Goal: Task Accomplishment & Management: Use online tool/utility

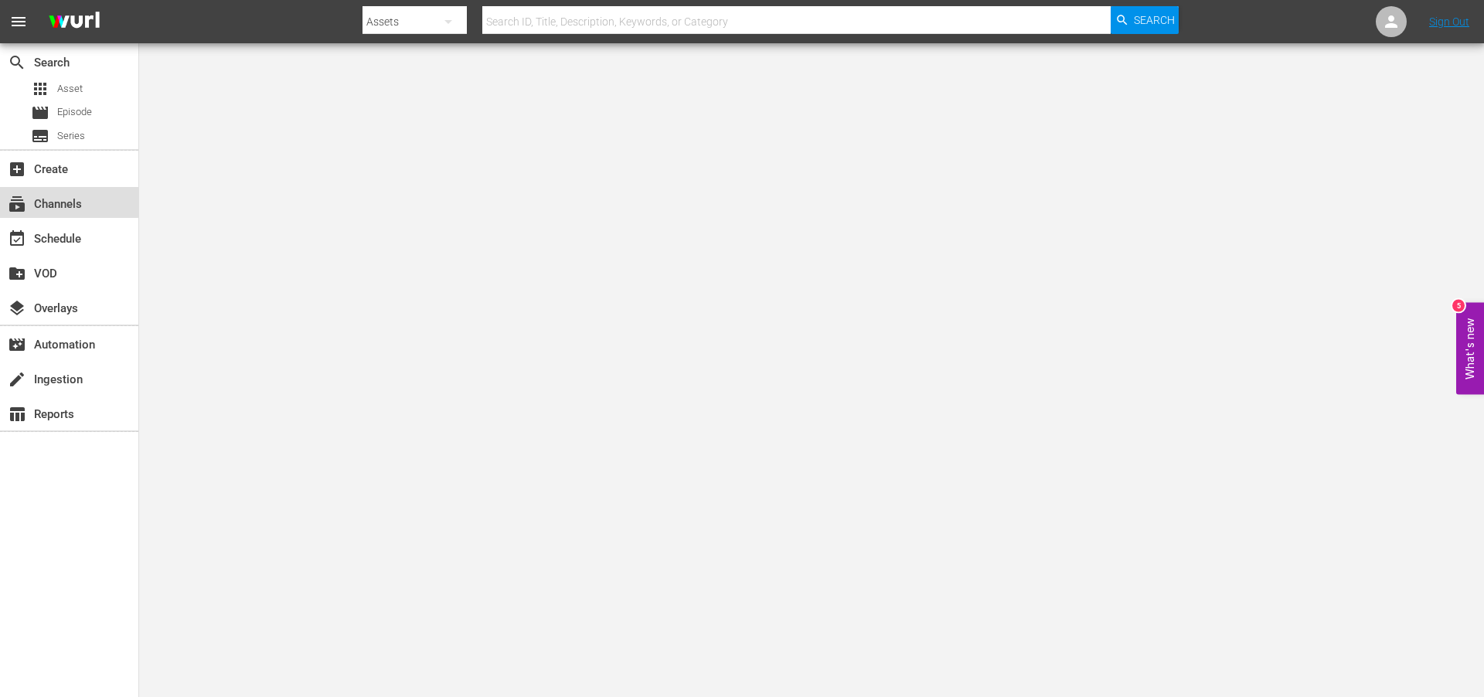
click at [55, 197] on div "subscriptions Channels" at bounding box center [43, 202] width 87 height 14
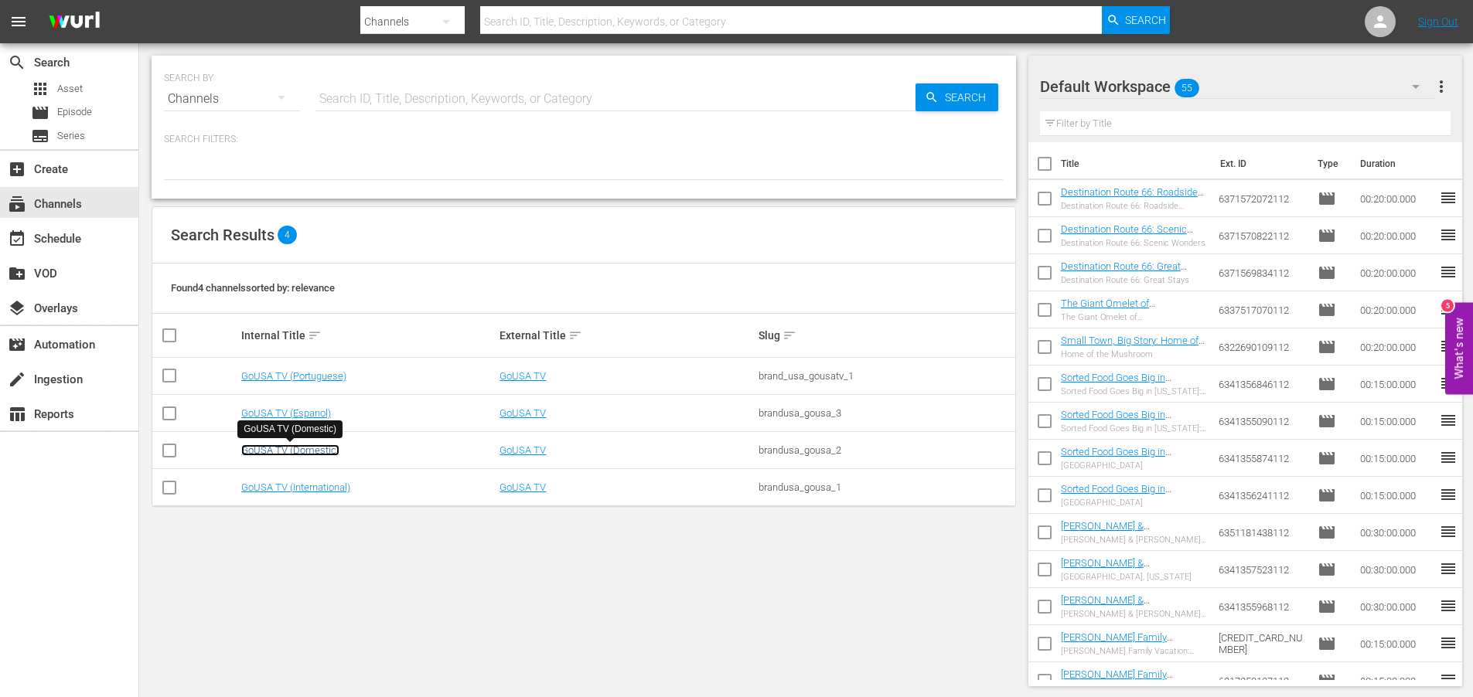
click at [295, 448] on link "GoUSA TV (Domestic)" at bounding box center [290, 451] width 98 height 12
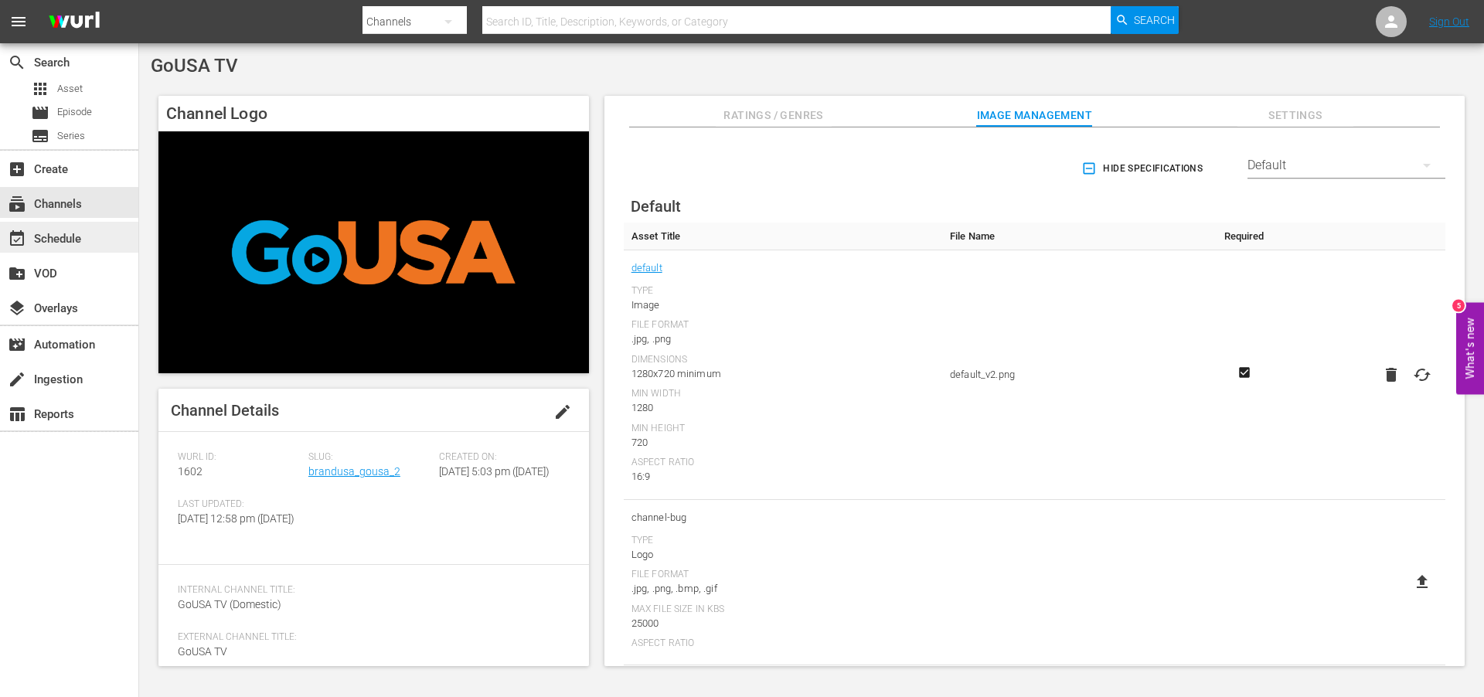
click at [43, 236] on div "event_available Schedule" at bounding box center [43, 237] width 87 height 14
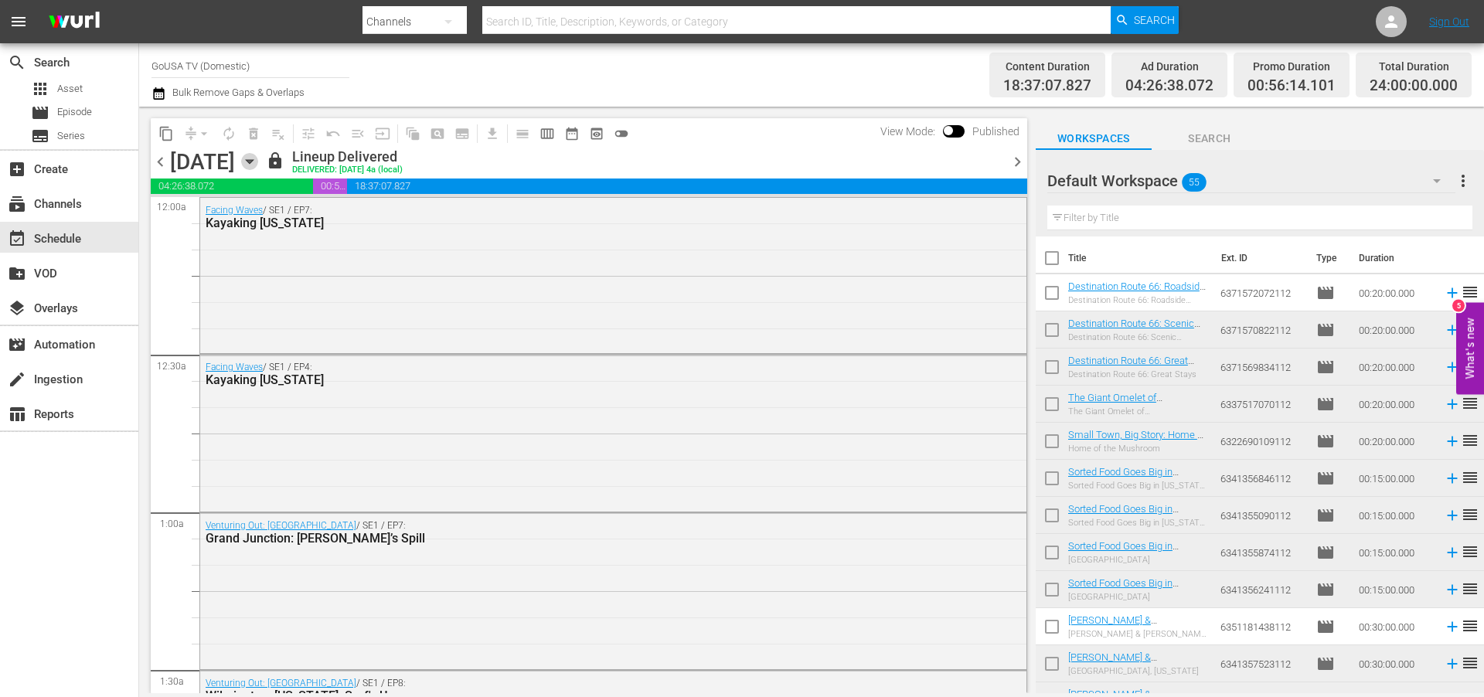
click at [258, 158] on icon "button" at bounding box center [249, 161] width 17 height 17
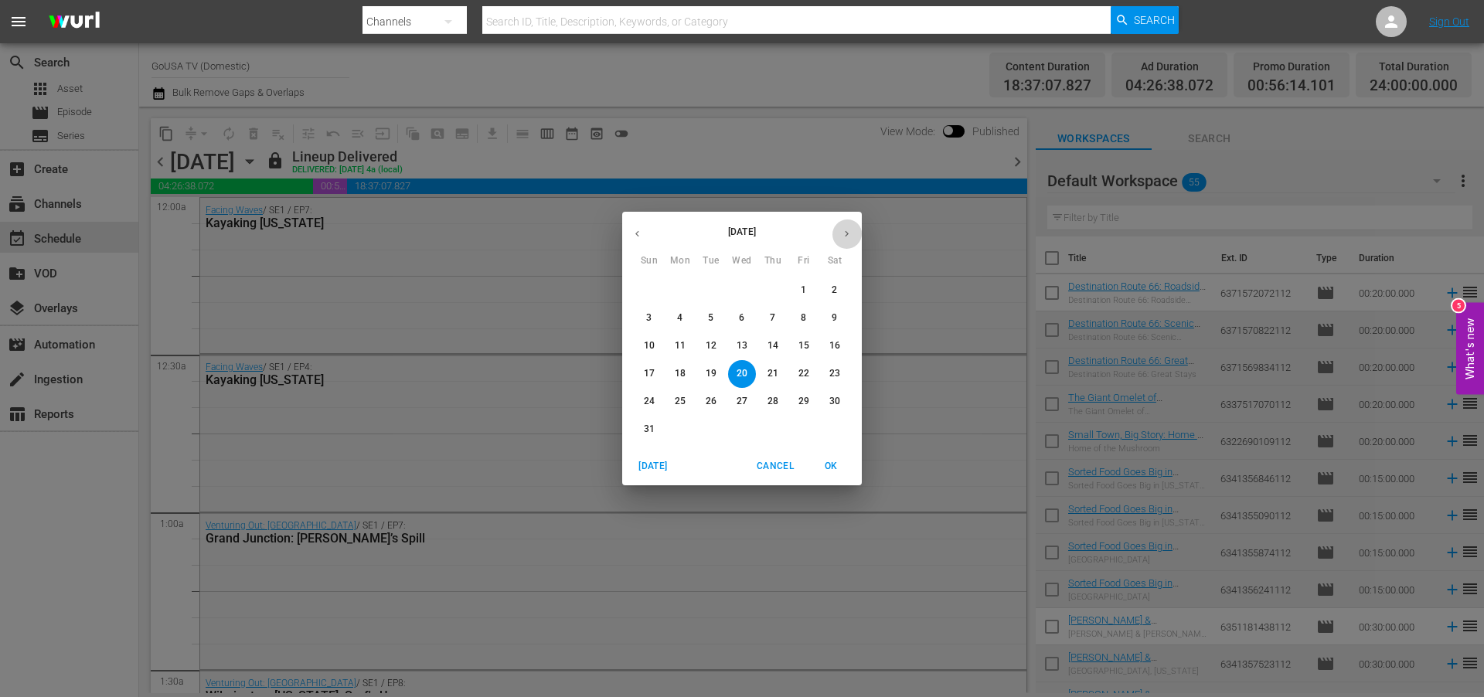
click at [848, 233] on icon "button" at bounding box center [847, 234] width 12 height 12
click at [833, 287] on p "6" at bounding box center [834, 290] width 5 height 13
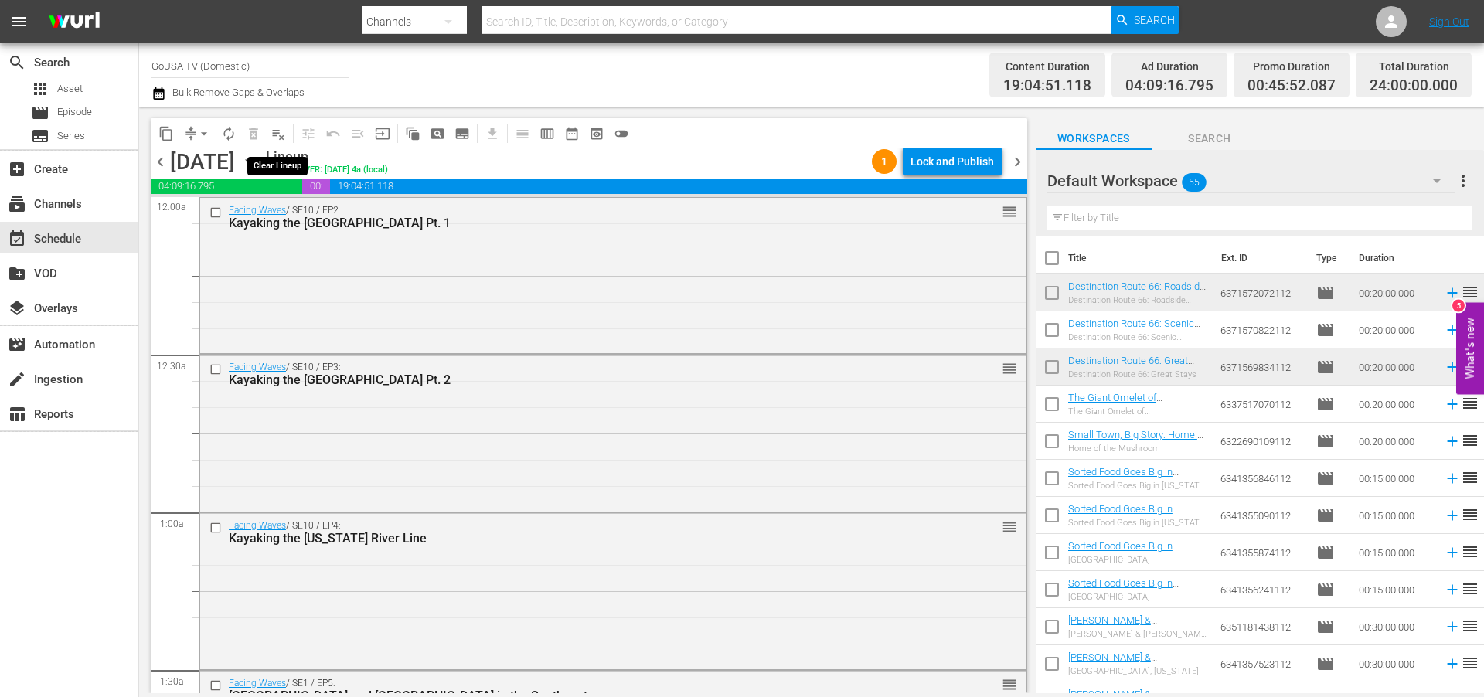
click at [281, 134] on span "playlist_remove_outlined" at bounding box center [278, 133] width 15 height 15
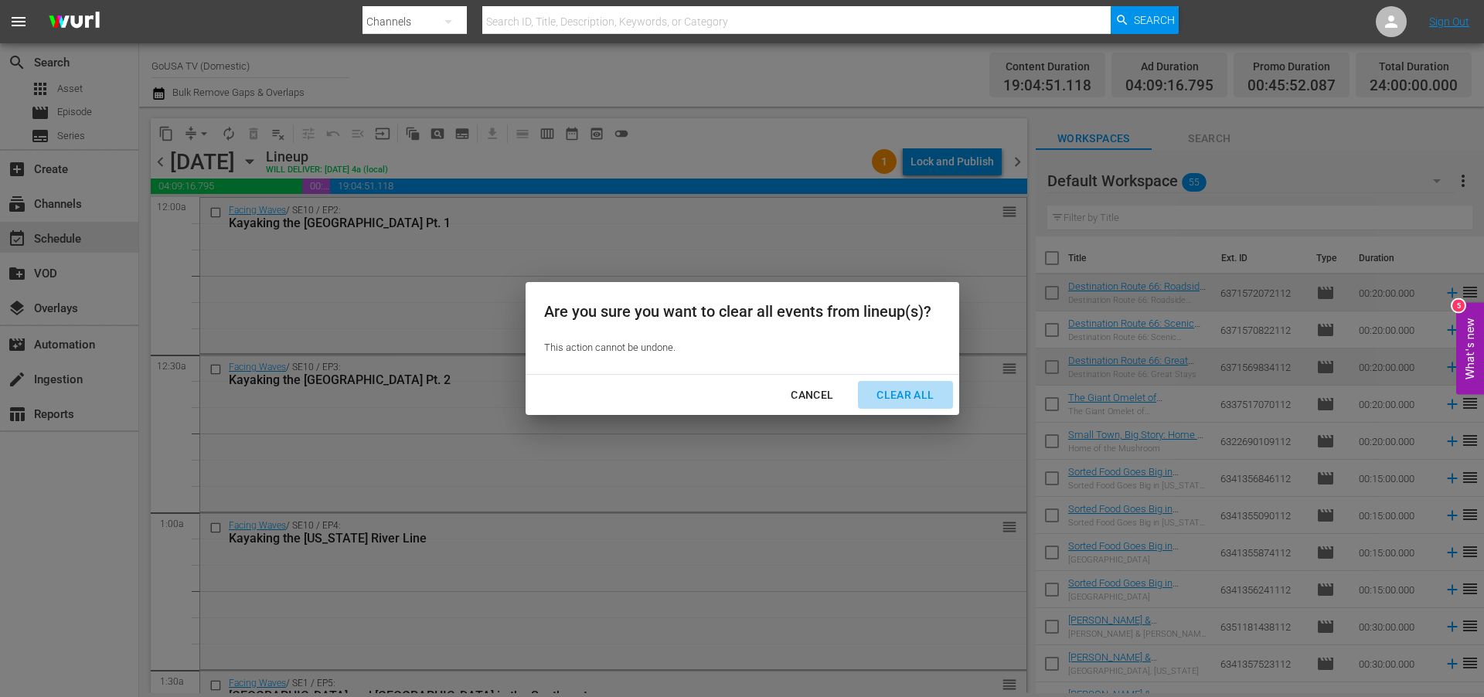
click at [897, 391] on div "Clear All" at bounding box center [905, 395] width 82 height 19
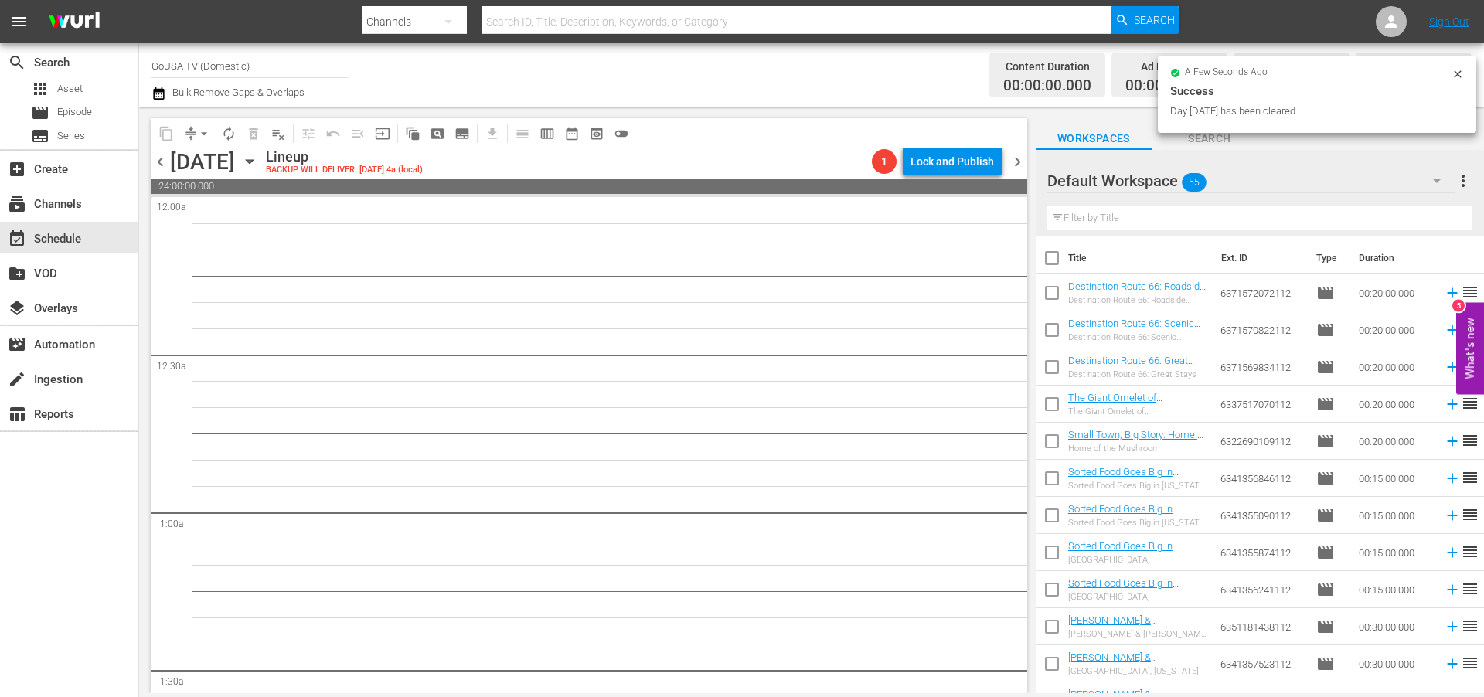
click at [1462, 182] on span "more_vert" at bounding box center [1463, 181] width 19 height 19
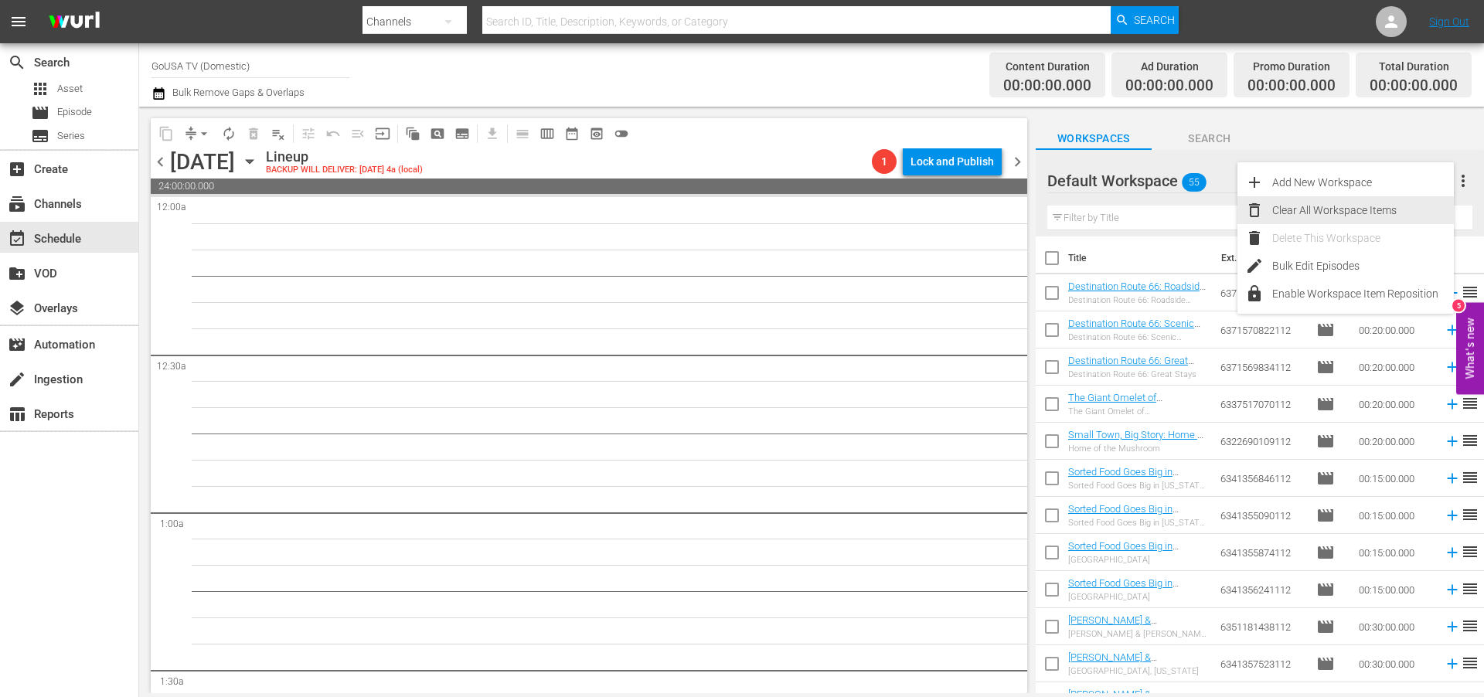
click at [1325, 209] on div "Clear All Workspace Items" at bounding box center [1363, 210] width 182 height 28
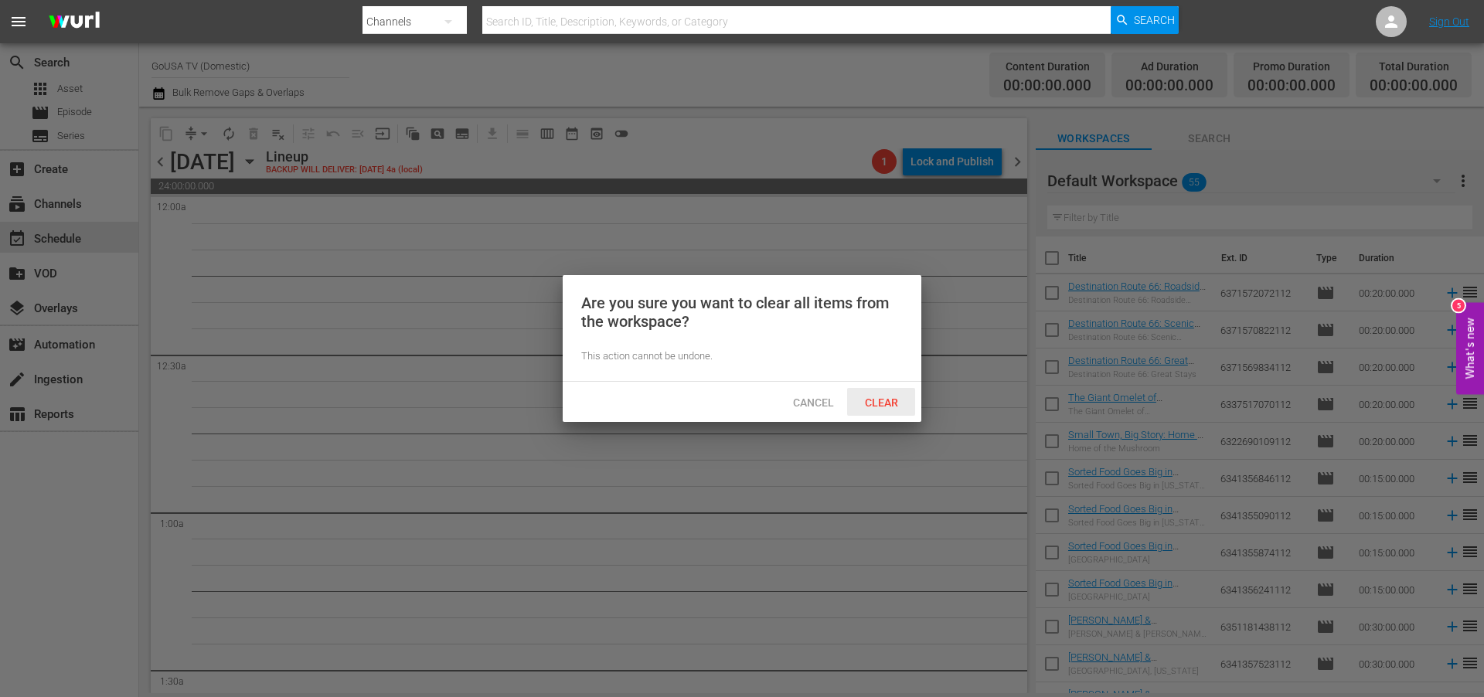
click at [874, 398] on span "Clear" at bounding box center [882, 403] width 58 height 12
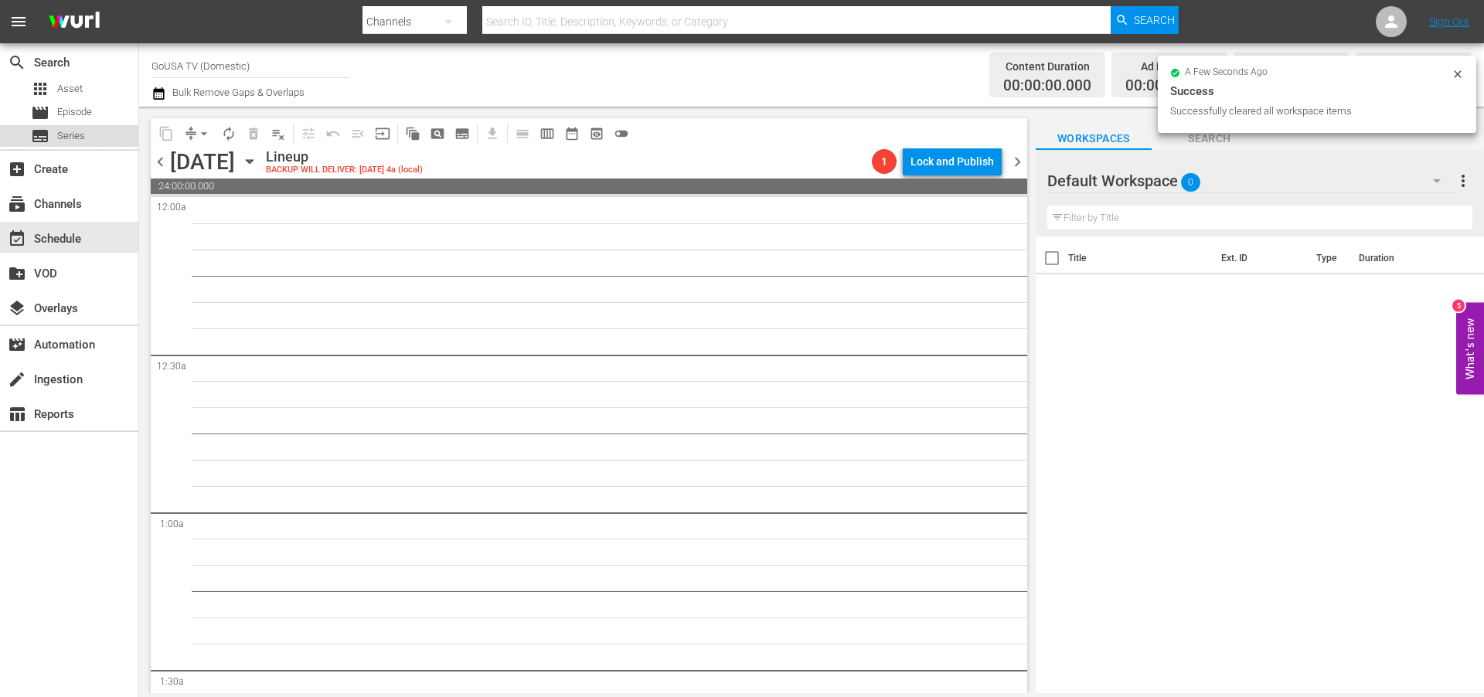
click at [60, 131] on span "Series" at bounding box center [71, 135] width 28 height 15
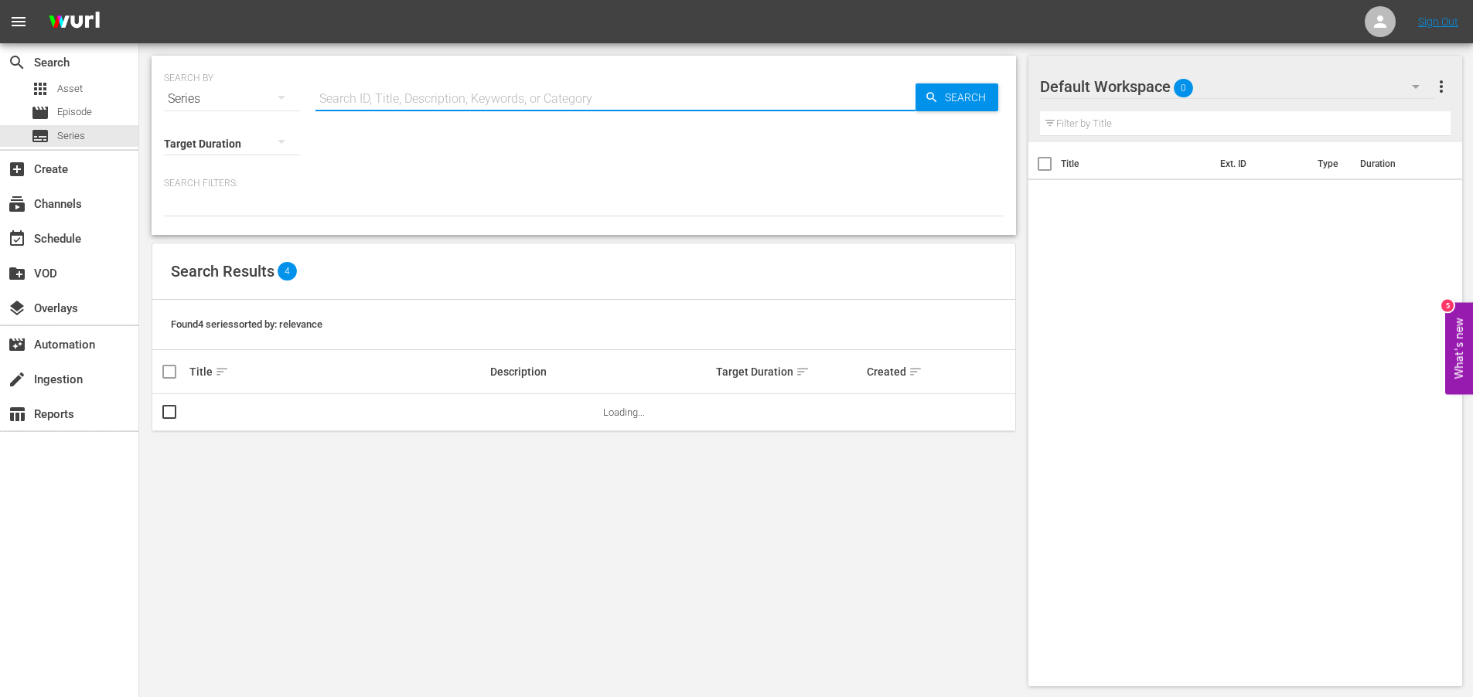
click at [395, 92] on input "text" at bounding box center [615, 98] width 600 height 37
type input "it all begins with a a song"
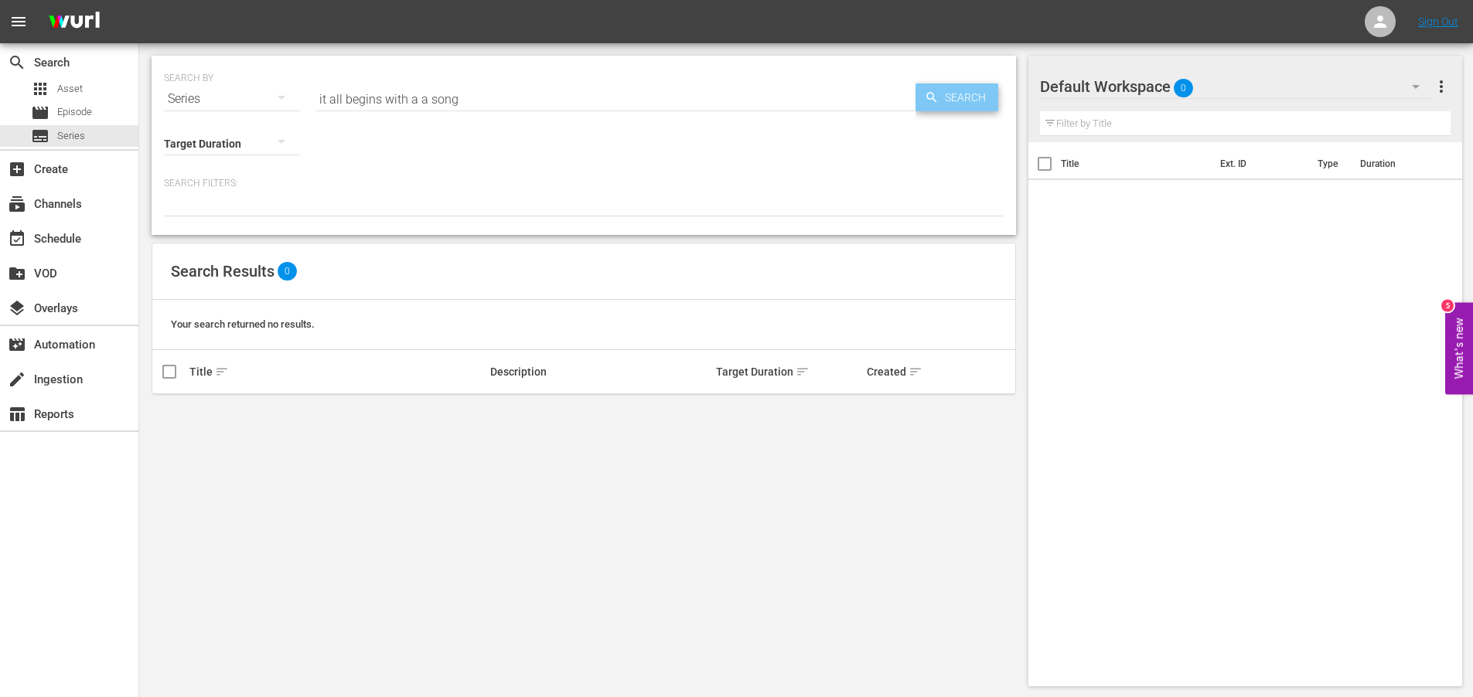
click at [942, 100] on span "Search" at bounding box center [968, 97] width 60 height 28
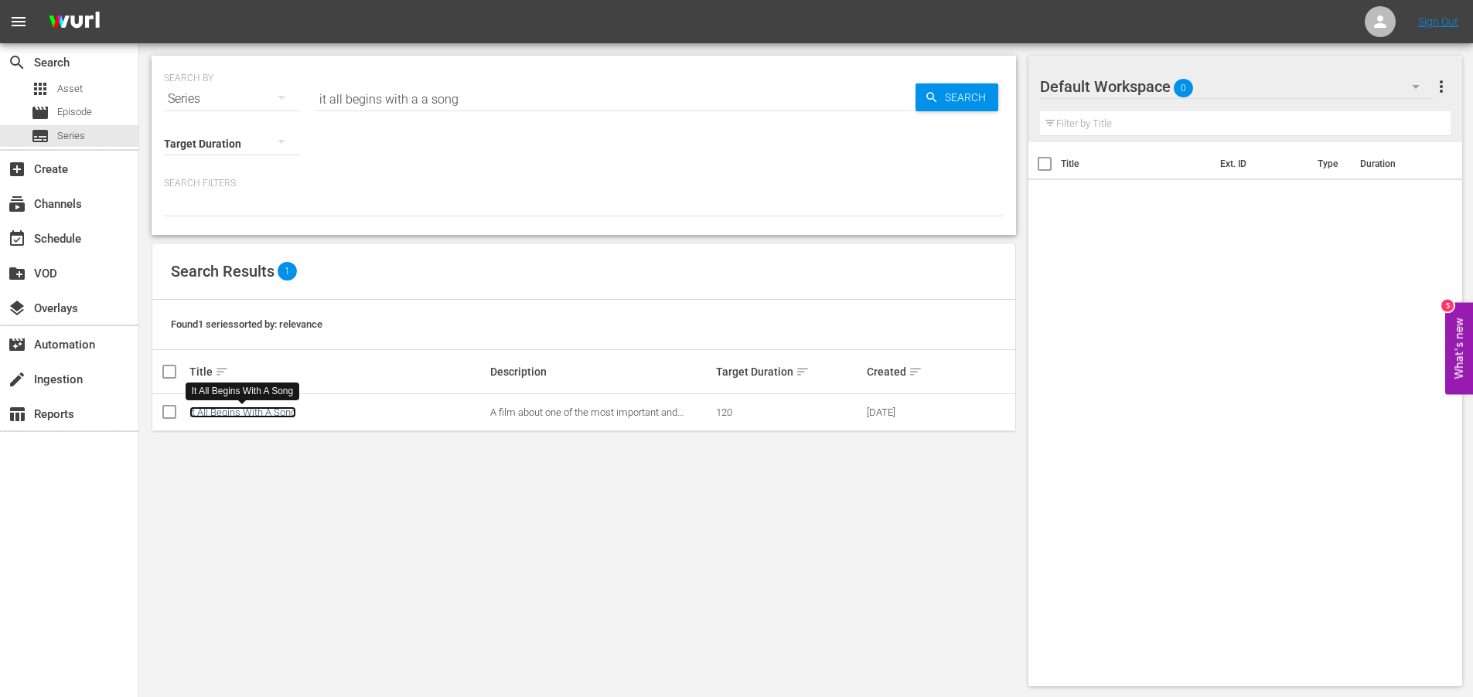
click at [240, 413] on link "It All Begins With A Song" at bounding box center [242, 413] width 107 height 12
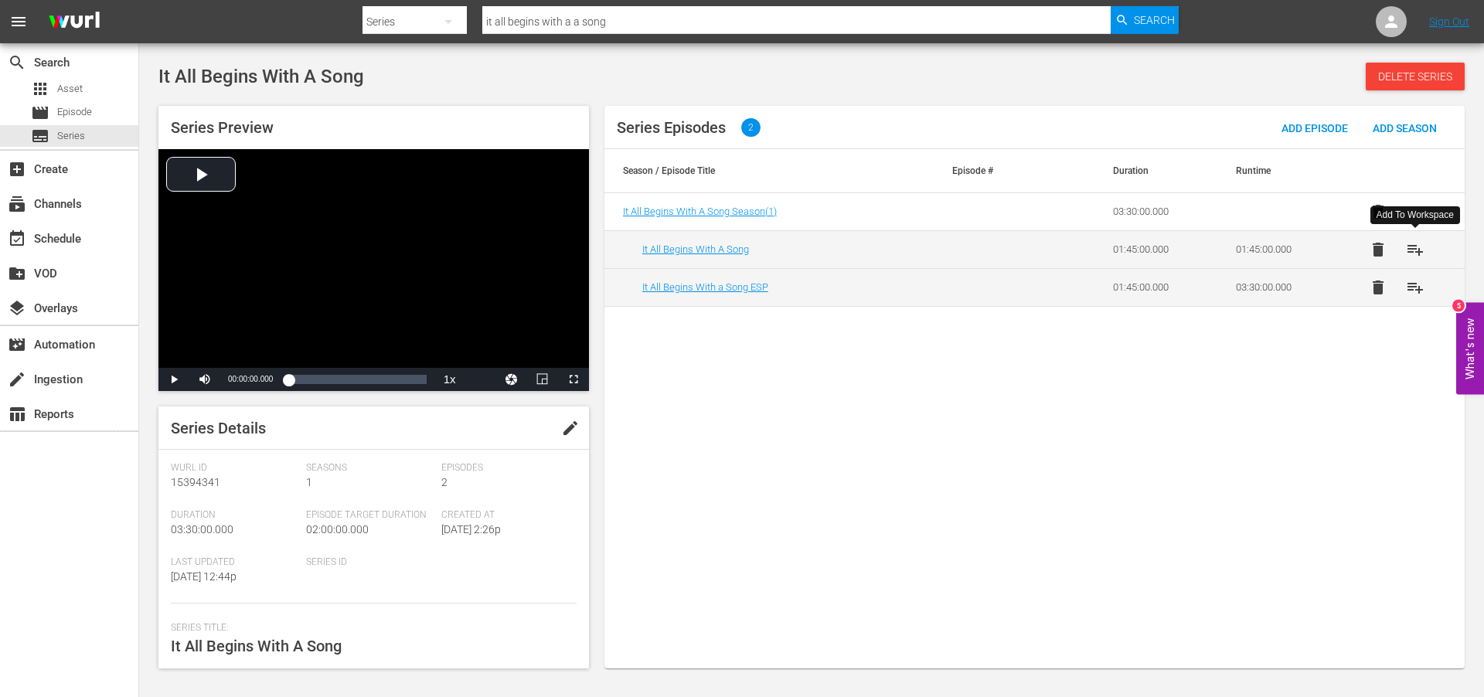
click at [1419, 248] on span "playlist_add" at bounding box center [1415, 249] width 19 height 19
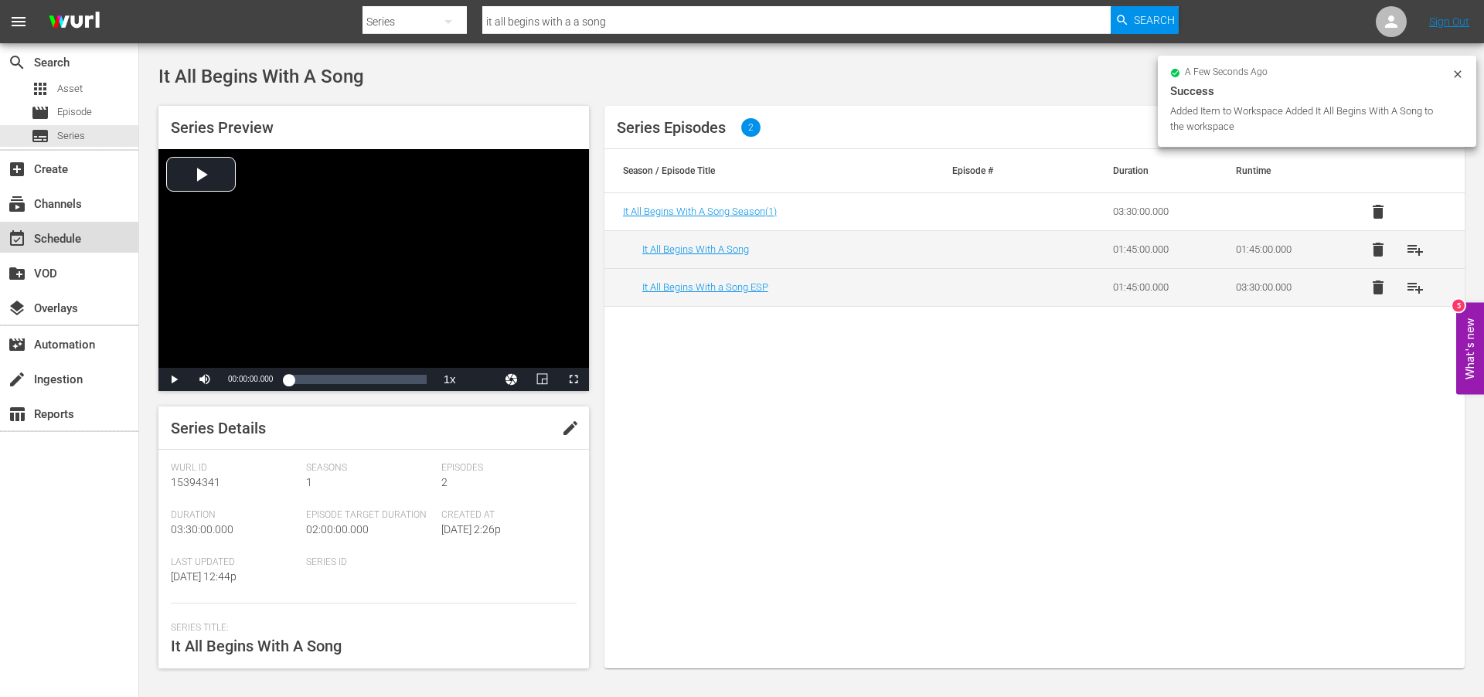
click at [47, 233] on div "event_available Schedule" at bounding box center [43, 237] width 87 height 14
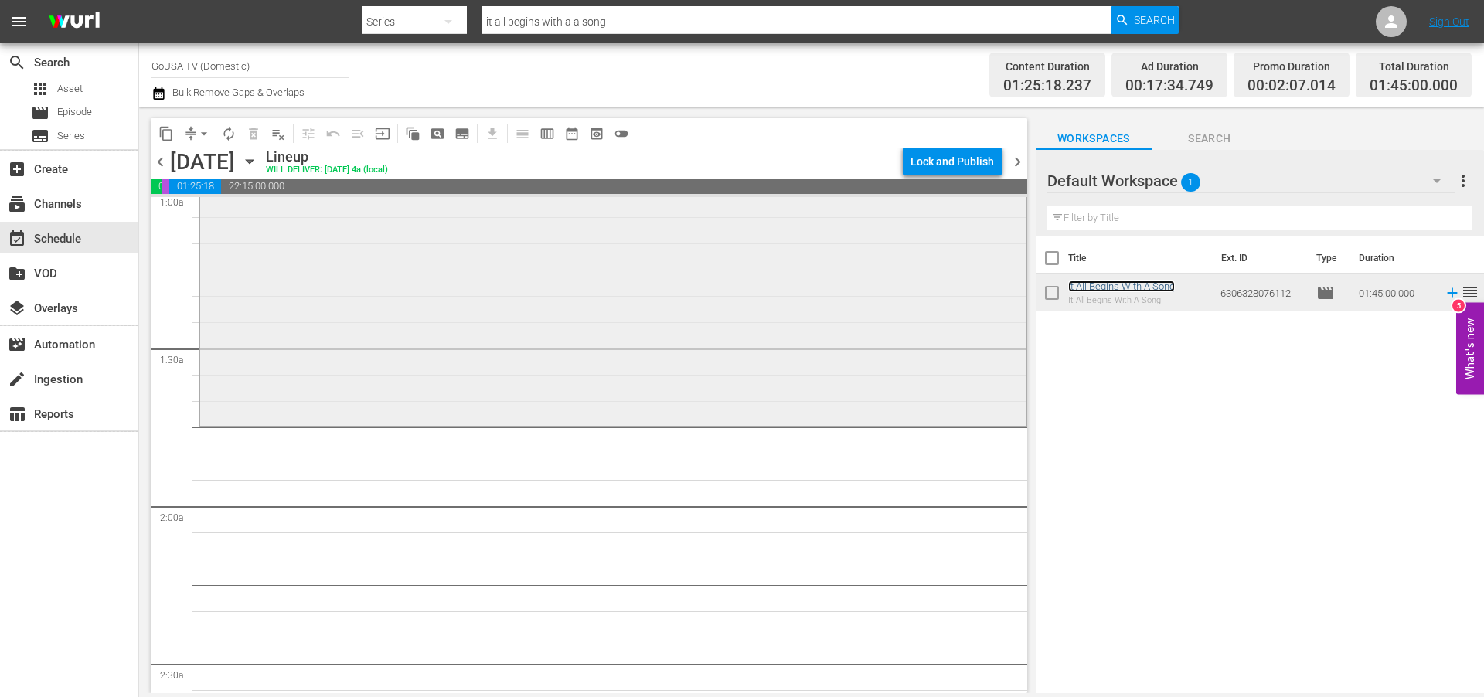
scroll to position [322, 0]
drag, startPoint x: 1120, startPoint y: 284, endPoint x: 265, endPoint y: 9, distance: 898.2
click at [623, 19] on input "it all begins with a a song" at bounding box center [796, 21] width 628 height 37
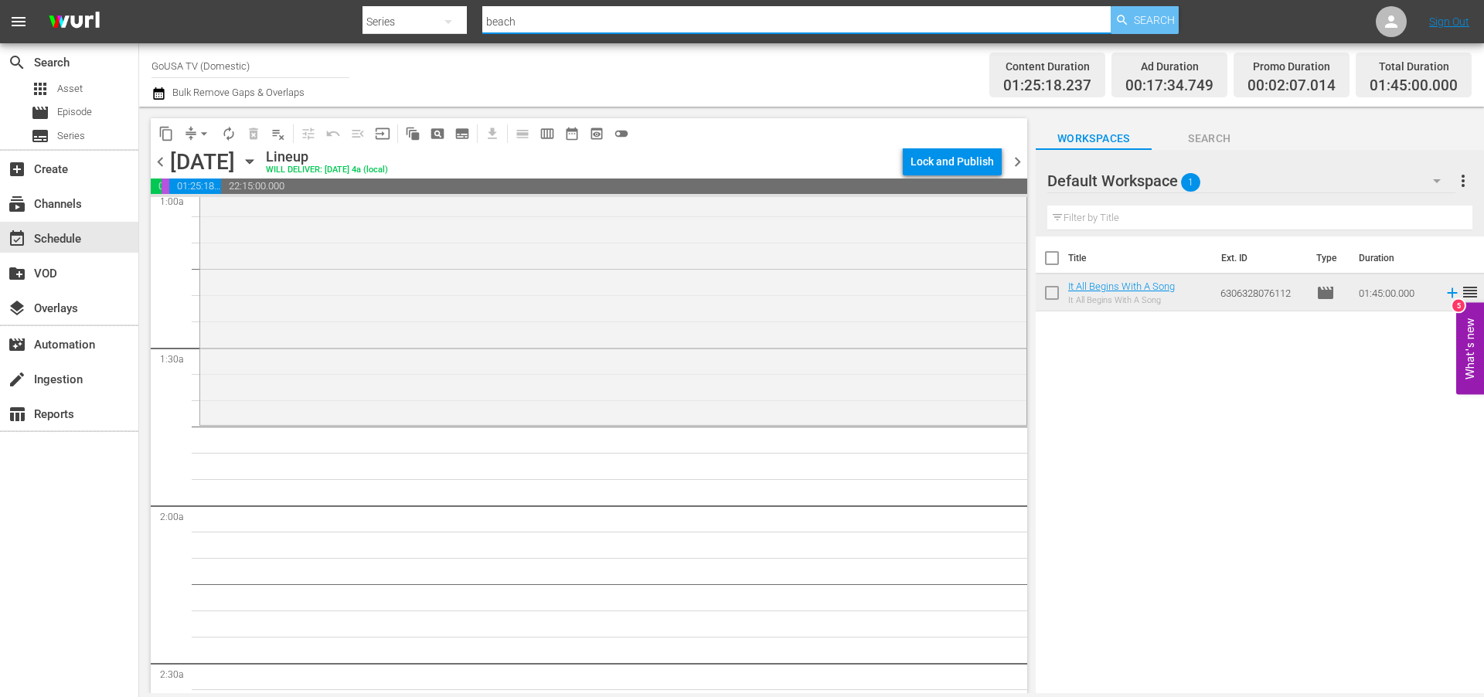
type input "beach"
click at [1158, 15] on span "Search" at bounding box center [1154, 20] width 41 height 28
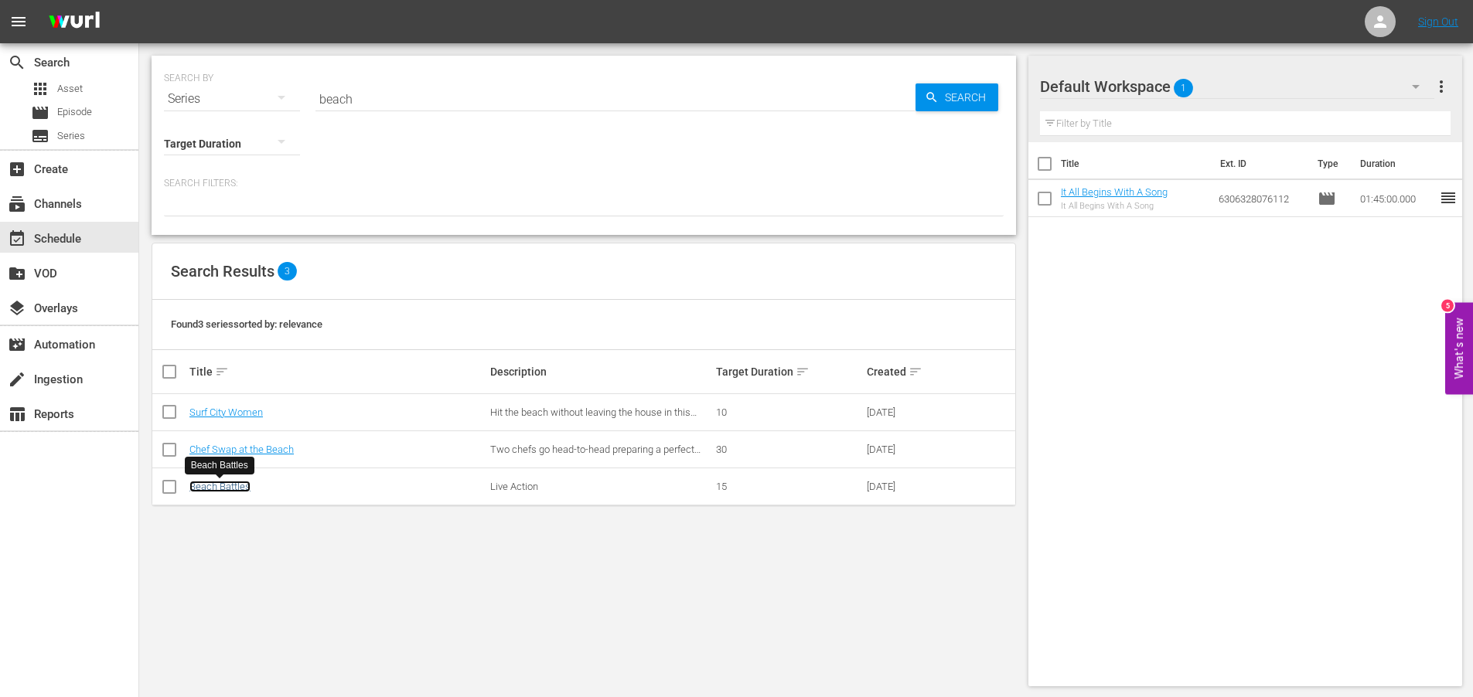
click at [214, 485] on link "Beach Battles" at bounding box center [219, 487] width 61 height 12
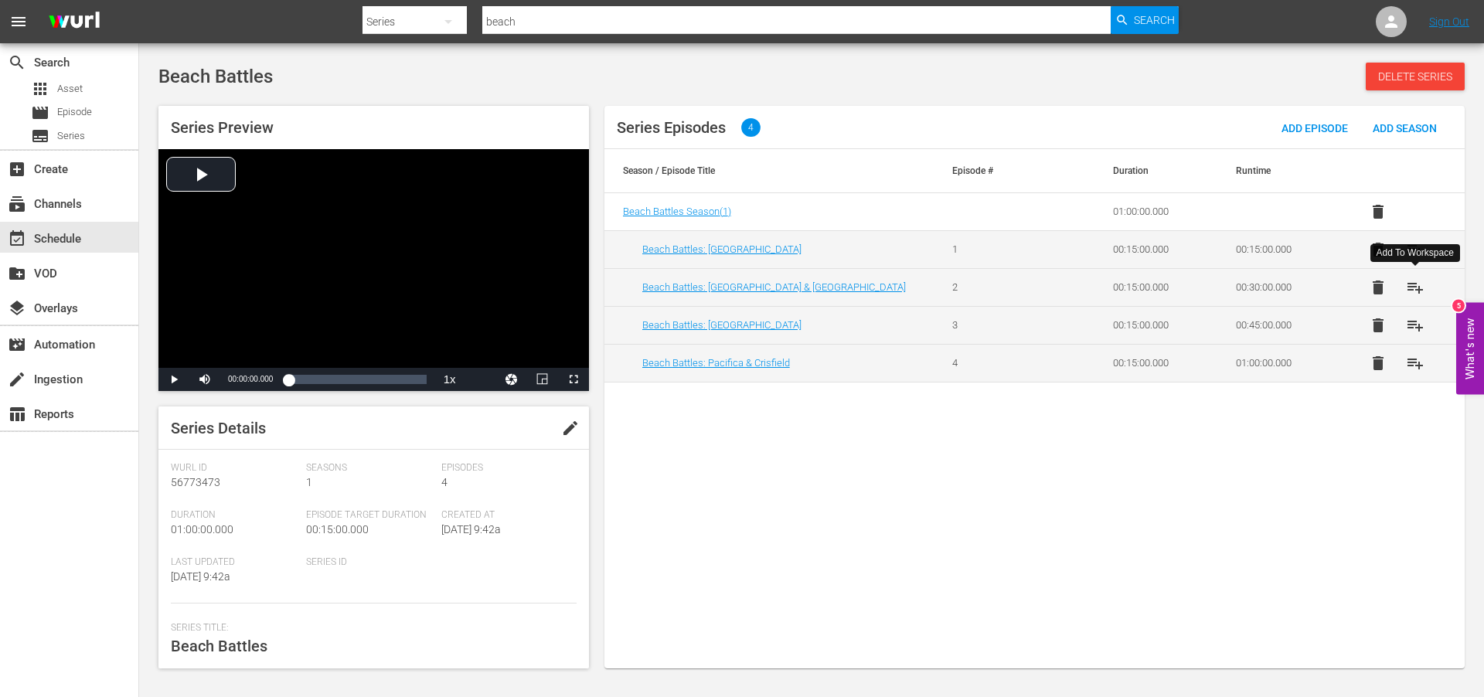
click at [1420, 285] on span "playlist_add" at bounding box center [1415, 287] width 19 height 19
click at [44, 234] on div "event_available Schedule" at bounding box center [43, 237] width 87 height 14
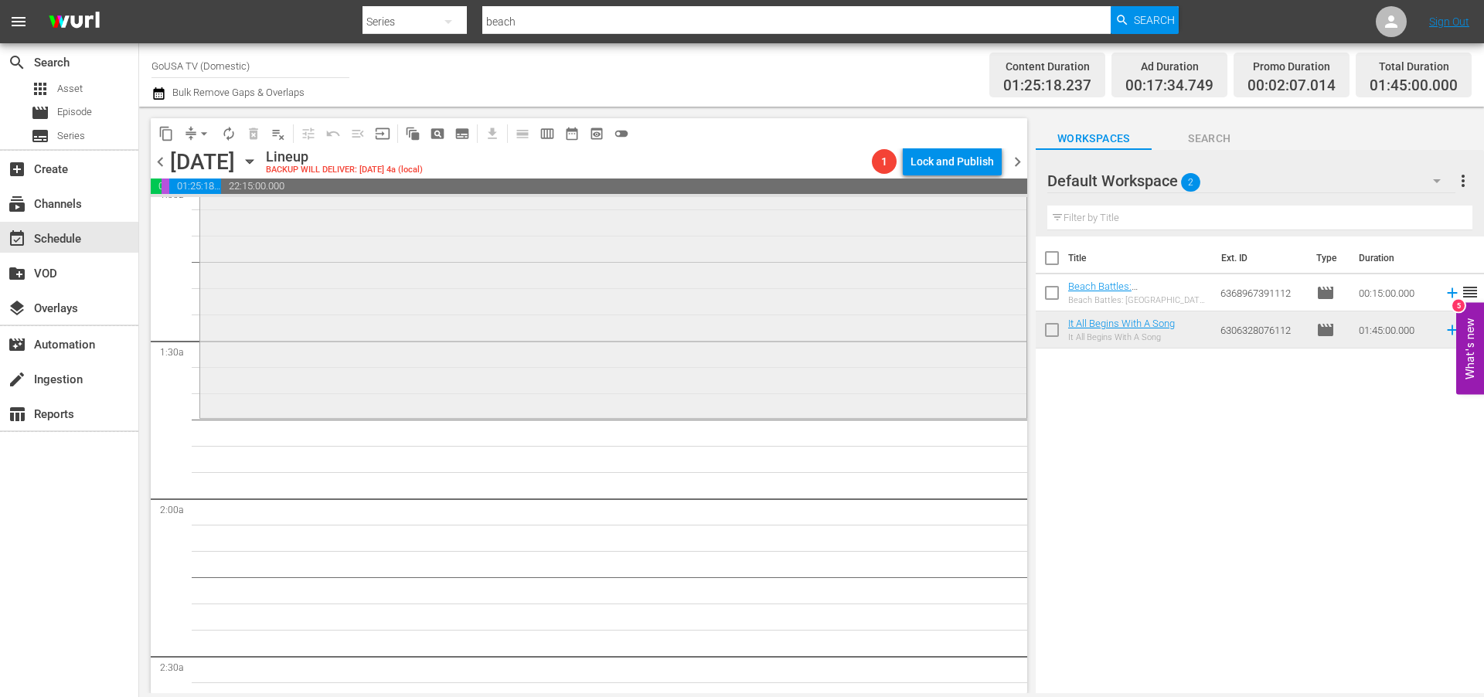
scroll to position [463, 0]
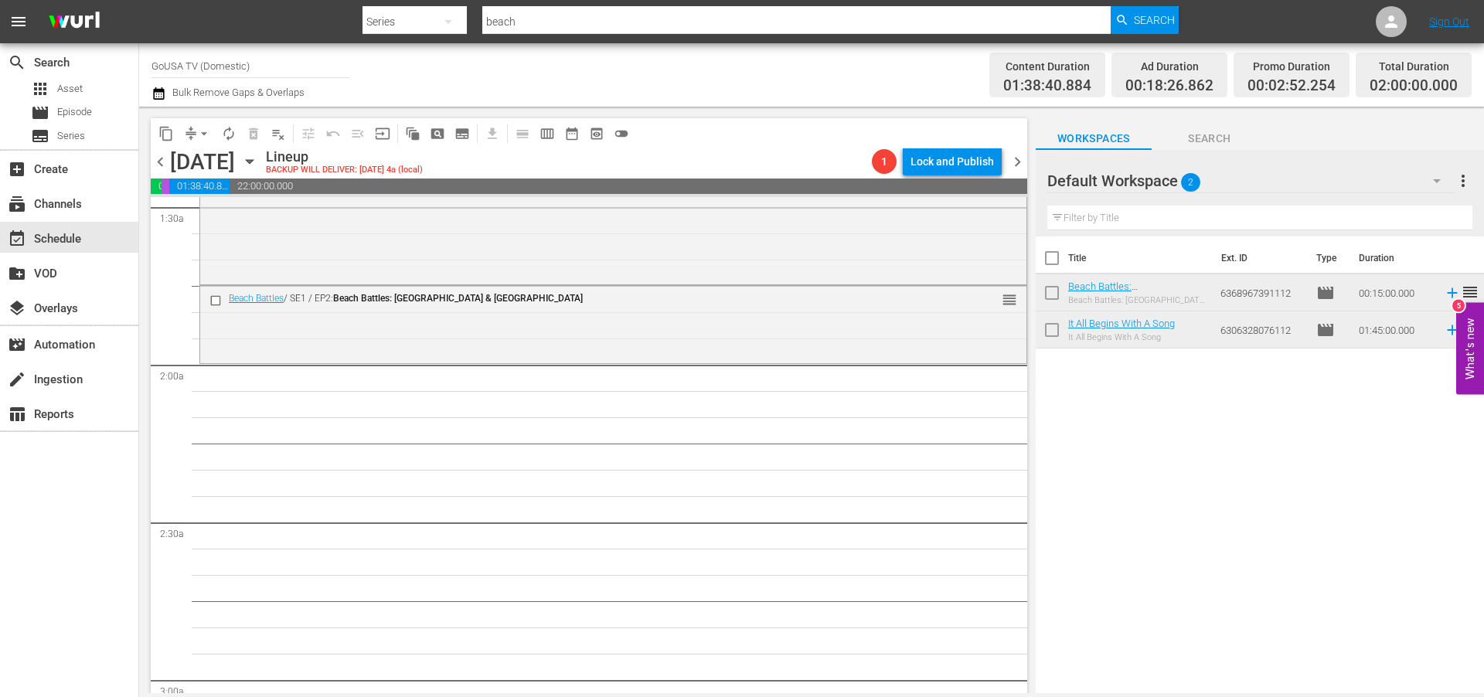
drag, startPoint x: 1143, startPoint y: 285, endPoint x: 368, endPoint y: 2, distance: 825.4
click at [527, 15] on input "beach" at bounding box center [796, 21] width 628 height 37
type input "Facing Waves"
click at [1134, 16] on span "Search" at bounding box center [1154, 20] width 41 height 28
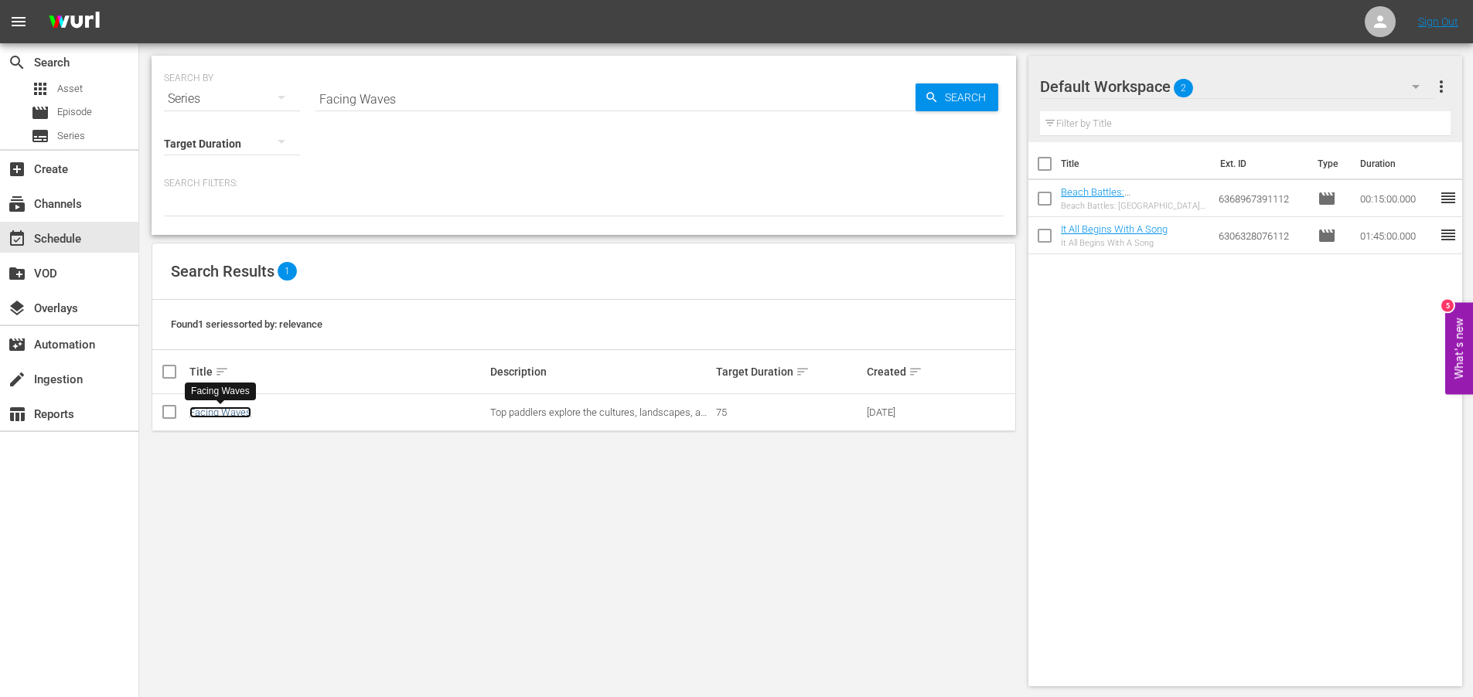
click at [240, 414] on link "Facing Waves" at bounding box center [220, 413] width 62 height 12
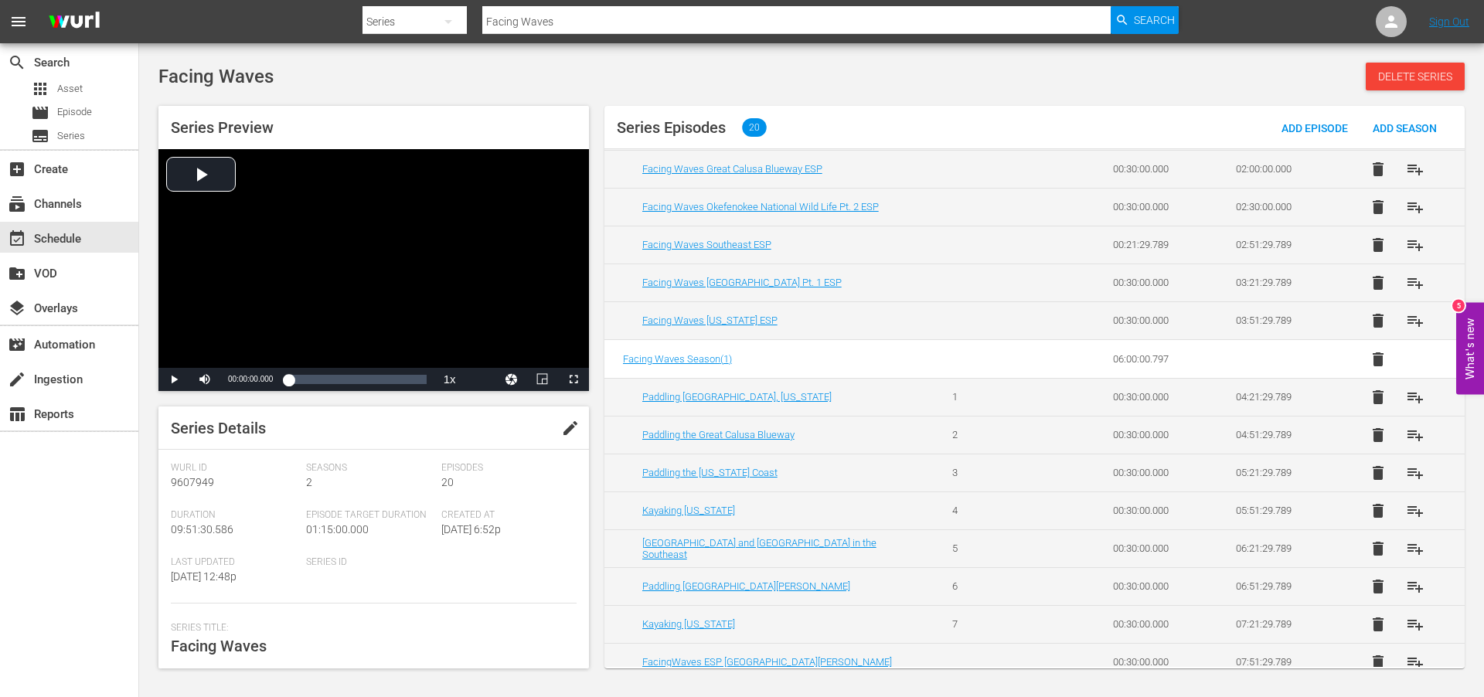
scroll to position [220, 0]
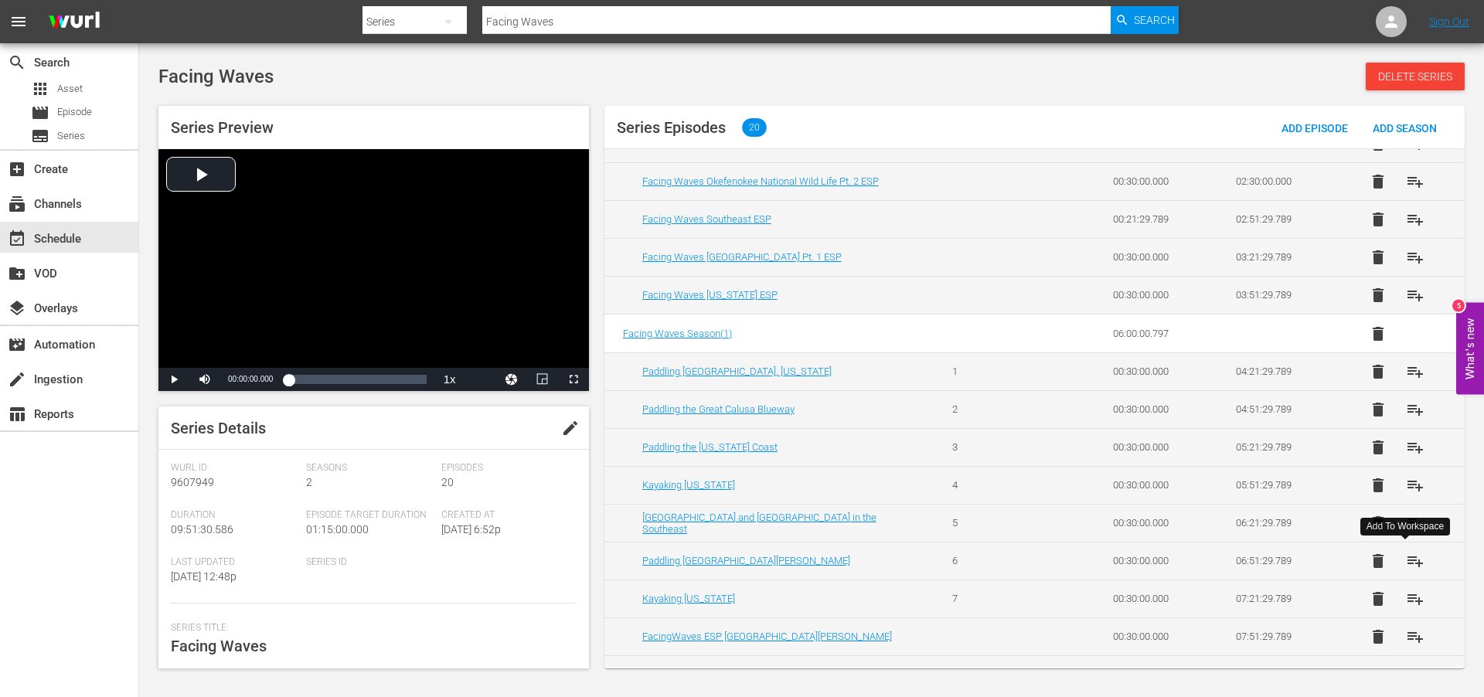
click at [1408, 560] on span "playlist_add" at bounding box center [1415, 561] width 19 height 19
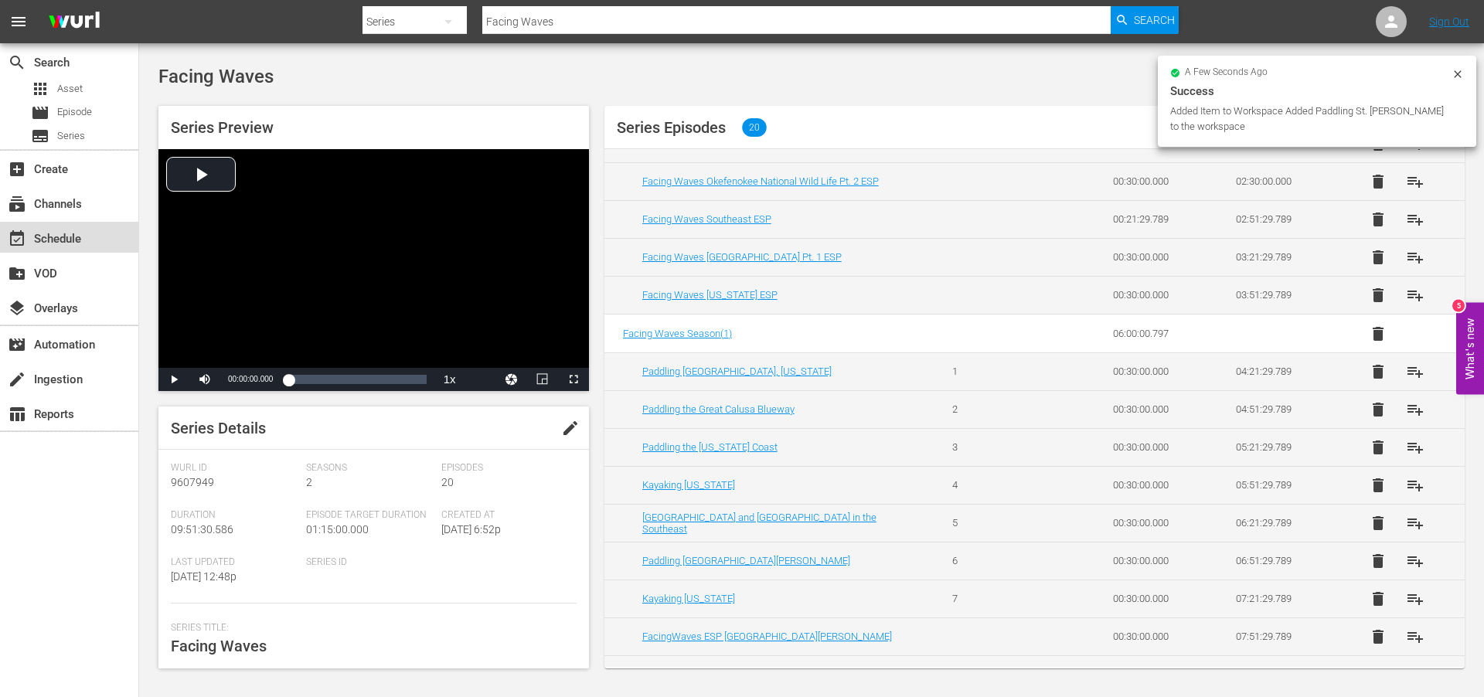
click at [48, 241] on div "event_available Schedule" at bounding box center [43, 237] width 87 height 14
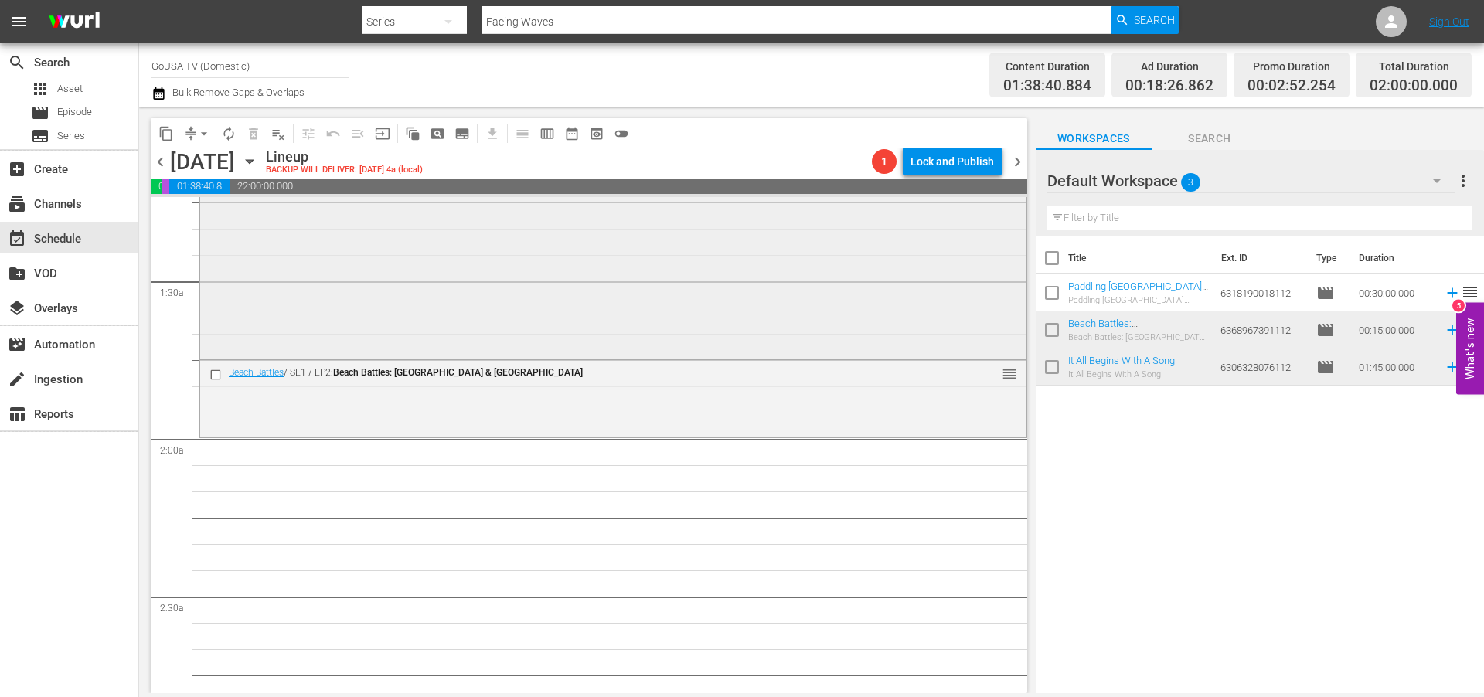
scroll to position [486, 0]
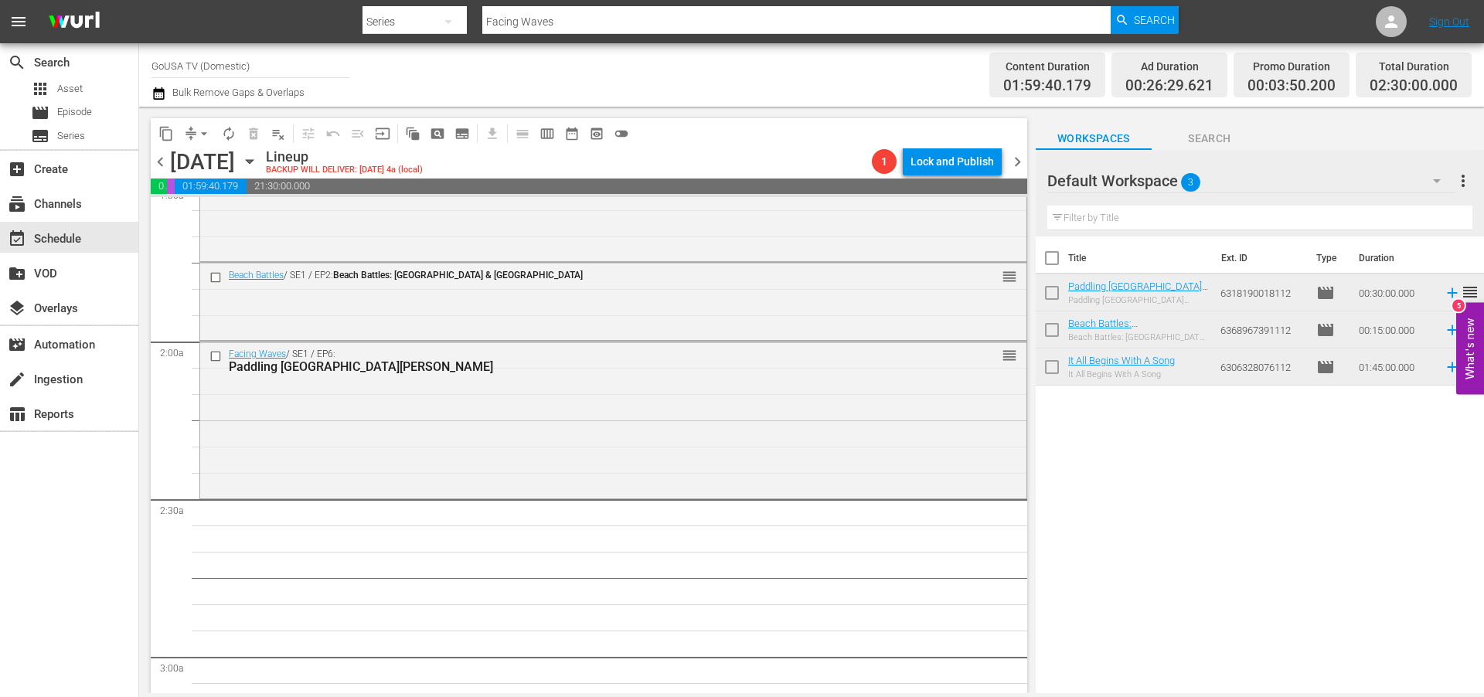
click at [571, 13] on input "Facing Waves" at bounding box center [796, 21] width 628 height 37
type input "chef swap"
click at [1156, 24] on span "Search" at bounding box center [1154, 20] width 41 height 28
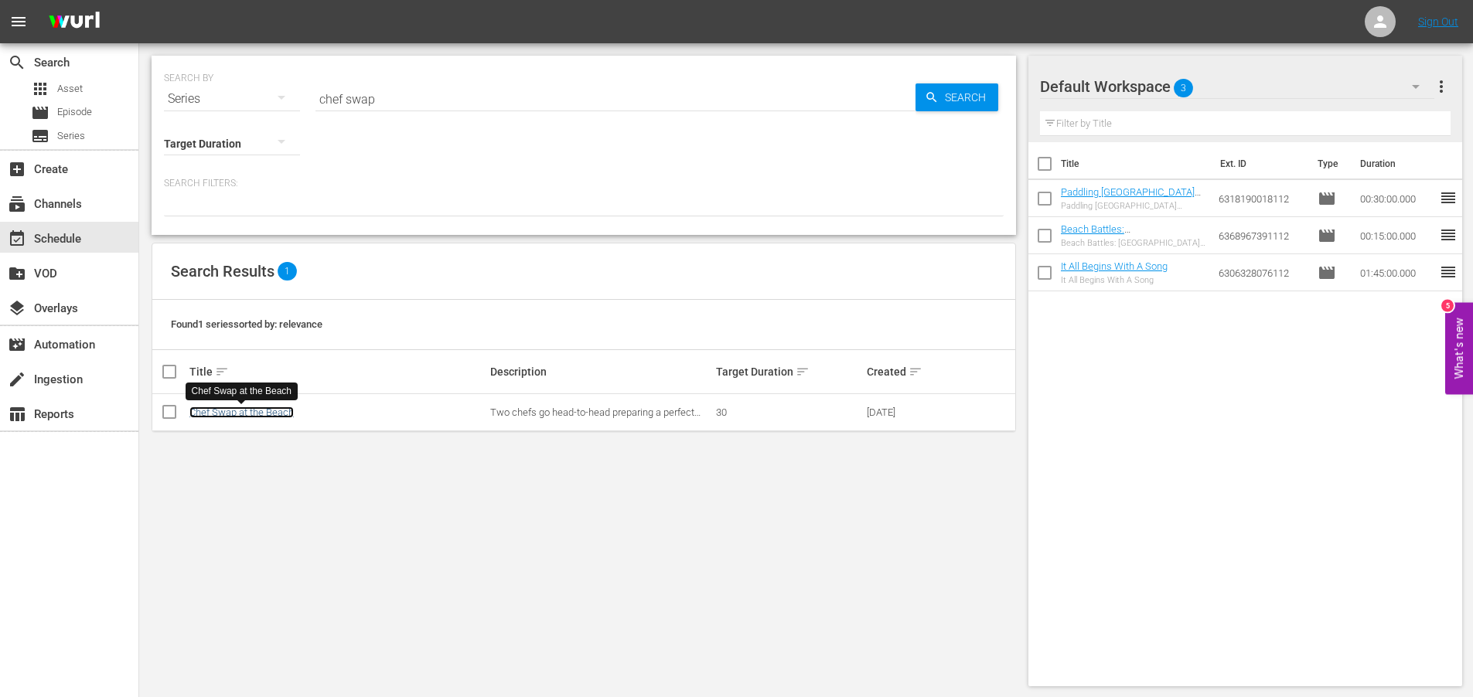
click at [230, 409] on link "Chef Swap at the Beach" at bounding box center [241, 413] width 104 height 12
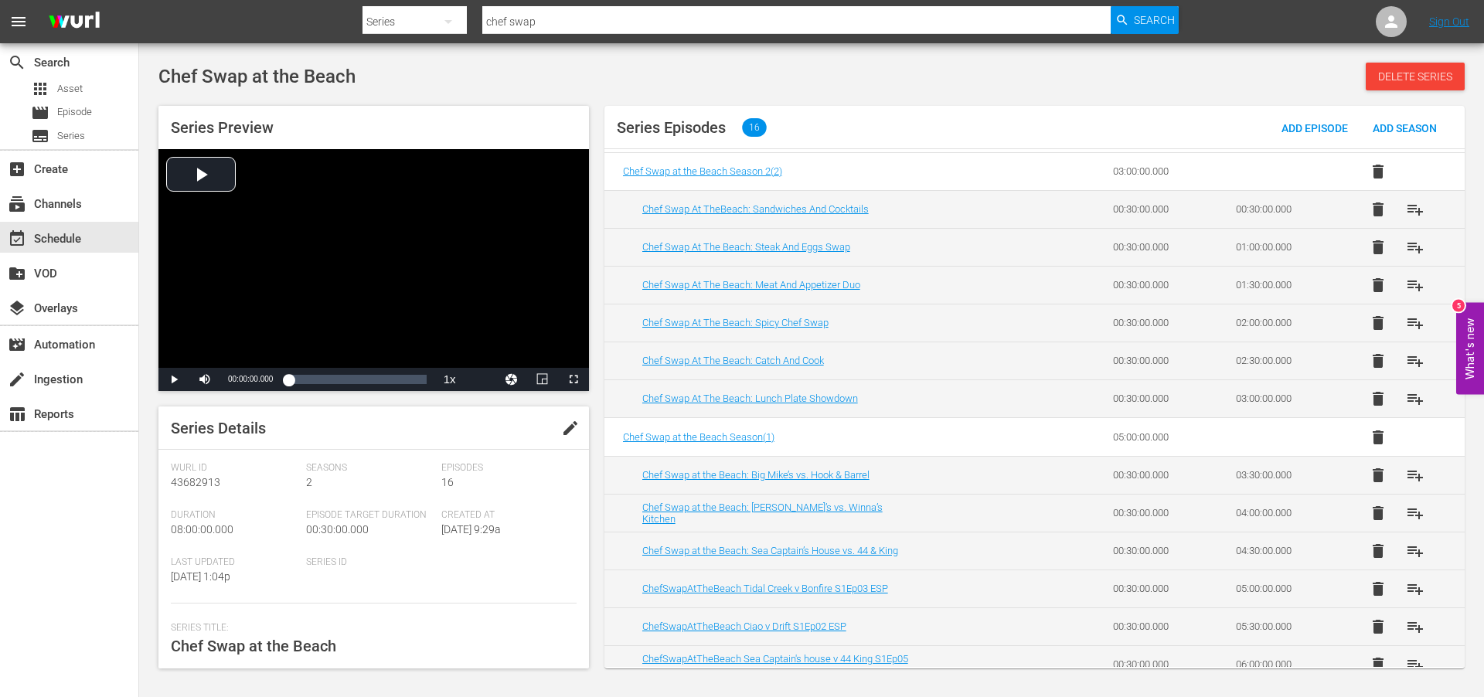
scroll to position [39, 0]
click at [1412, 210] on span "playlist_add" at bounding box center [1415, 211] width 19 height 19
click at [56, 232] on div "event_available Schedule" at bounding box center [43, 237] width 87 height 14
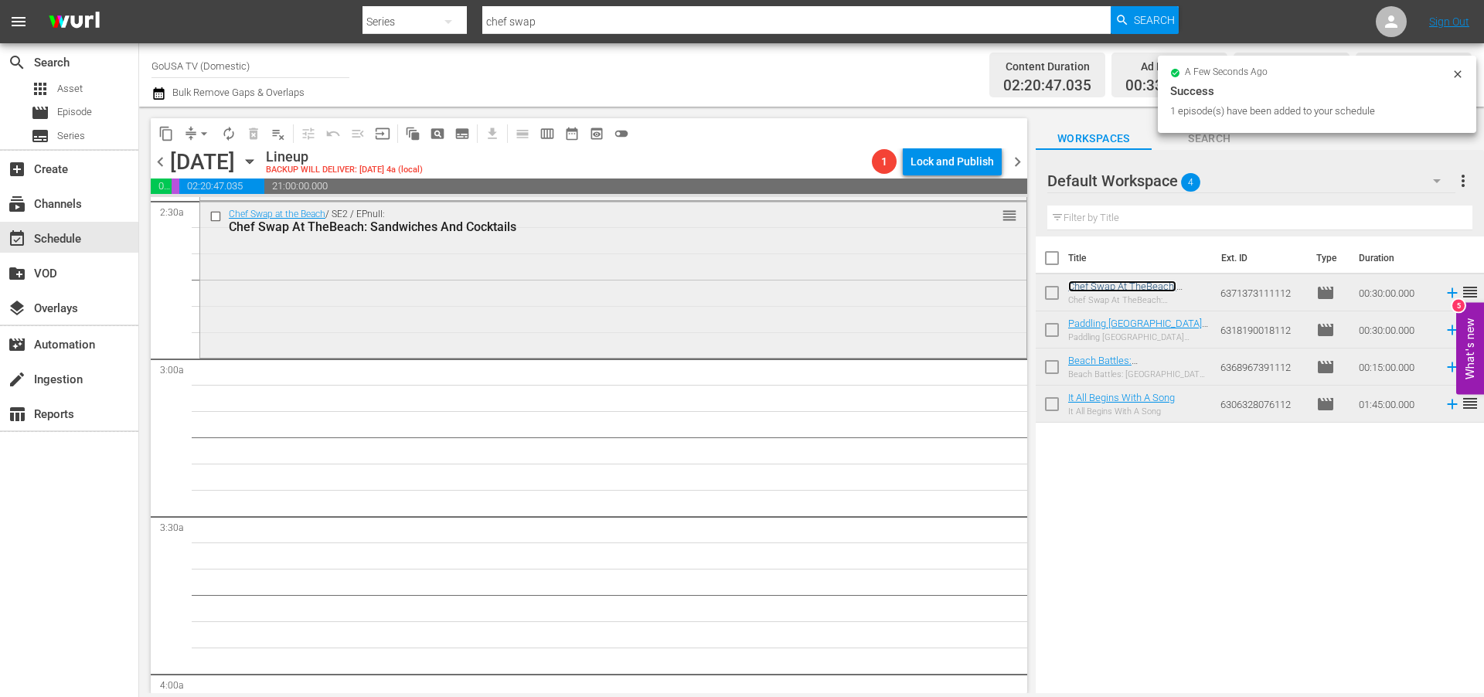
scroll to position [836, 0]
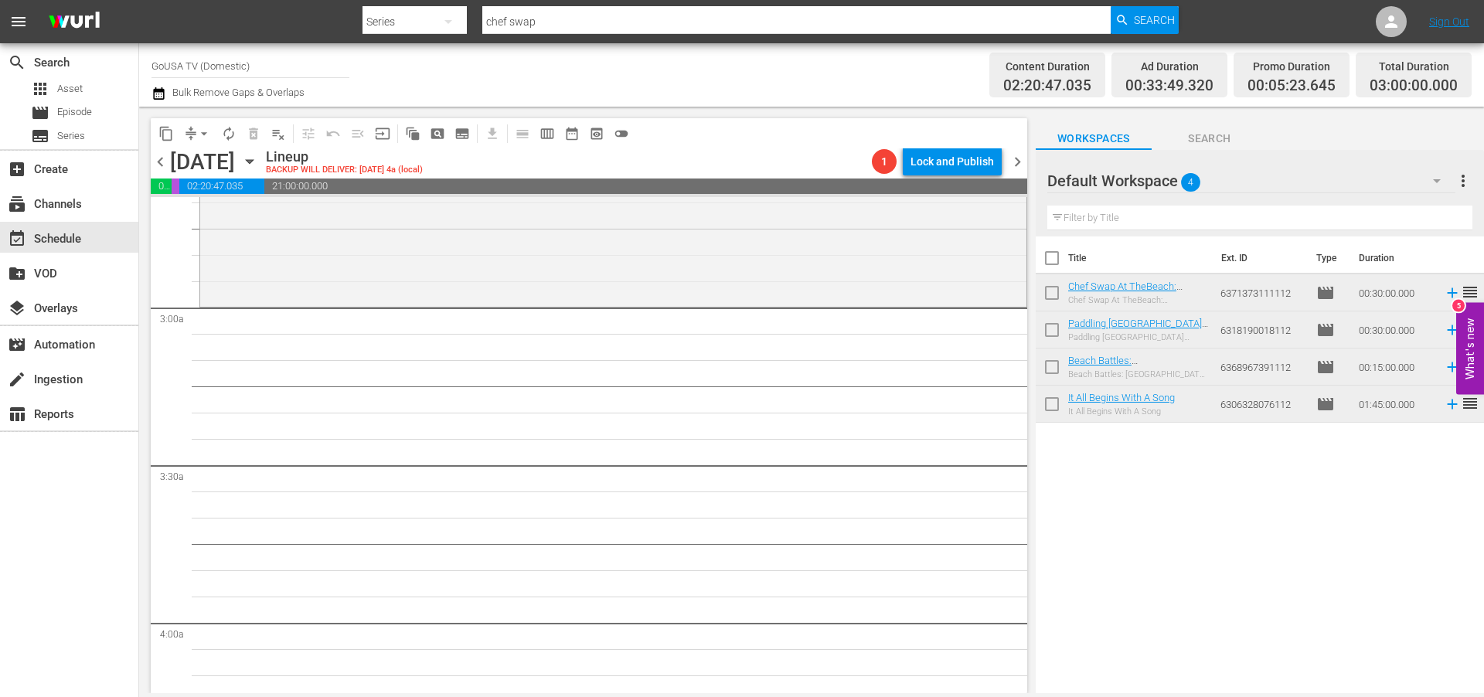
click at [568, 24] on input "chef swap" at bounding box center [796, 21] width 628 height 37
type input "epic"
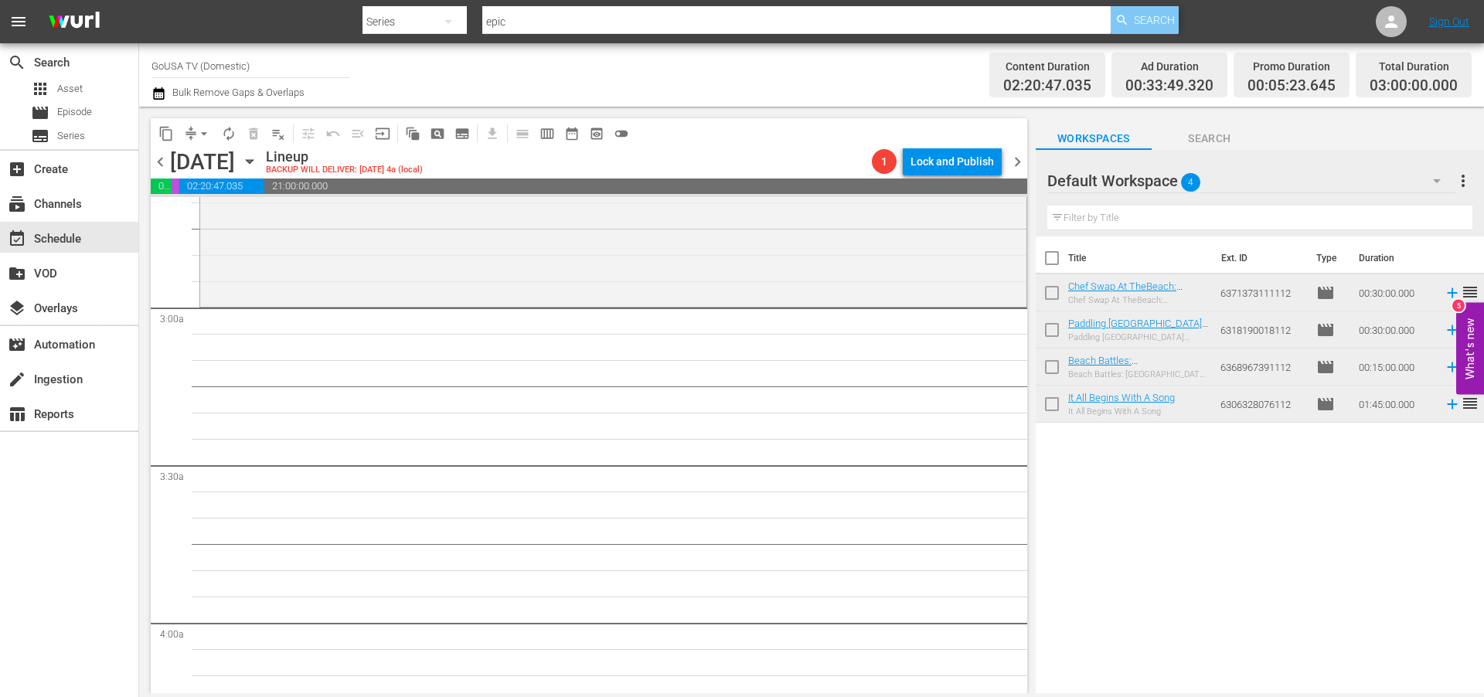
click at [1136, 16] on span "Search" at bounding box center [1154, 20] width 41 height 28
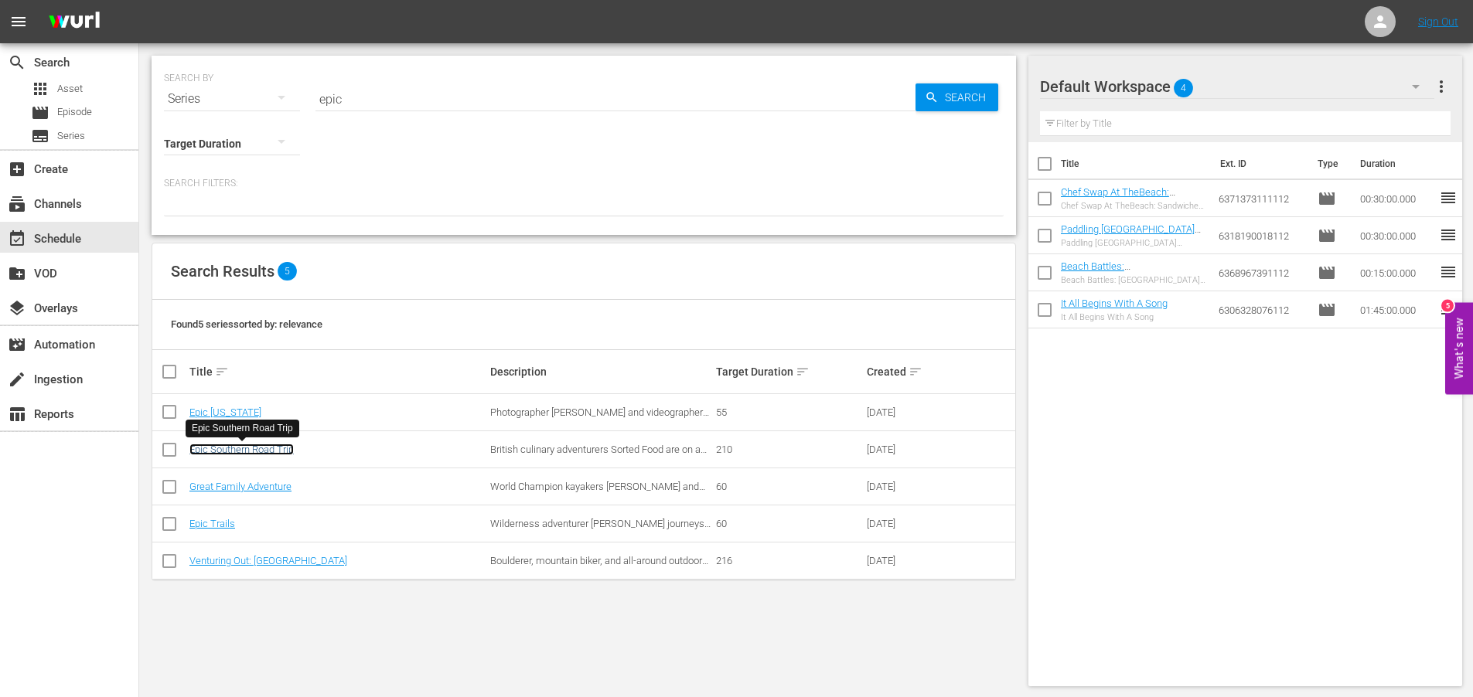
click at [237, 448] on link "Epic Southern Road Trip" at bounding box center [241, 450] width 104 height 12
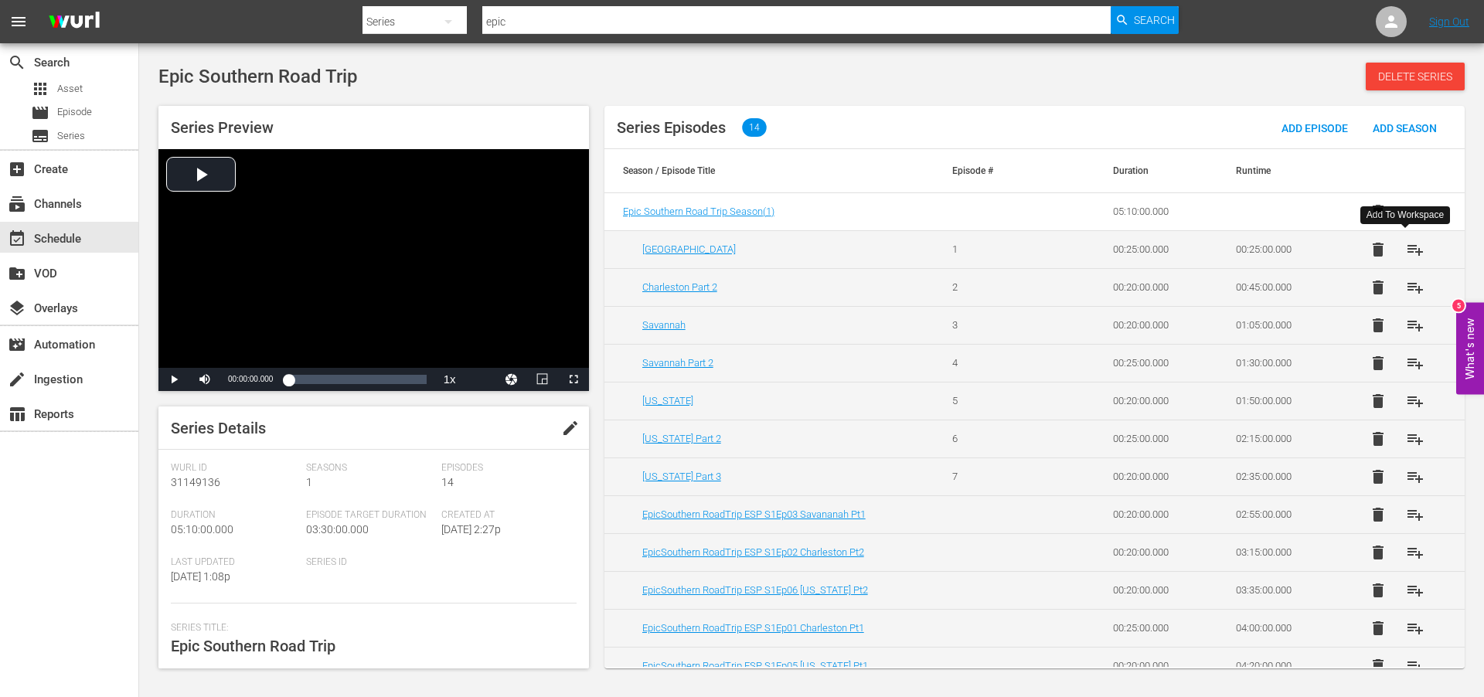
click at [1409, 247] on span "playlist_add" at bounding box center [1415, 249] width 19 height 19
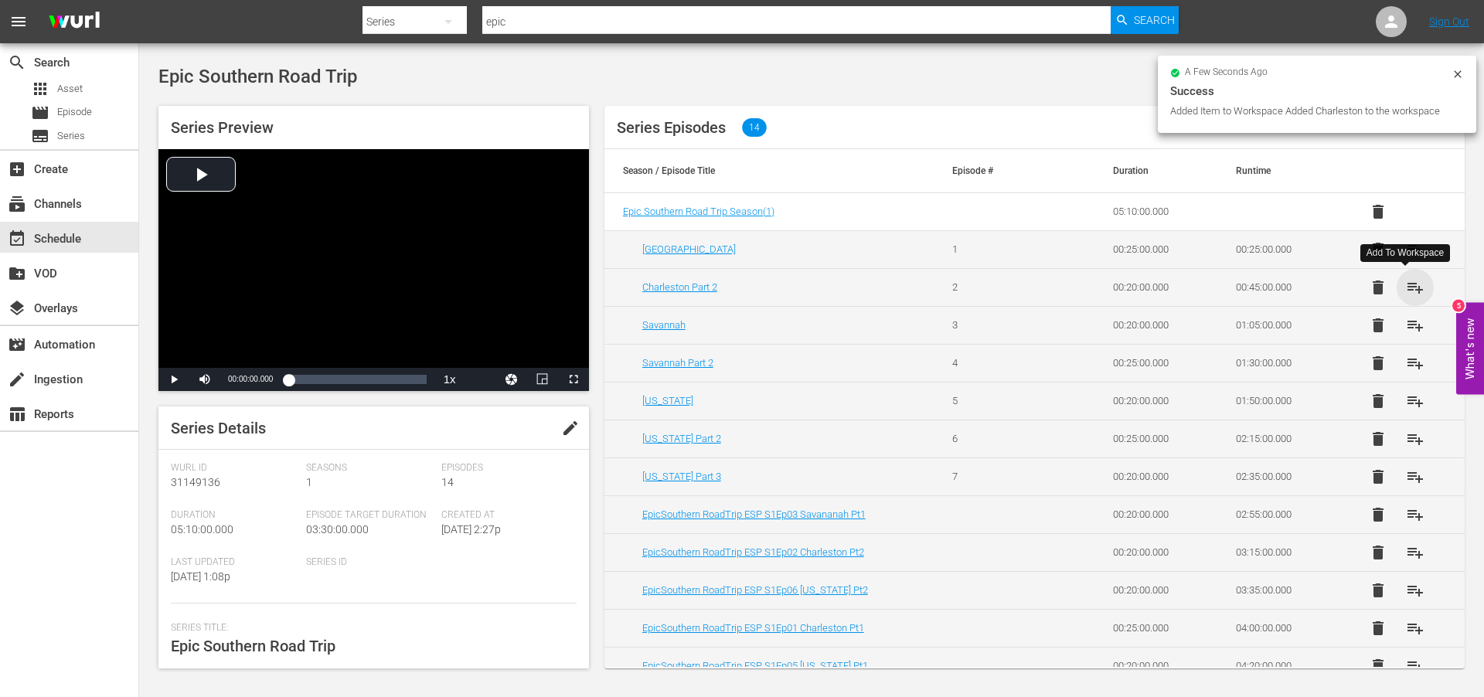
click at [1407, 287] on span "playlist_add" at bounding box center [1415, 287] width 19 height 19
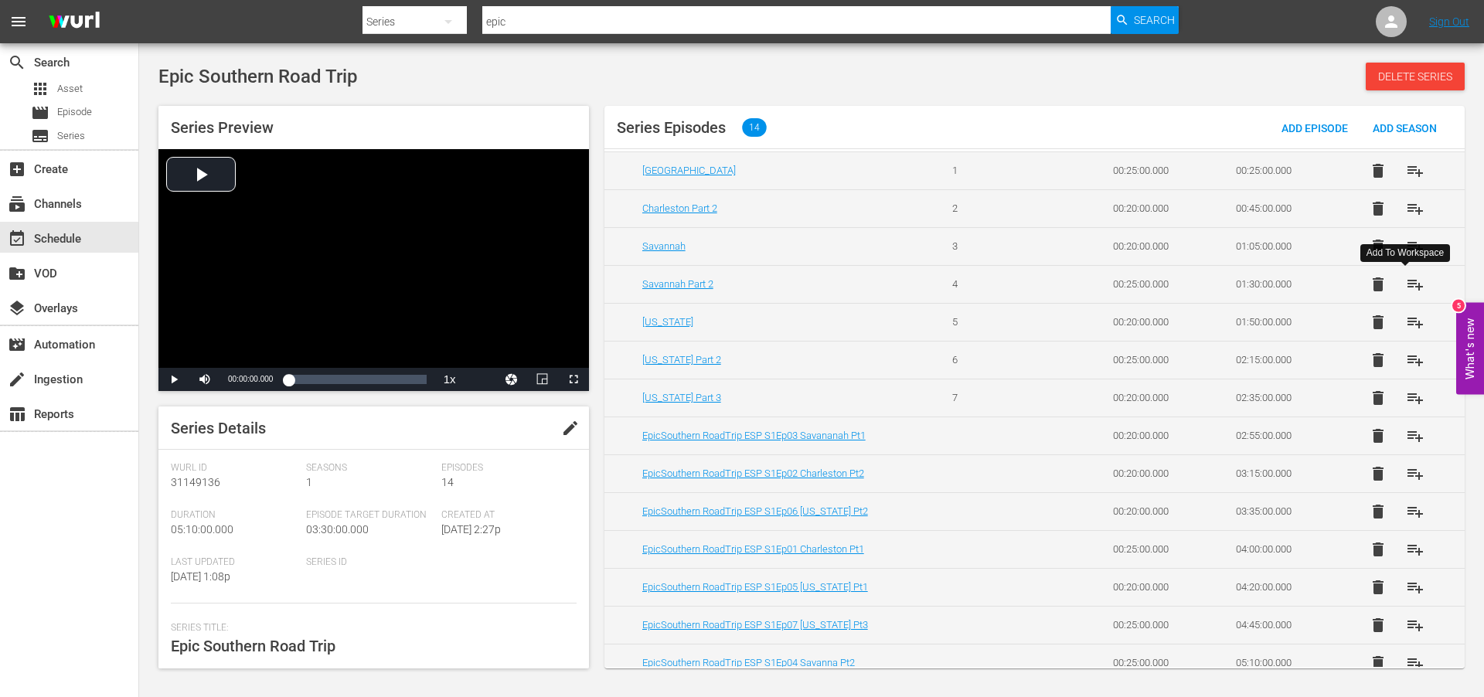
scroll to position [94, 0]
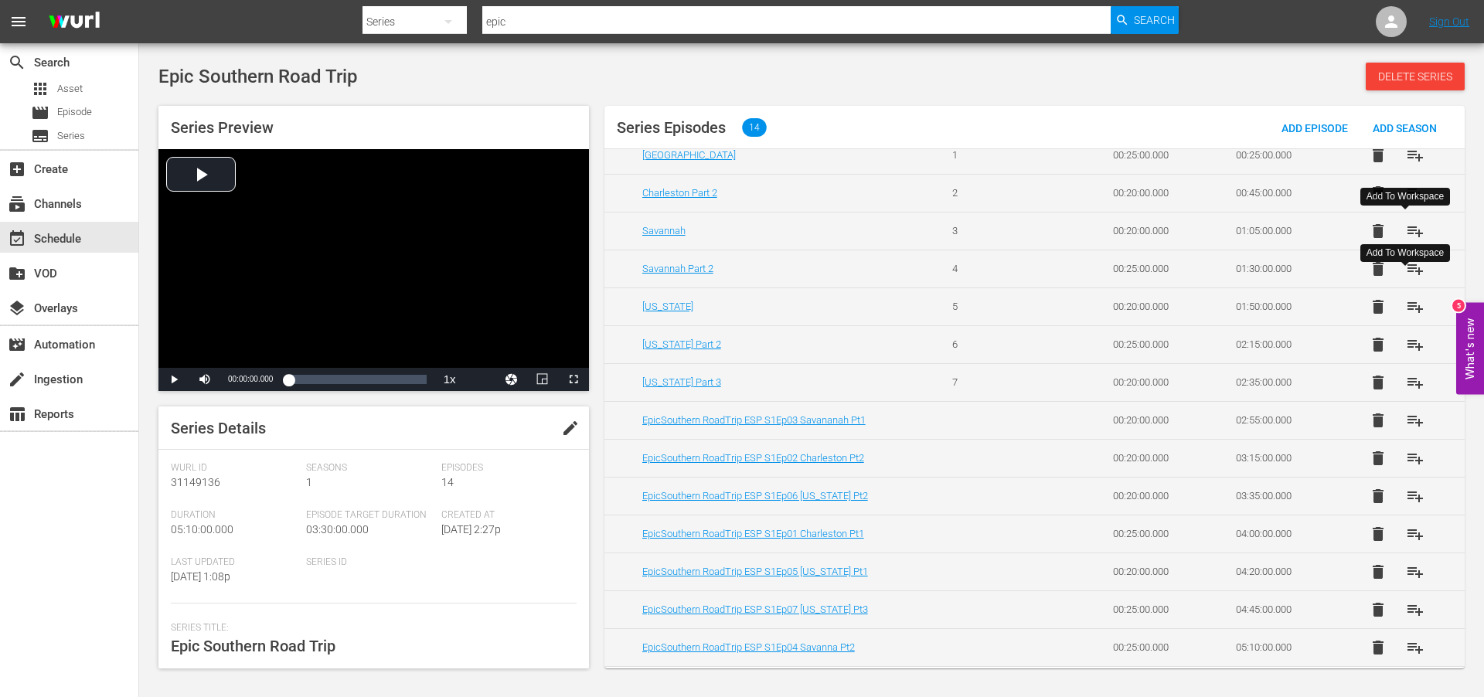
drag, startPoint x: 1412, startPoint y: 230, endPoint x: 1410, endPoint y: 242, distance: 11.7
click at [1412, 231] on span "playlist_add" at bounding box center [1415, 231] width 19 height 19
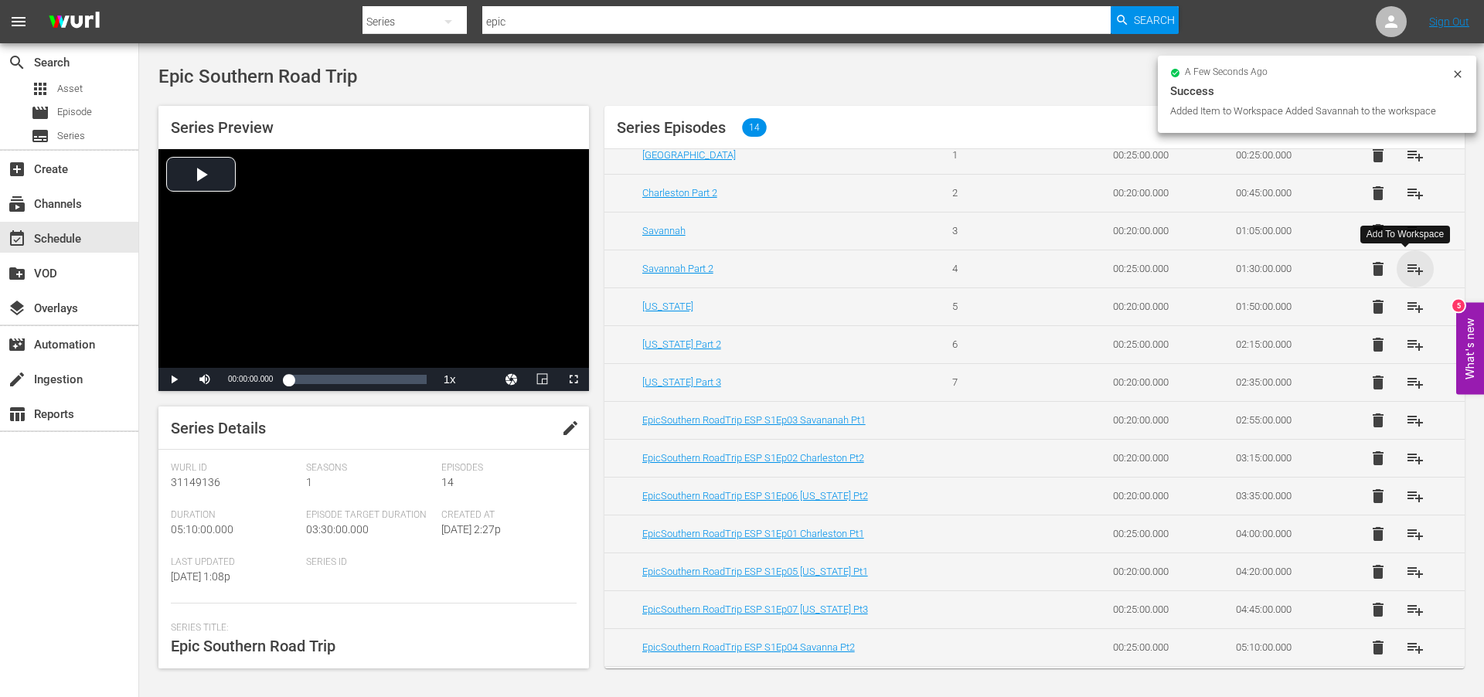
click at [1409, 267] on span "playlist_add" at bounding box center [1415, 269] width 19 height 19
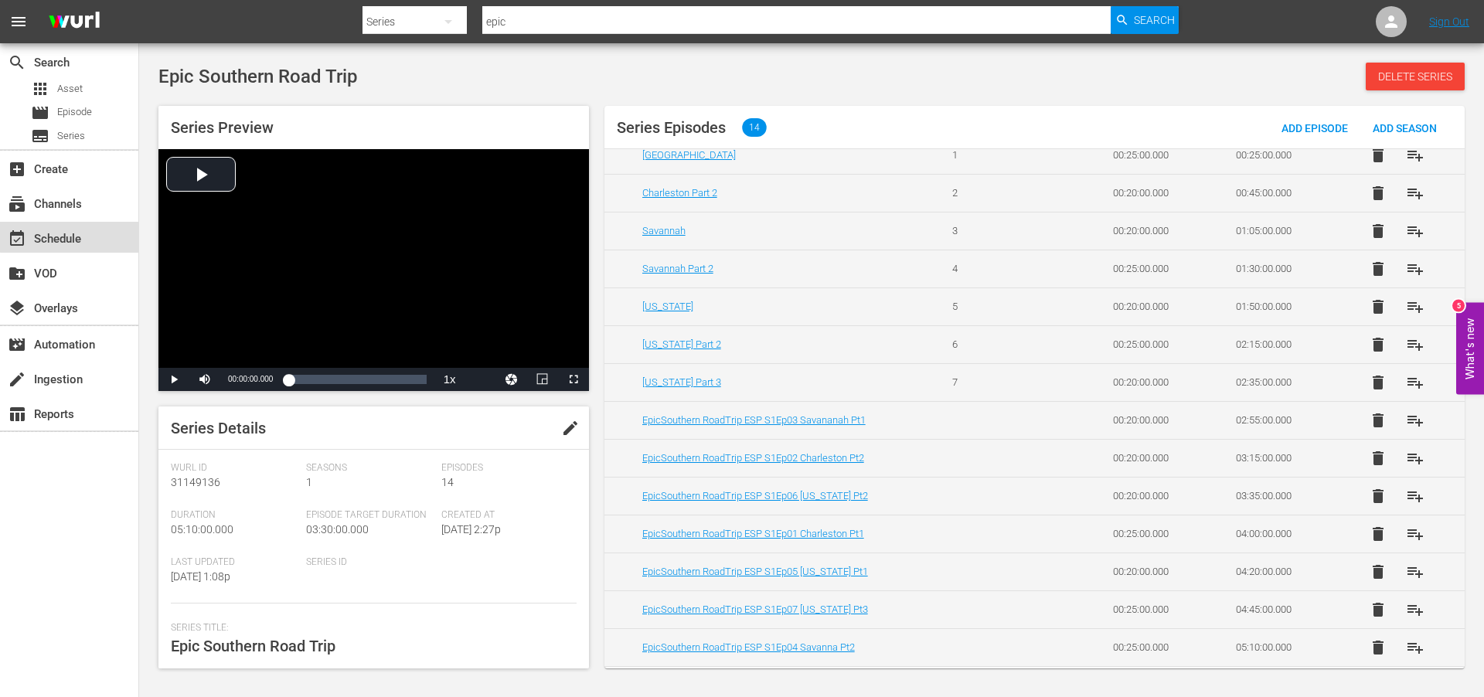
click at [71, 237] on div "event_available Schedule" at bounding box center [43, 237] width 87 height 14
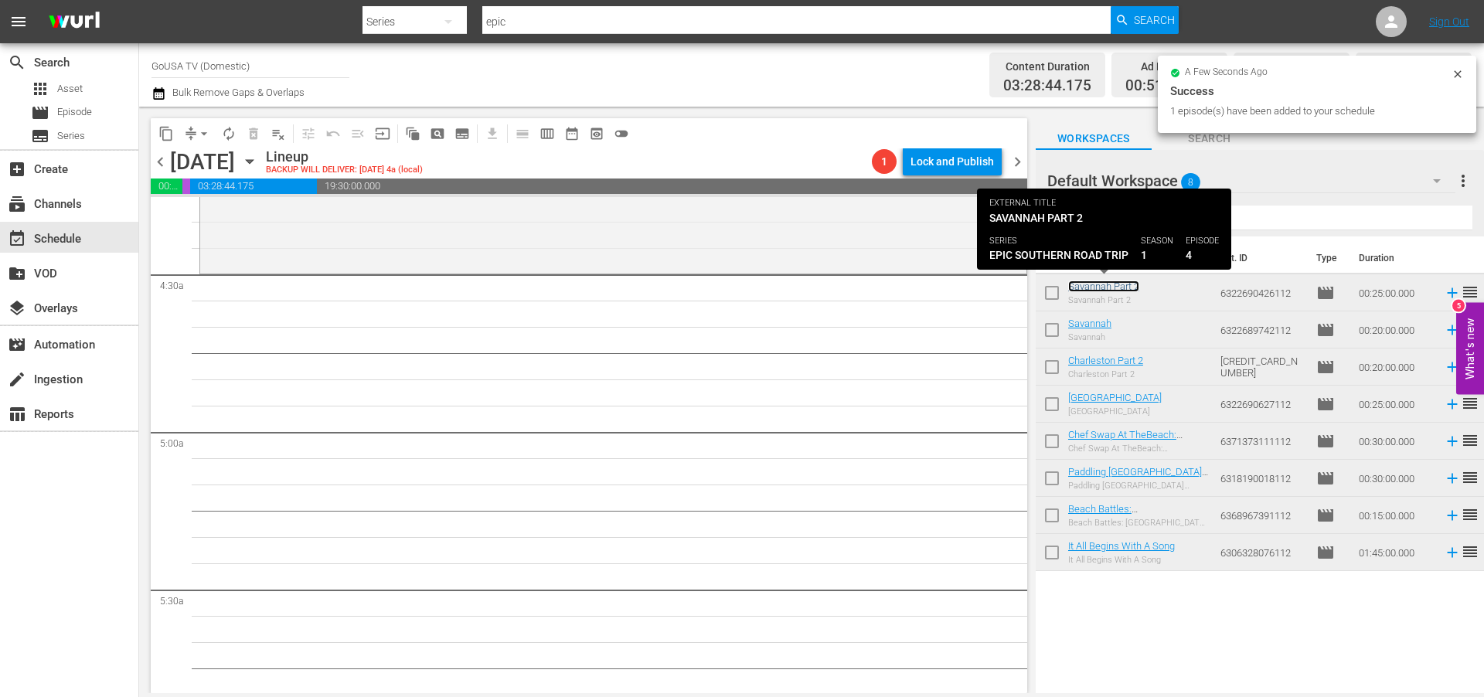
scroll to position [1361, 0]
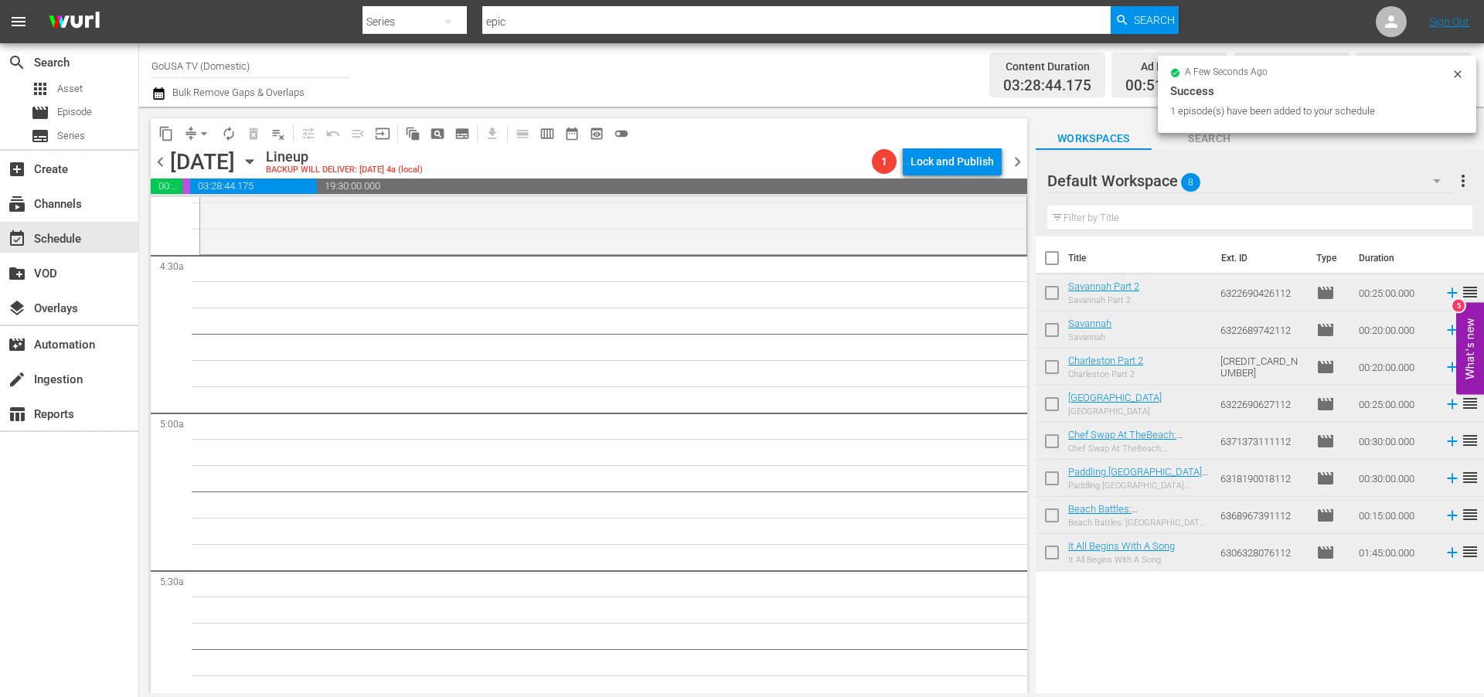
drag, startPoint x: 1107, startPoint y: 285, endPoint x: 375, endPoint y: 9, distance: 782.6
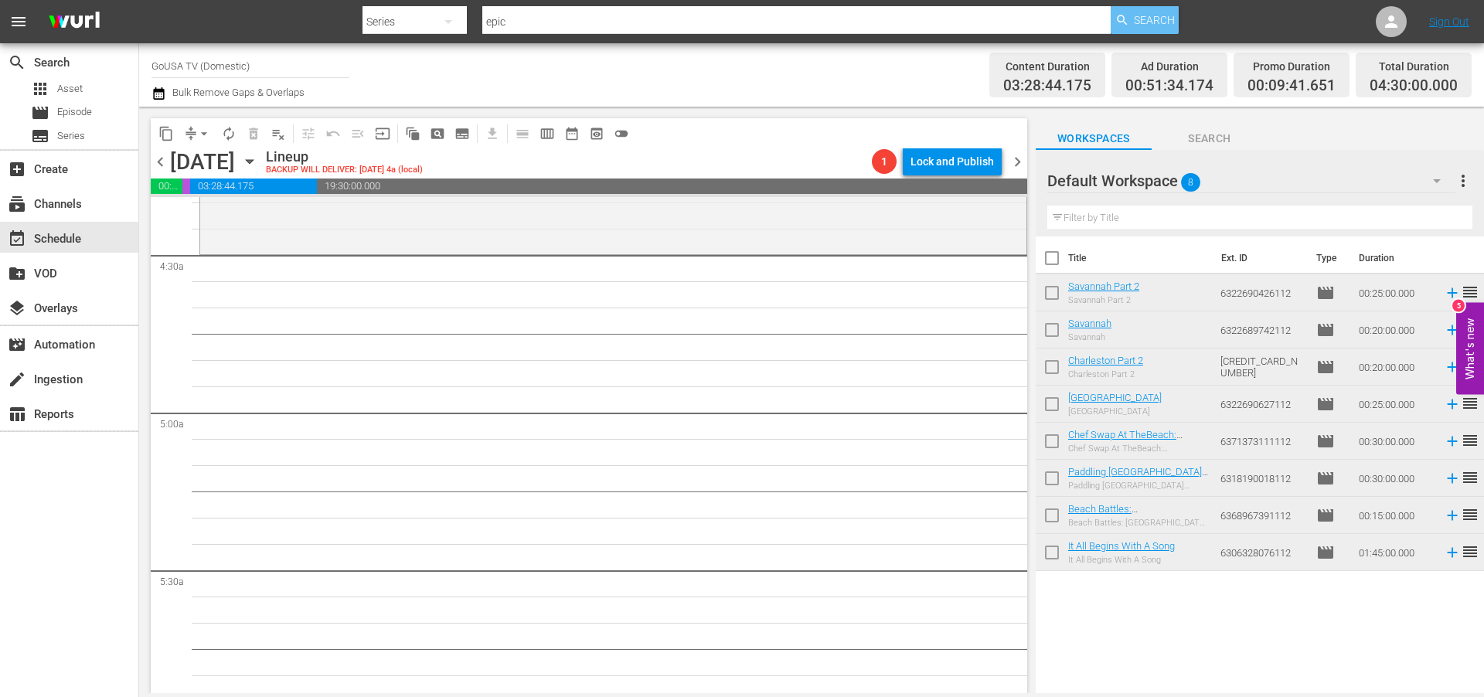
click at [1150, 17] on span "Search" at bounding box center [1154, 20] width 41 height 28
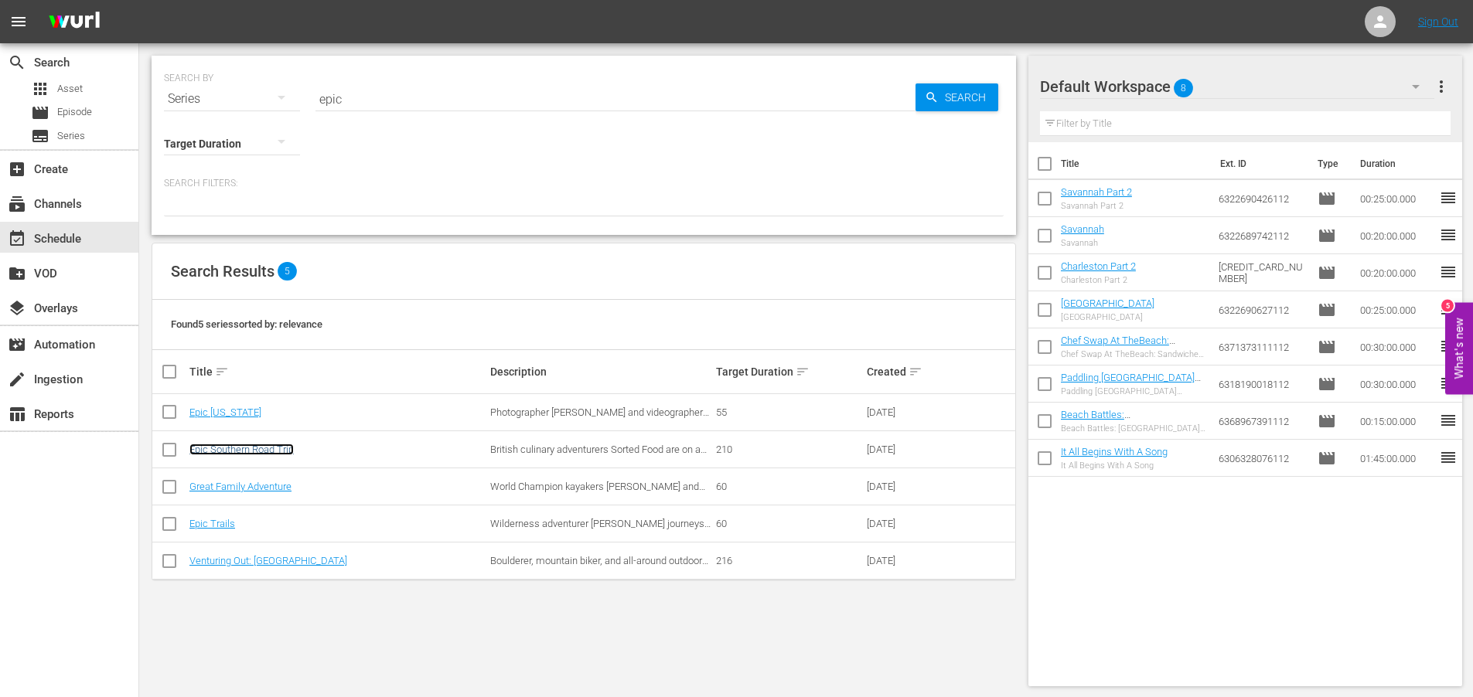
click at [247, 447] on link "Epic Southern Road Trip" at bounding box center [241, 450] width 104 height 12
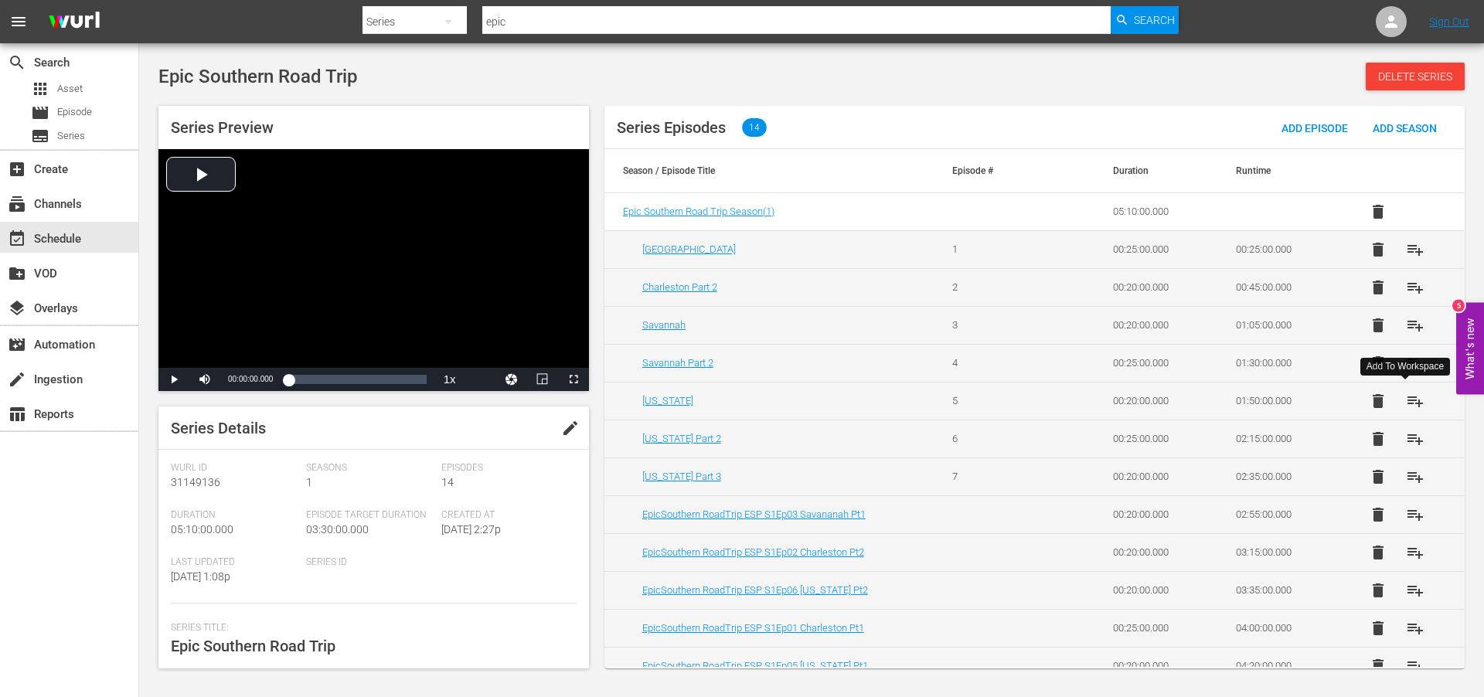
click at [1409, 400] on span "playlist_add" at bounding box center [1415, 401] width 19 height 19
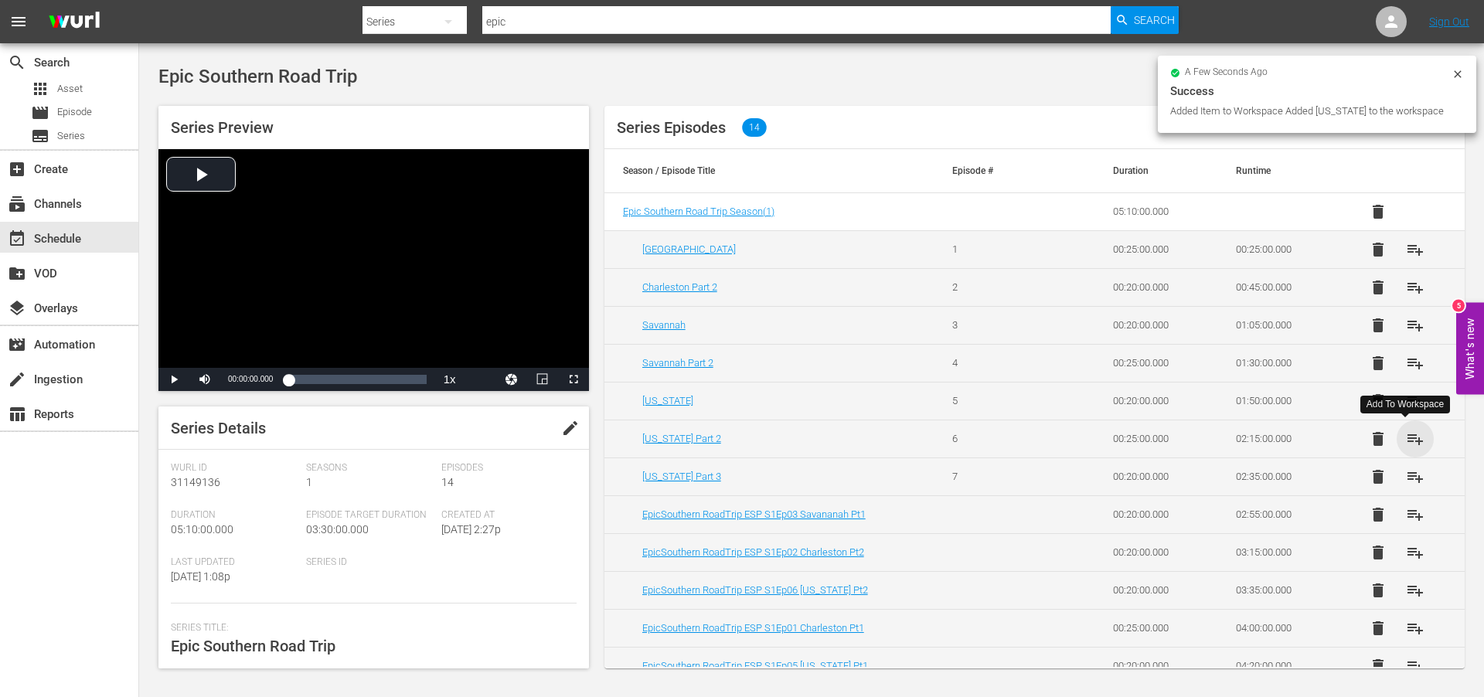
click at [1409, 438] on span "playlist_add" at bounding box center [1415, 439] width 19 height 19
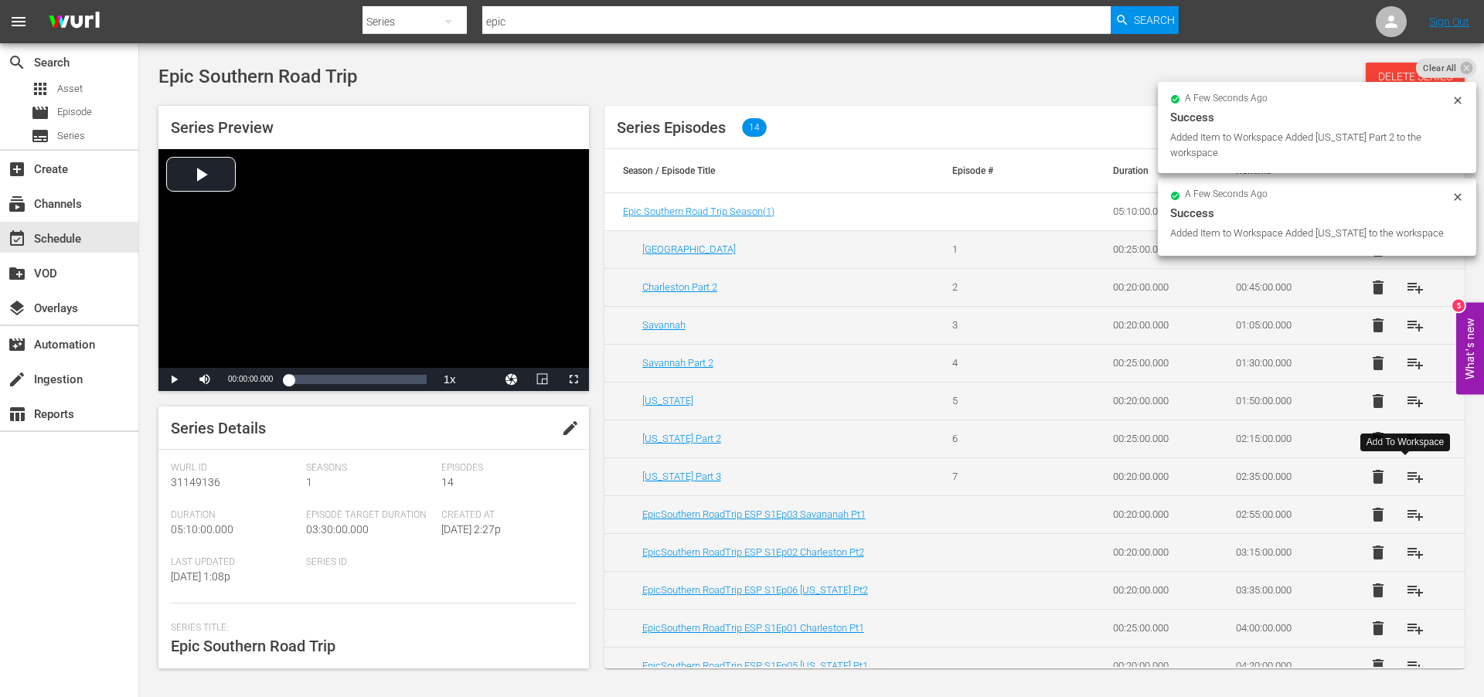
click at [1408, 479] on span "playlist_add" at bounding box center [1415, 477] width 19 height 19
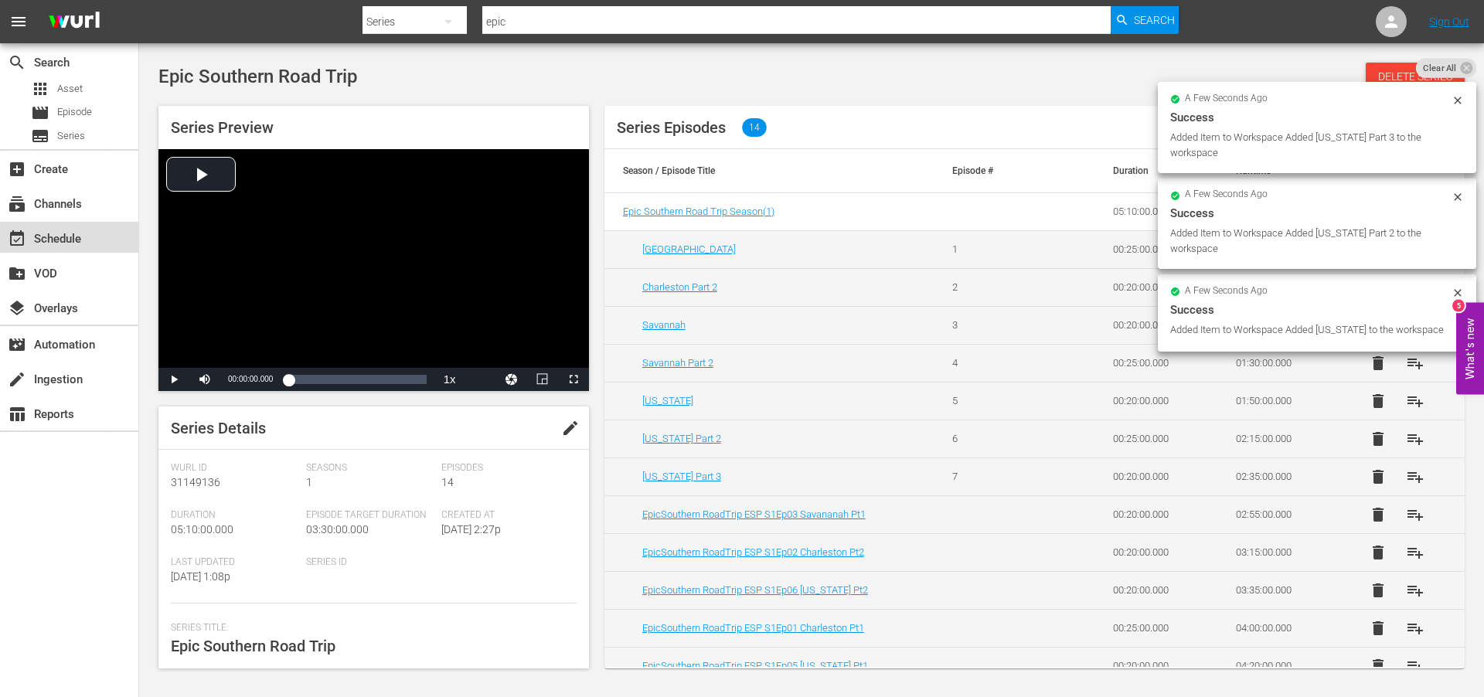
click at [60, 237] on div "event_available Schedule" at bounding box center [43, 237] width 87 height 14
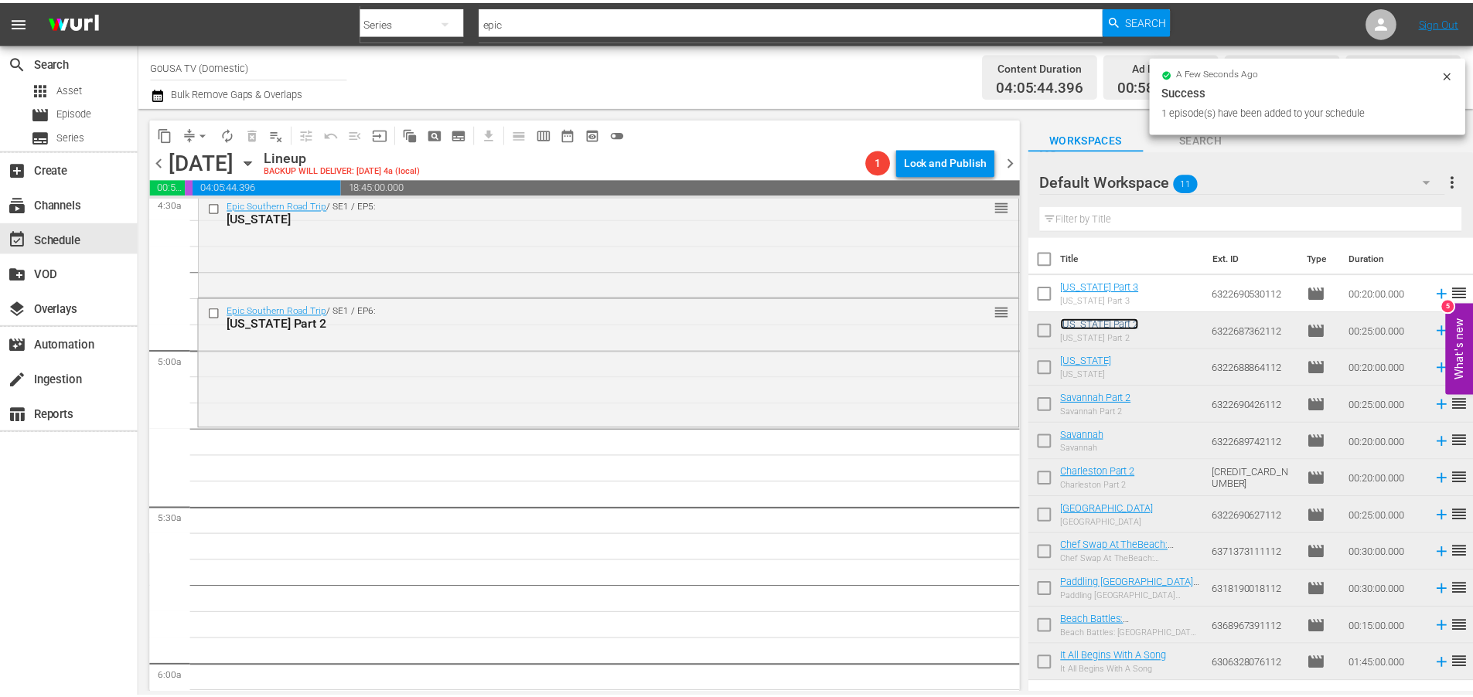
scroll to position [1470, 0]
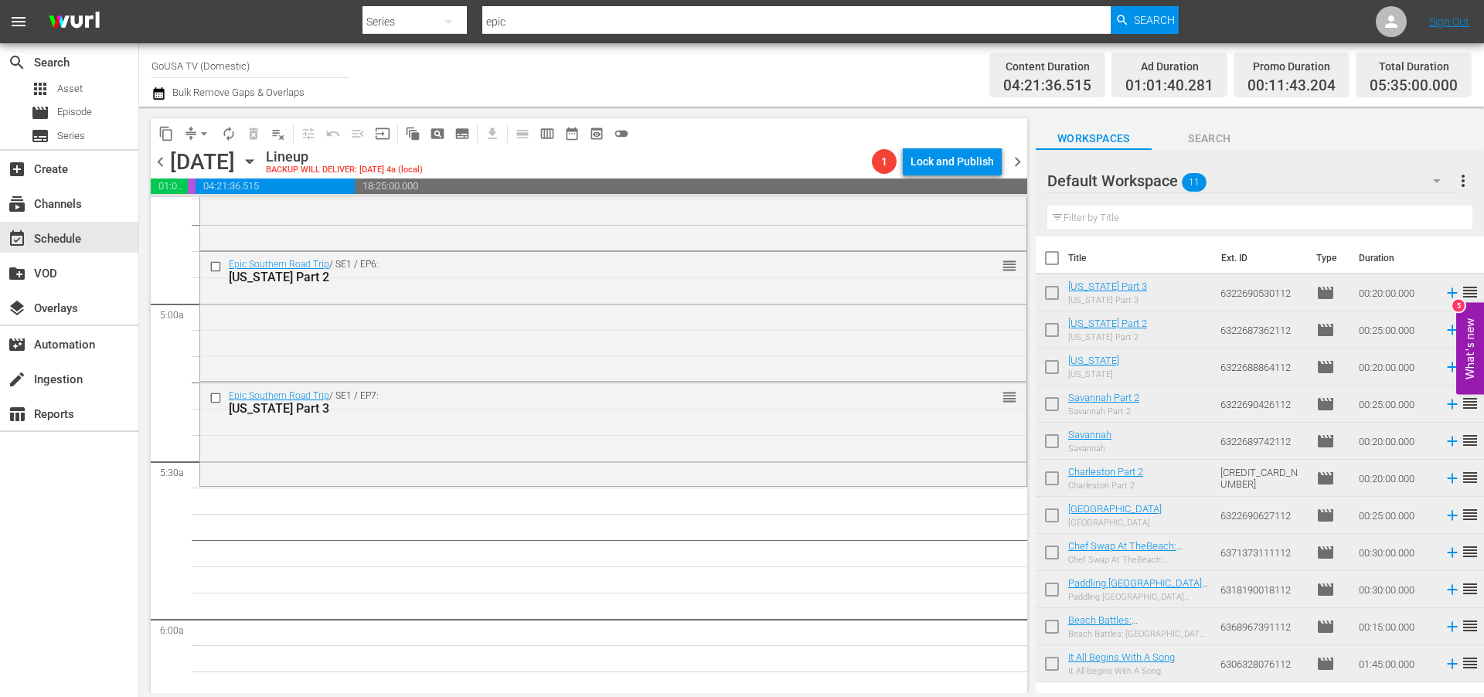
drag, startPoint x: 1110, startPoint y: 288, endPoint x: 277, endPoint y: 14, distance: 877.1
click at [539, 24] on input "epic" at bounding box center [796, 21] width 628 height 37
click at [540, 24] on input "epic" at bounding box center [796, 21] width 628 height 37
type input "la stories"
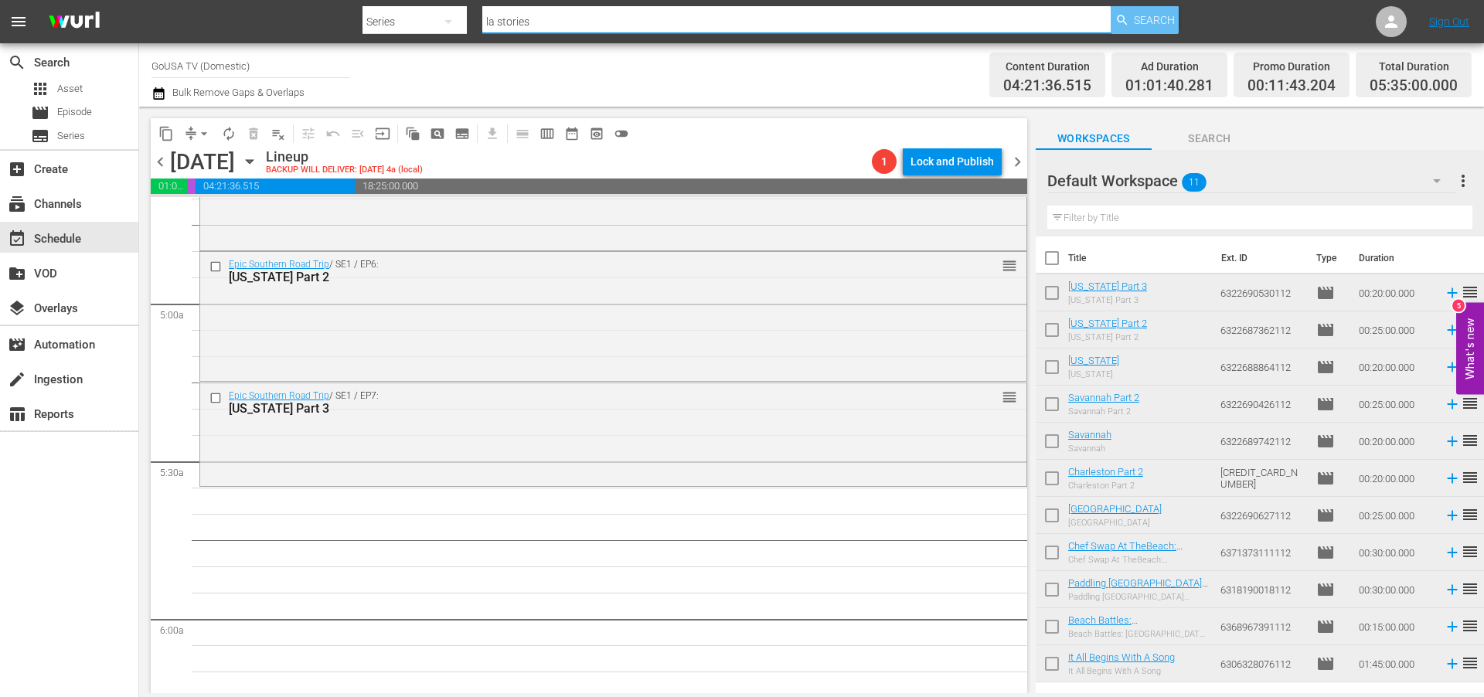
click at [1156, 17] on span "Search" at bounding box center [1154, 20] width 41 height 28
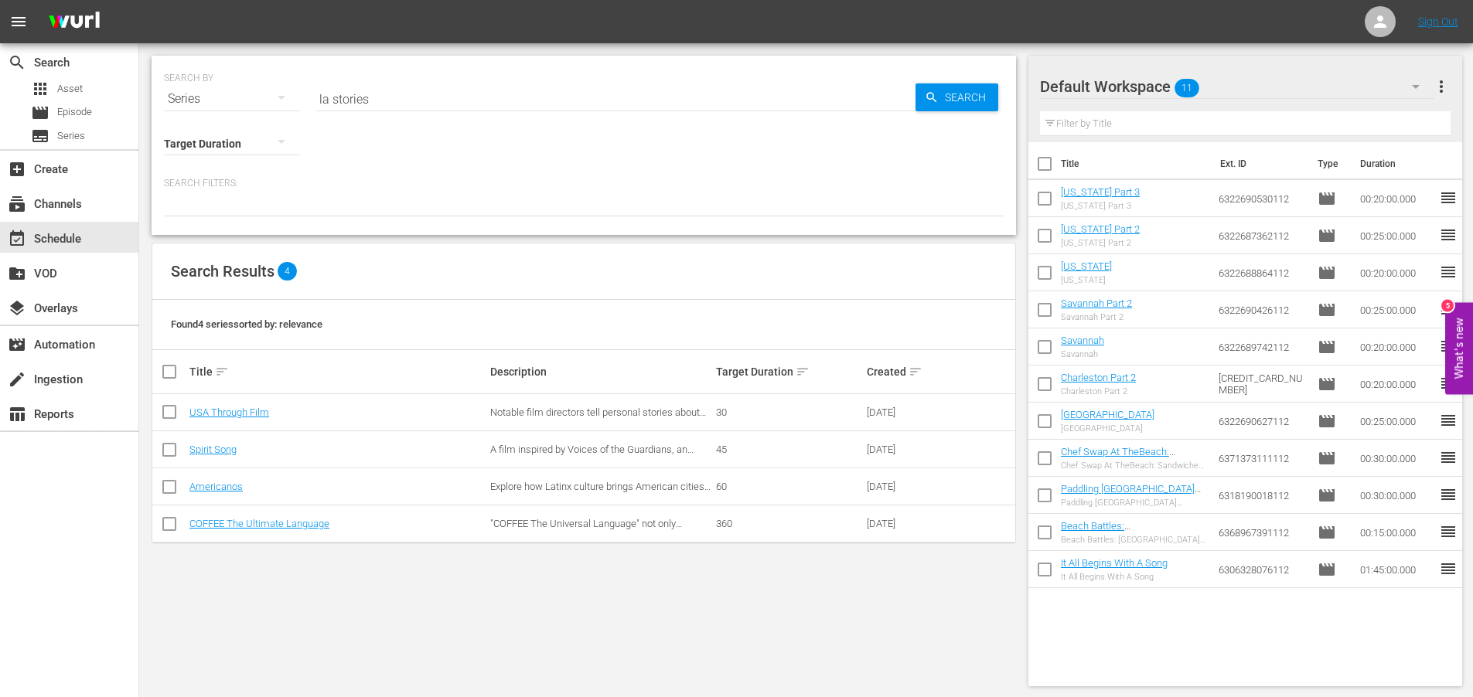
click at [331, 97] on input "la stories" at bounding box center [615, 98] width 600 height 37
click at [325, 97] on input "LA stories" at bounding box center [615, 98] width 600 height 37
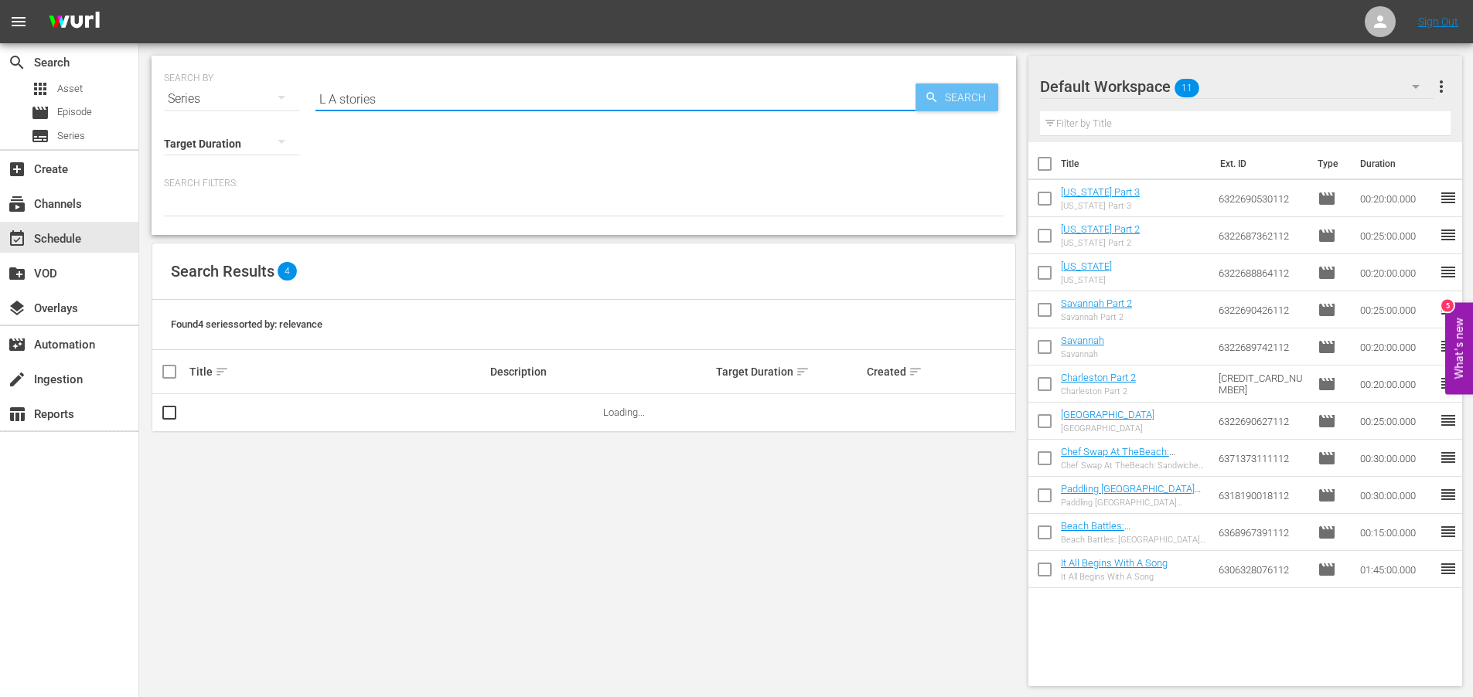
type input "L A stories"
click at [944, 95] on span "Search" at bounding box center [968, 97] width 60 height 28
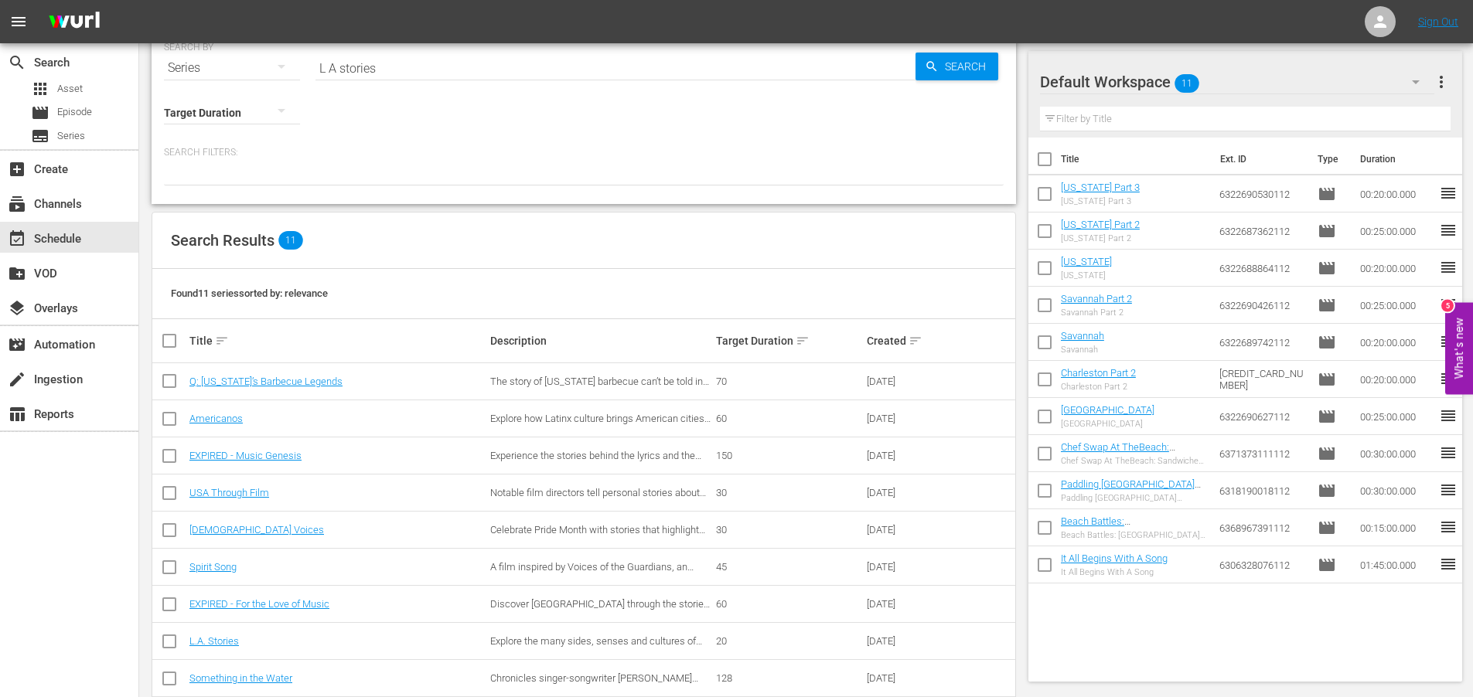
scroll to position [32, 0]
click at [213, 638] on link "L.A. Stories" at bounding box center [213, 641] width 49 height 12
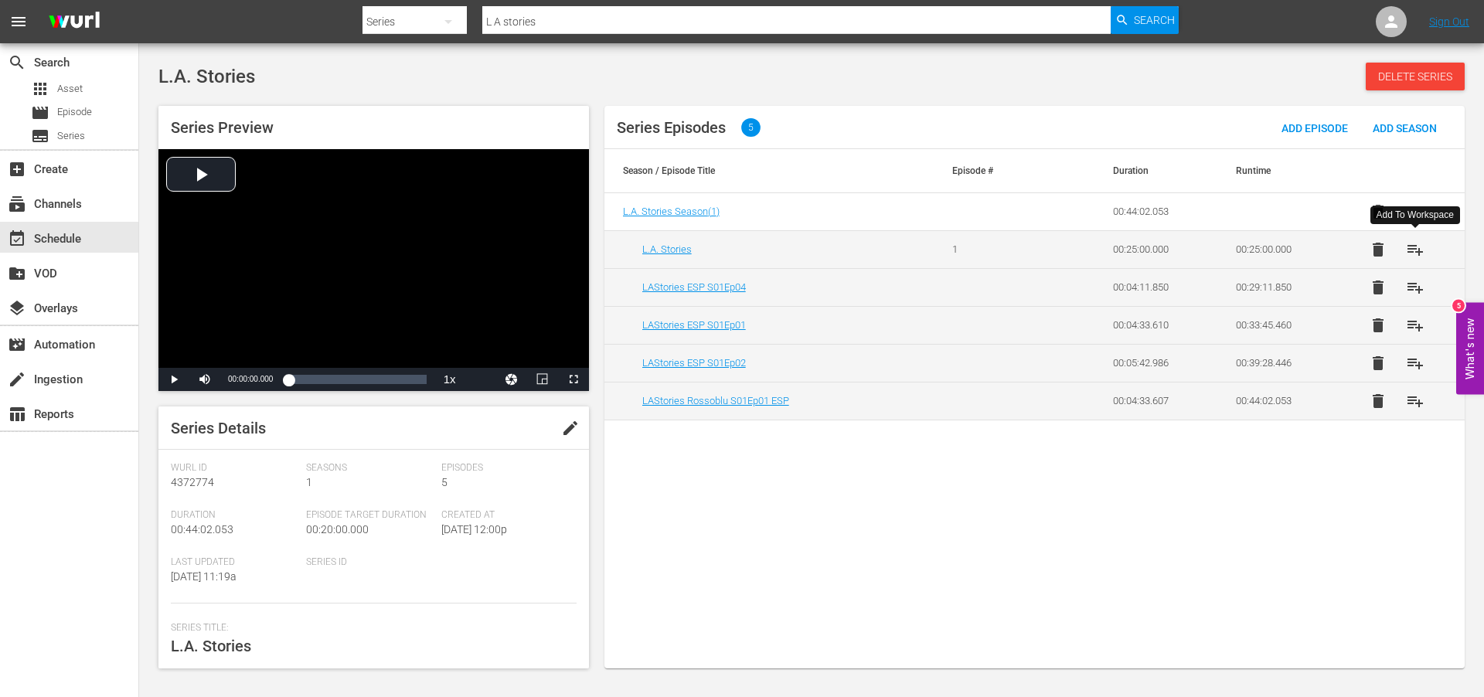
click at [1420, 249] on span "playlist_add" at bounding box center [1415, 249] width 19 height 19
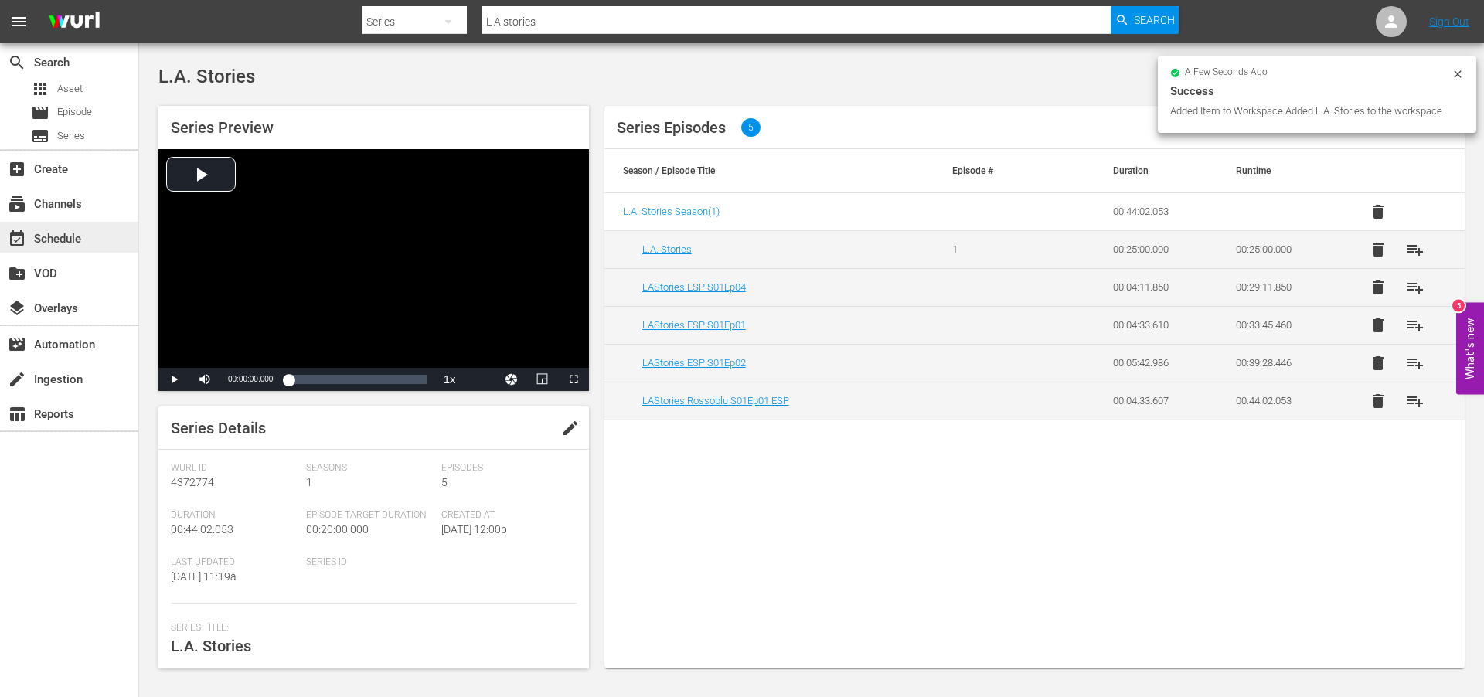
click at [55, 233] on div "event_available Schedule" at bounding box center [43, 237] width 87 height 14
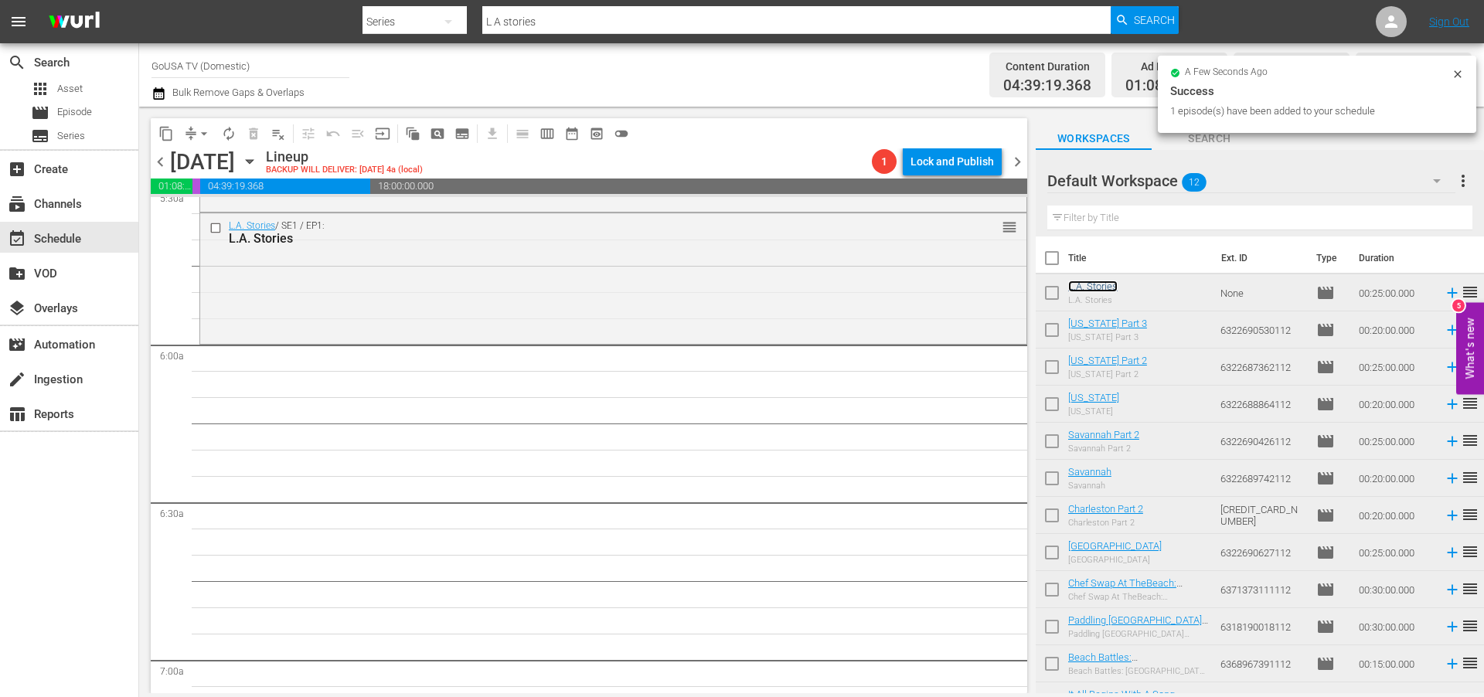
scroll to position [1753, 0]
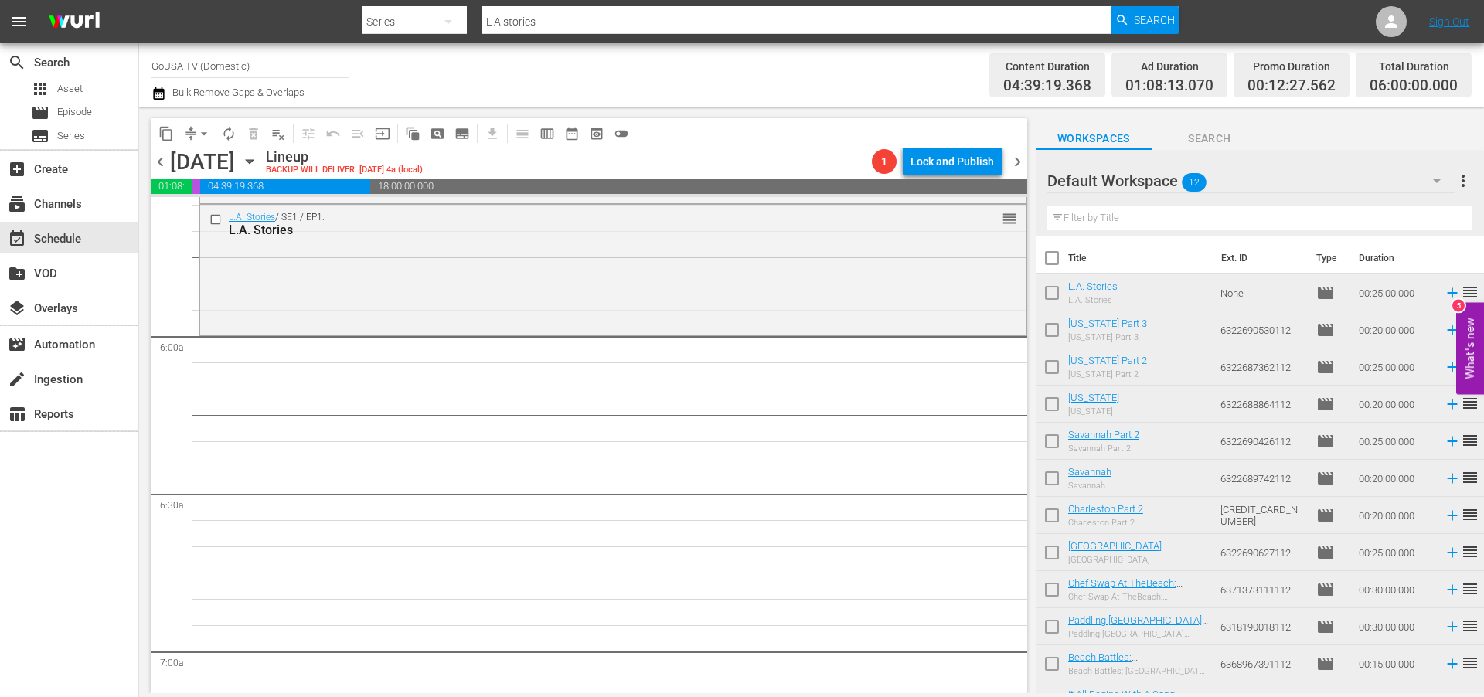
drag, startPoint x: 1093, startPoint y: 286, endPoint x: 221, endPoint y: 8, distance: 915.3
click at [543, 16] on input "L A stories" at bounding box center [796, 21] width 628 height 37
type input "roadfood"
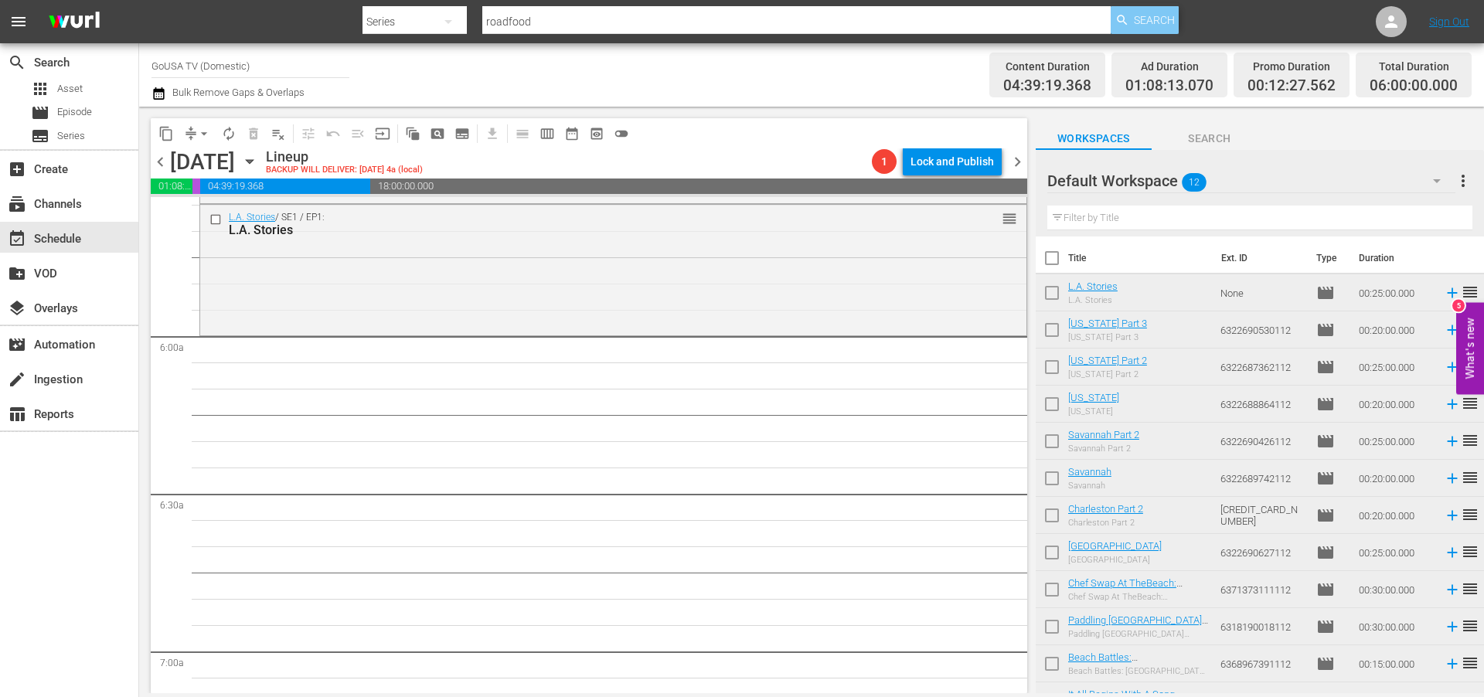
click at [1140, 23] on span "Search" at bounding box center [1154, 20] width 41 height 28
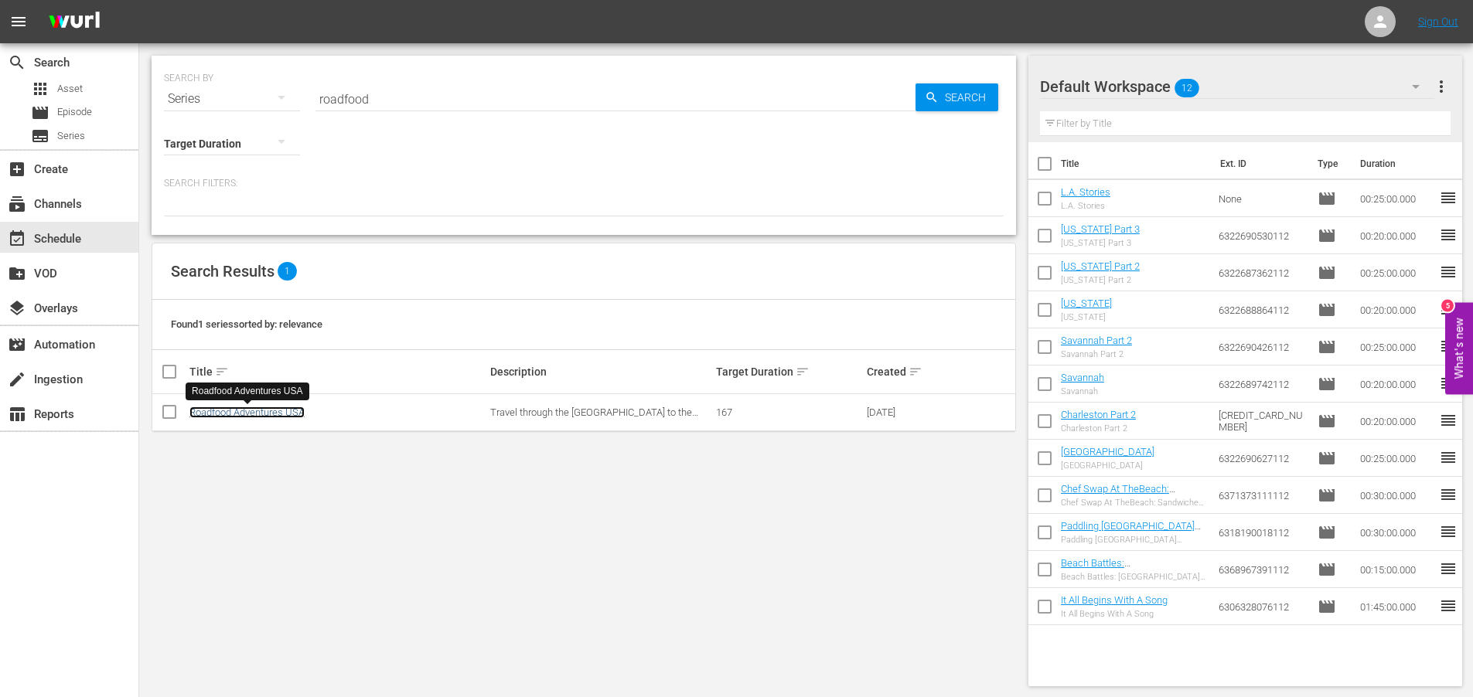
click at [257, 411] on link "Roadfood Adventures USA" at bounding box center [246, 413] width 115 height 12
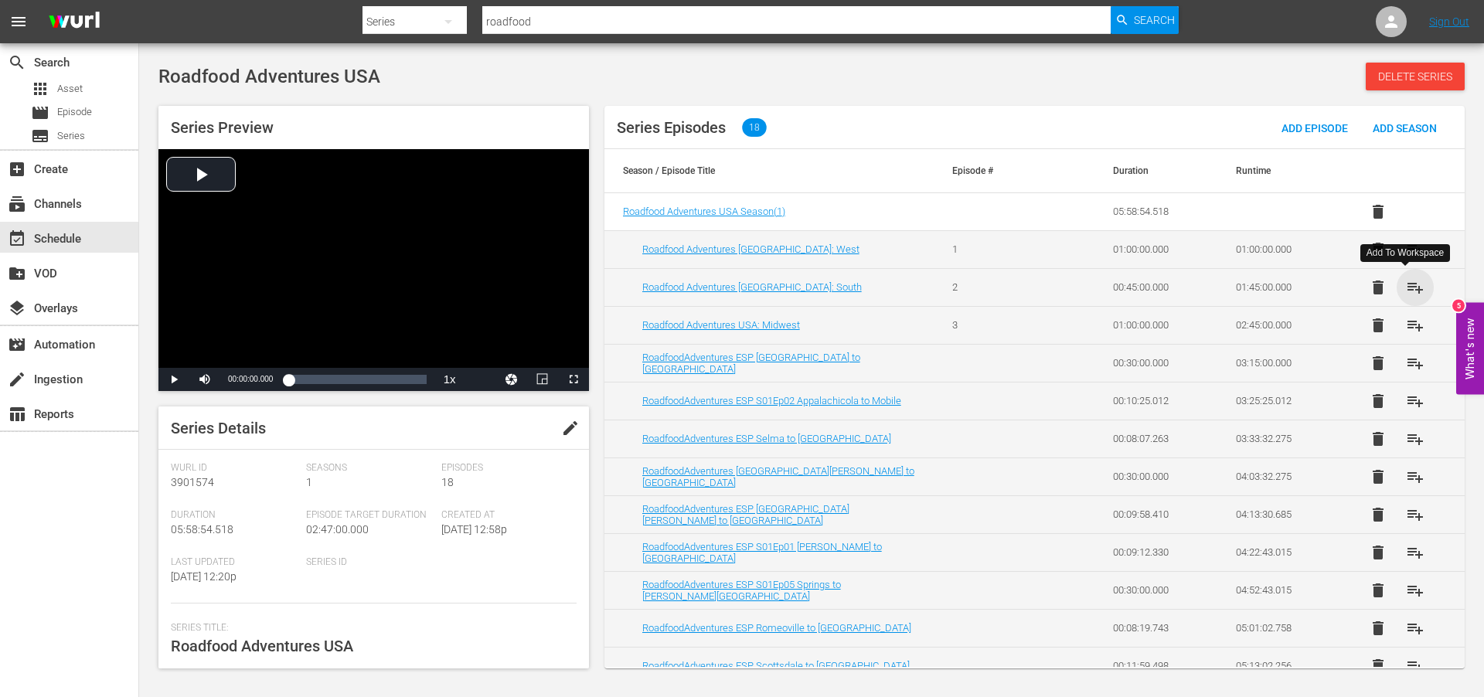
click at [1410, 288] on span "playlist_add" at bounding box center [1415, 287] width 19 height 19
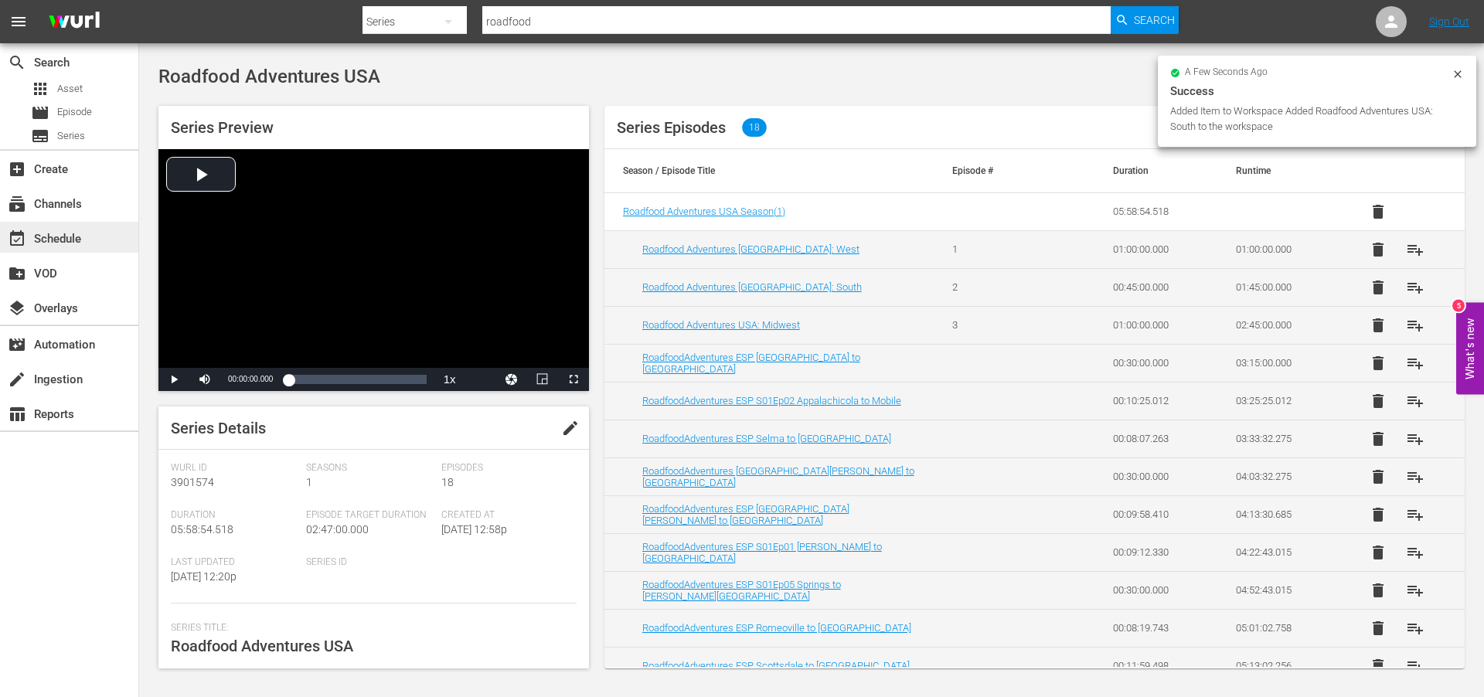
click at [63, 232] on div "event_available Schedule" at bounding box center [43, 237] width 87 height 14
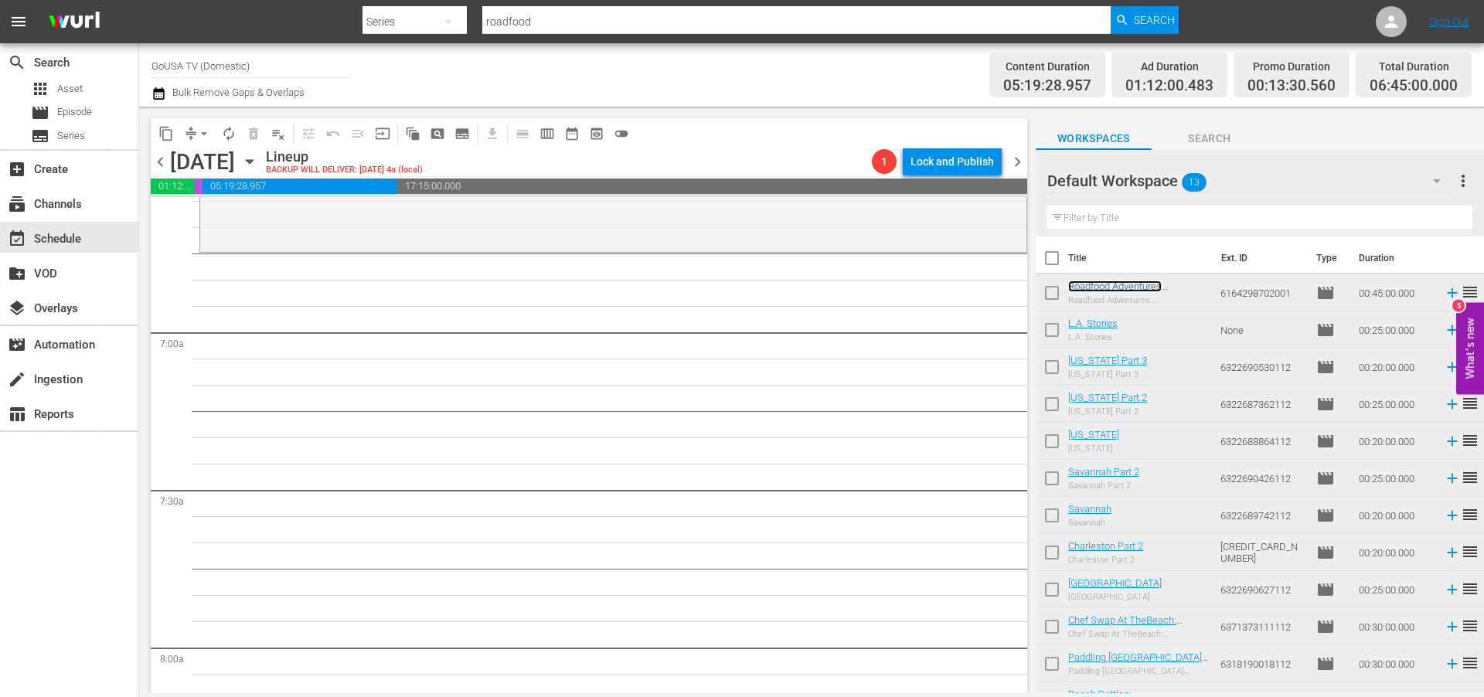
scroll to position [2069, 0]
drag, startPoint x: 1122, startPoint y: 287, endPoint x: 191, endPoint y: 5, distance: 973.3
drag, startPoint x: 530, startPoint y: 22, endPoint x: 454, endPoint y: 19, distance: 75.9
click at [454, 19] on div "Search By Series Search ID, Title, Description, Keywords, or Category roadfood …" at bounding box center [771, 21] width 816 height 37
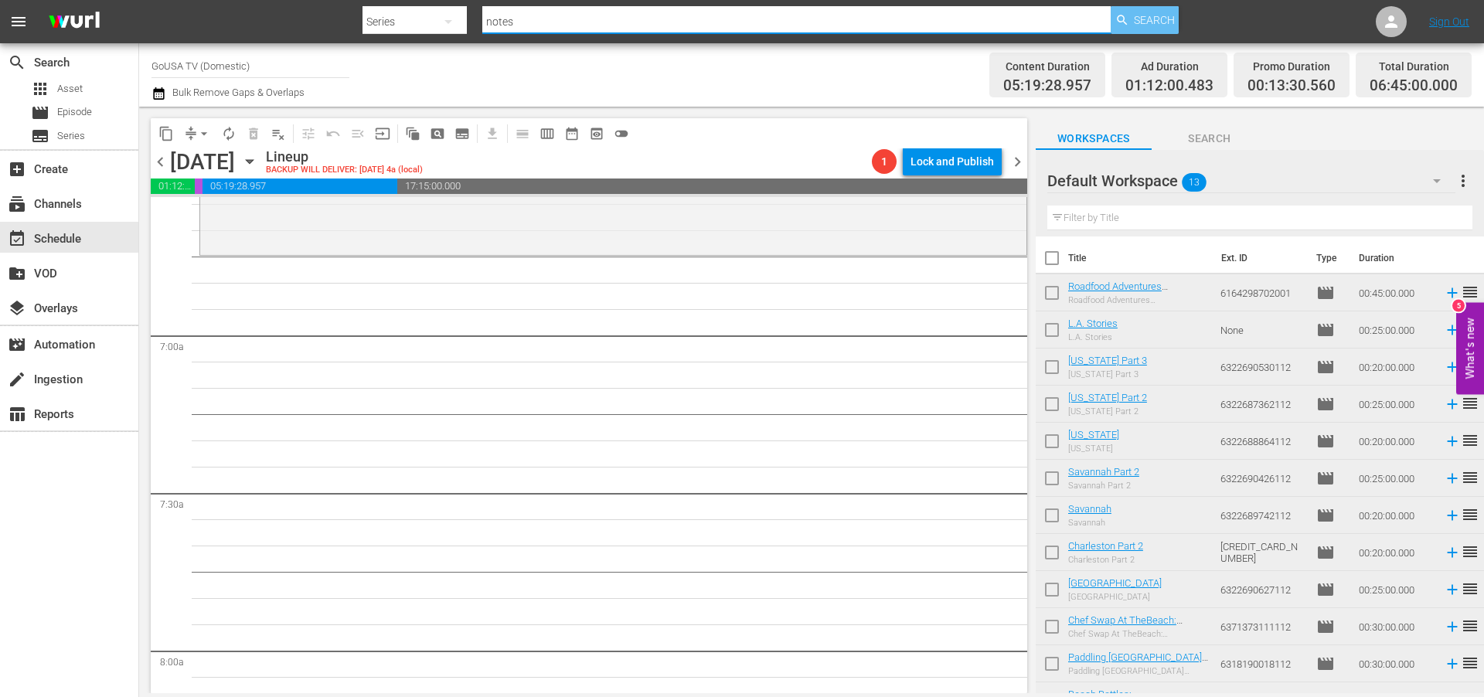
type input "notes"
click at [1136, 16] on span "Search" at bounding box center [1154, 20] width 41 height 28
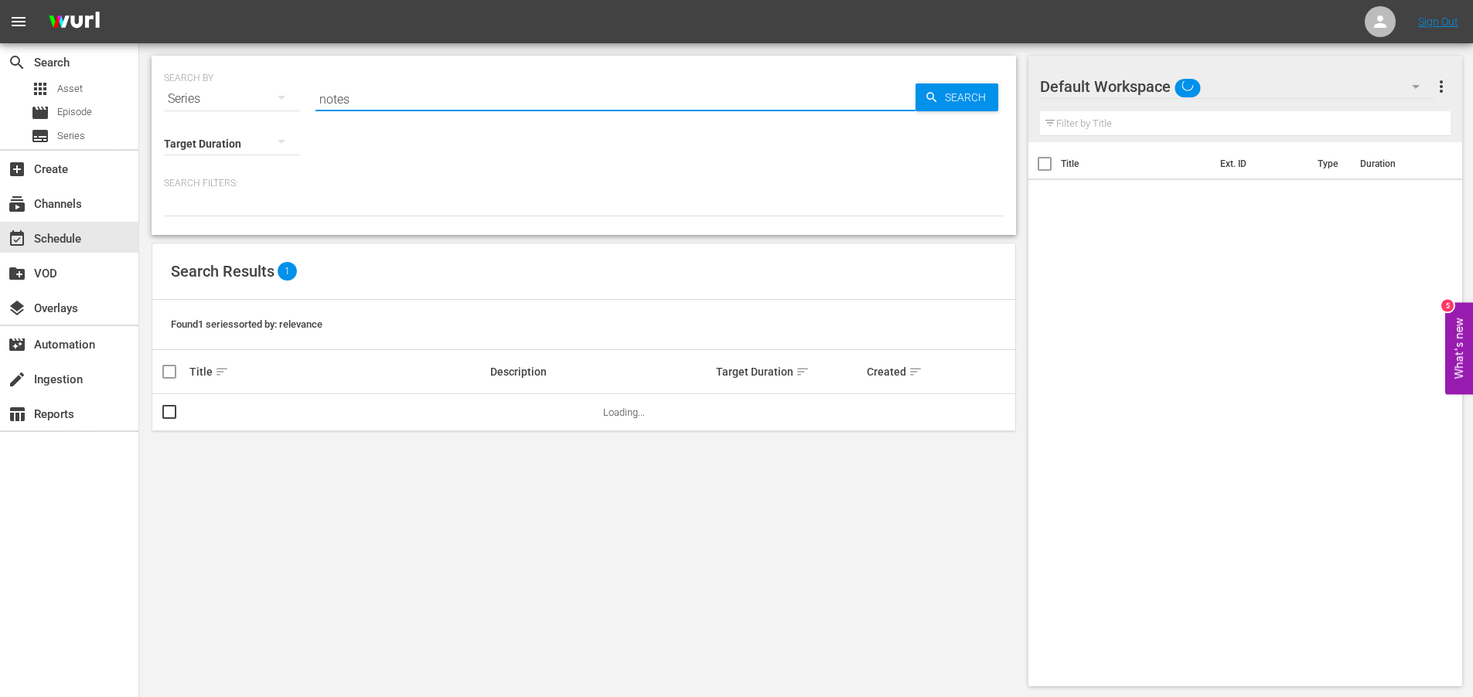
click at [391, 102] on input "notes" at bounding box center [615, 98] width 600 height 37
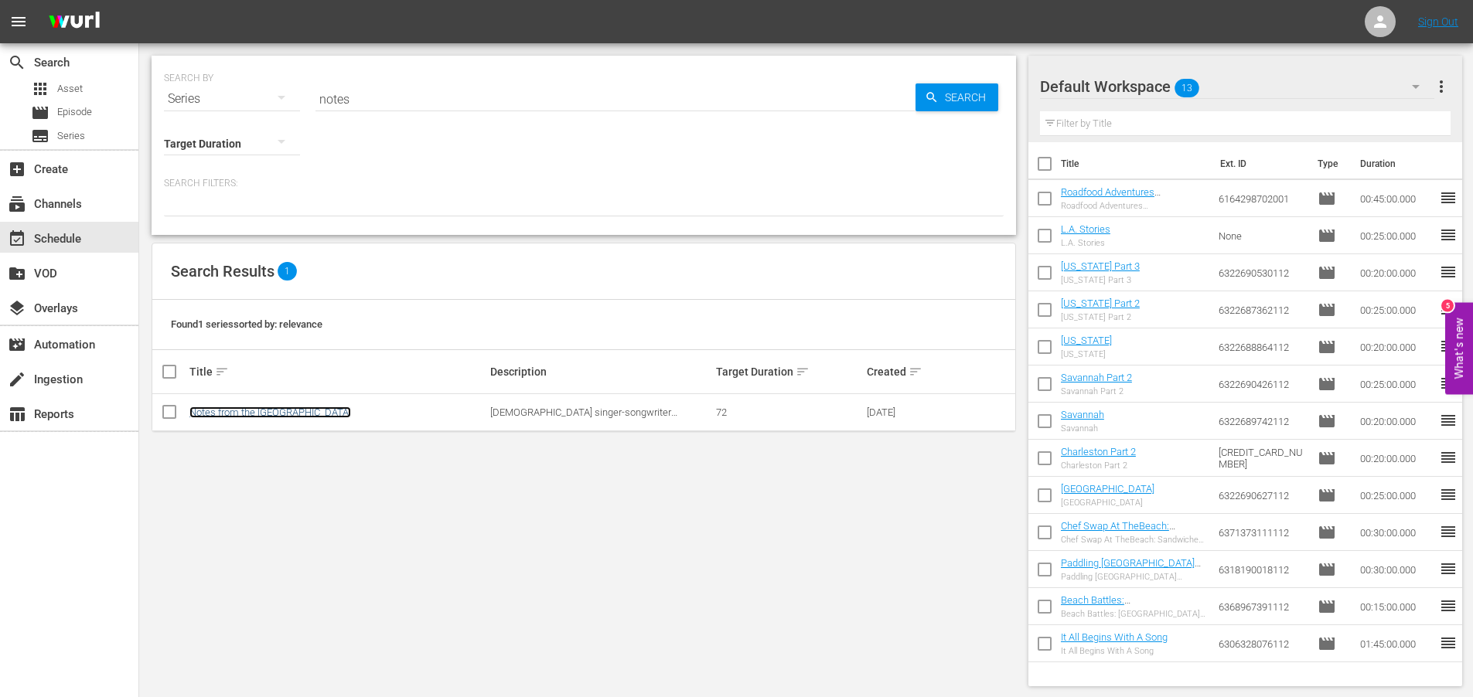
click at [219, 413] on link "Notes from the [GEOGRAPHIC_DATA]" at bounding box center [270, 413] width 162 height 12
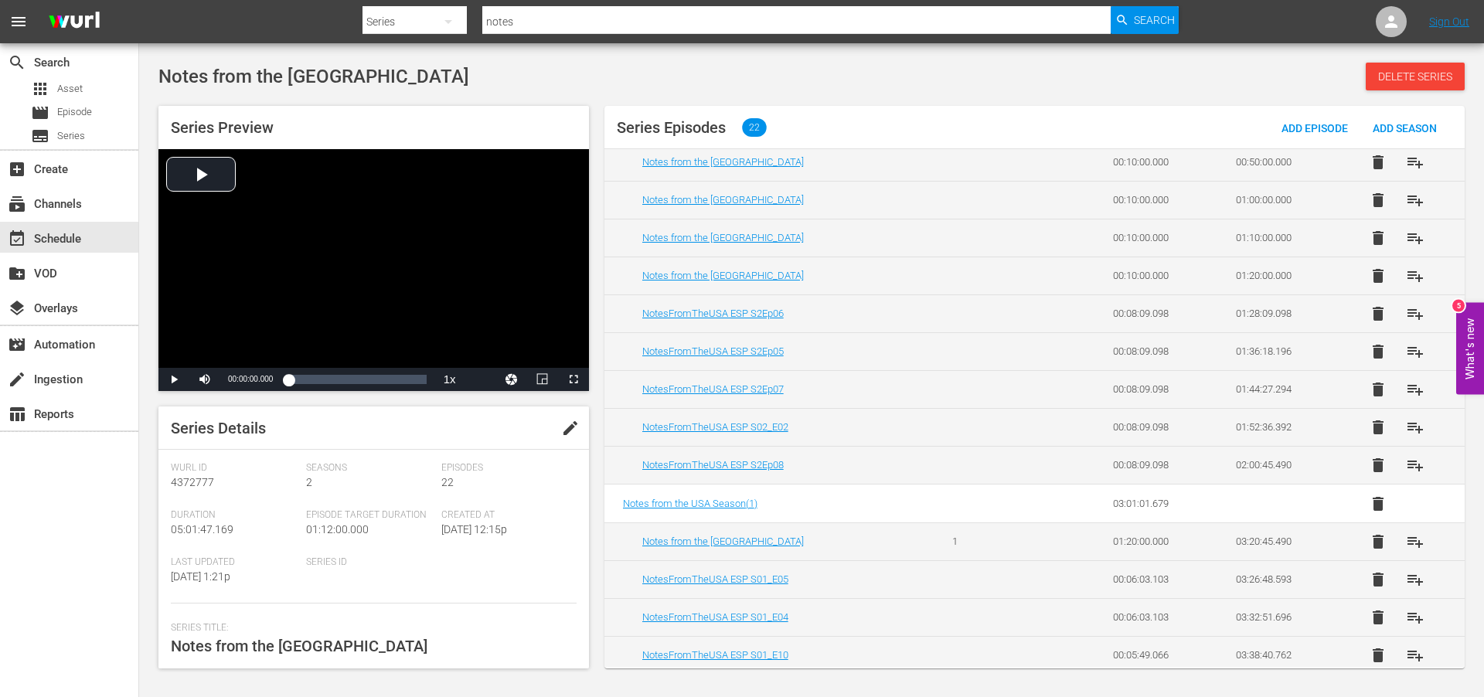
scroll to position [244, 0]
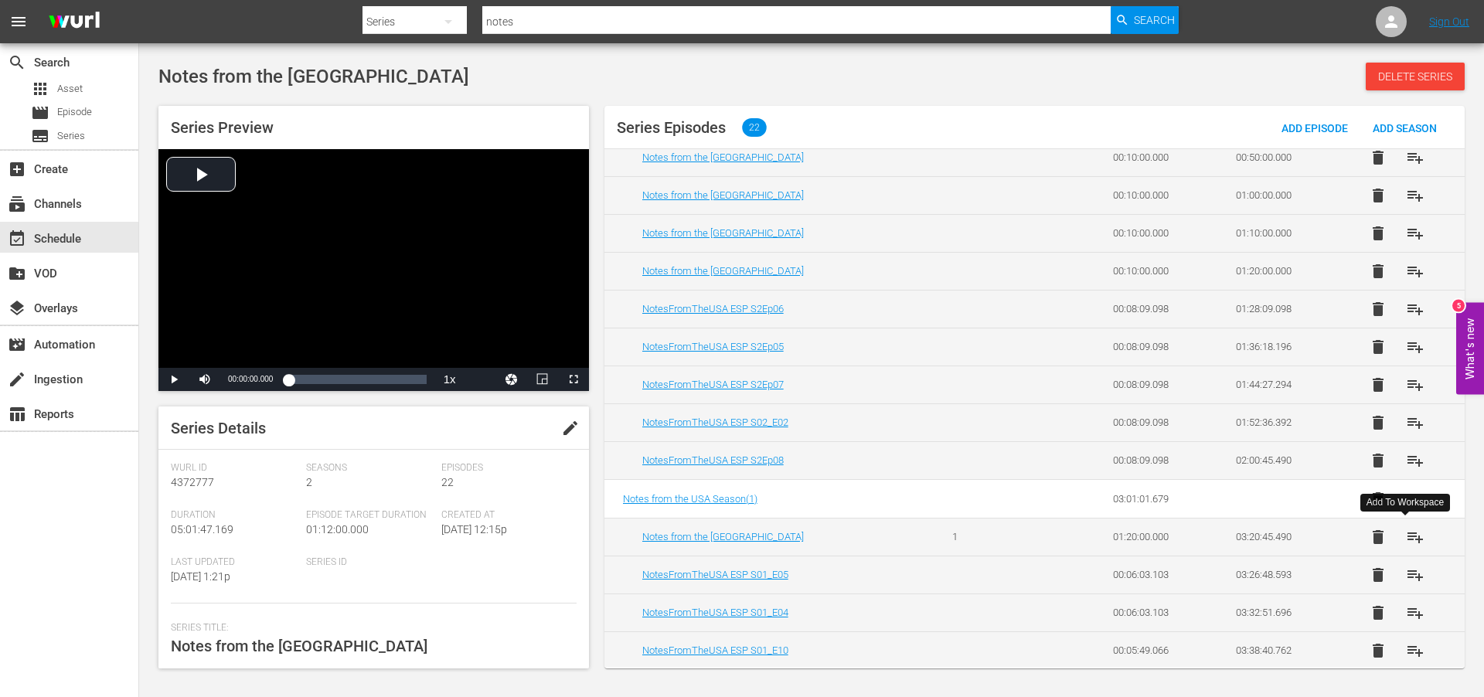
click at [1409, 539] on span "playlist_add" at bounding box center [1415, 537] width 19 height 19
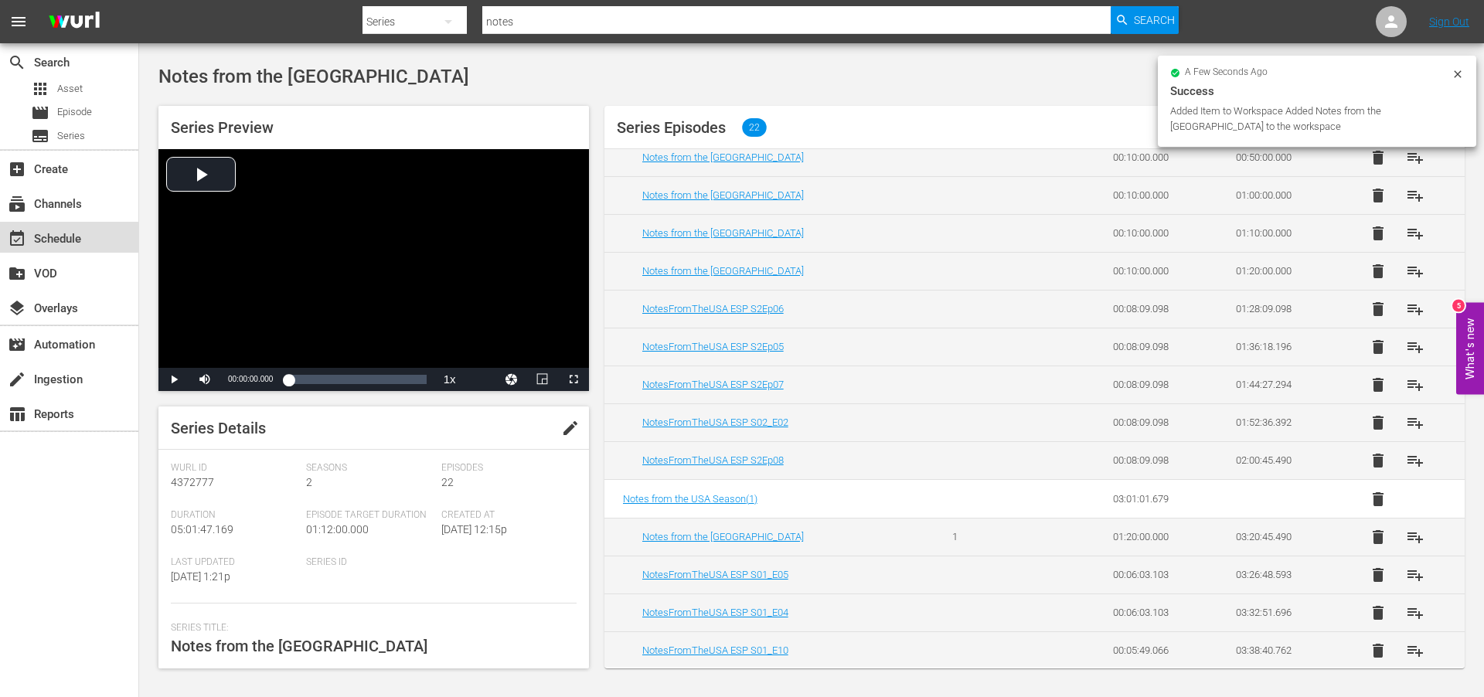
click at [39, 236] on div "event_available Schedule" at bounding box center [43, 237] width 87 height 14
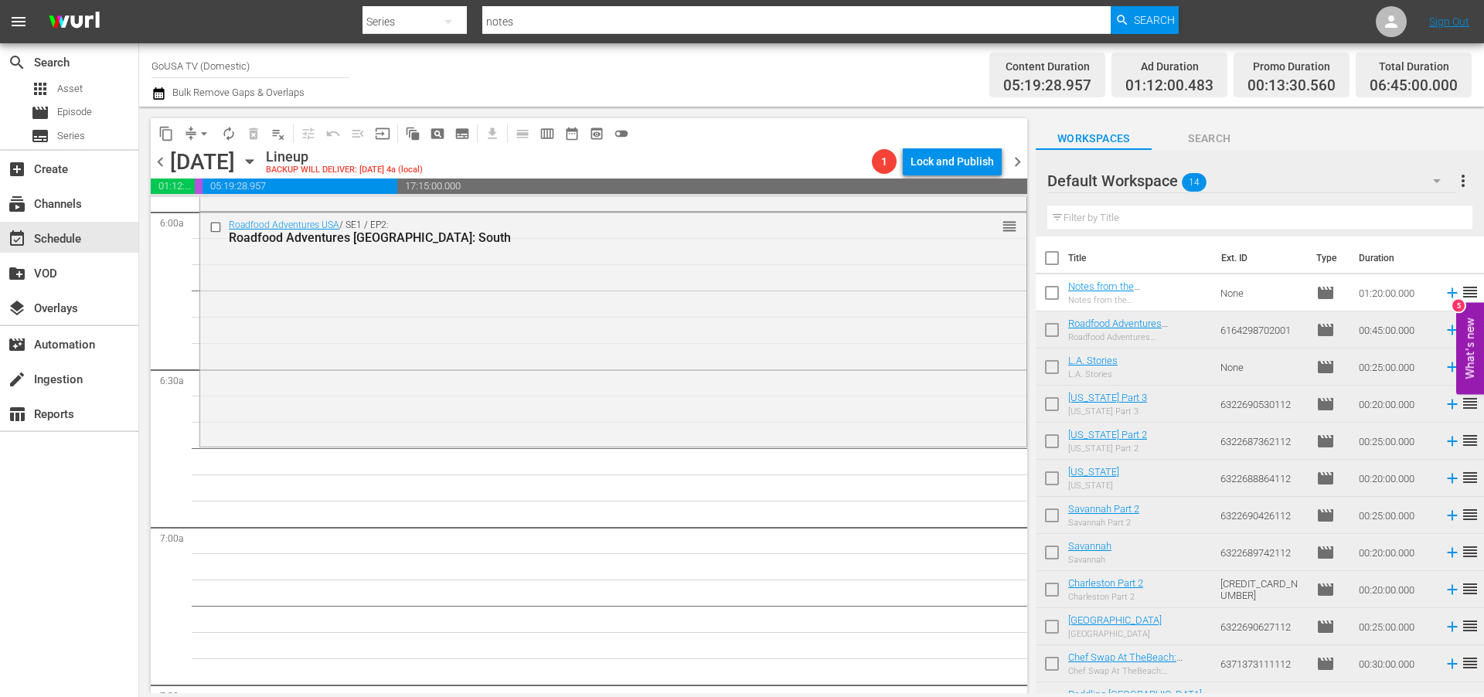
scroll to position [2002, 0]
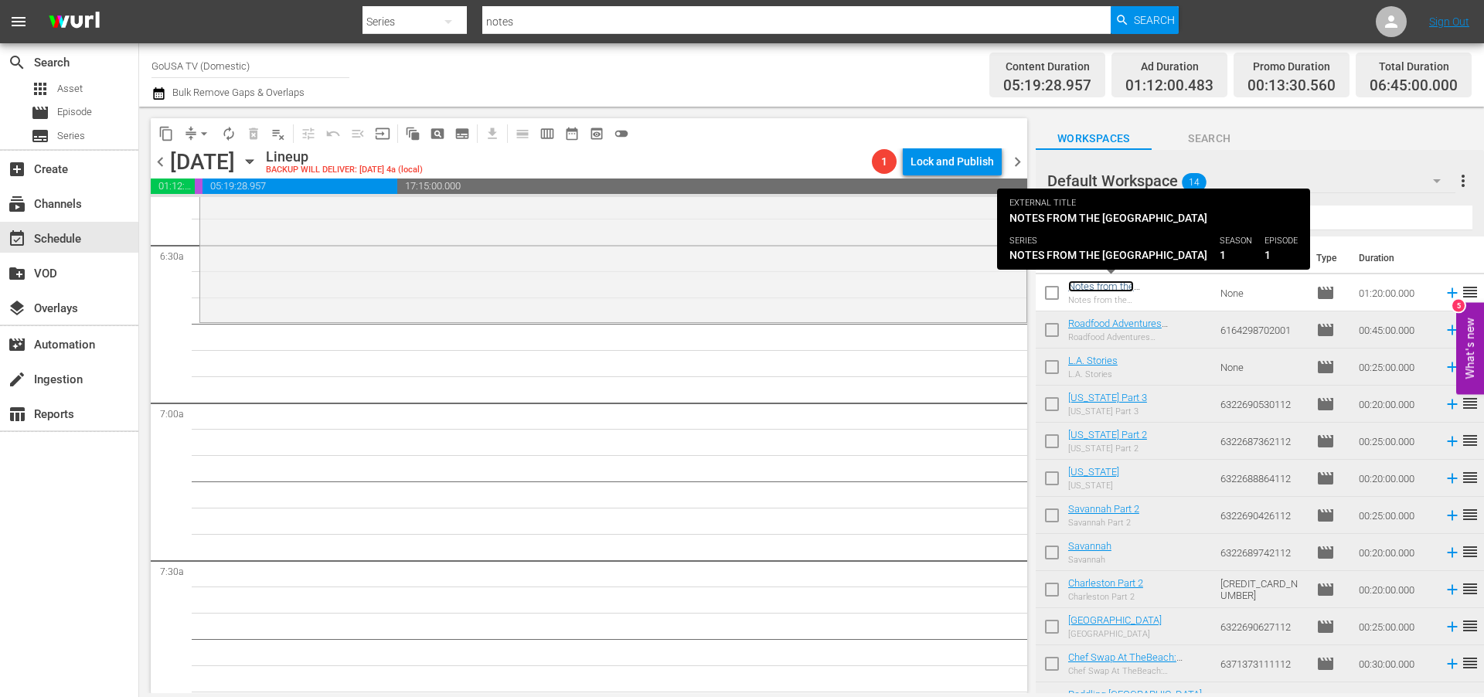
click at [1088, 283] on link "Notes from the [GEOGRAPHIC_DATA]" at bounding box center [1115, 292] width 94 height 23
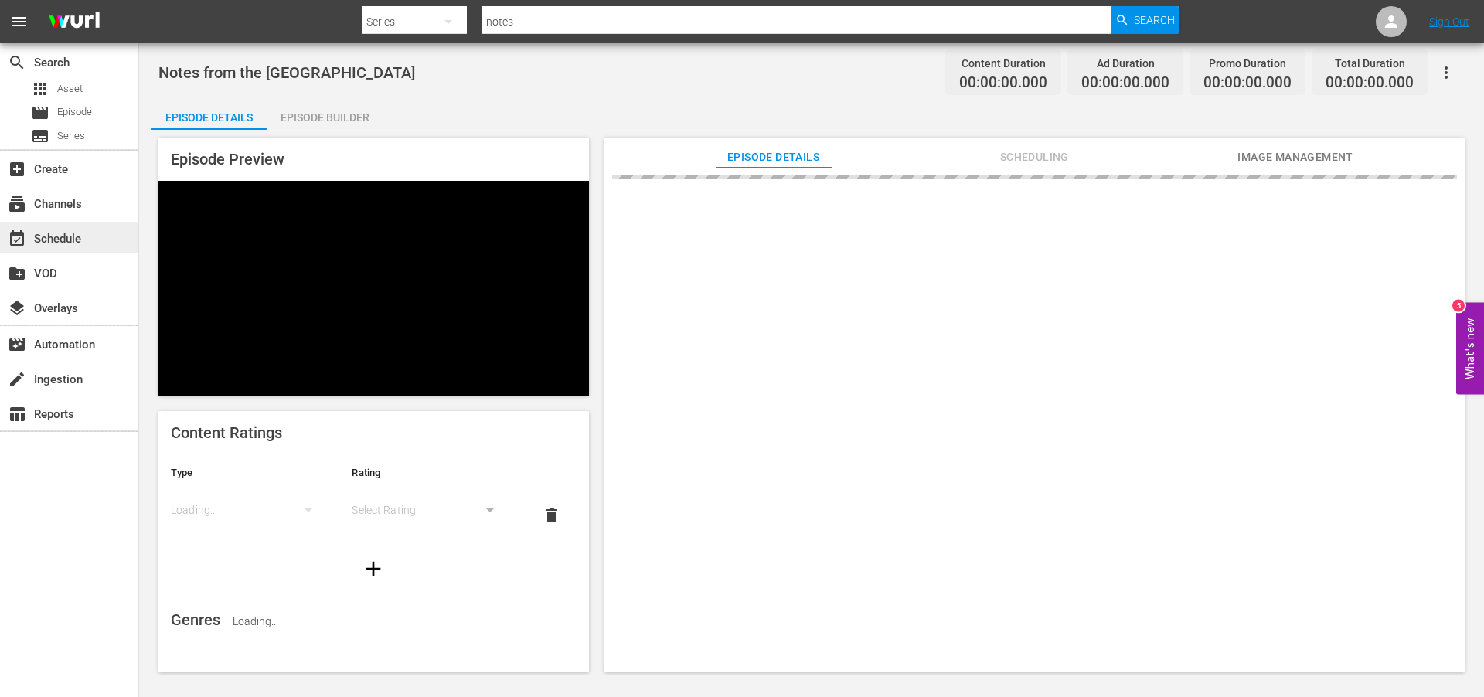
click at [53, 237] on div "event_available Schedule" at bounding box center [43, 237] width 87 height 14
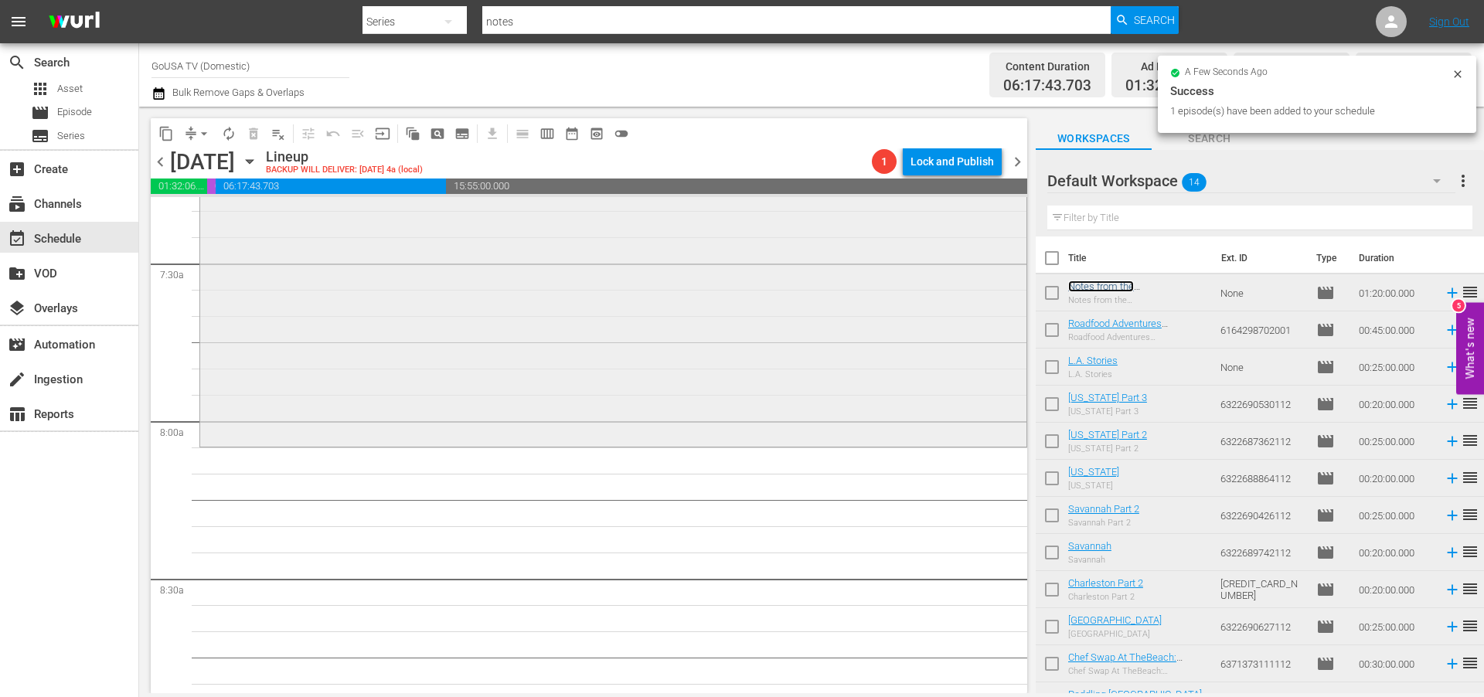
scroll to position [2301, 0]
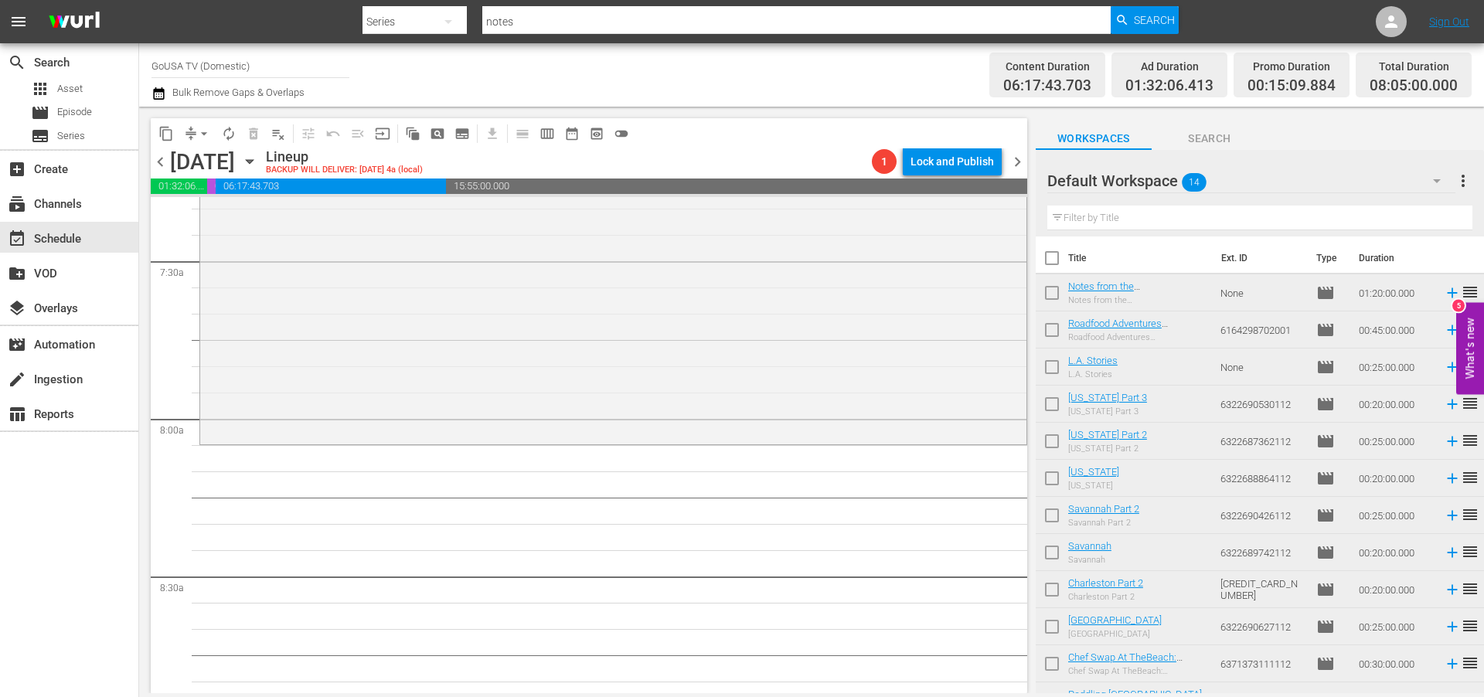
drag, startPoint x: 1092, startPoint y: 287, endPoint x: 173, endPoint y: 8, distance: 959.9
click at [524, 22] on input "notes" at bounding box center [796, 21] width 628 height 37
click at [523, 22] on input "notes" at bounding box center [796, 21] width 628 height 37
type input "[PERSON_NAME] and [PERSON_NAME]"
click at [1146, 18] on span "Search" at bounding box center [1154, 20] width 41 height 28
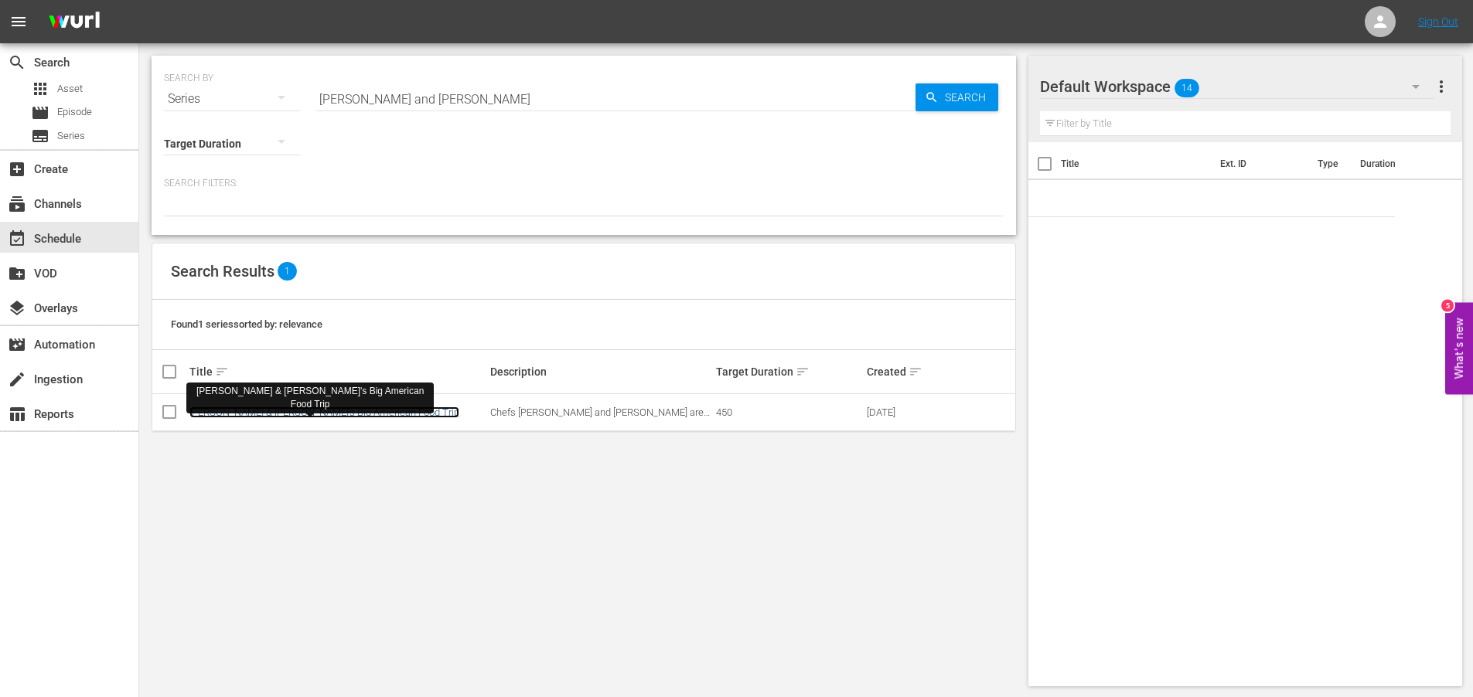
click at [238, 410] on link "[PERSON_NAME] & [PERSON_NAME]'s Big American Food Trip" at bounding box center [324, 413] width 270 height 12
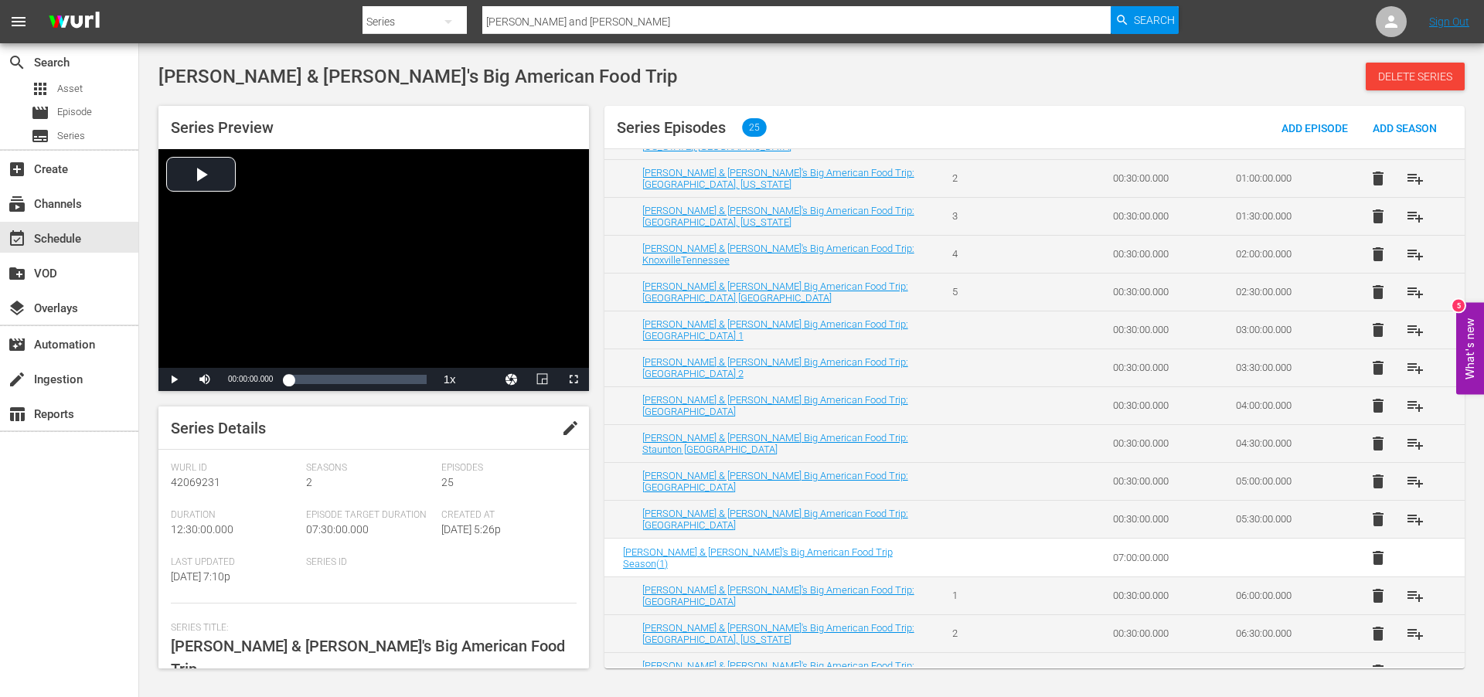
scroll to position [106, 0]
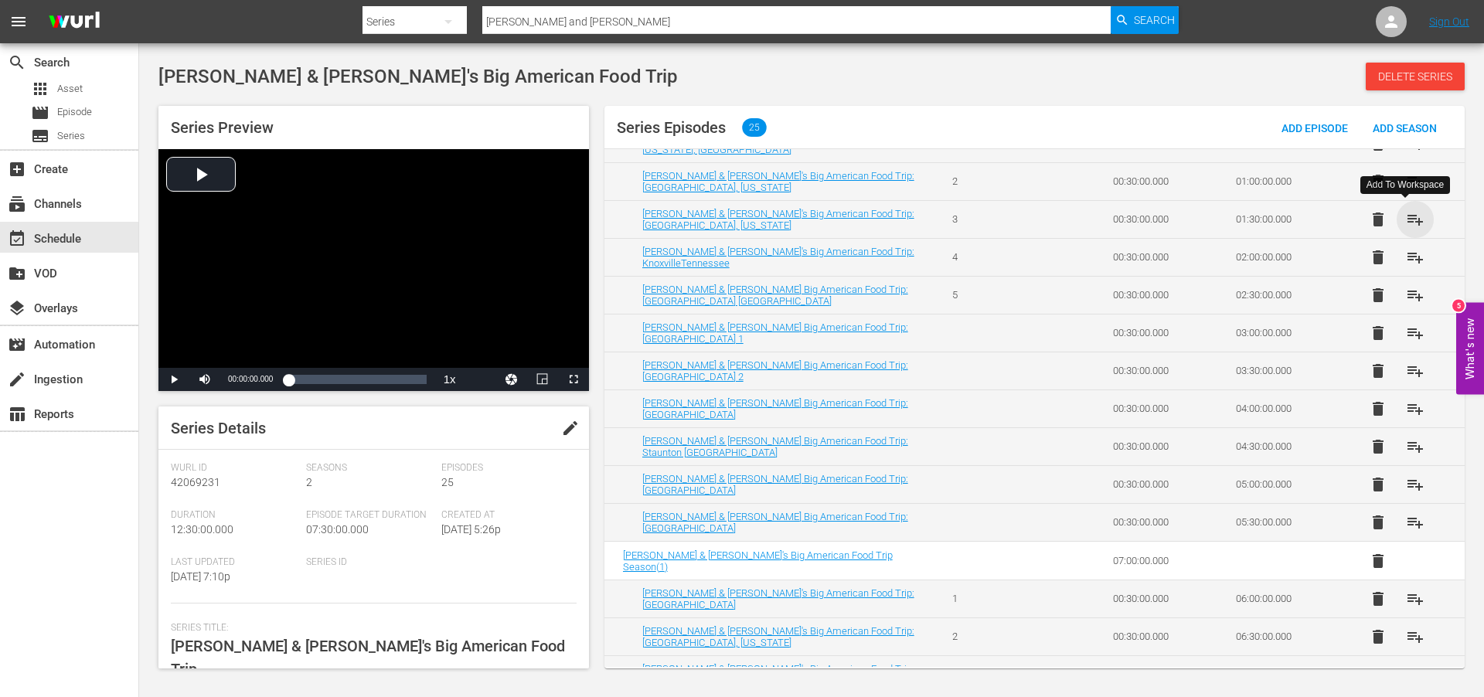
click at [1409, 216] on span "playlist_add" at bounding box center [1415, 219] width 19 height 19
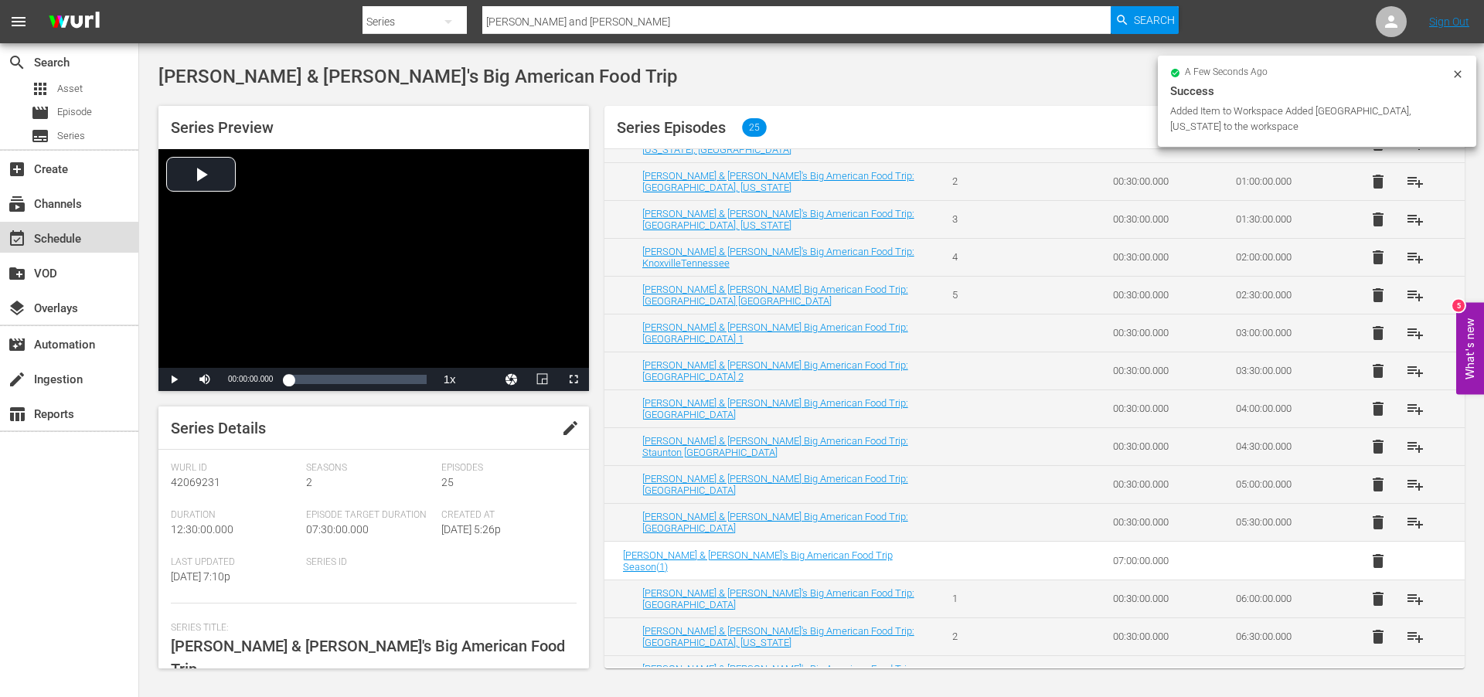
click at [53, 234] on div "event_available Schedule" at bounding box center [43, 237] width 87 height 14
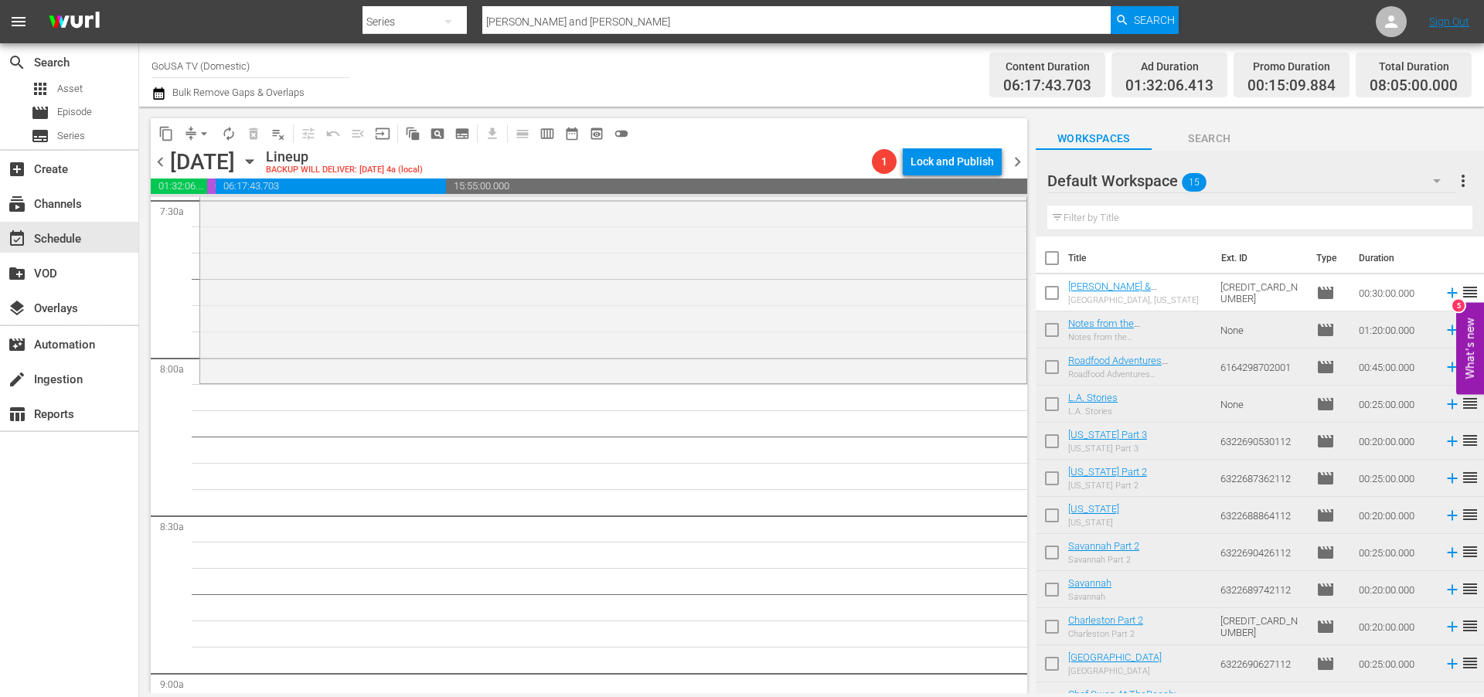
scroll to position [2516, 0]
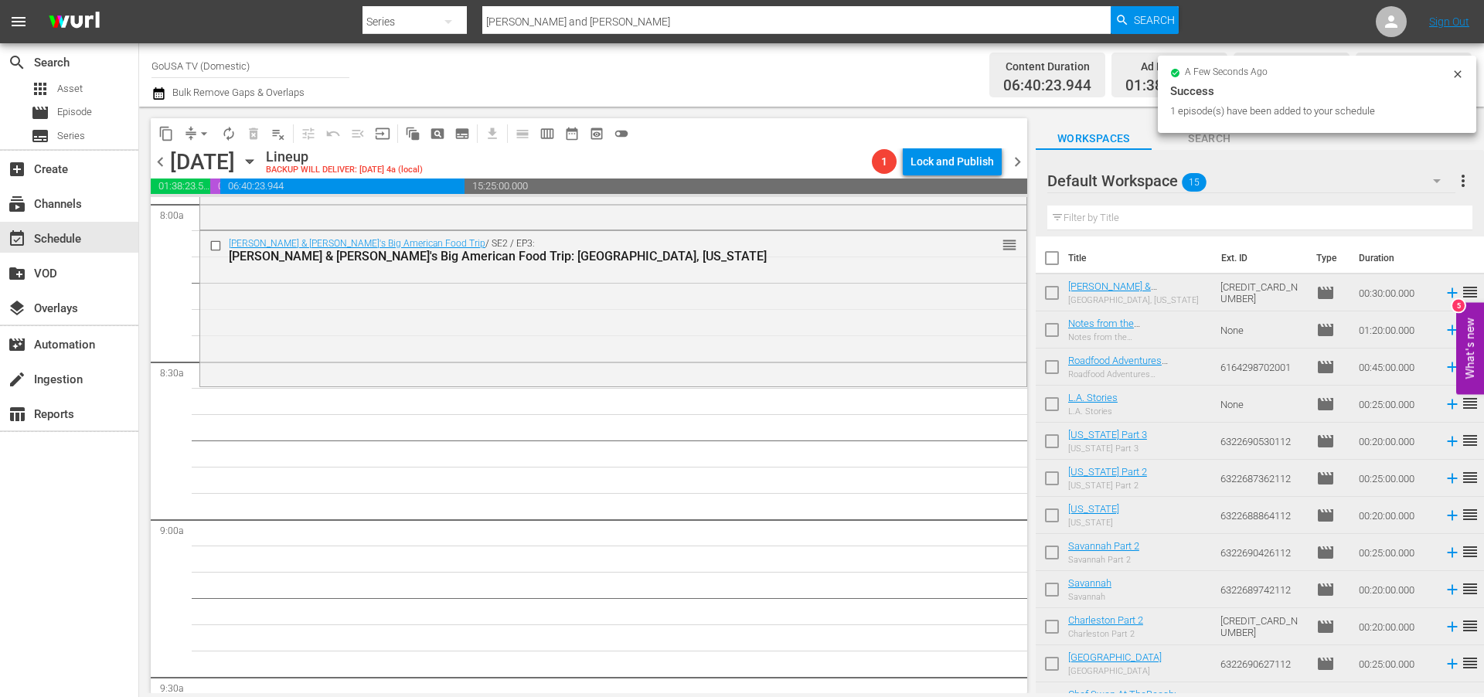
drag, startPoint x: 1112, startPoint y: 285, endPoint x: 334, endPoint y: 5, distance: 827.5
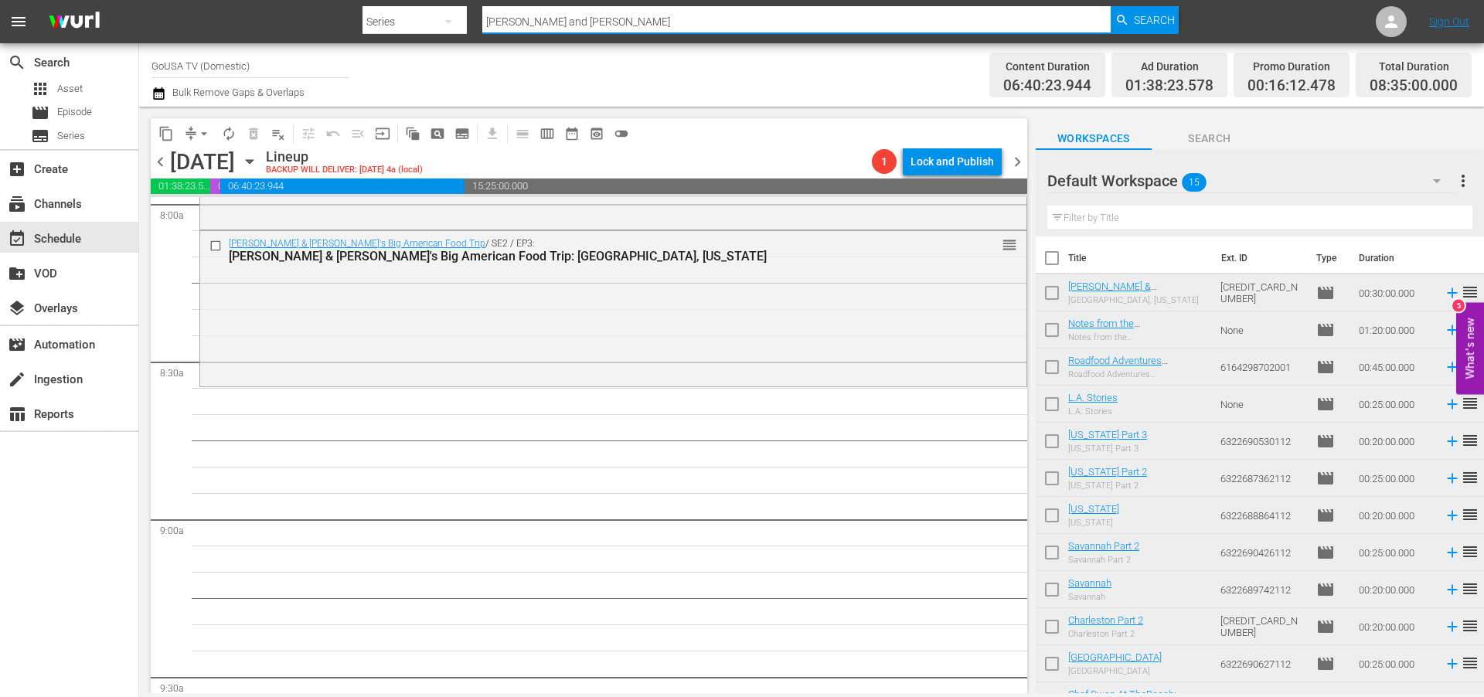
click at [567, 21] on input "[PERSON_NAME] and [PERSON_NAME]" at bounding box center [796, 21] width 628 height 37
click at [566, 21] on input "[PERSON_NAME] and [PERSON_NAME]" at bounding box center [796, 21] width 628 height 37
type input "usa"
click at [1135, 17] on span "Search" at bounding box center [1154, 20] width 41 height 28
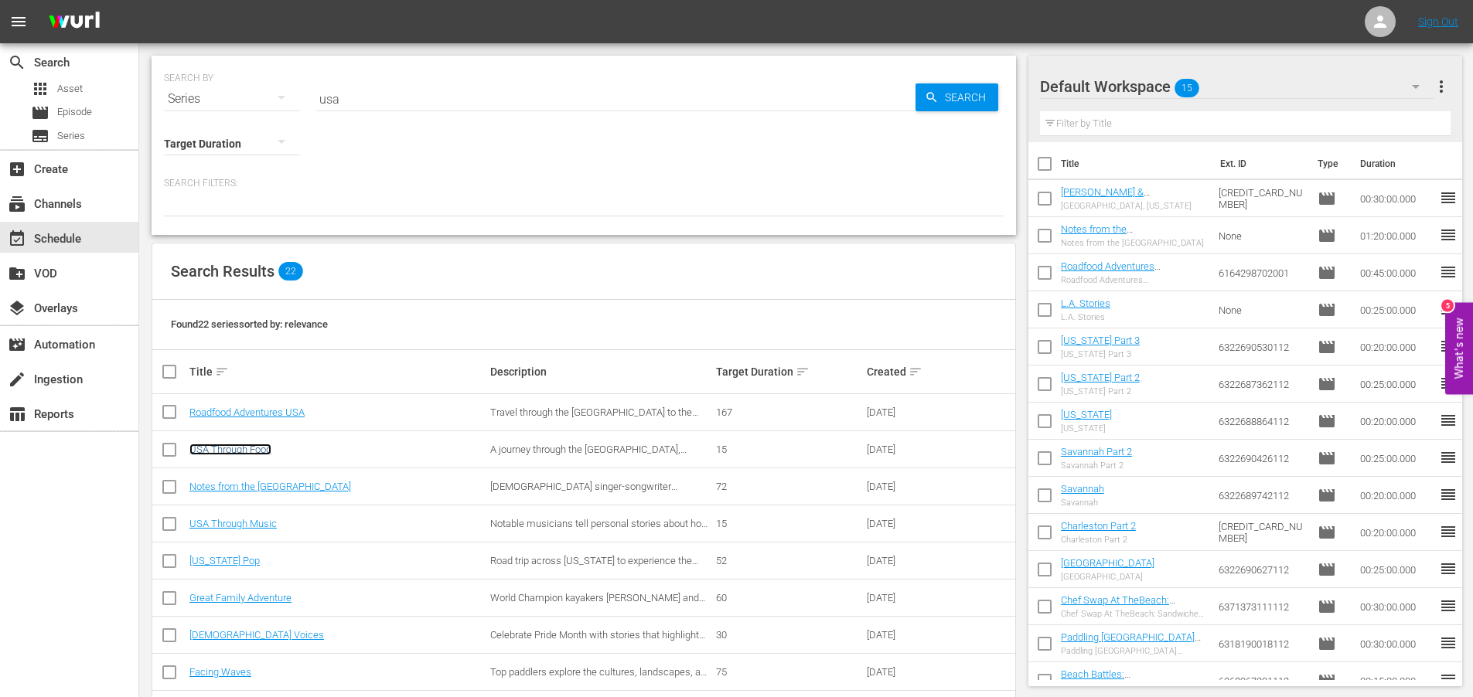
click at [231, 446] on link "USA Through Food" at bounding box center [230, 450] width 82 height 12
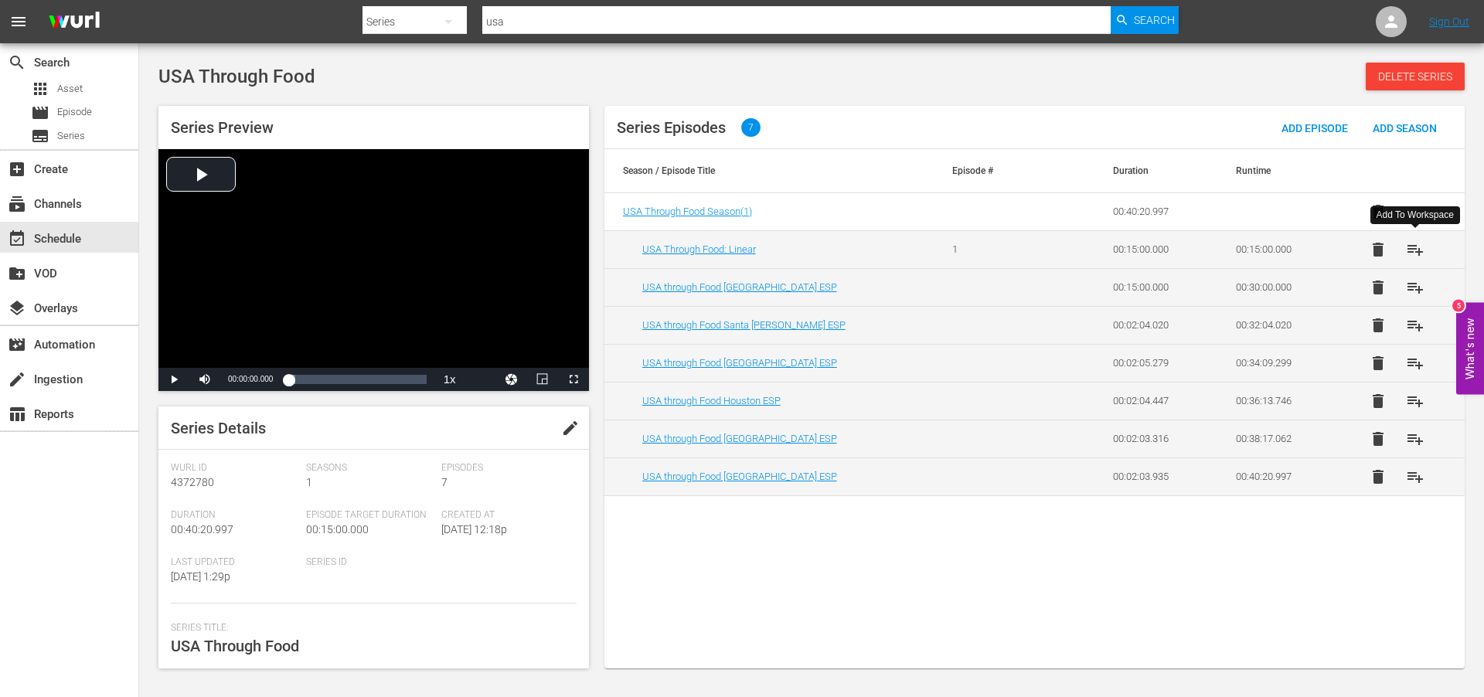
click at [1419, 249] on span "playlist_add" at bounding box center [1415, 249] width 19 height 19
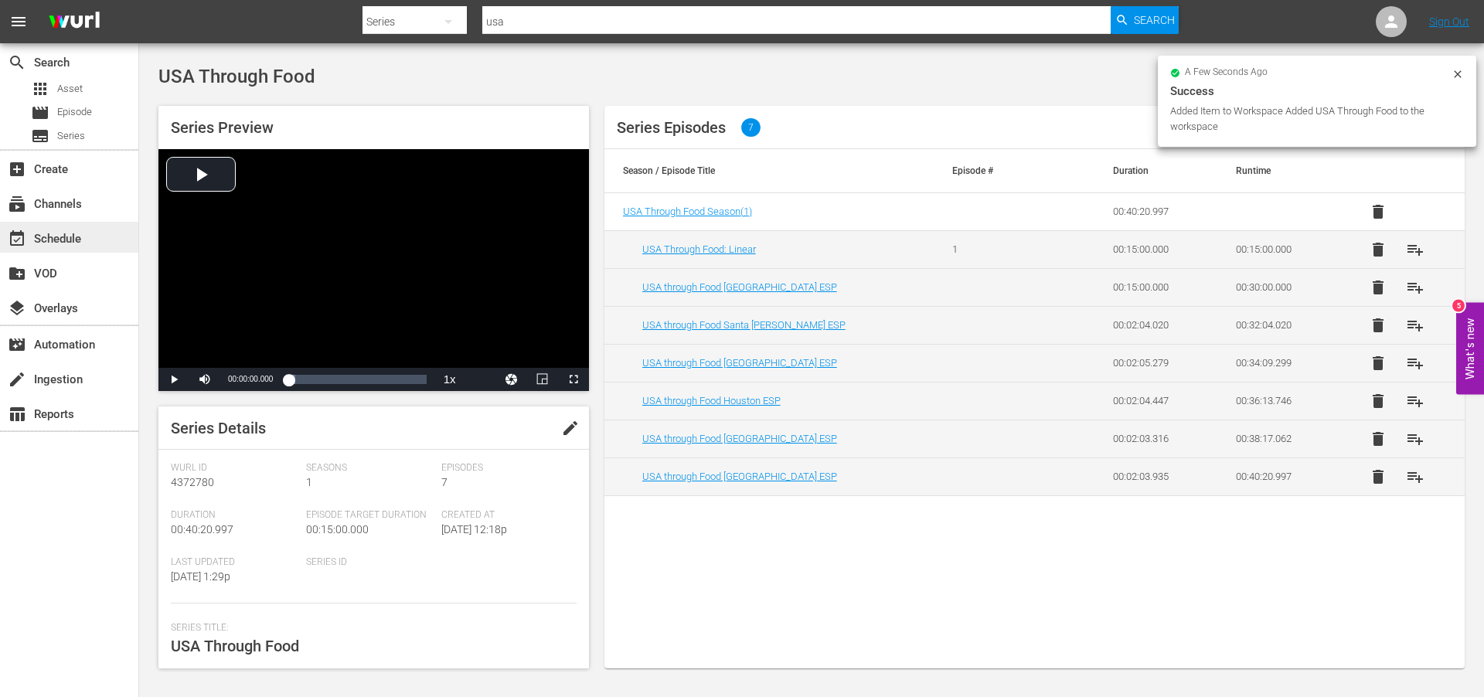
click at [46, 235] on div "event_available Schedule" at bounding box center [43, 237] width 87 height 14
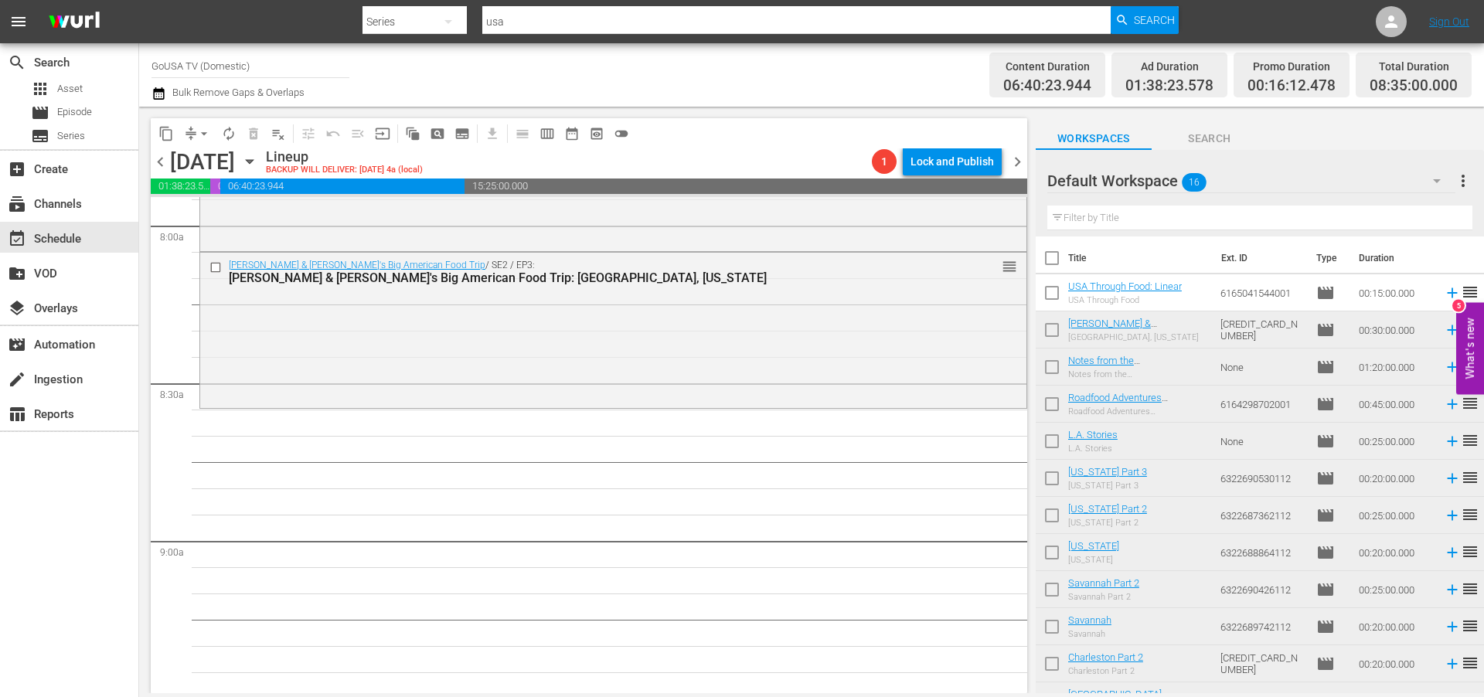
scroll to position [2512, 0]
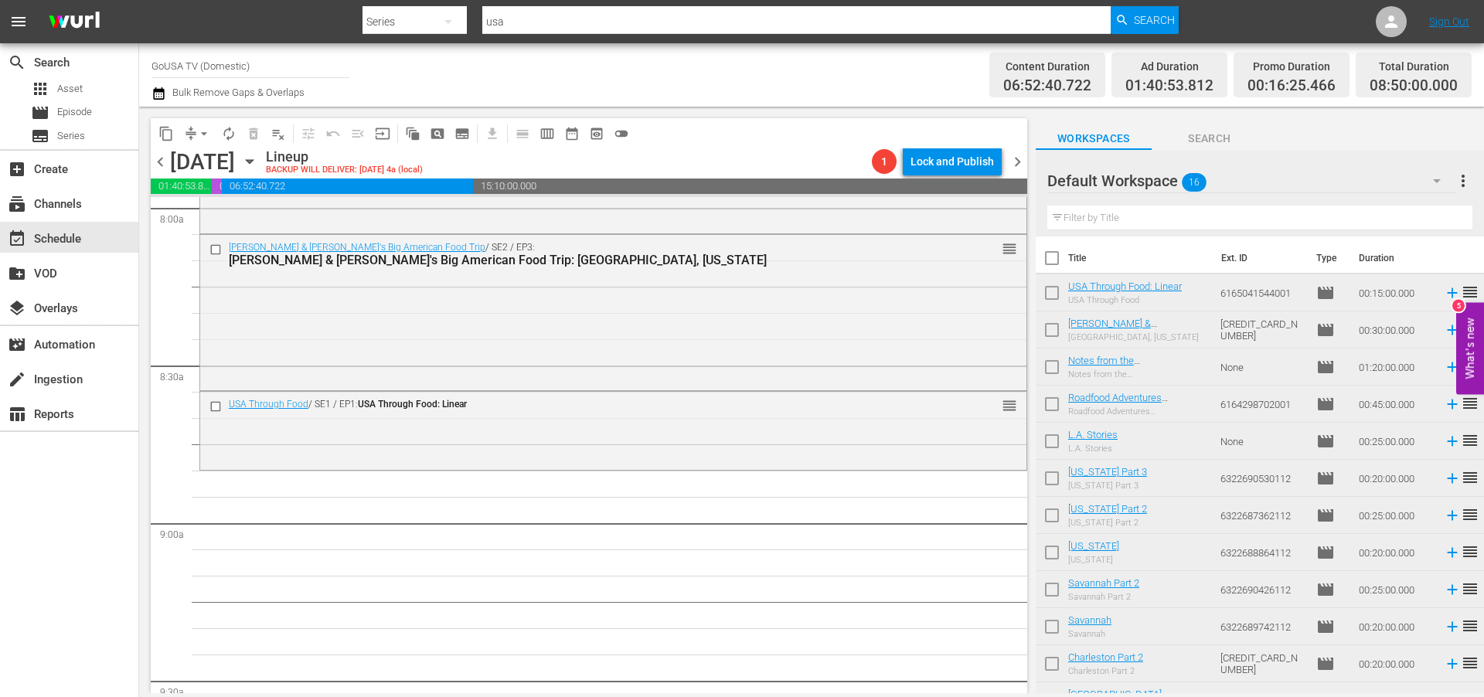
drag, startPoint x: 1098, startPoint y: 288, endPoint x: 240, endPoint y: 9, distance: 901.6
click at [518, 20] on input "usa" at bounding box center [796, 21] width 628 height 37
type input "destination"
click at [1139, 19] on span "Search" at bounding box center [1154, 20] width 41 height 28
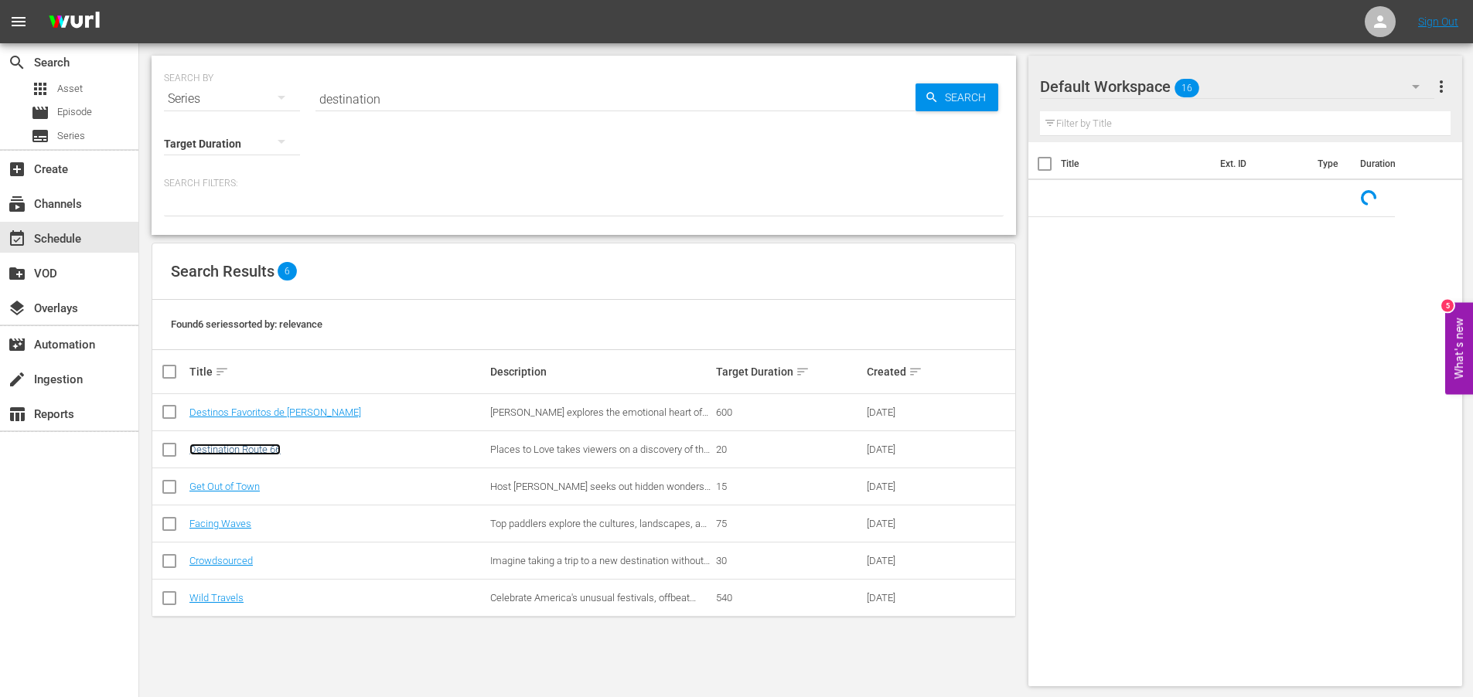
click at [247, 449] on link "Destination Route 66" at bounding box center [234, 450] width 91 height 12
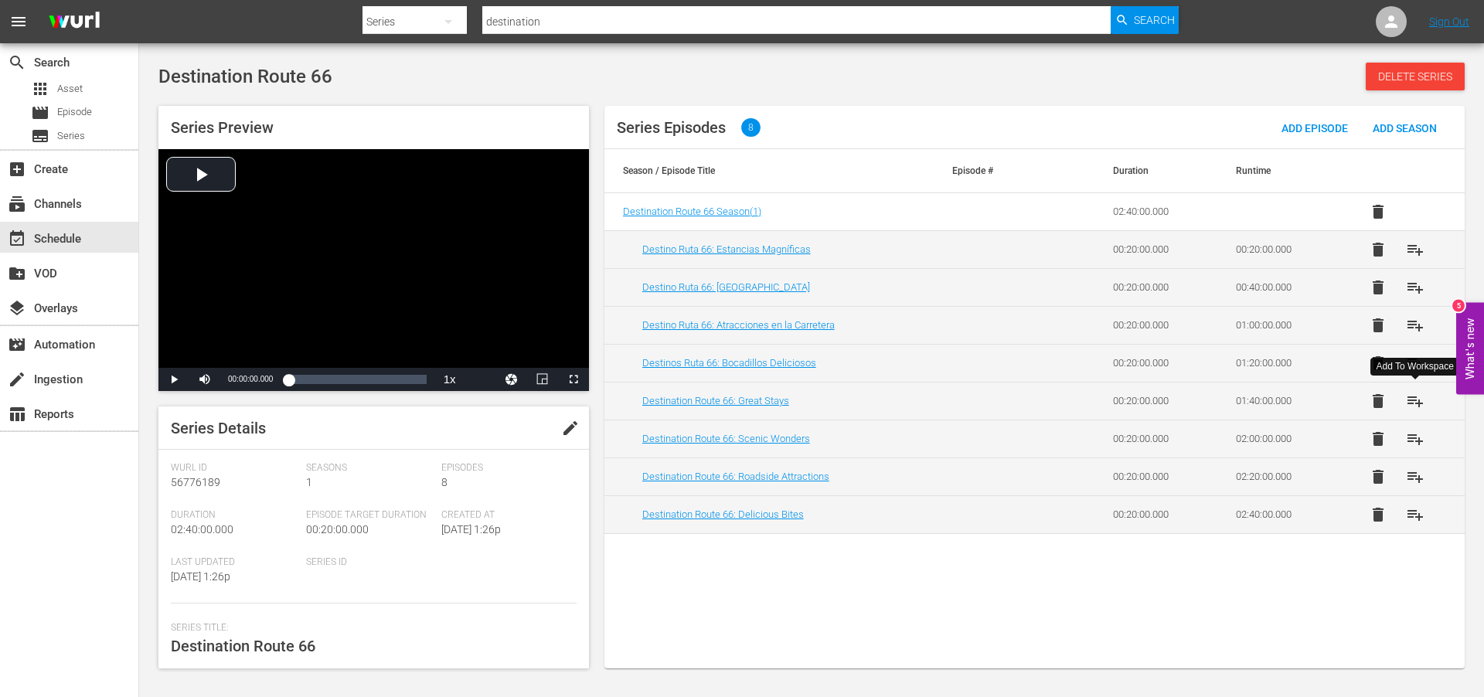
click at [1419, 400] on span "playlist_add" at bounding box center [1415, 401] width 19 height 19
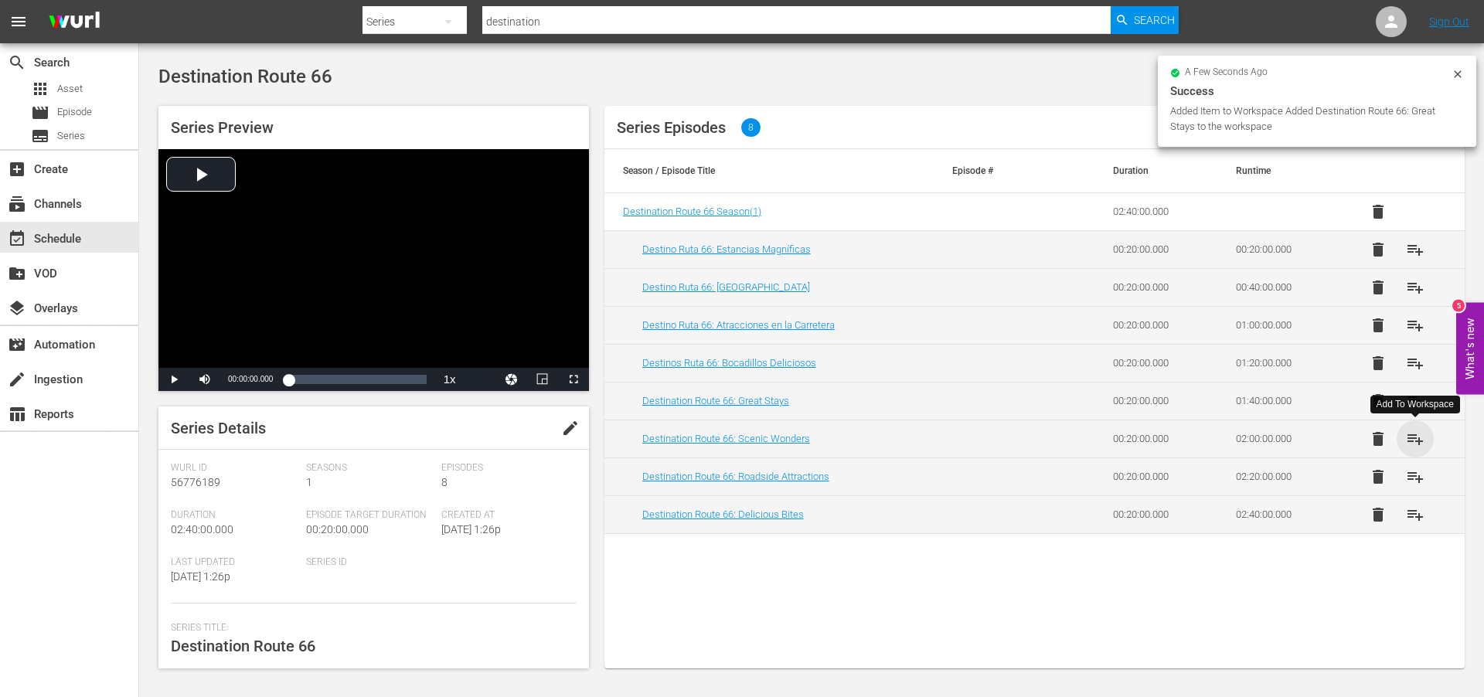
click at [1419, 441] on span "playlist_add" at bounding box center [1415, 439] width 19 height 19
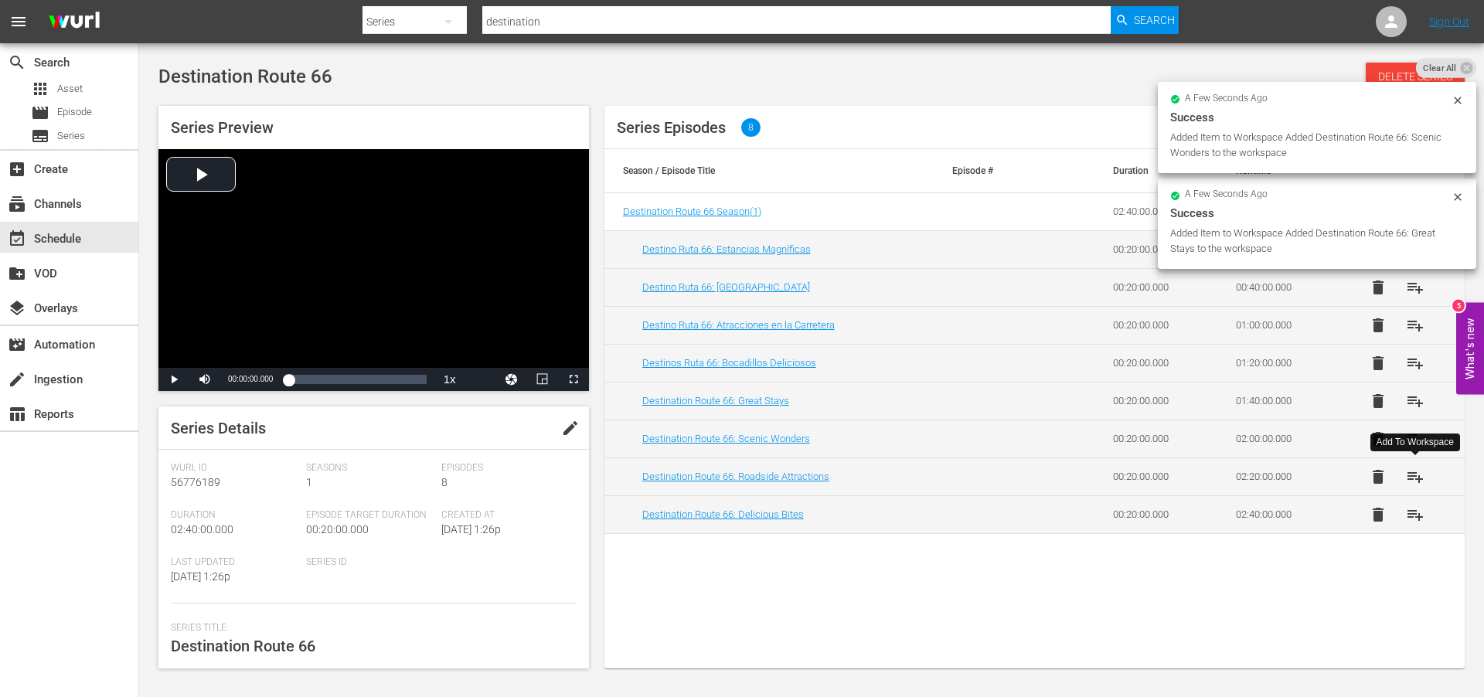
click at [1418, 476] on span "playlist_add" at bounding box center [1415, 477] width 19 height 19
click at [1416, 516] on span "playlist_add" at bounding box center [1415, 515] width 19 height 19
click at [36, 233] on div "event_available Schedule" at bounding box center [43, 237] width 87 height 14
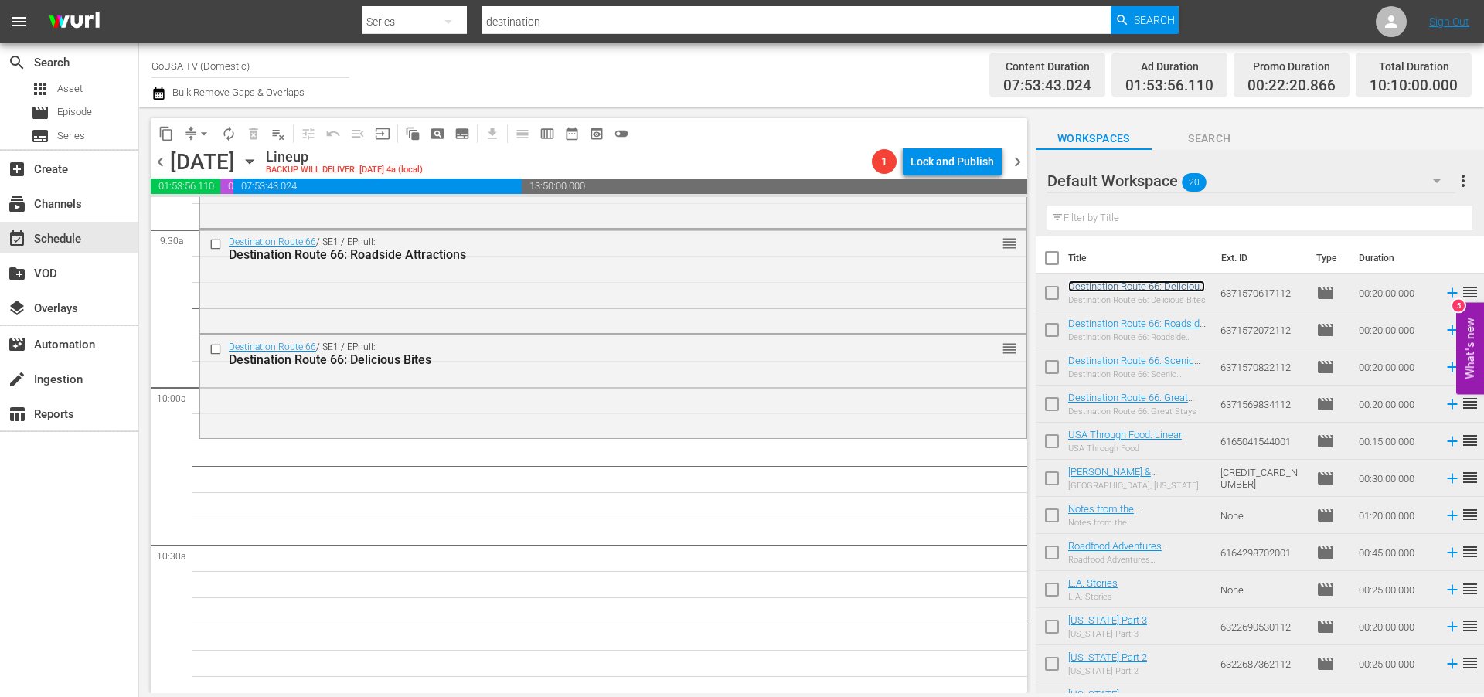
scroll to position [2967, 0]
drag, startPoint x: 1134, startPoint y: 287, endPoint x: 344, endPoint y: 2, distance: 839.7
click at [552, 27] on input "destination" at bounding box center [796, 21] width 628 height 37
type input "[PERSON_NAME] and [PERSON_NAME]"
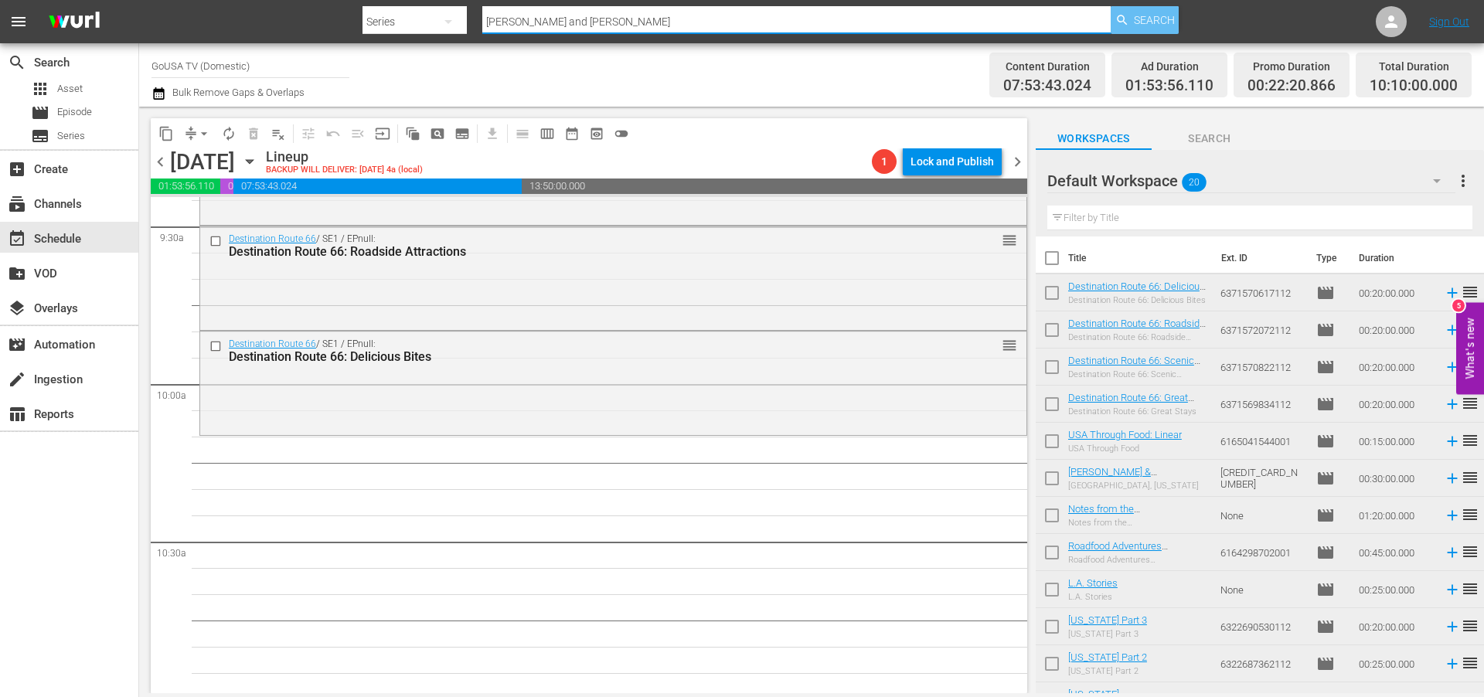
click at [1151, 16] on span "Search" at bounding box center [1154, 20] width 41 height 28
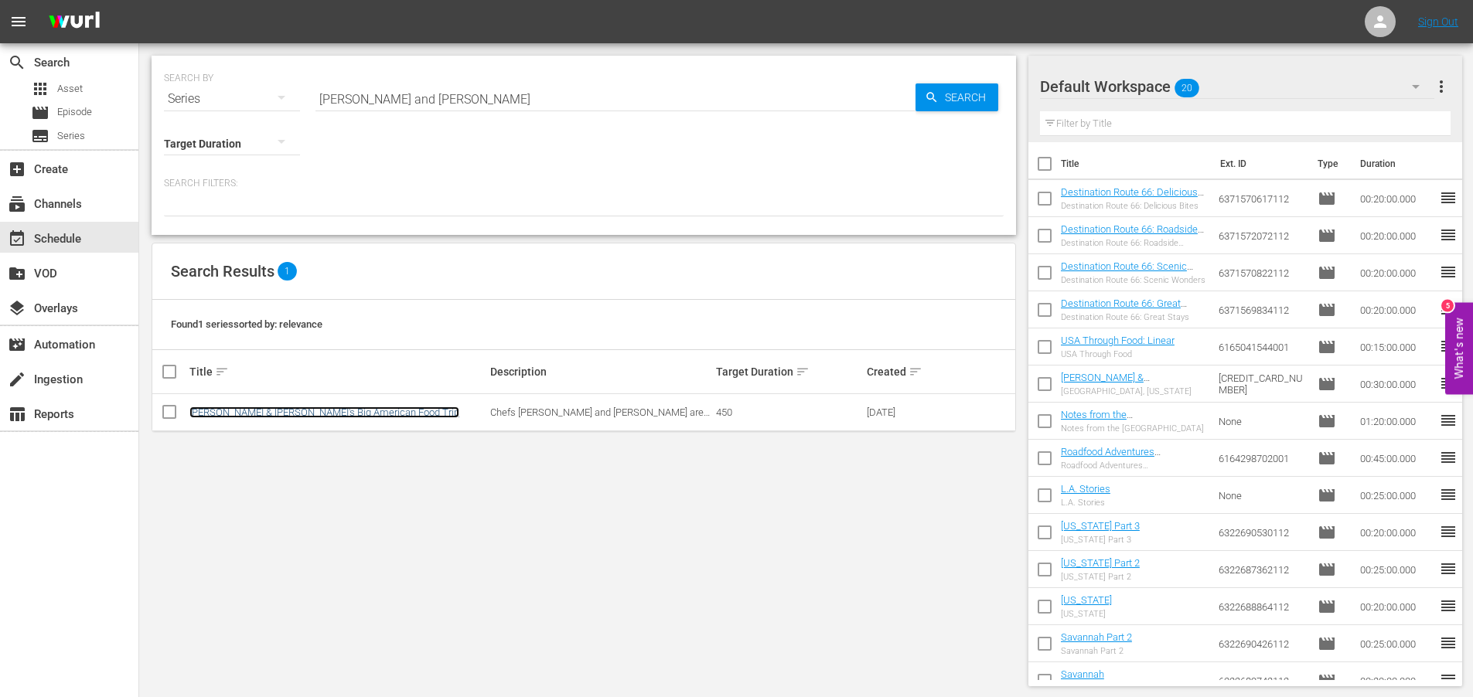
click at [260, 410] on link "[PERSON_NAME] & [PERSON_NAME]'s Big American Food Trip" at bounding box center [324, 413] width 270 height 12
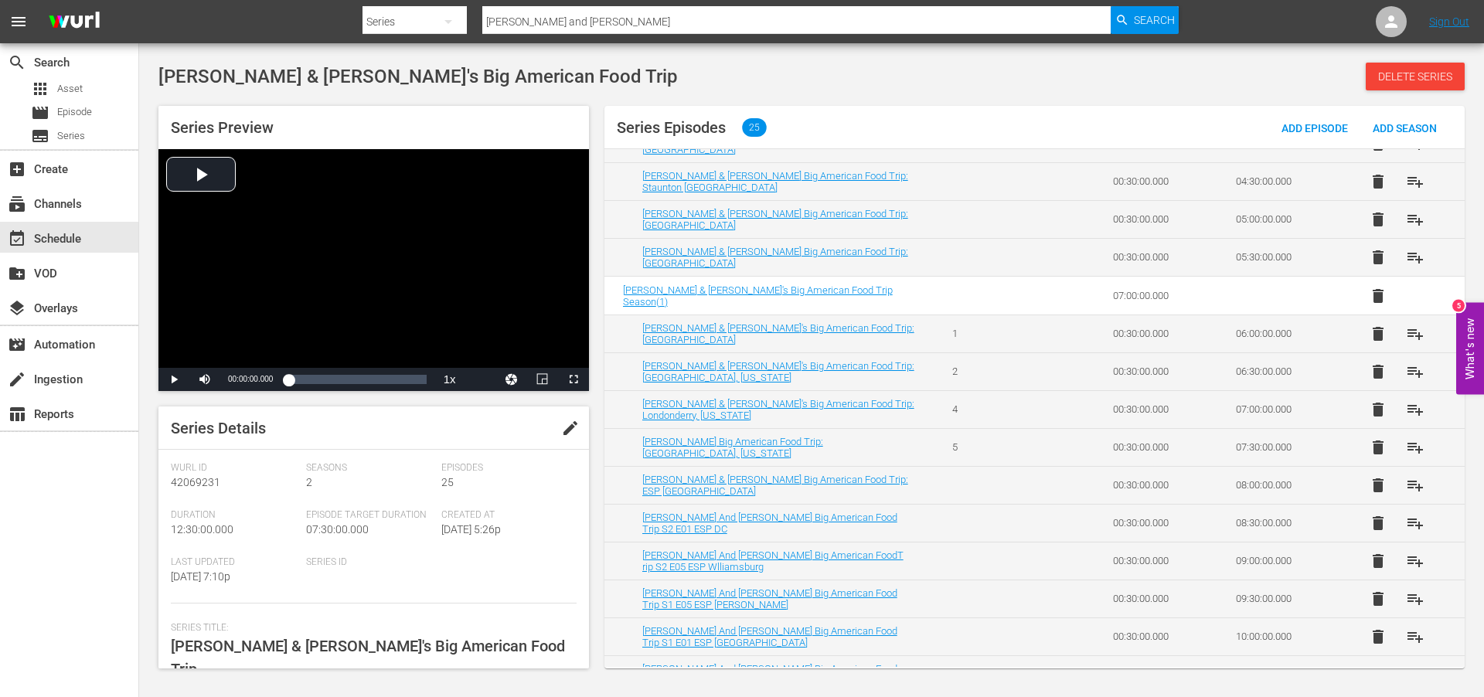
scroll to position [433, 0]
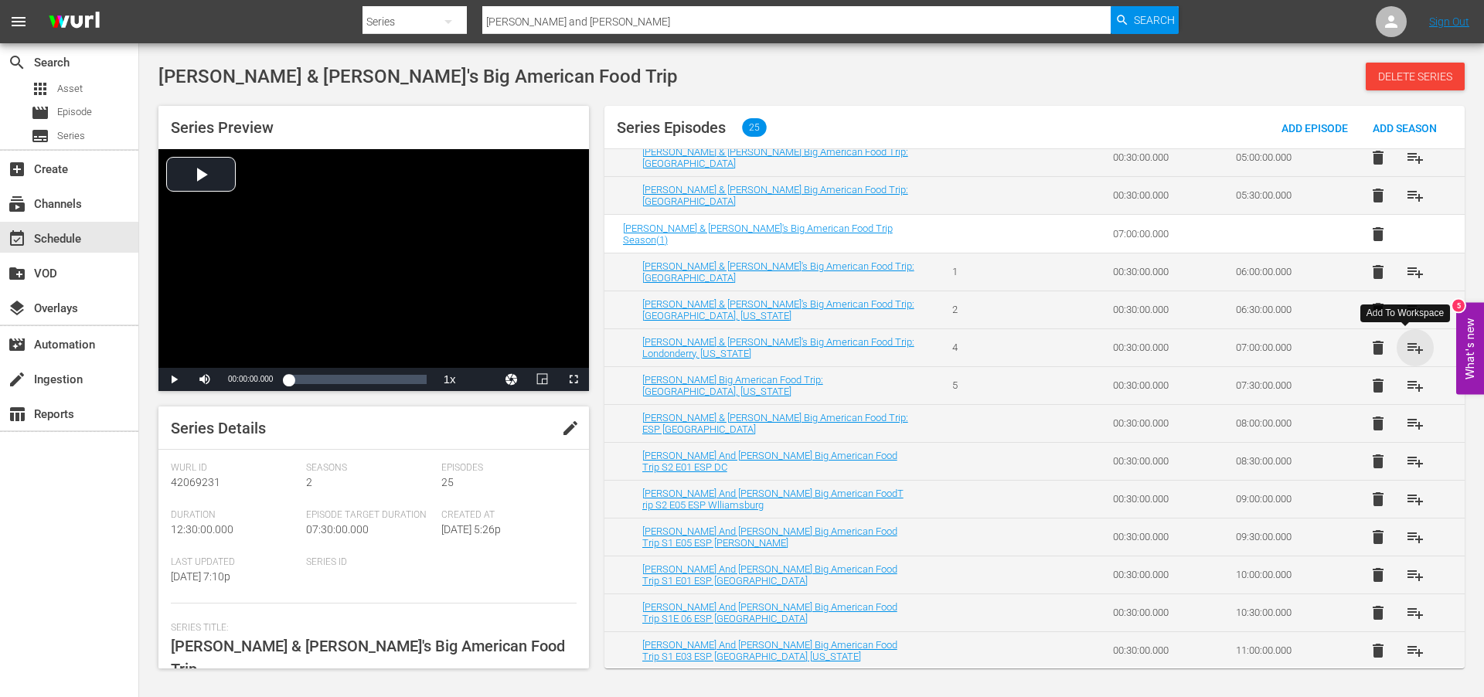
click at [1412, 346] on span "playlist_add" at bounding box center [1415, 348] width 19 height 19
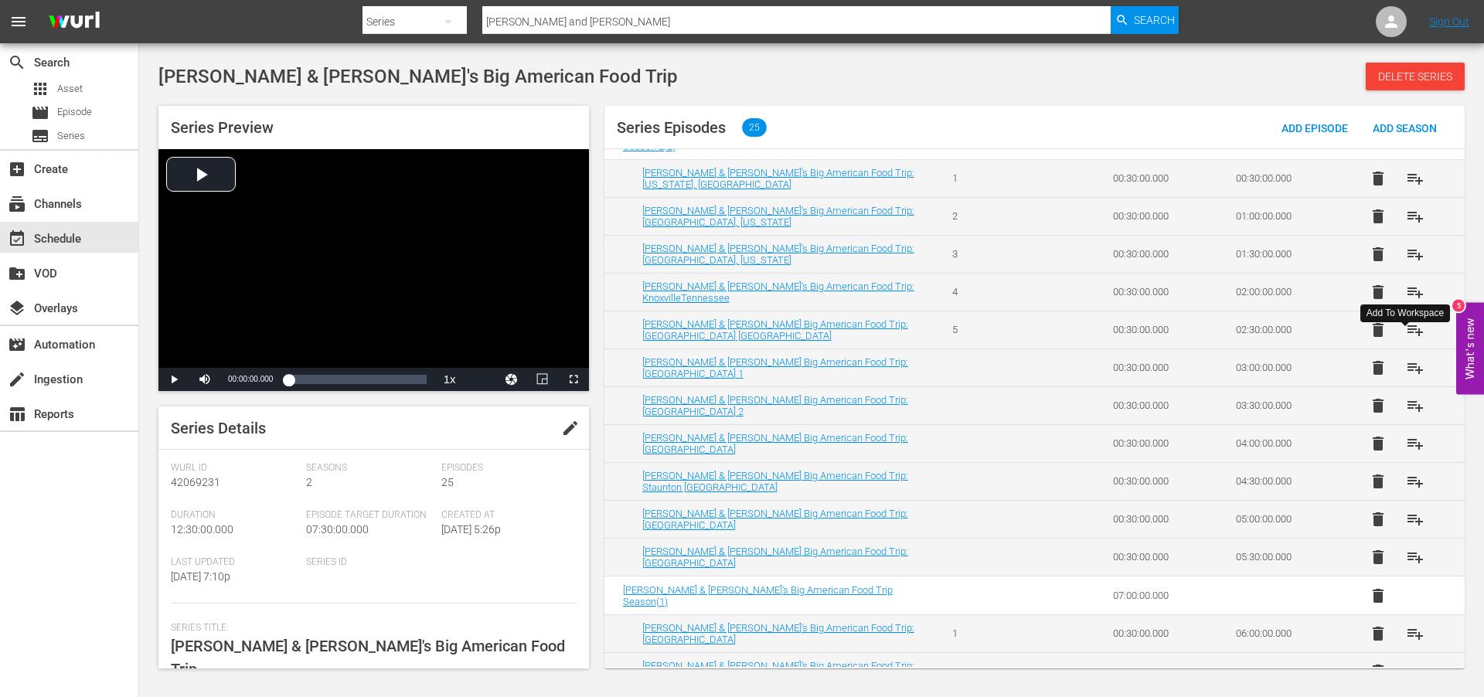
scroll to position [67, 0]
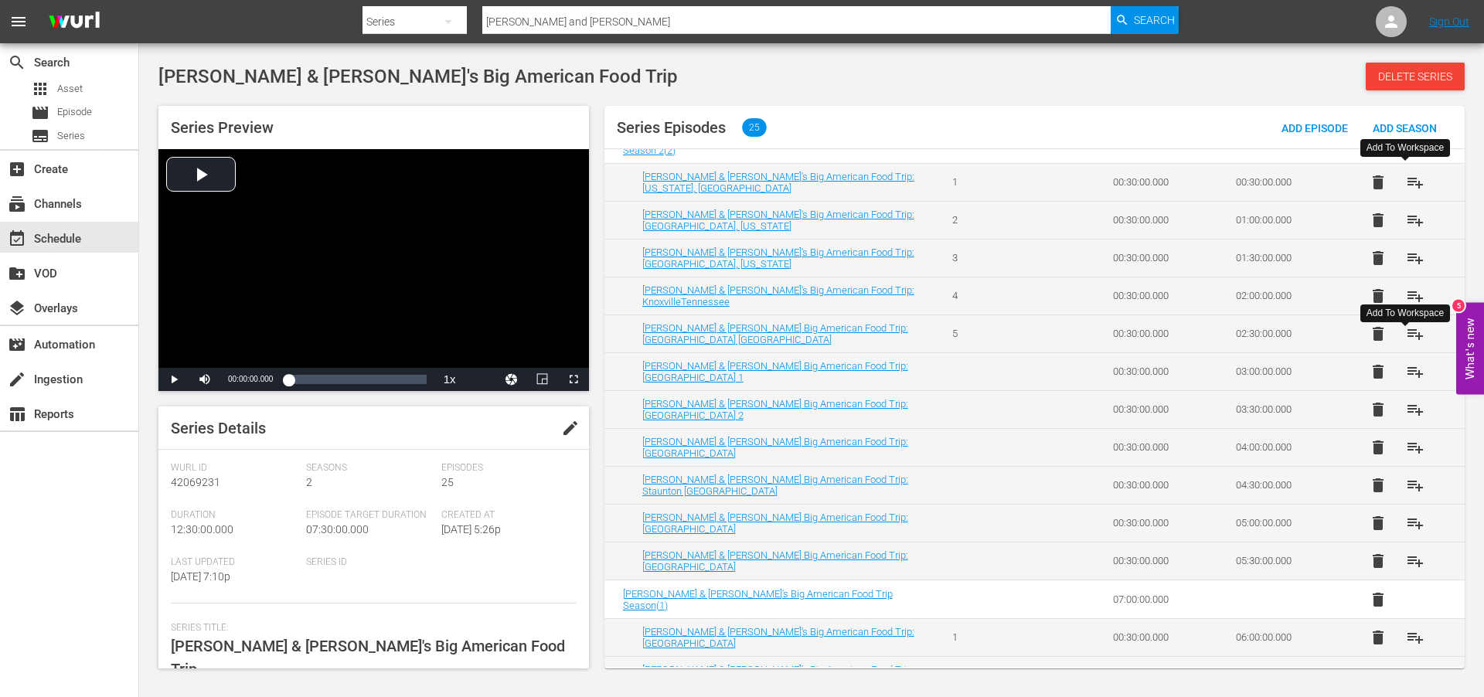
click at [1409, 182] on span "playlist_add" at bounding box center [1415, 182] width 19 height 19
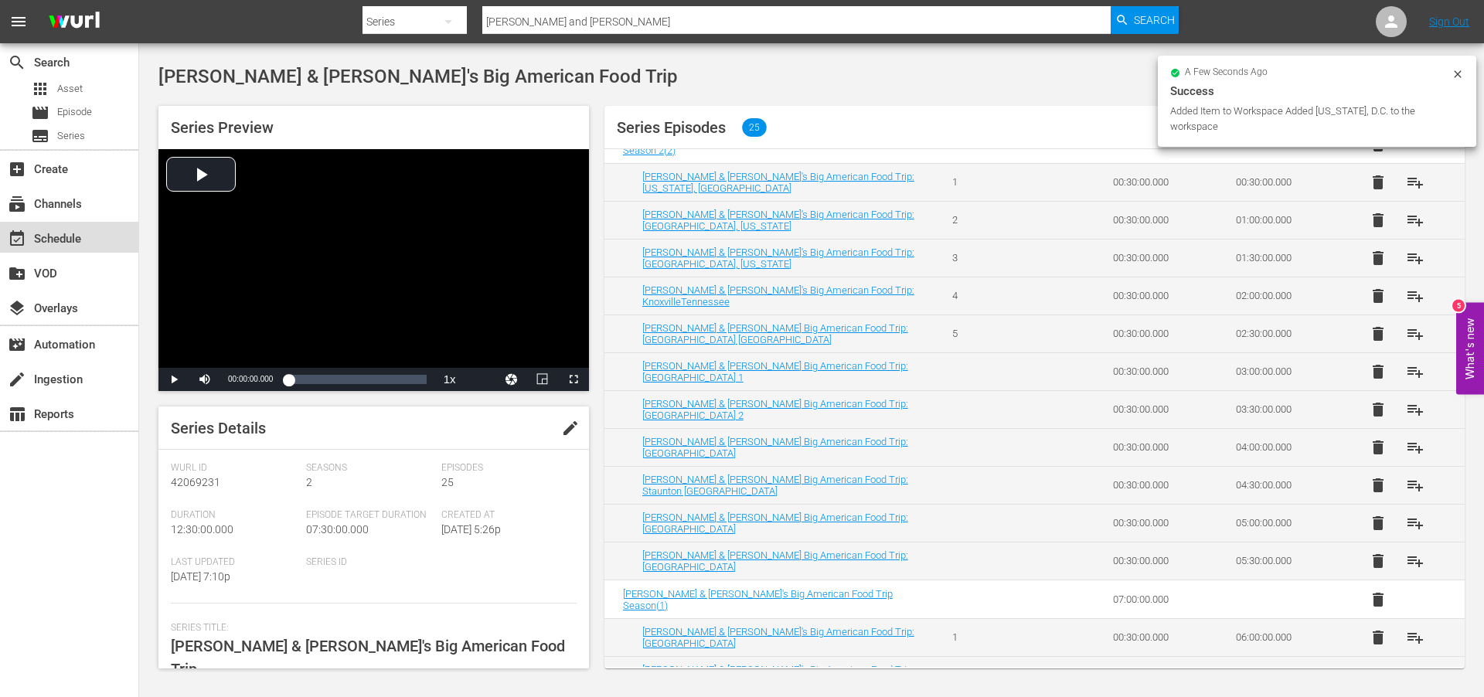
click at [49, 233] on div "event_available Schedule" at bounding box center [43, 237] width 87 height 14
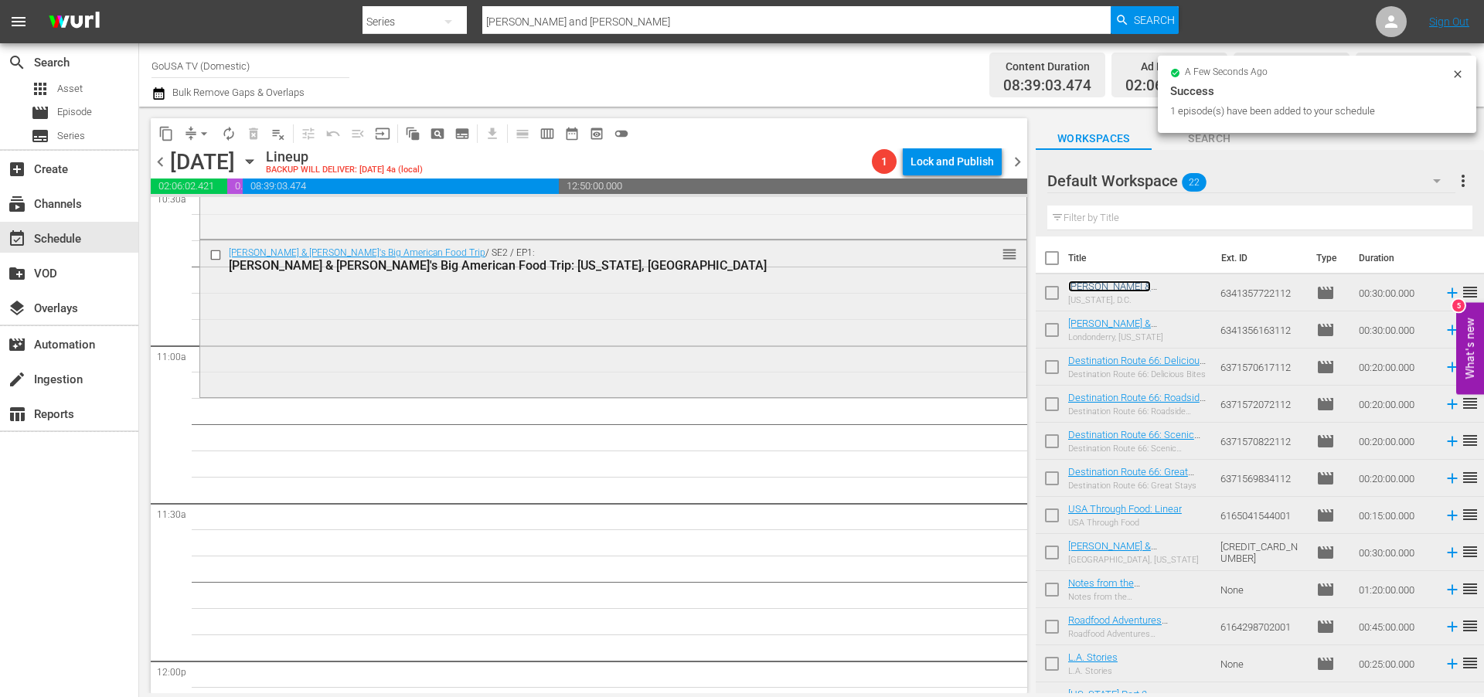
scroll to position [3341, 0]
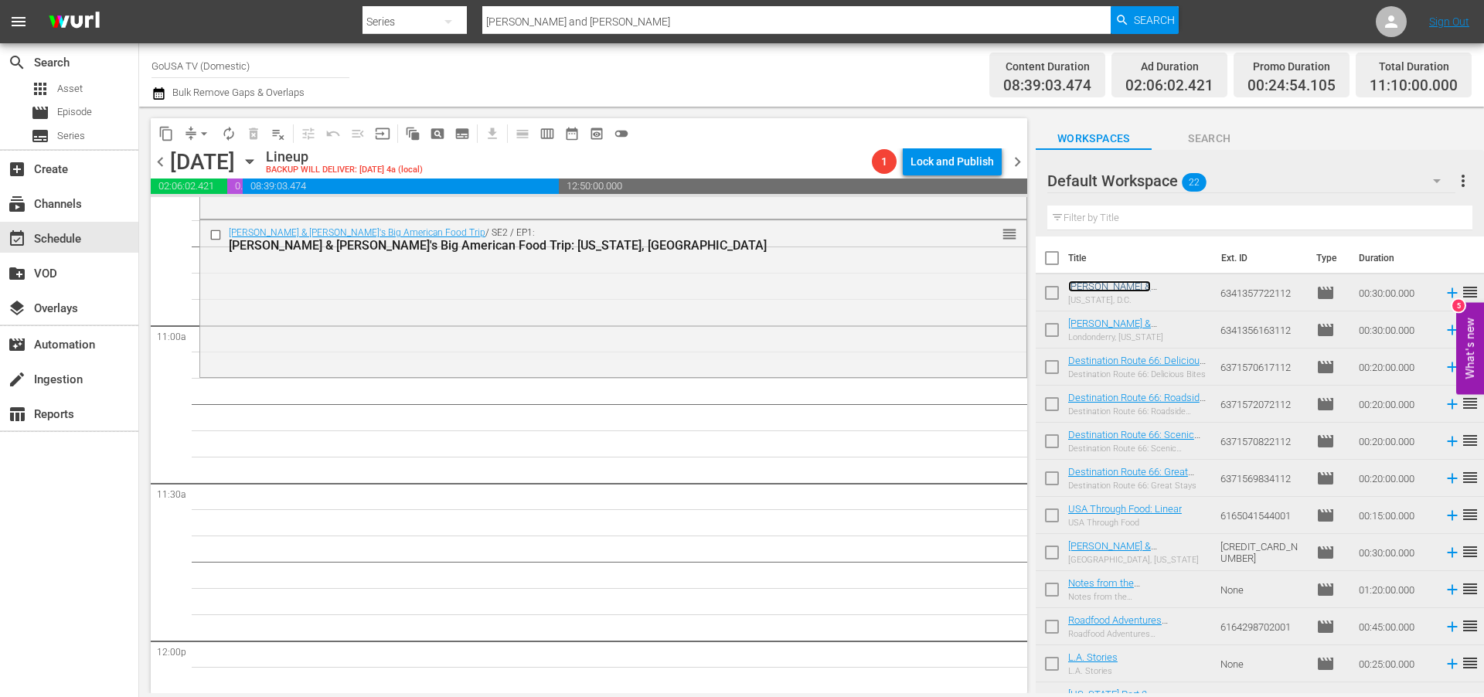
drag, startPoint x: 1099, startPoint y: 284, endPoint x: 275, endPoint y: 15, distance: 866.9
click at [571, 19] on input "[PERSON_NAME] and [PERSON_NAME]" at bounding box center [796, 21] width 628 height 37
type input "Small town"
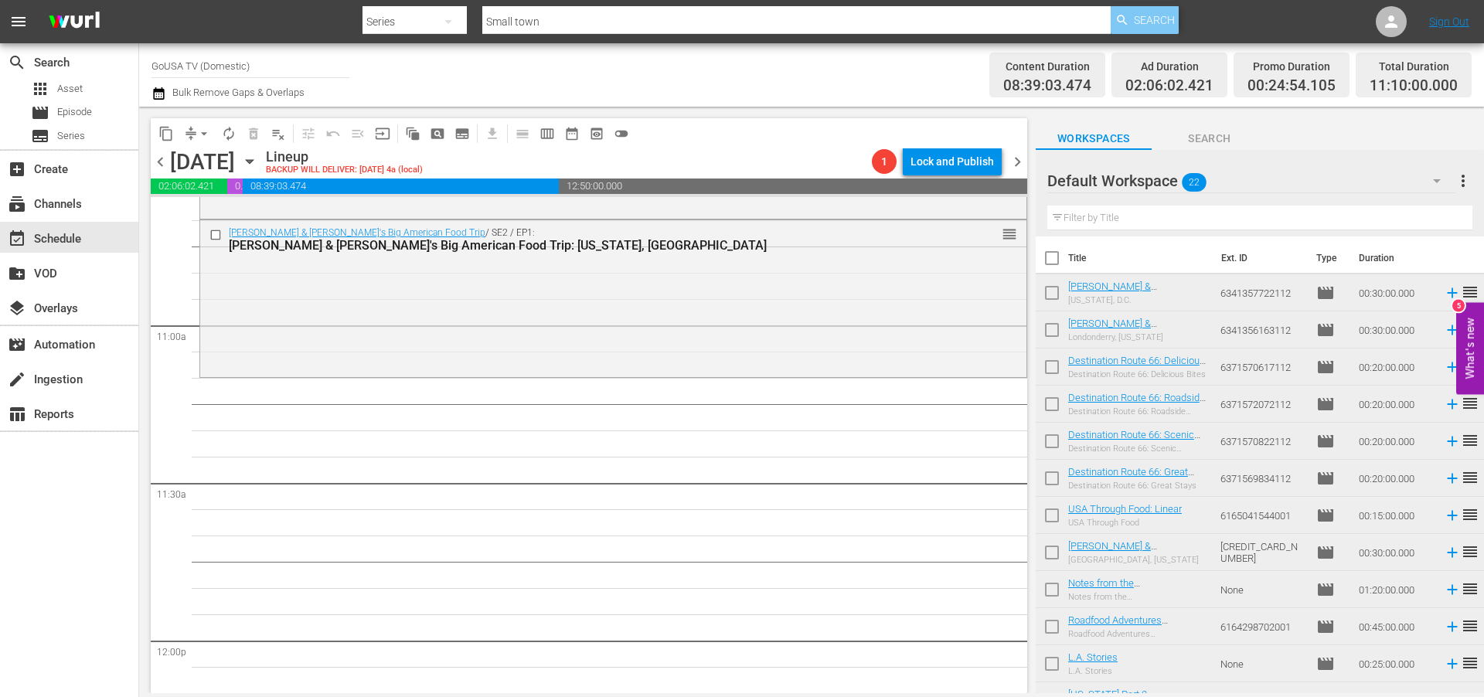
click at [1149, 16] on span "Search" at bounding box center [1154, 20] width 41 height 28
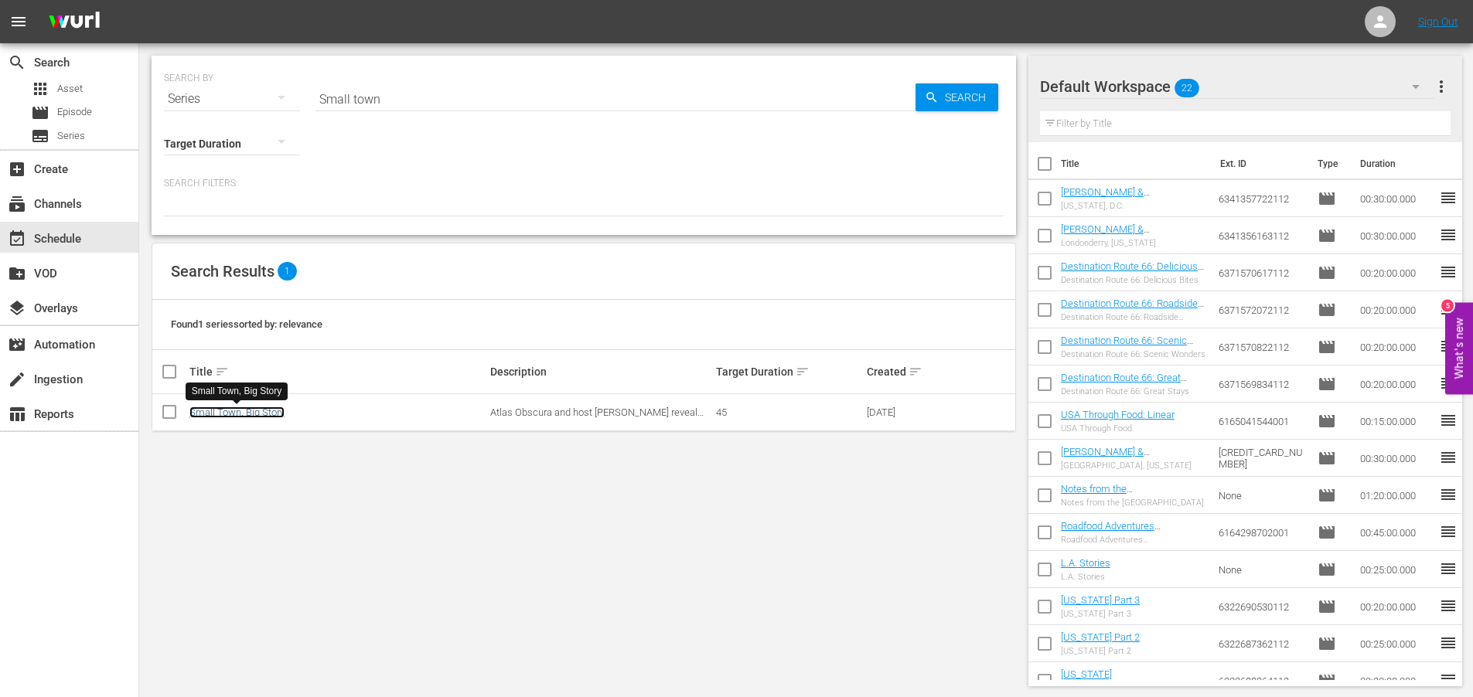
click at [218, 413] on link "Small Town, Big Story" at bounding box center [236, 413] width 95 height 12
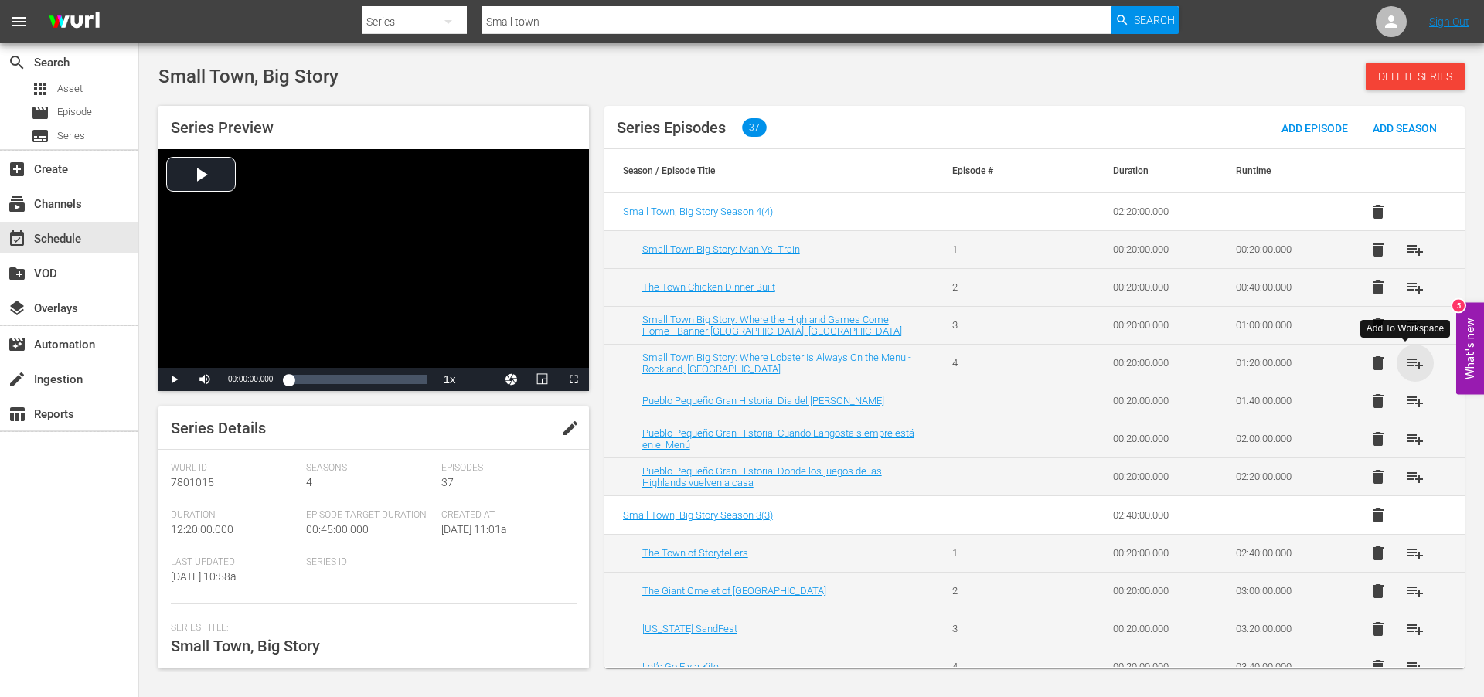
click at [1410, 365] on span "playlist_add" at bounding box center [1415, 363] width 19 height 19
click at [1408, 247] on span "playlist_add" at bounding box center [1415, 249] width 19 height 19
click at [1411, 326] on span "playlist_add" at bounding box center [1415, 325] width 19 height 19
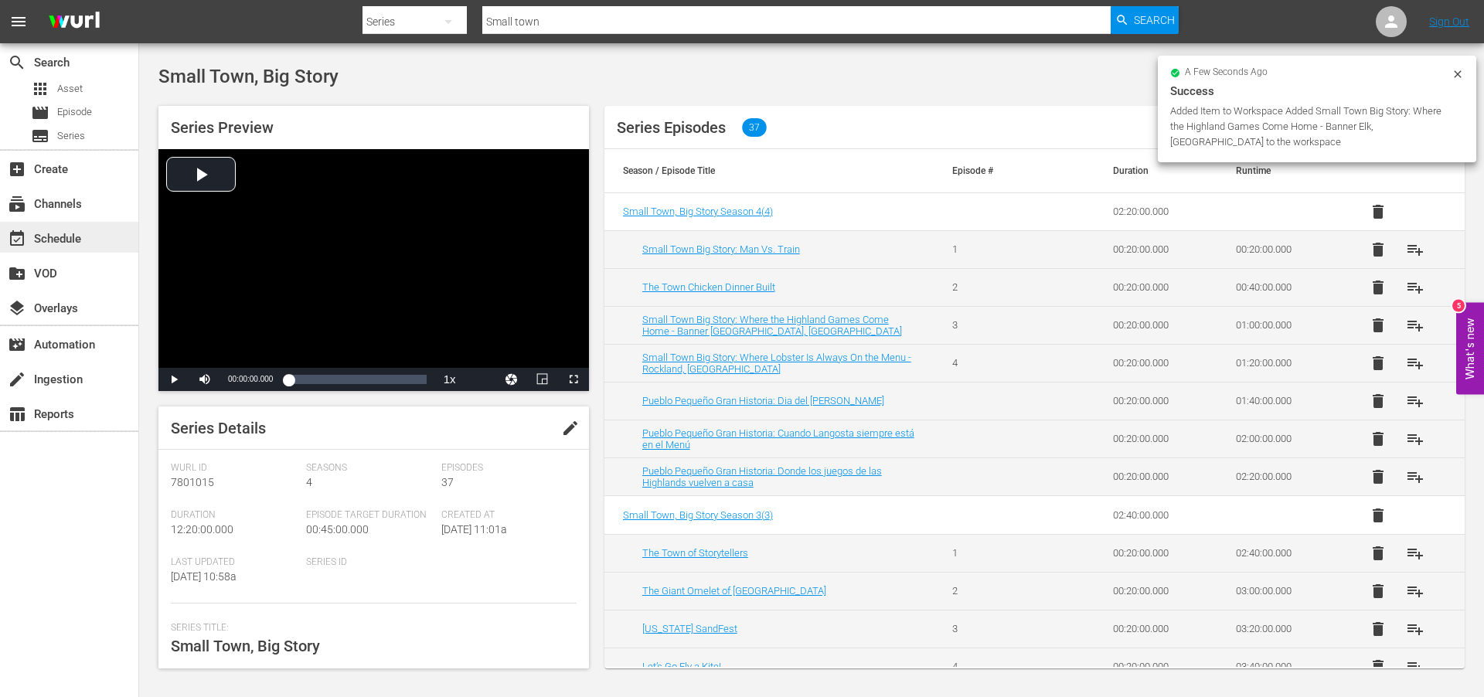
click at [61, 233] on div "event_available Schedule" at bounding box center [43, 237] width 87 height 14
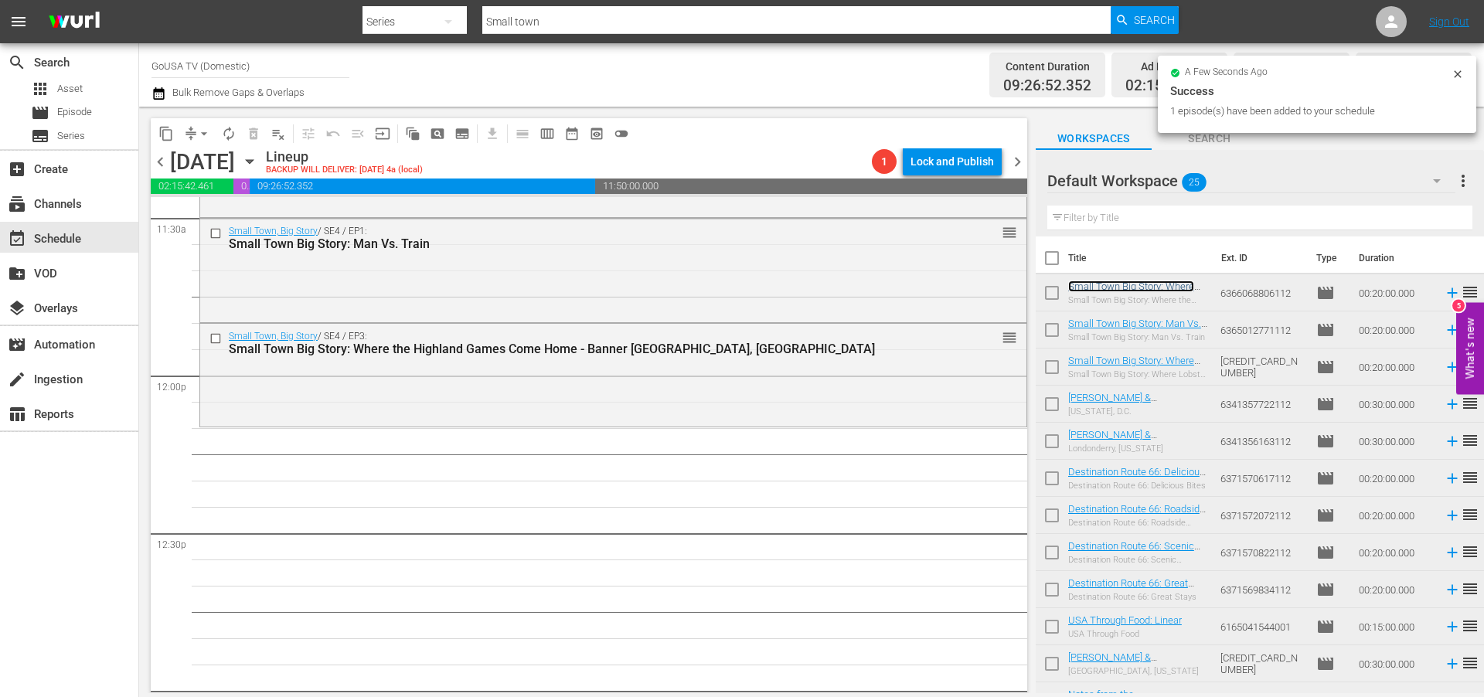
scroll to position [3663, 0]
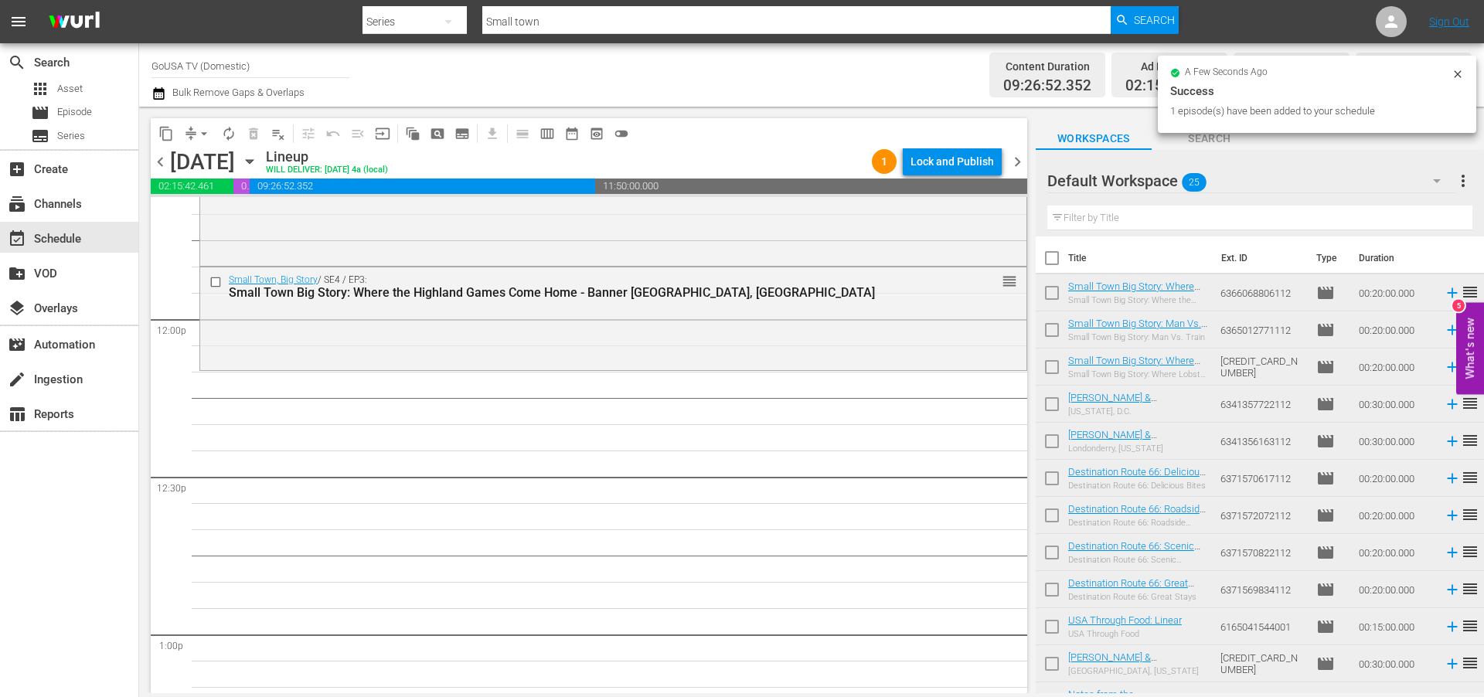
drag, startPoint x: 1122, startPoint y: 284, endPoint x: 297, endPoint y: 1, distance: 872.3
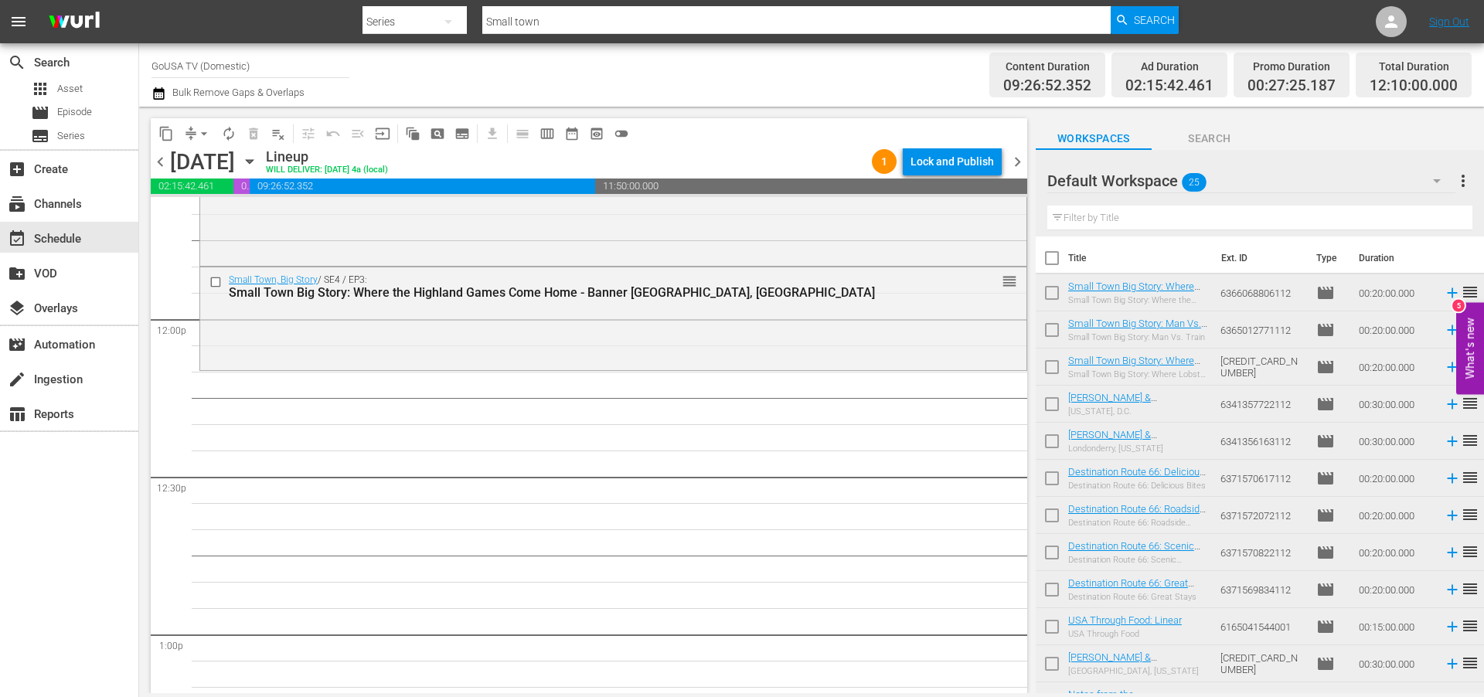
click at [557, 22] on input "Small town" at bounding box center [796, 21] width 628 height 37
type input "Into [GEOGRAPHIC_DATA]"
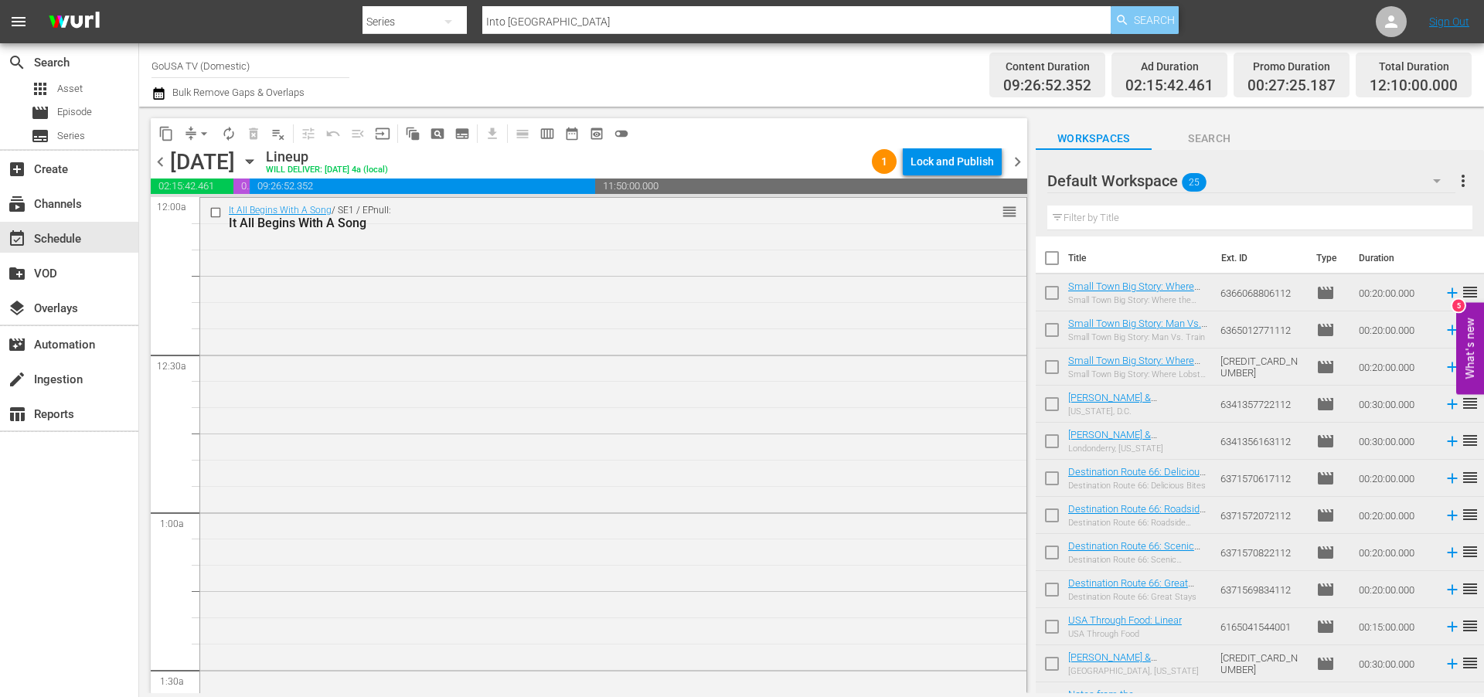
click at [1159, 11] on span "Search" at bounding box center [1154, 20] width 41 height 28
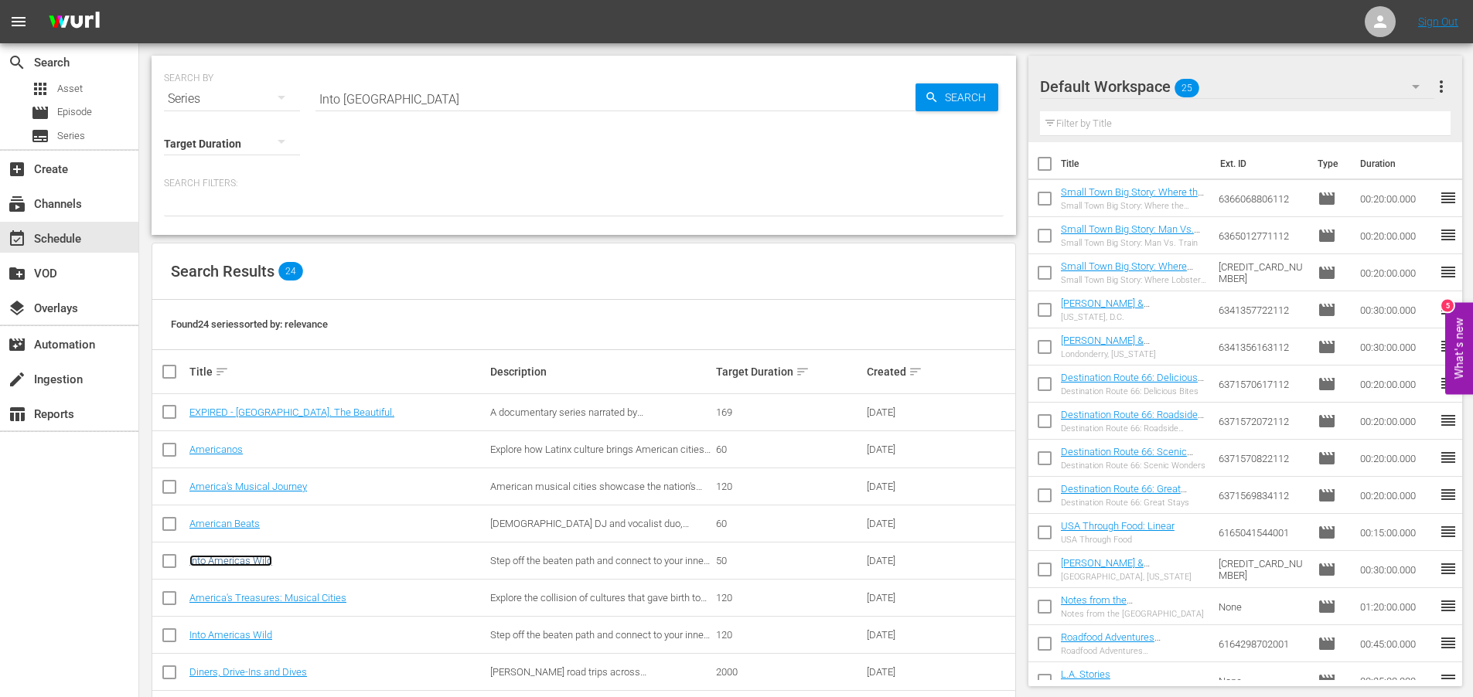
click at [233, 557] on link "into Americas Wild" at bounding box center [230, 561] width 83 height 12
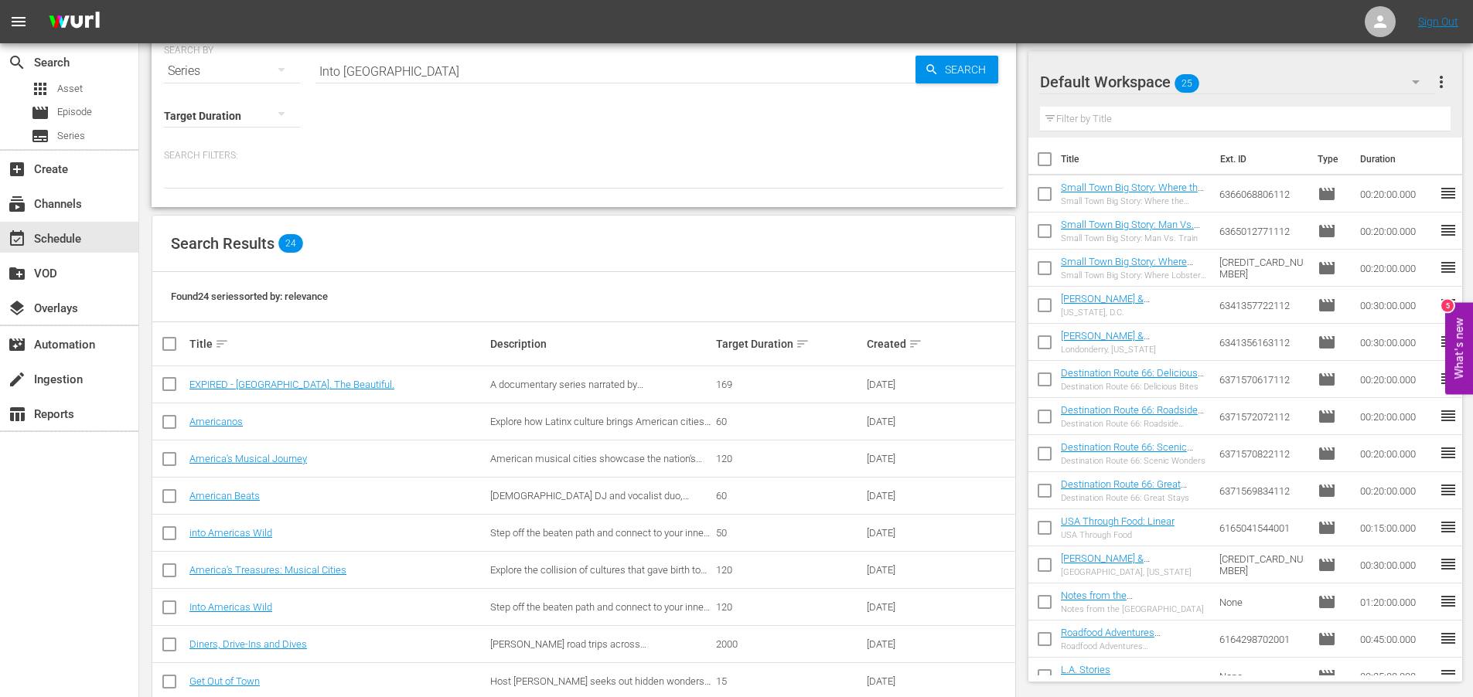
scroll to position [29, 0]
click at [232, 605] on link "Into Americas Wild" at bounding box center [230, 607] width 83 height 12
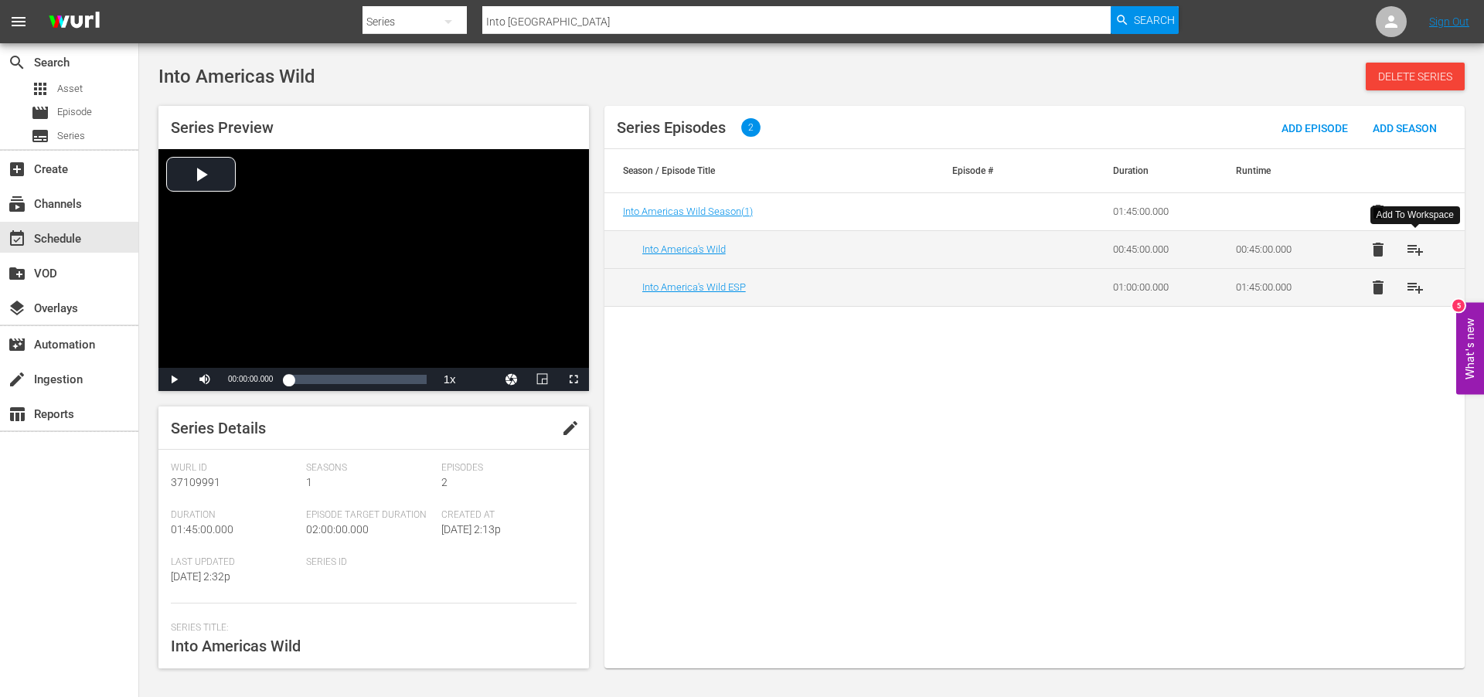
click at [1422, 248] on span "playlist_add" at bounding box center [1415, 249] width 19 height 19
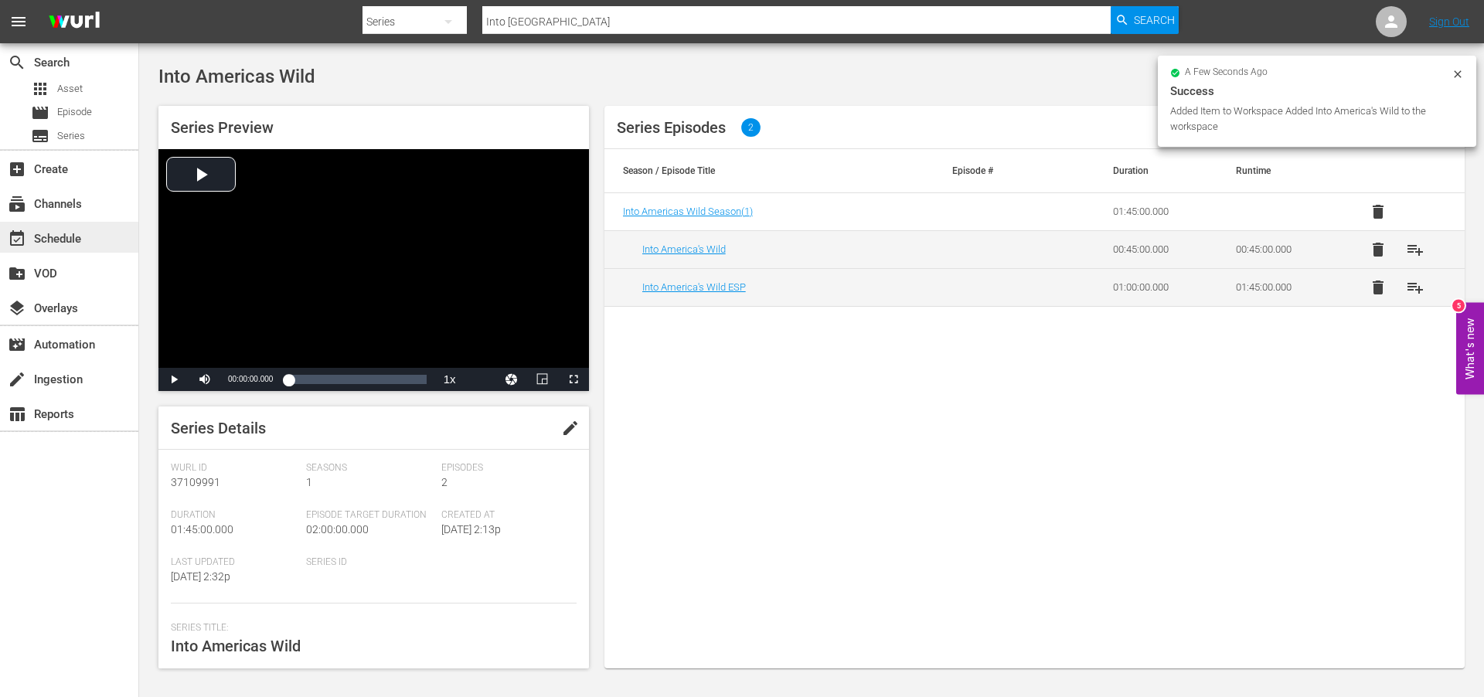
click at [49, 235] on div "event_available Schedule" at bounding box center [43, 237] width 87 height 14
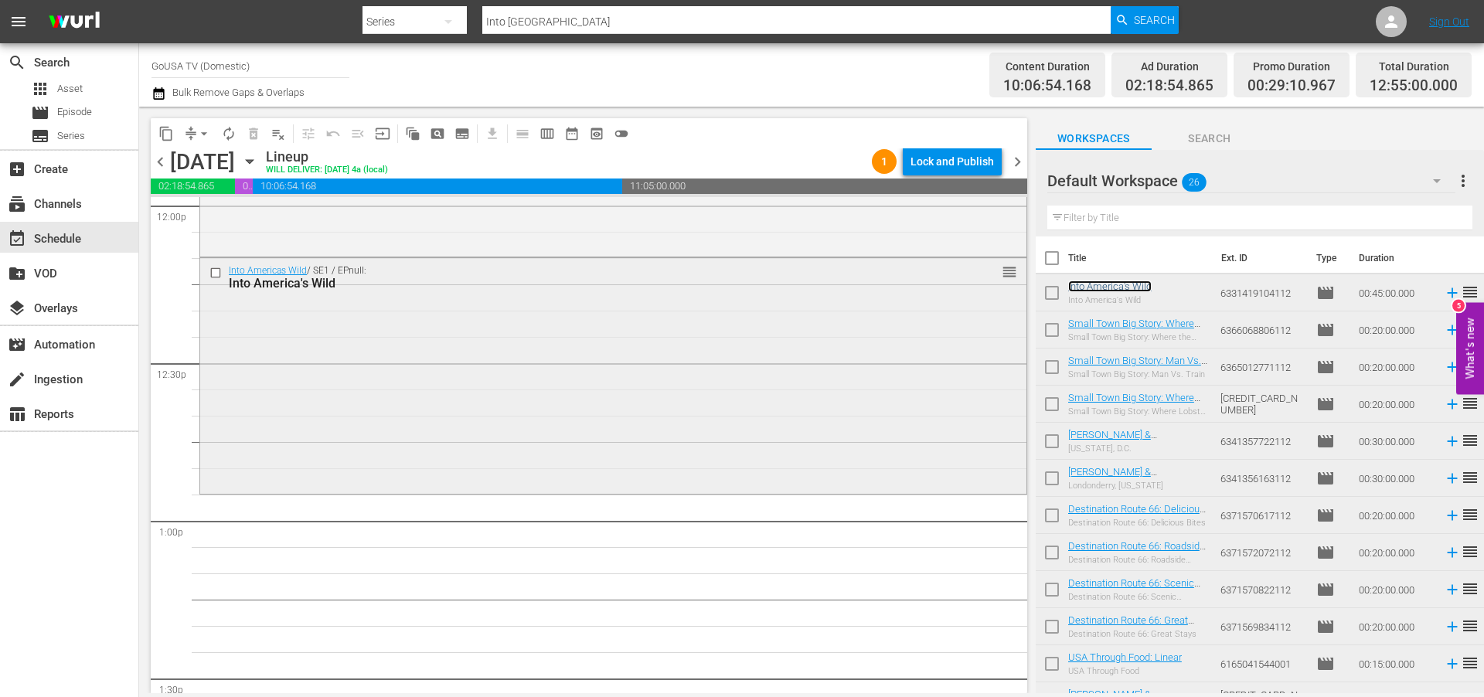
scroll to position [3777, 0]
click at [557, 23] on input "Into [GEOGRAPHIC_DATA]" at bounding box center [796, 21] width 628 height 37
click at [556, 23] on input "Into [GEOGRAPHIC_DATA]" at bounding box center [796, 21] width 628 height 37
type input "usa through film"
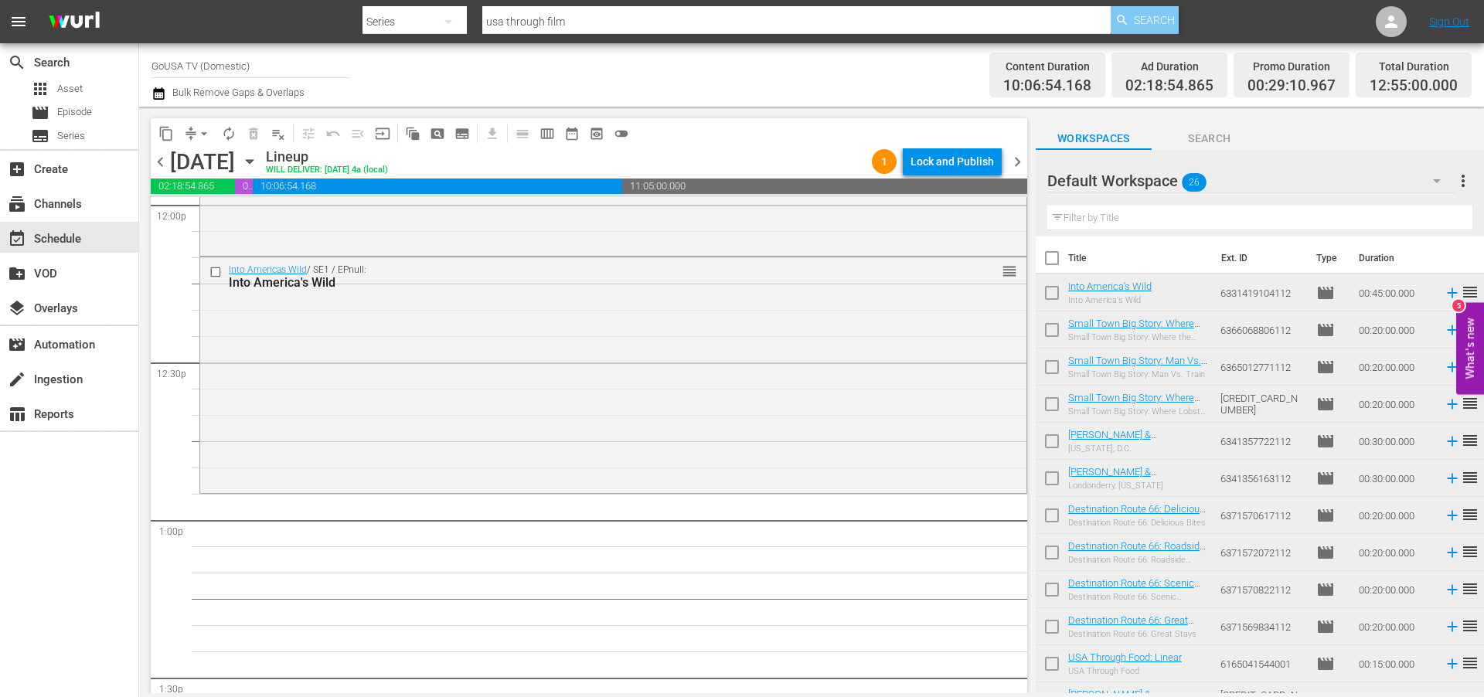
click at [1148, 19] on span "Search" at bounding box center [1154, 20] width 41 height 28
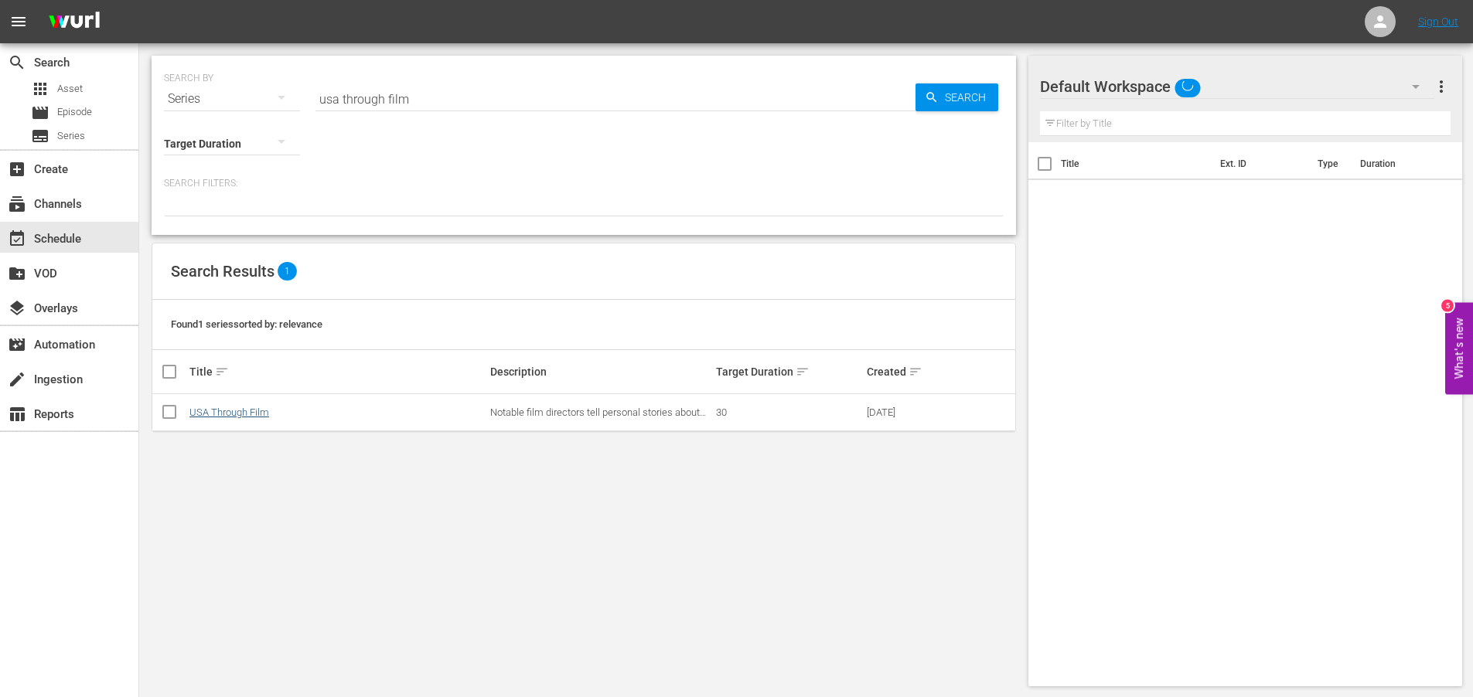
click at [232, 406] on td "USA Through Film" at bounding box center [337, 412] width 301 height 37
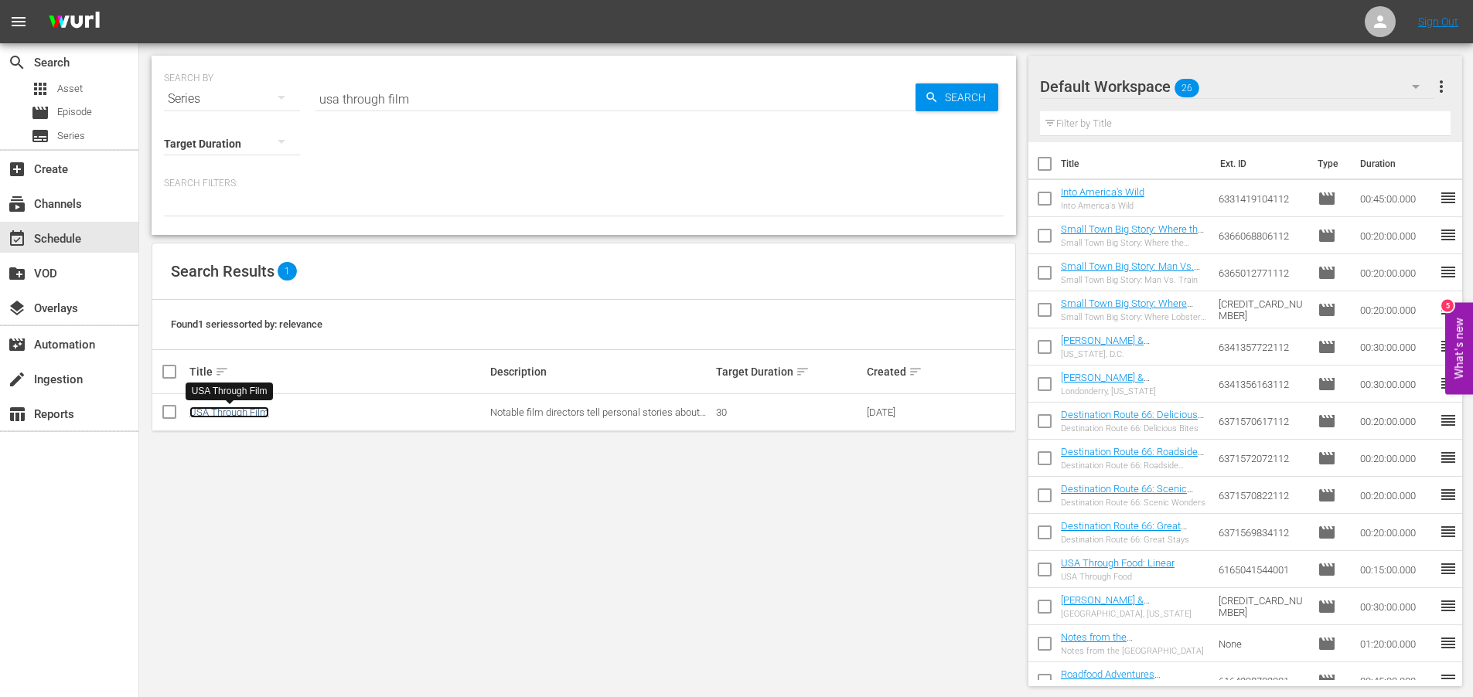
click at [230, 413] on link "USA Through Film" at bounding box center [229, 413] width 80 height 12
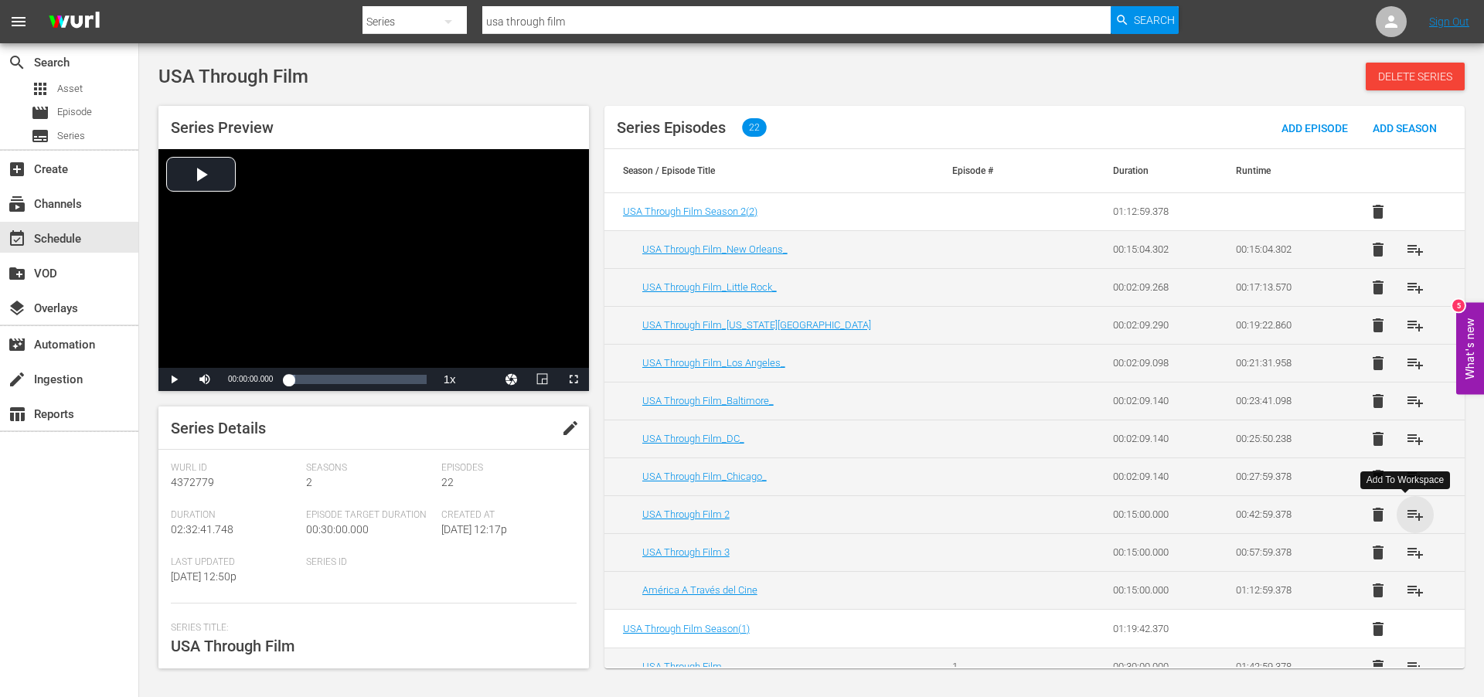
click at [1408, 514] on span "playlist_add" at bounding box center [1415, 515] width 19 height 19
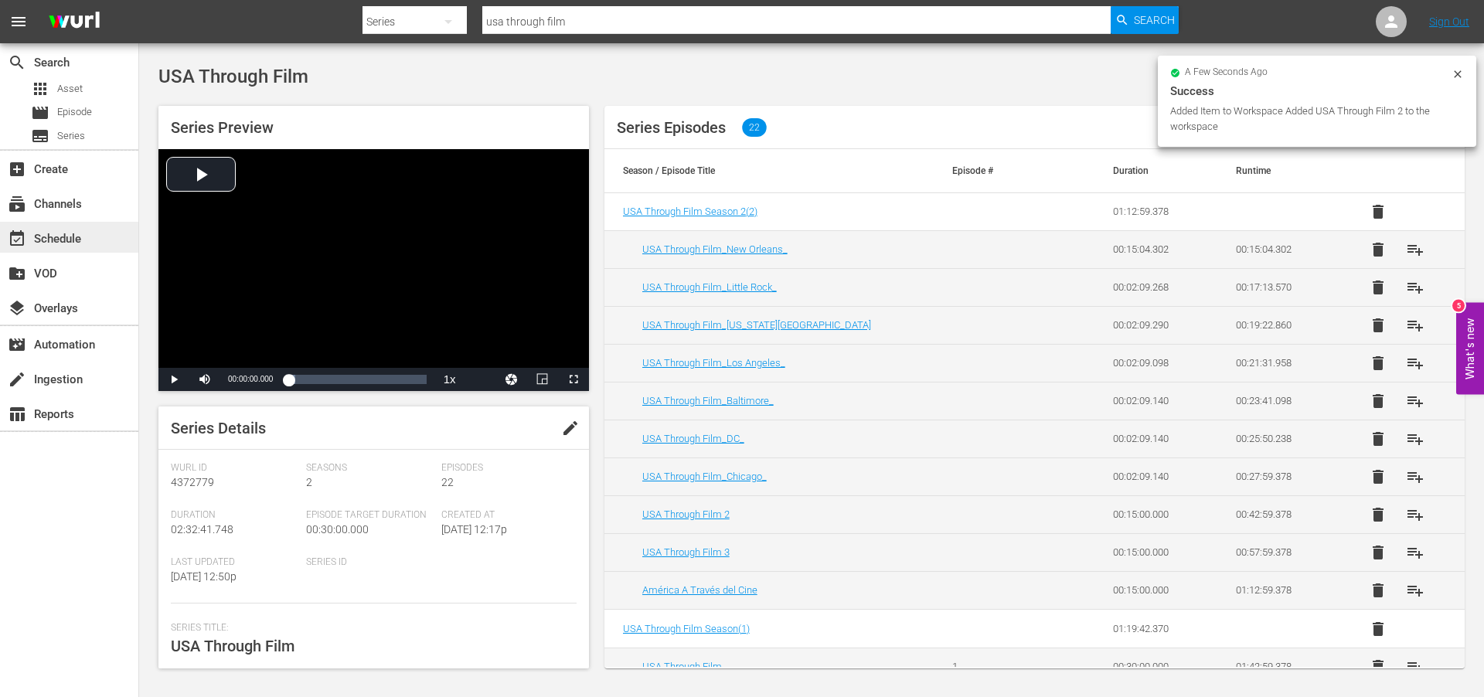
click at [63, 233] on div "event_available Schedule" at bounding box center [43, 237] width 87 height 14
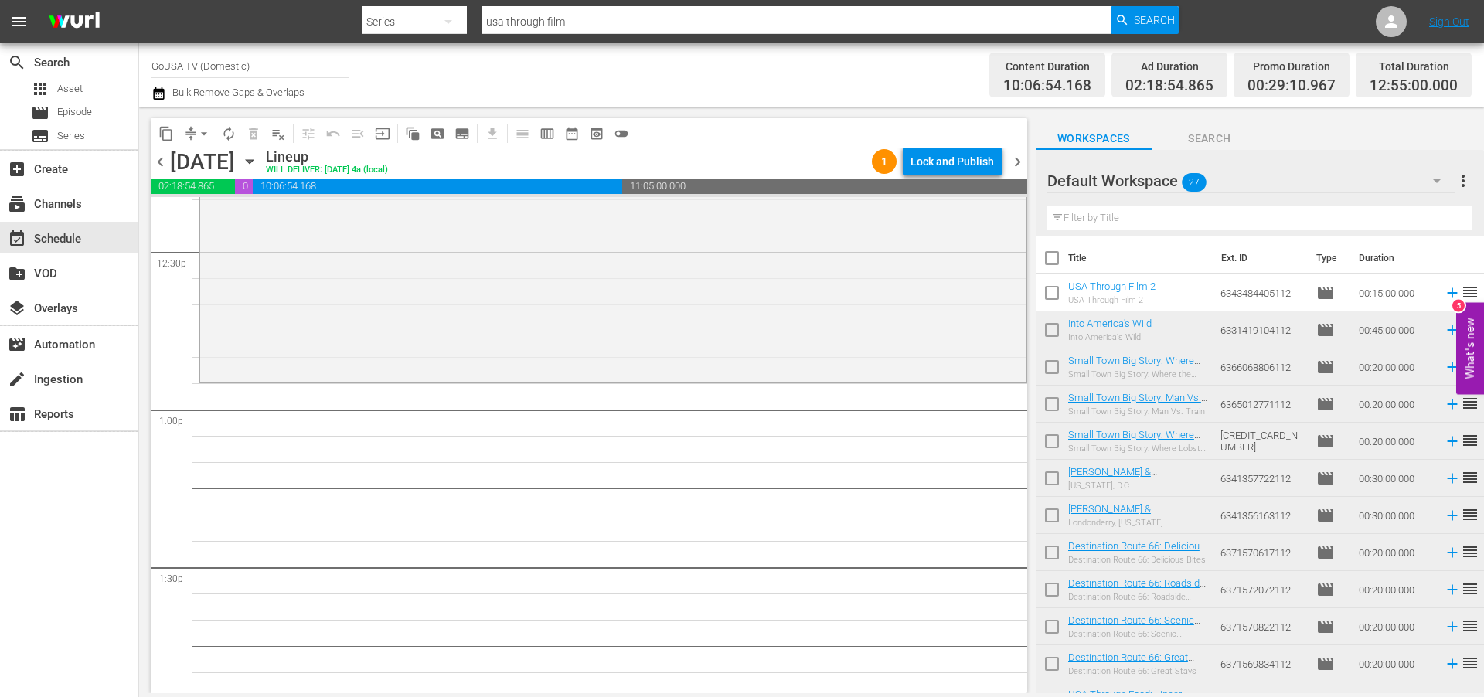
scroll to position [3890, 0]
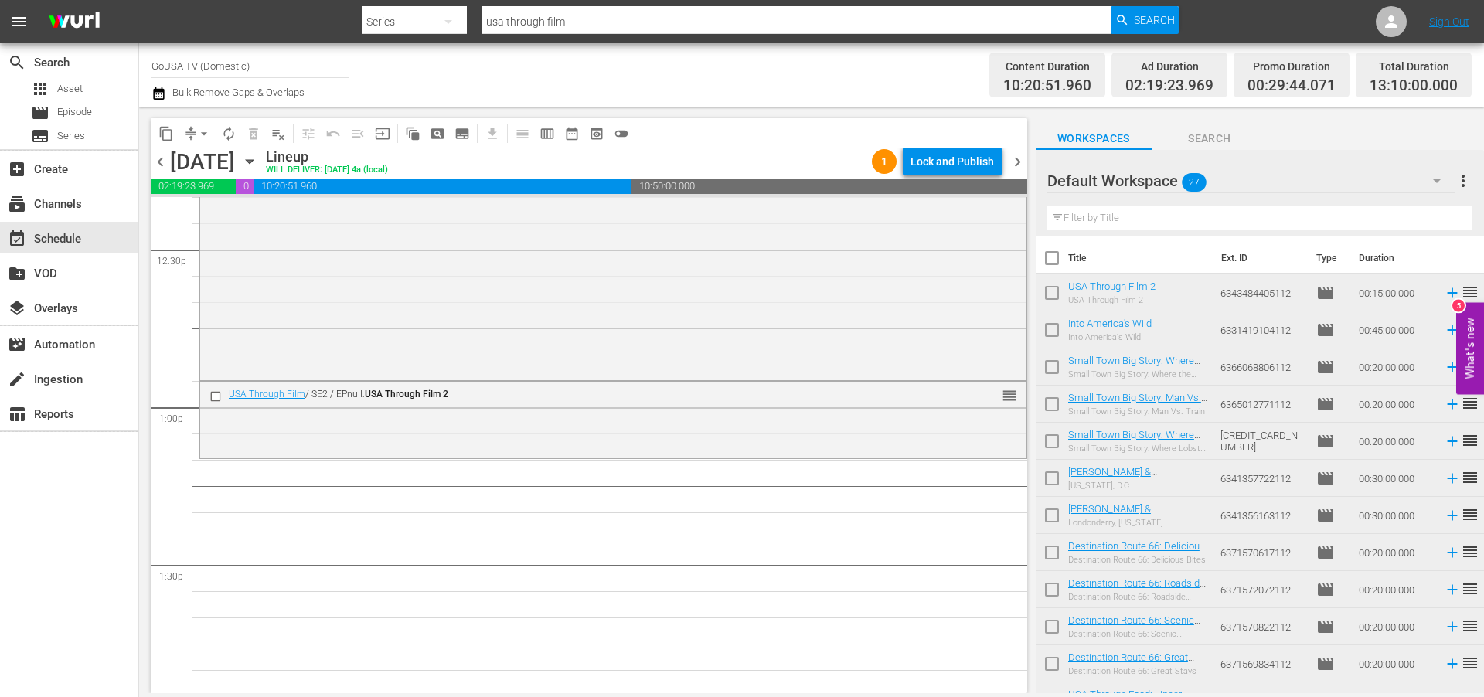
click at [573, 26] on input "usa through film" at bounding box center [796, 21] width 628 height 37
click at [572, 26] on input "usa through film" at bounding box center [796, 21] width 628 height 37
type input "Epic Trails"
click at [1139, 19] on span "Search" at bounding box center [1154, 20] width 41 height 28
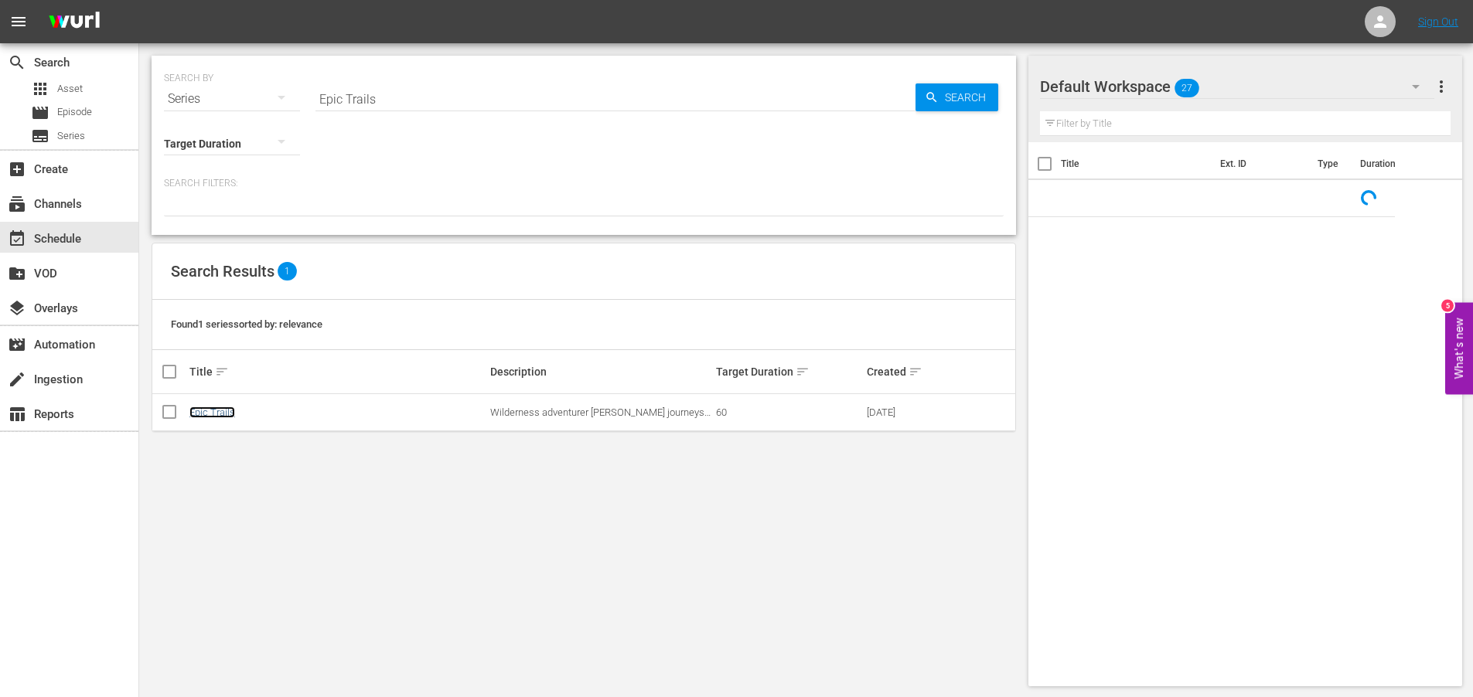
click at [210, 412] on link "Epic Trails" at bounding box center [212, 413] width 46 height 12
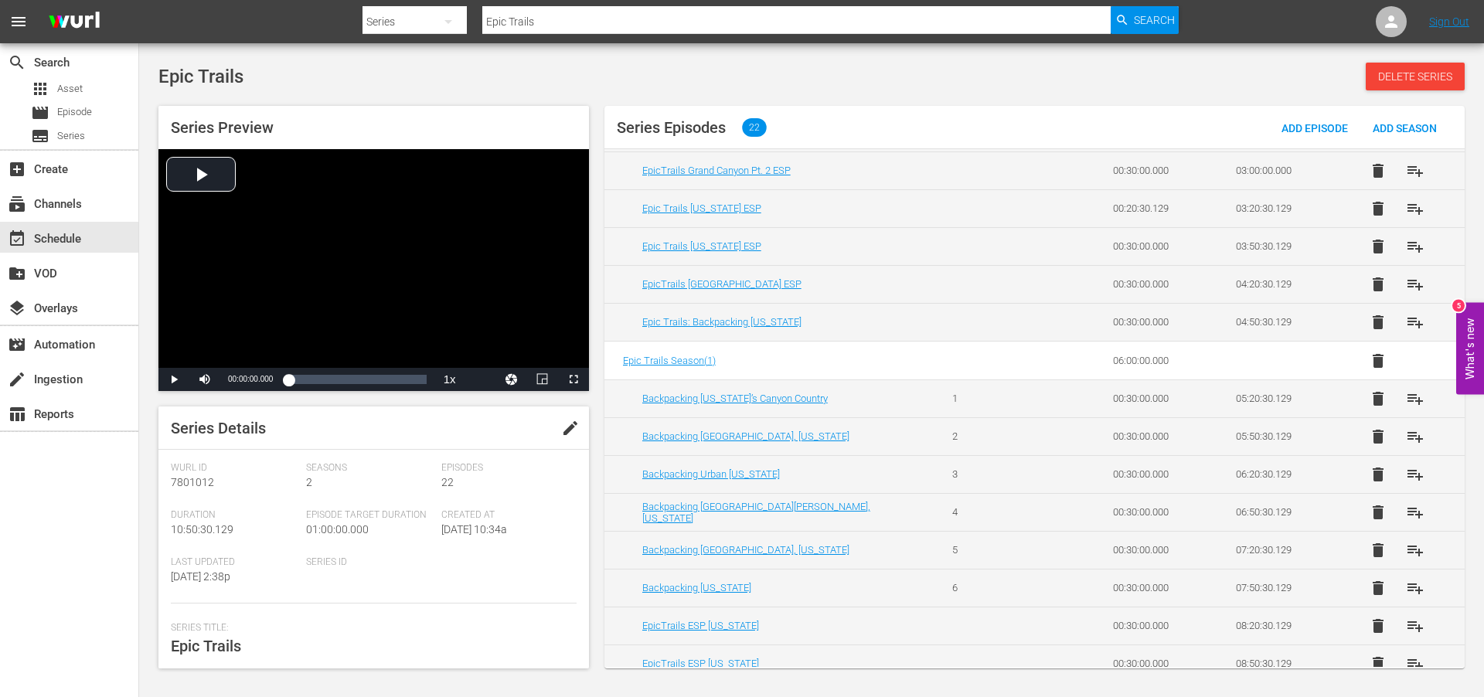
scroll to position [307, 0]
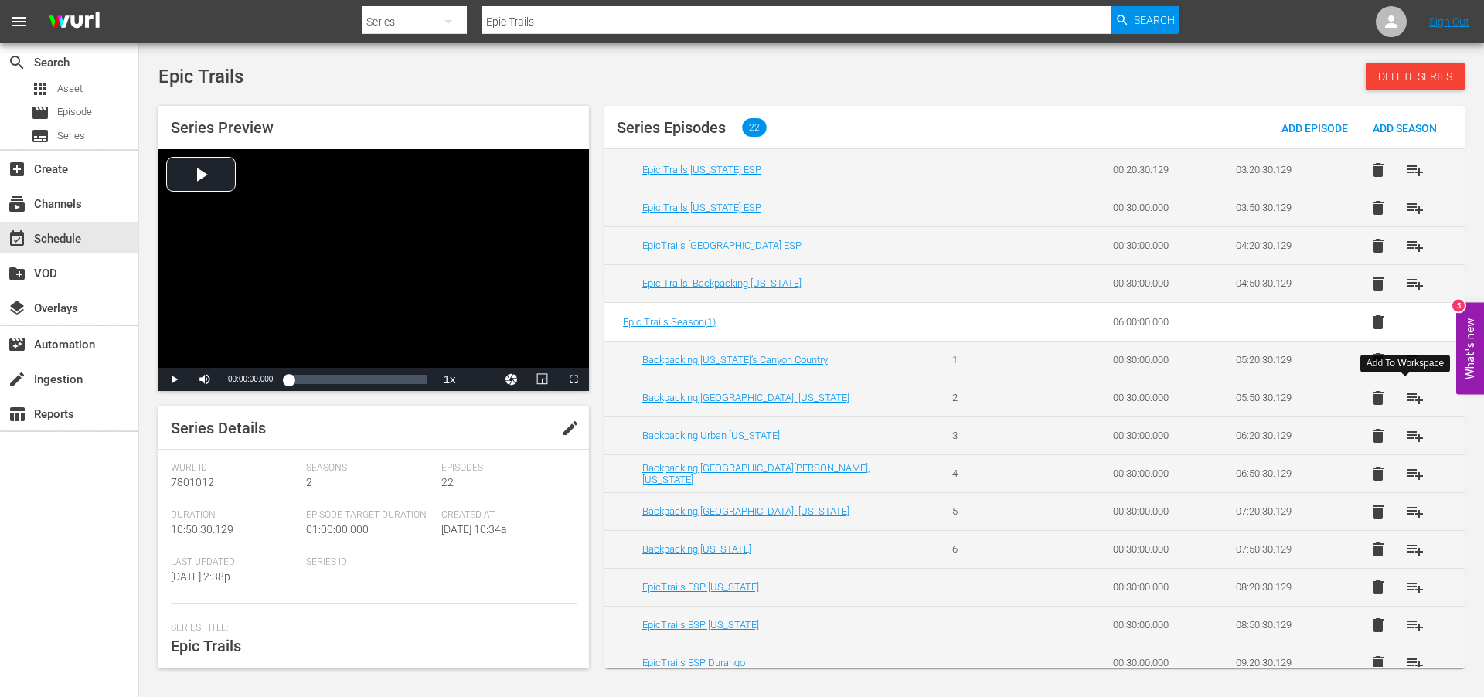
click at [1408, 398] on span "playlist_add" at bounding box center [1415, 398] width 19 height 19
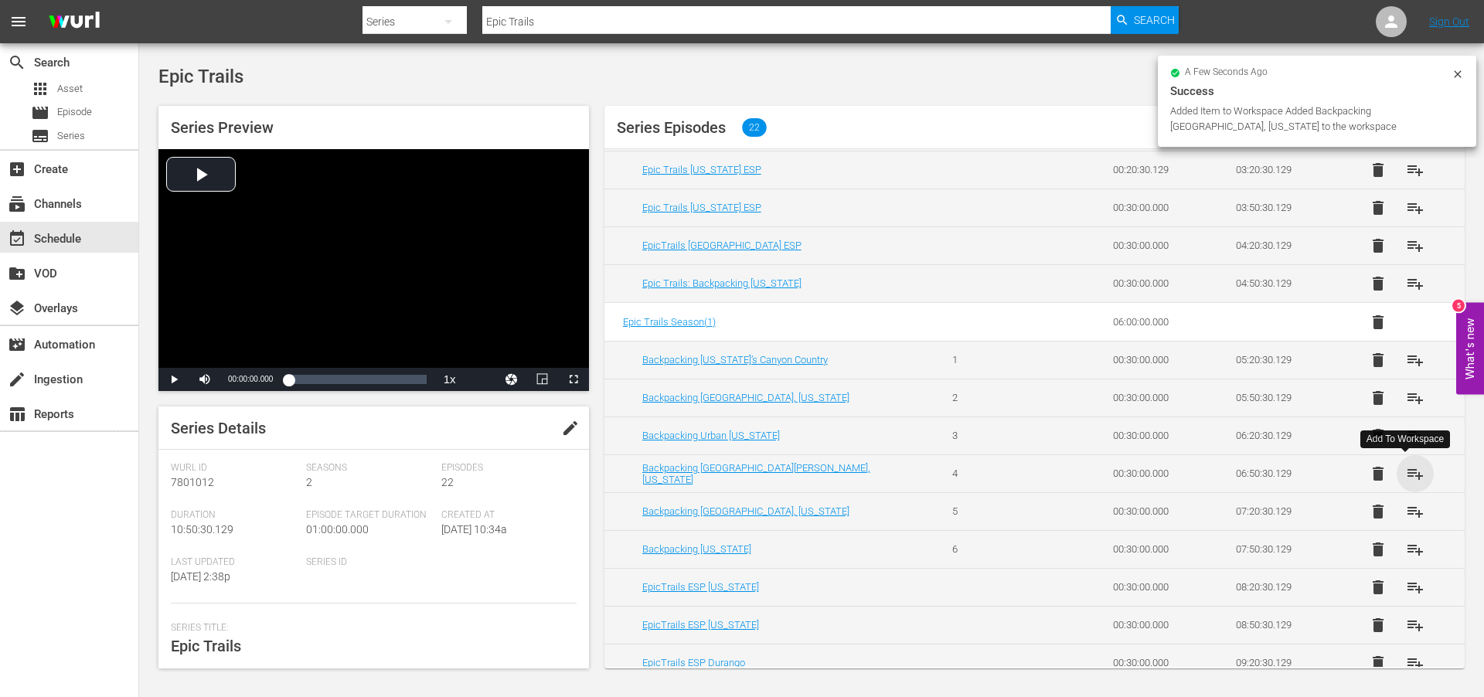
click at [1410, 477] on span "playlist_add" at bounding box center [1415, 474] width 19 height 19
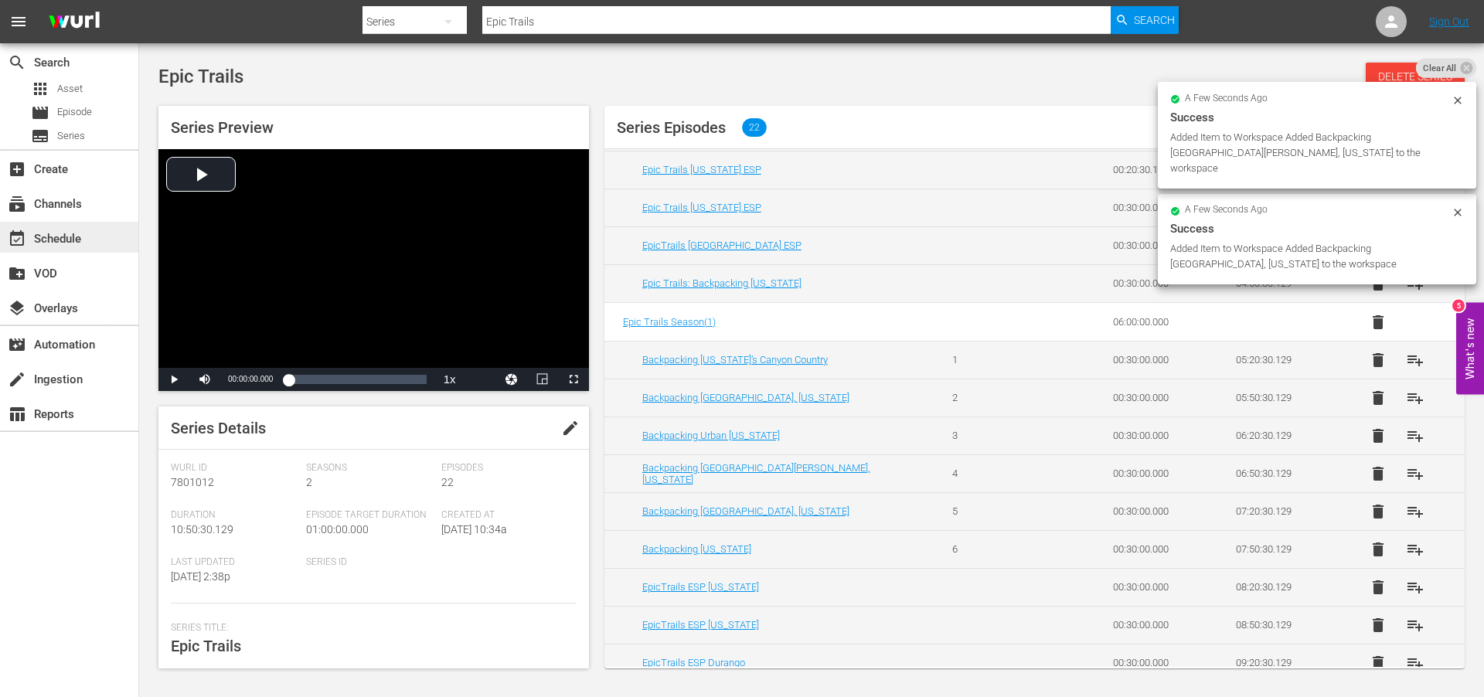
click at [63, 237] on div "event_available Schedule" at bounding box center [43, 237] width 87 height 14
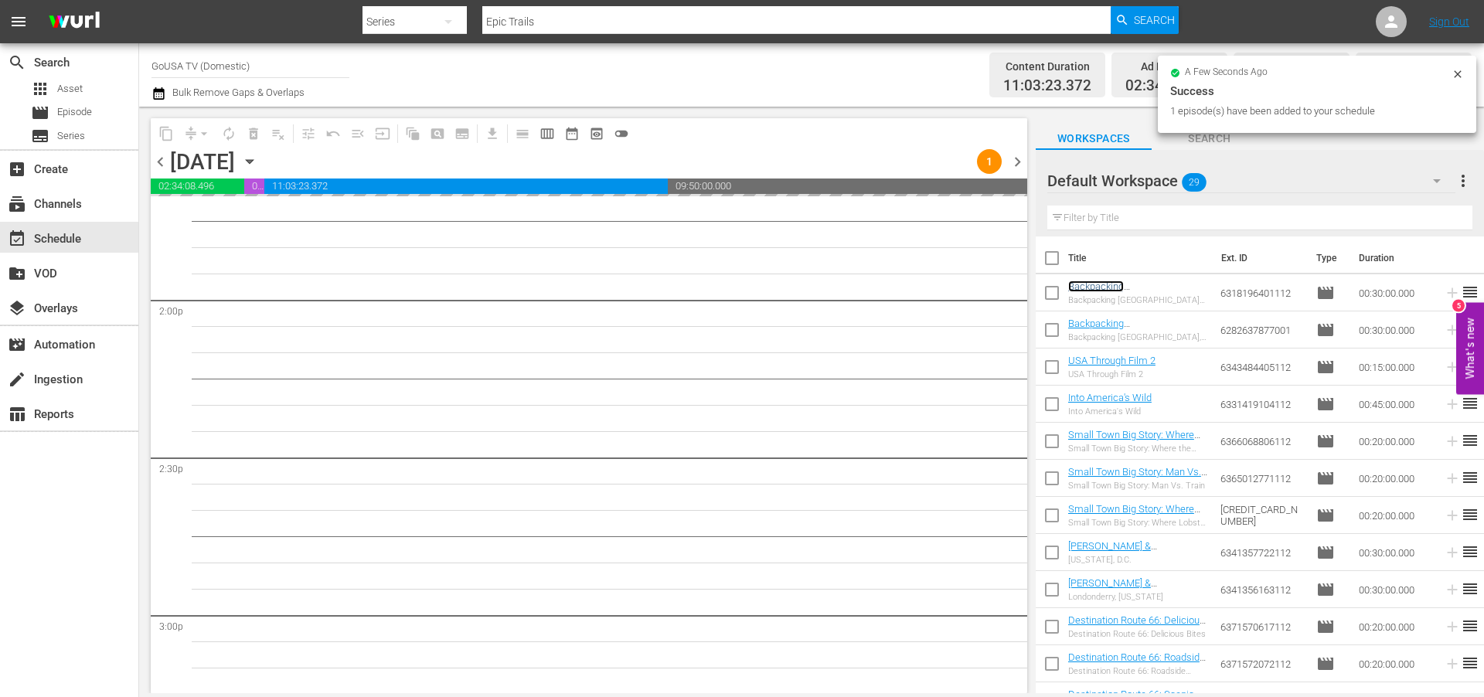
scroll to position [4319, 0]
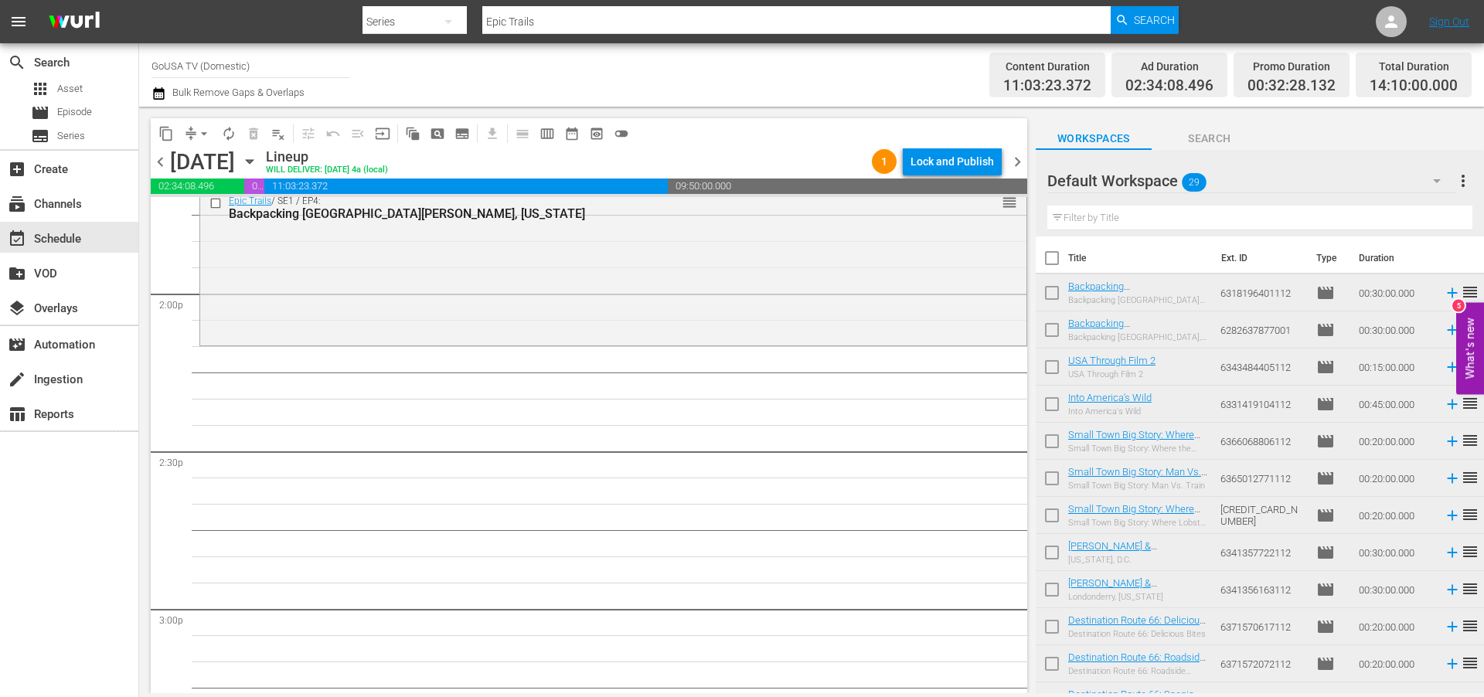
drag, startPoint x: 1162, startPoint y: 284, endPoint x: 267, endPoint y: 0, distance: 939.1
click at [559, 7] on input "Epic Trails" at bounding box center [796, 21] width 628 height 37
click at [552, 22] on input "Epic Trails" at bounding box center [796, 21] width 628 height 37
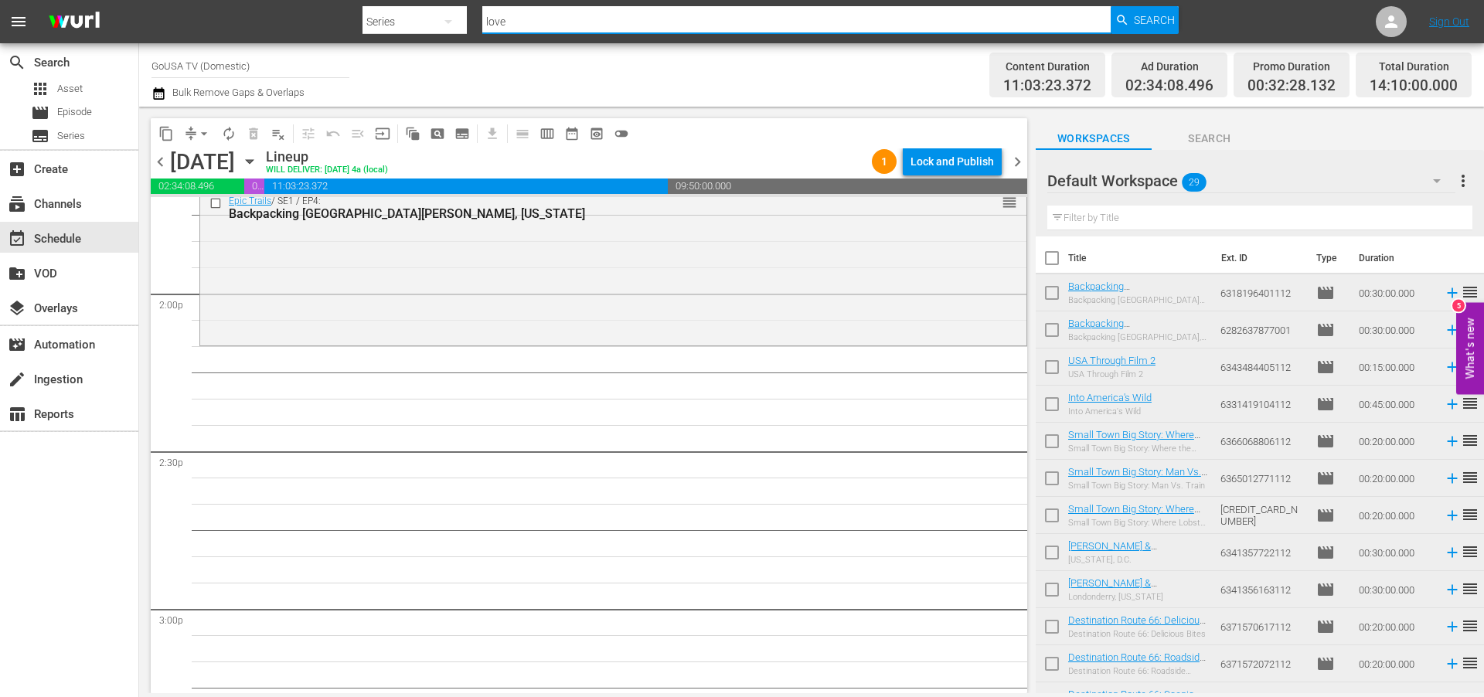
type input "love on rocks"
click at [1202, 27] on nav "menu Search By Series Search ID, Title, Description, Keywords, or Category love…" at bounding box center [742, 21] width 1484 height 43
drag, startPoint x: 1153, startPoint y: 23, endPoint x: 1139, endPoint y: 32, distance: 15.7
click at [1153, 23] on span "Search" at bounding box center [1154, 20] width 41 height 28
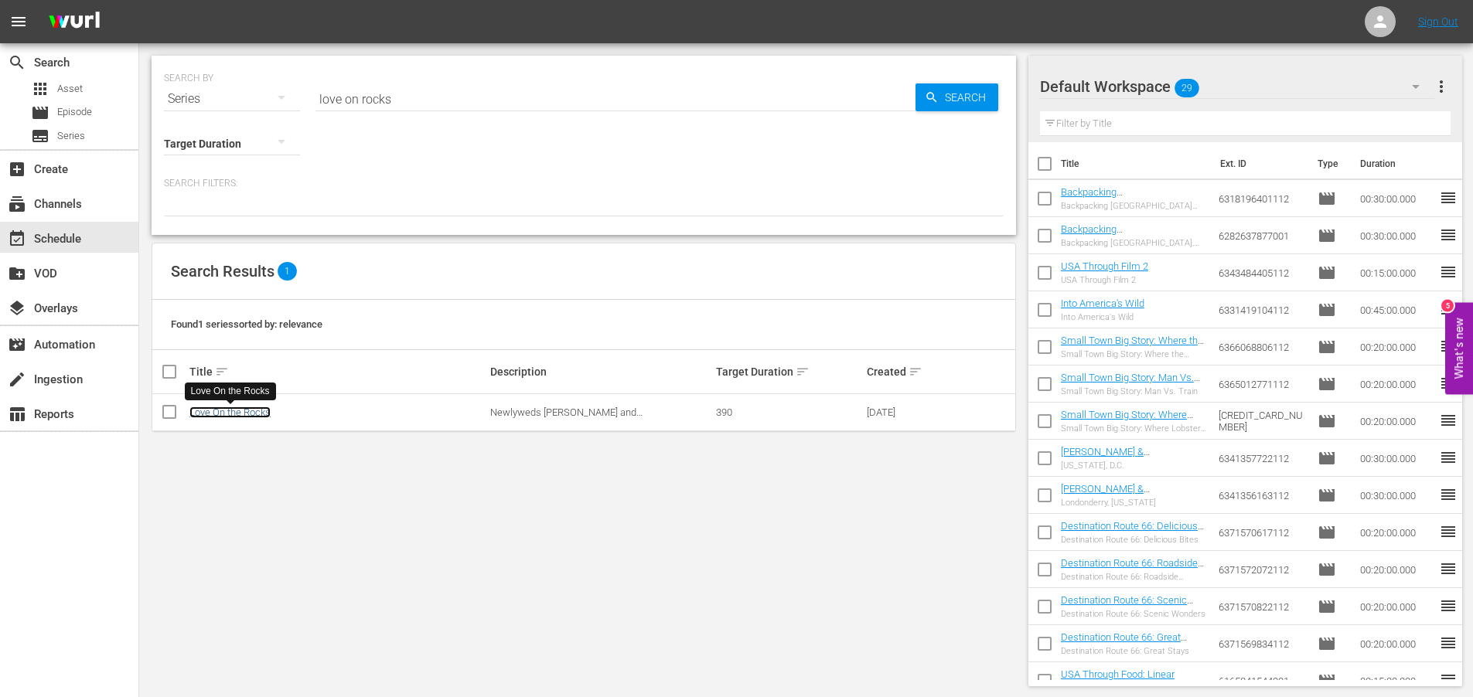
click at [222, 408] on link "Love On the Rocks" at bounding box center [229, 413] width 81 height 12
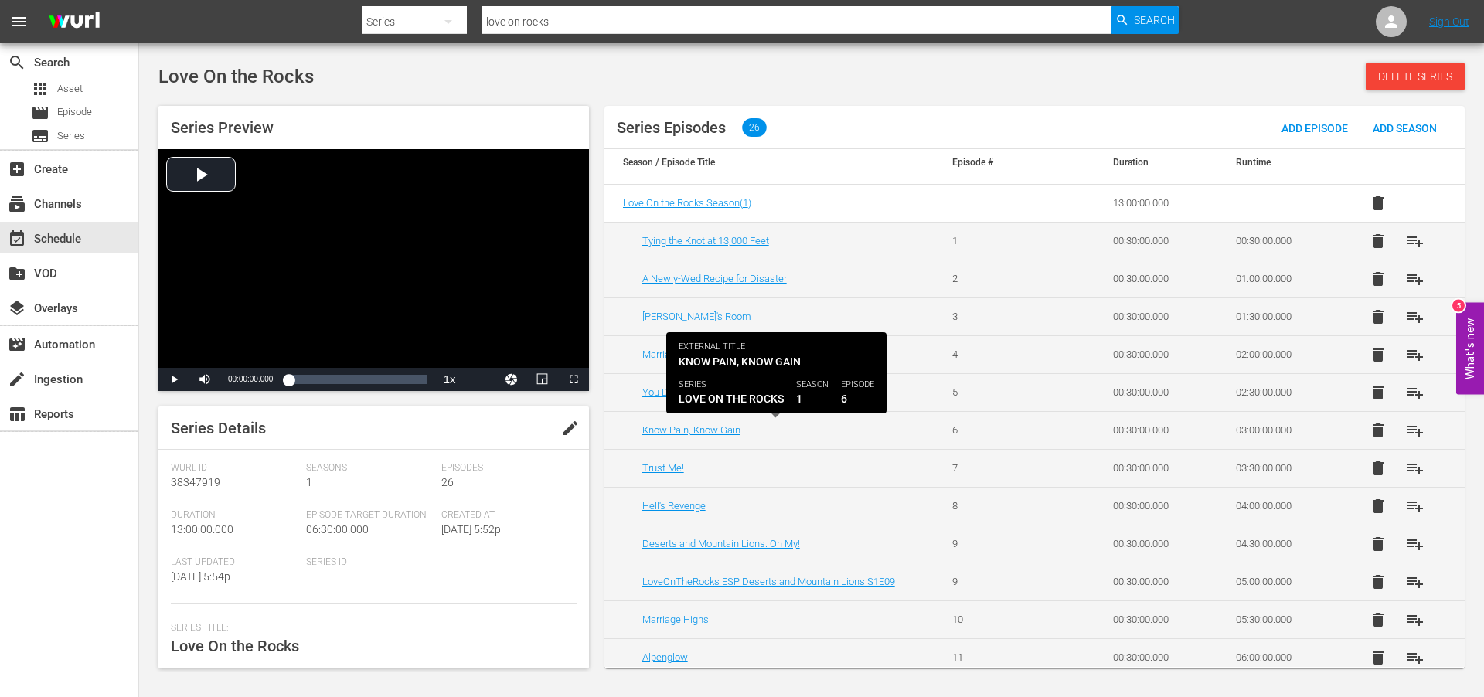
scroll to position [9, 0]
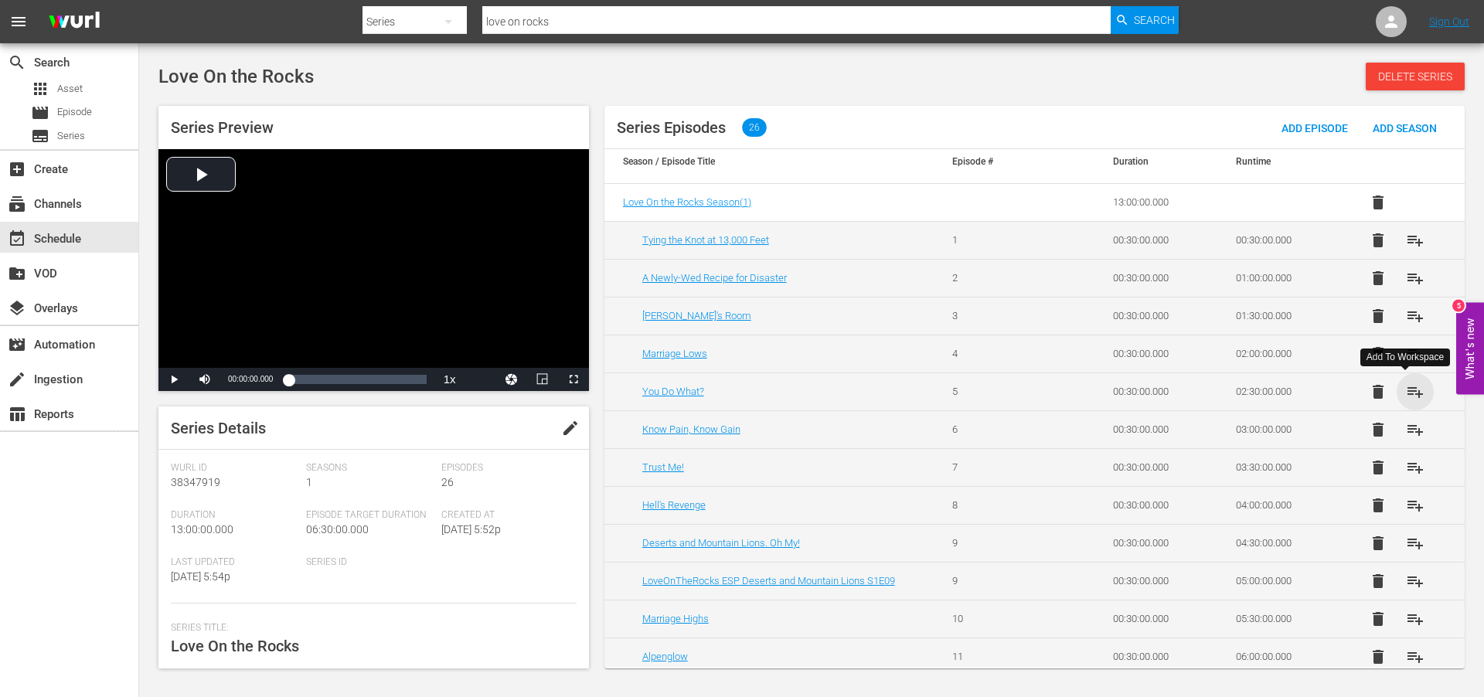
click at [1409, 393] on span "playlist_add" at bounding box center [1415, 392] width 19 height 19
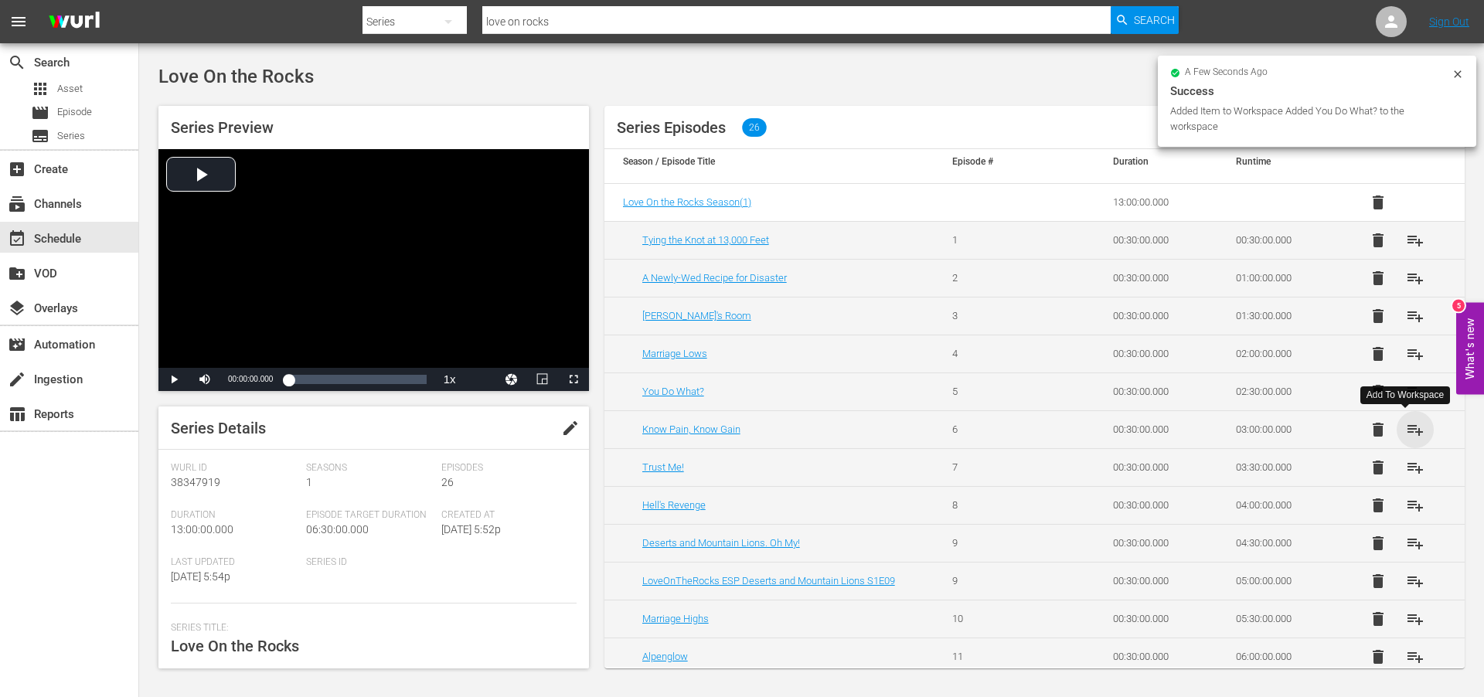
click at [1409, 427] on span "playlist_add" at bounding box center [1415, 430] width 19 height 19
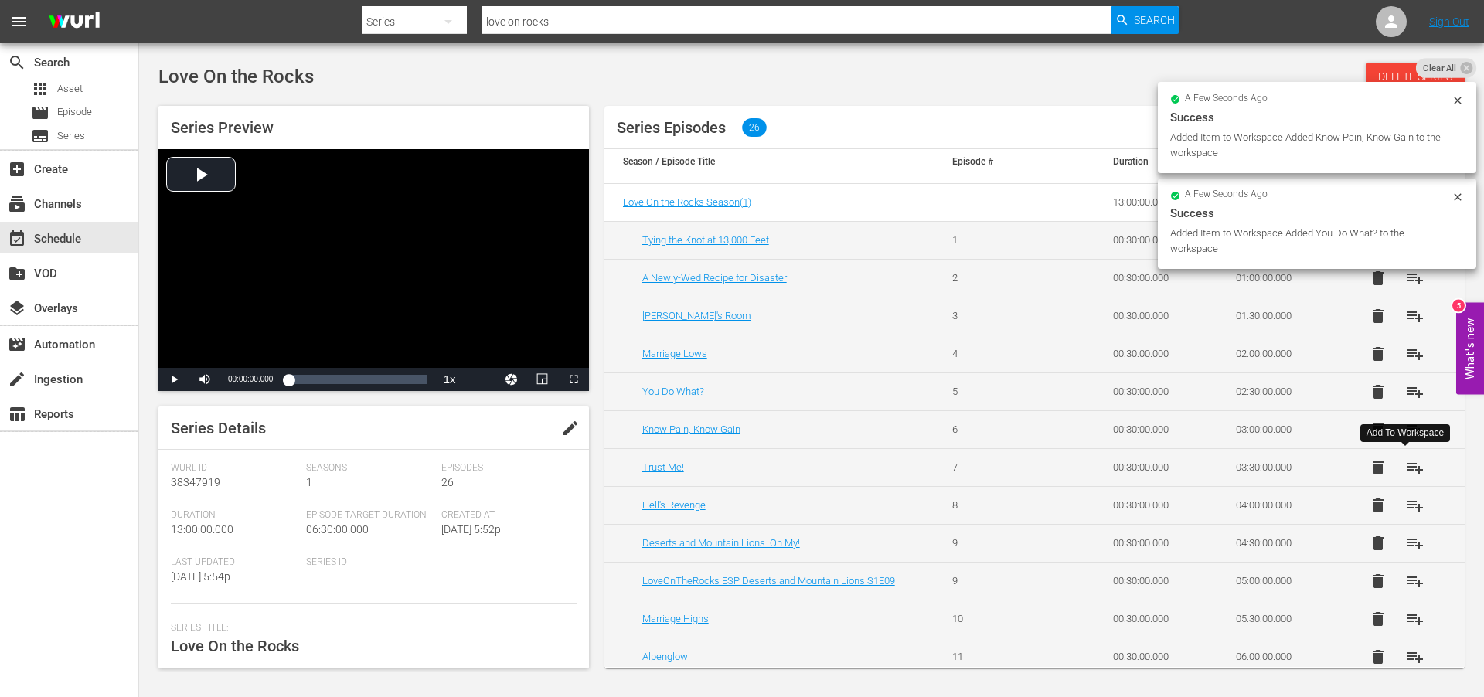
click at [1413, 467] on span "playlist_add" at bounding box center [1415, 467] width 19 height 19
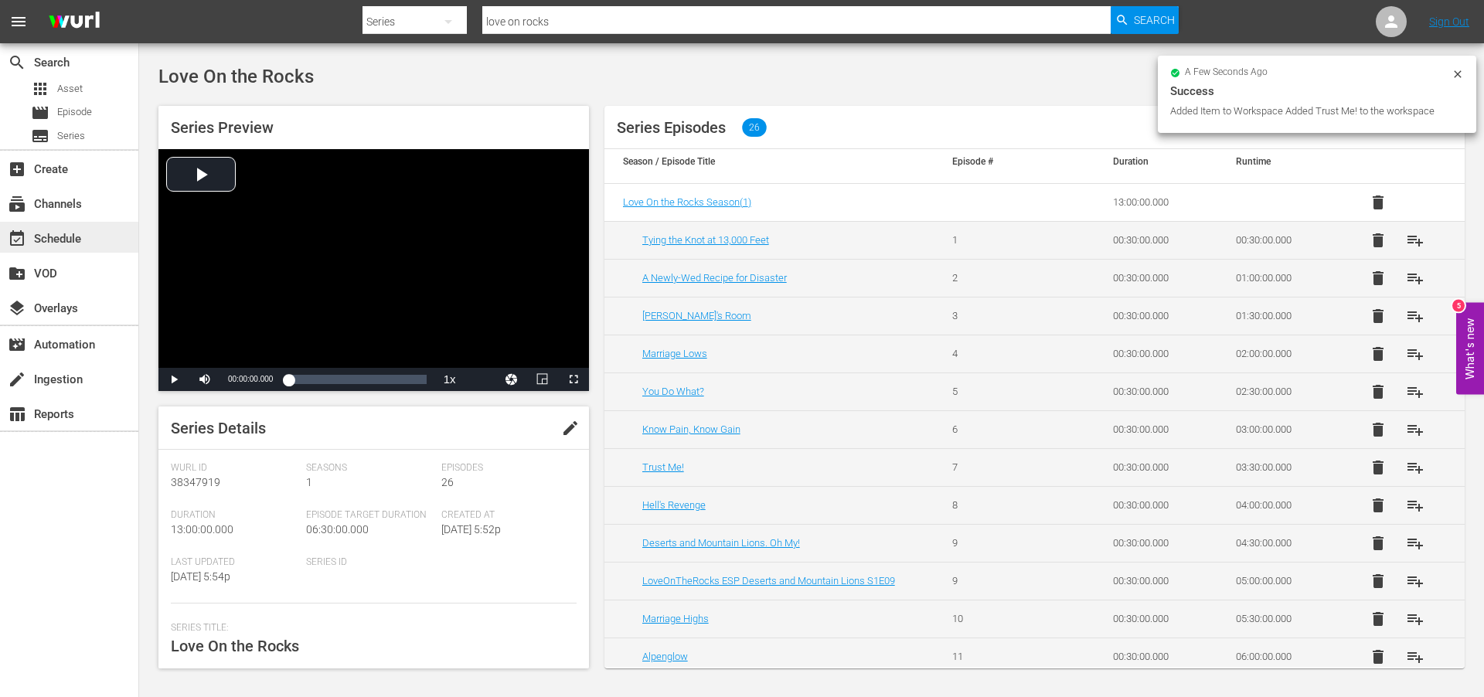
click at [45, 233] on div "event_available Schedule" at bounding box center [43, 237] width 87 height 14
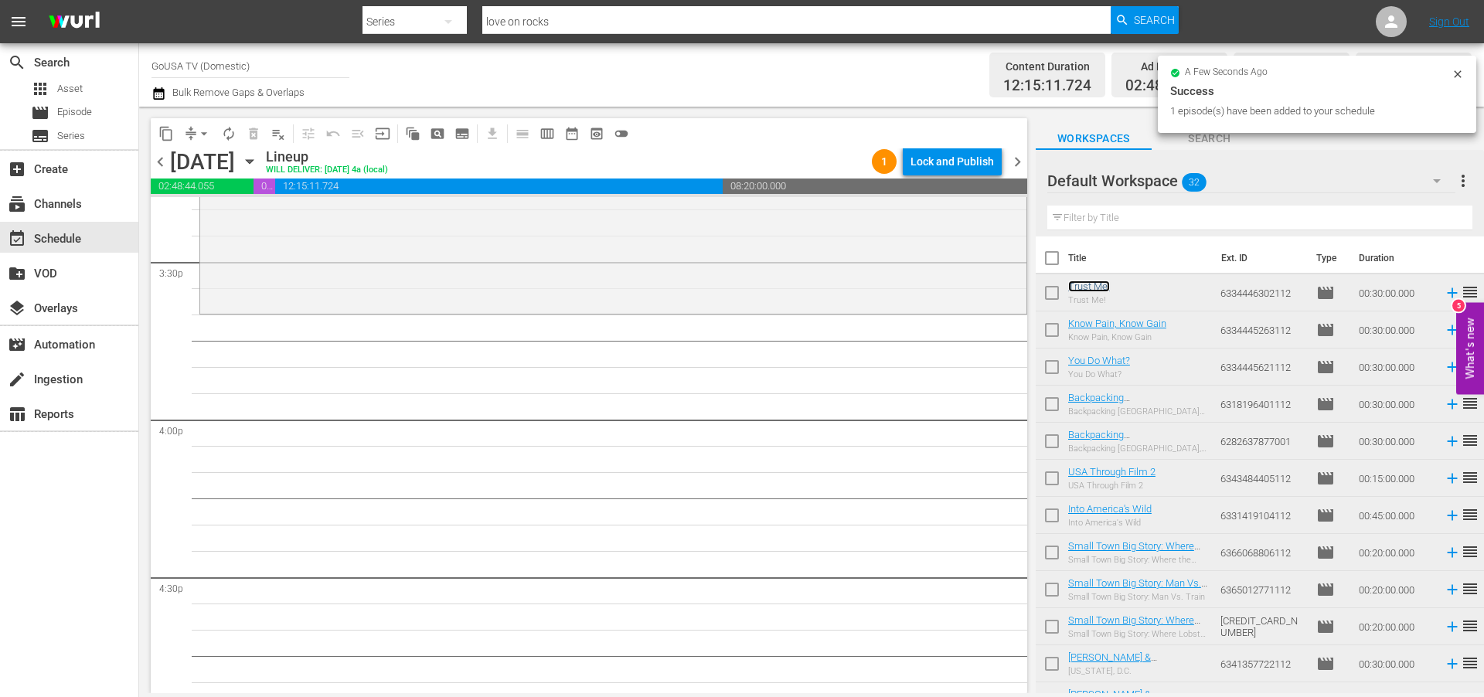
scroll to position [4912, 0]
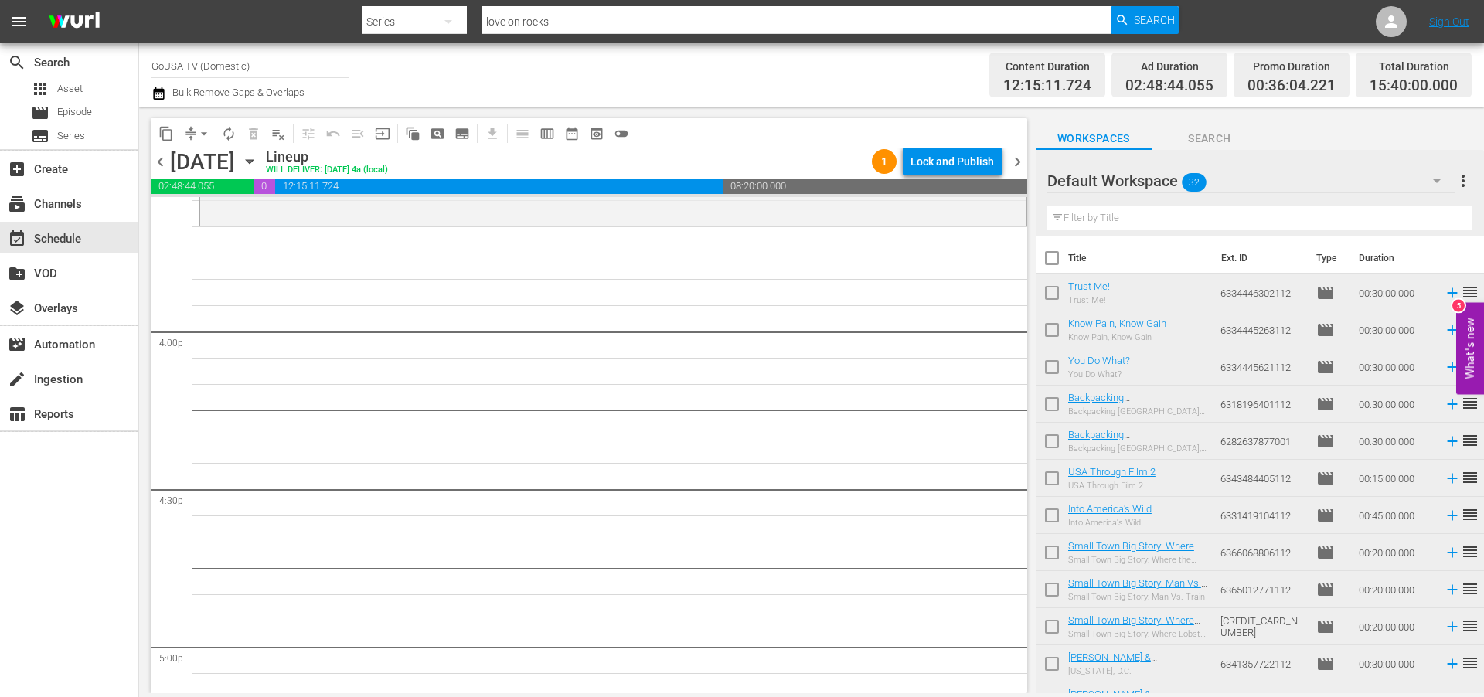
drag, startPoint x: 1097, startPoint y: 284, endPoint x: 413, endPoint y: 26, distance: 731.5
click at [586, 21] on input "love on rocks" at bounding box center [796, 21] width 628 height 37
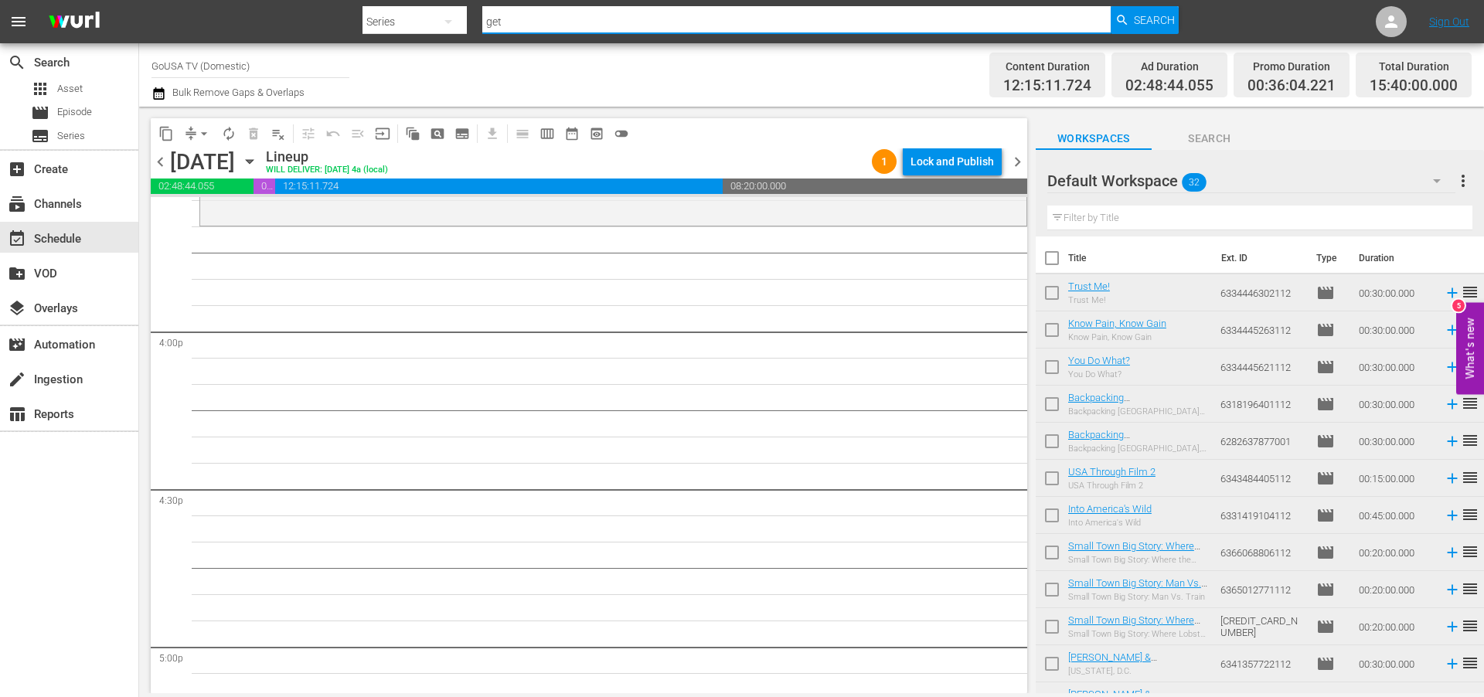
type input "get out of town"
click at [1160, 14] on span "Search" at bounding box center [1154, 20] width 41 height 28
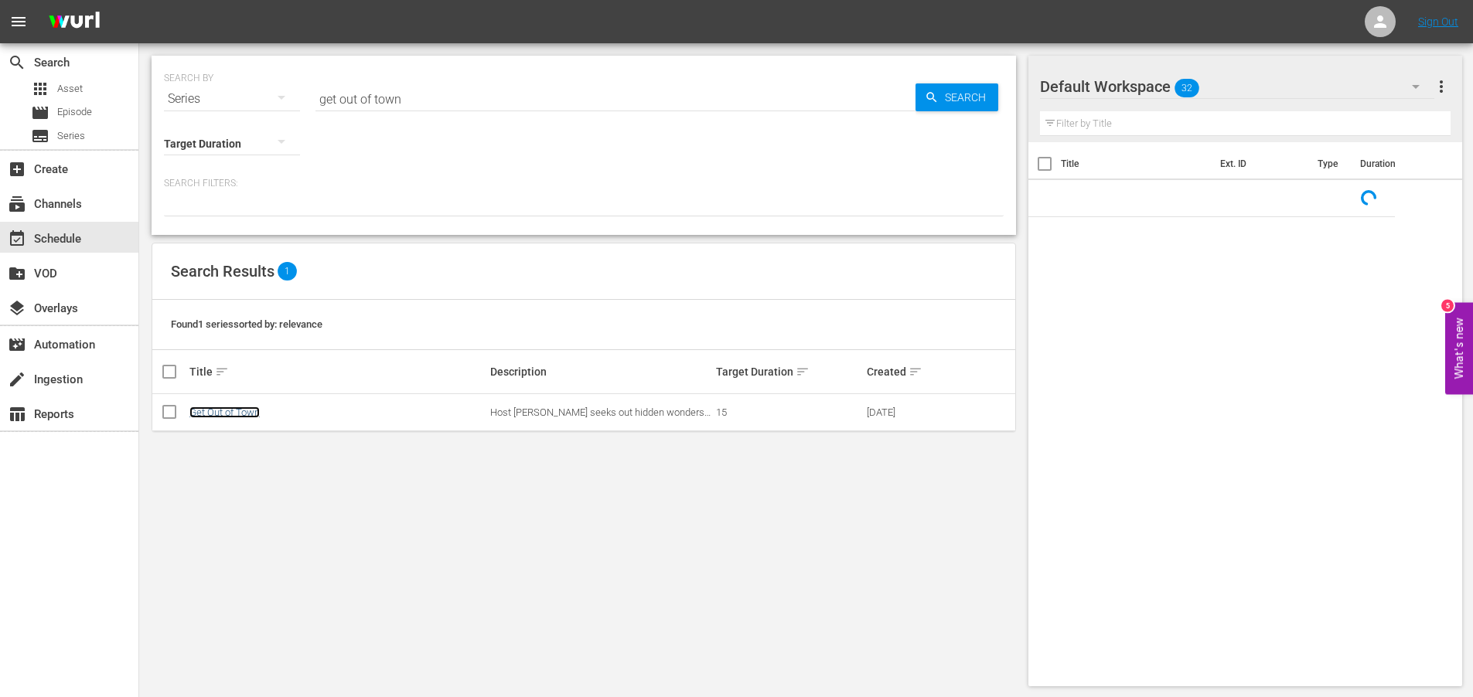
click at [244, 410] on link "Get Out of Town" at bounding box center [224, 413] width 70 height 12
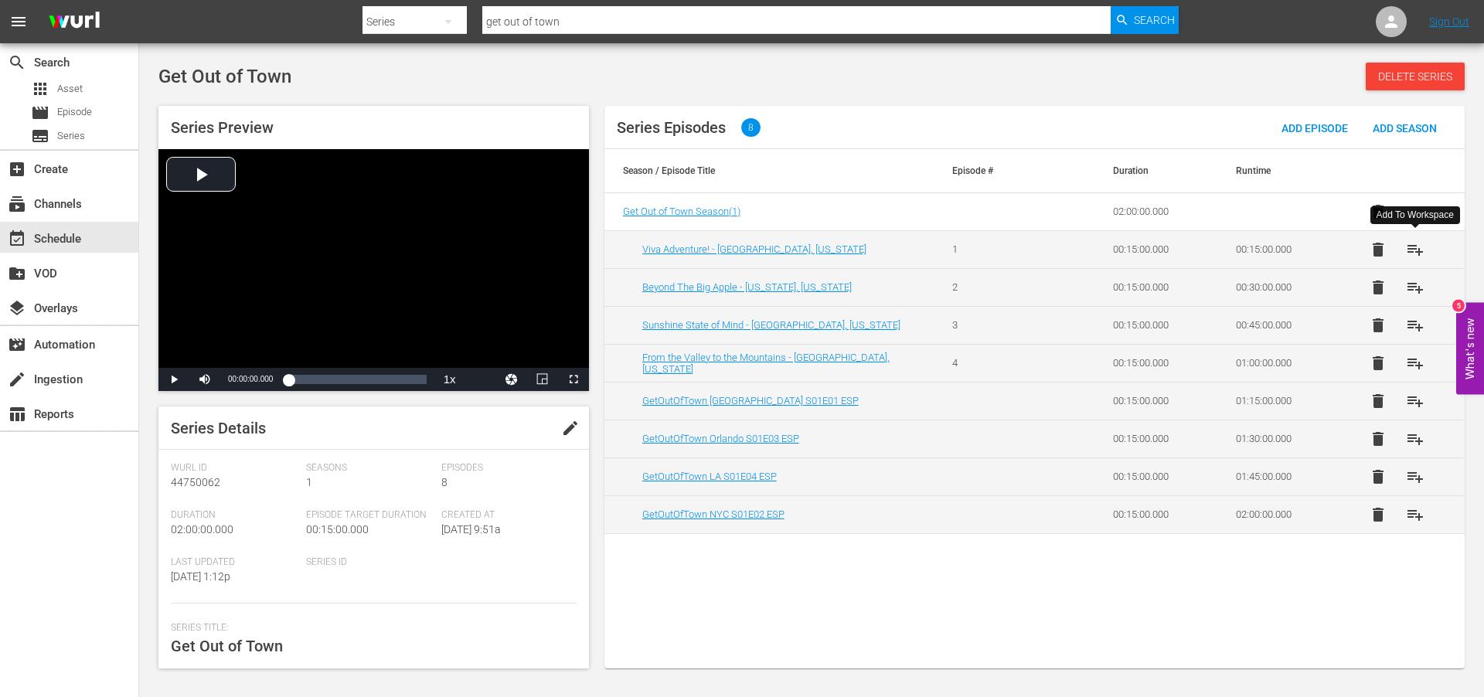
click at [1422, 249] on span "playlist_add" at bounding box center [1415, 249] width 19 height 19
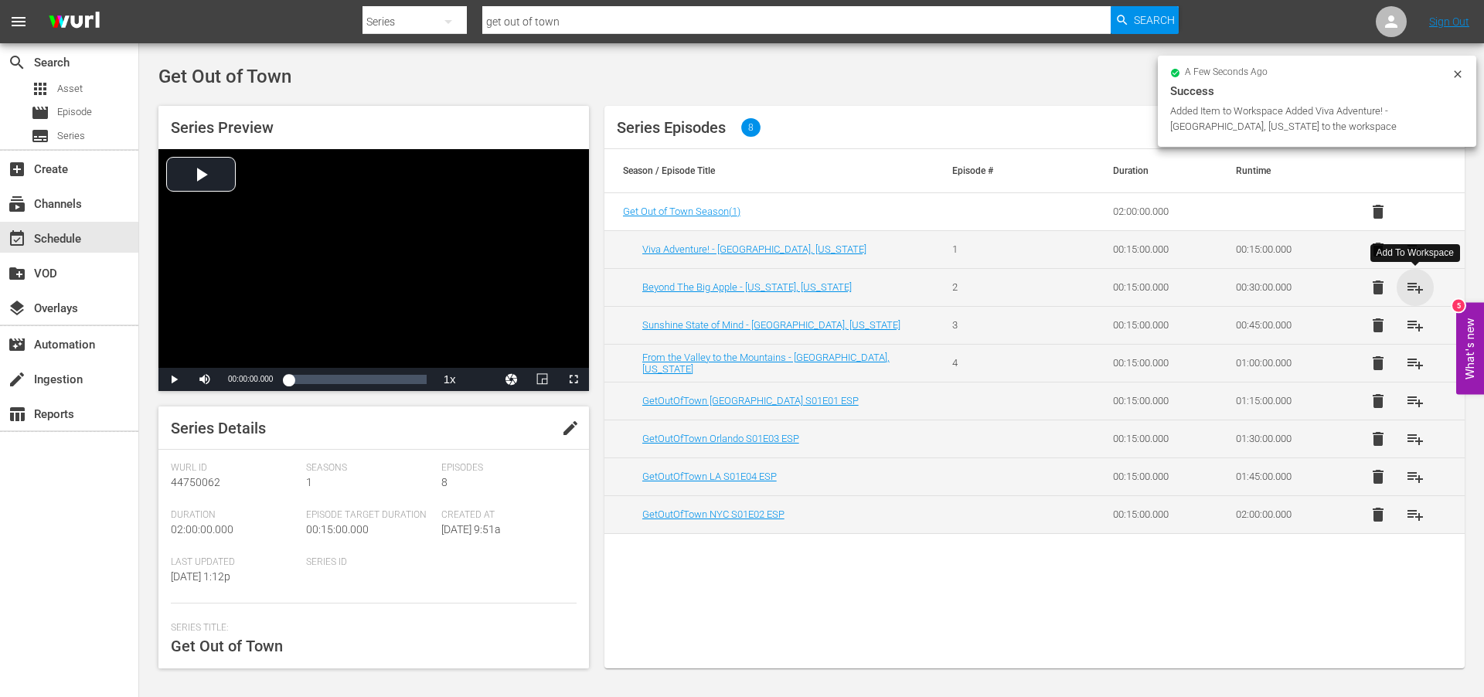
click at [1418, 287] on span "playlist_add" at bounding box center [1415, 287] width 19 height 19
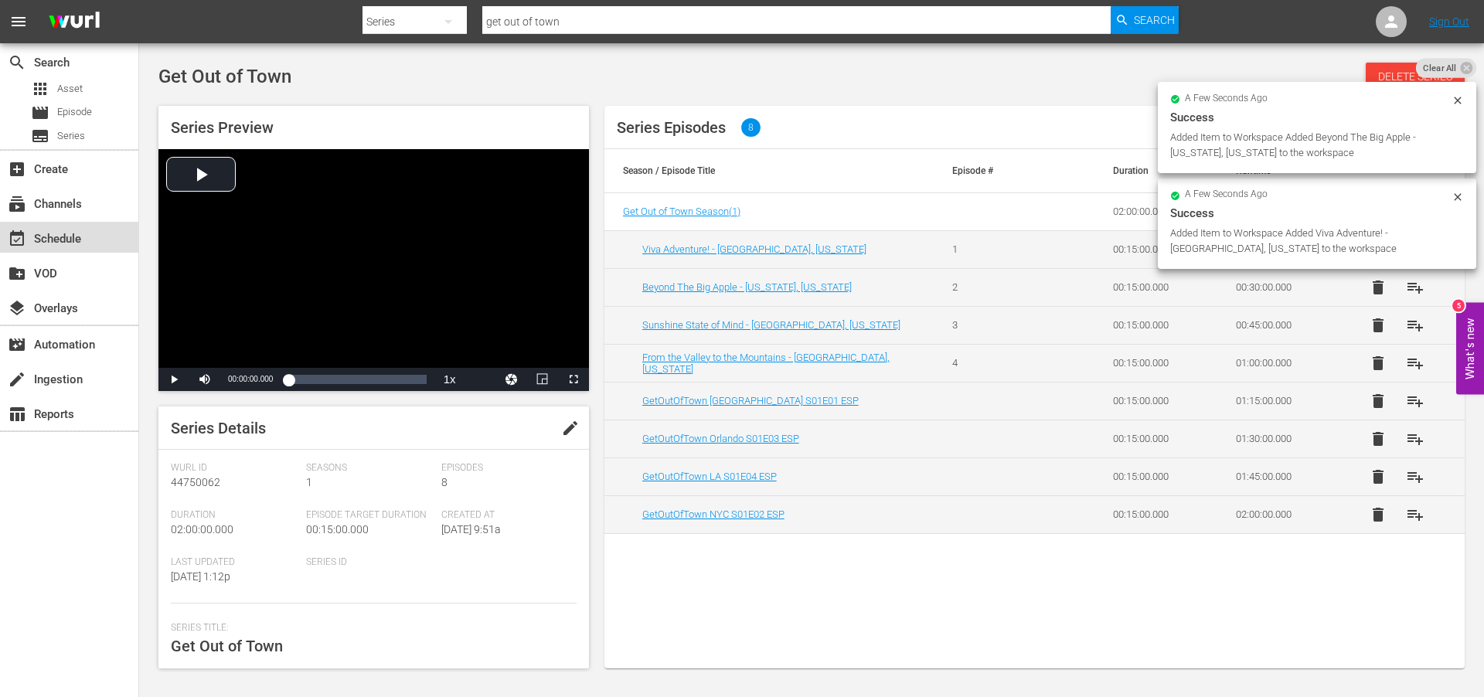
click at [45, 235] on div "event_available Schedule" at bounding box center [43, 237] width 87 height 14
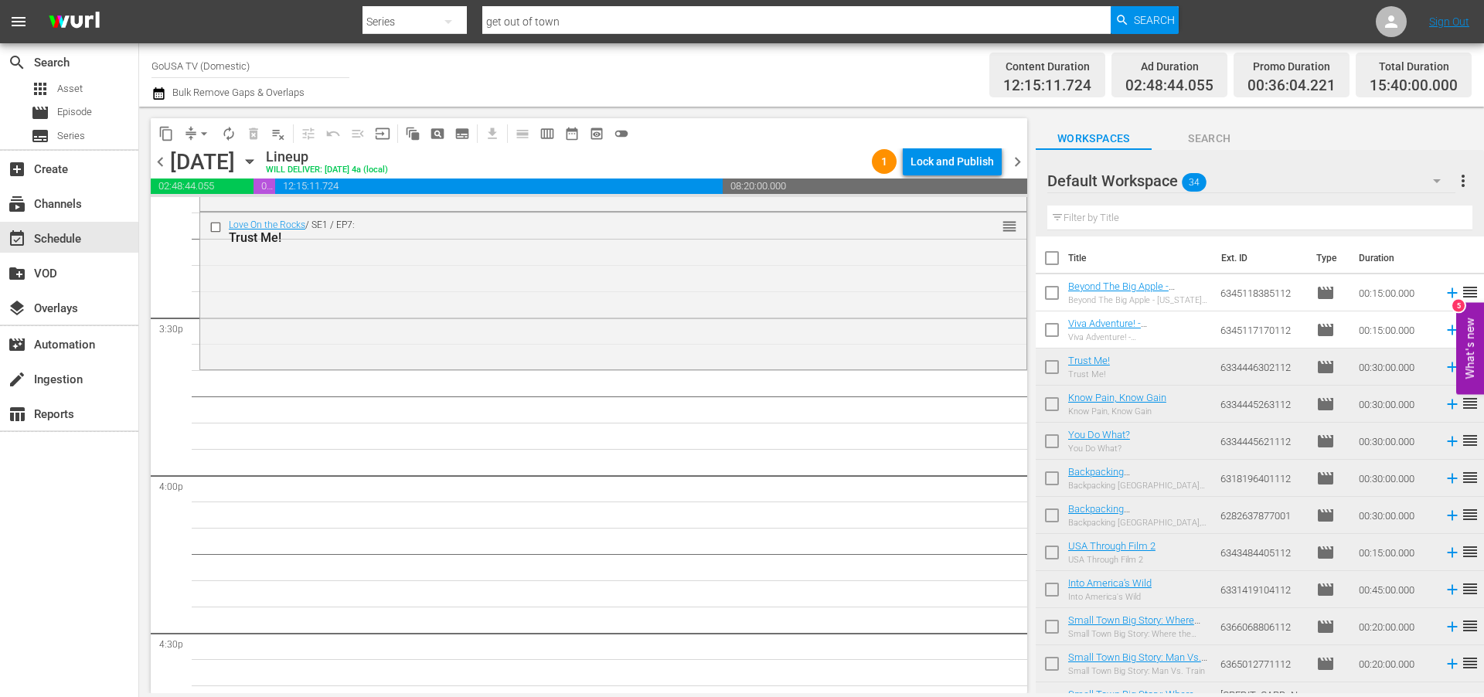
scroll to position [4889, 0]
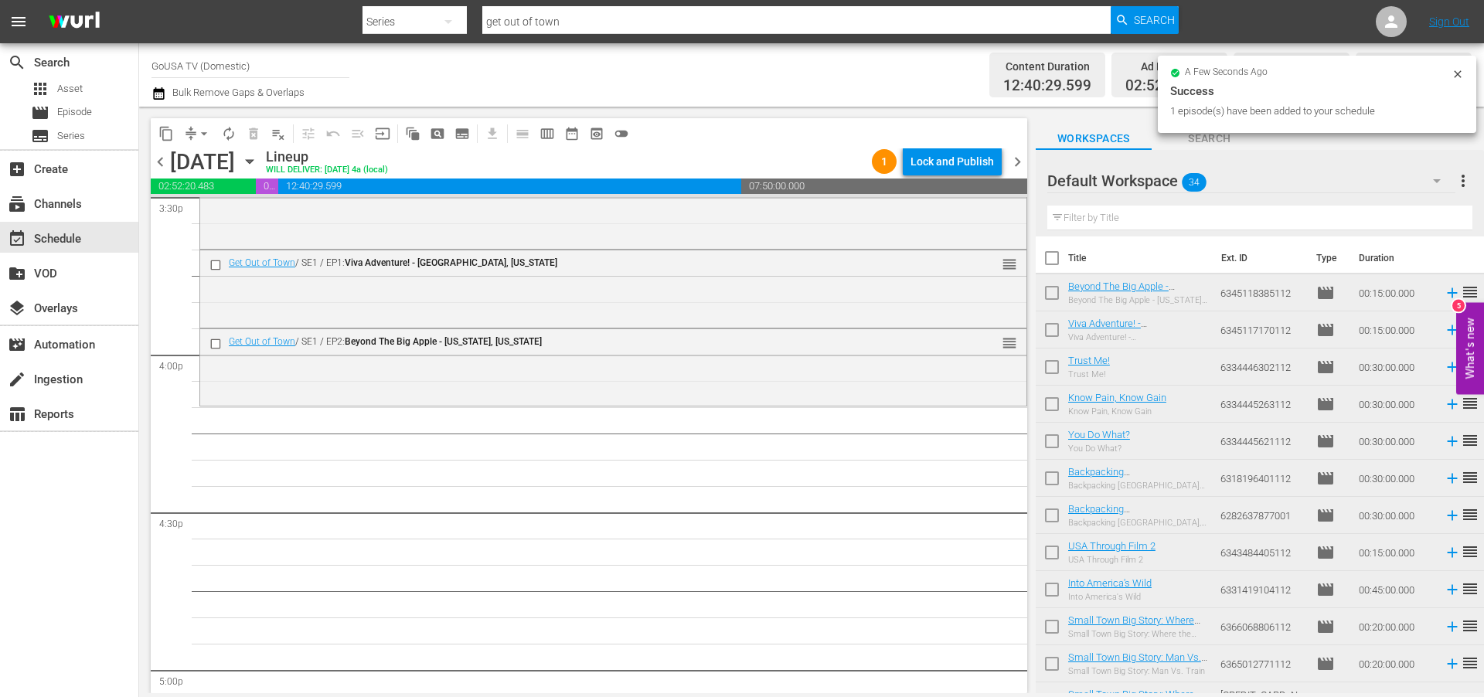
drag, startPoint x: 1134, startPoint y: 286, endPoint x: 366, endPoint y: 28, distance: 809.9
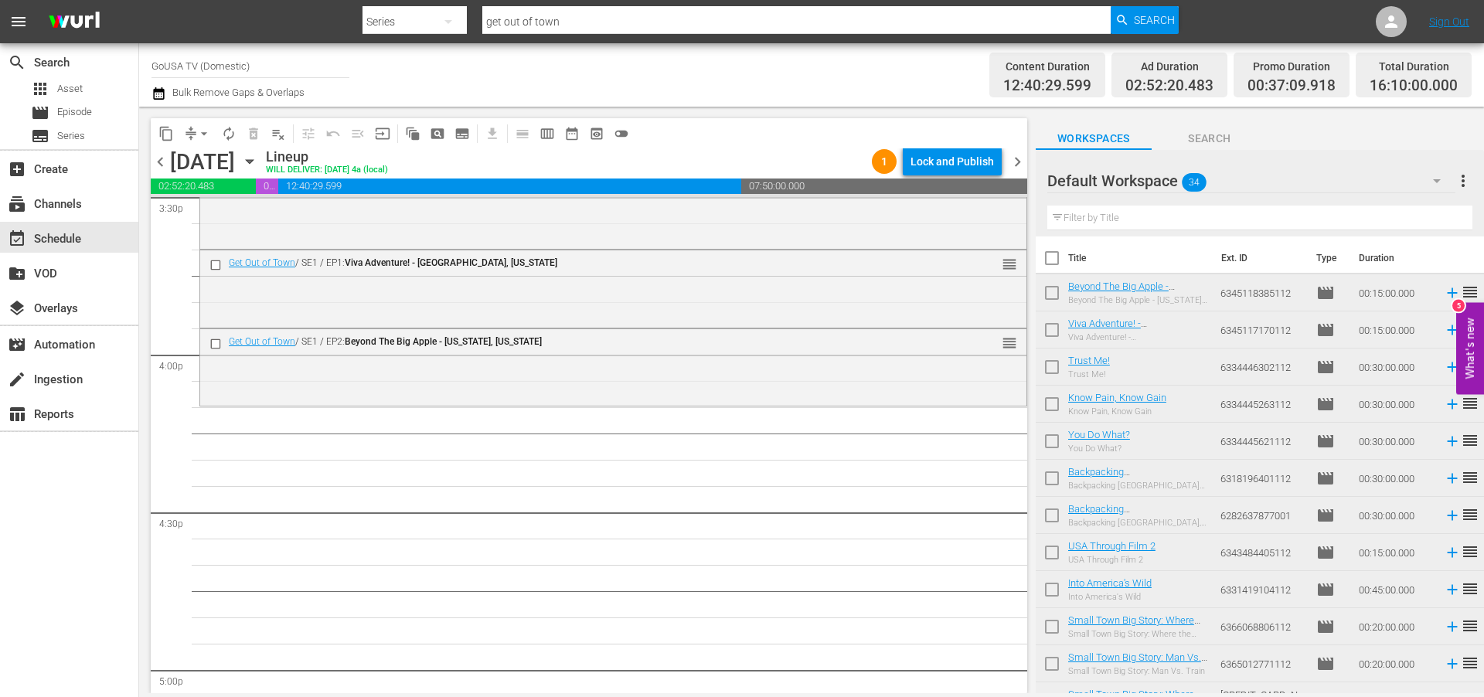
click at [577, 22] on input "get out of town" at bounding box center [796, 21] width 628 height 37
type input "[DEMOGRAPHIC_DATA]"
click at [1139, 21] on span "Search" at bounding box center [1154, 20] width 41 height 28
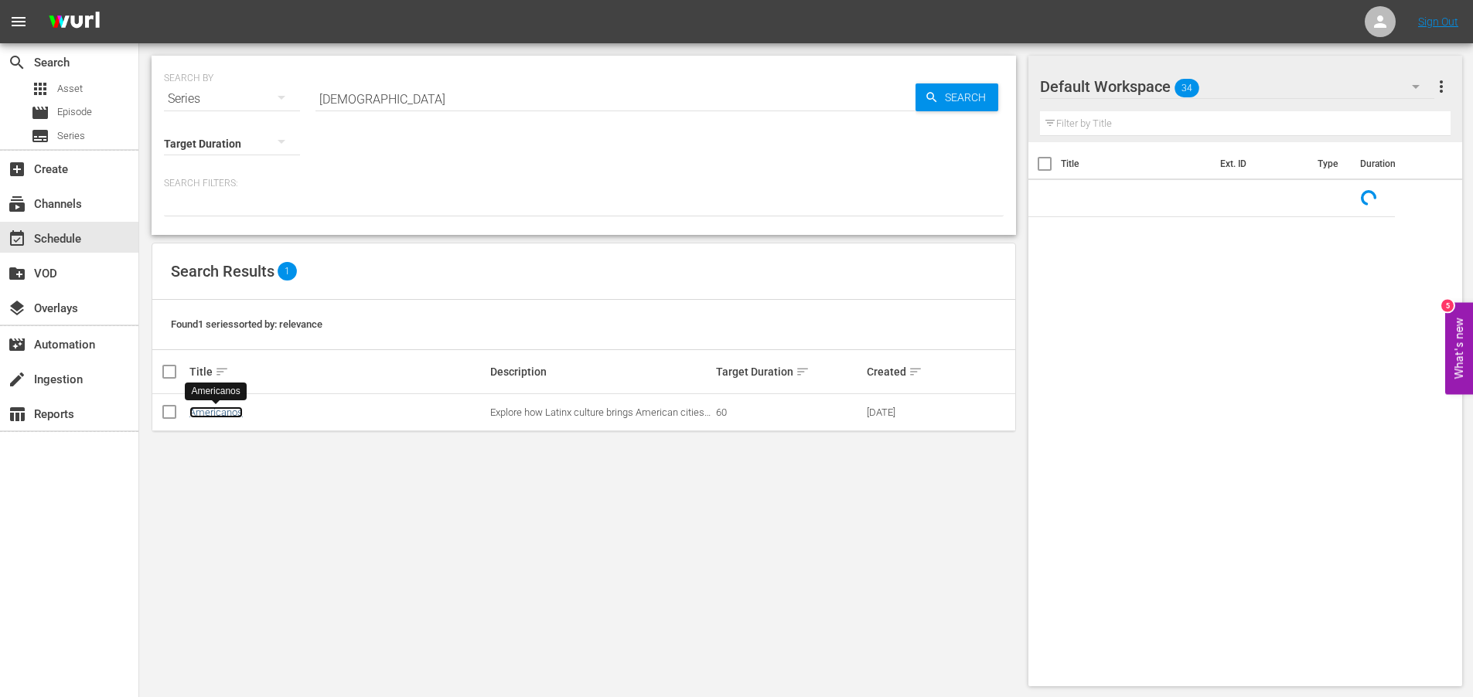
click at [223, 417] on link "Americanos" at bounding box center [215, 413] width 53 height 12
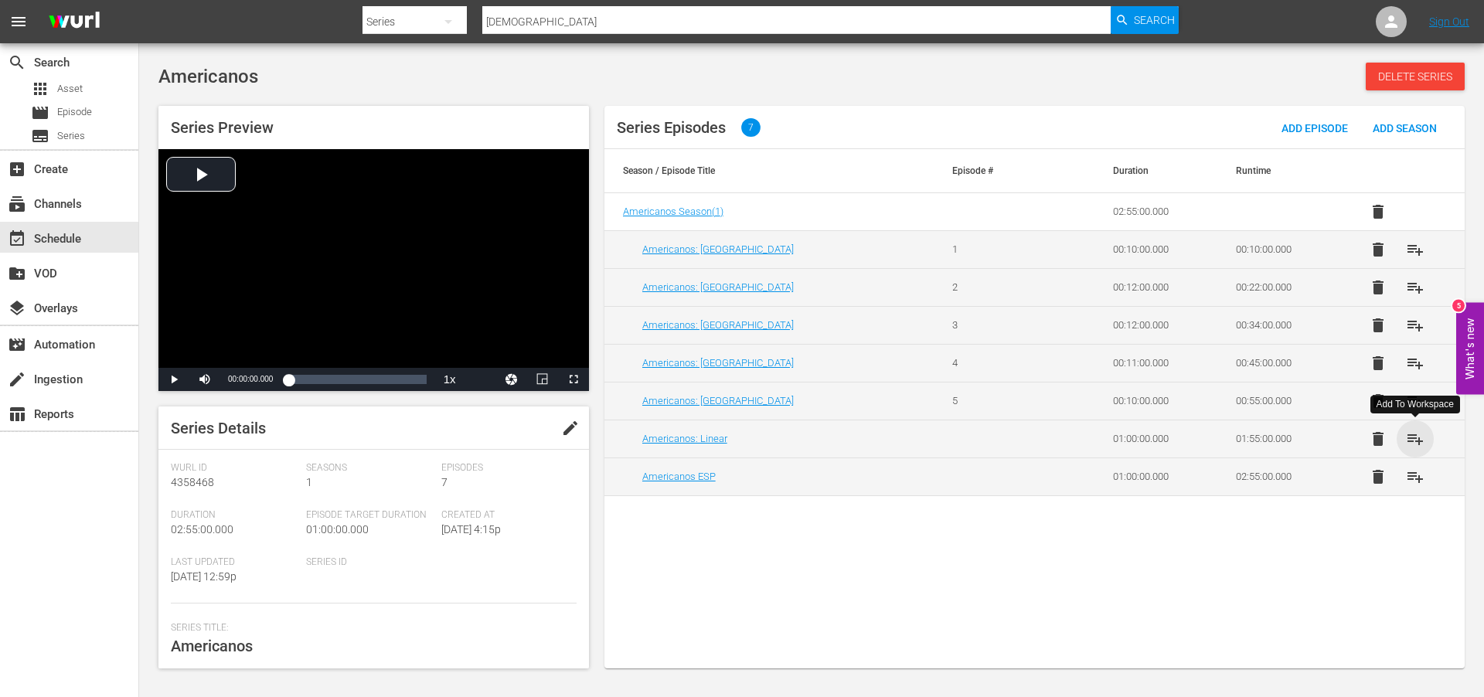
click at [1418, 439] on span "playlist_add" at bounding box center [1415, 439] width 19 height 19
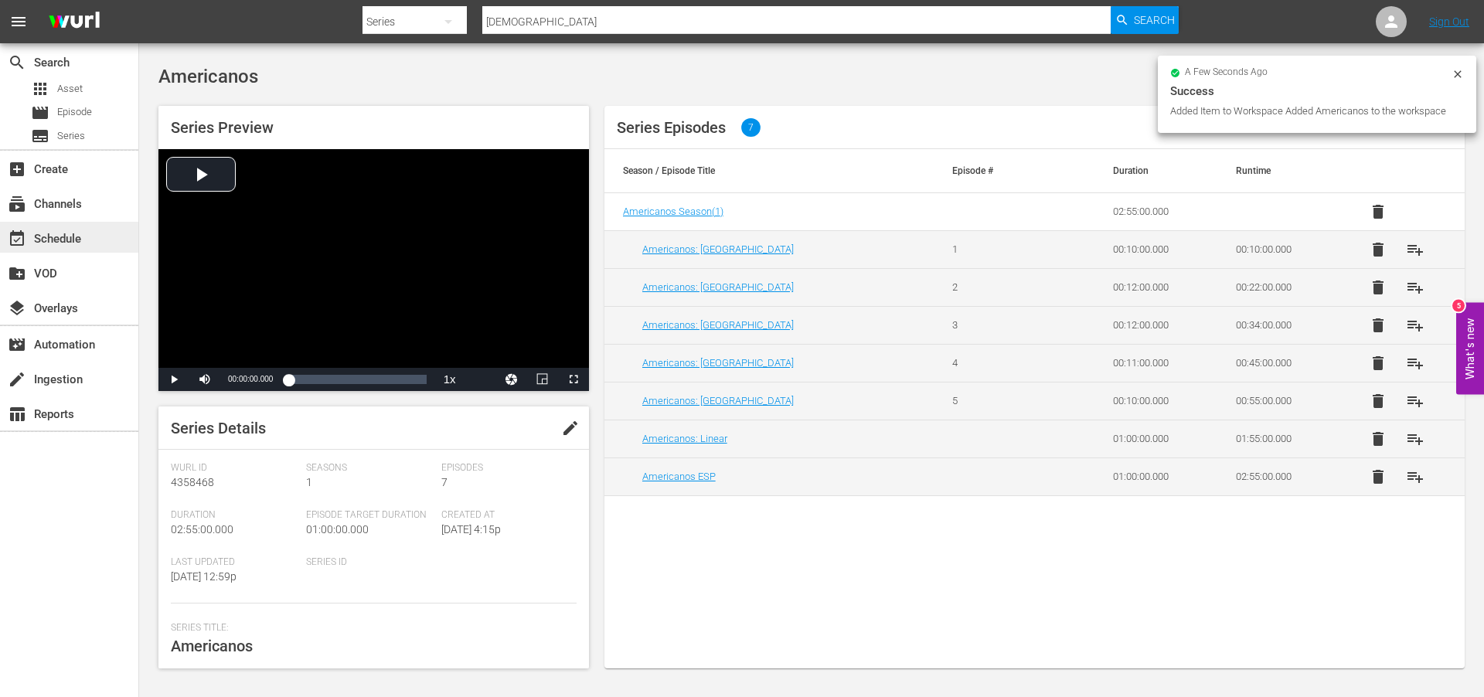
click at [67, 230] on div "event_available Schedule" at bounding box center [43, 237] width 87 height 14
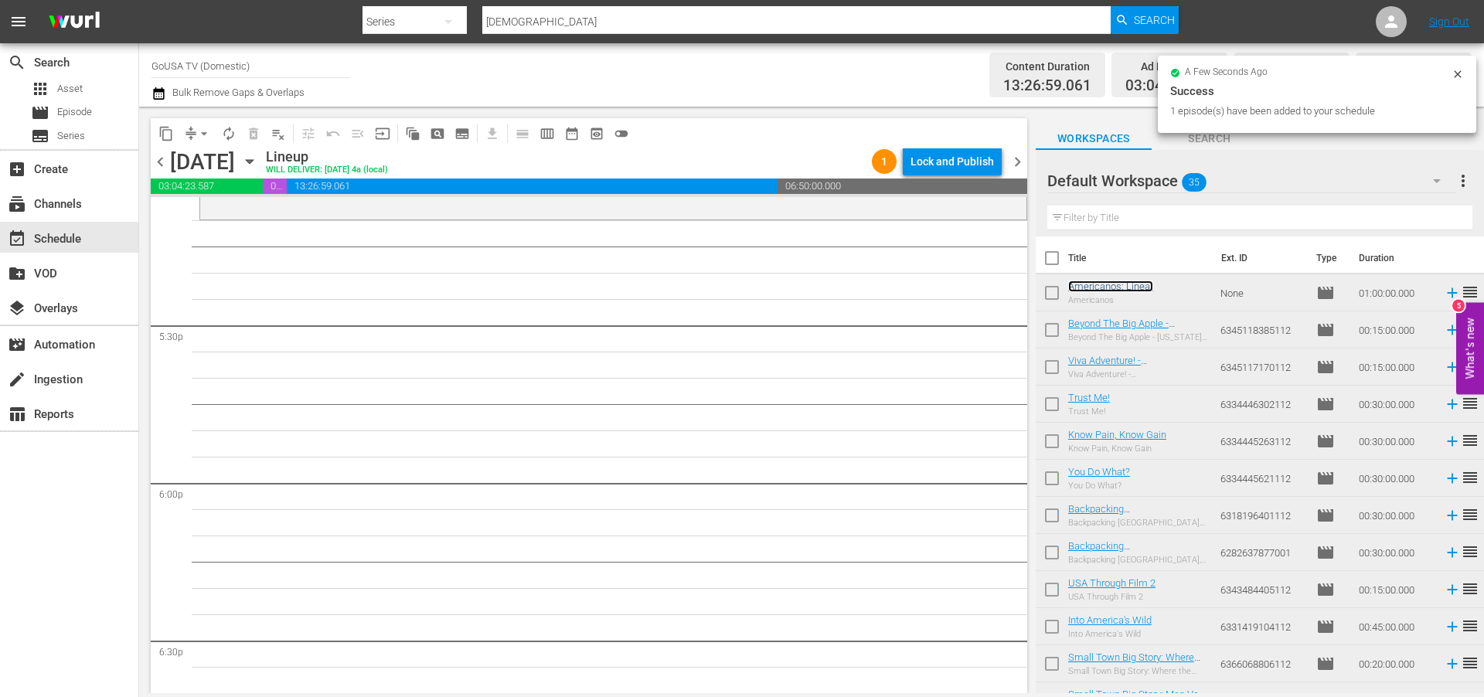
scroll to position [5390, 0]
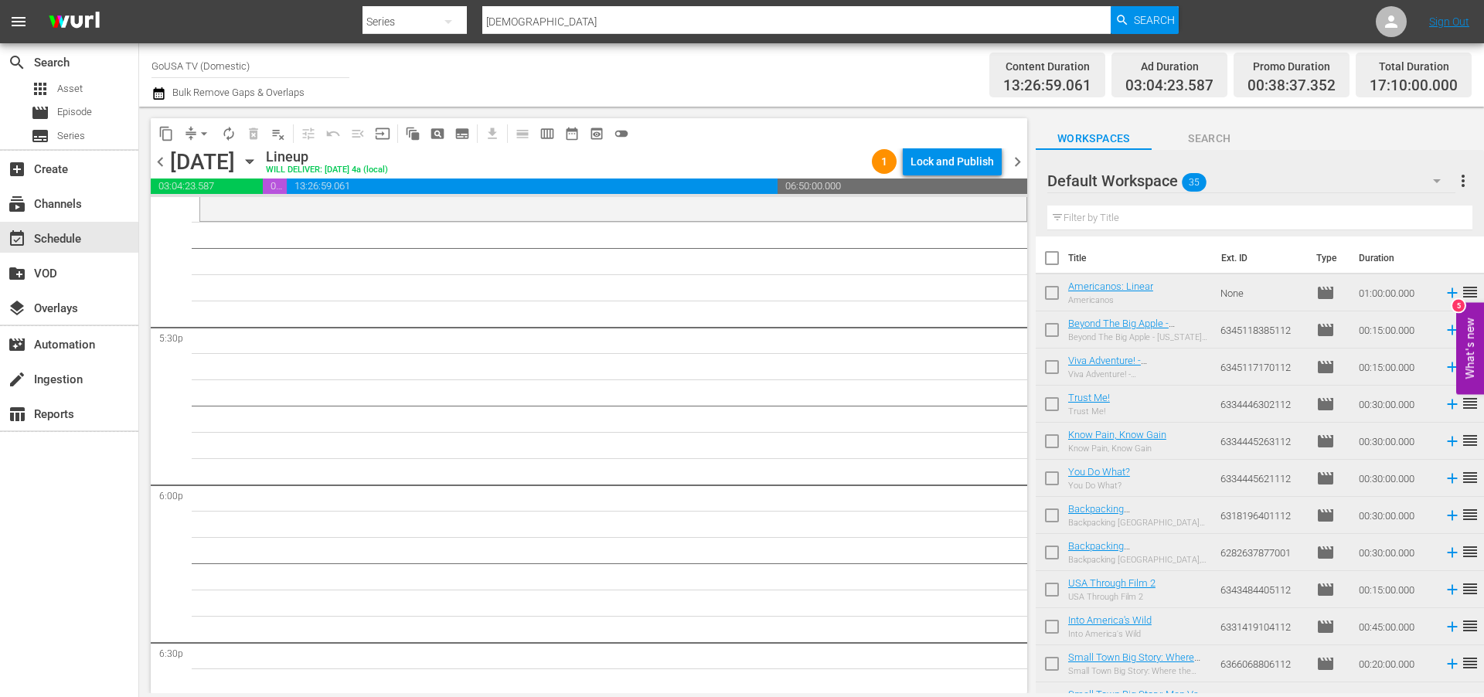
click at [555, 16] on input "[DEMOGRAPHIC_DATA]" at bounding box center [796, 21] width 628 height 37
type input "[PERSON_NAME] and [PERSON_NAME]"
click at [1144, 18] on span "Search" at bounding box center [1154, 20] width 41 height 28
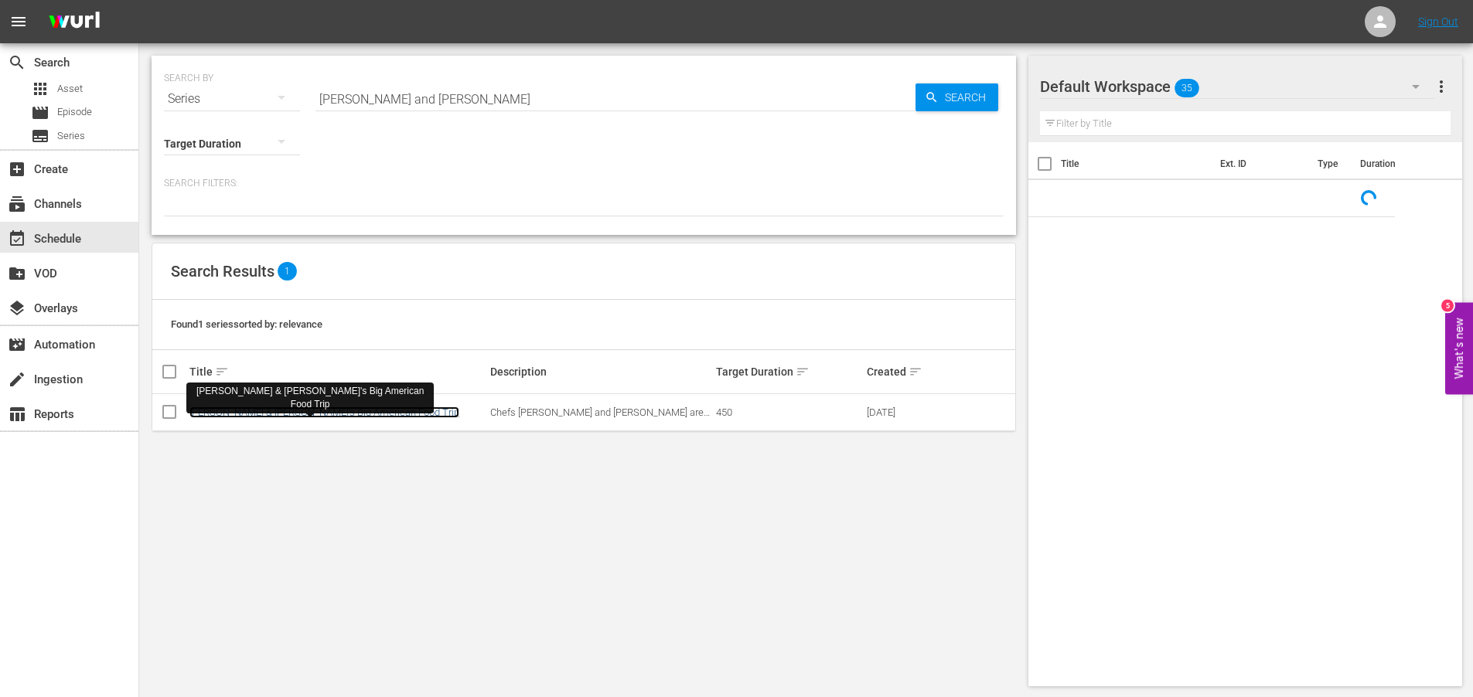
click at [274, 412] on link "[PERSON_NAME] & [PERSON_NAME]'s Big American Food Trip" at bounding box center [324, 413] width 270 height 12
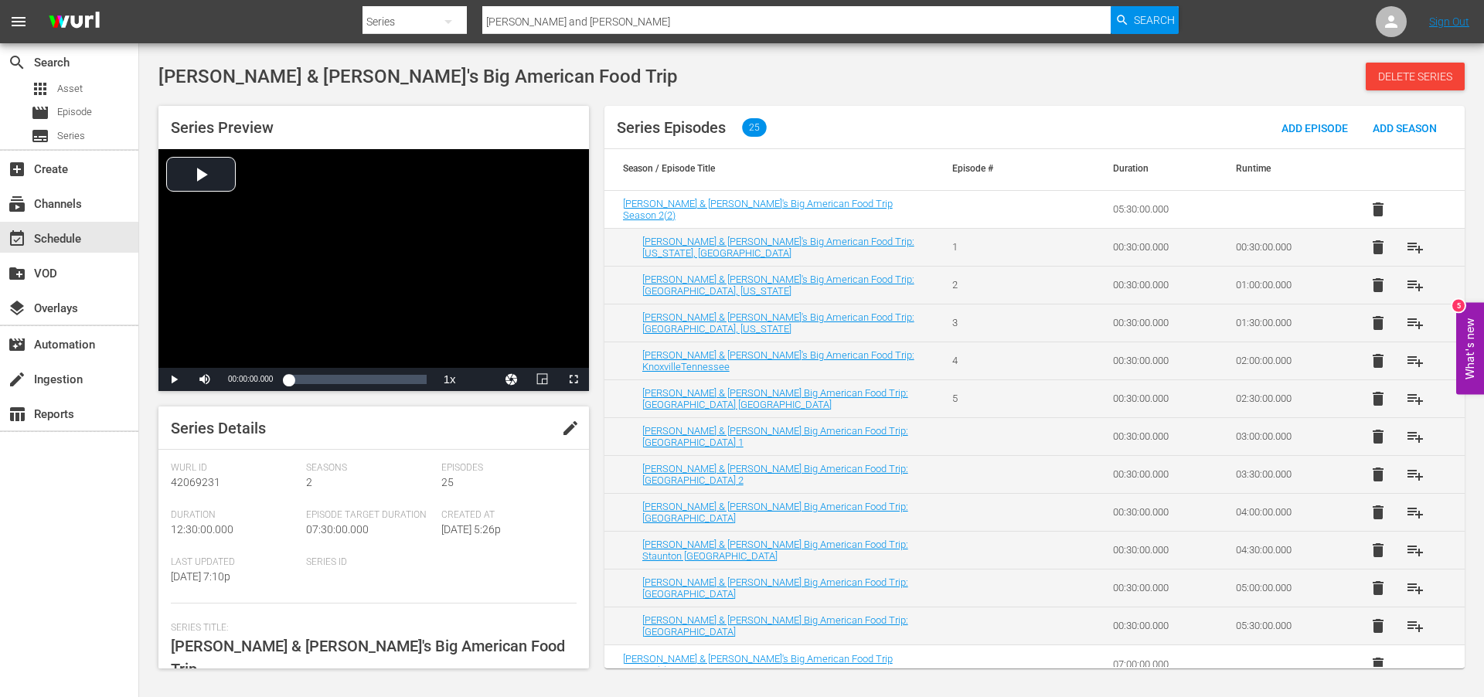
scroll to position [3, 0]
click at [1415, 321] on span "playlist_add" at bounding box center [1415, 322] width 19 height 19
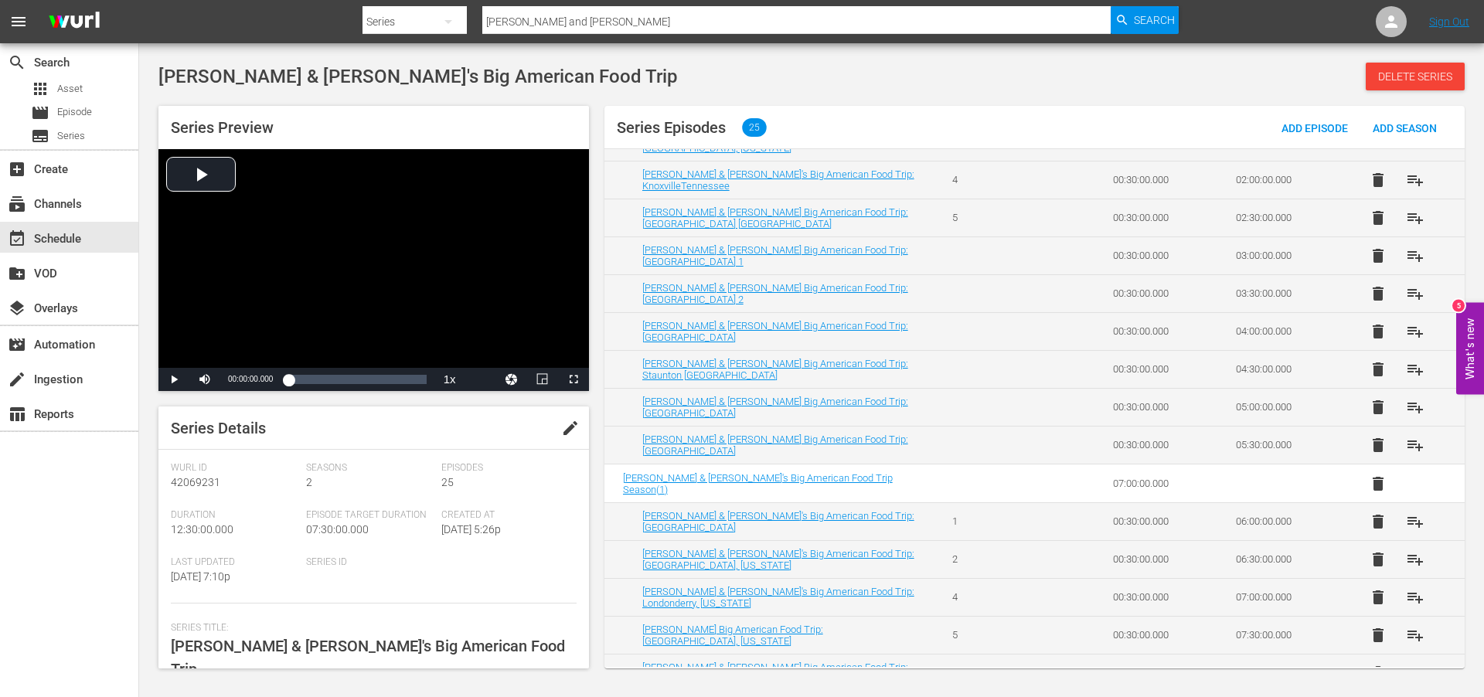
scroll to position [145, 0]
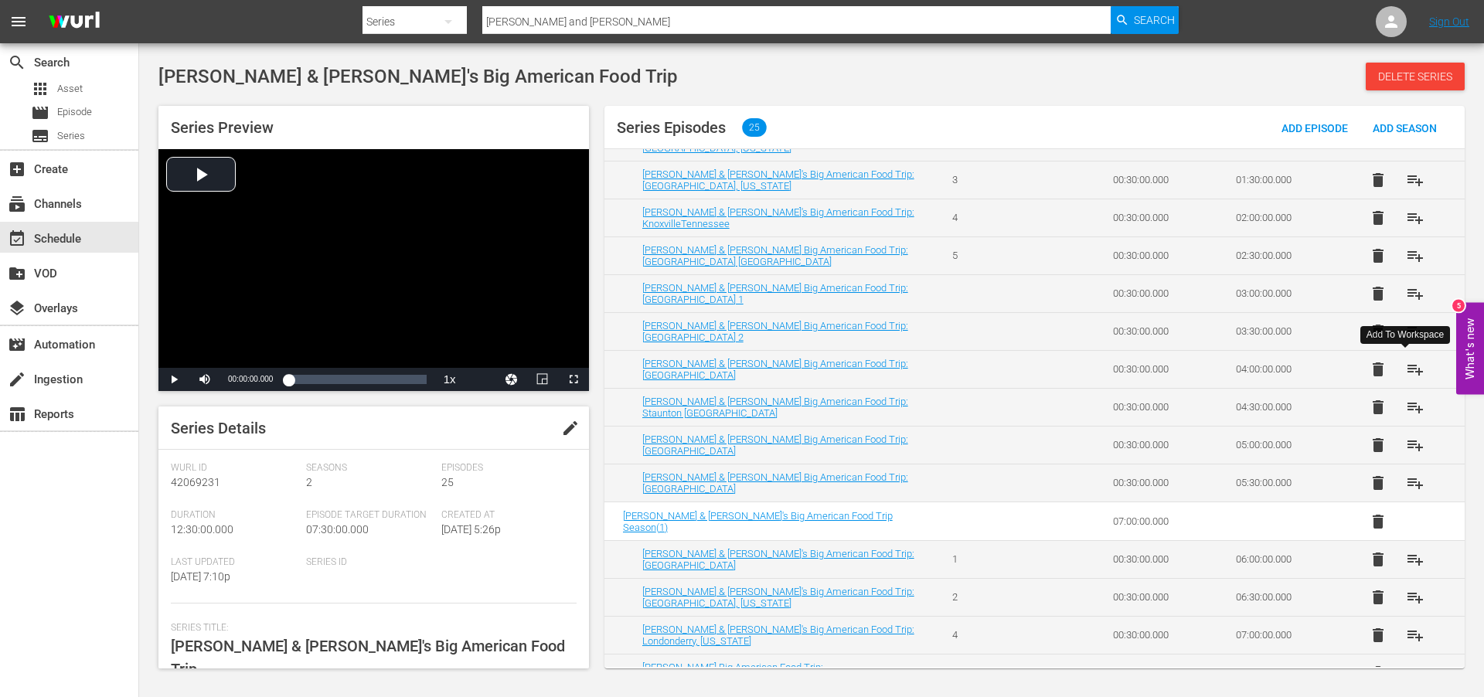
click at [1409, 369] on span "playlist_add" at bounding box center [1415, 369] width 19 height 19
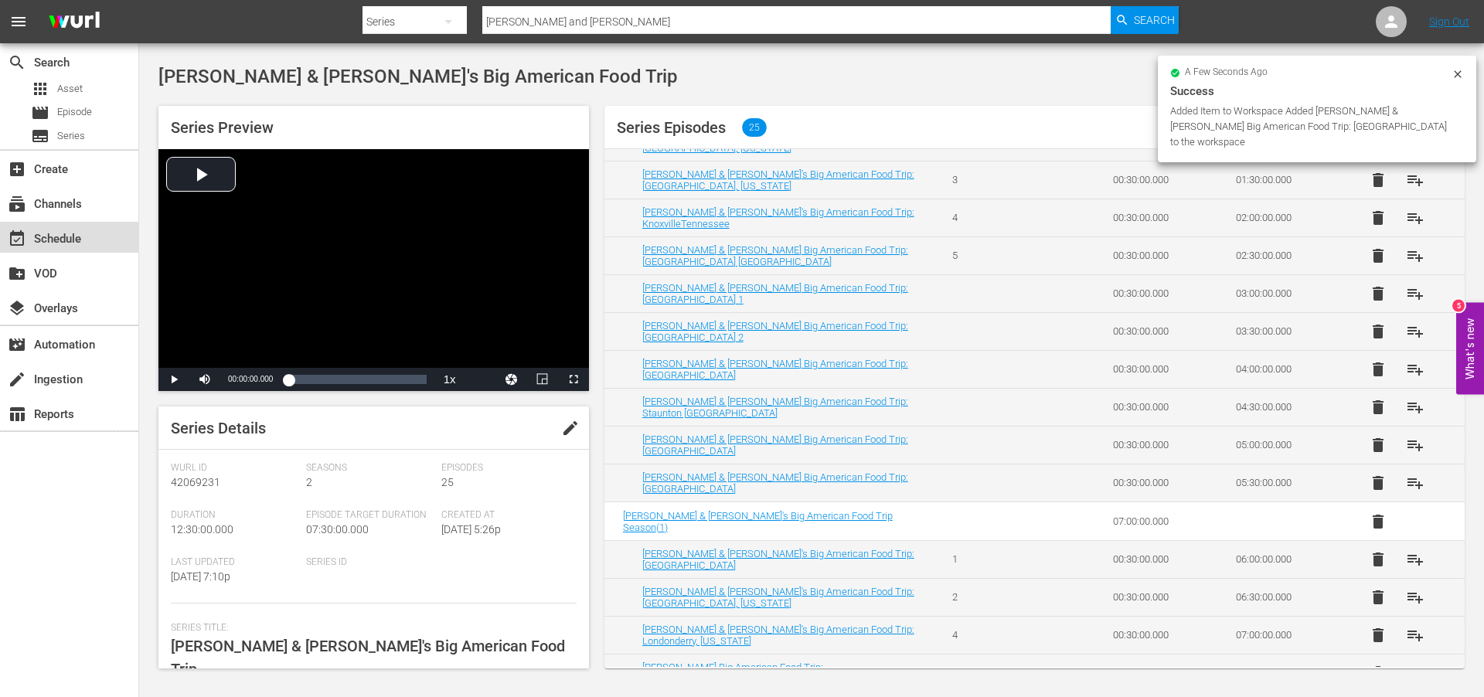
click at [41, 238] on div "event_available Schedule" at bounding box center [43, 237] width 87 height 14
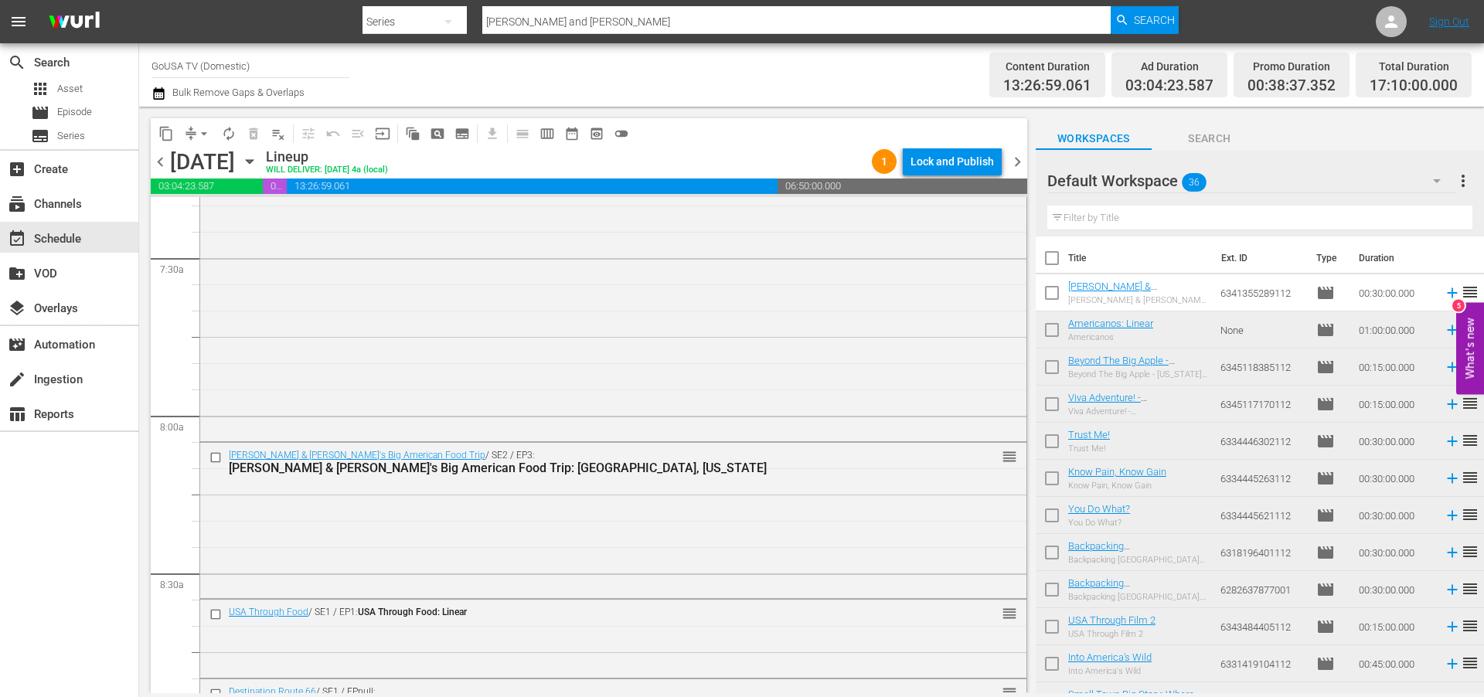
scroll to position [2305, 0]
click at [1148, 21] on span "Search" at bounding box center [1154, 20] width 41 height 28
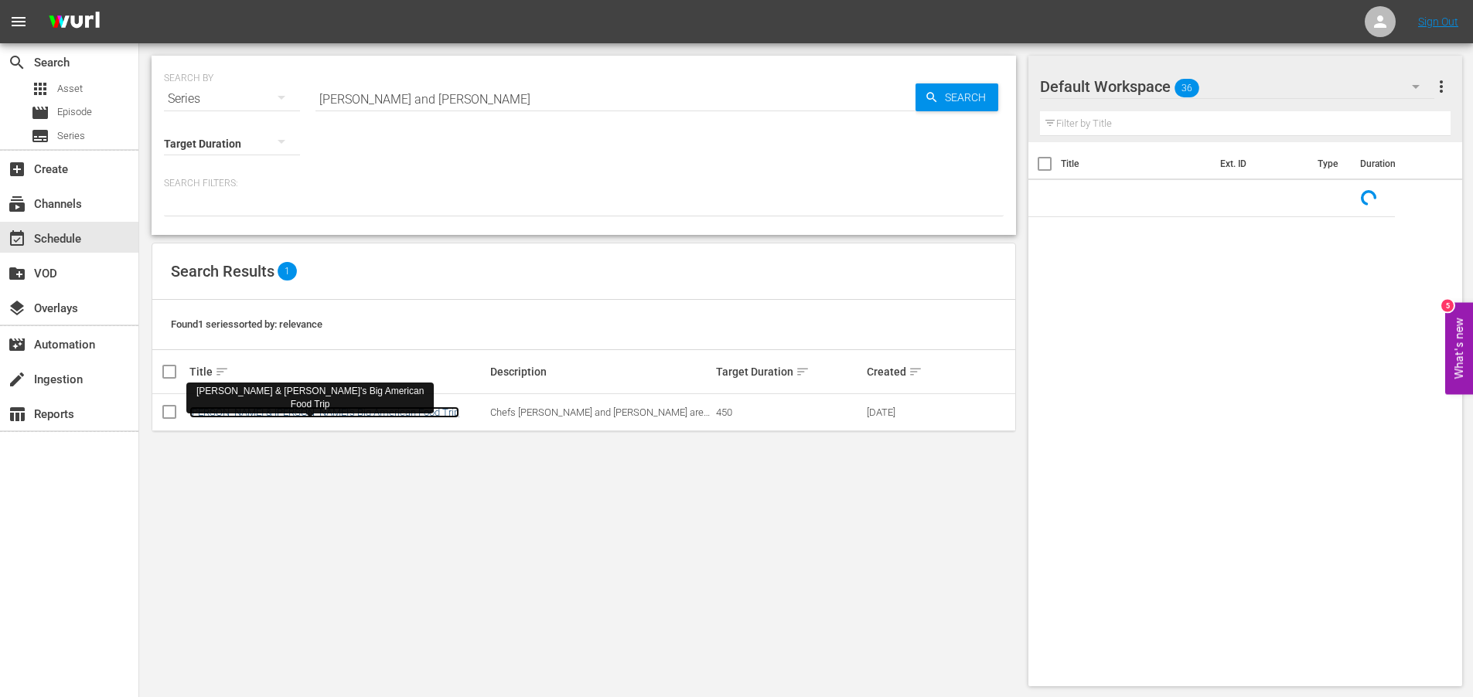
click at [310, 415] on link "[PERSON_NAME] & [PERSON_NAME]'s Big American Food Trip" at bounding box center [324, 413] width 270 height 12
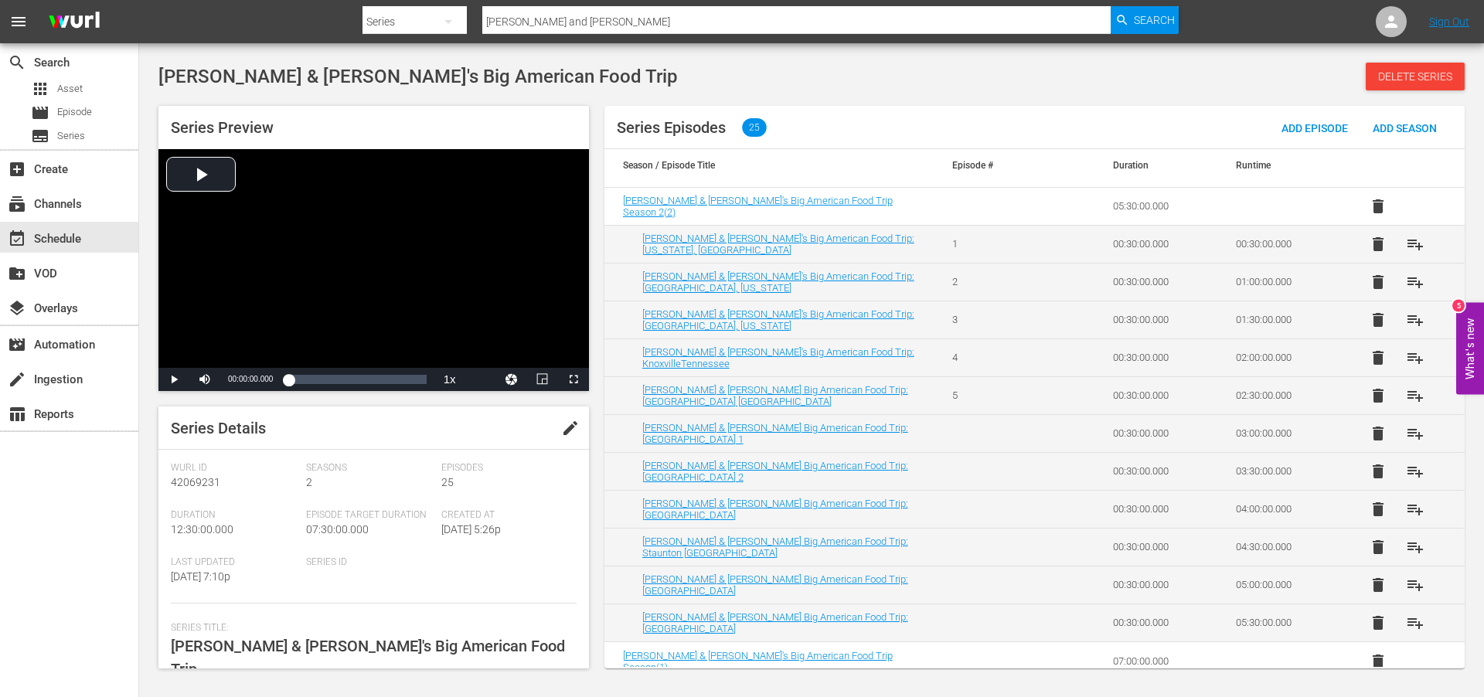
scroll to position [11, 0]
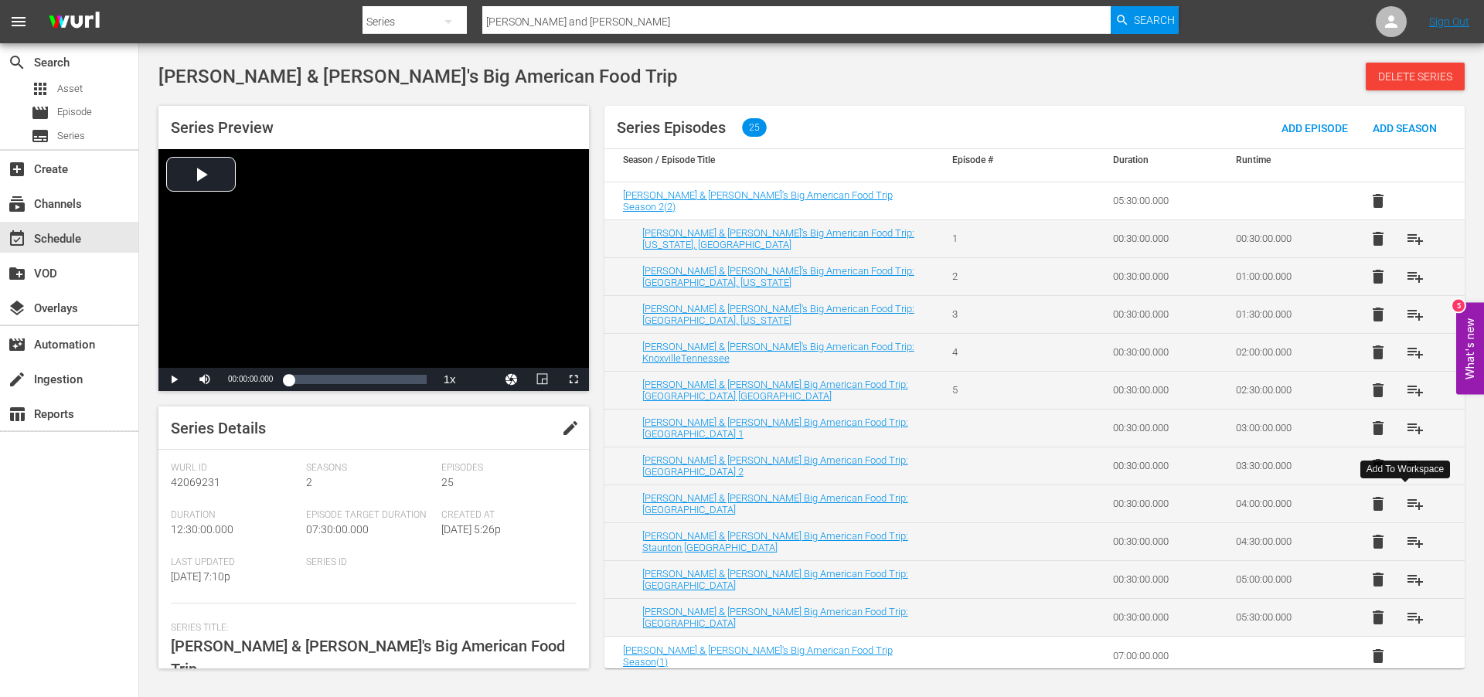
click at [1409, 501] on span "playlist_add" at bounding box center [1415, 504] width 19 height 19
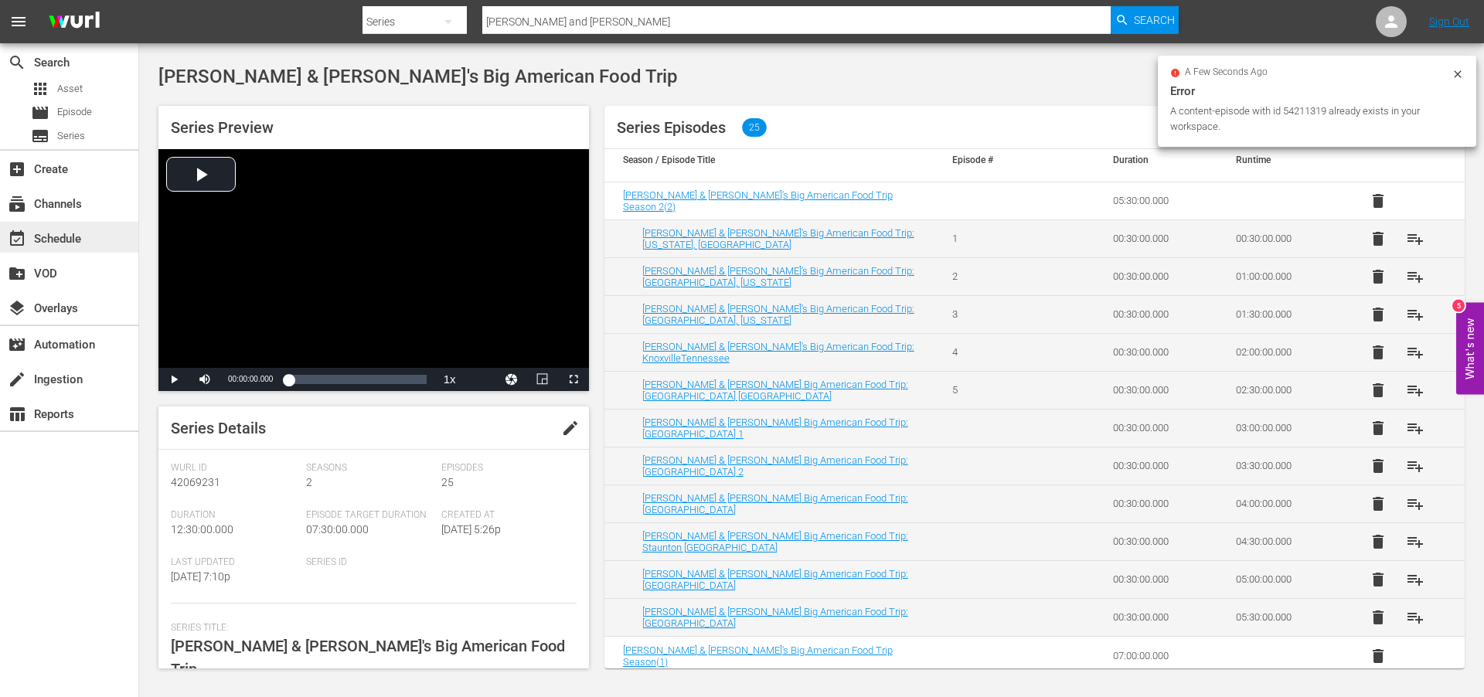
click at [50, 232] on div "event_available Schedule" at bounding box center [43, 237] width 87 height 14
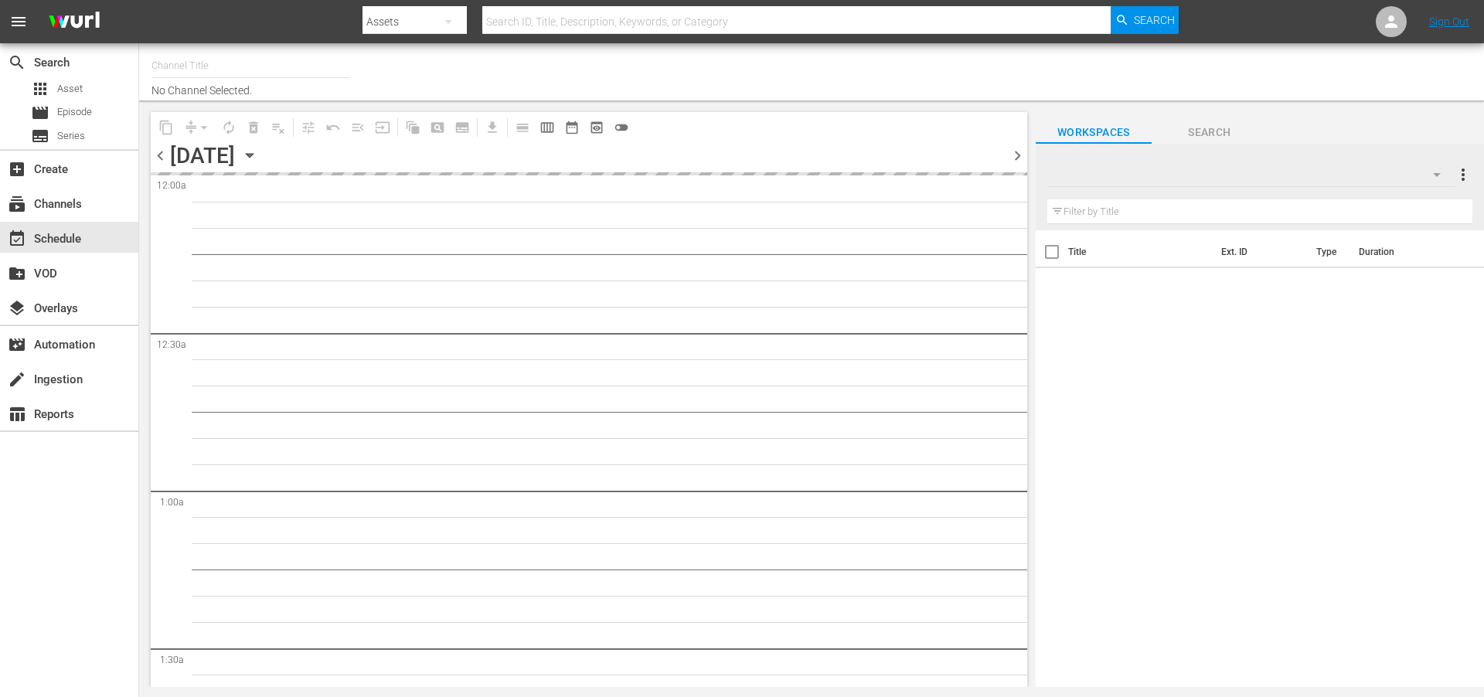
type input "GoUSA TV (Domestic) (1602)"
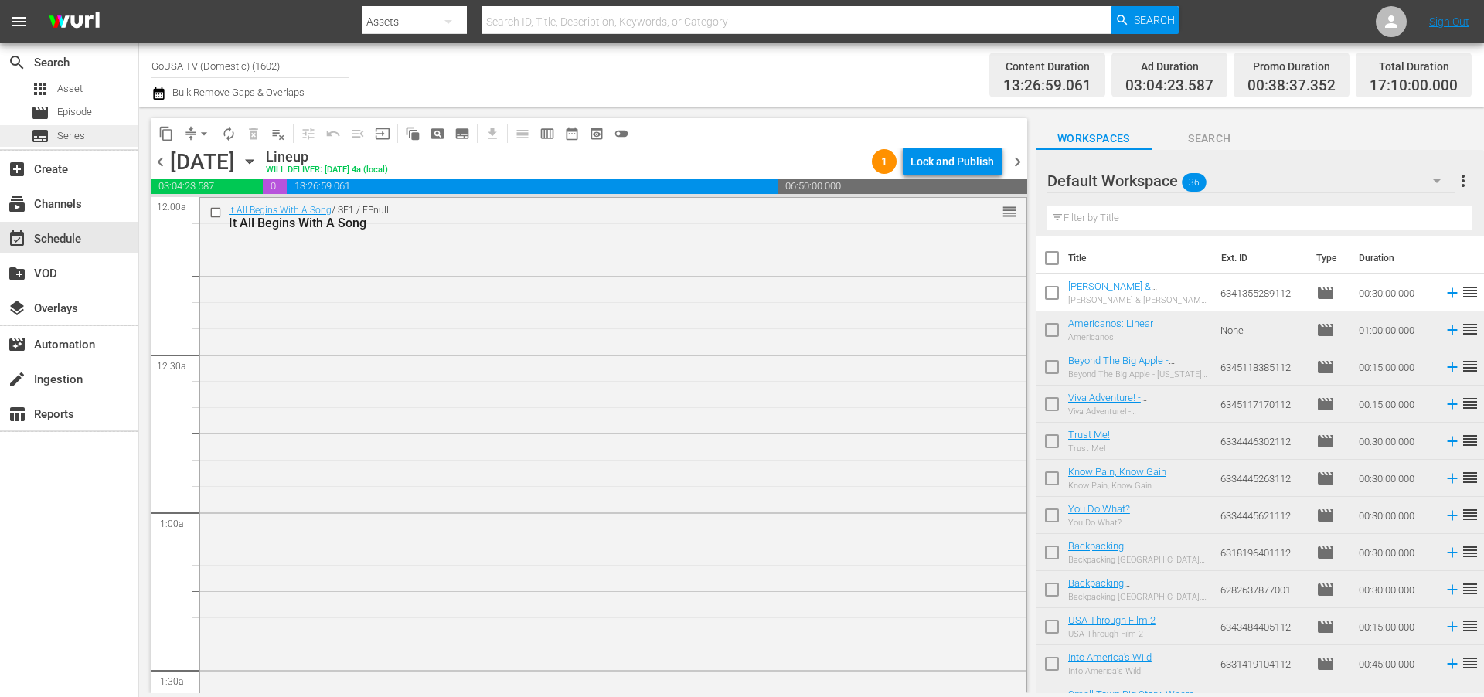
click at [64, 132] on span "Series" at bounding box center [71, 135] width 28 height 15
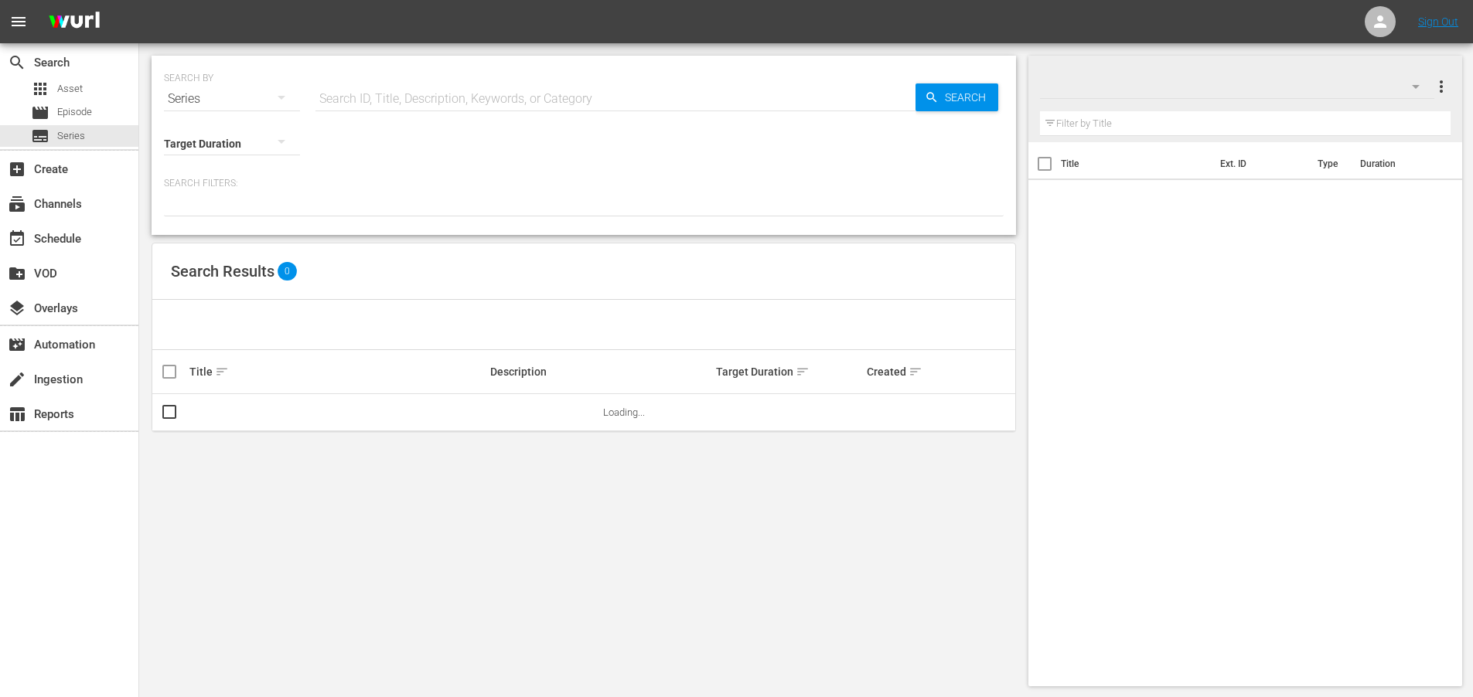
click at [454, 97] on input "text" at bounding box center [615, 98] width 600 height 37
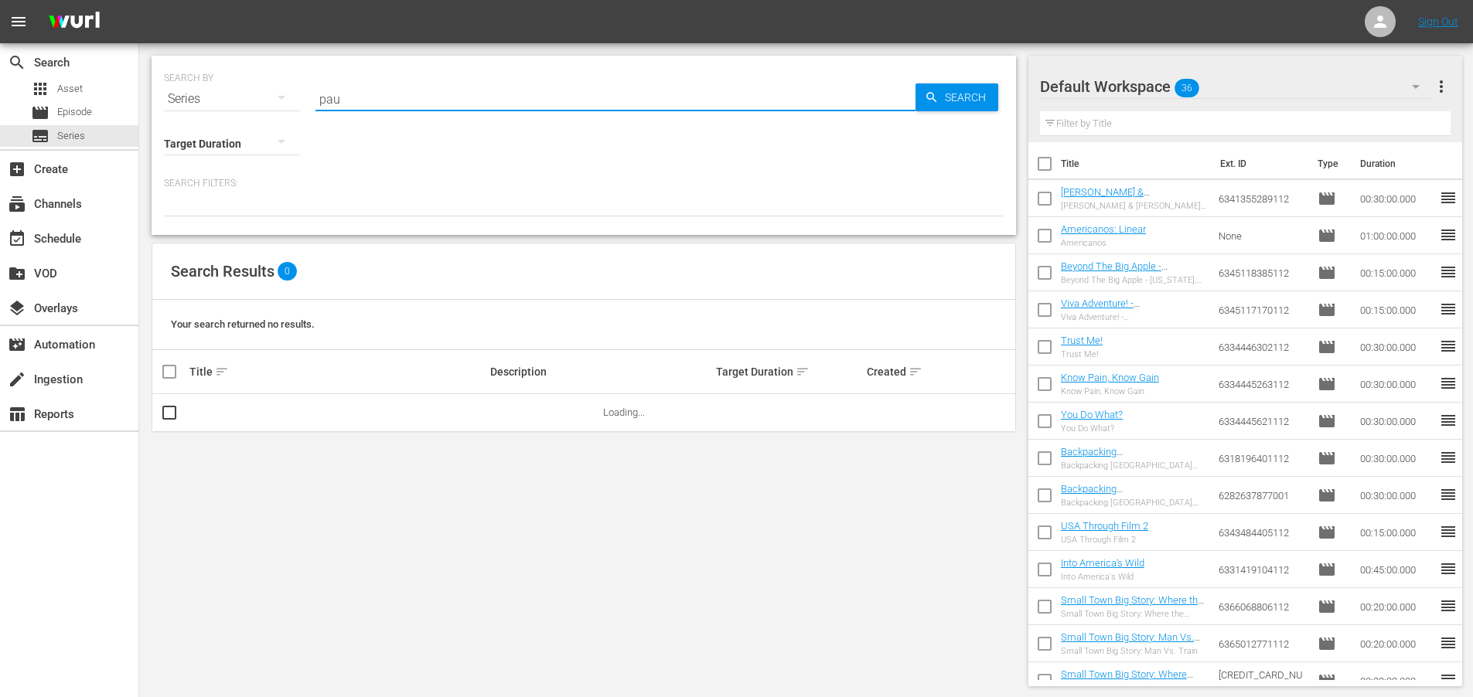
type input "[PERSON_NAME] and [PERSON_NAME]"
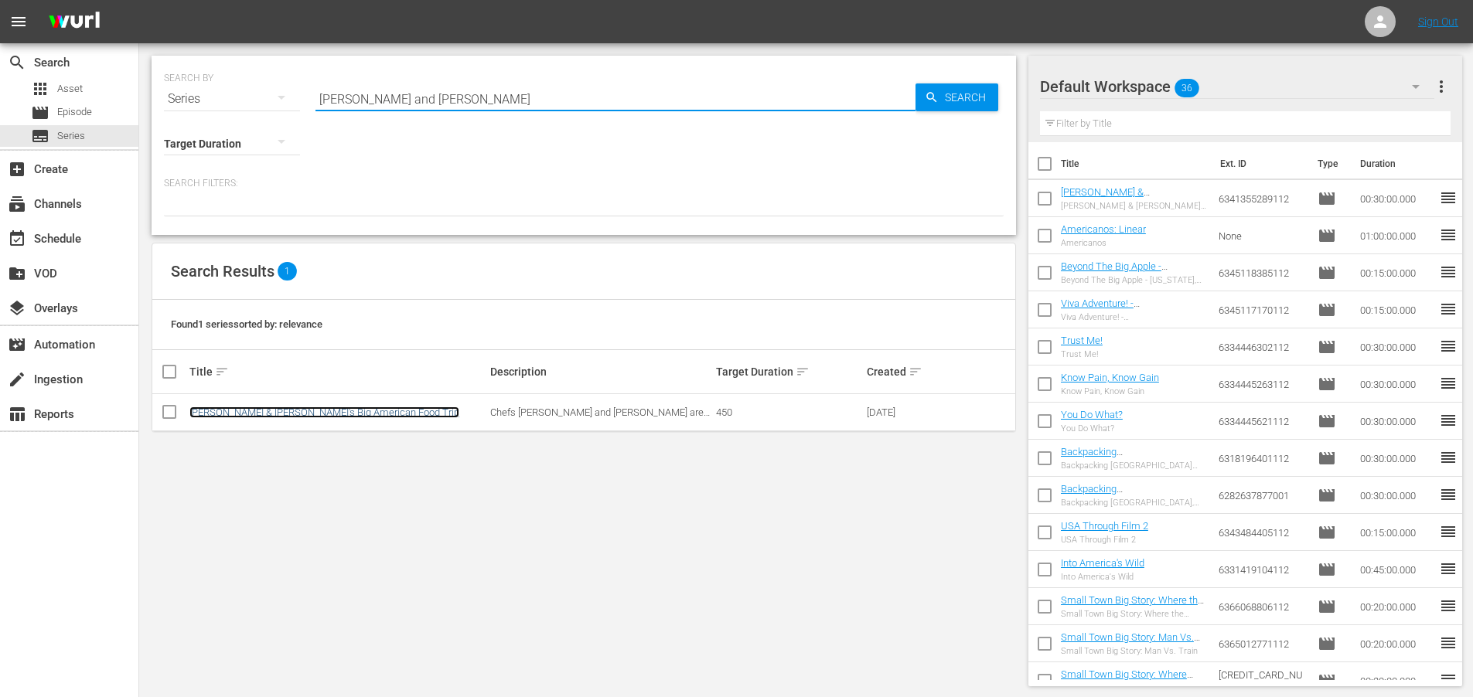
click at [234, 409] on link "[PERSON_NAME] & [PERSON_NAME]'s Big American Food Trip" at bounding box center [324, 413] width 270 height 12
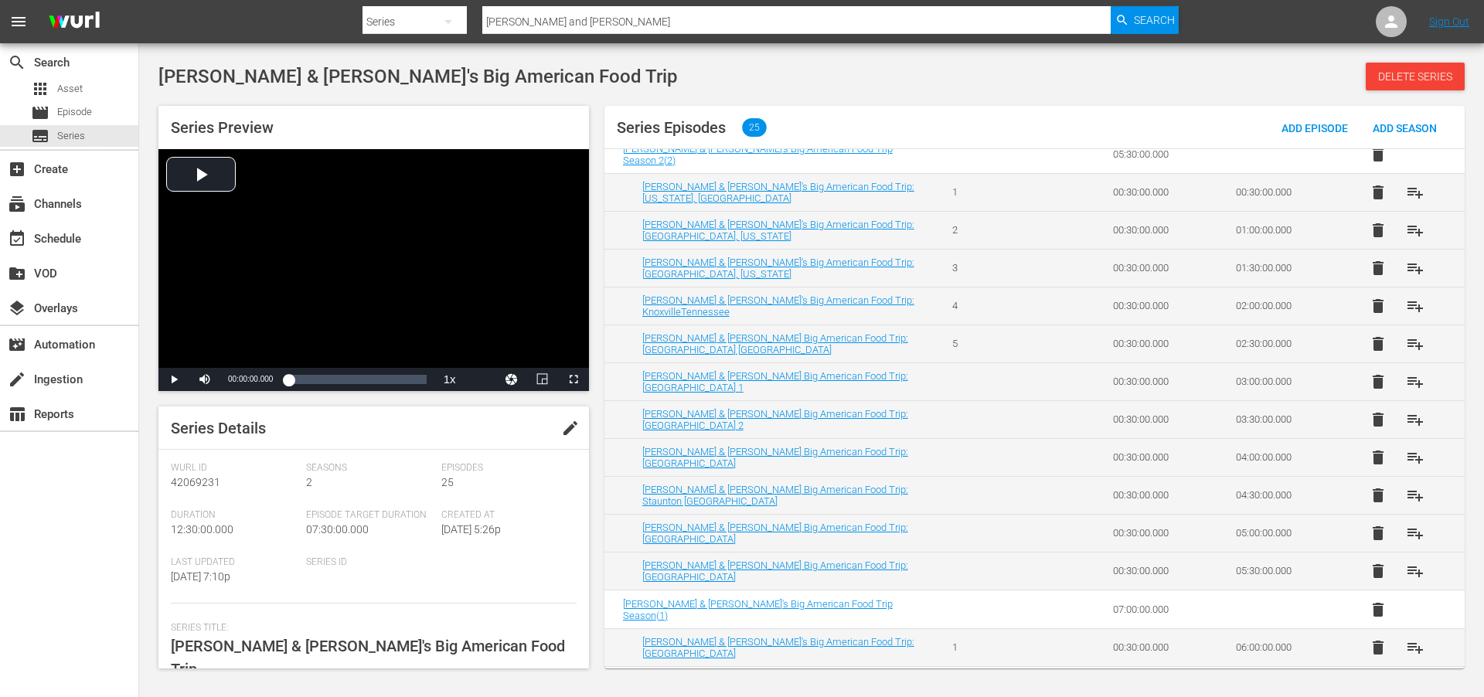
scroll to position [56, 0]
click at [1411, 272] on span "playlist_add" at bounding box center [1415, 269] width 19 height 19
click at [63, 235] on div "event_available Schedule" at bounding box center [43, 237] width 87 height 14
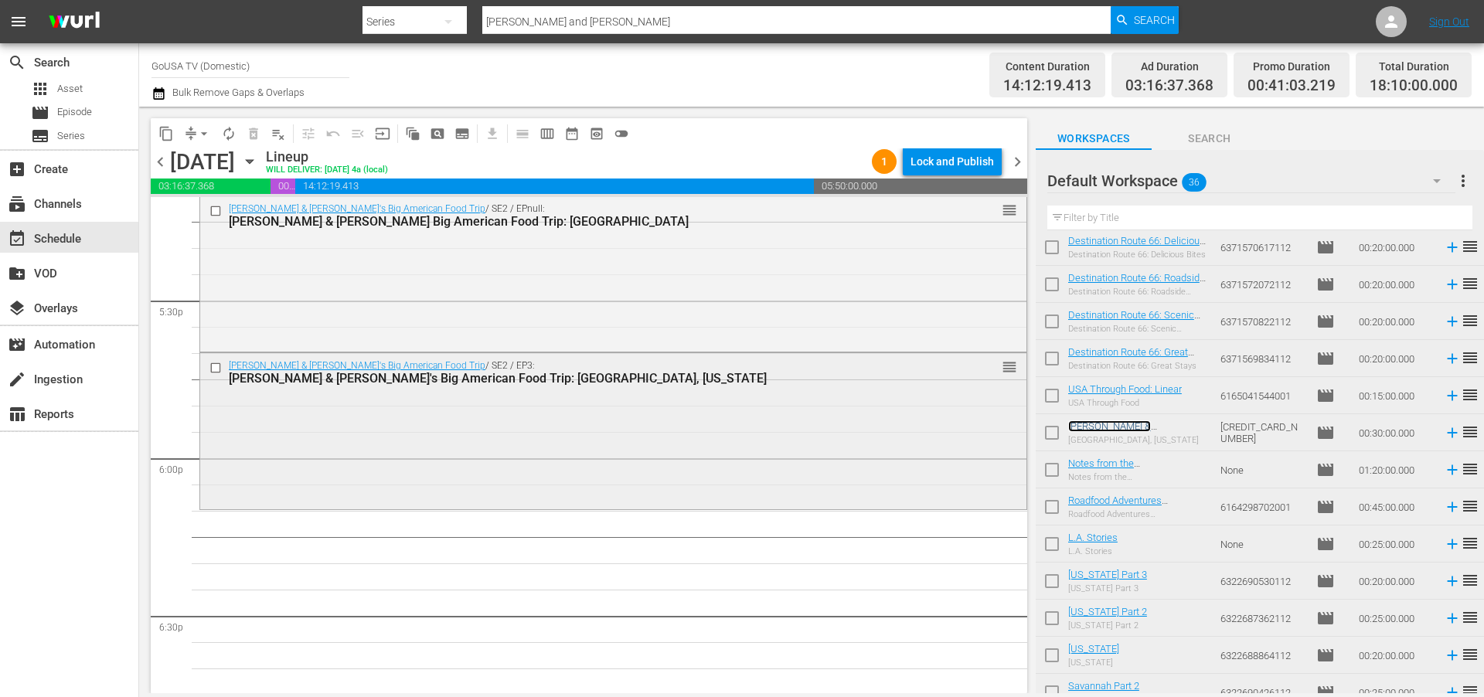
scroll to position [5603, 0]
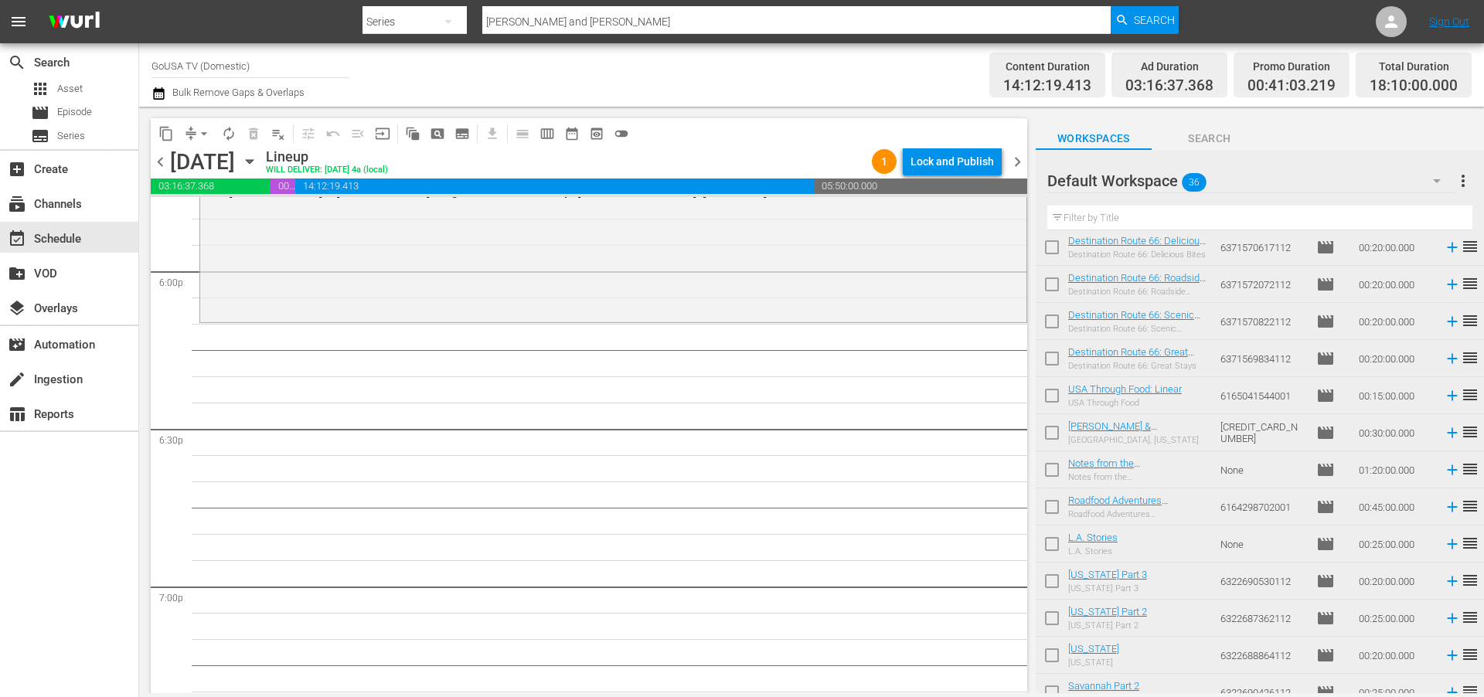
click at [564, 17] on input "[PERSON_NAME] and [PERSON_NAME]" at bounding box center [796, 21] width 628 height 37
type input "lucky in love"
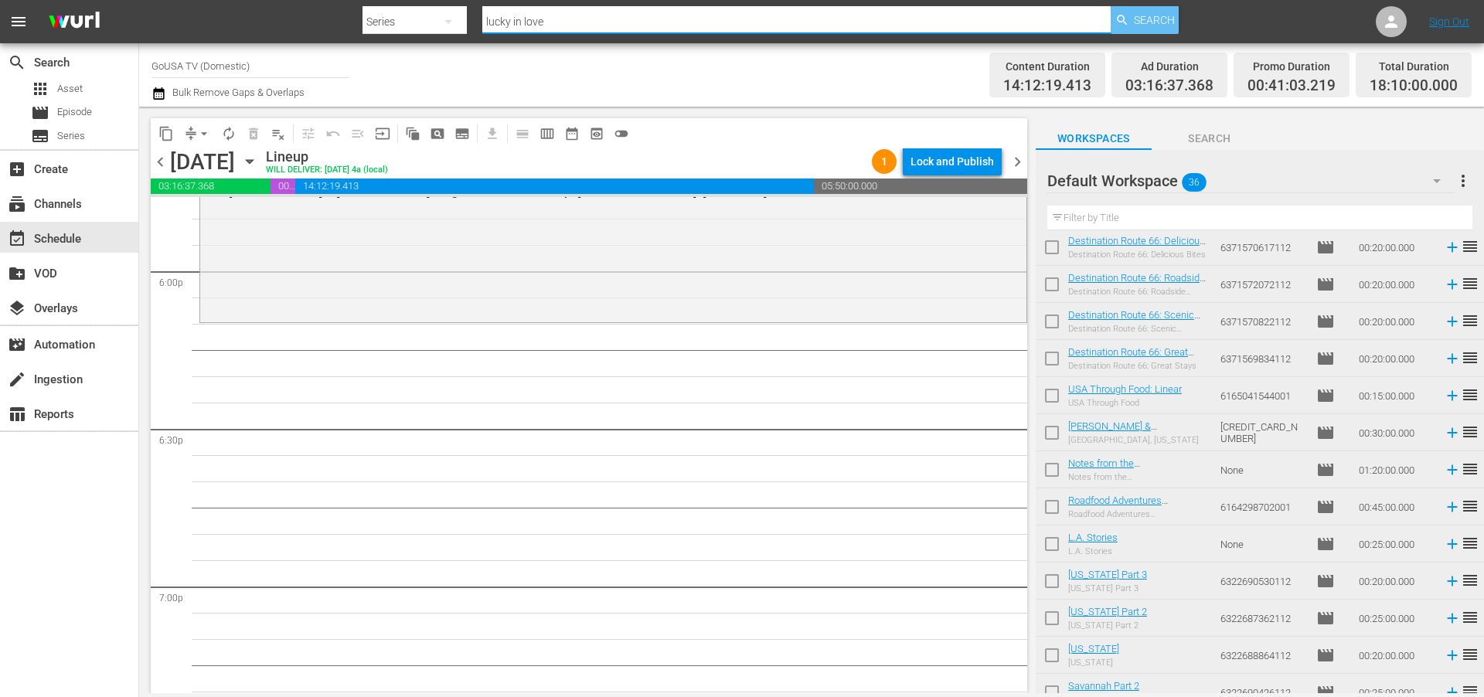
click at [1144, 18] on span "Search" at bounding box center [1154, 20] width 41 height 28
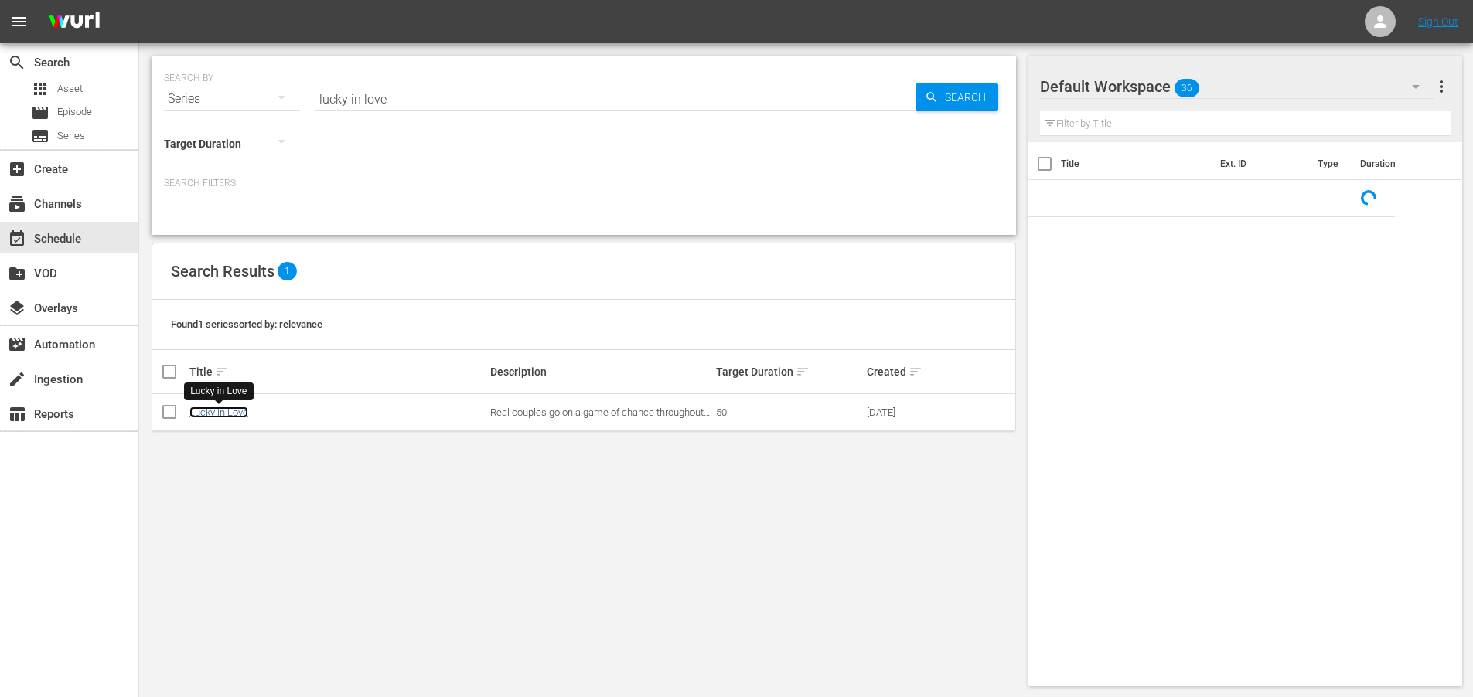
click at [209, 410] on link "Lucky in Love" at bounding box center [218, 413] width 59 height 12
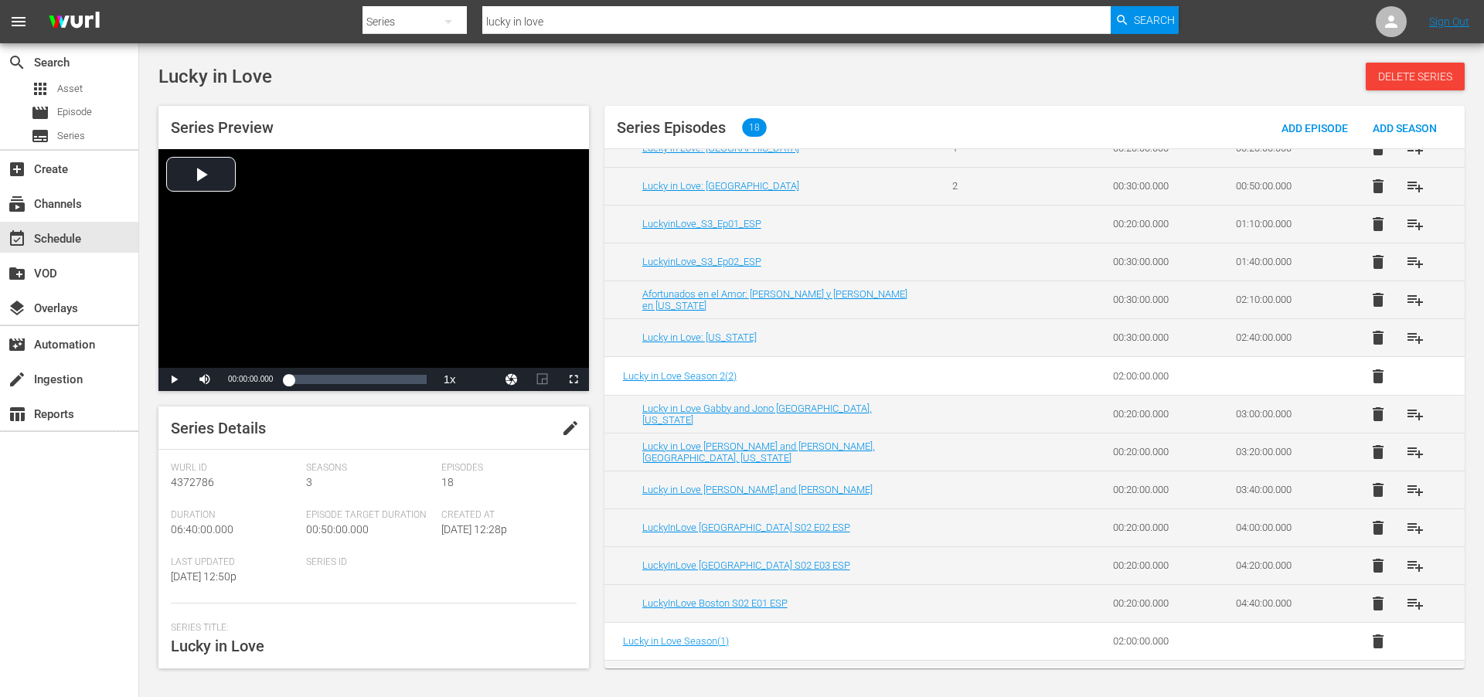
scroll to position [322, 0]
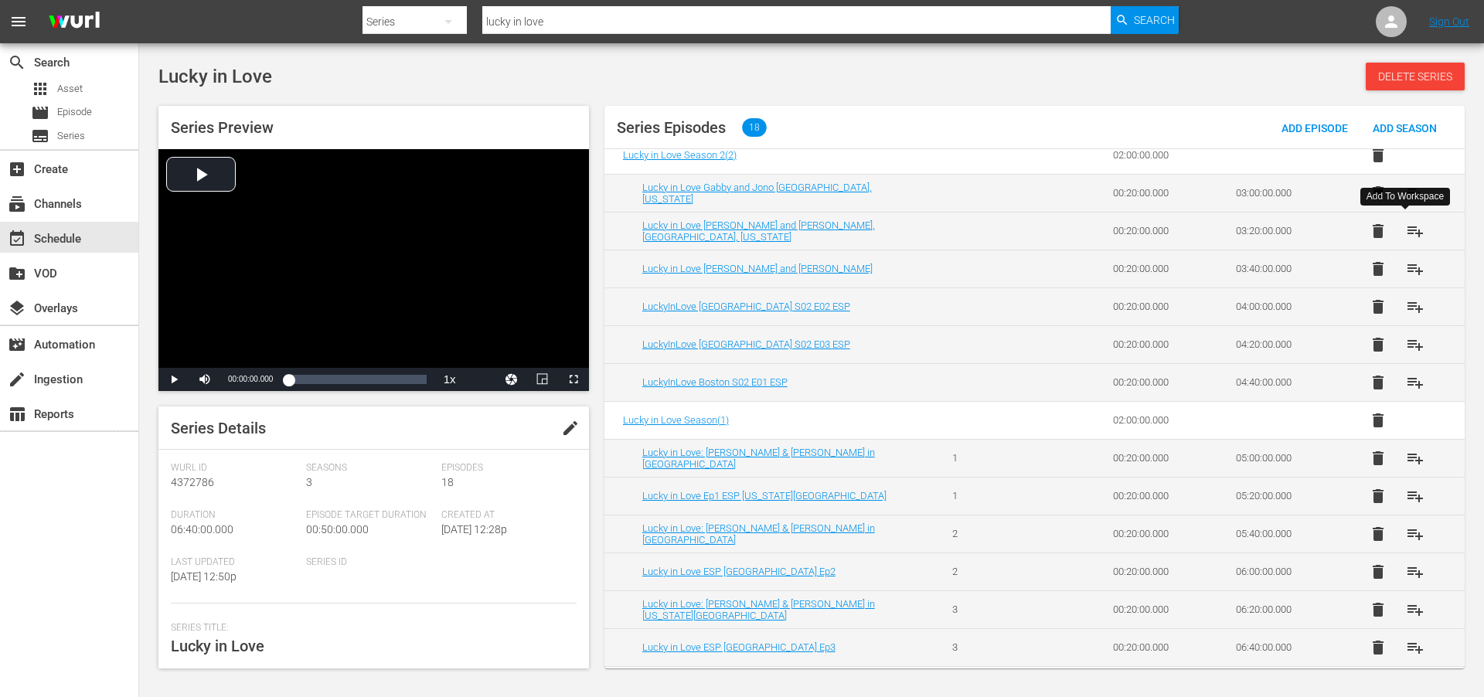
click at [1412, 230] on span "playlist_add" at bounding box center [1415, 231] width 19 height 19
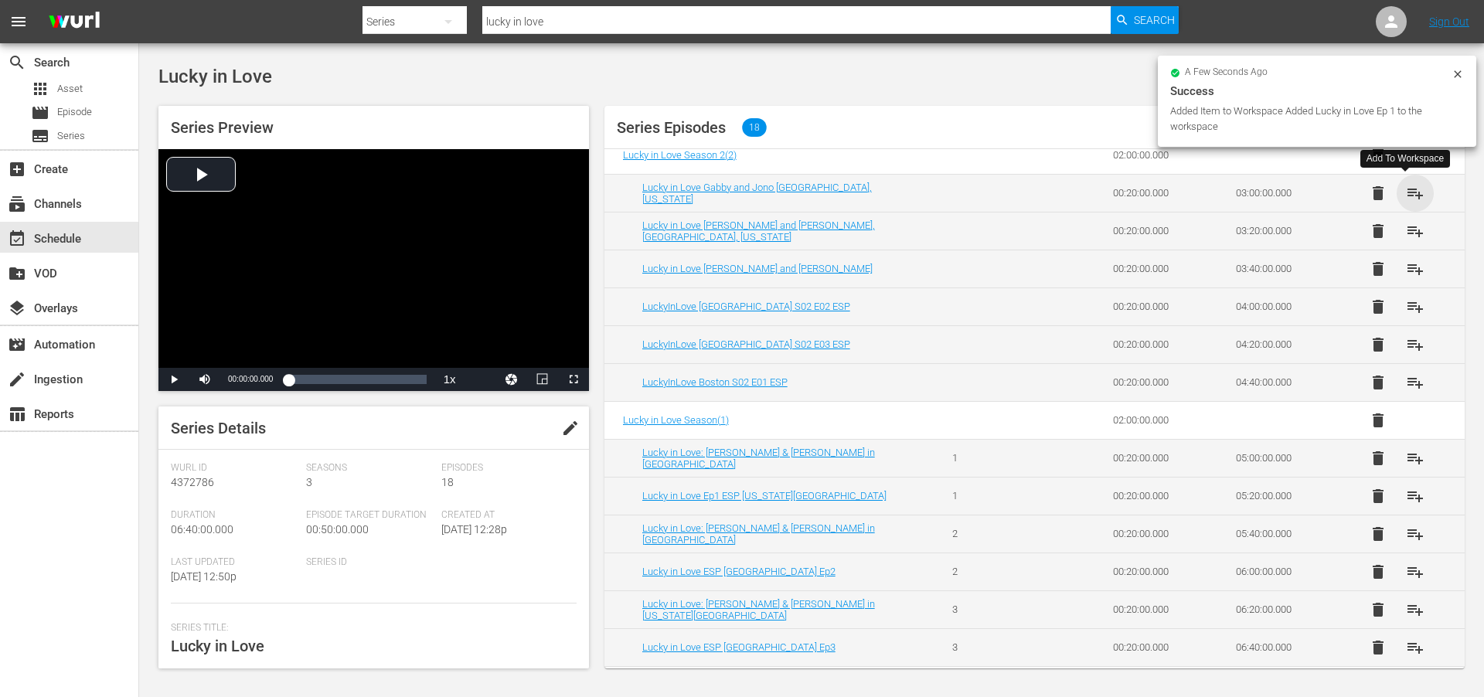
click at [1411, 194] on span "playlist_add" at bounding box center [1415, 193] width 19 height 19
click at [1409, 272] on span "playlist_add" at bounding box center [1415, 269] width 19 height 19
click at [46, 237] on div "event_available Schedule" at bounding box center [43, 237] width 87 height 14
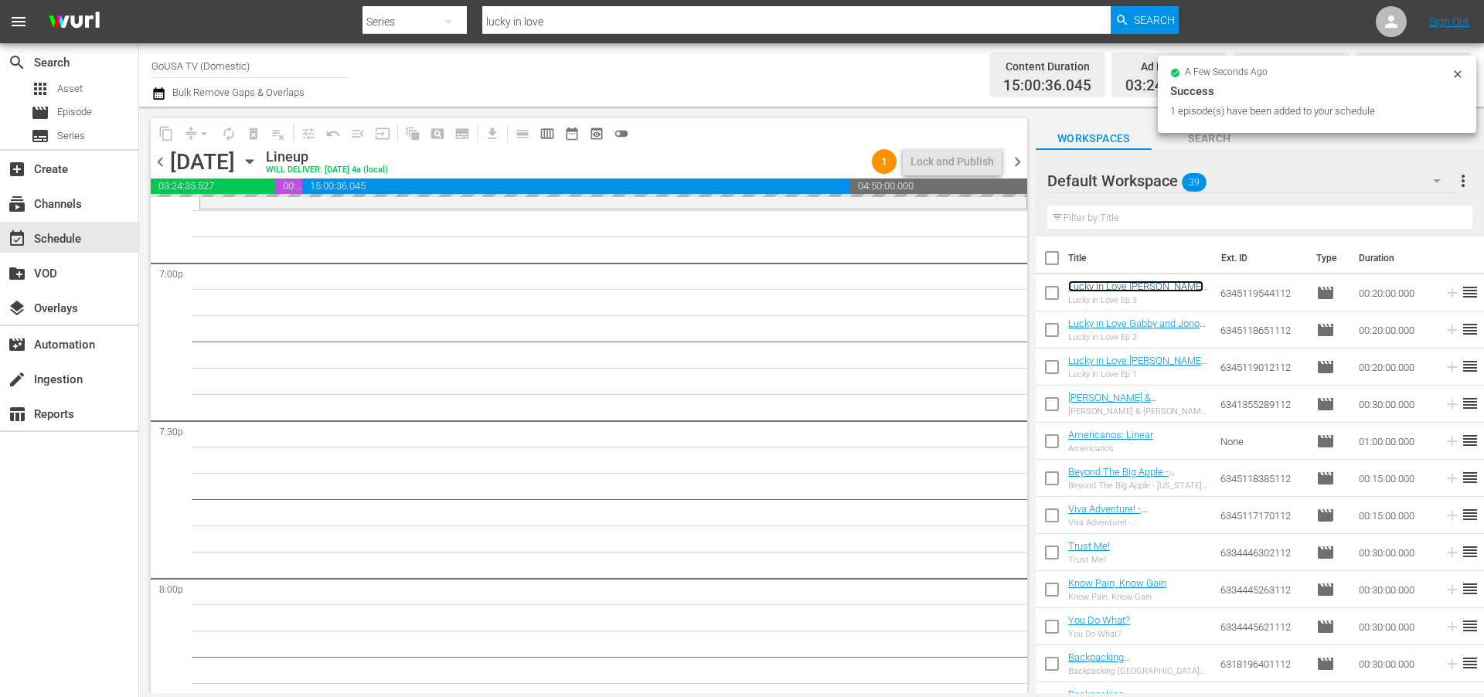
scroll to position [5949, 0]
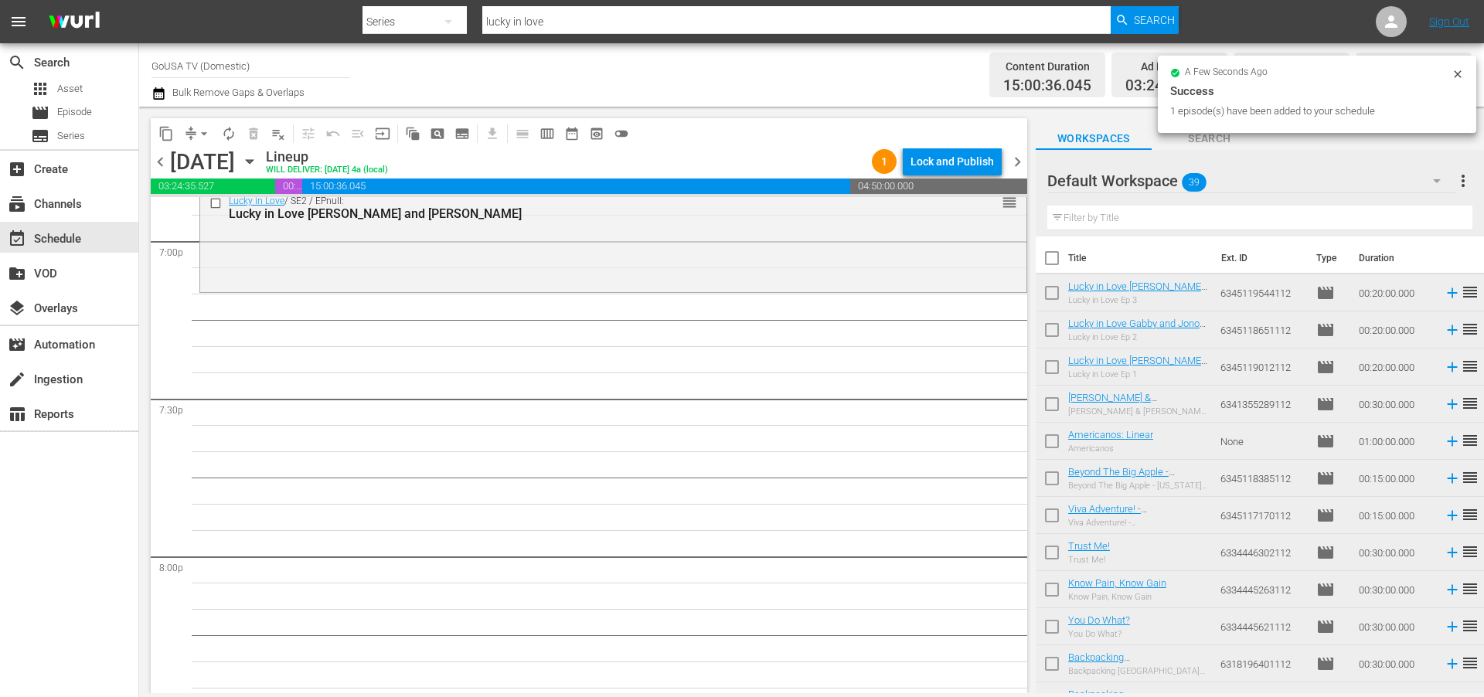
drag, startPoint x: 1131, startPoint y: 287, endPoint x: 231, endPoint y: 4, distance: 943.3
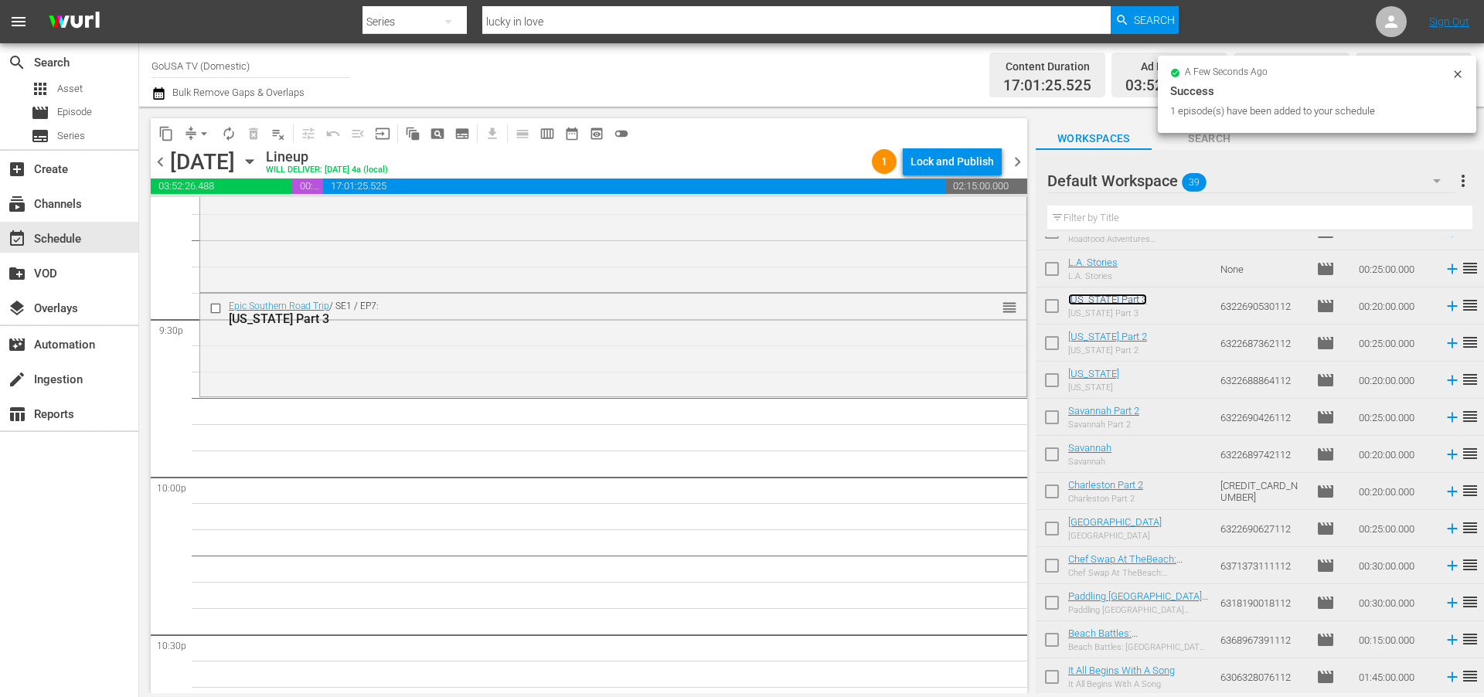
scroll to position [6661, 0]
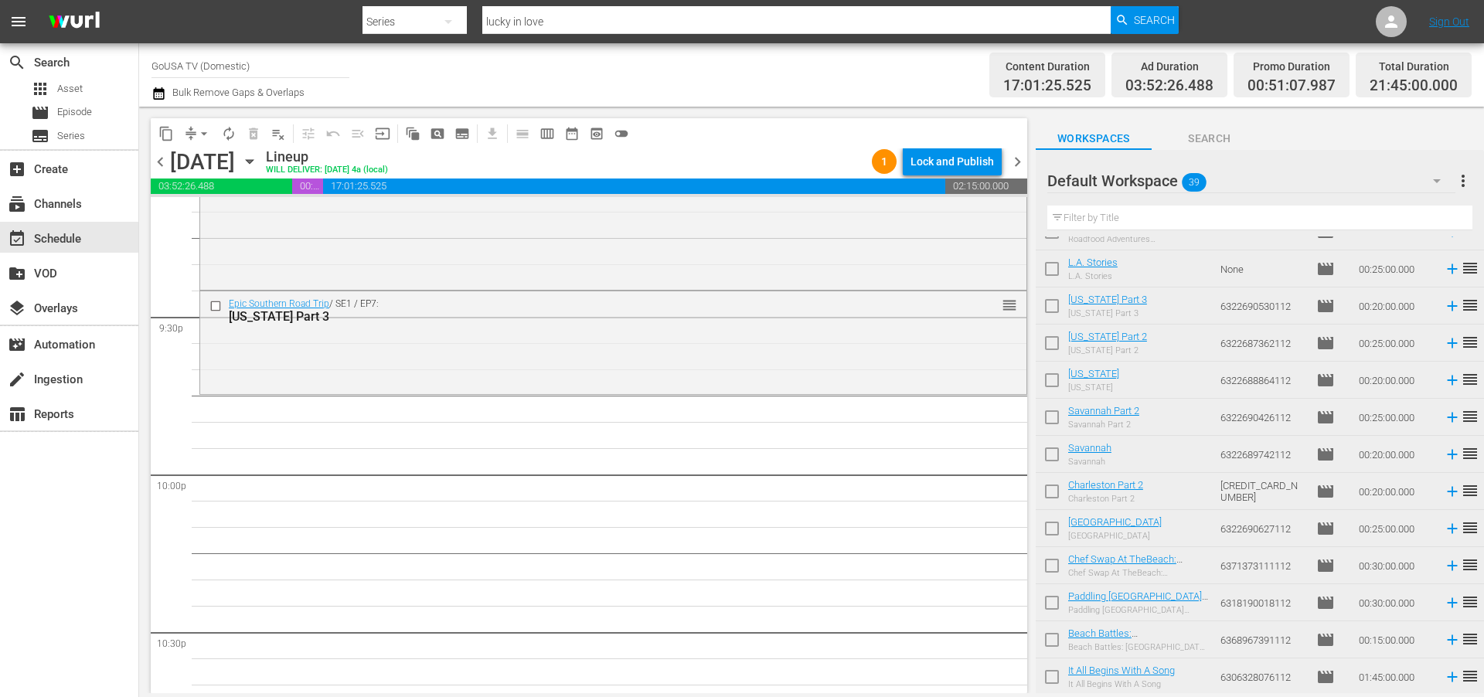
drag, startPoint x: 1102, startPoint y: 297, endPoint x: 266, endPoint y: 9, distance: 884.8
click at [576, 23] on input "lucky in love" at bounding box center [796, 21] width 628 height 37
type input "Adventure Cities"
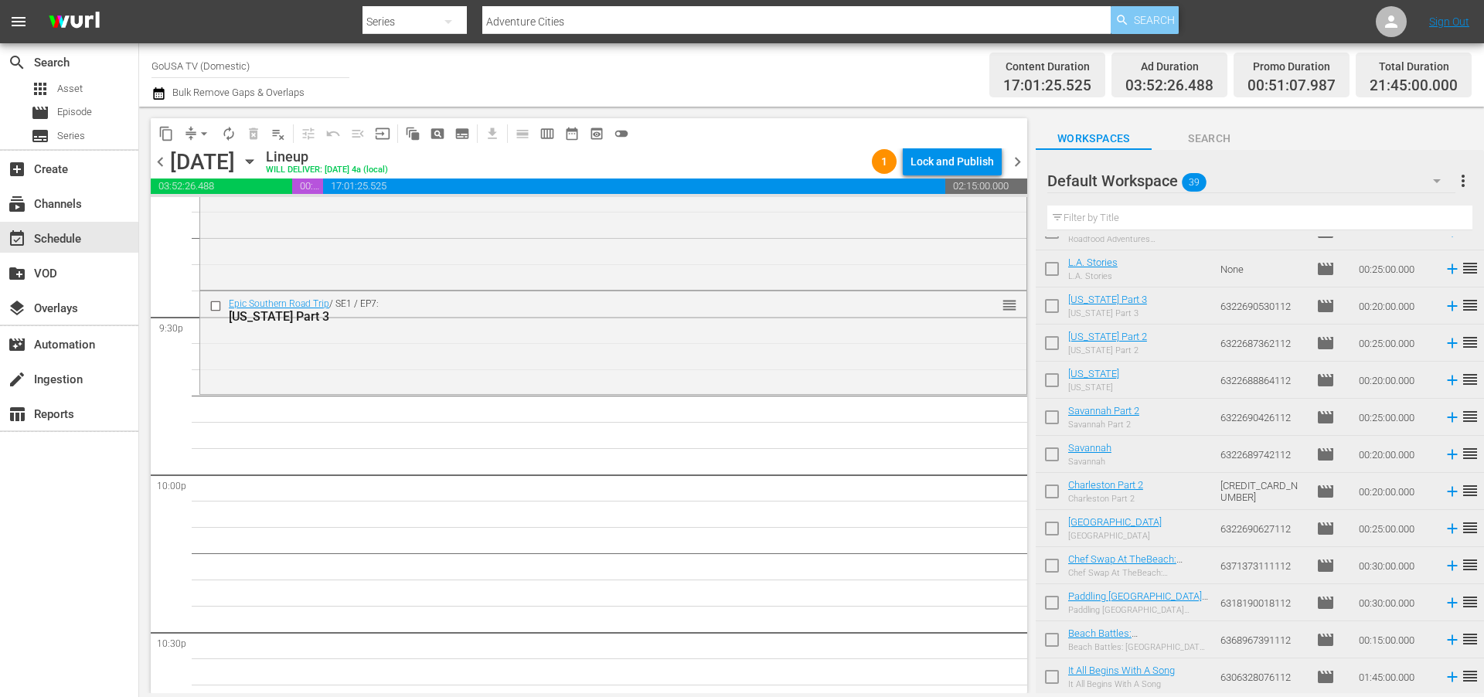
click at [1153, 20] on span "Search" at bounding box center [1154, 20] width 41 height 28
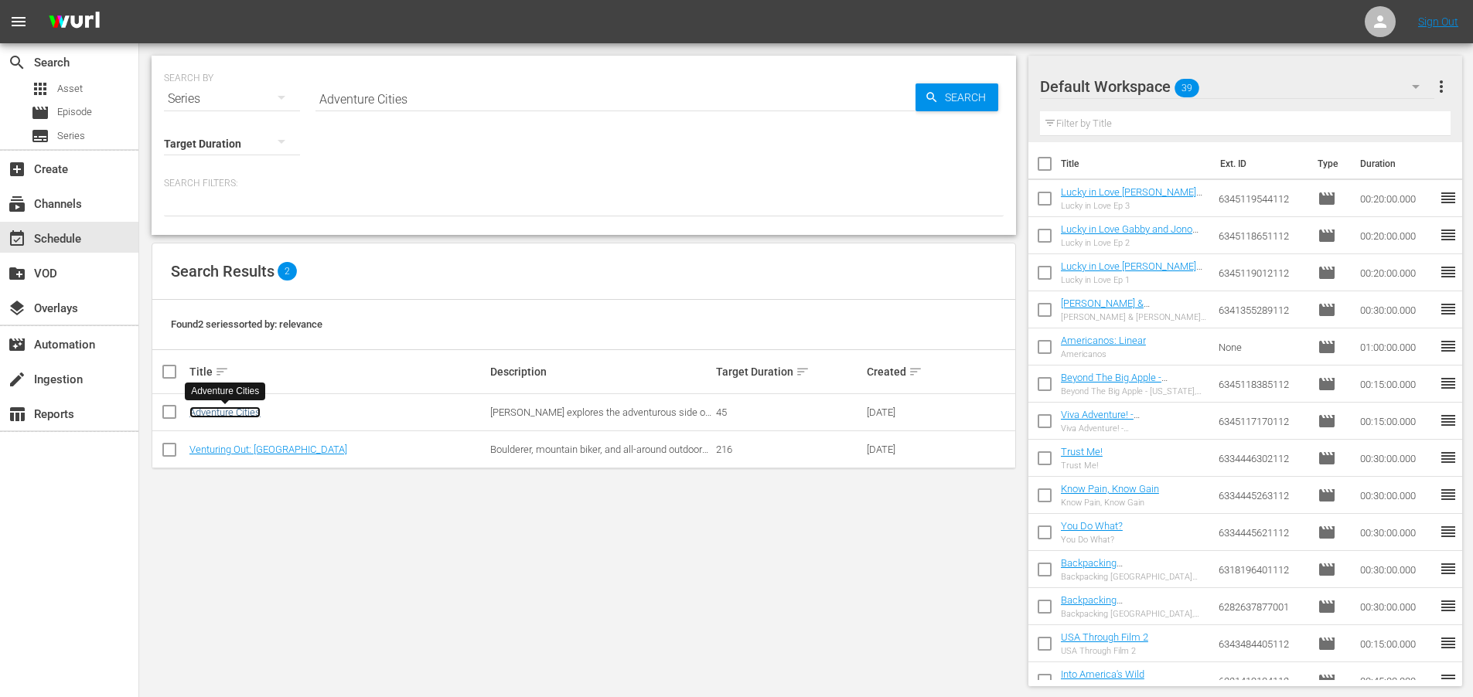
click at [209, 411] on link "Adventure Cities" at bounding box center [224, 413] width 71 height 12
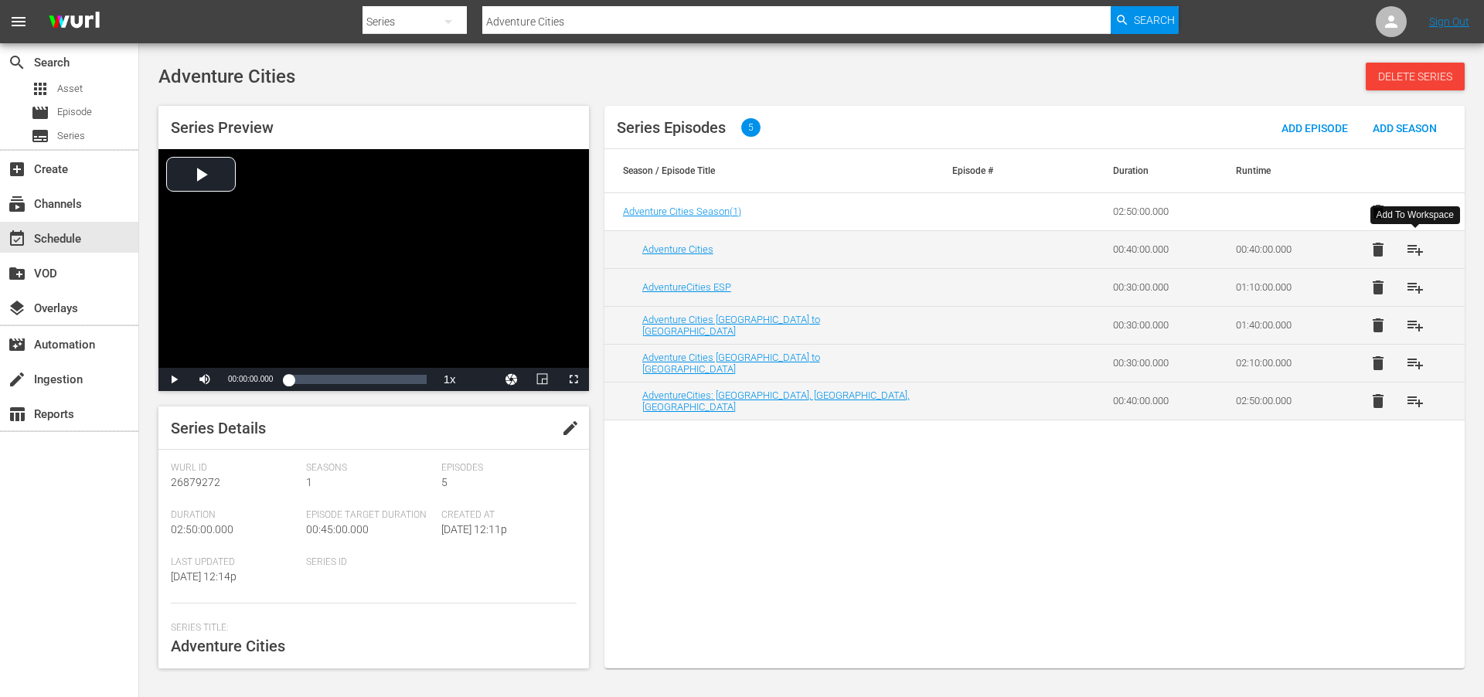
click at [1422, 252] on span "playlist_add" at bounding box center [1415, 249] width 19 height 19
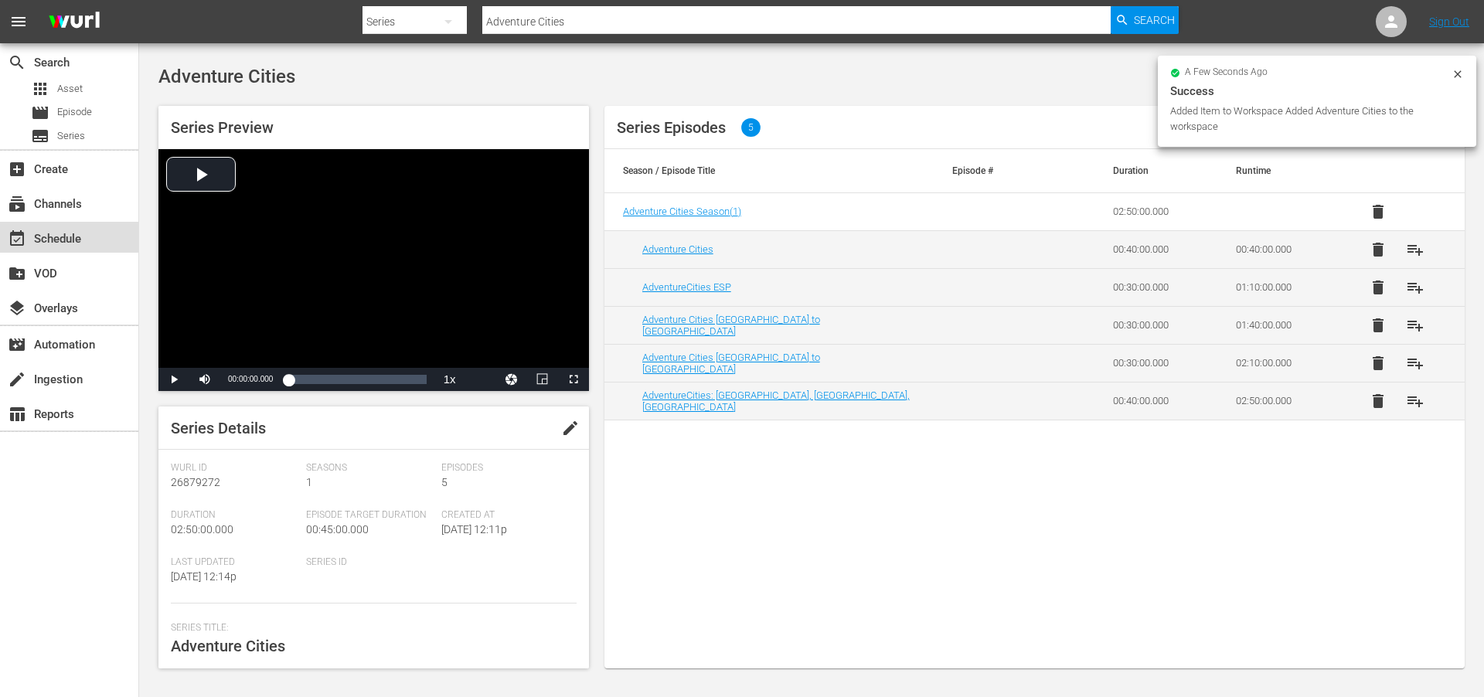
click at [47, 235] on div "event_available Schedule" at bounding box center [43, 237] width 87 height 14
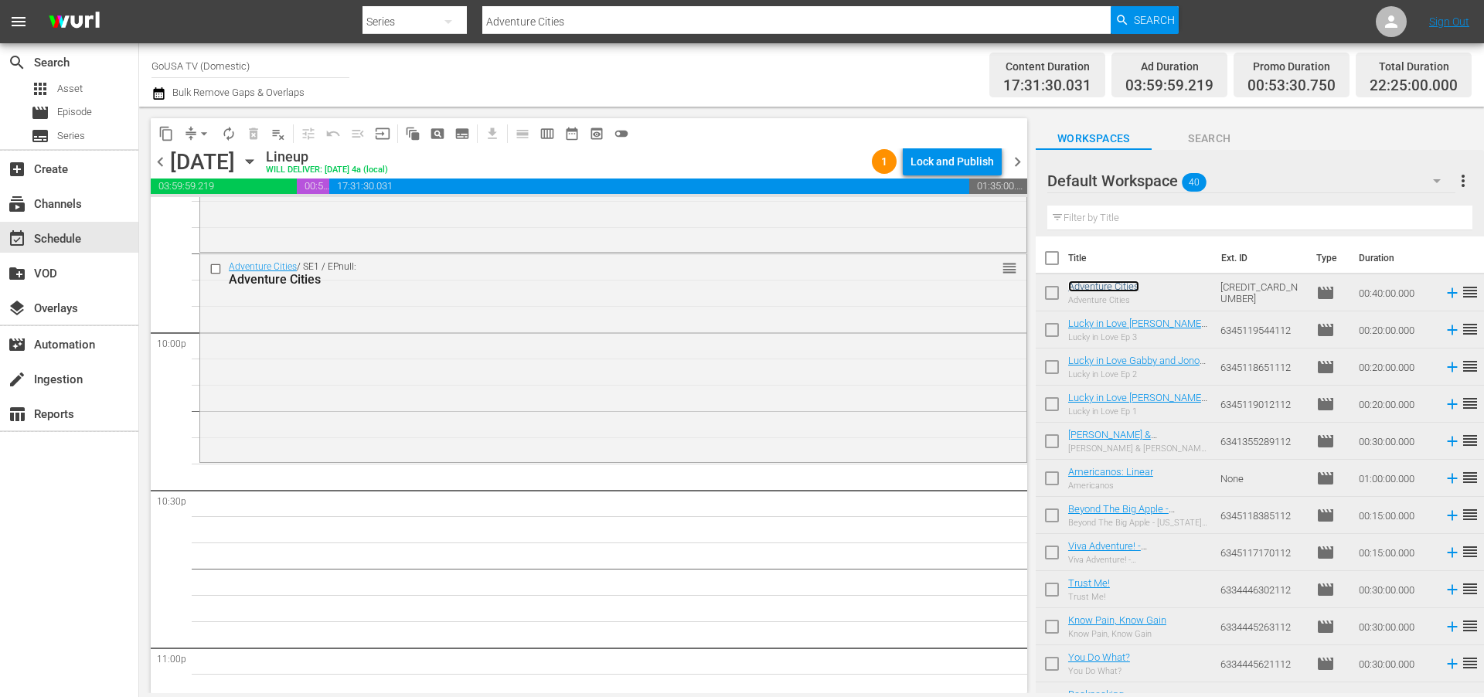
scroll to position [6805, 0]
drag, startPoint x: 1098, startPoint y: 287, endPoint x: 294, endPoint y: 0, distance: 853.6
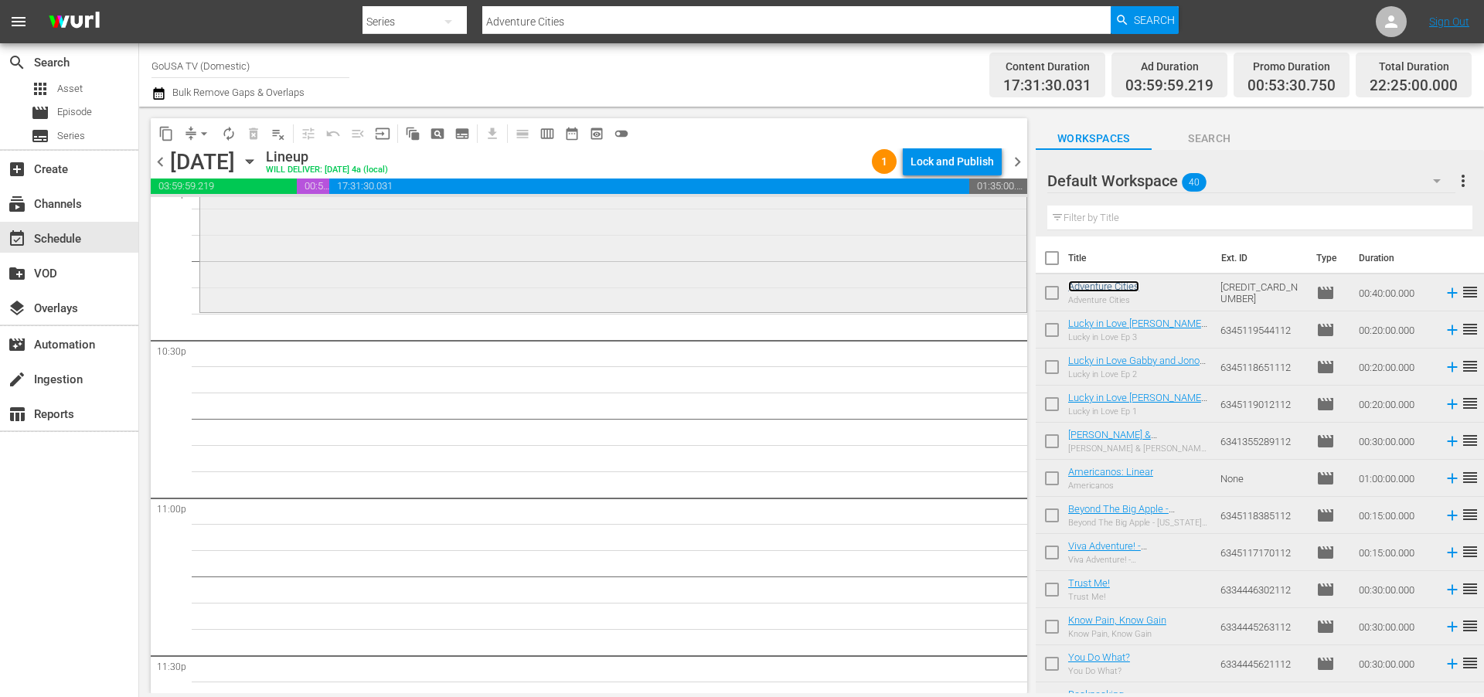
scroll to position [7012, 0]
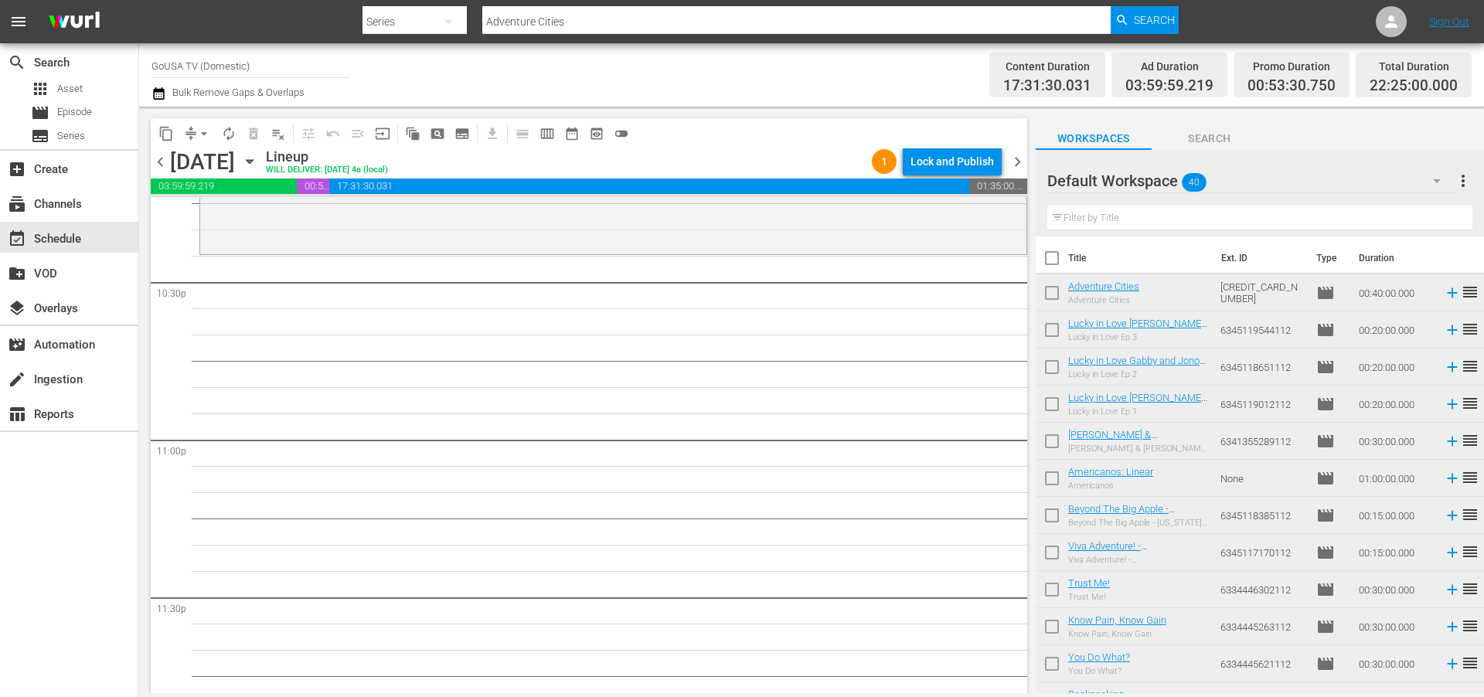
click at [574, 22] on input "Adventure Cities" at bounding box center [796, 21] width 628 height 37
click at [573, 22] on input "Adventure Cities" at bounding box center [796, 21] width 628 height 37
type input "National Parks Adventure"
click at [1143, 18] on span "Search" at bounding box center [1154, 20] width 41 height 28
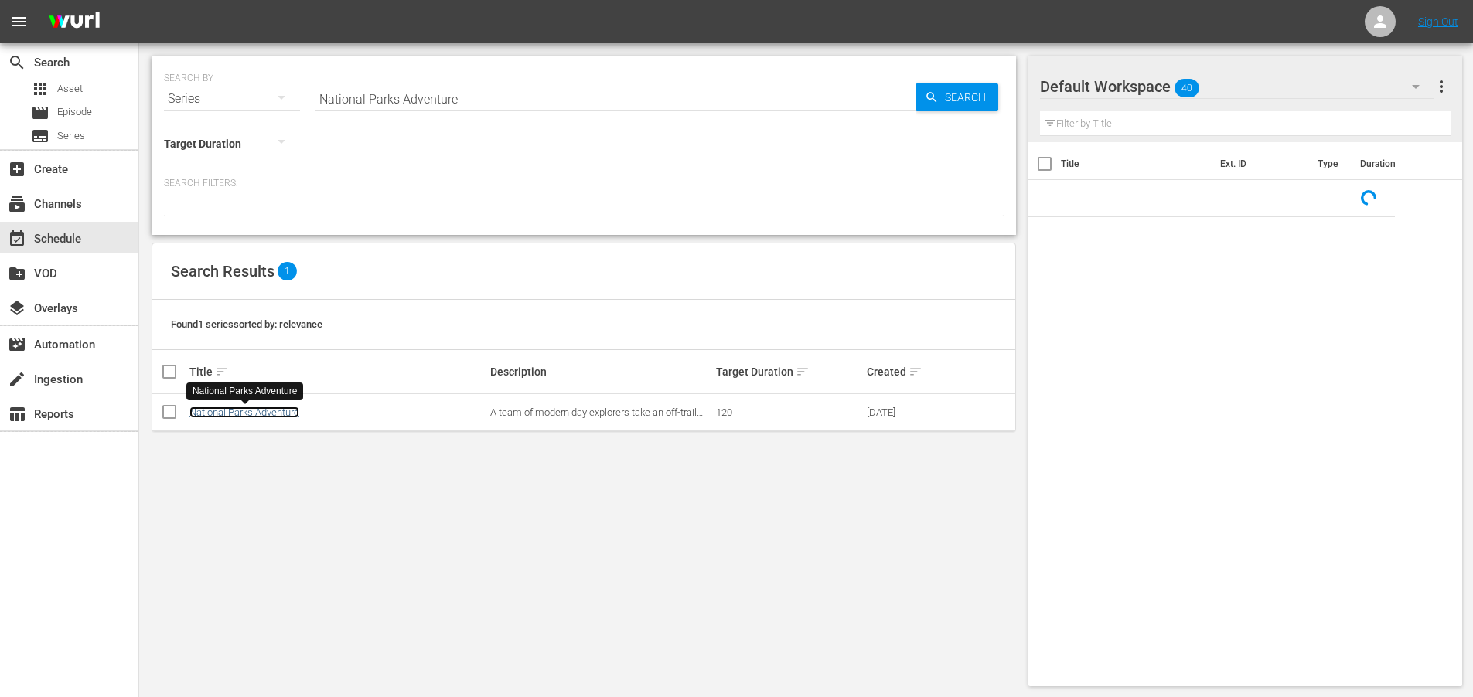
click at [255, 412] on link "National Parks Adventure" at bounding box center [244, 413] width 110 height 12
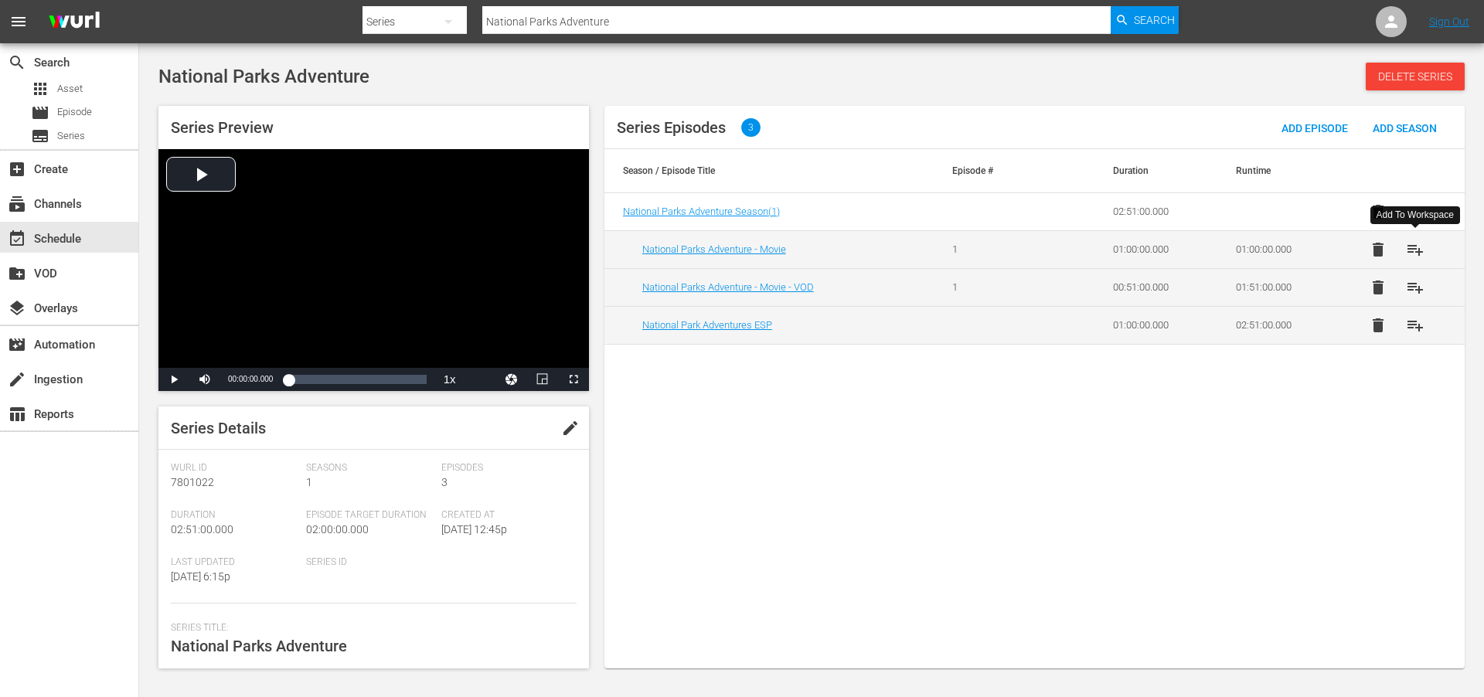
click at [1419, 249] on span "playlist_add" at bounding box center [1415, 249] width 19 height 19
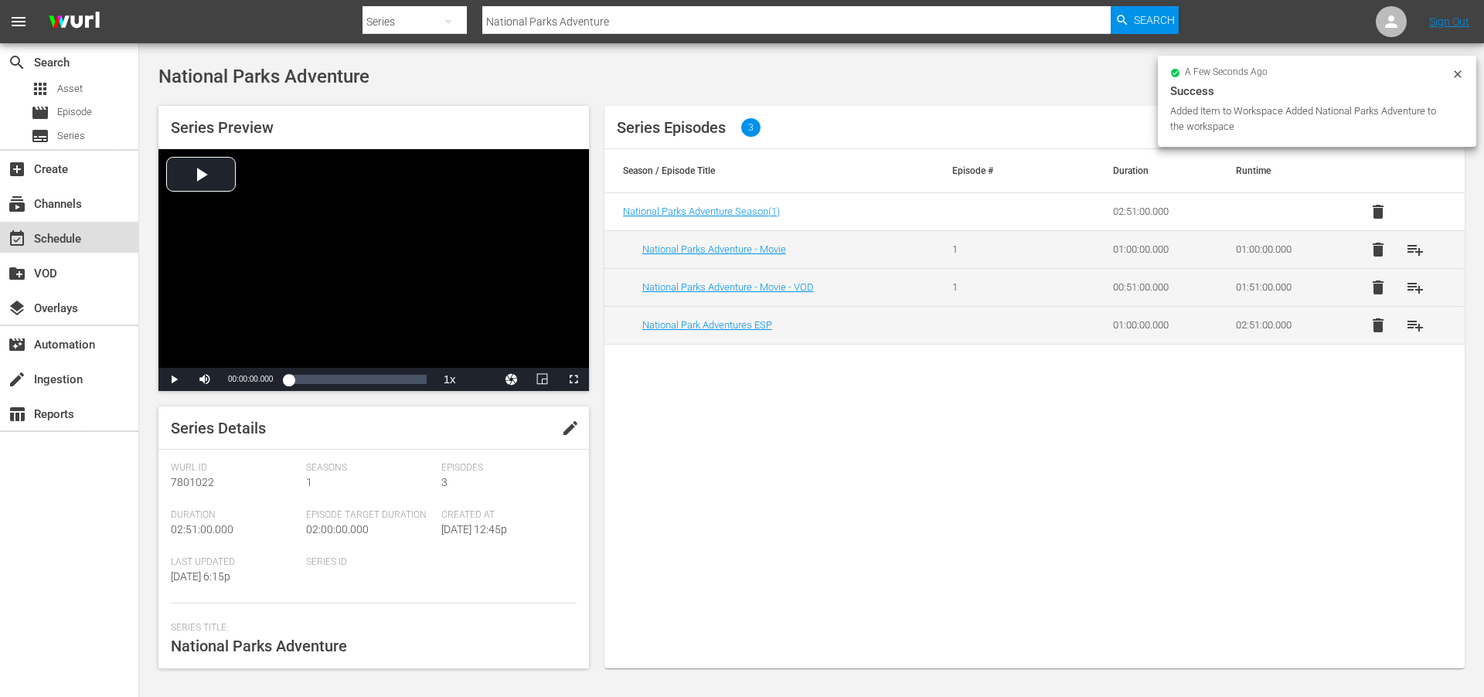
click at [39, 235] on div "event_available Schedule" at bounding box center [43, 237] width 87 height 14
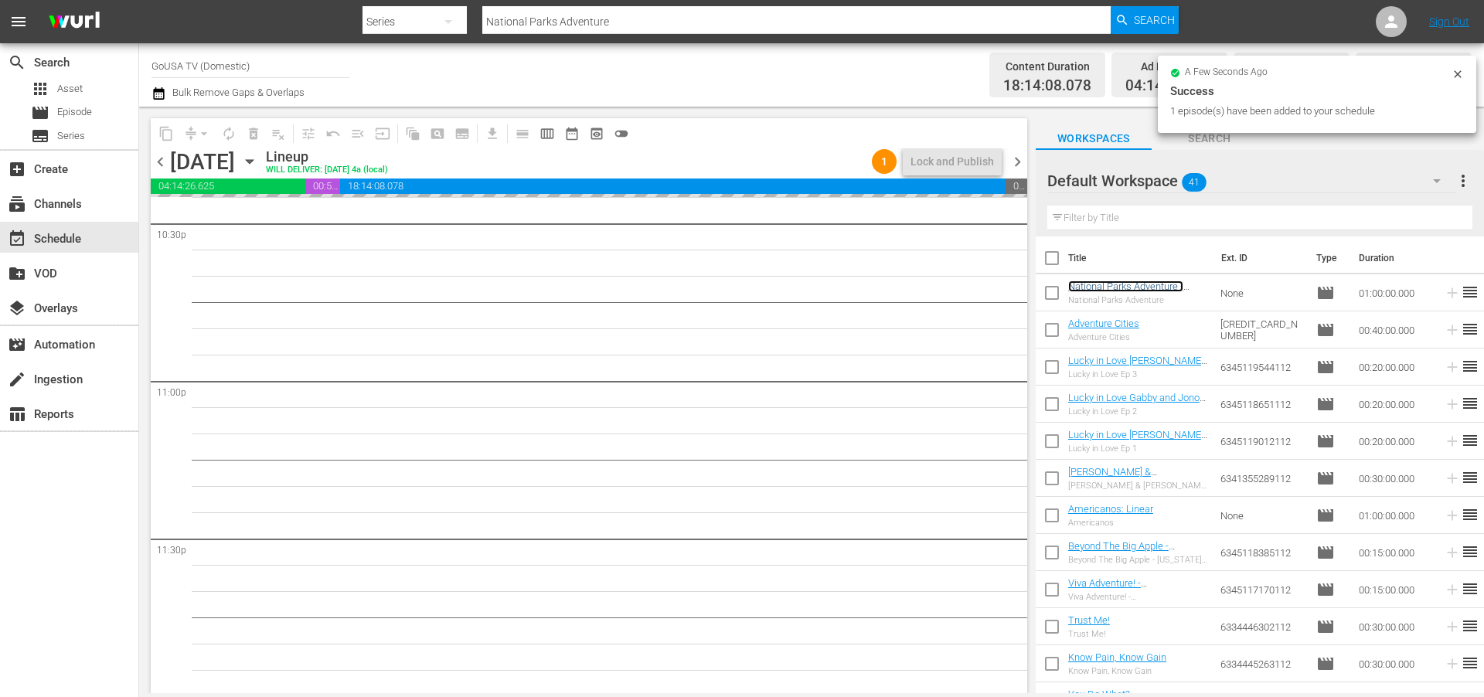
scroll to position [7073, 0]
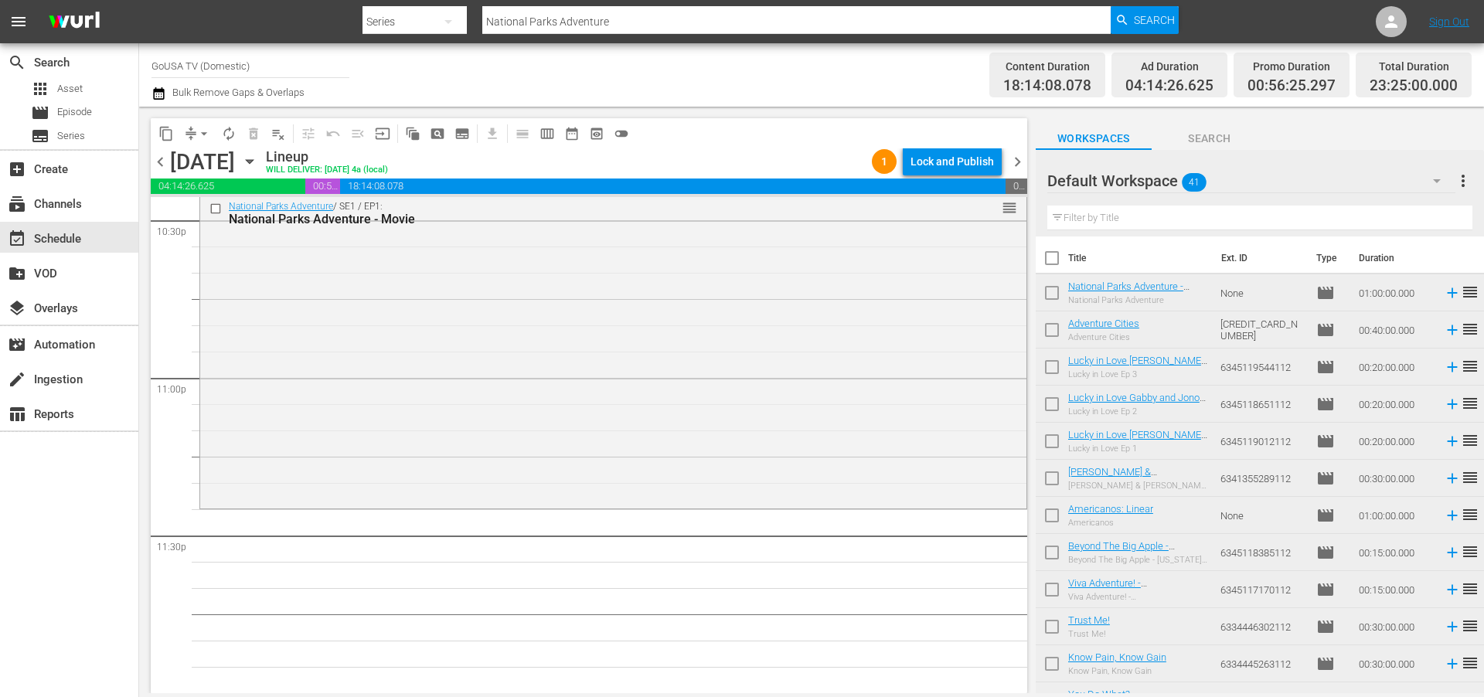
drag, startPoint x: 1135, startPoint y: 285, endPoint x: 162, endPoint y: 4, distance: 1013.1
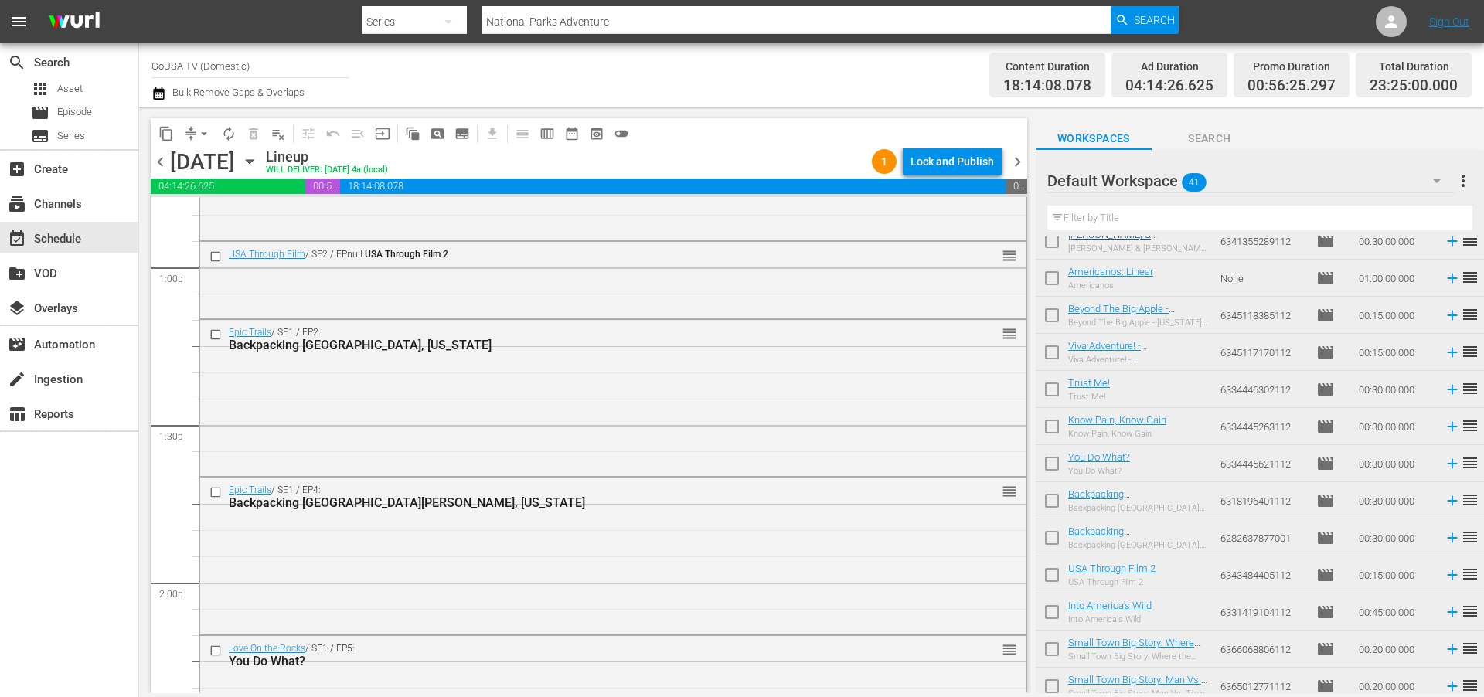
scroll to position [499, 0]
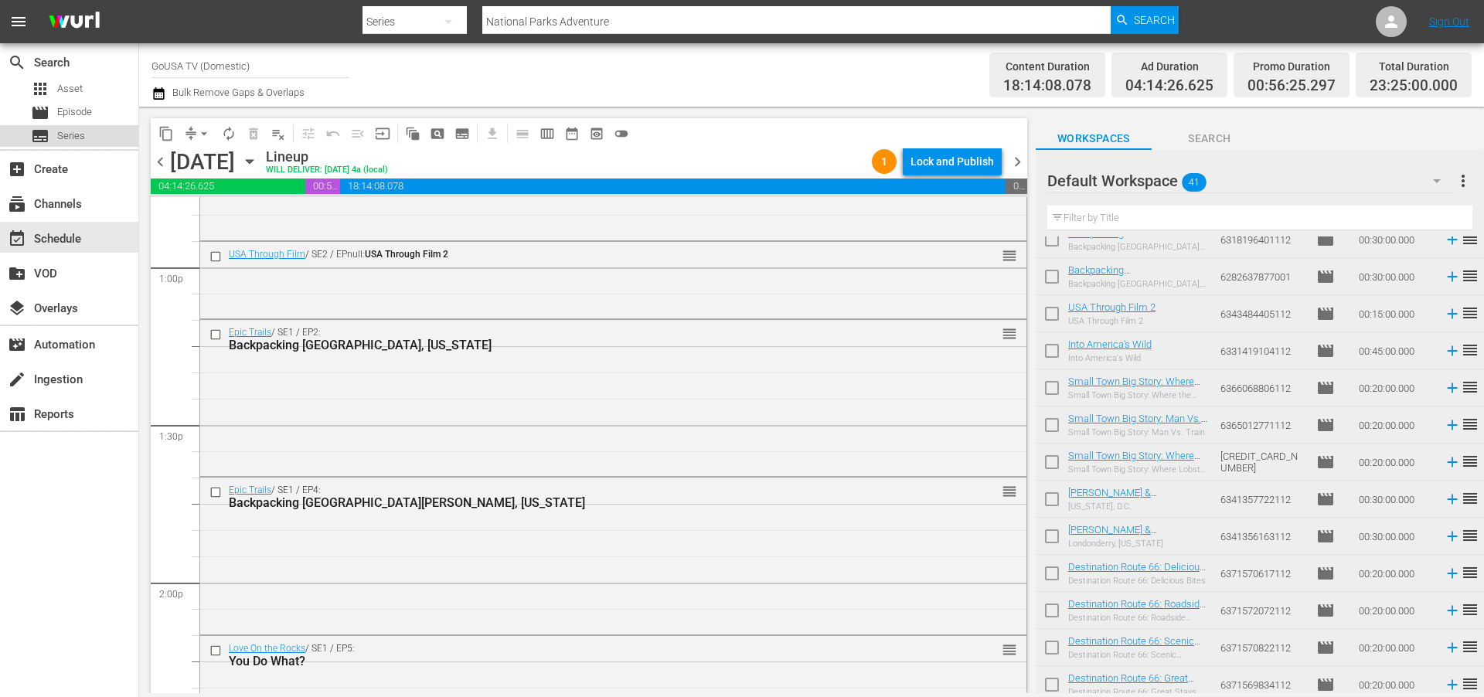
click at [66, 133] on span "Series" at bounding box center [71, 135] width 28 height 15
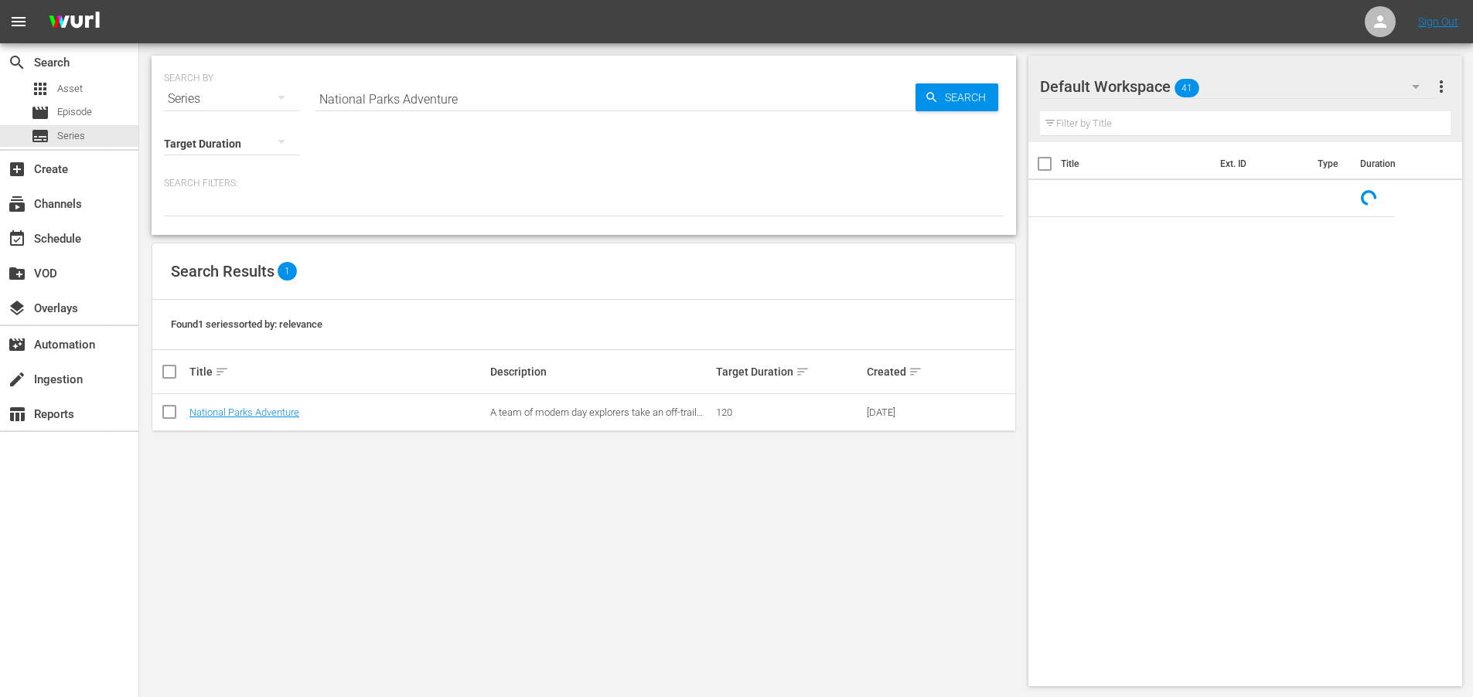
click at [455, 95] on input "National Parks Adventure" at bounding box center [615, 98] width 600 height 37
click at [455, 96] on input "National Parks Adventure" at bounding box center [615, 98] width 600 height 37
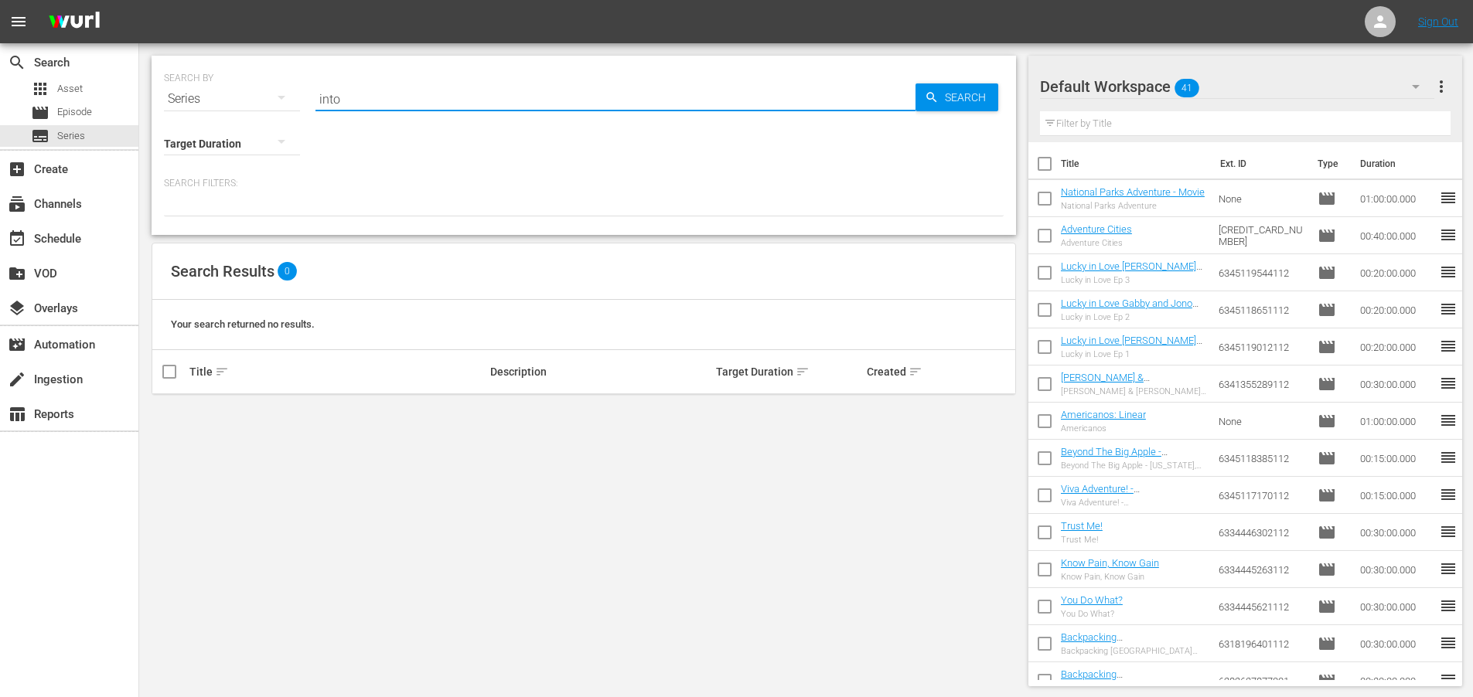
type input "Into America's Wild"
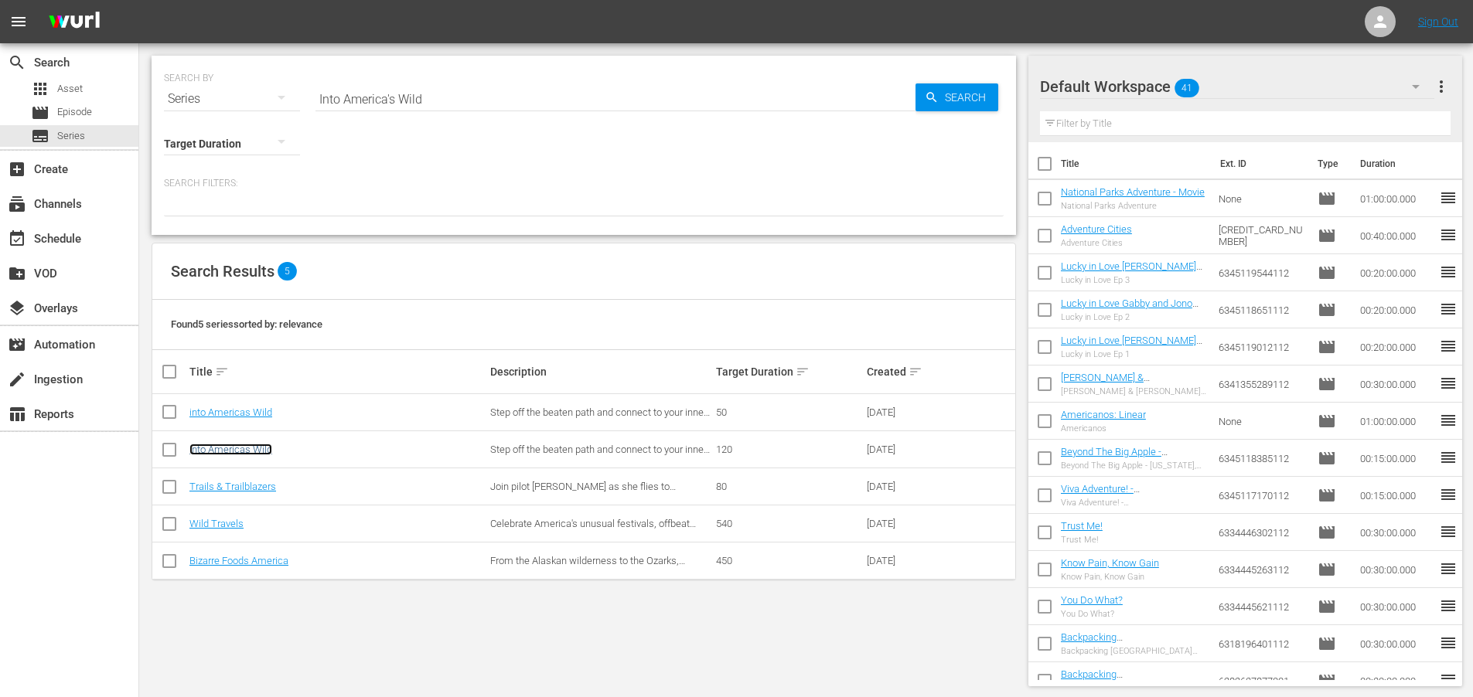
click at [215, 447] on link "Into Americas Wild" at bounding box center [230, 450] width 83 height 12
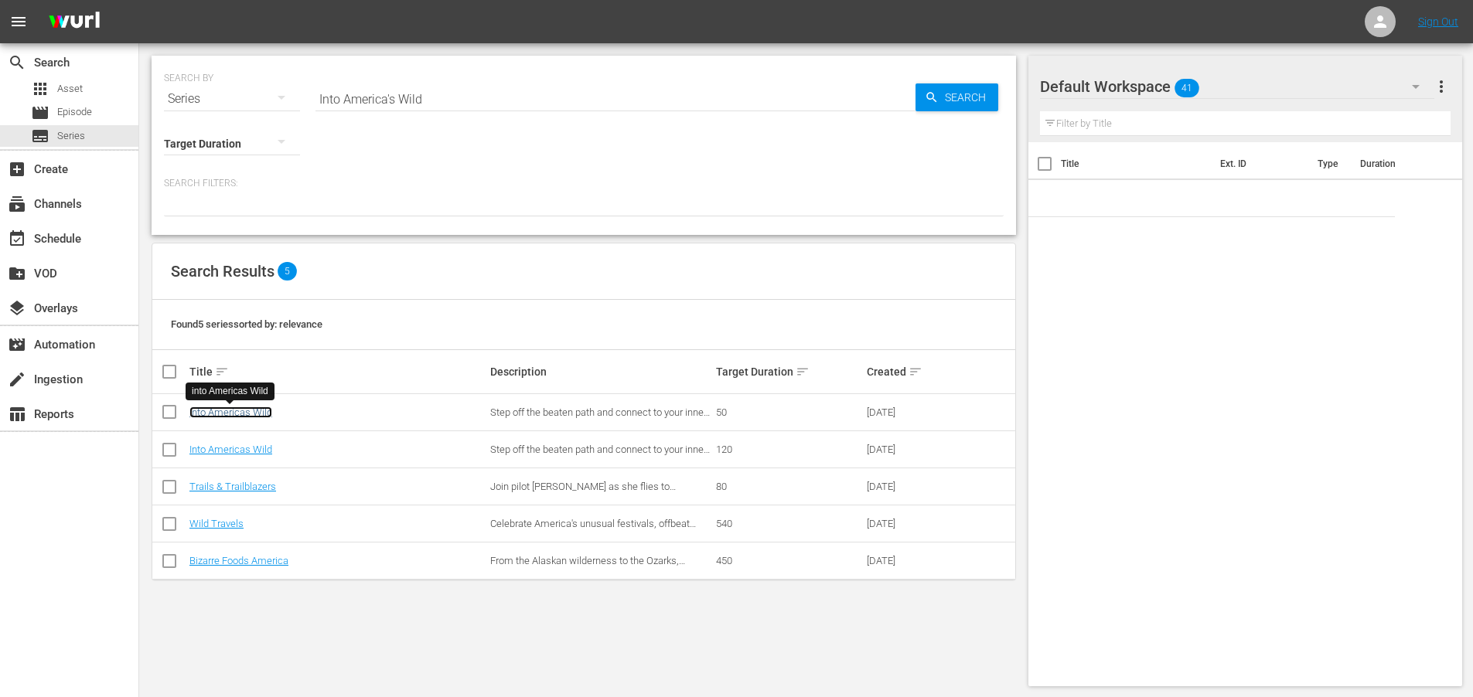
click at [237, 410] on link "into Americas Wild" at bounding box center [230, 413] width 83 height 12
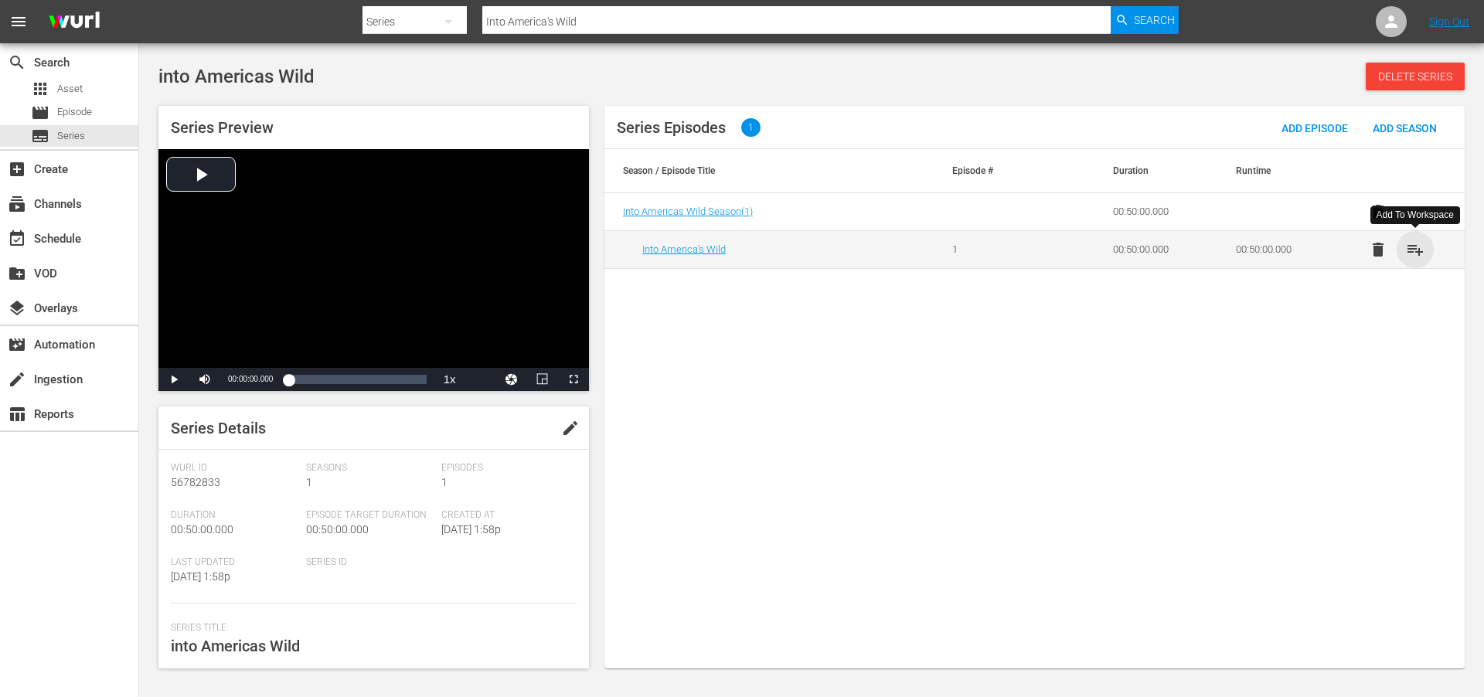
click at [1419, 250] on span "playlist_add" at bounding box center [1415, 249] width 19 height 19
click at [583, 18] on input "Into America's Wild" at bounding box center [796, 21] width 628 height 37
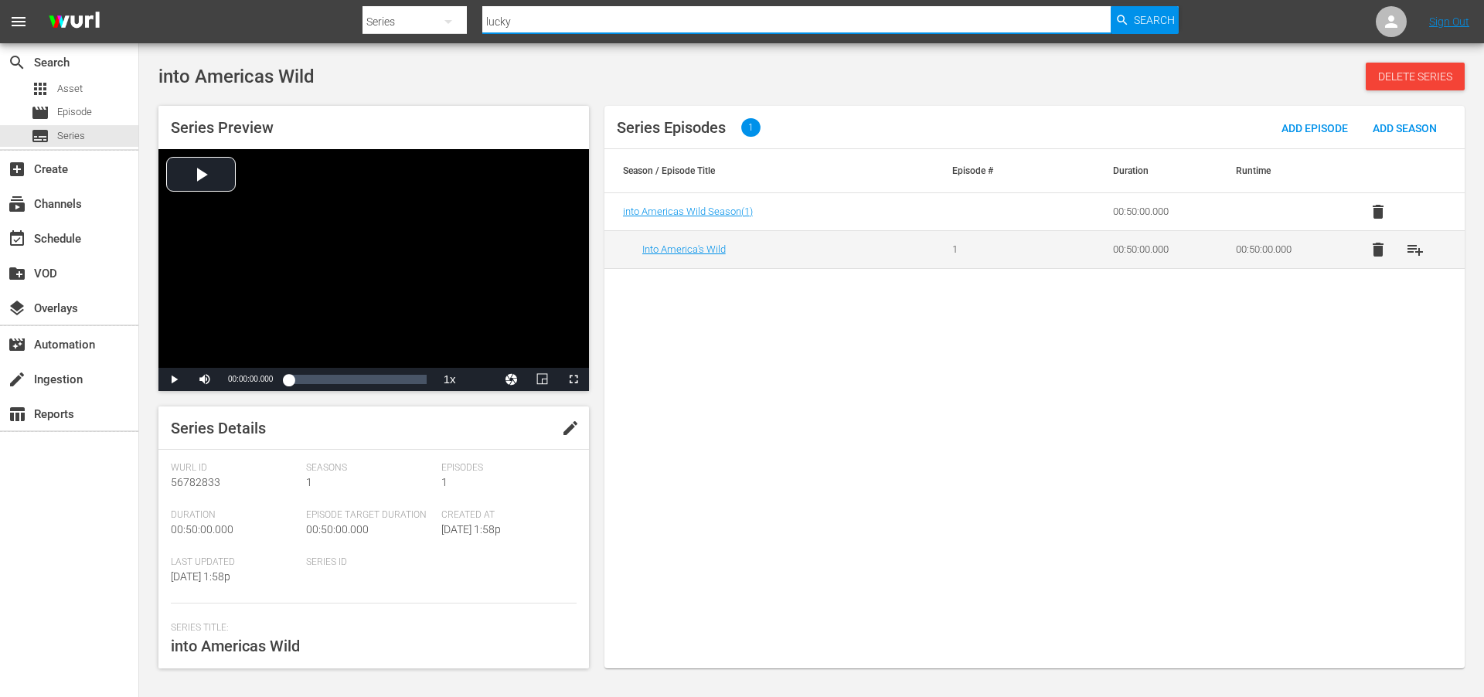
type input "lucky in love"
click at [1163, 17] on span "Search" at bounding box center [1154, 20] width 41 height 28
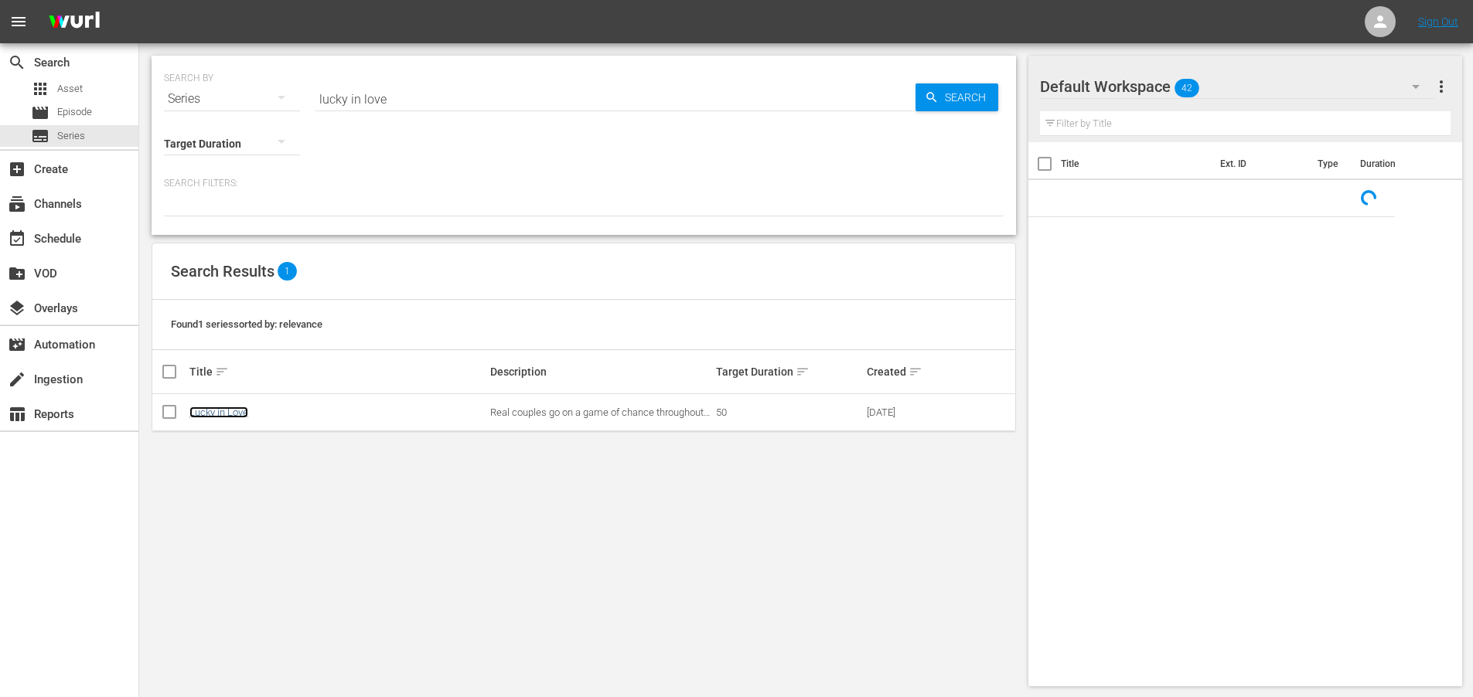
click at [209, 410] on link "Lucky in Love" at bounding box center [218, 413] width 59 height 12
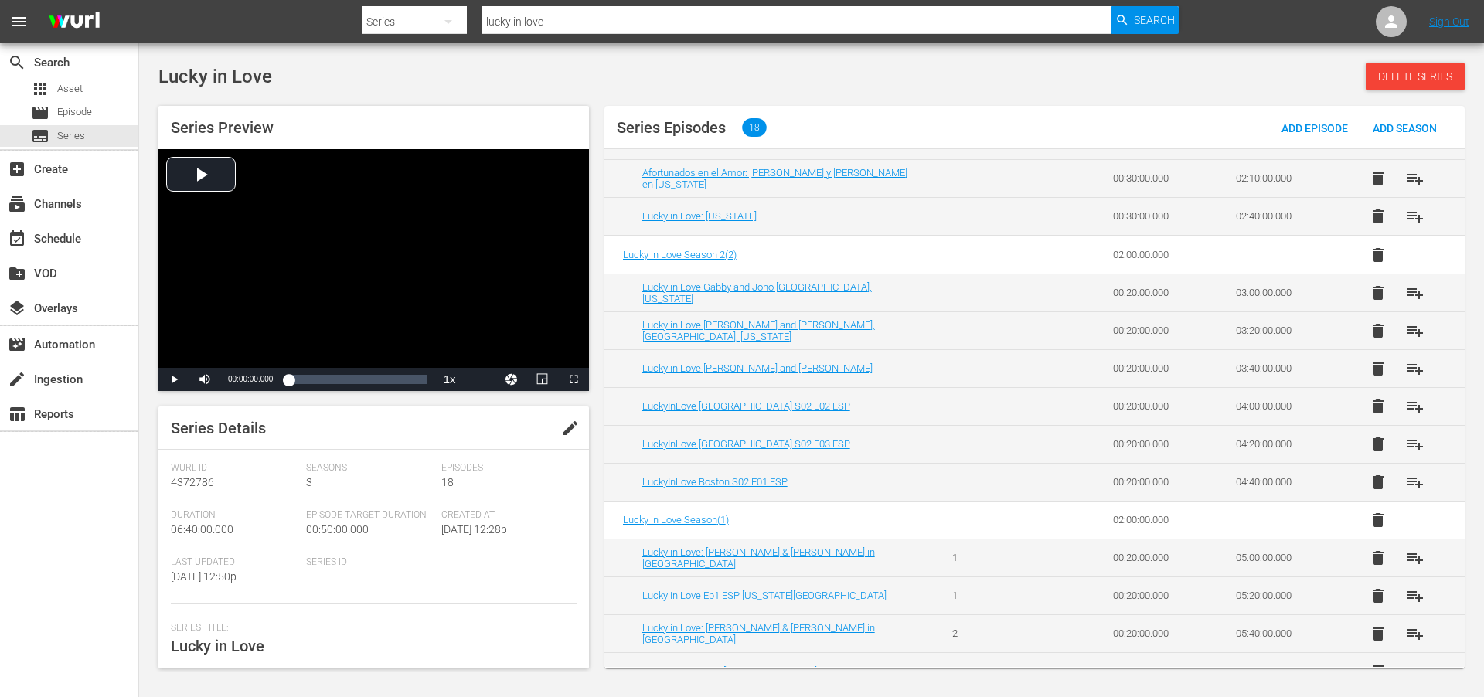
scroll to position [322, 0]
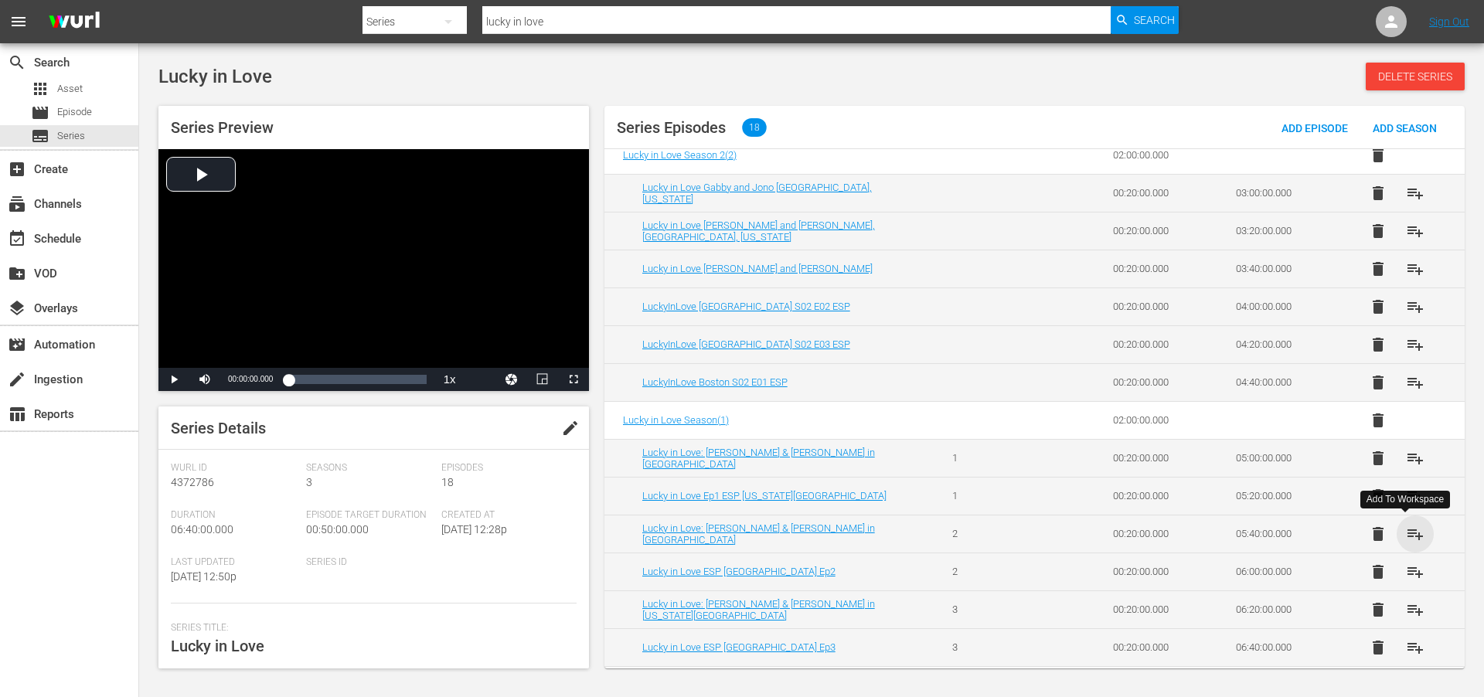
click at [1410, 533] on span "playlist_add" at bounding box center [1415, 534] width 19 height 19
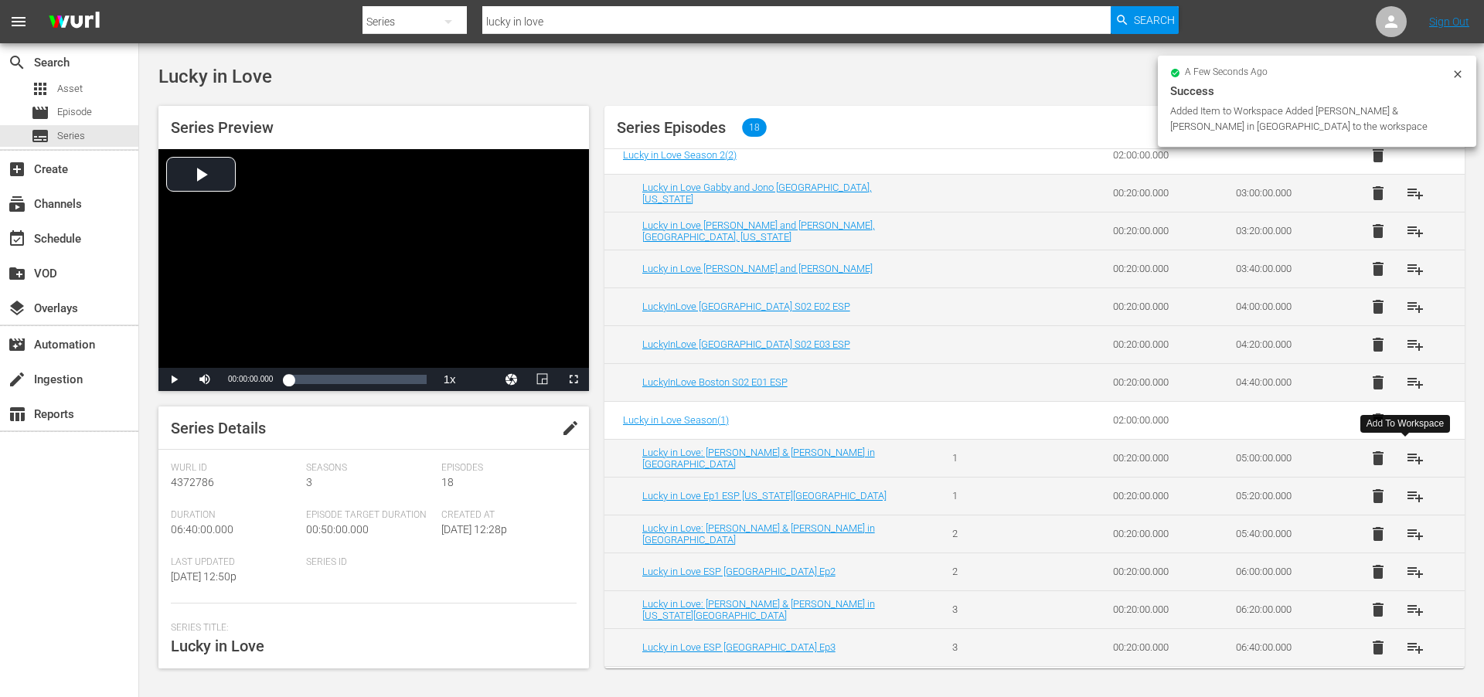
click at [1410, 453] on span "playlist_add" at bounding box center [1415, 458] width 19 height 19
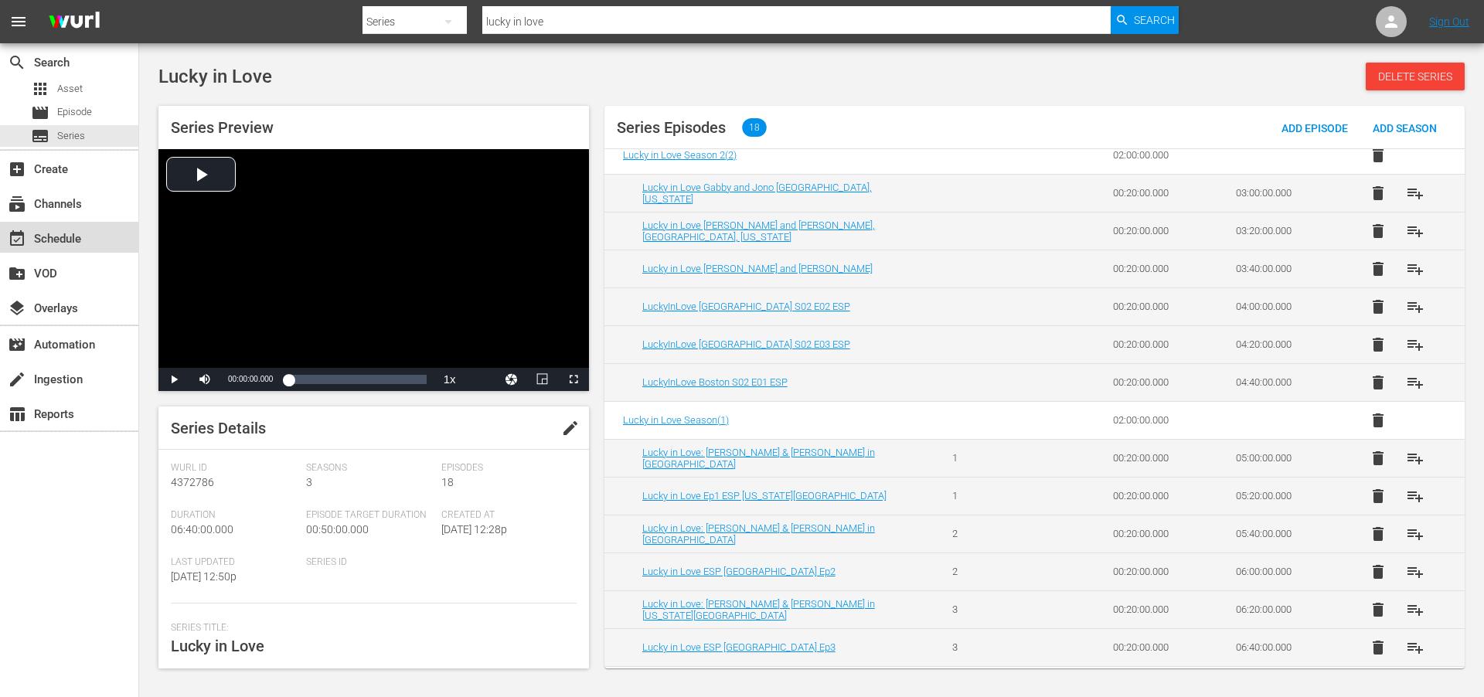
click at [54, 231] on div "event_available Schedule" at bounding box center [43, 237] width 87 height 14
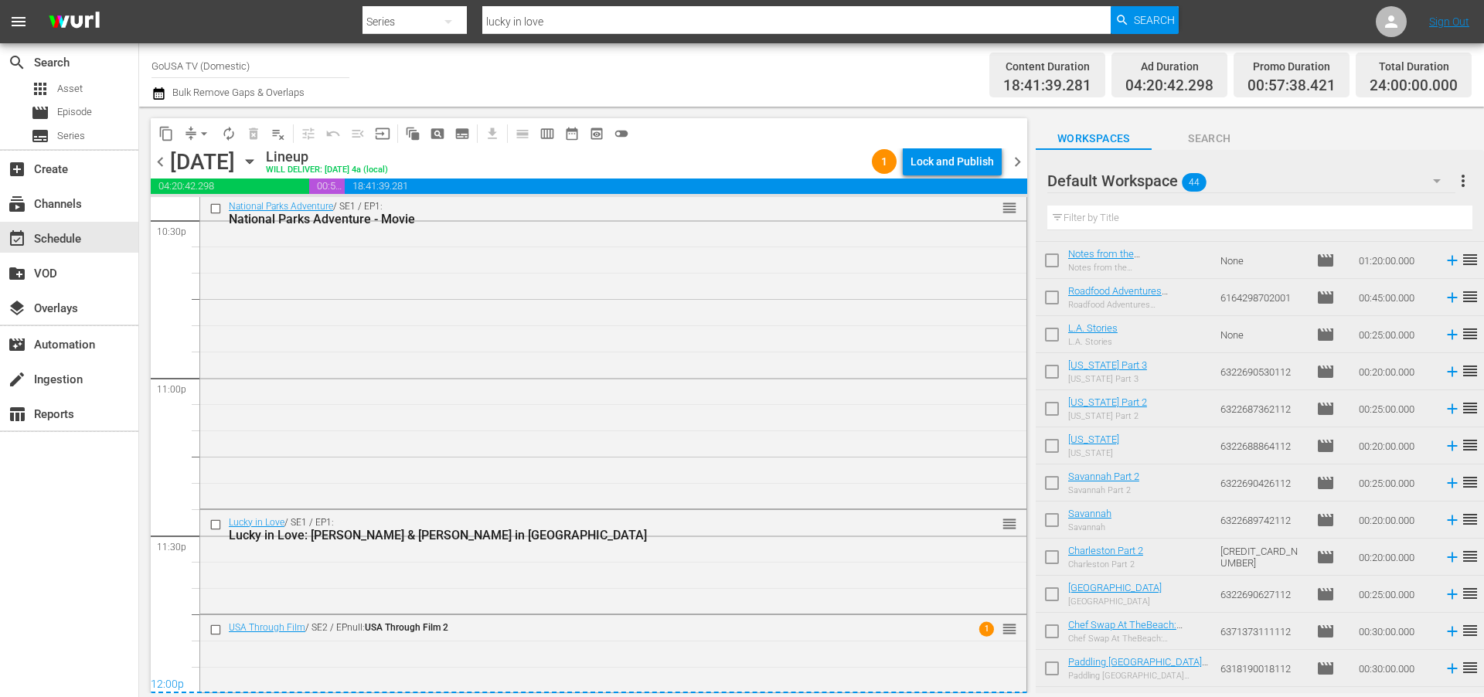
scroll to position [1211, 0]
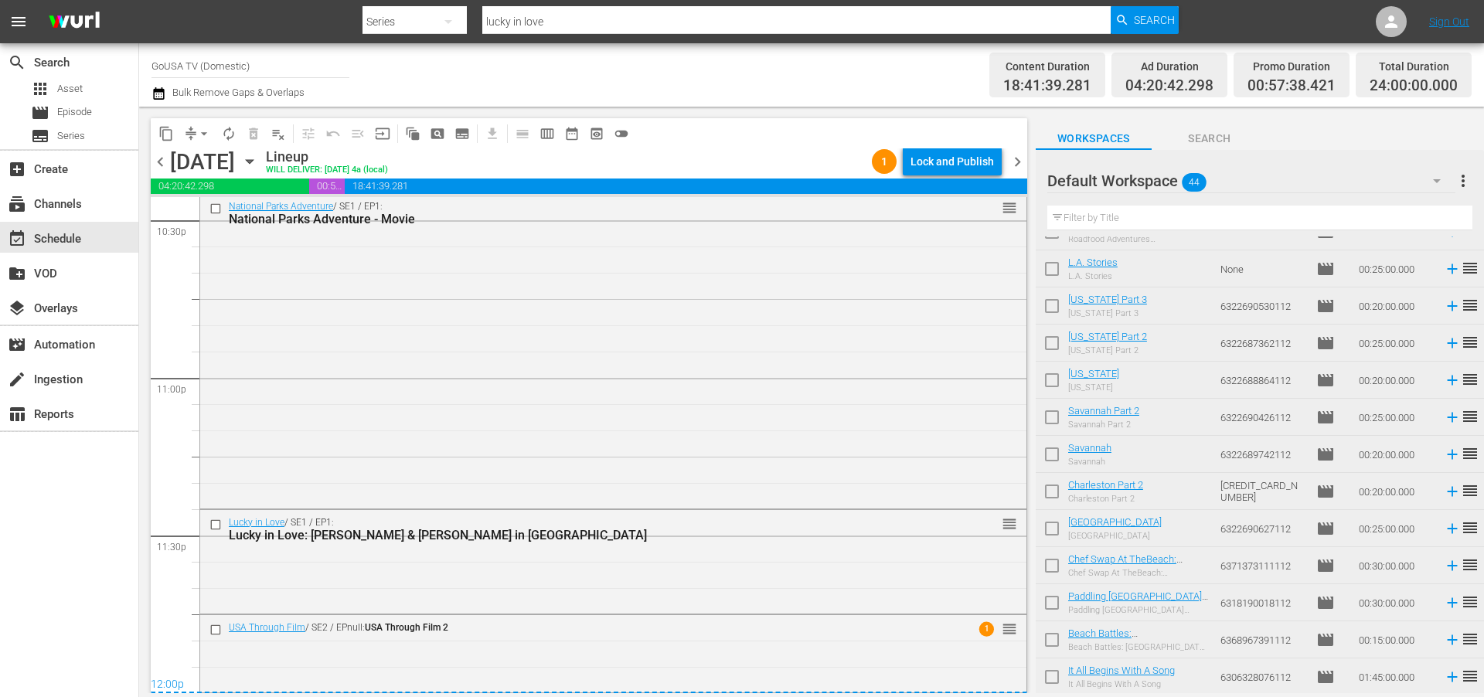
click at [557, 18] on input "lucky in love" at bounding box center [796, 21] width 628 height 37
click at [557, 19] on input "lucky in love" at bounding box center [796, 21] width 628 height 37
type input "beach"
click at [1136, 12] on span "Search" at bounding box center [1154, 20] width 41 height 28
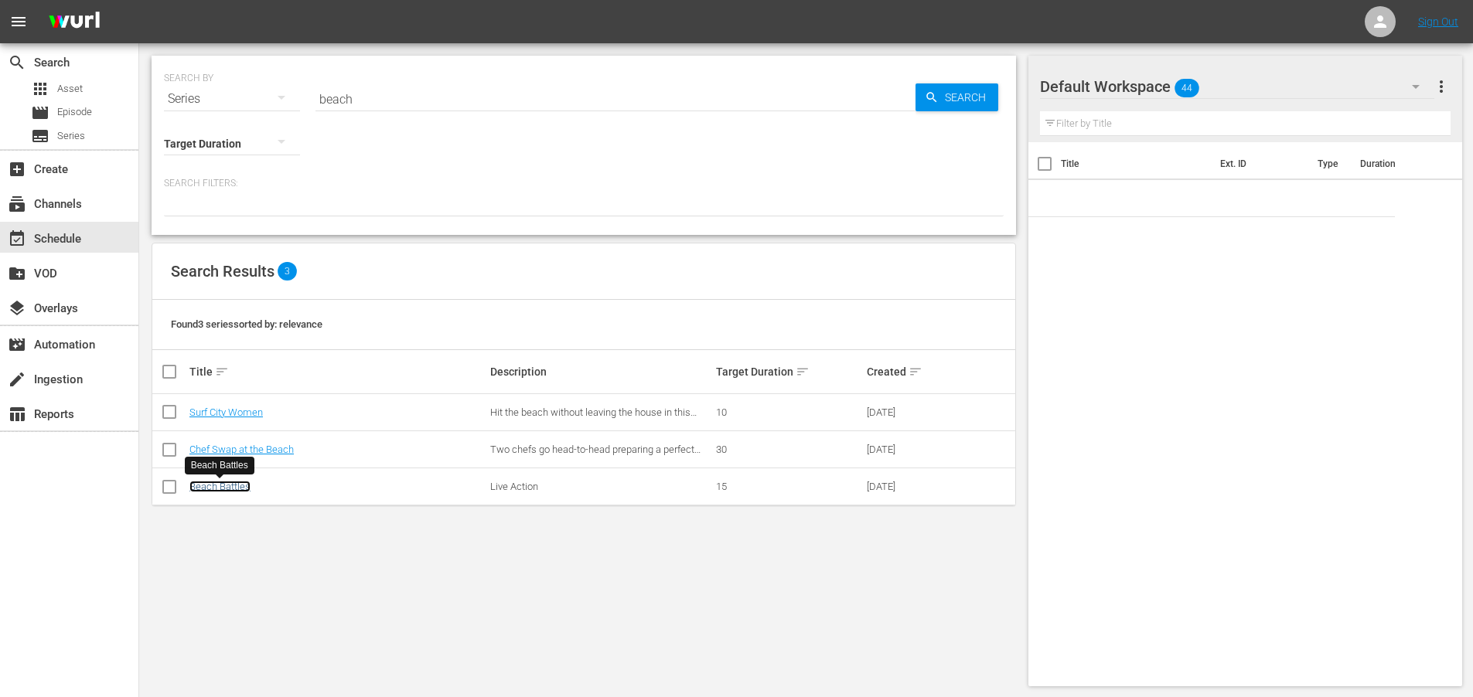
click at [233, 483] on link "Beach Battles" at bounding box center [219, 487] width 61 height 12
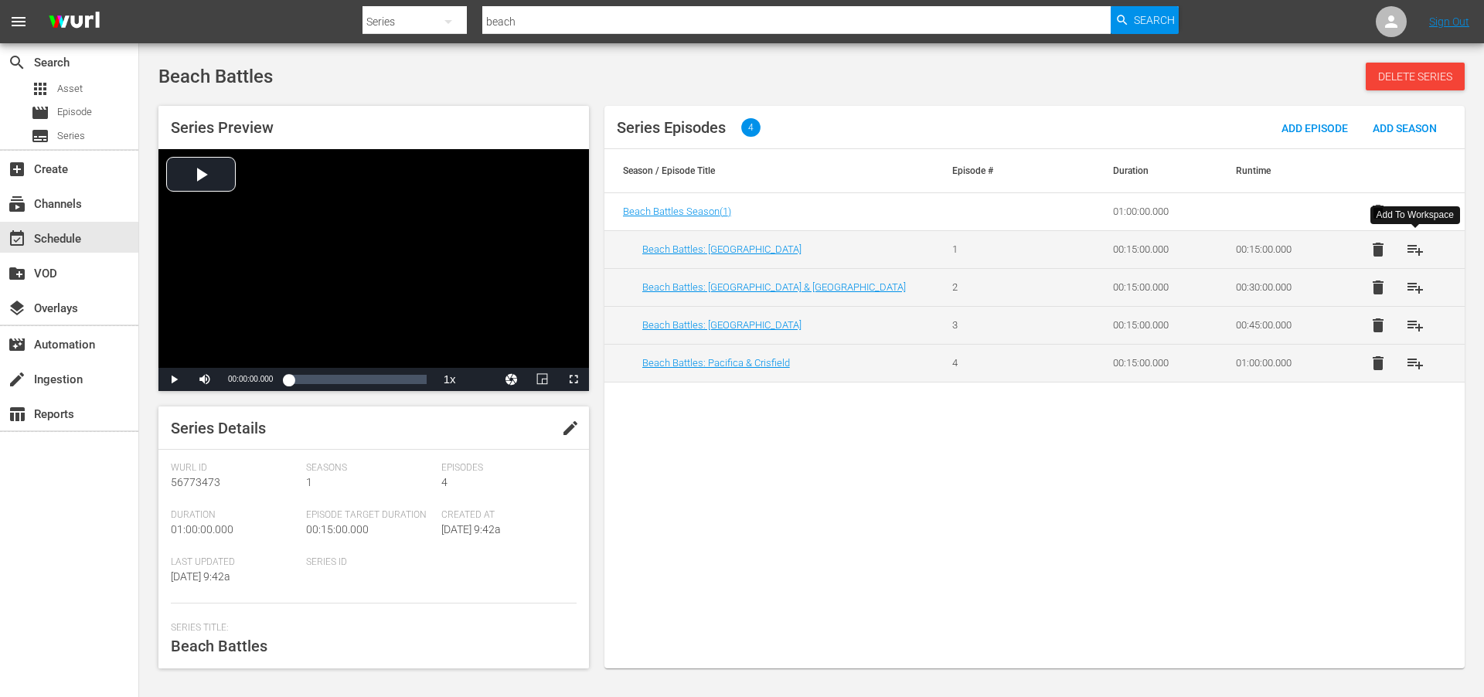
click at [1421, 244] on span "playlist_add" at bounding box center [1415, 249] width 19 height 19
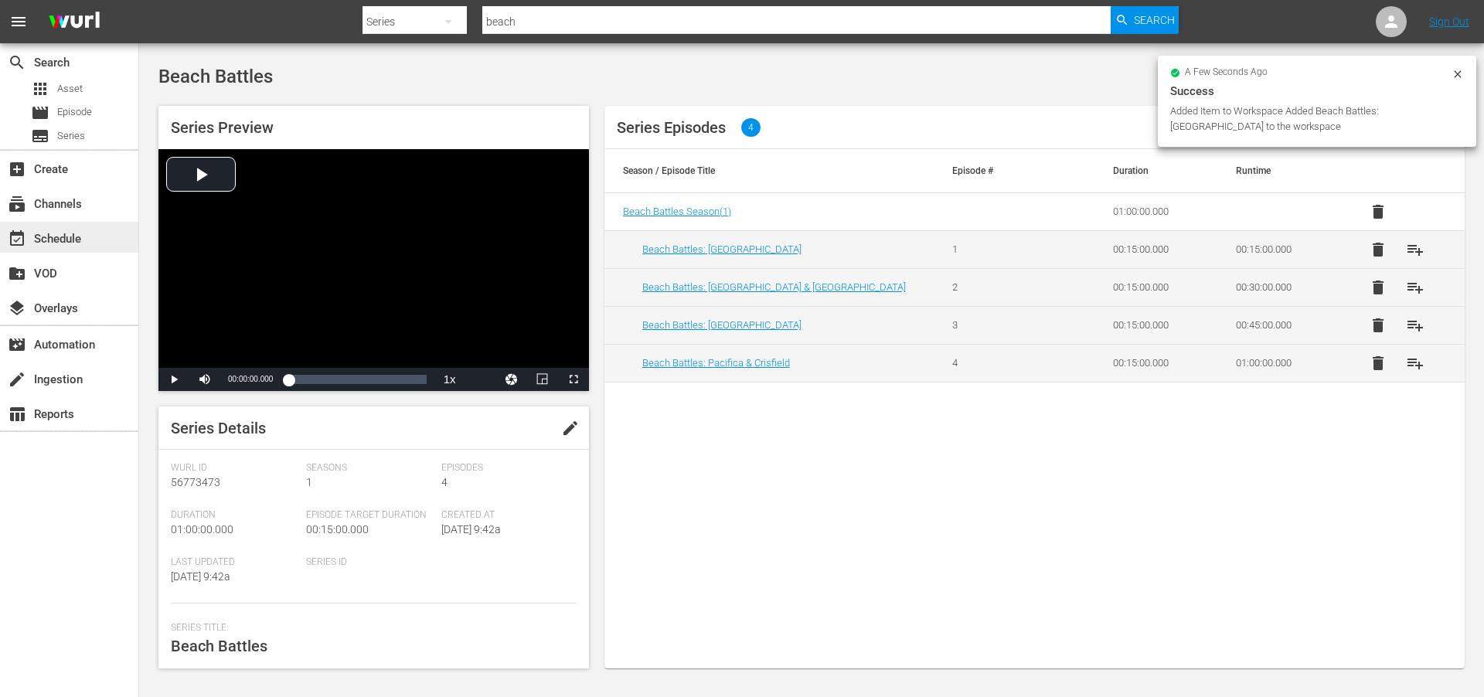
click at [57, 234] on div "event_available Schedule" at bounding box center [43, 237] width 87 height 14
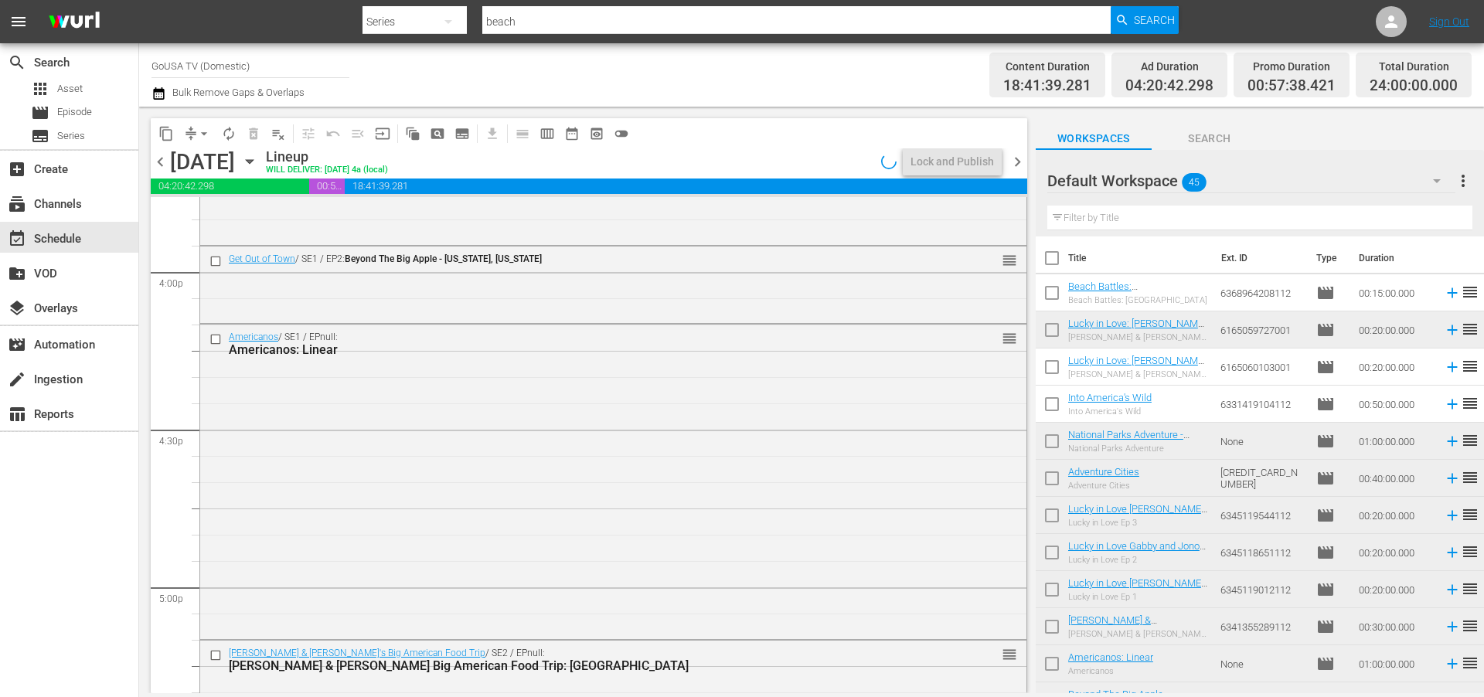
scroll to position [7071, 0]
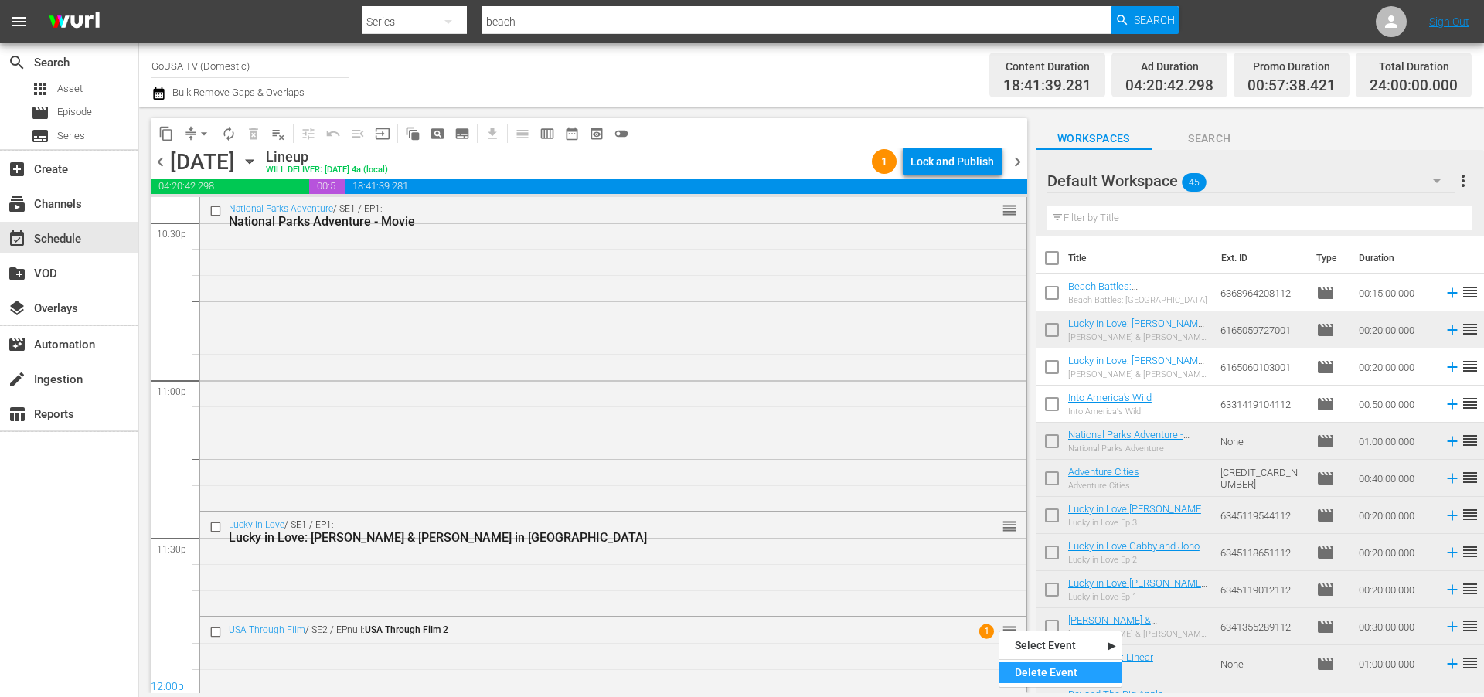
click at [1027, 672] on div "Delete Event" at bounding box center [1061, 673] width 122 height 21
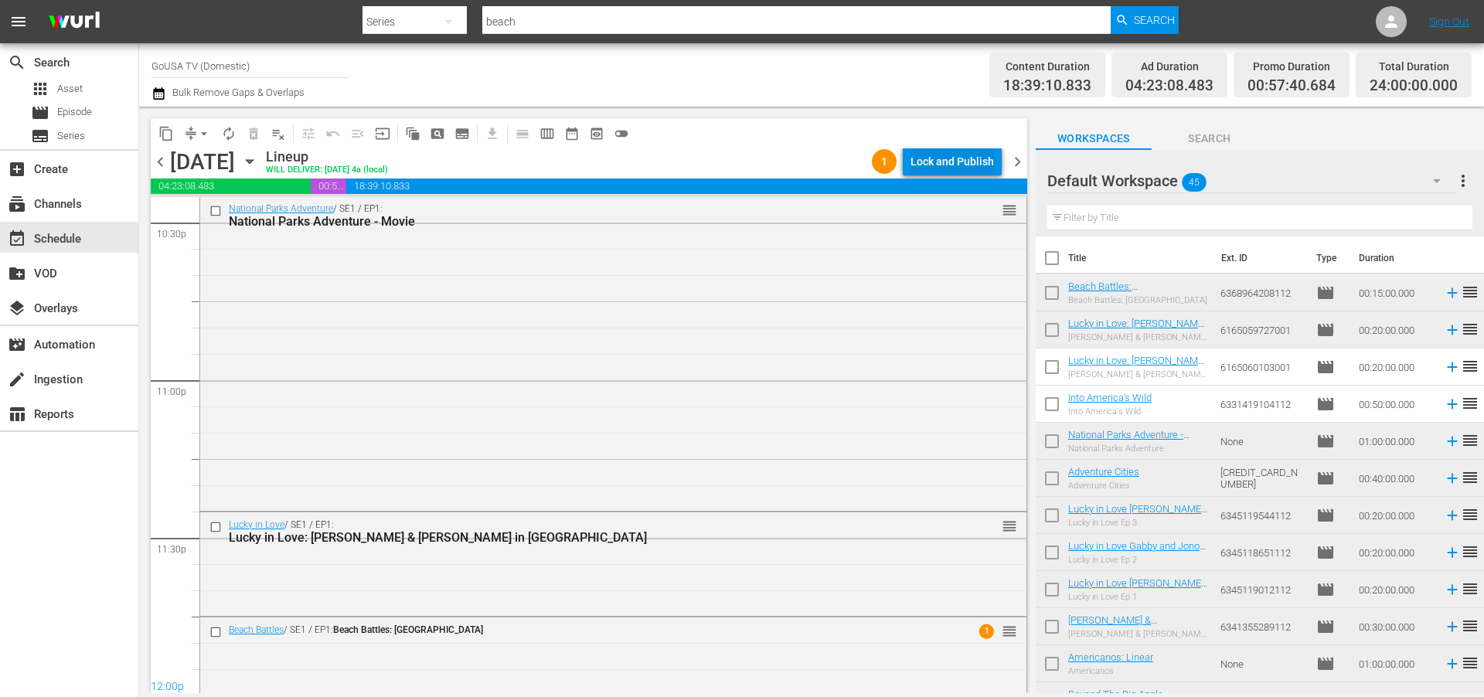
click at [940, 163] on div "Lock and Publish" at bounding box center [952, 162] width 83 height 28
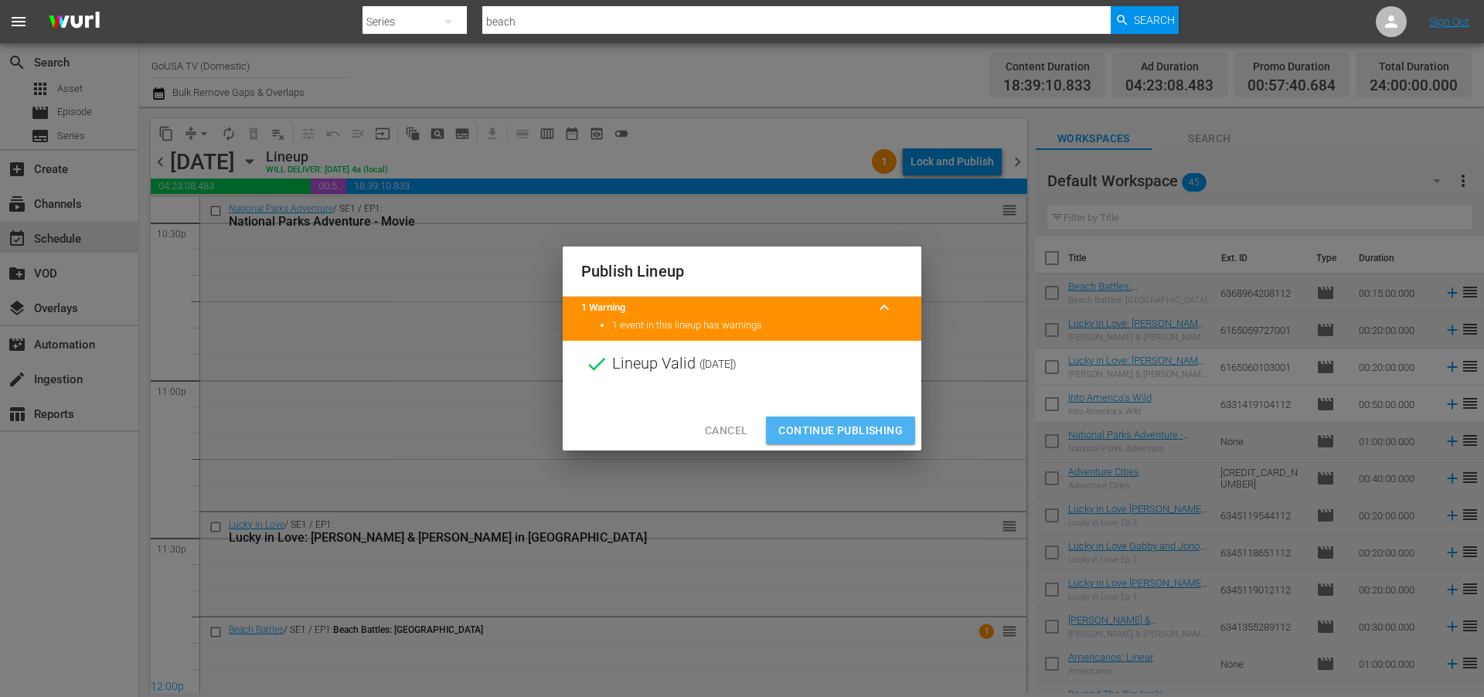
click at [835, 427] on span "Continue Publishing" at bounding box center [840, 430] width 124 height 19
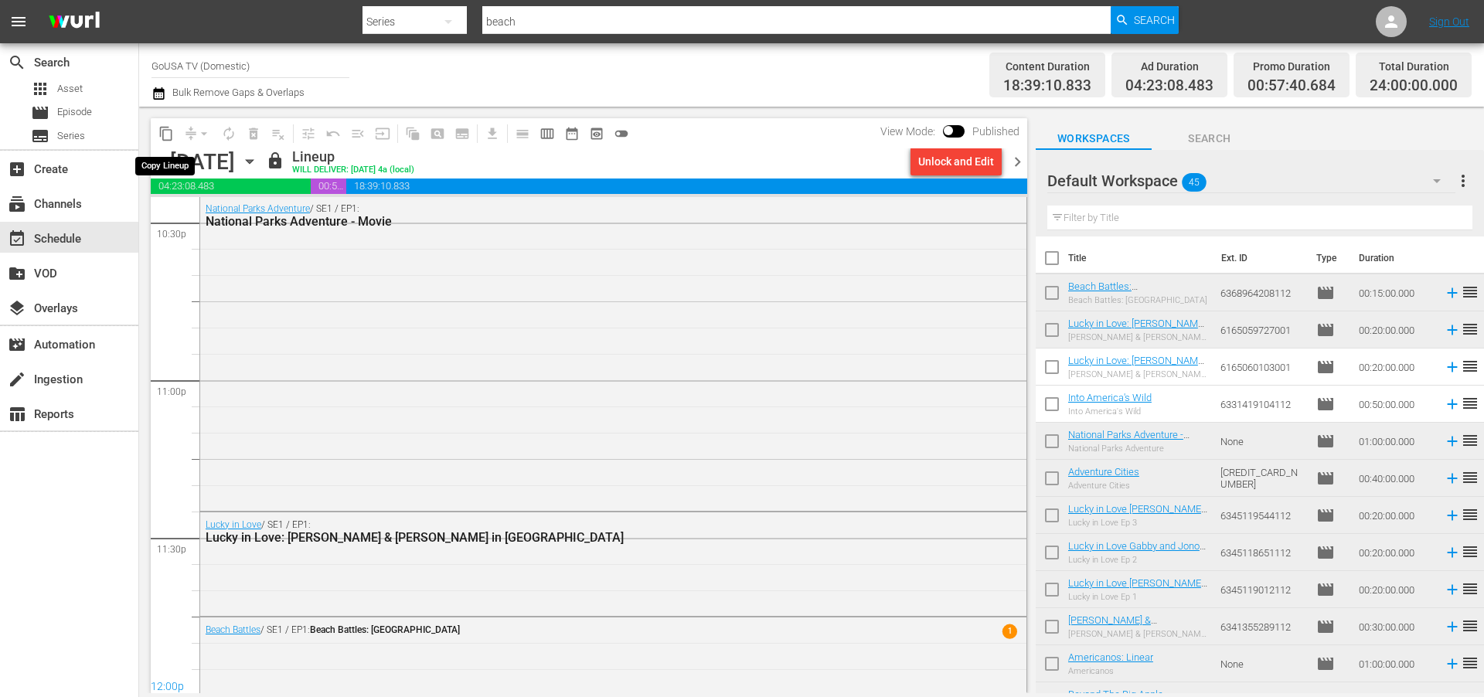
click at [166, 136] on span "content_copy" at bounding box center [165, 133] width 15 height 15
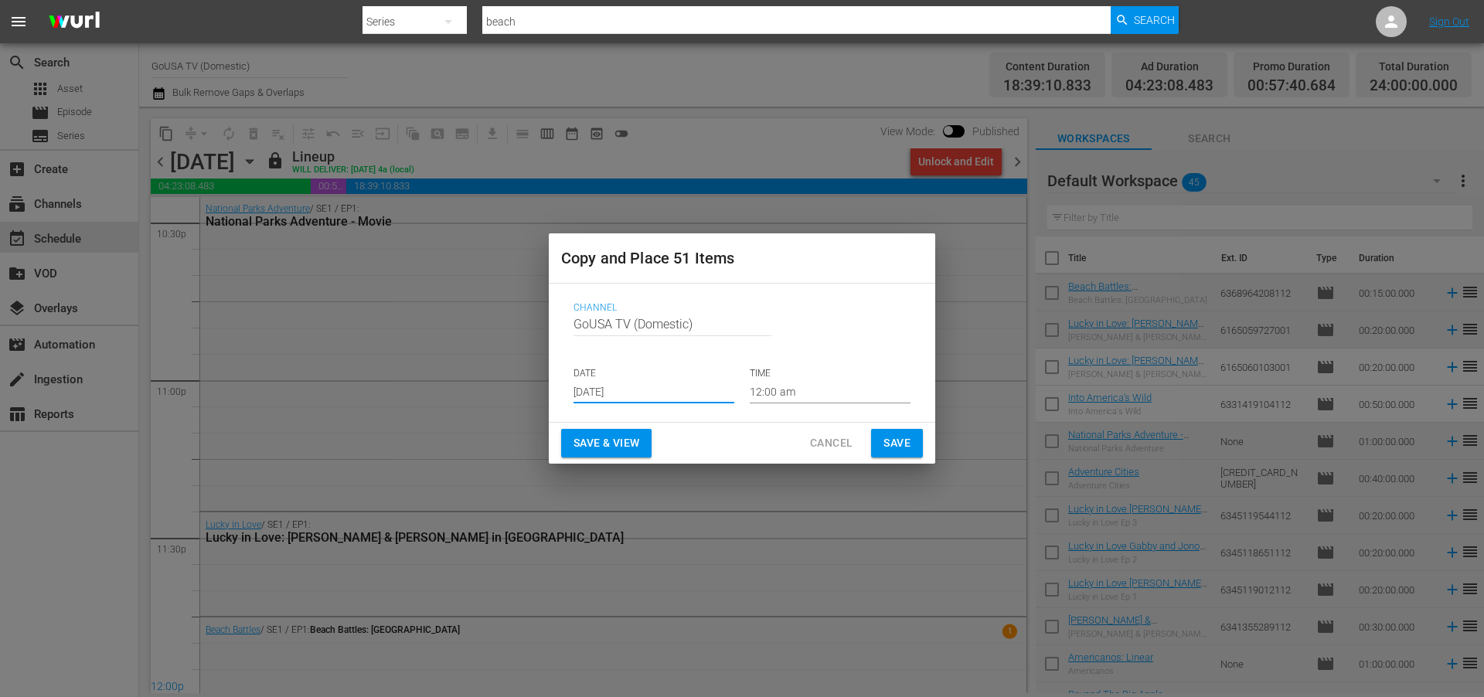
click at [653, 391] on input "Aug 22nd 2025" at bounding box center [654, 391] width 161 height 23
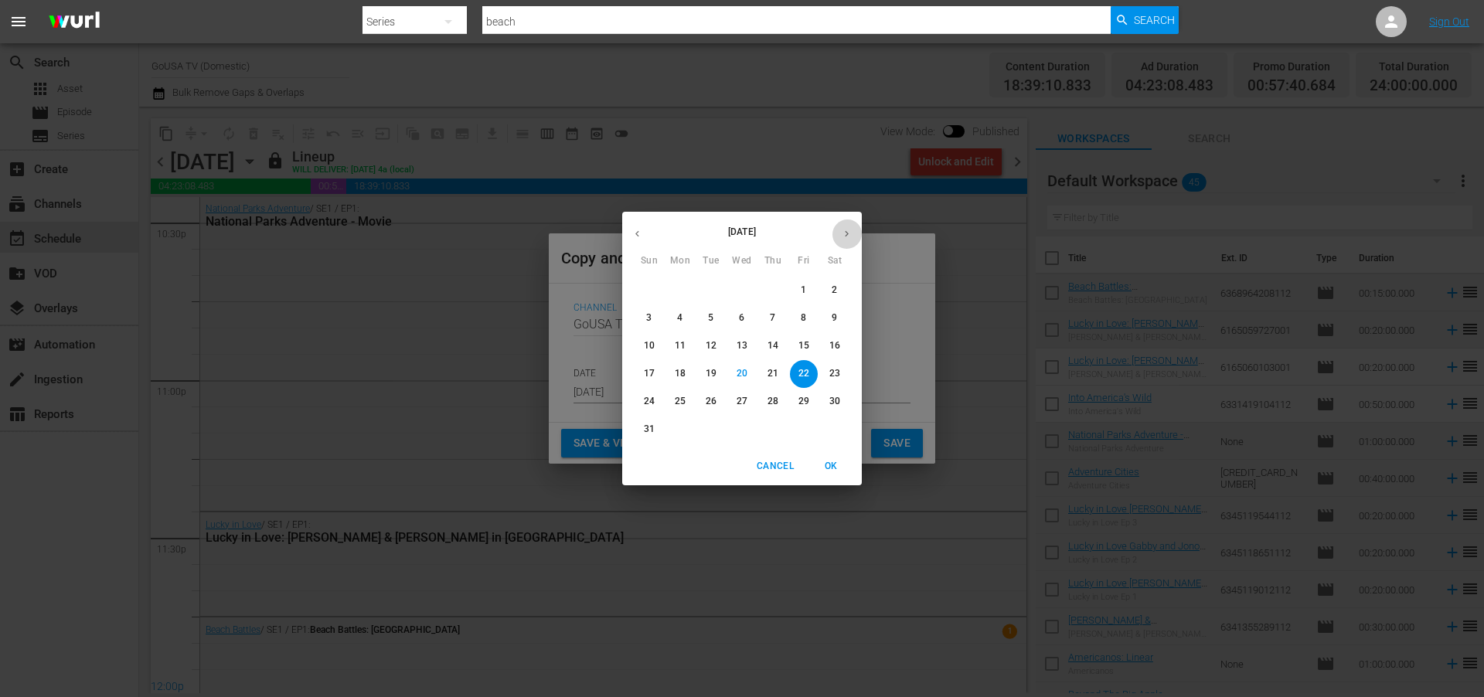
click at [845, 232] on icon "button" at bounding box center [847, 234] width 12 height 12
click at [834, 312] on p "13" at bounding box center [834, 318] width 11 height 13
type input "Sep 13th 2025"
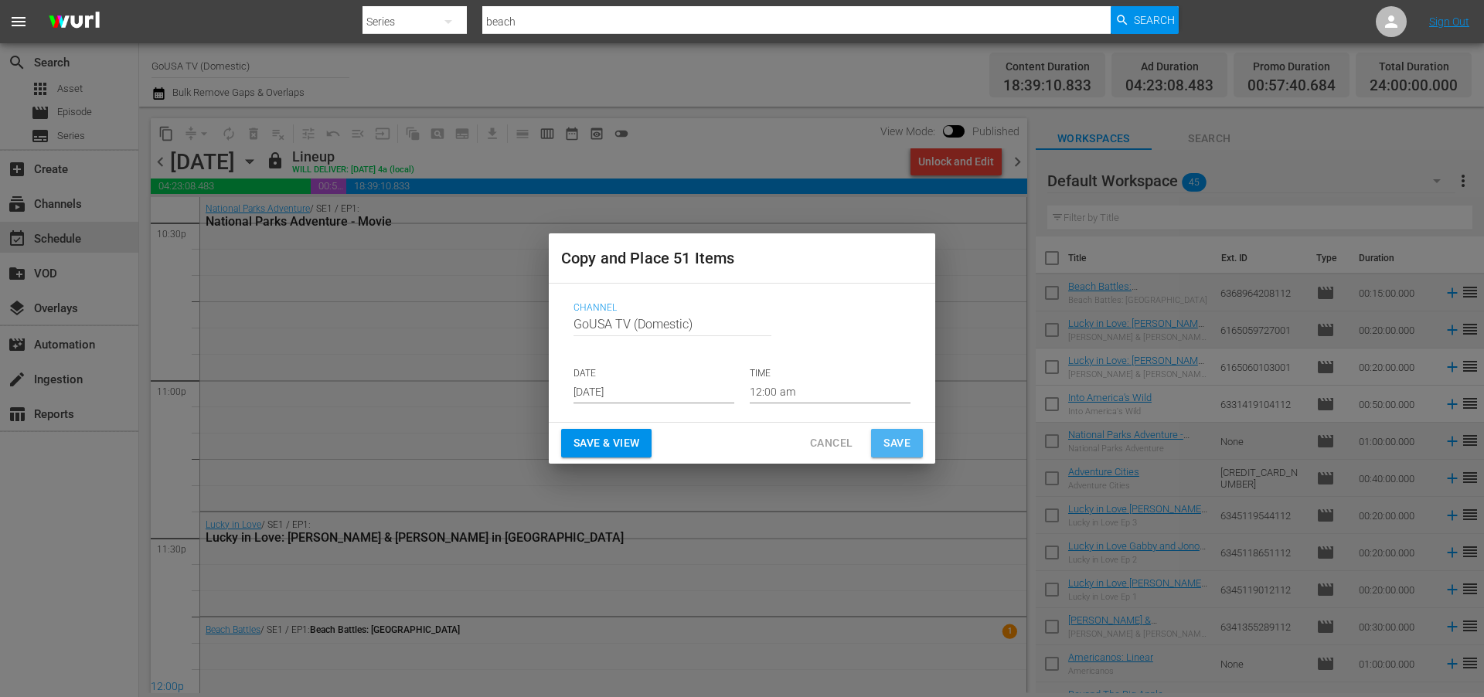
click at [894, 438] on span "Save" at bounding box center [897, 443] width 27 height 19
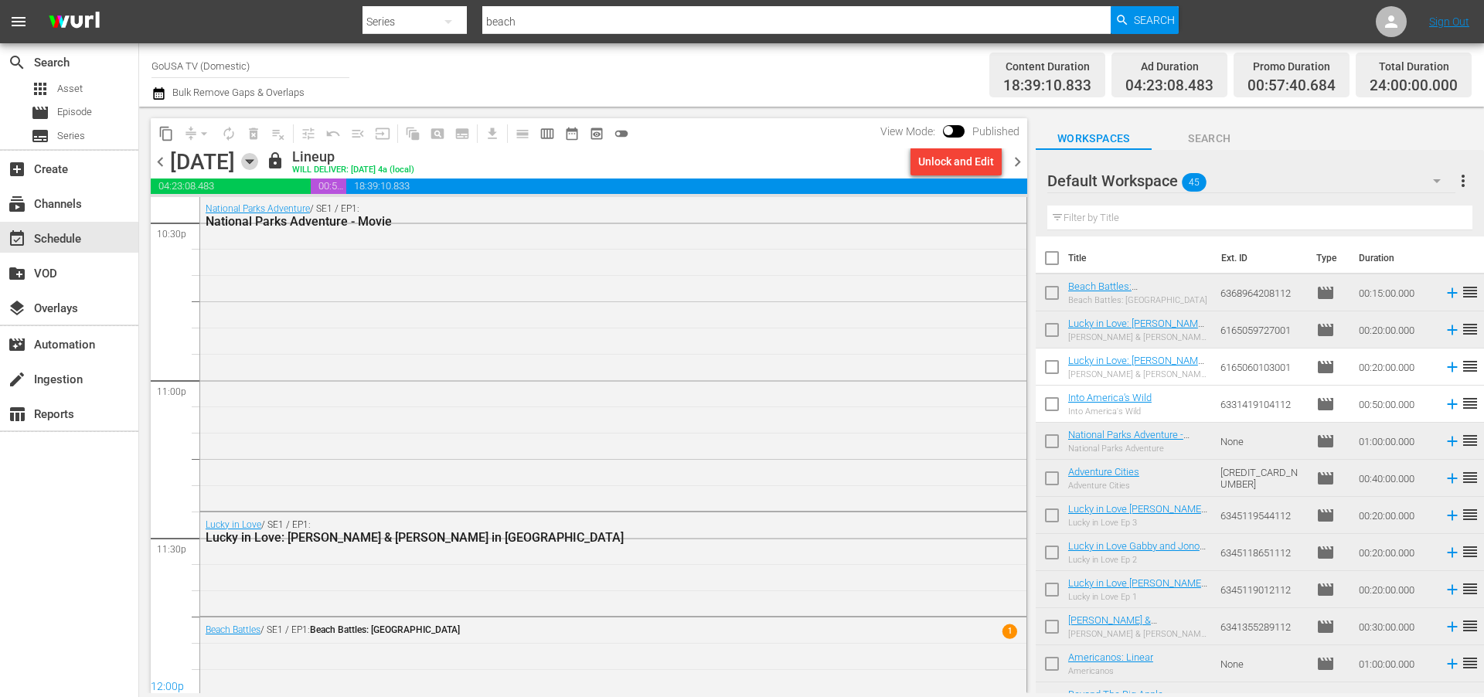
click at [258, 162] on icon "button" at bounding box center [249, 161] width 17 height 17
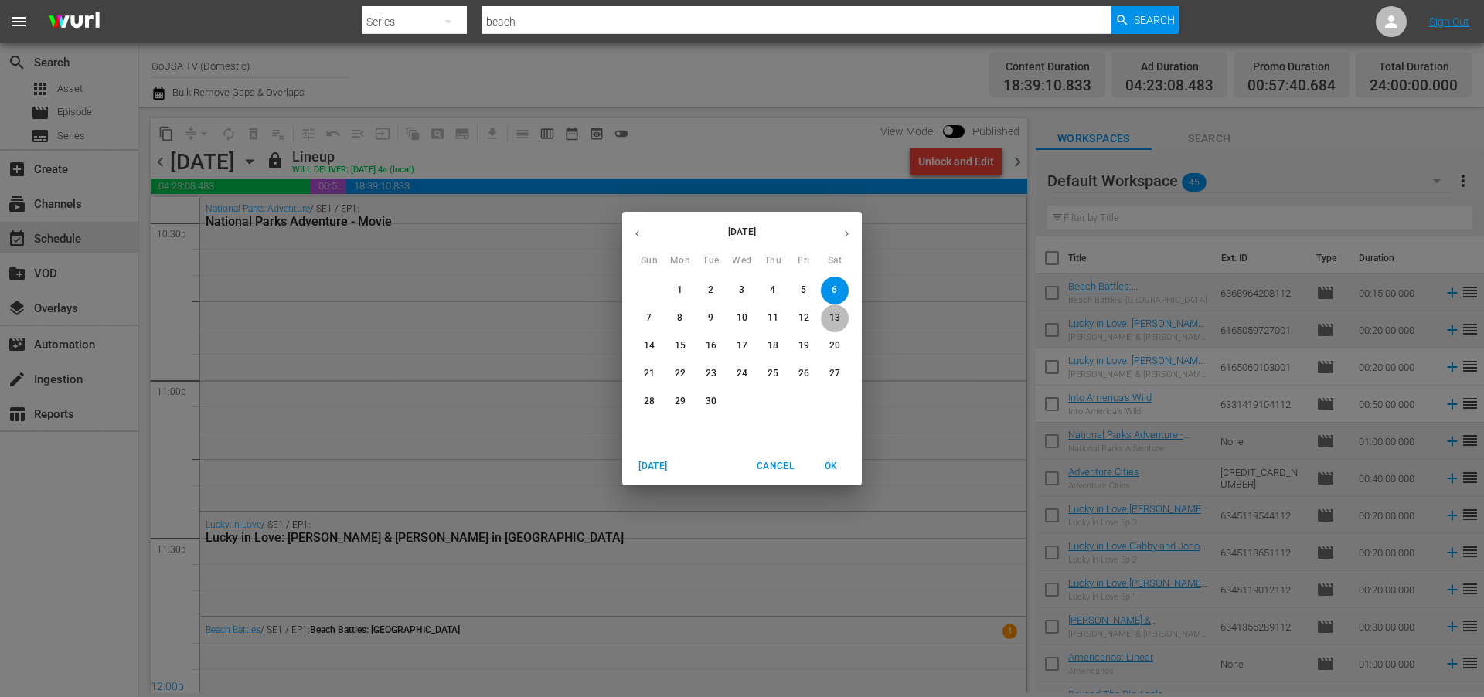
click at [834, 312] on p "13" at bounding box center [834, 318] width 11 height 13
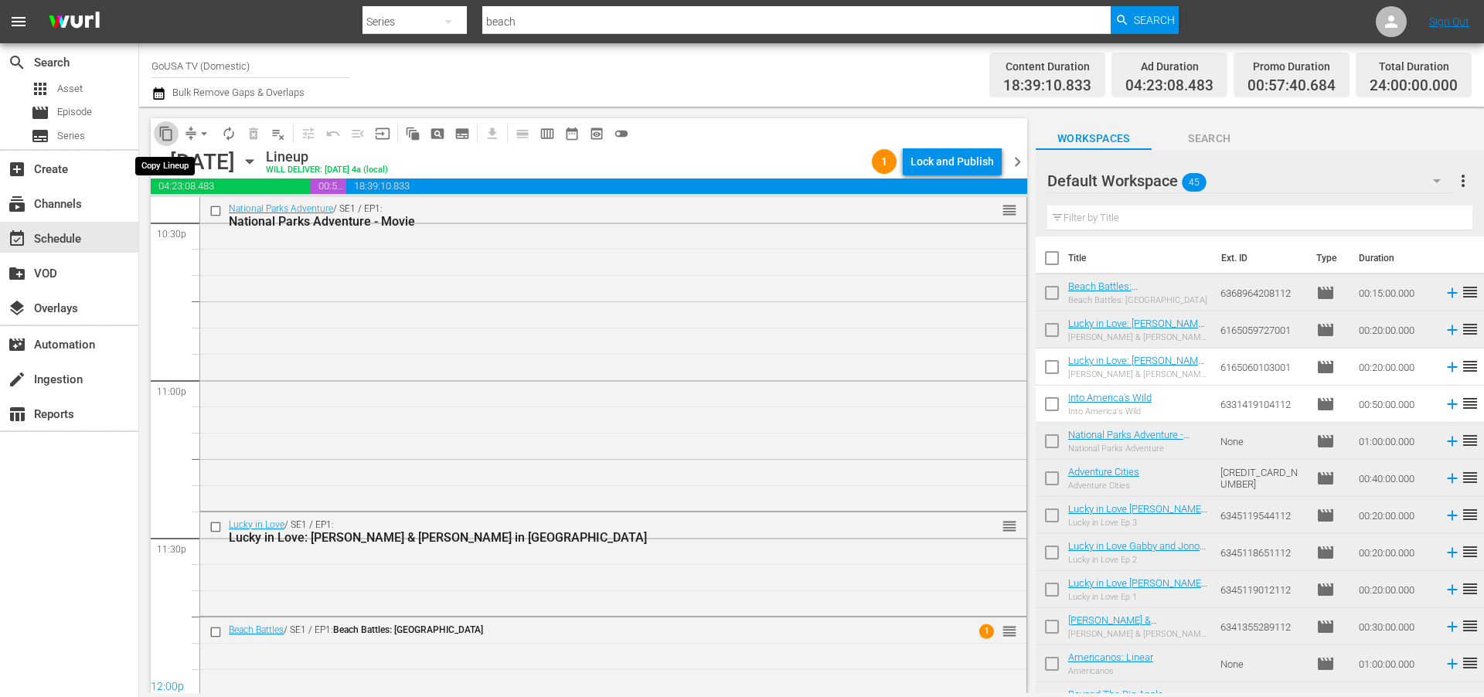
click at [164, 135] on span "content_copy" at bounding box center [165, 133] width 15 height 15
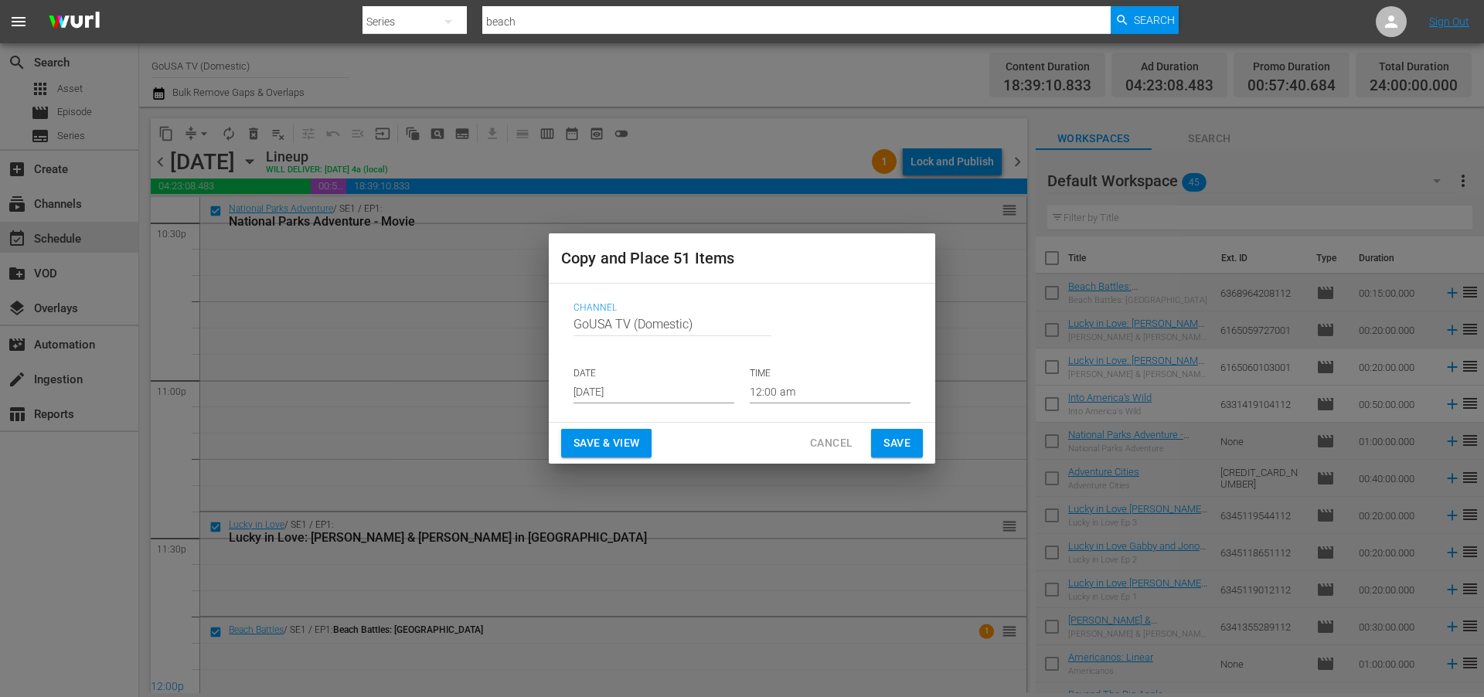
click at [660, 390] on input "Aug 22nd 2025" at bounding box center [654, 391] width 161 height 23
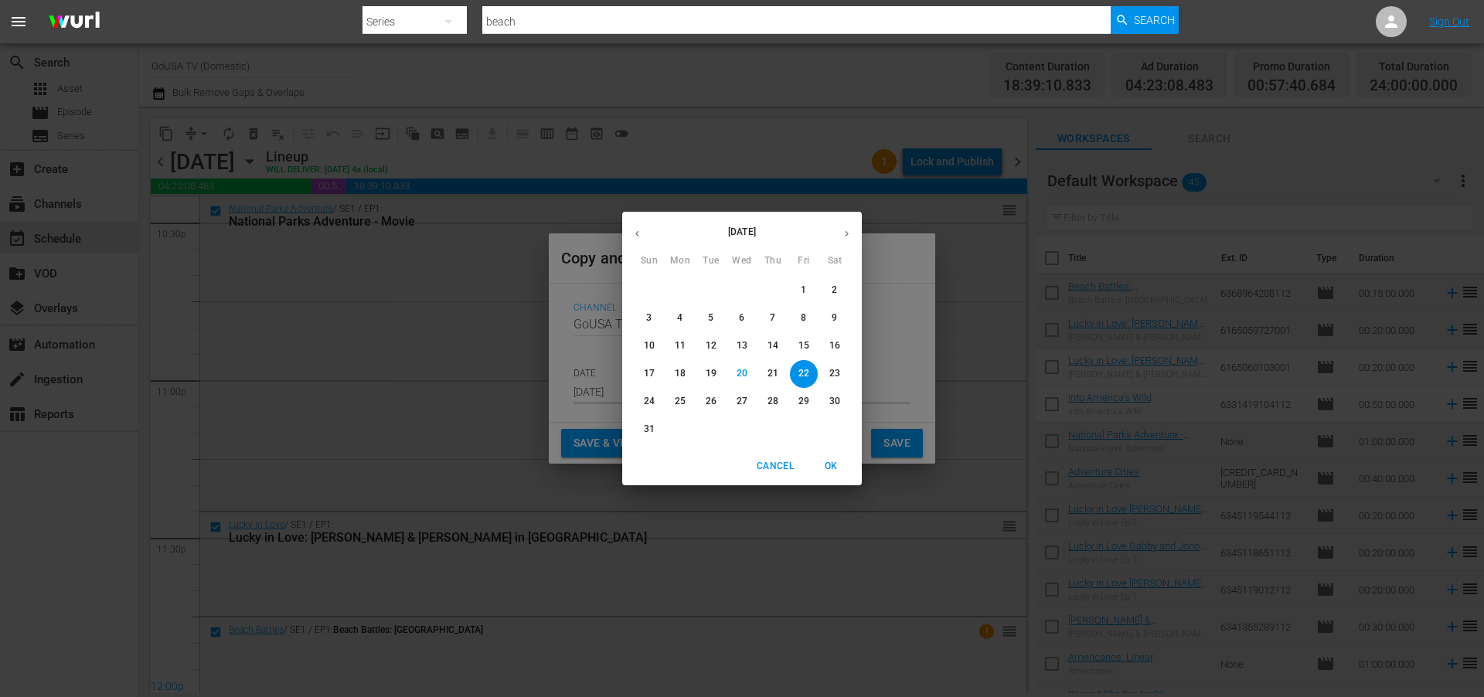
click at [847, 233] on icon "button" at bounding box center [847, 234] width 4 height 6
click at [833, 342] on p "20" at bounding box center [834, 345] width 11 height 13
type input "Sep 20th 2025"
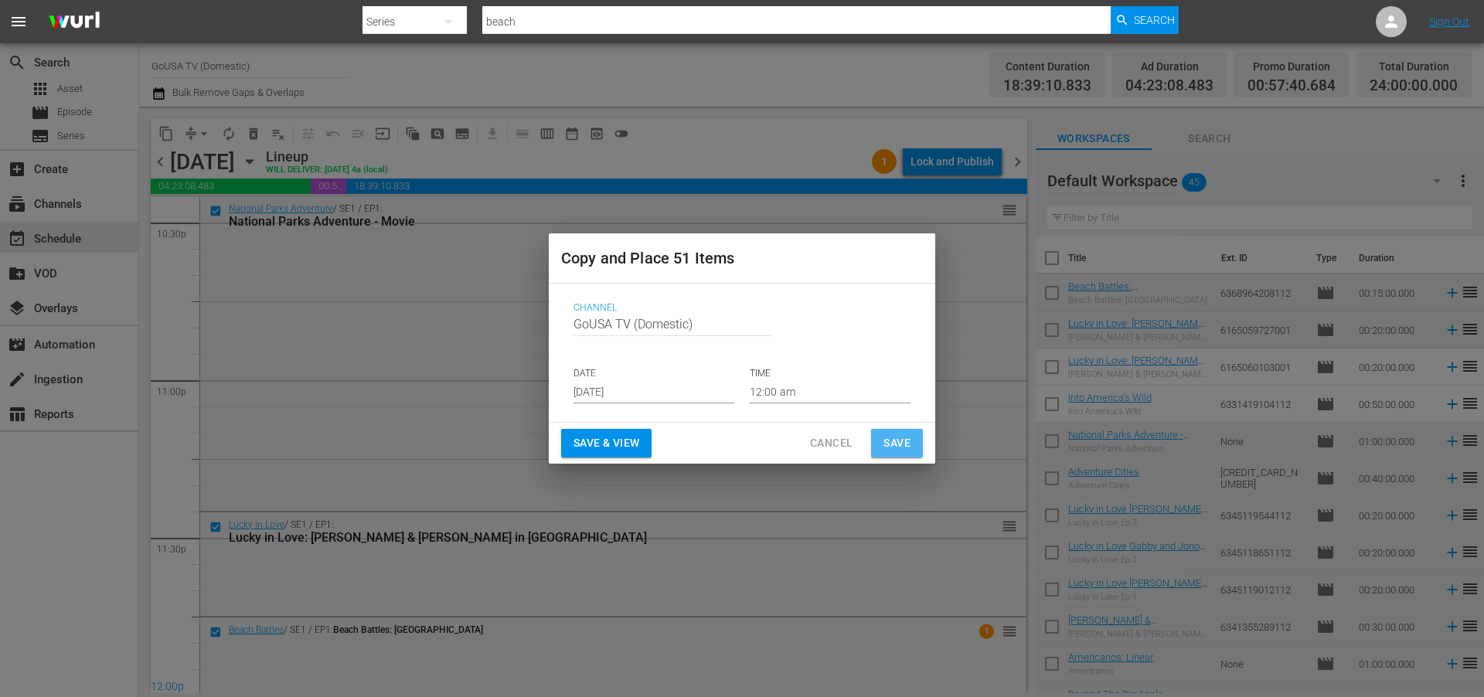
click at [892, 444] on span "Save" at bounding box center [897, 443] width 27 height 19
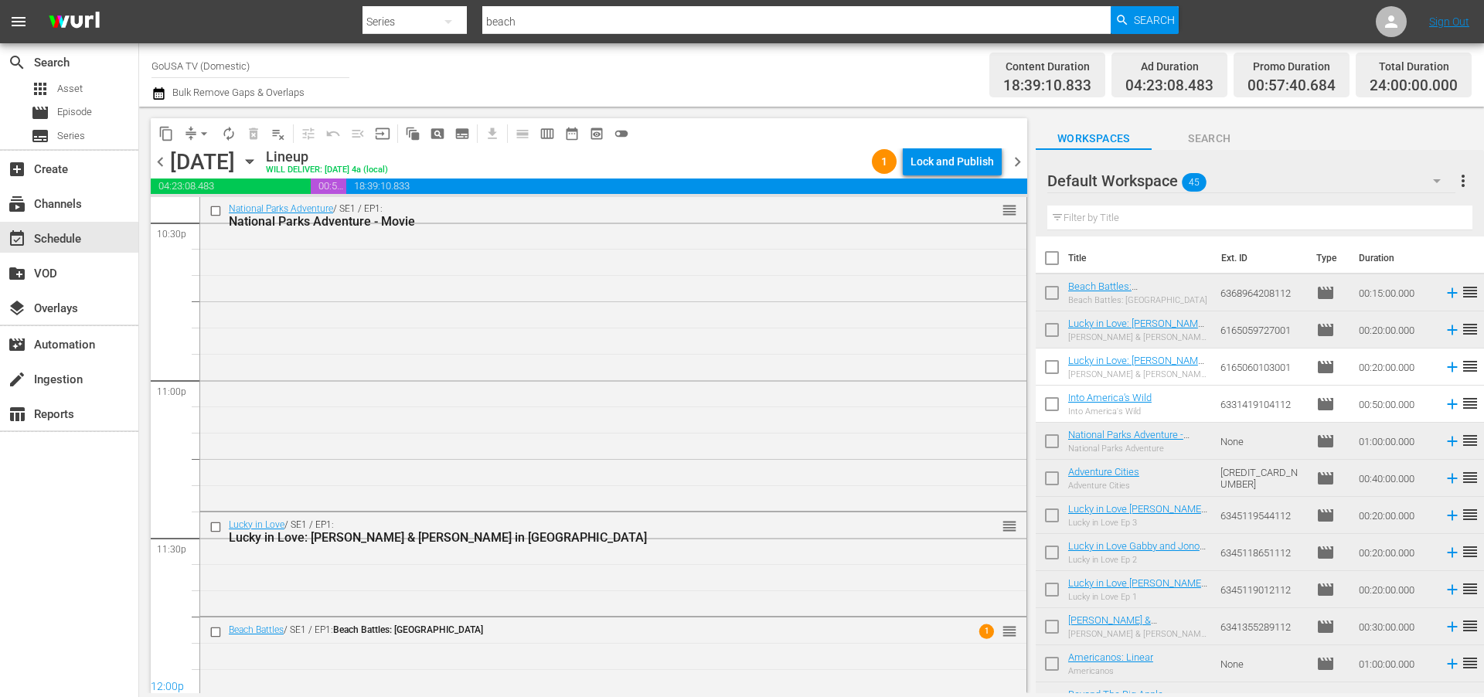
click at [258, 161] on icon "button" at bounding box center [249, 161] width 17 height 17
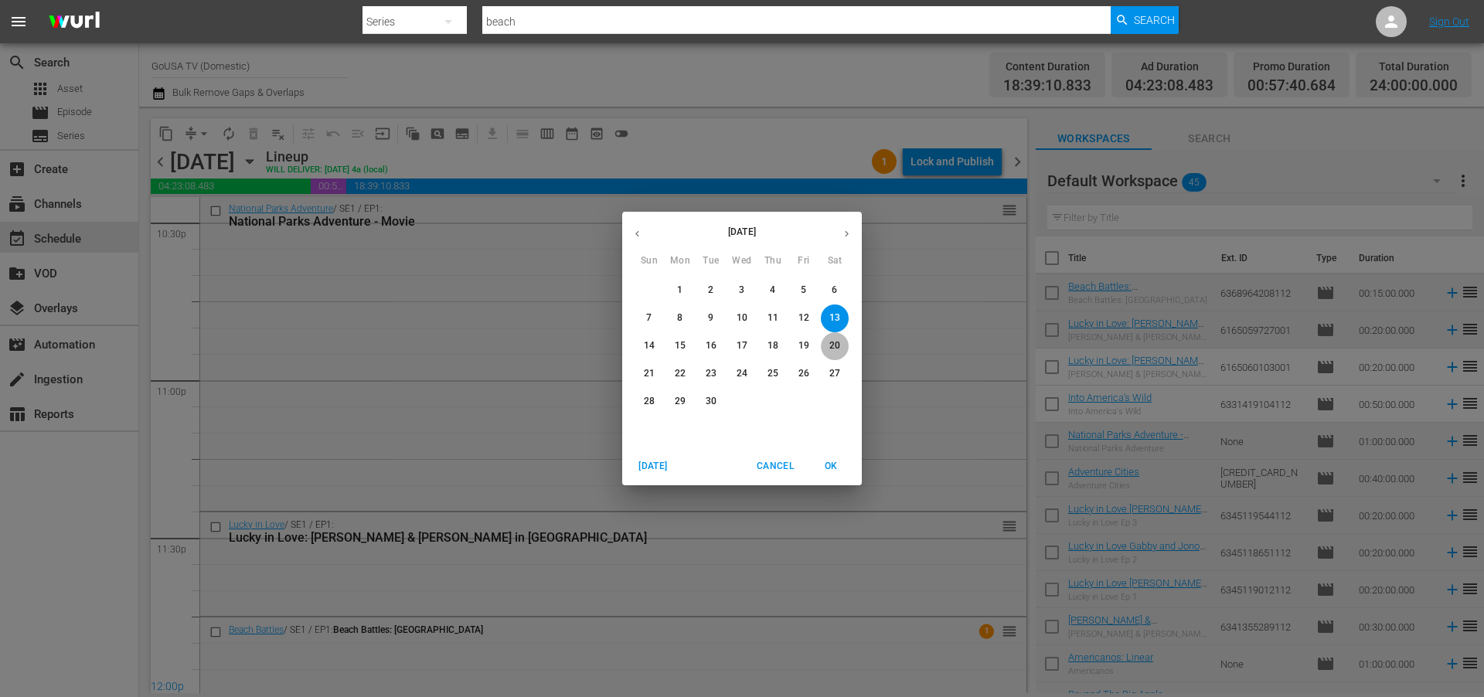
drag, startPoint x: 836, startPoint y: 346, endPoint x: 844, endPoint y: 378, distance: 33.6
click at [836, 346] on p "20" at bounding box center [834, 345] width 11 height 13
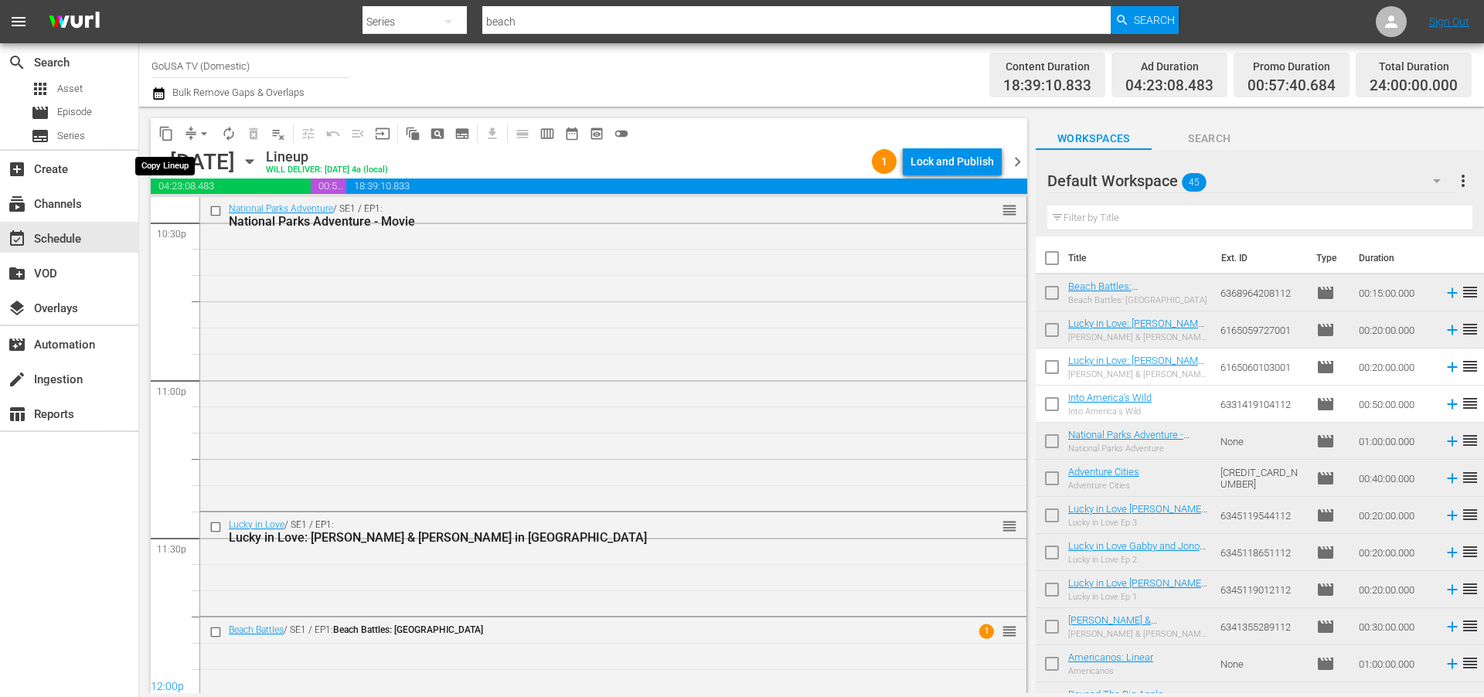
click at [169, 134] on span "content_copy" at bounding box center [165, 133] width 15 height 15
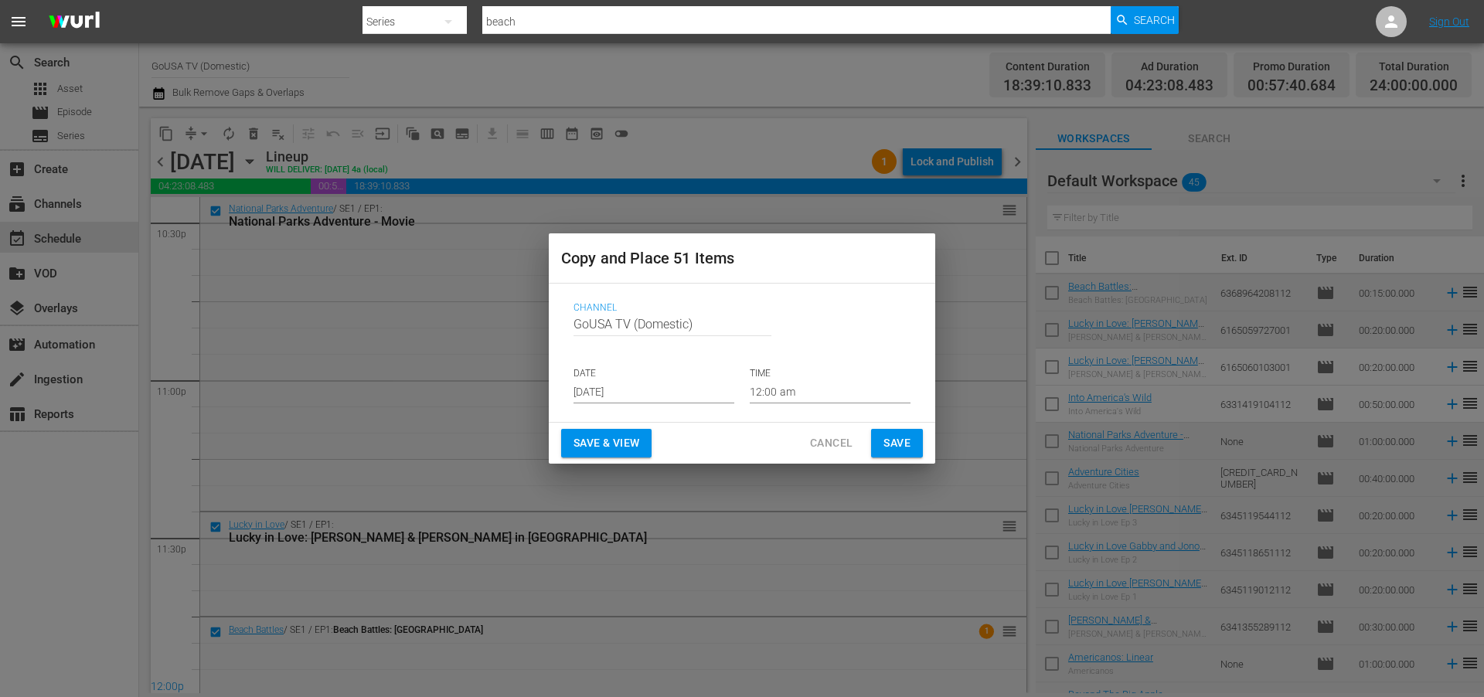
click at [677, 390] on input "Aug 22nd 2025" at bounding box center [654, 391] width 161 height 23
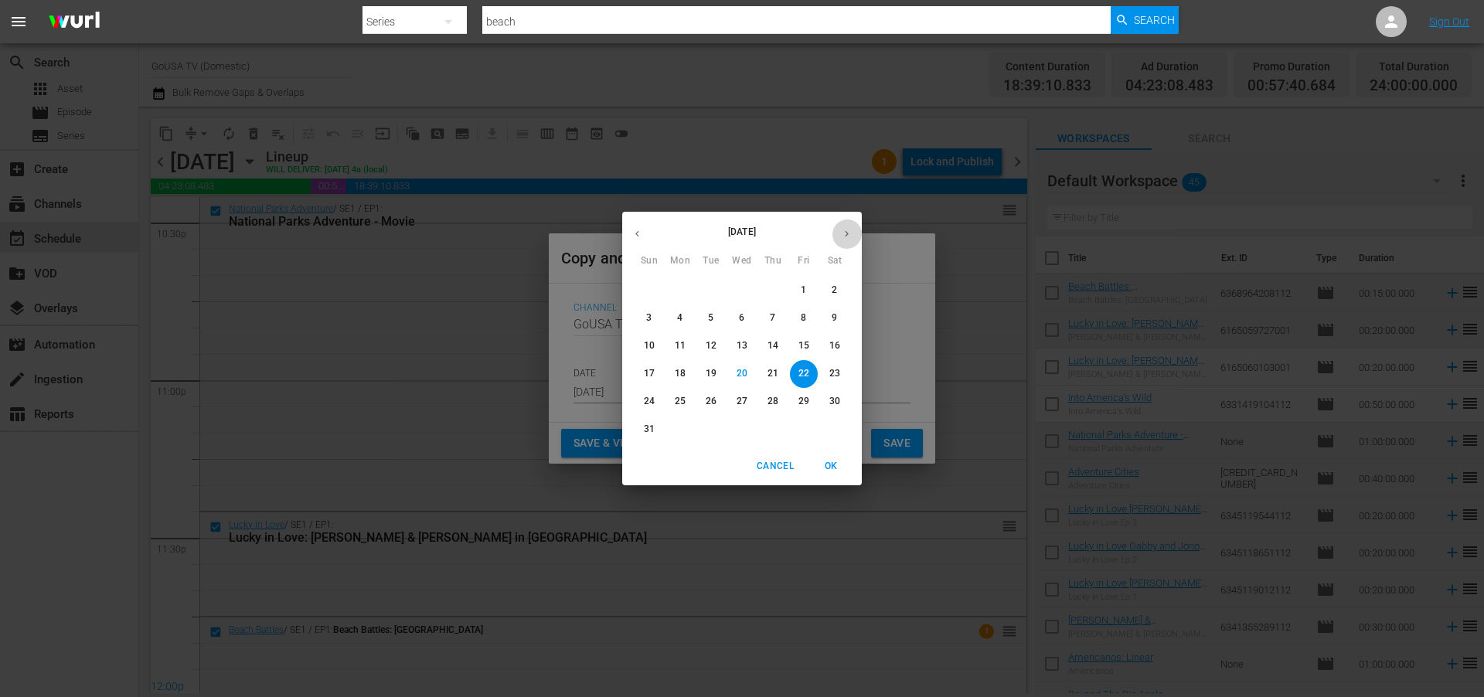
click at [850, 230] on icon "button" at bounding box center [847, 234] width 12 height 12
click at [835, 373] on p "27" at bounding box center [834, 373] width 11 height 13
type input "Sep 27th 2025"
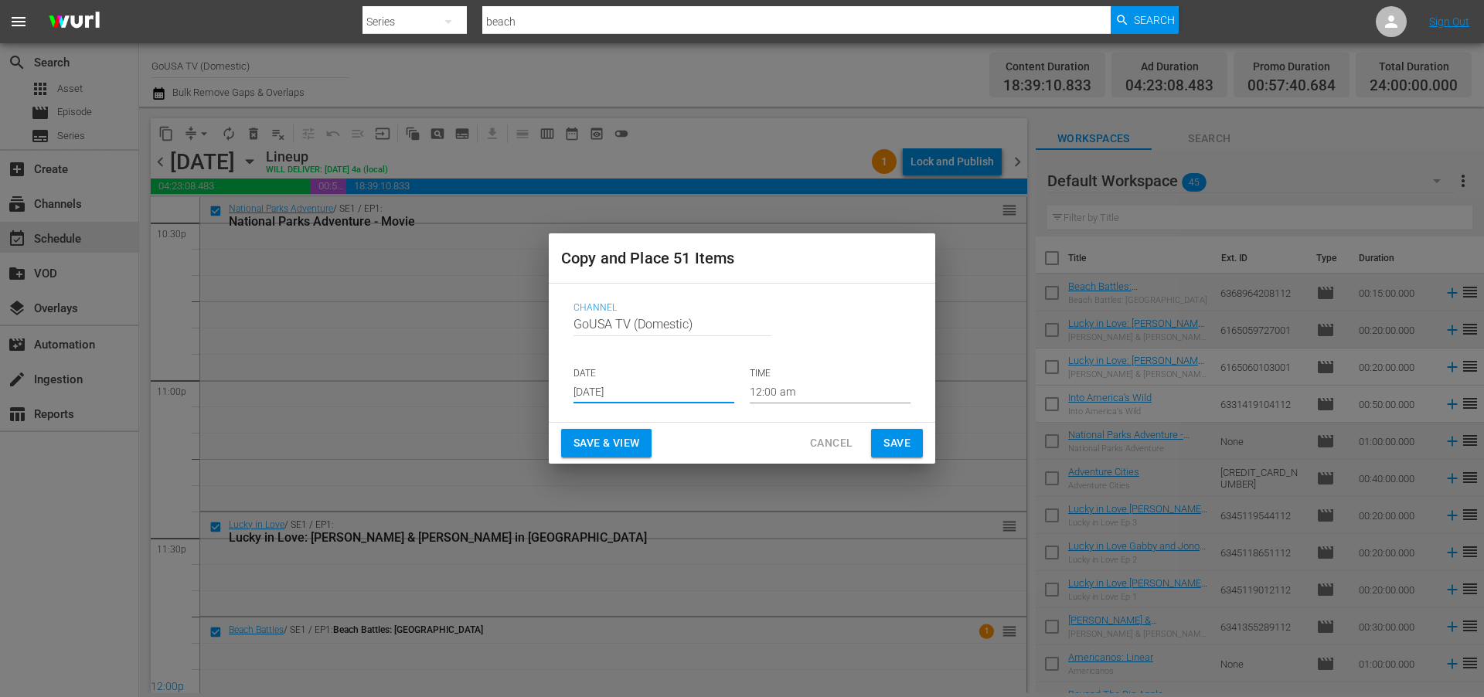
click at [904, 441] on span "Save" at bounding box center [897, 443] width 27 height 19
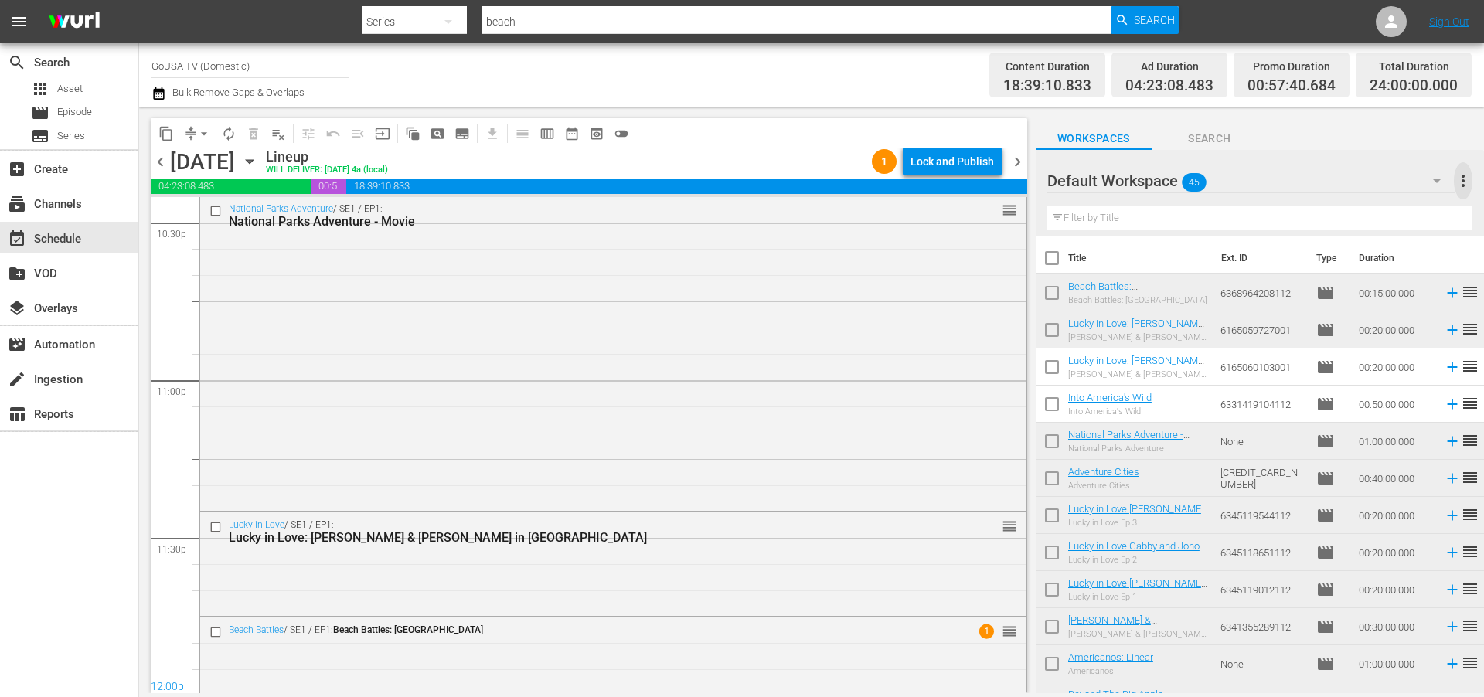
click at [1462, 179] on span "more_vert" at bounding box center [1463, 181] width 19 height 19
click at [1352, 211] on div "Clear All Workspace Items" at bounding box center [1363, 210] width 182 height 28
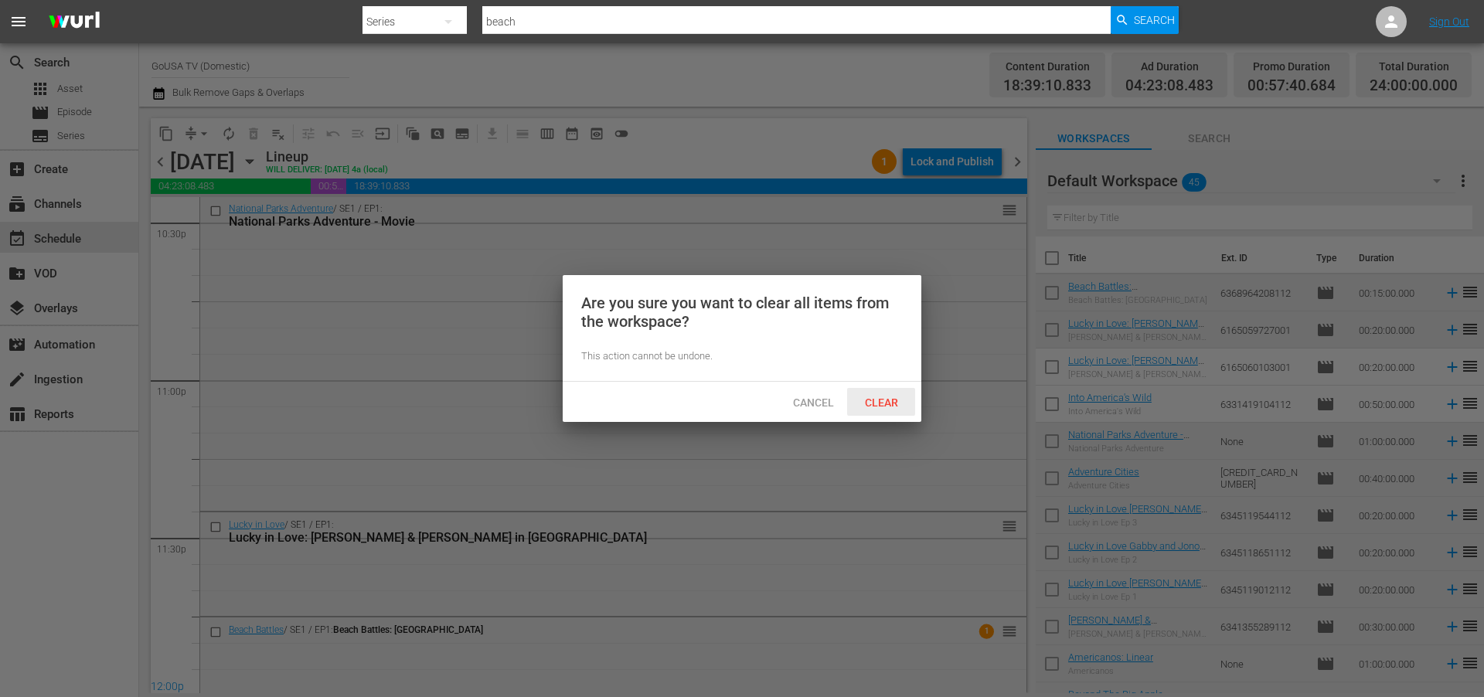
click at [874, 401] on span "Clear" at bounding box center [882, 403] width 58 height 12
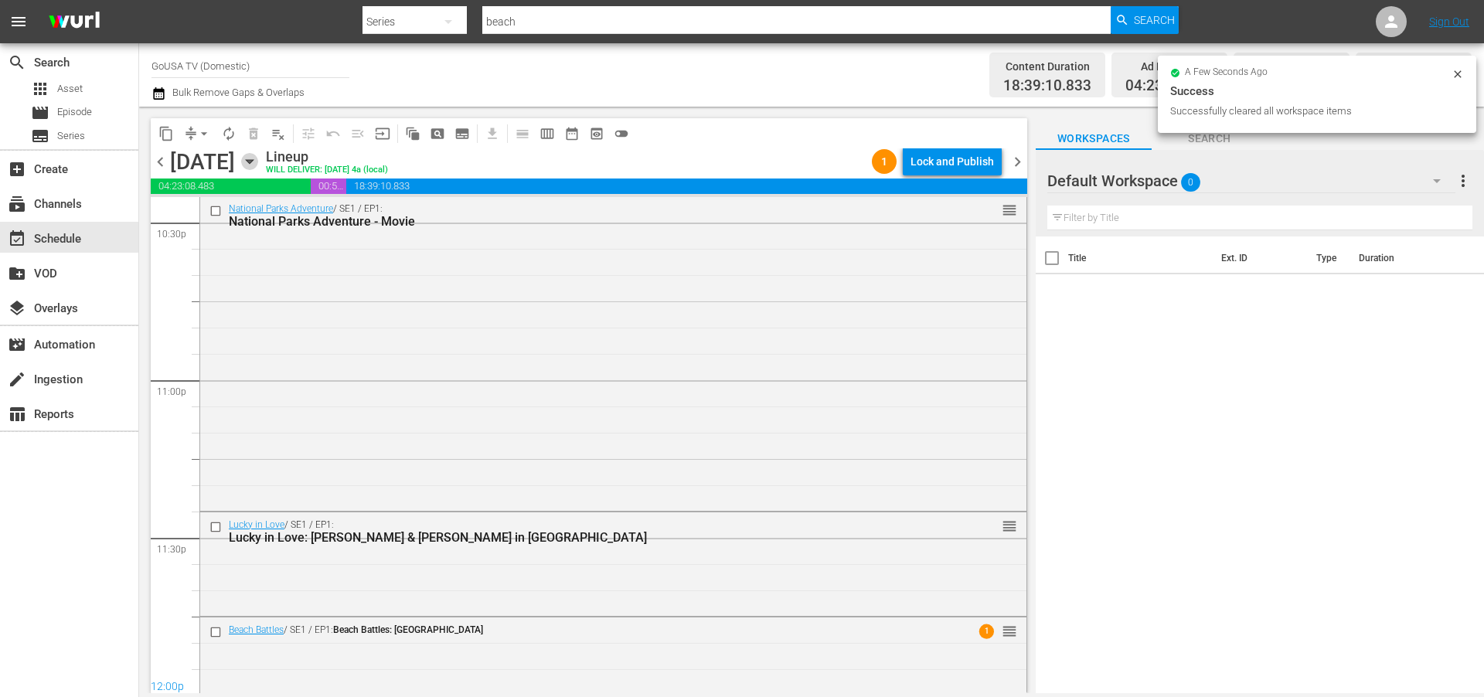
click at [258, 158] on icon "button" at bounding box center [249, 161] width 17 height 17
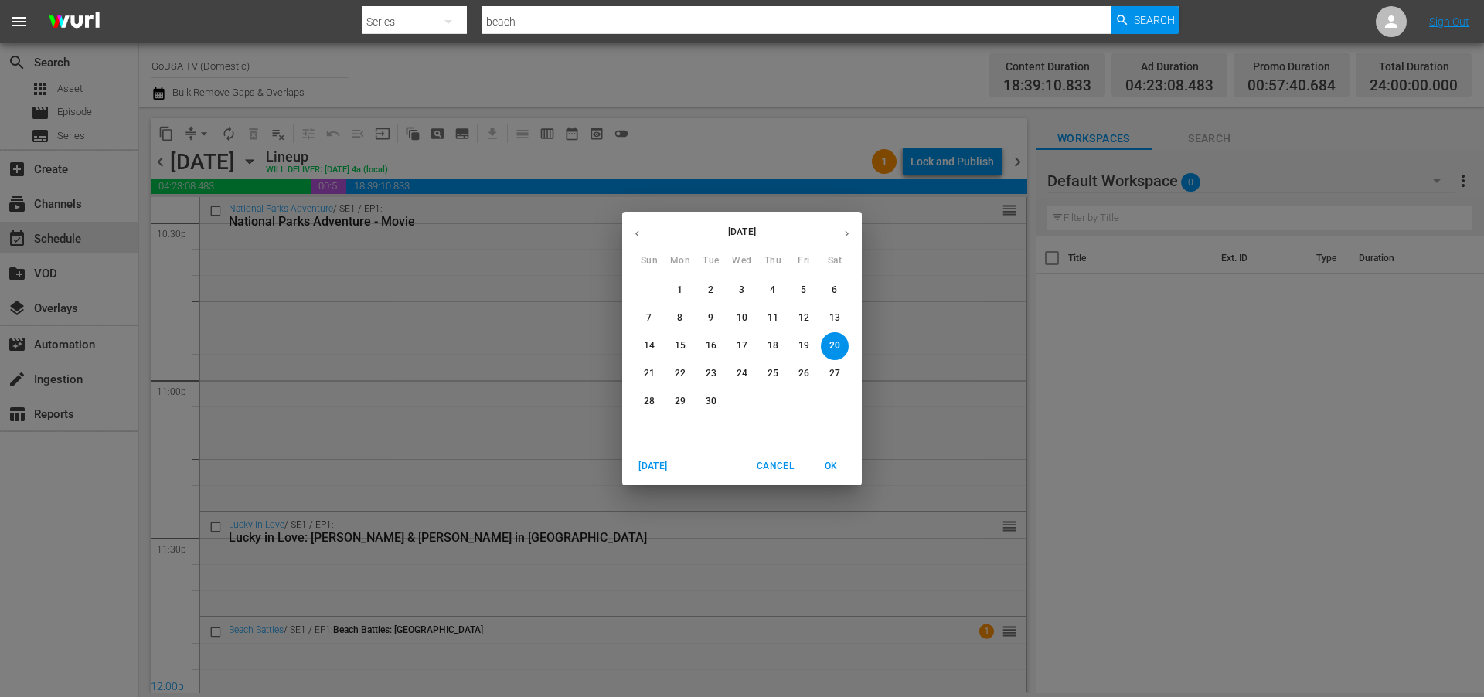
click at [846, 233] on icon "button" at bounding box center [847, 234] width 12 height 12
click at [638, 233] on icon "button" at bounding box center [638, 234] width 12 height 12
click at [650, 313] on p "7" at bounding box center [648, 318] width 5 height 13
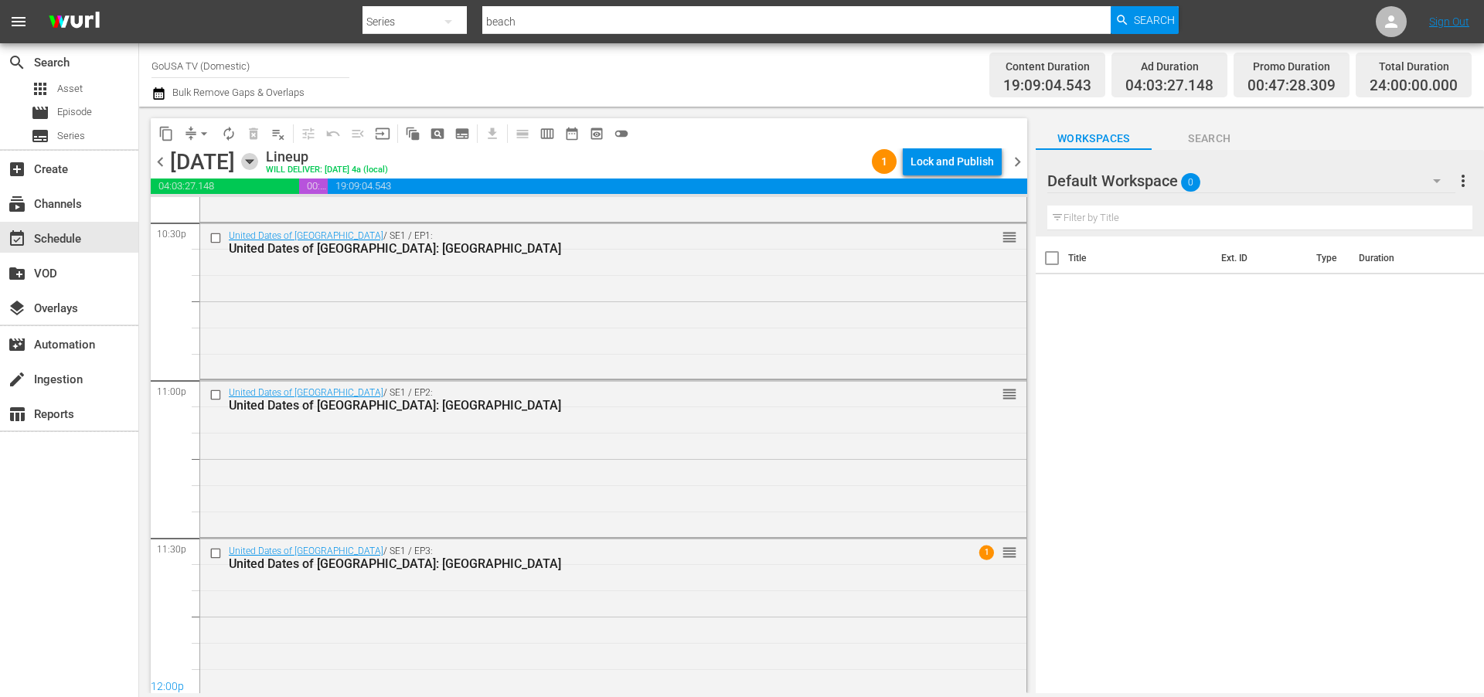
click at [258, 158] on icon "button" at bounding box center [249, 161] width 17 height 17
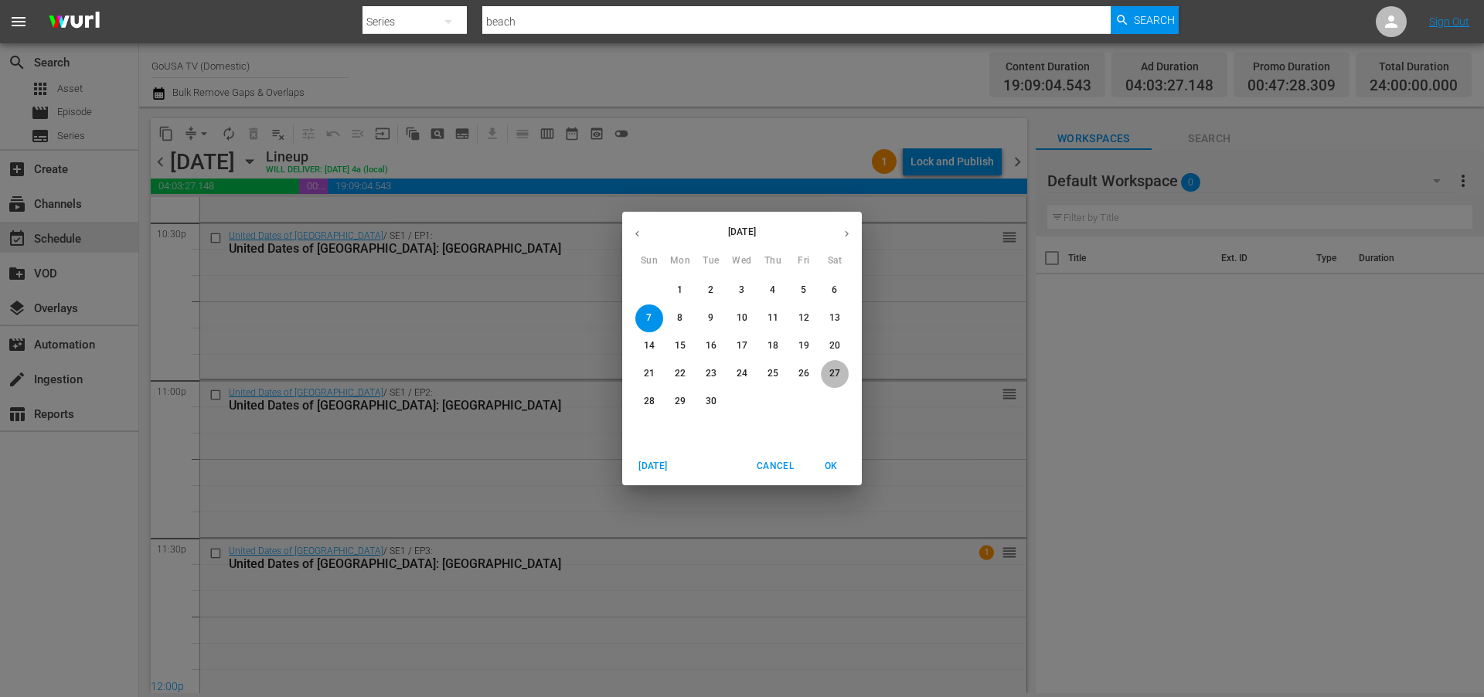
click at [837, 371] on p "27" at bounding box center [834, 373] width 11 height 13
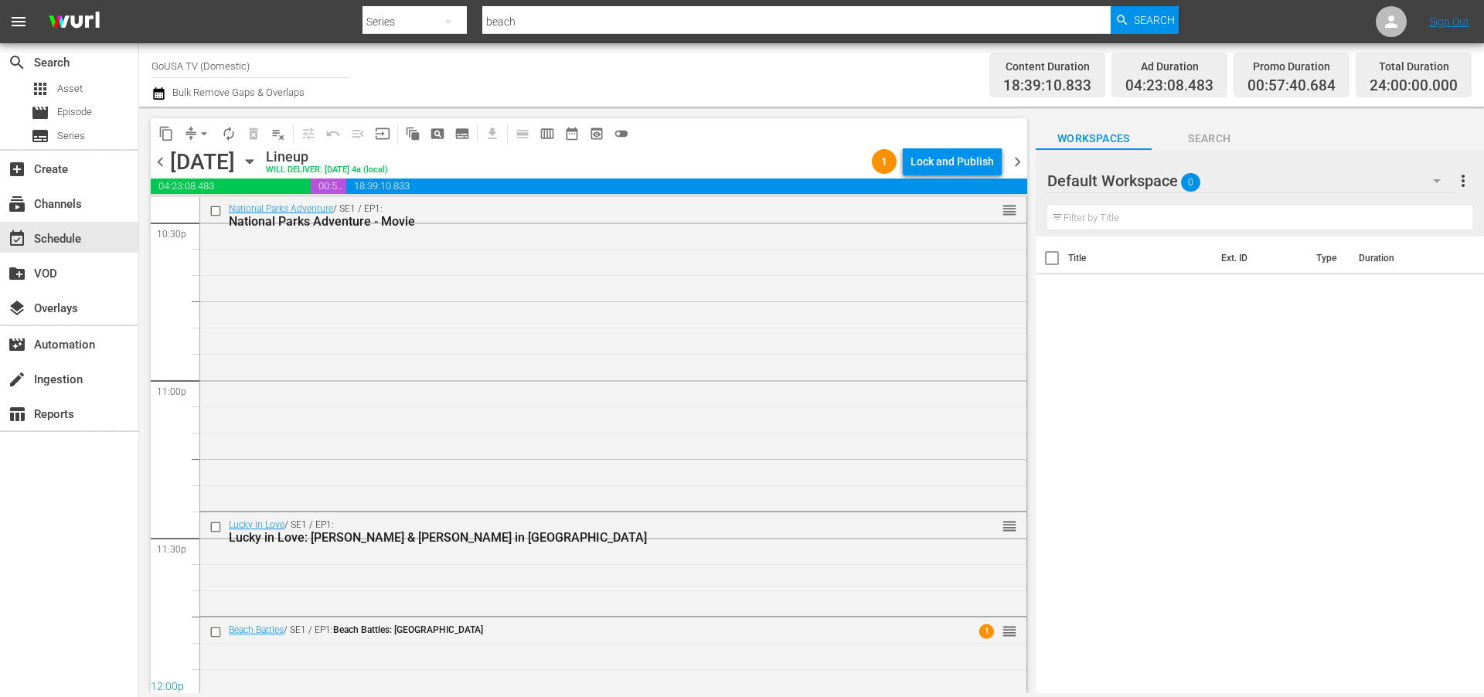
click at [253, 160] on icon "button" at bounding box center [249, 162] width 7 height 4
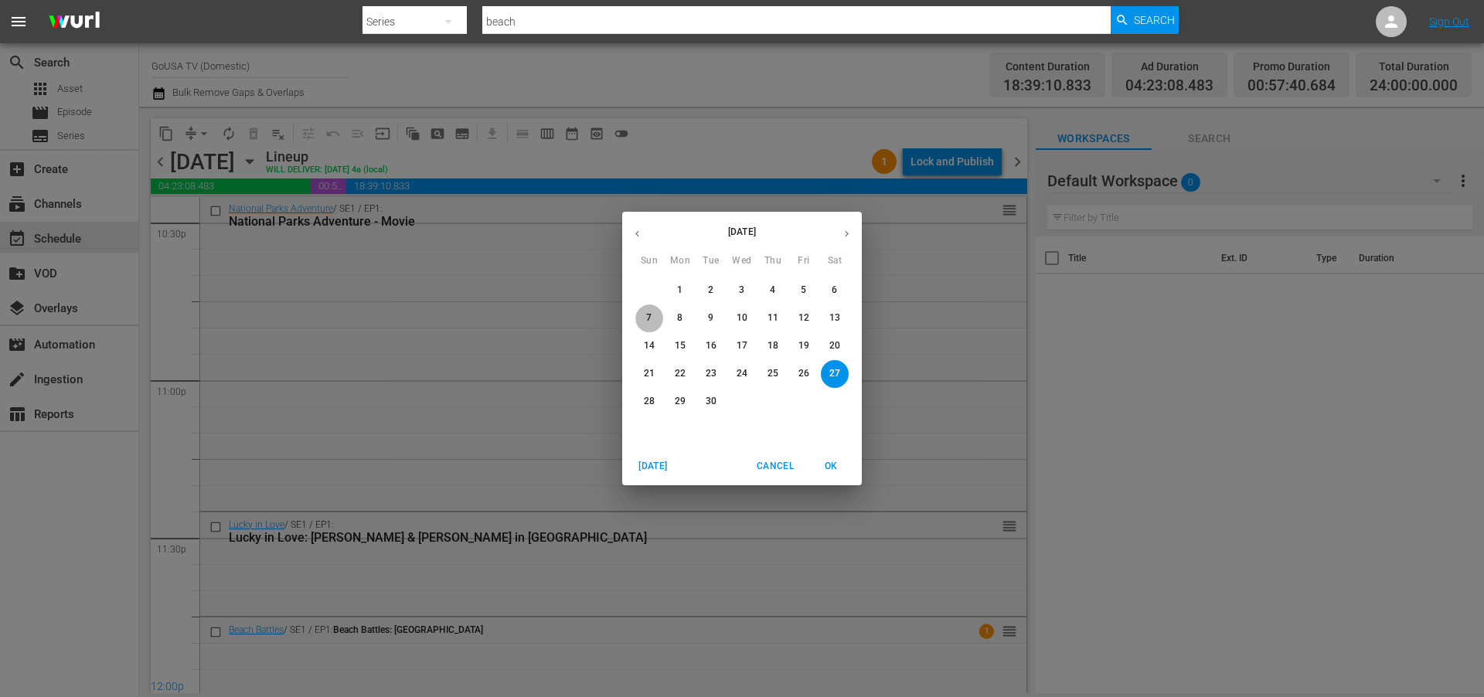
click at [649, 313] on p "7" at bounding box center [648, 318] width 5 height 13
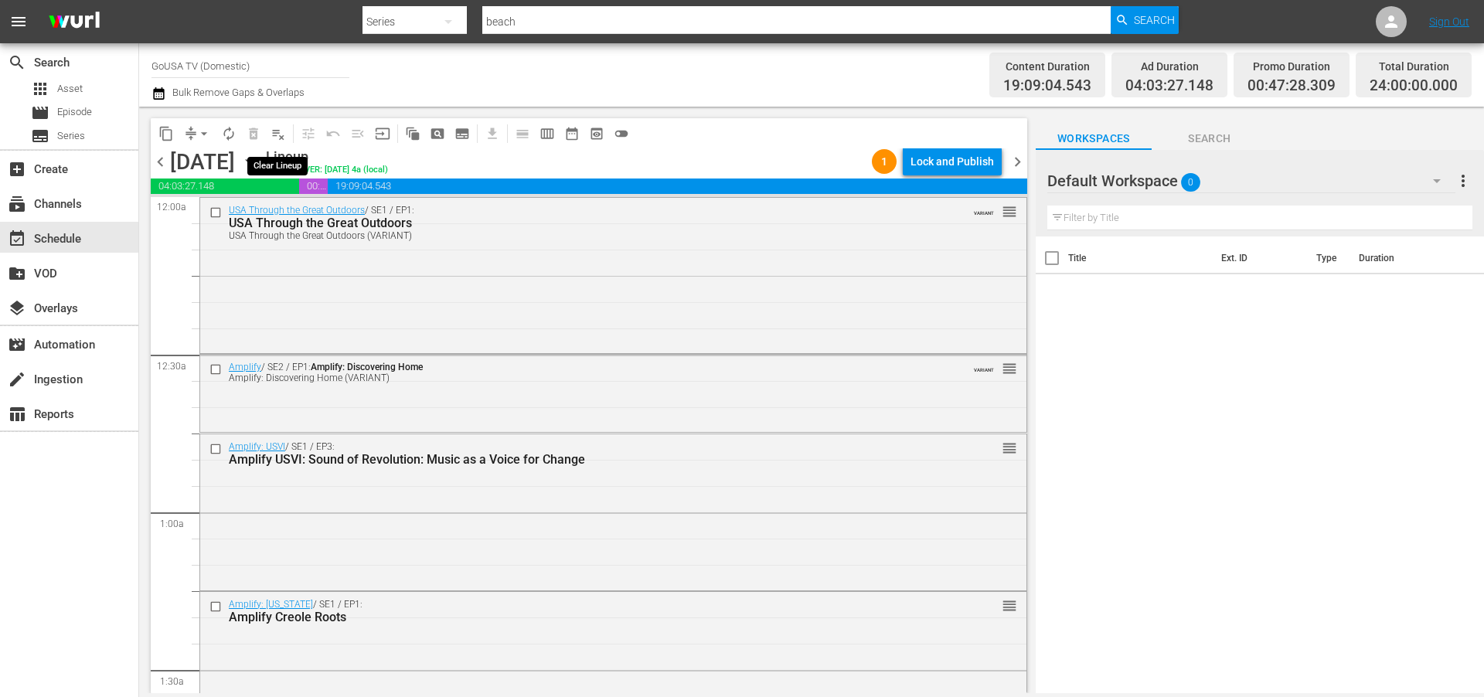
click at [280, 131] on span "playlist_remove_outlined" at bounding box center [278, 133] width 15 height 15
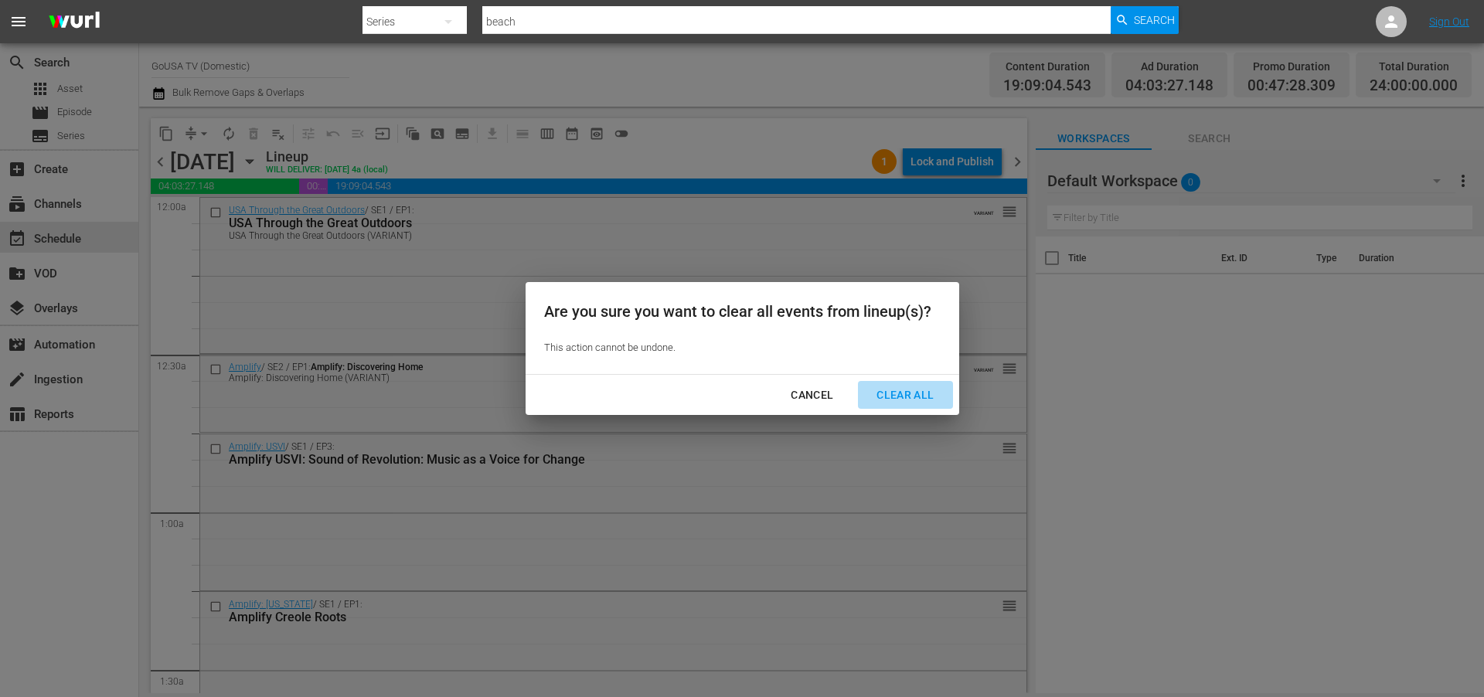
click at [900, 390] on div "Clear All" at bounding box center [905, 395] width 82 height 19
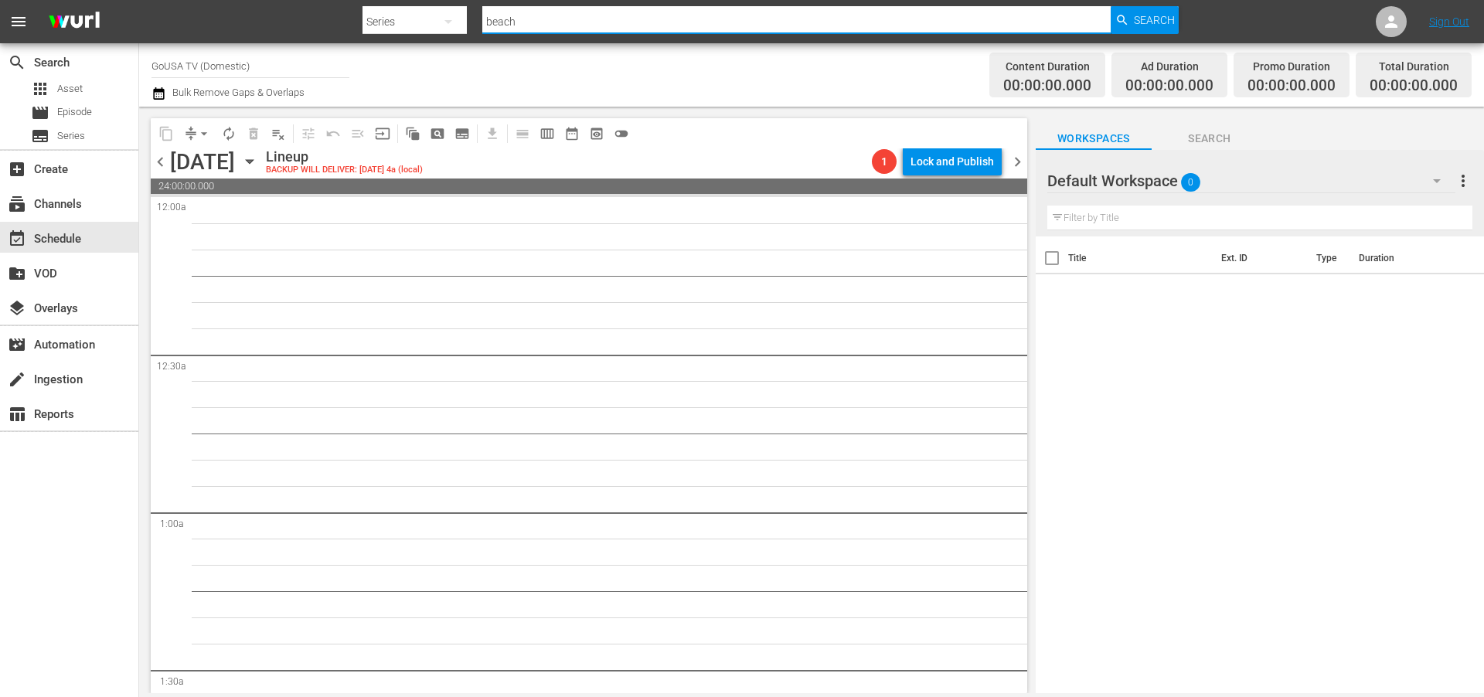
click at [539, 25] on input "beach" at bounding box center [796, 21] width 628 height 37
type input "love on rocks"
click at [1136, 20] on span "Search" at bounding box center [1154, 20] width 41 height 28
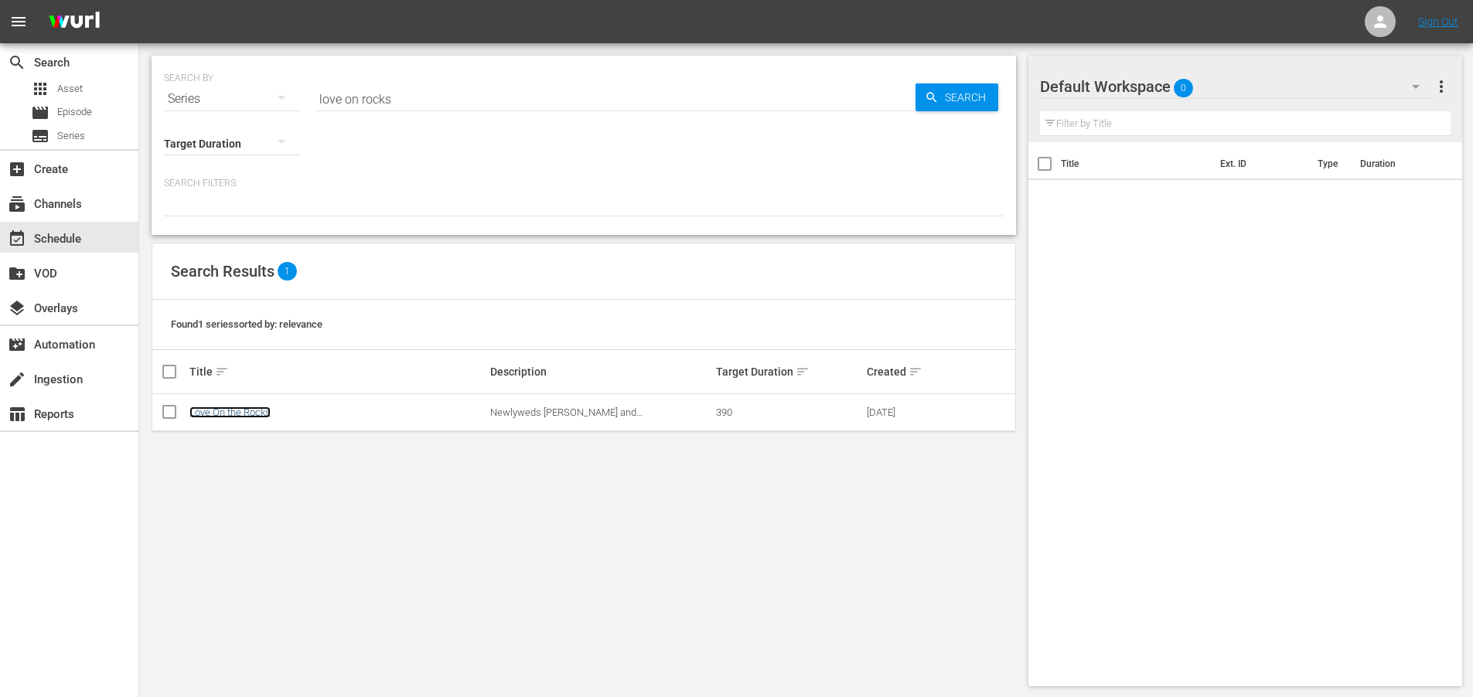
click at [237, 410] on link "Love On the Rocks" at bounding box center [229, 413] width 81 height 12
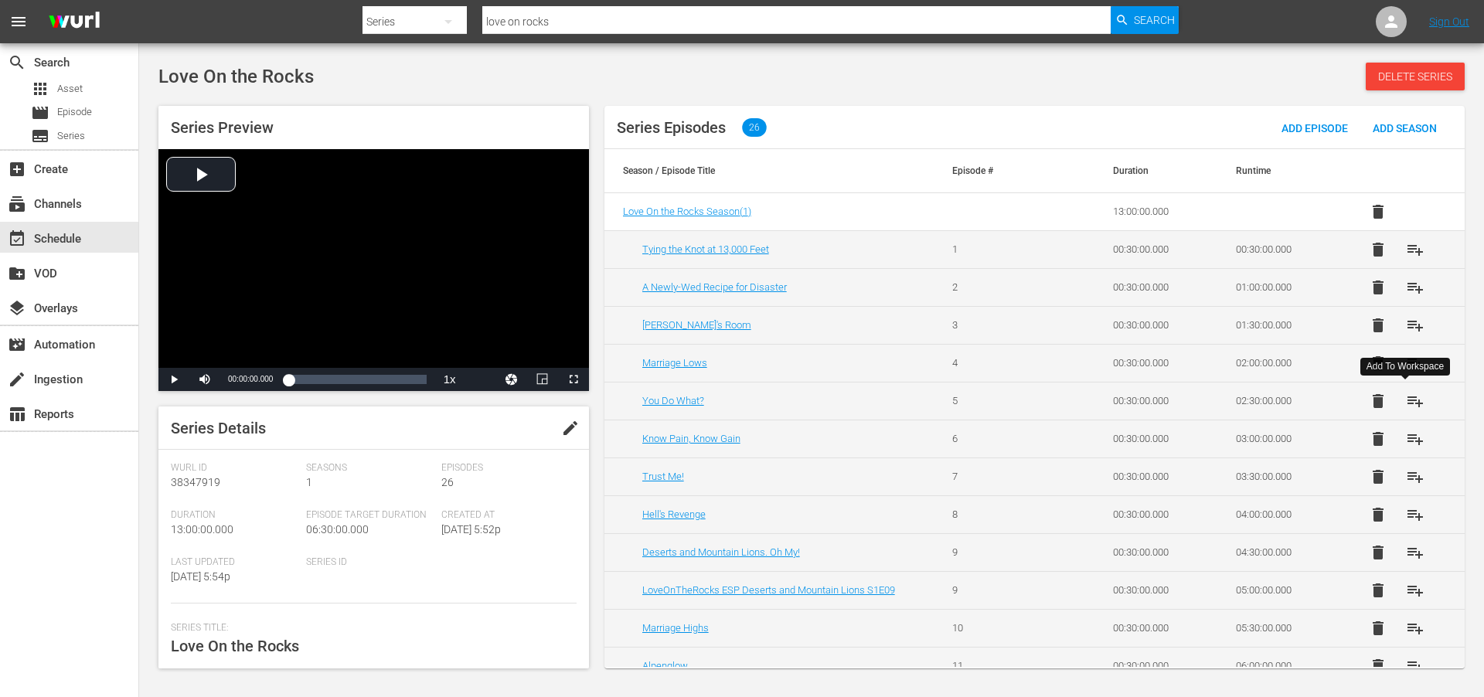
click at [1409, 401] on span "playlist_add" at bounding box center [1415, 401] width 19 height 19
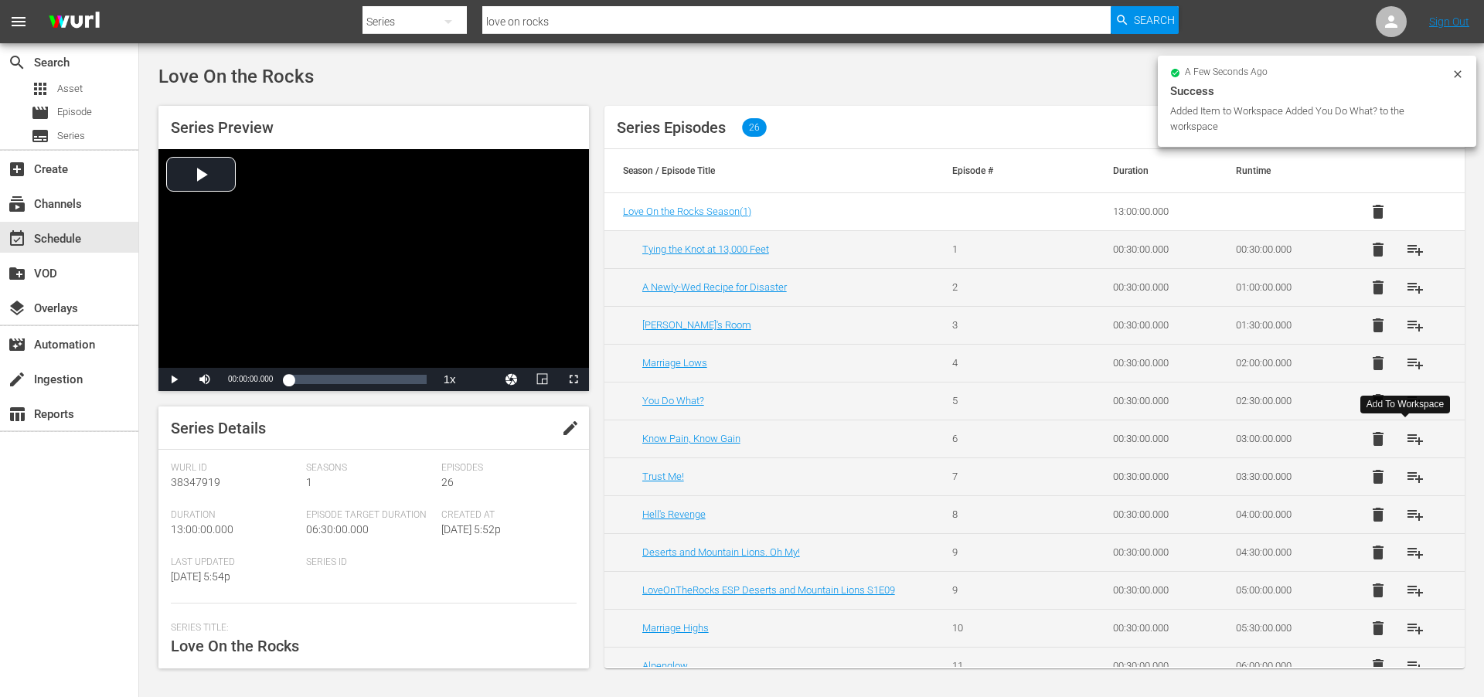
click at [1411, 440] on span "playlist_add" at bounding box center [1415, 439] width 19 height 19
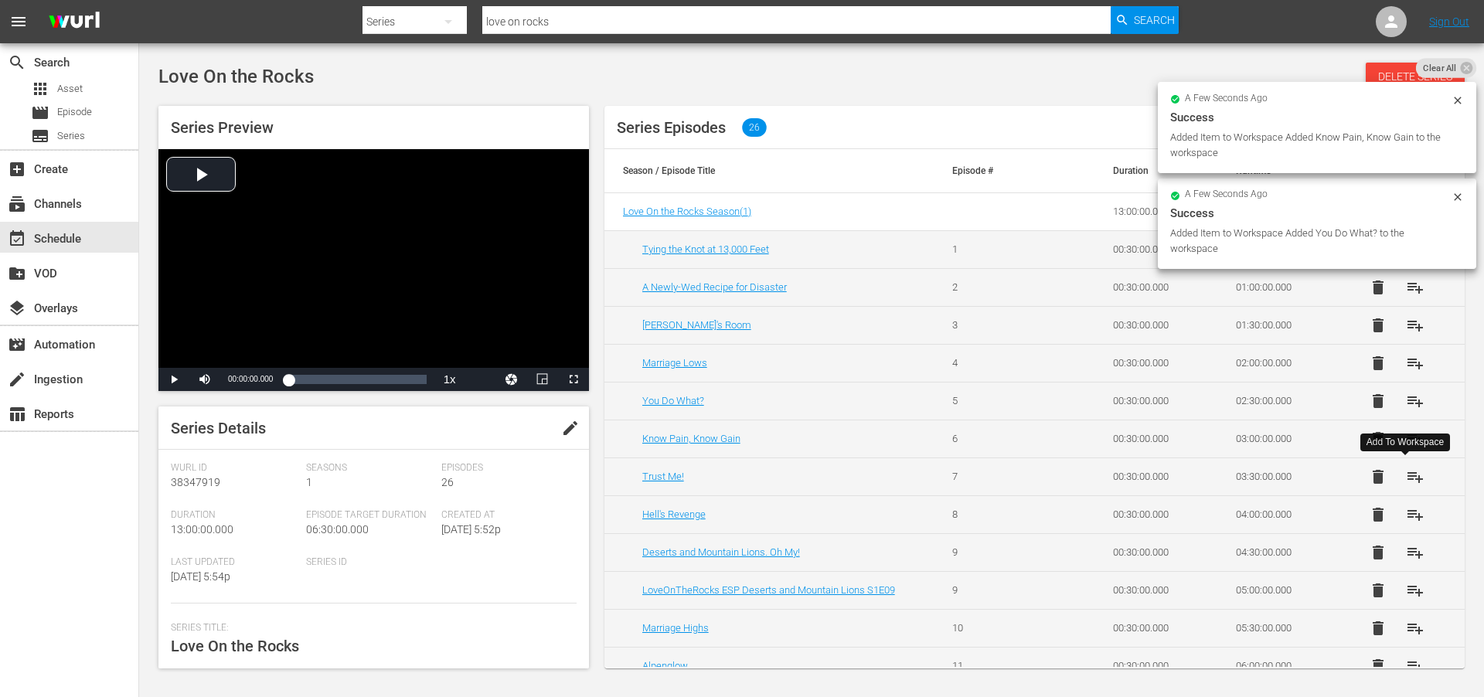
click at [1411, 479] on span "playlist_add" at bounding box center [1415, 477] width 19 height 19
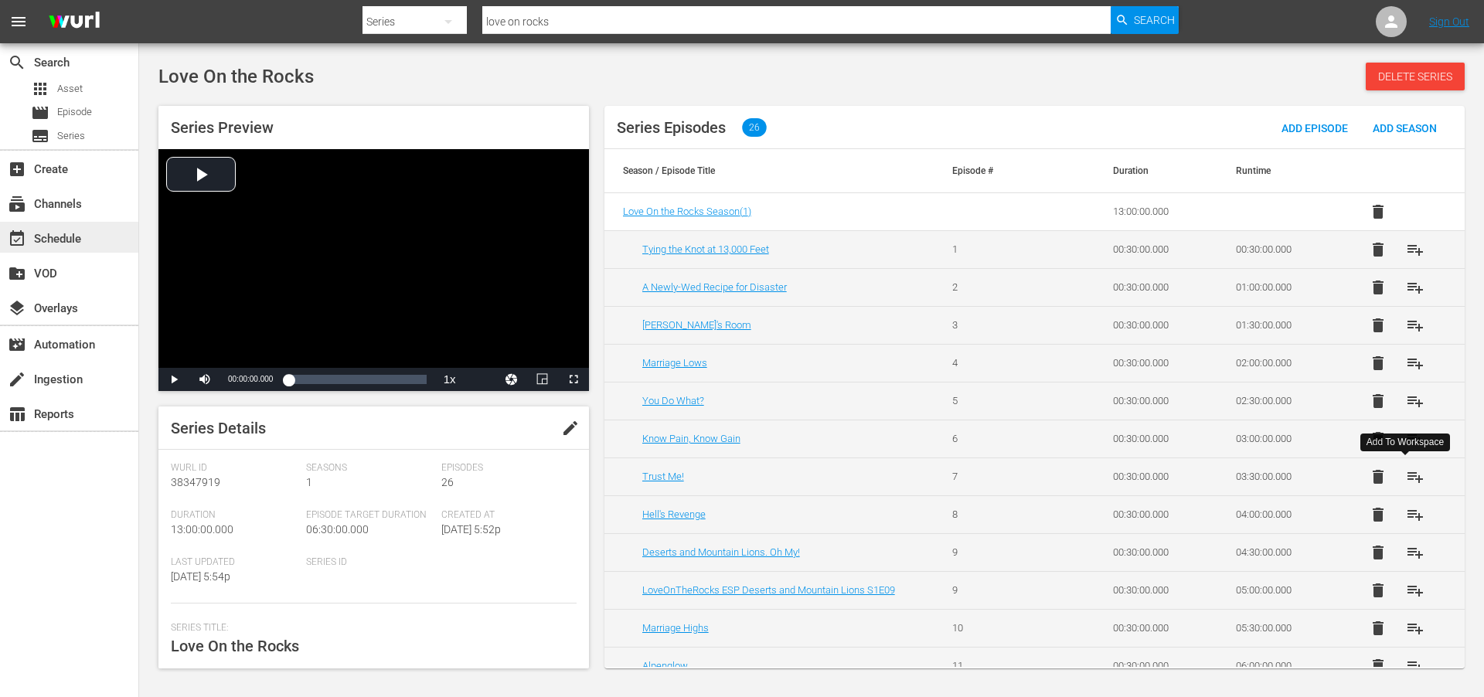
click at [54, 231] on div "event_available Schedule" at bounding box center [43, 237] width 87 height 14
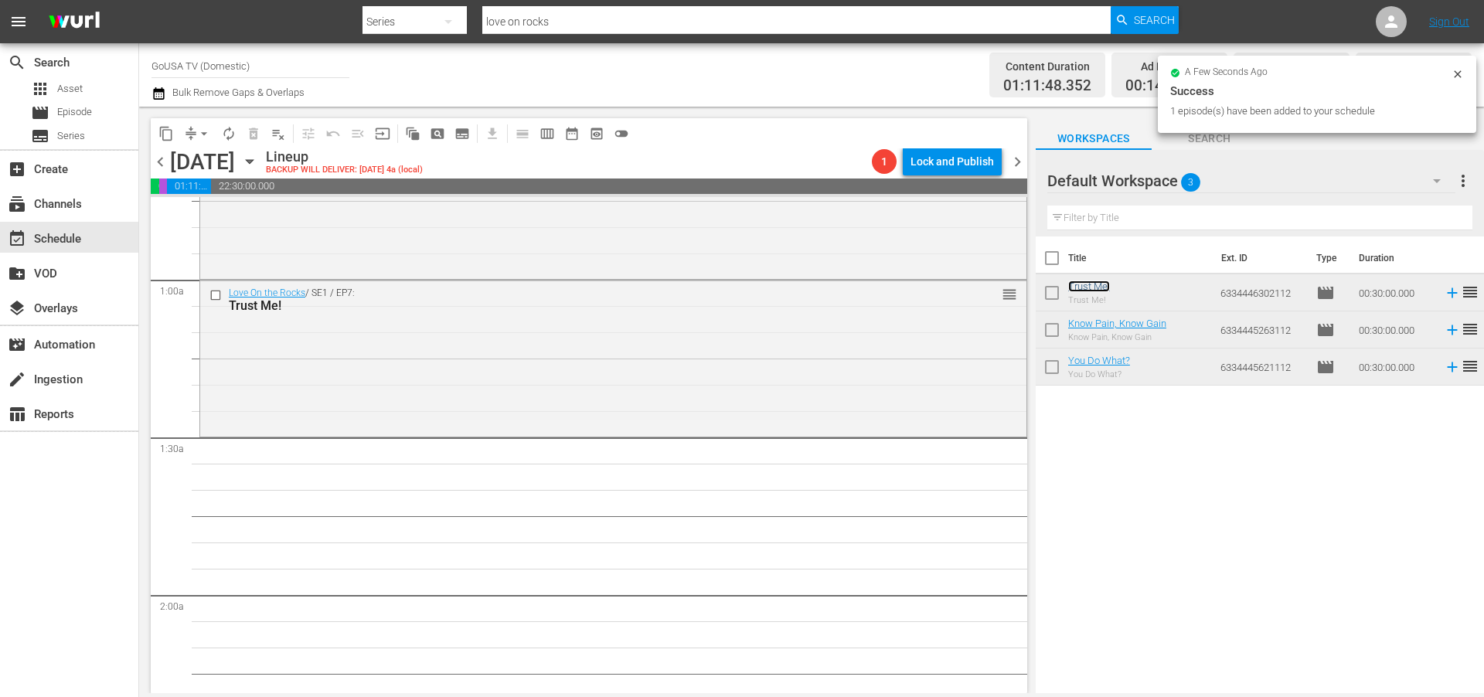
scroll to position [233, 0]
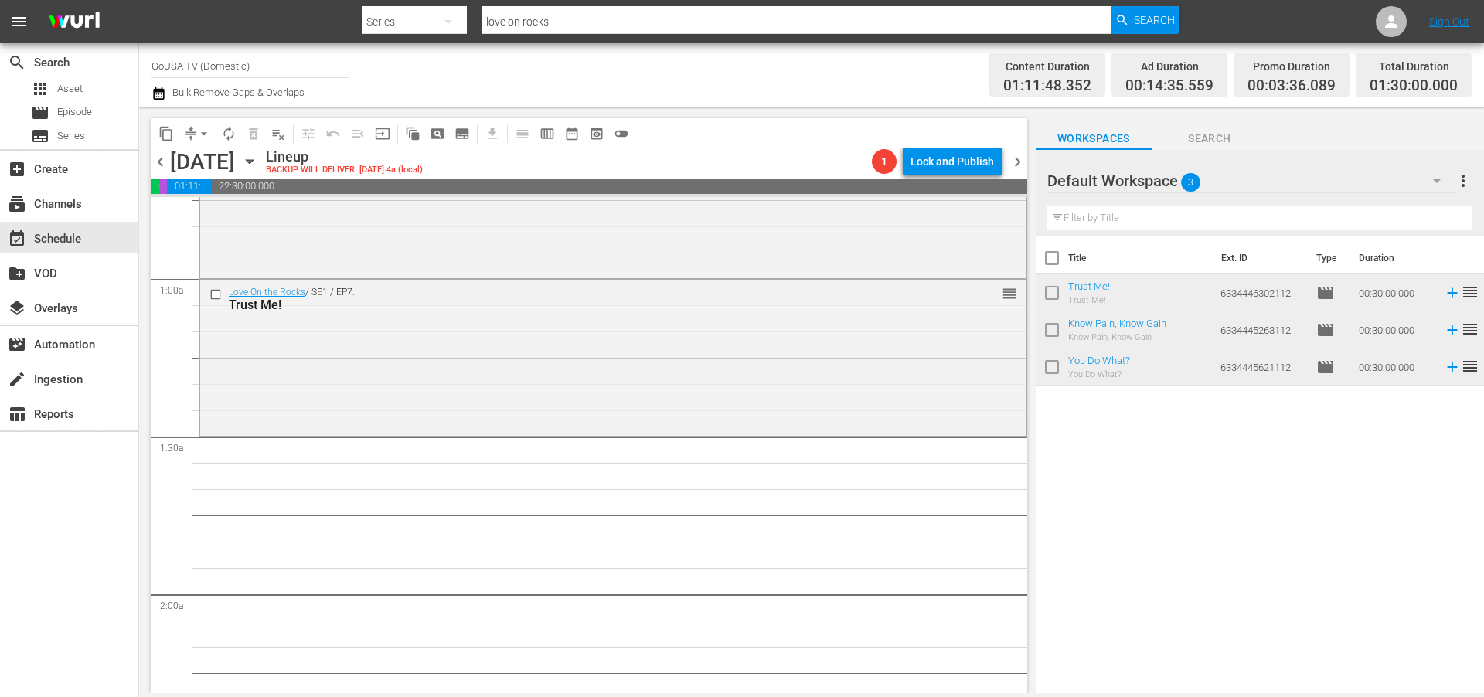
drag, startPoint x: 1087, startPoint y: 283, endPoint x: 385, endPoint y: 77, distance: 731.7
click at [567, 28] on input "love on rocks" at bounding box center [796, 21] width 628 height 37
click at [566, 27] on input "love on rocks" at bounding box center [796, 21] width 628 height 37
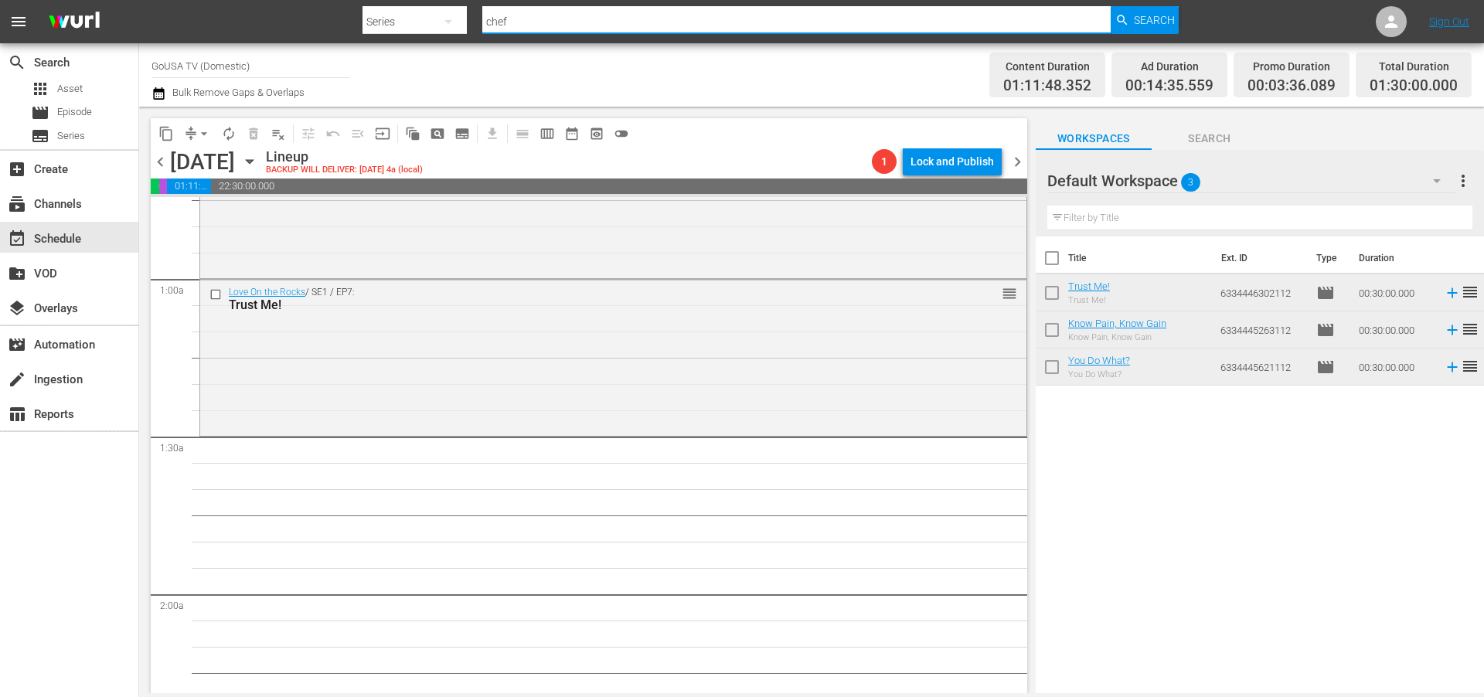
type input "chef swap"
click at [1153, 19] on span "Search" at bounding box center [1154, 20] width 41 height 28
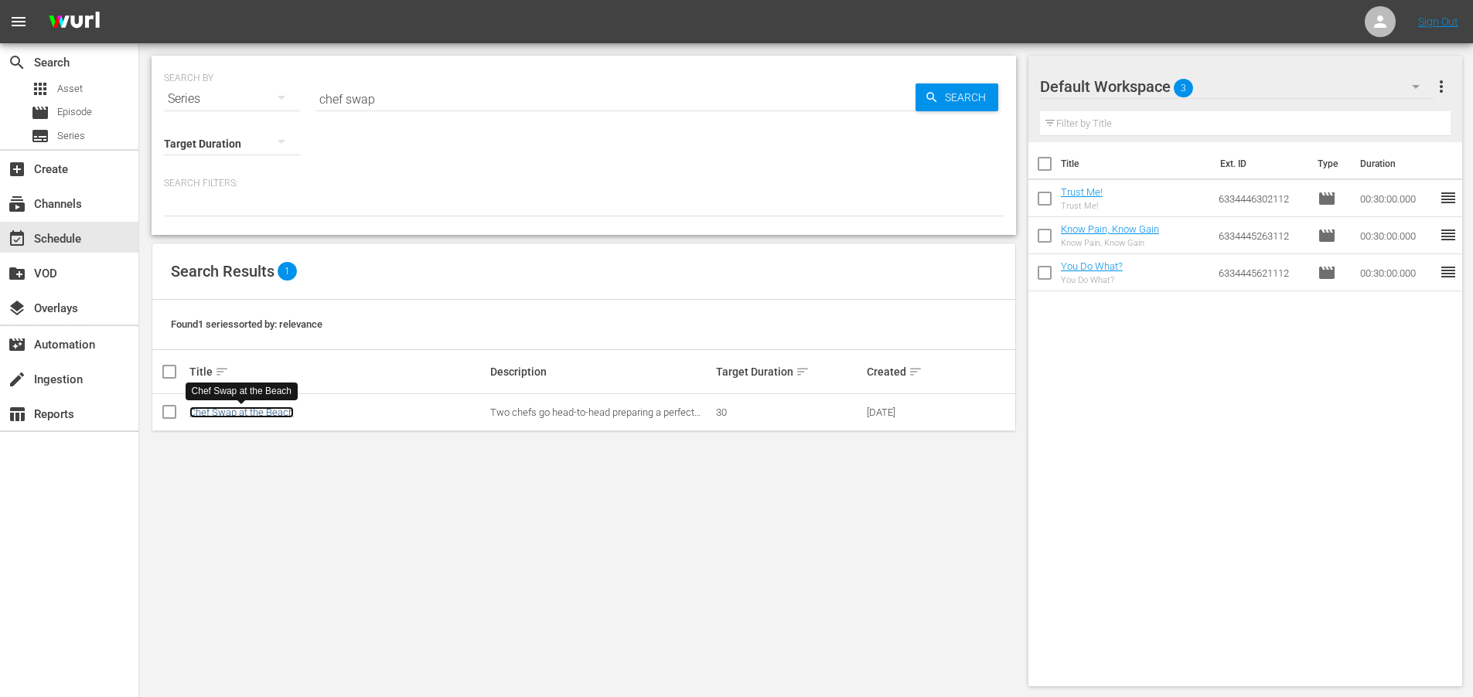
click at [227, 414] on link "Chef Swap at the Beach" at bounding box center [241, 413] width 104 height 12
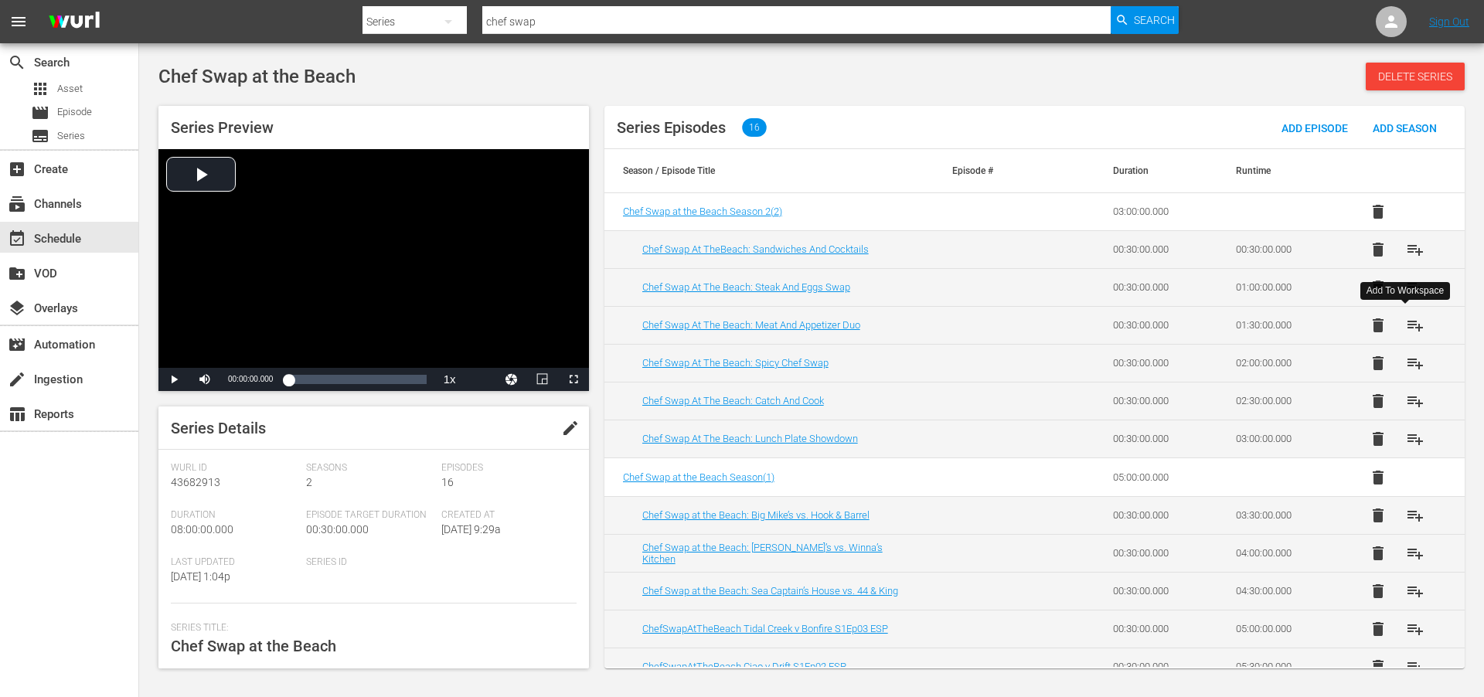
click at [1412, 325] on span "playlist_add" at bounding box center [1415, 325] width 19 height 19
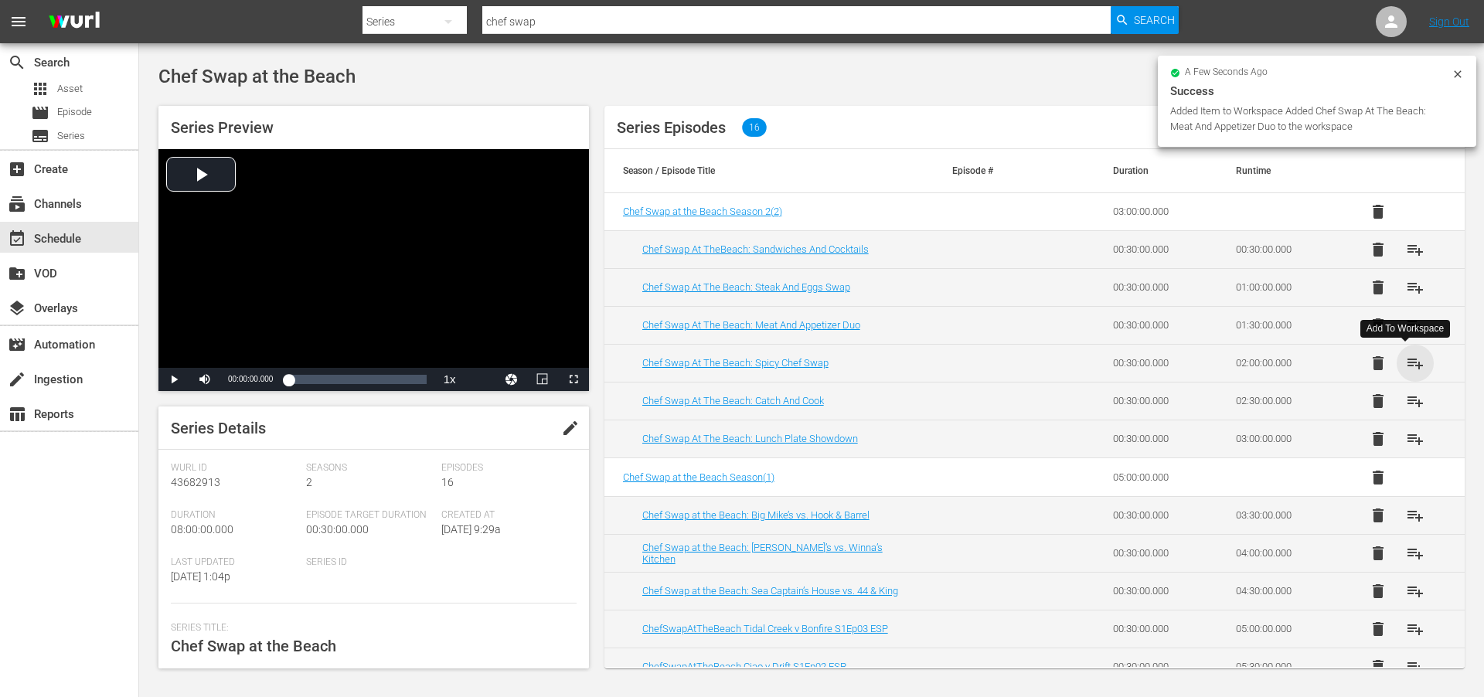
click at [1408, 363] on span "playlist_add" at bounding box center [1415, 363] width 19 height 19
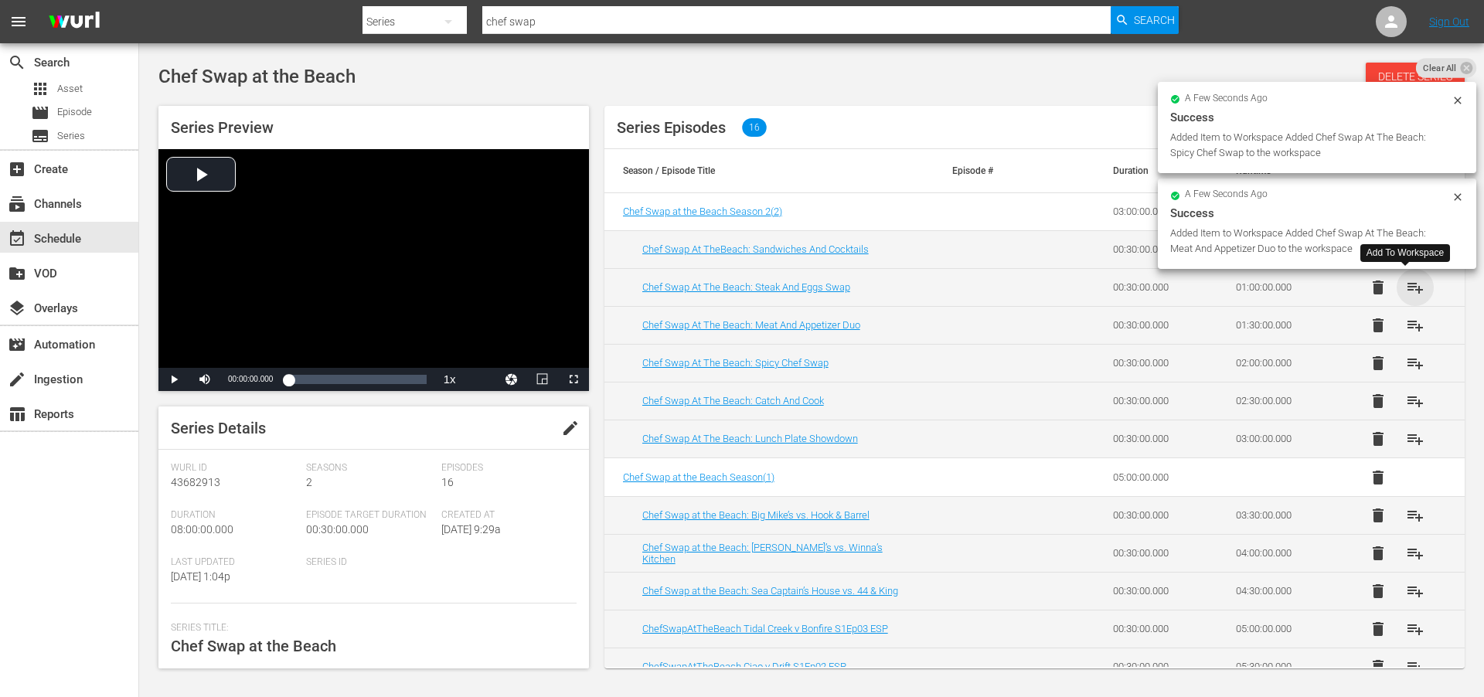
click at [1406, 288] on span "playlist_add" at bounding box center [1415, 287] width 19 height 19
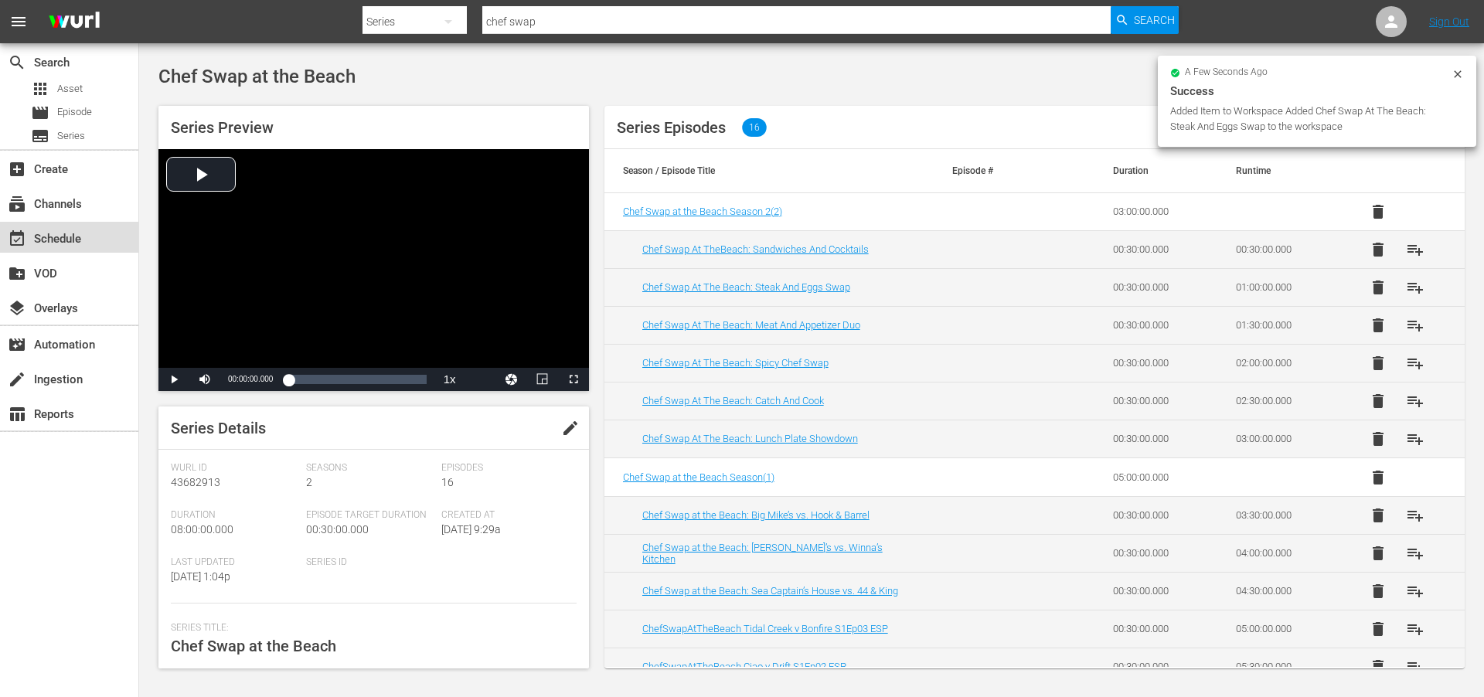
click at [56, 237] on div "event_available Schedule" at bounding box center [43, 237] width 87 height 14
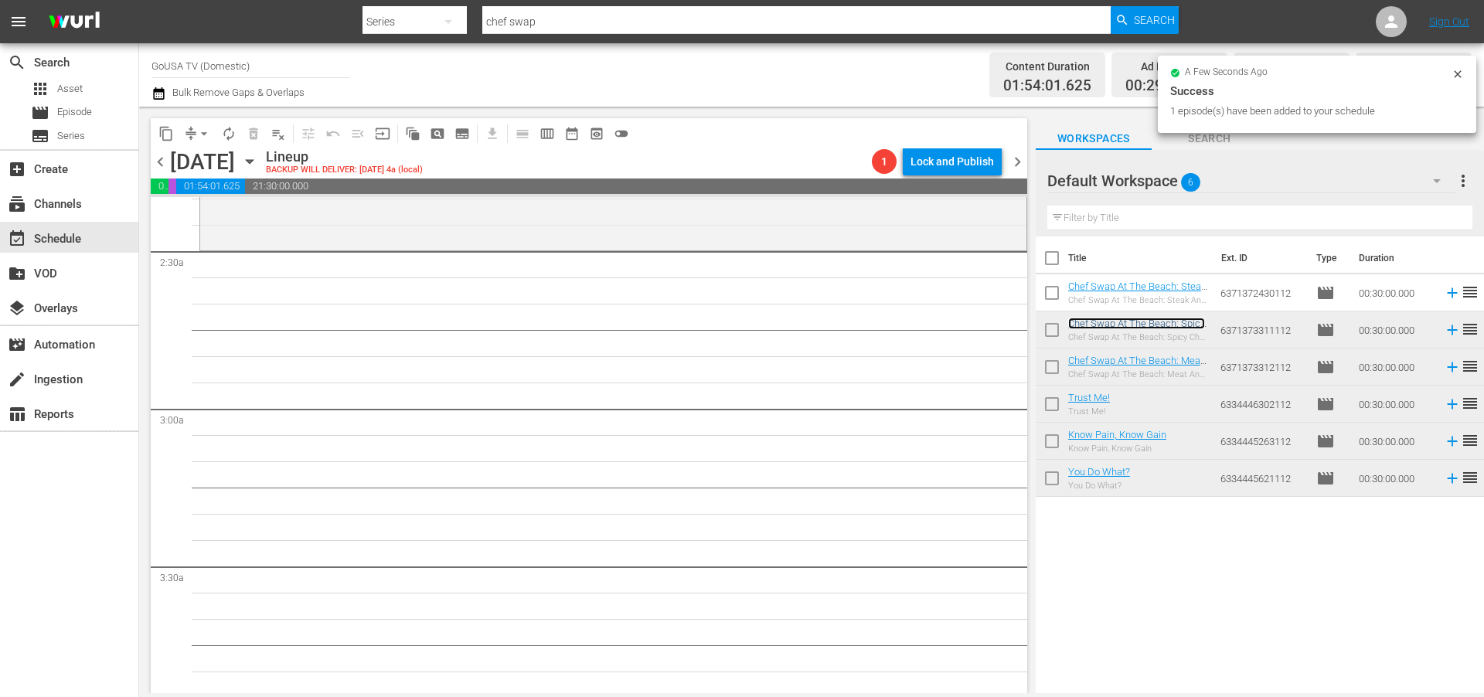
scroll to position [720, 0]
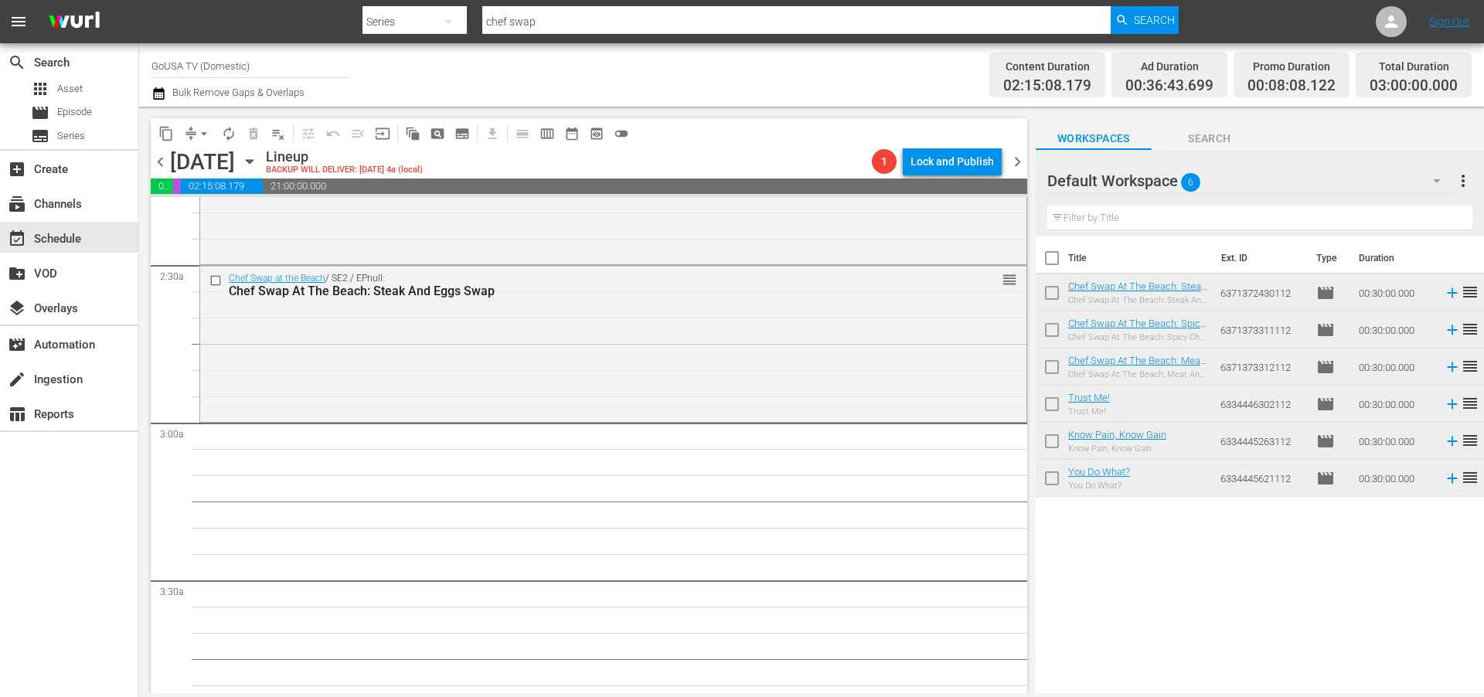
drag, startPoint x: 1104, startPoint y: 281, endPoint x: 341, endPoint y: 7, distance: 810.9
click at [556, 20] on input "chef swap" at bounding box center [796, 21] width 628 height 37
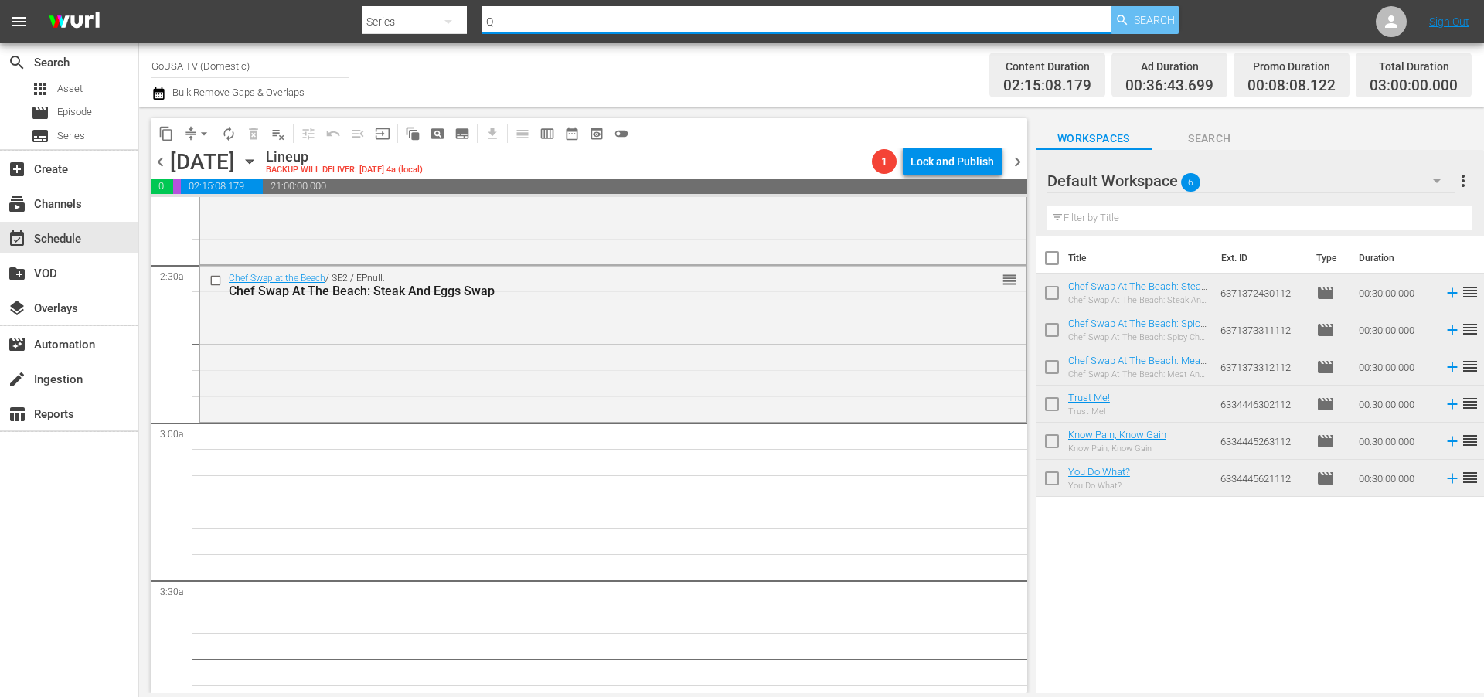
type input "Q"
click at [1139, 20] on span "Search" at bounding box center [1154, 20] width 41 height 28
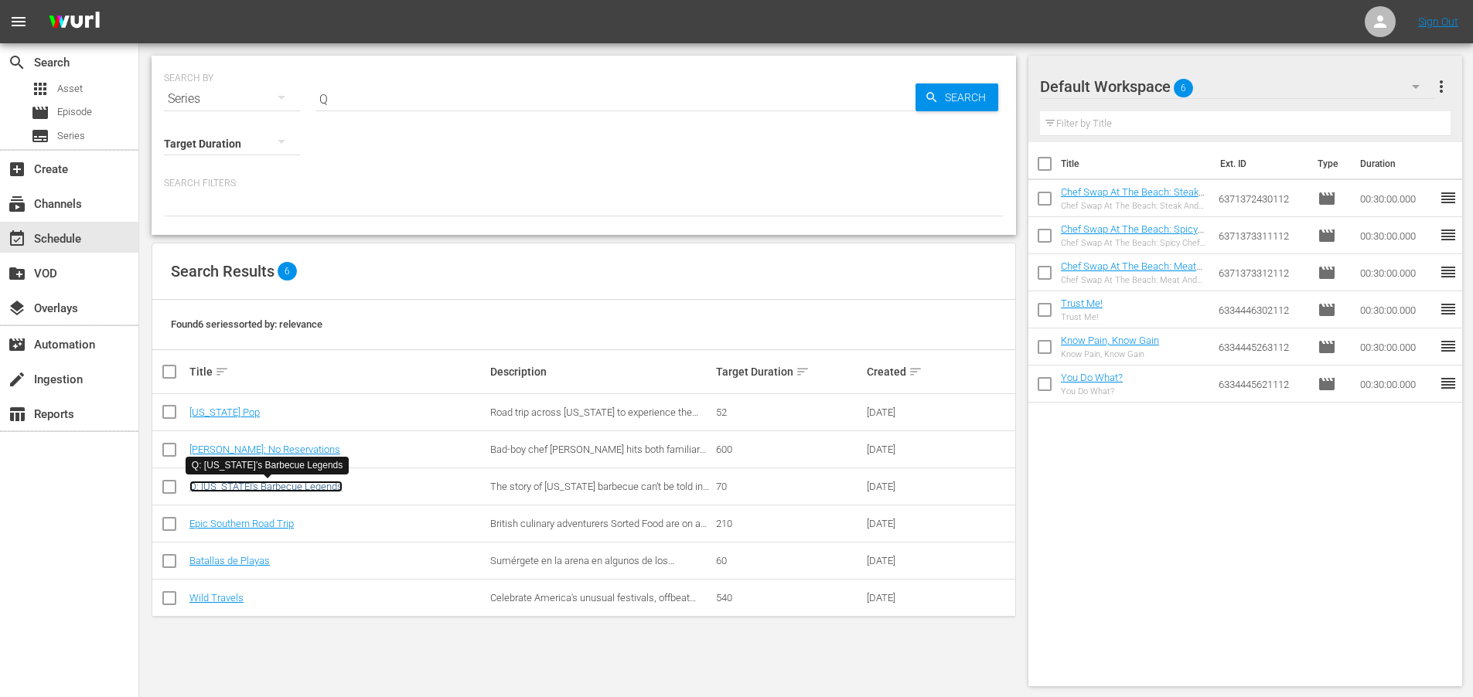
click at [289, 482] on link "Q: Alabama’s Barbecue Legends" at bounding box center [265, 487] width 153 height 12
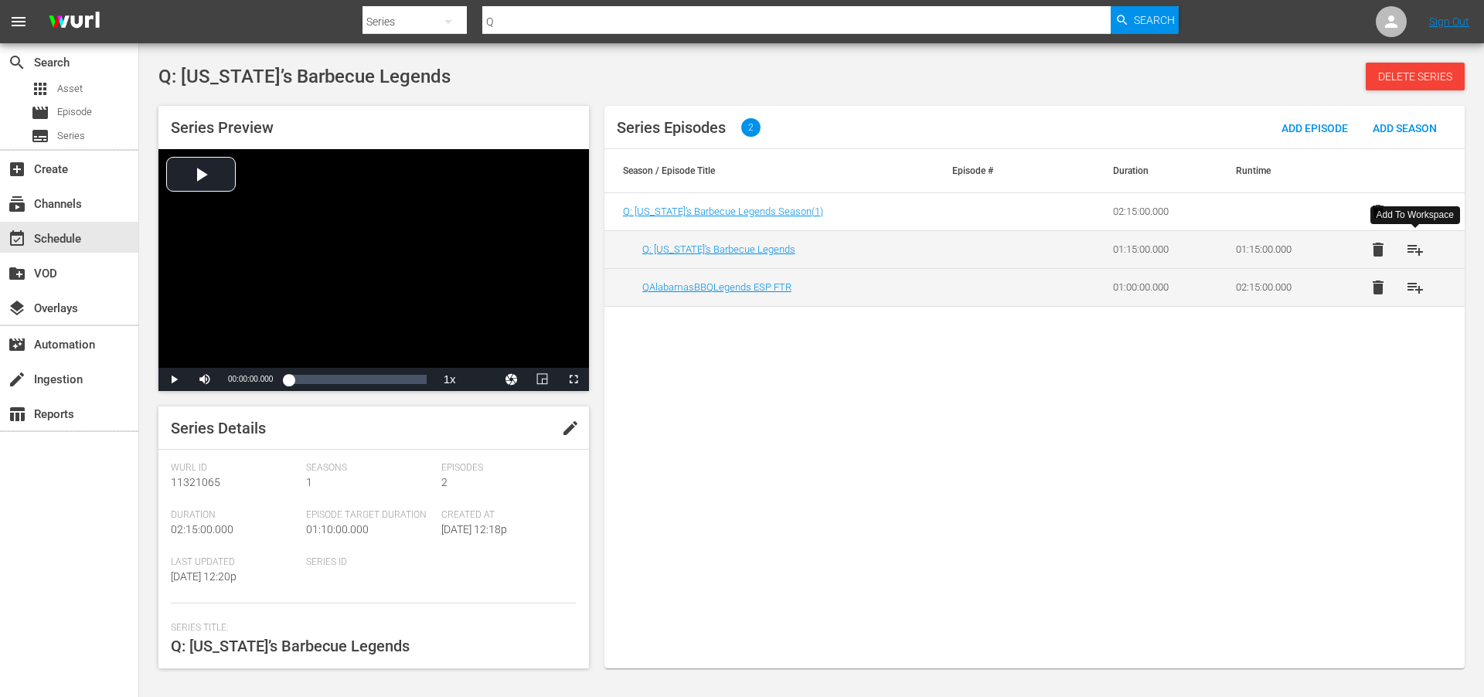
click at [1418, 250] on span "playlist_add" at bounding box center [1415, 249] width 19 height 19
click at [43, 233] on div "event_available Schedule" at bounding box center [43, 237] width 87 height 14
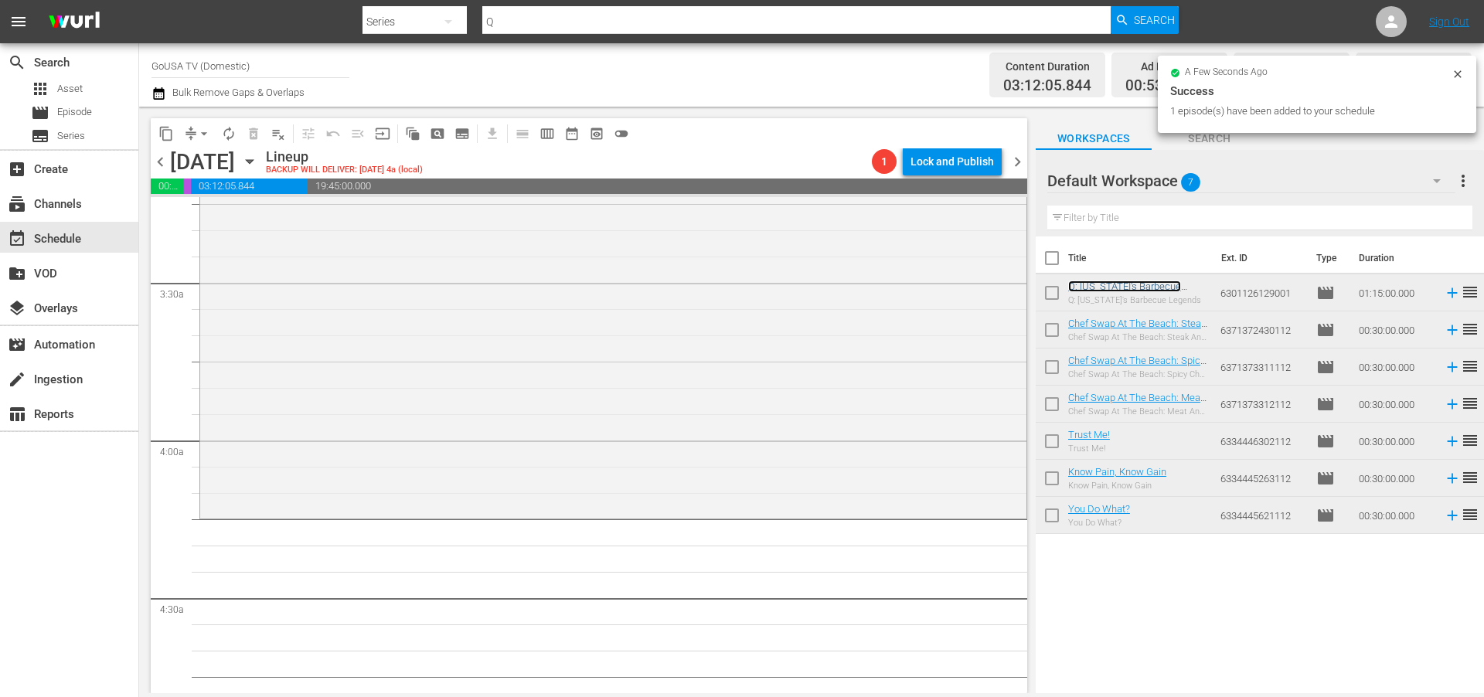
scroll to position [1119, 0]
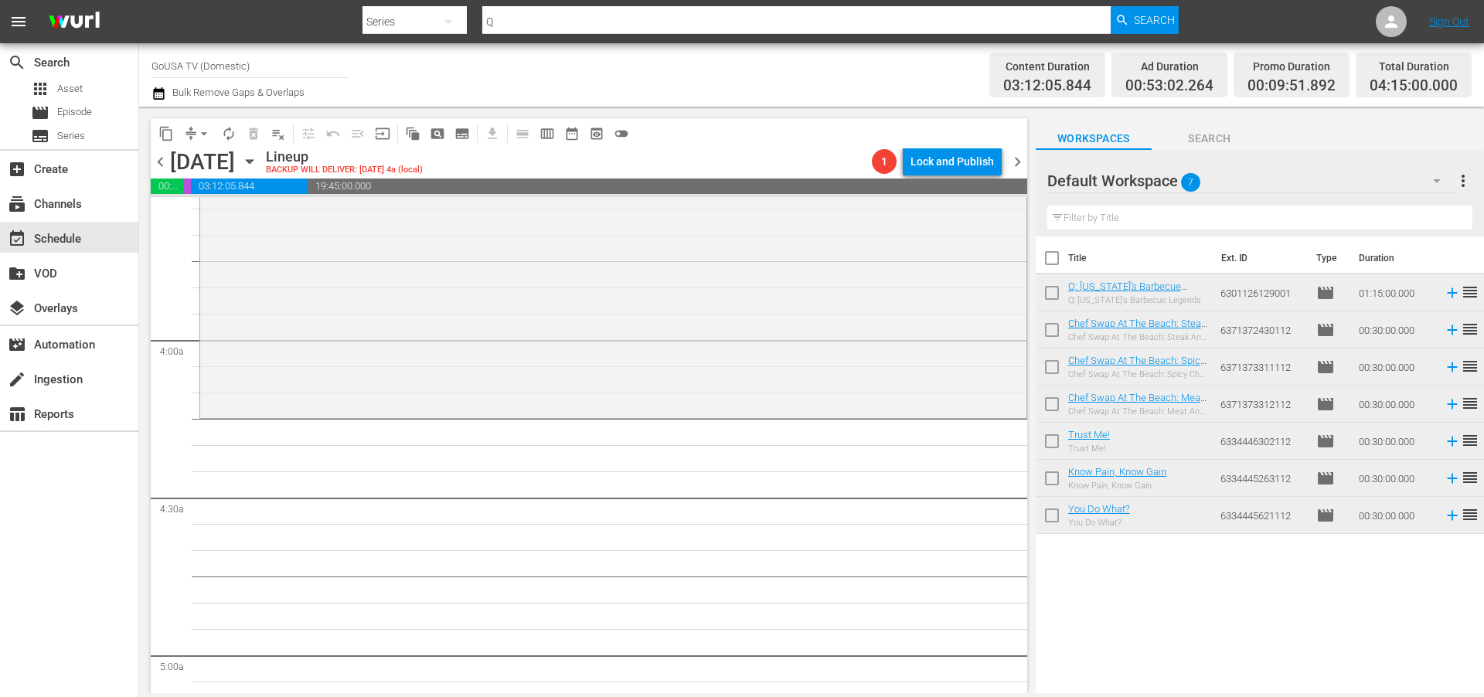
click at [504, 22] on input "Q" at bounding box center [796, 21] width 628 height 37
click at [504, 21] on input "Q" at bounding box center [796, 21] width 628 height 37
type input "love on rocks"
click at [1143, 13] on span "Search" at bounding box center [1154, 20] width 41 height 28
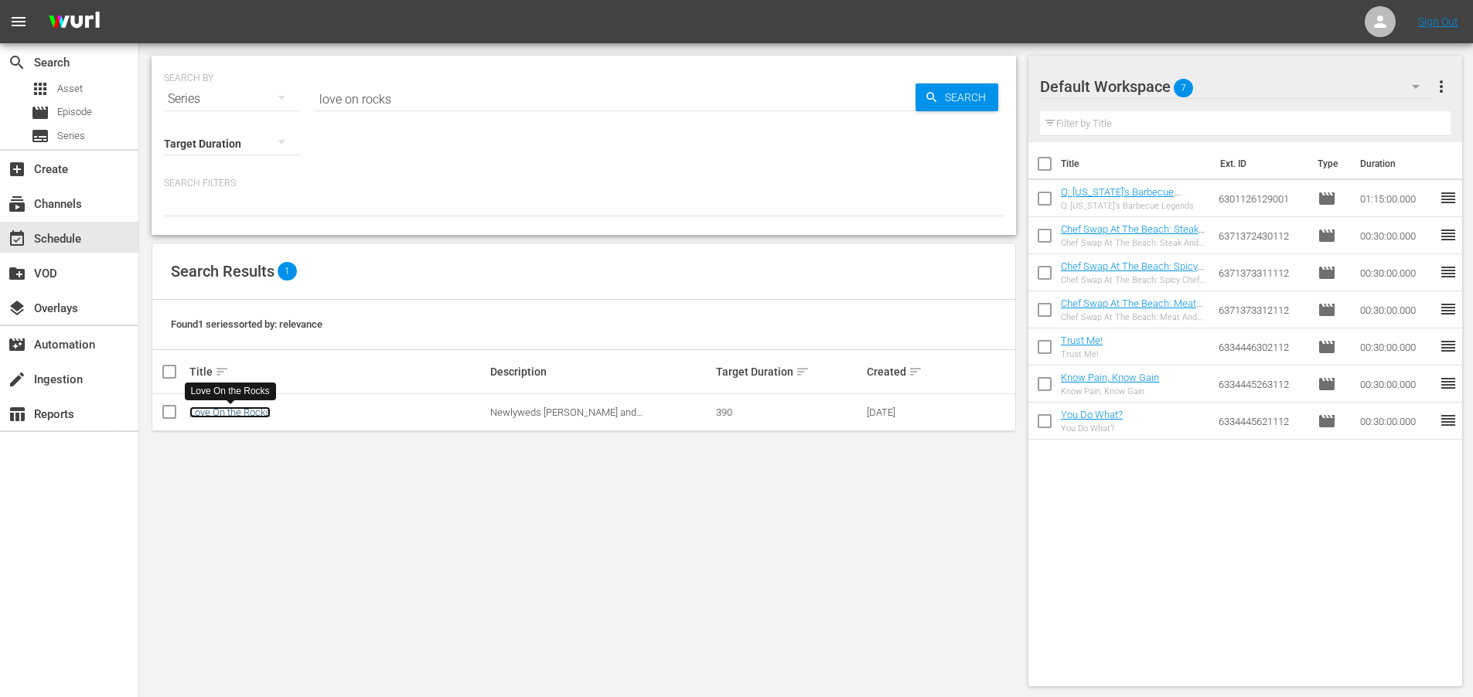
click at [225, 410] on link "Love On the Rocks" at bounding box center [229, 413] width 81 height 12
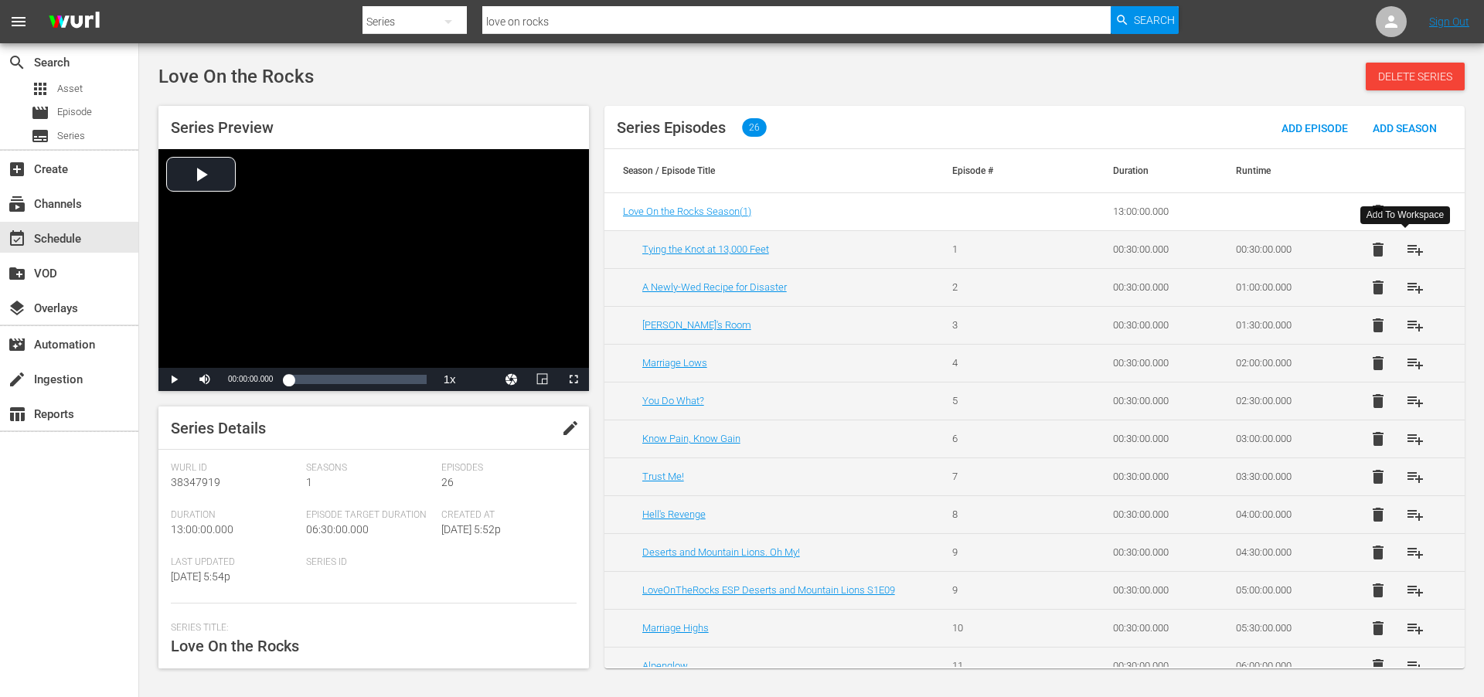
click at [1411, 250] on span "playlist_add" at bounding box center [1415, 249] width 19 height 19
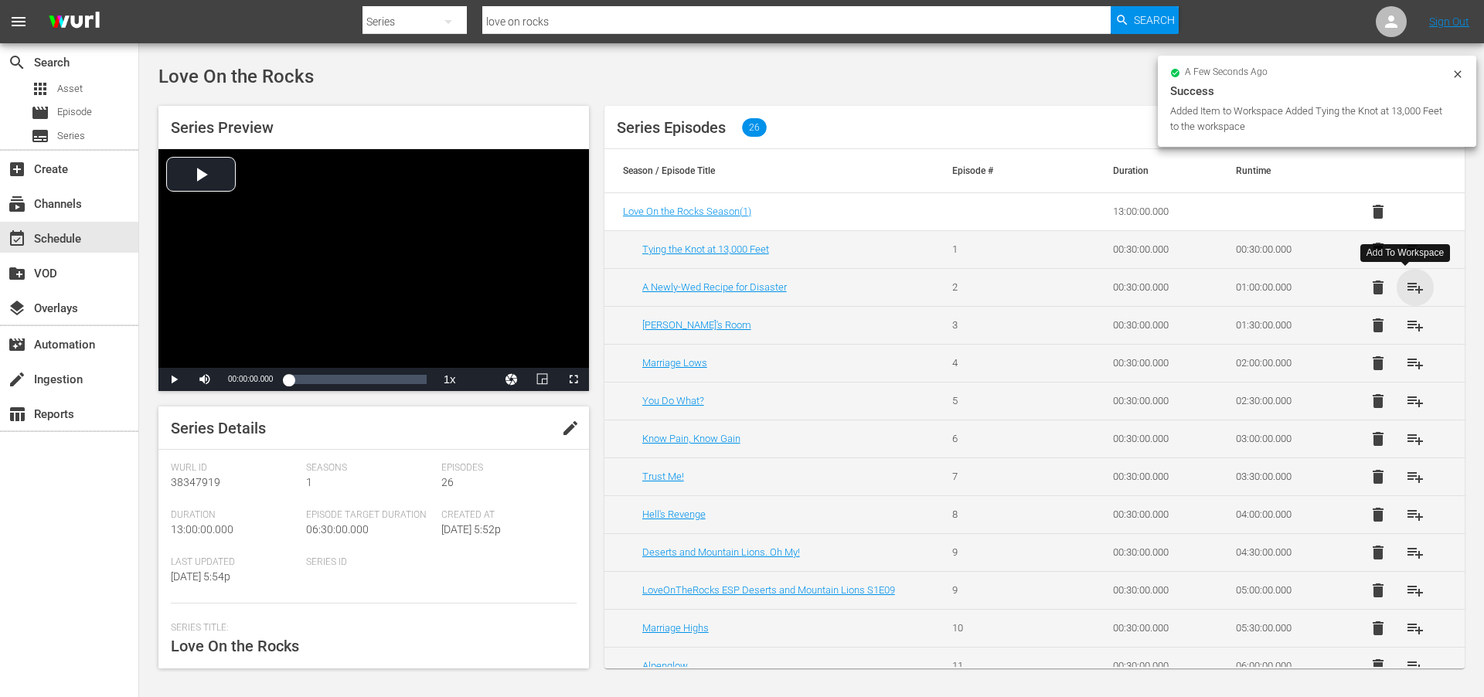
click at [1411, 287] on span "playlist_add" at bounding box center [1415, 287] width 19 height 19
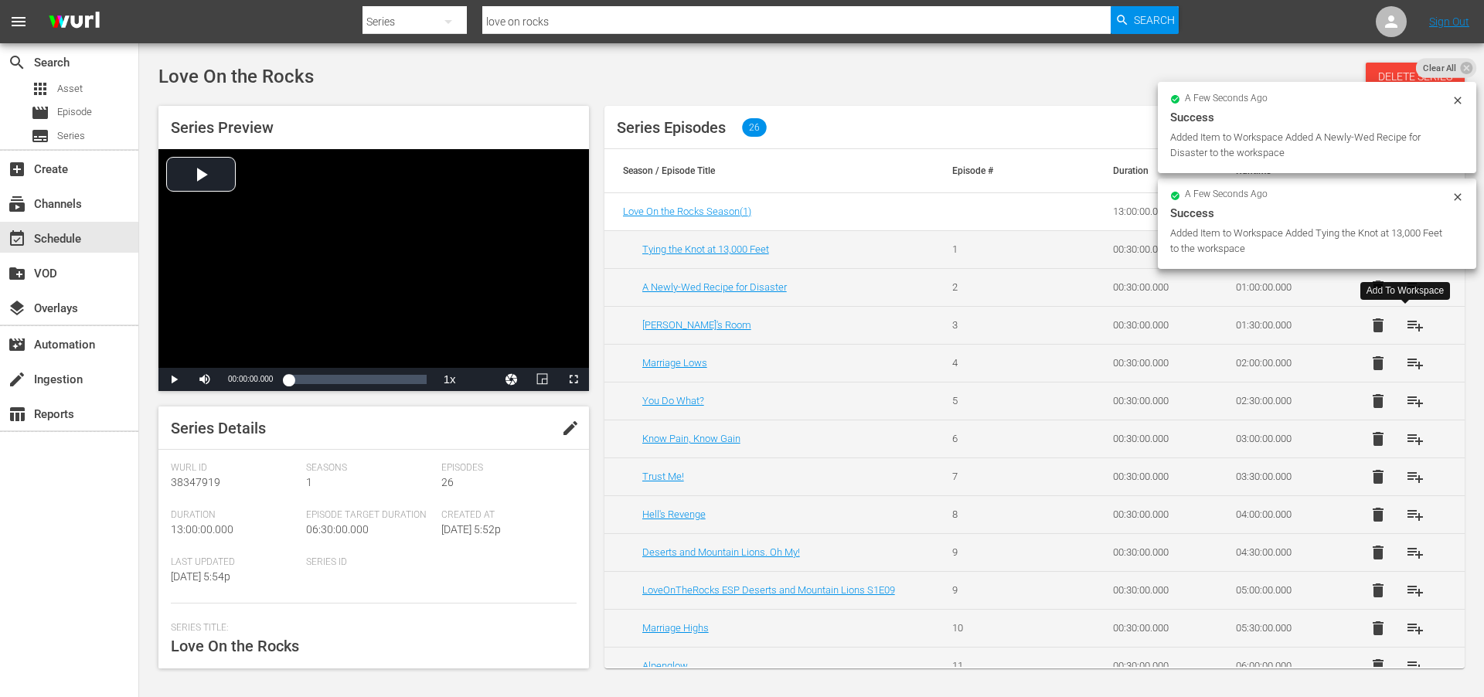
click at [1410, 325] on span "playlist_add" at bounding box center [1415, 325] width 19 height 19
click at [1409, 363] on span "playlist_add" at bounding box center [1415, 363] width 19 height 19
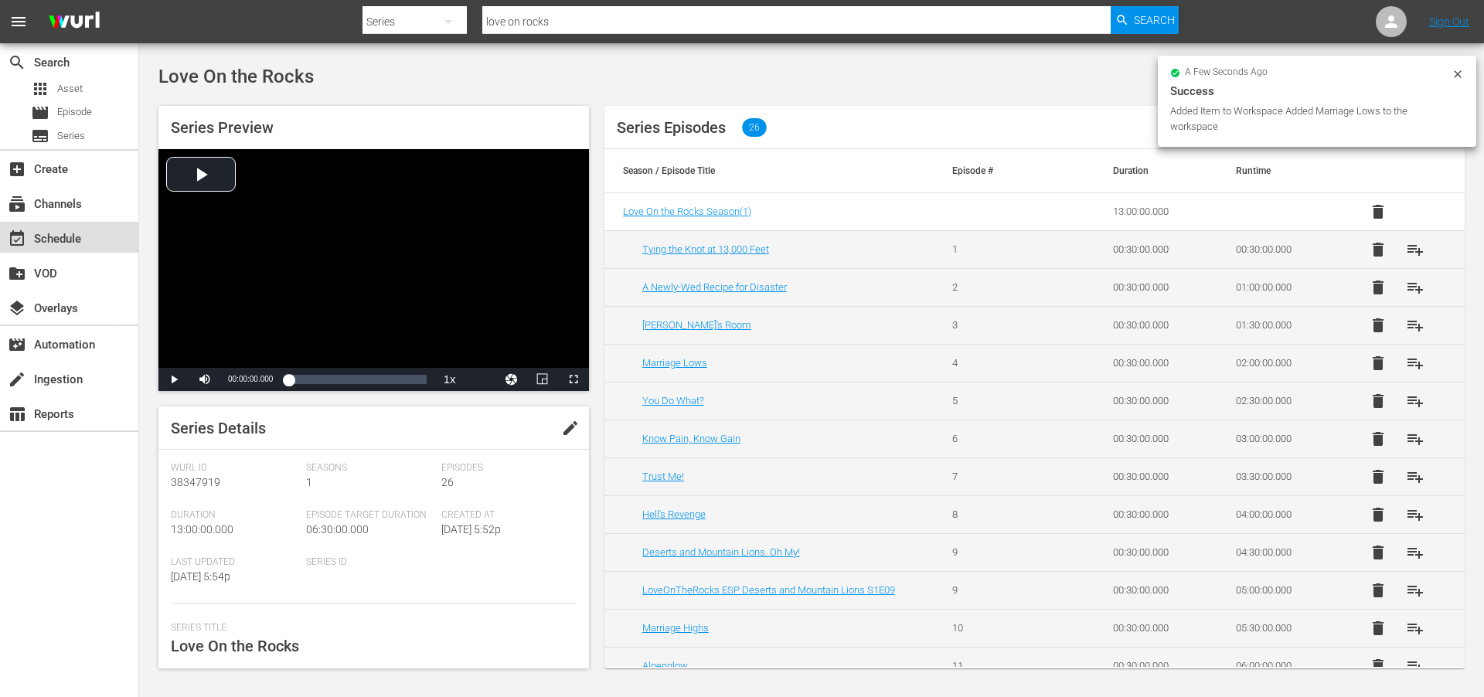
click at [53, 231] on div "event_available Schedule" at bounding box center [43, 237] width 87 height 14
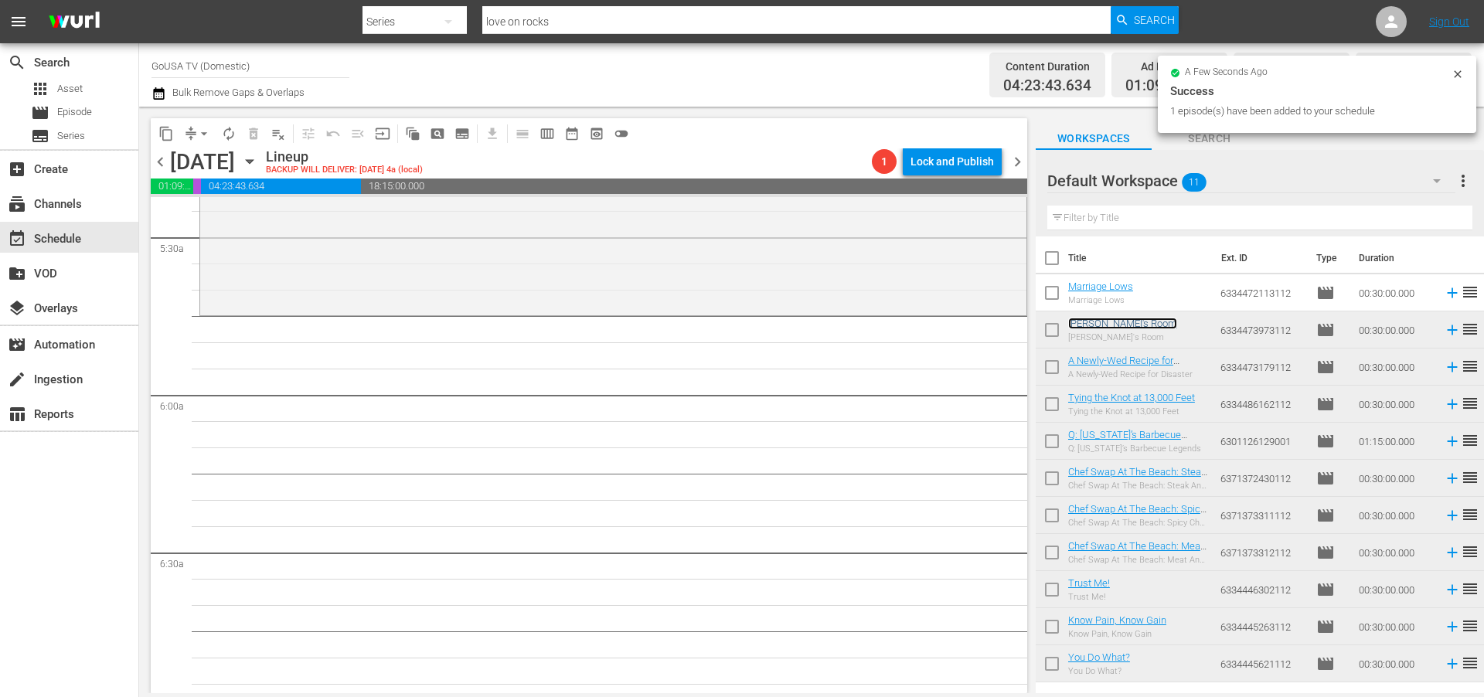
scroll to position [1691, 0]
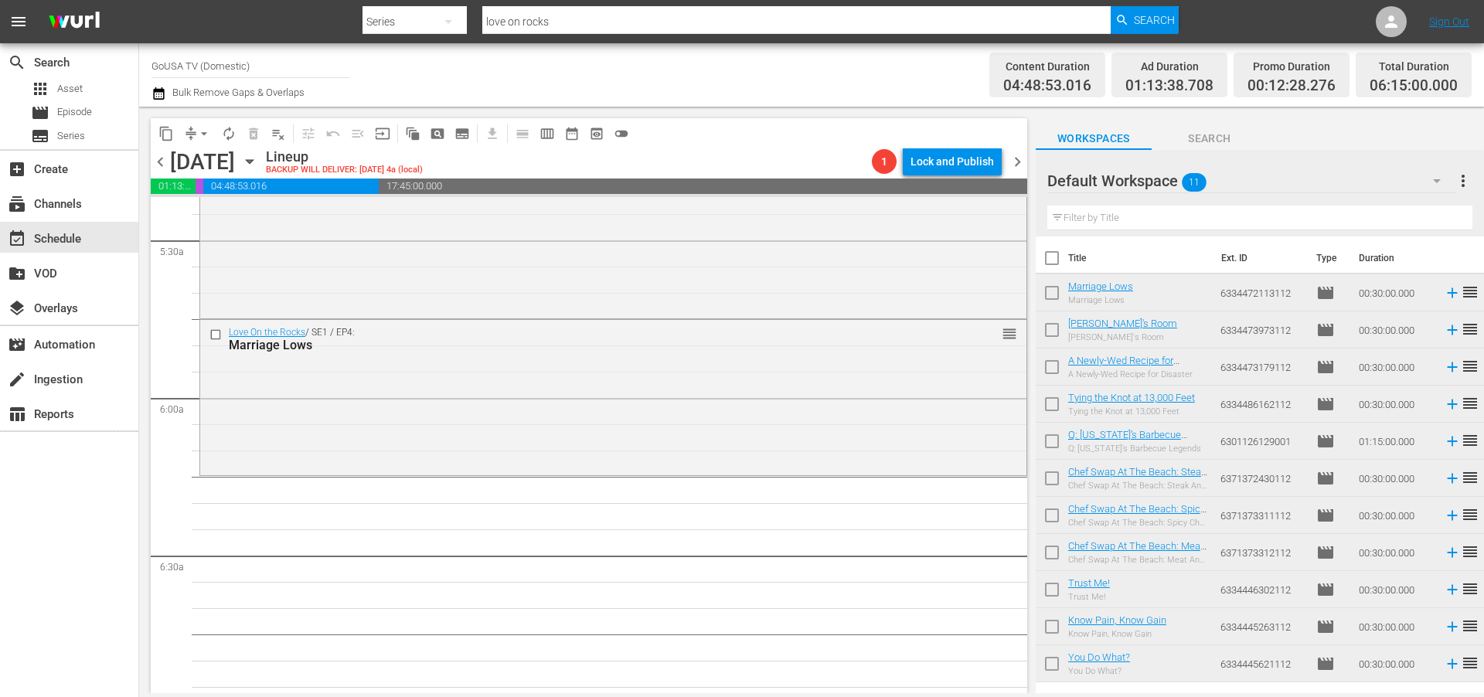
click at [558, 19] on input "love on rocks" at bounding box center [796, 21] width 628 height 37
click at [558, 20] on input "love on rocks" at bounding box center [796, 21] width 628 height 37
type input "four"
click at [1157, 18] on span "Search" at bounding box center [1154, 20] width 41 height 28
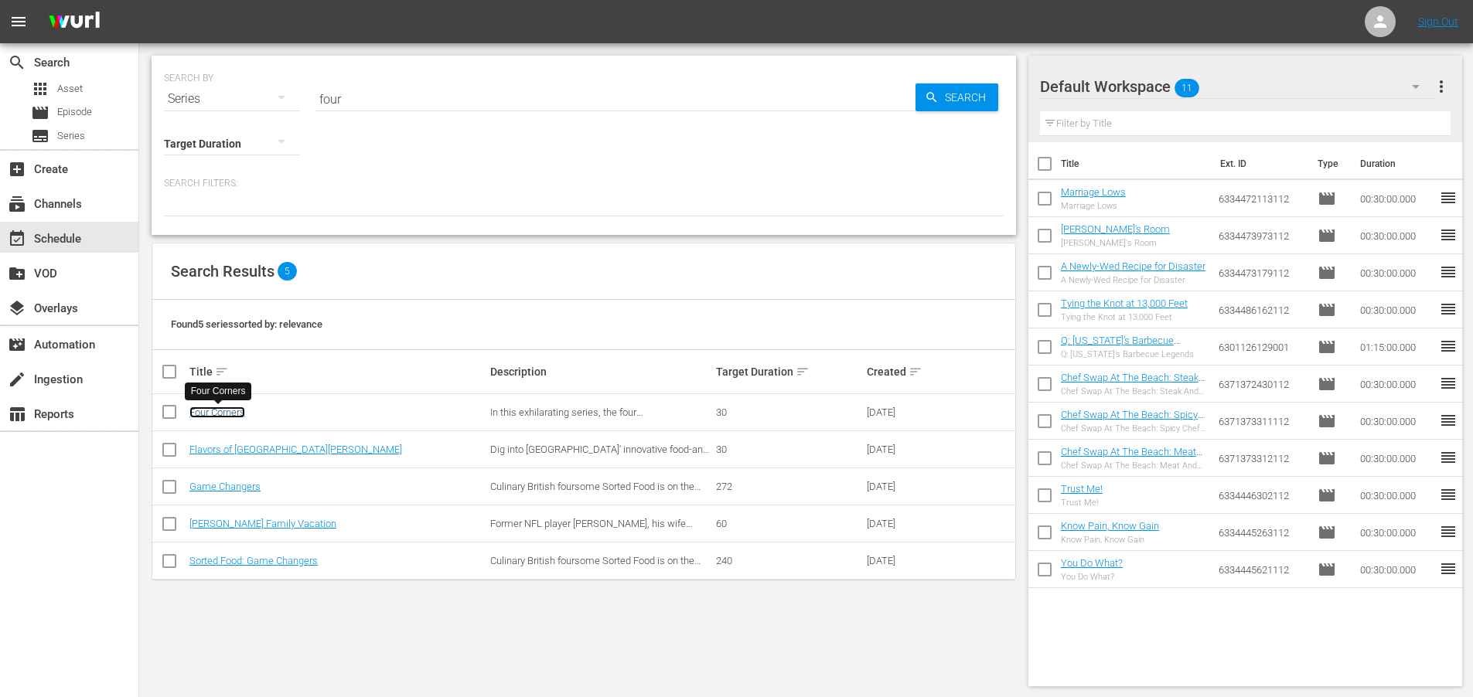
click at [208, 413] on link "Four Corners" at bounding box center [217, 413] width 56 height 12
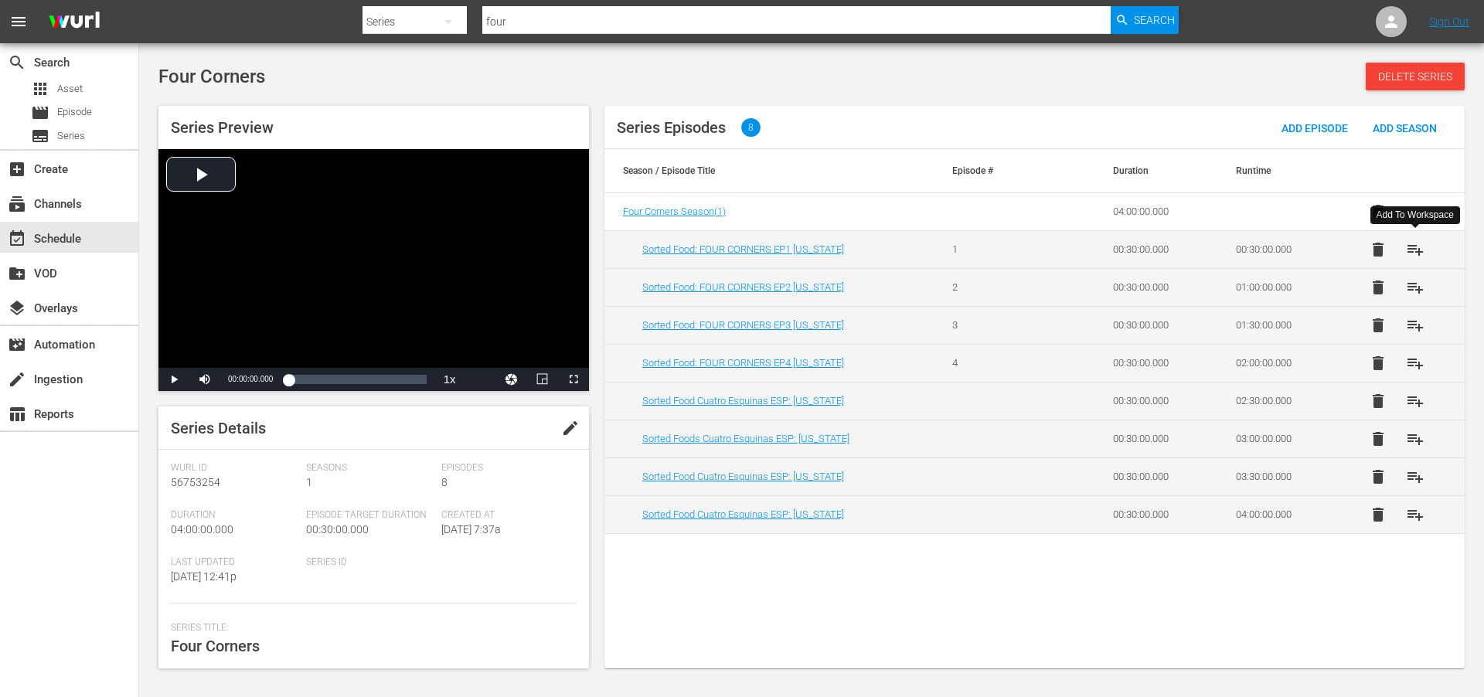
click at [1421, 249] on span "playlist_add" at bounding box center [1415, 249] width 19 height 19
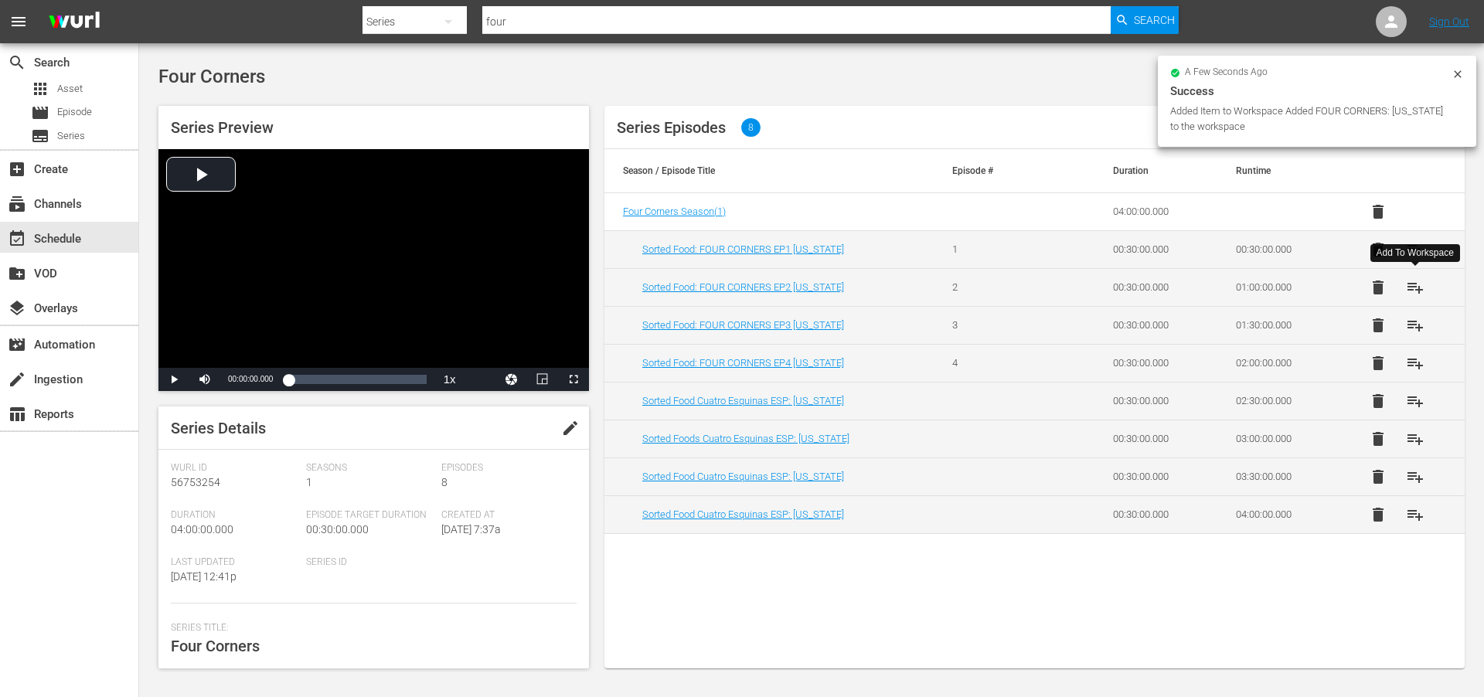
click at [1417, 288] on span "playlist_add" at bounding box center [1415, 287] width 19 height 19
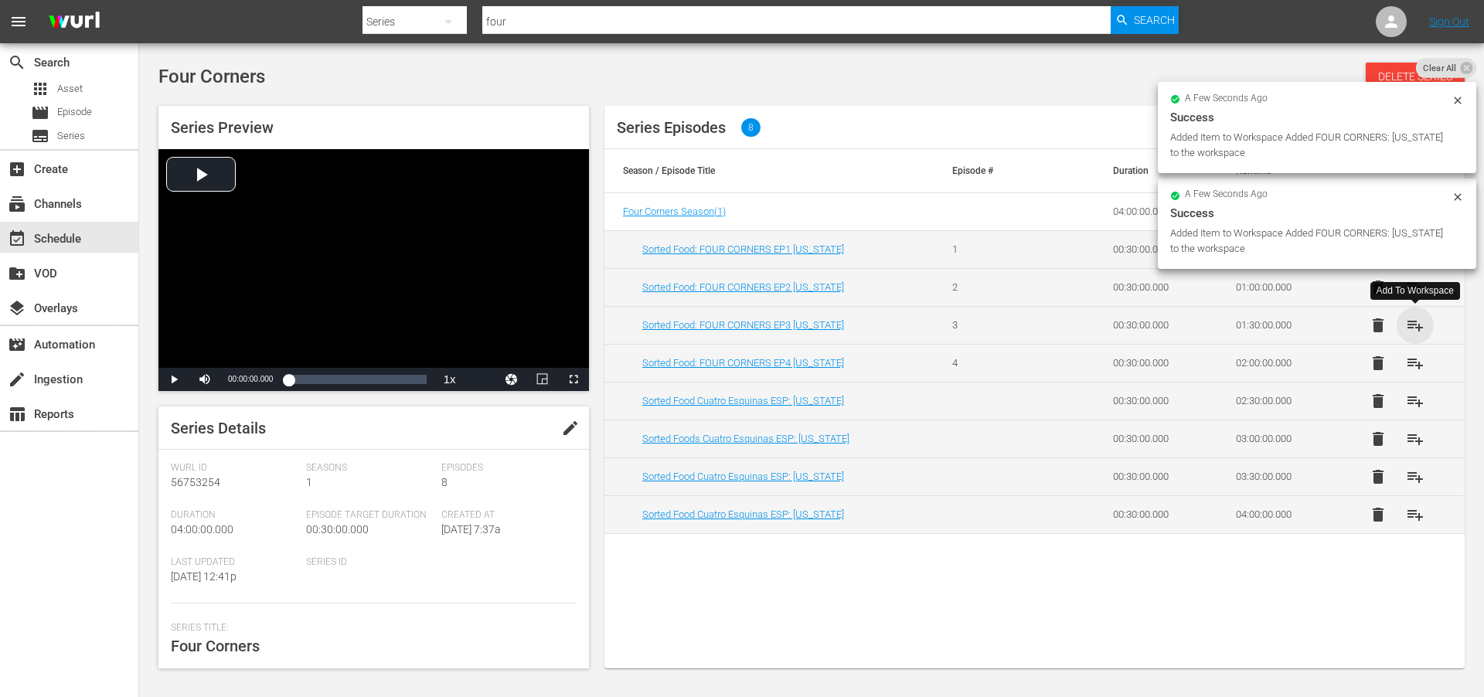
click at [1422, 322] on span "playlist_add" at bounding box center [1415, 325] width 19 height 19
click at [1421, 367] on span "playlist_add" at bounding box center [1415, 363] width 19 height 19
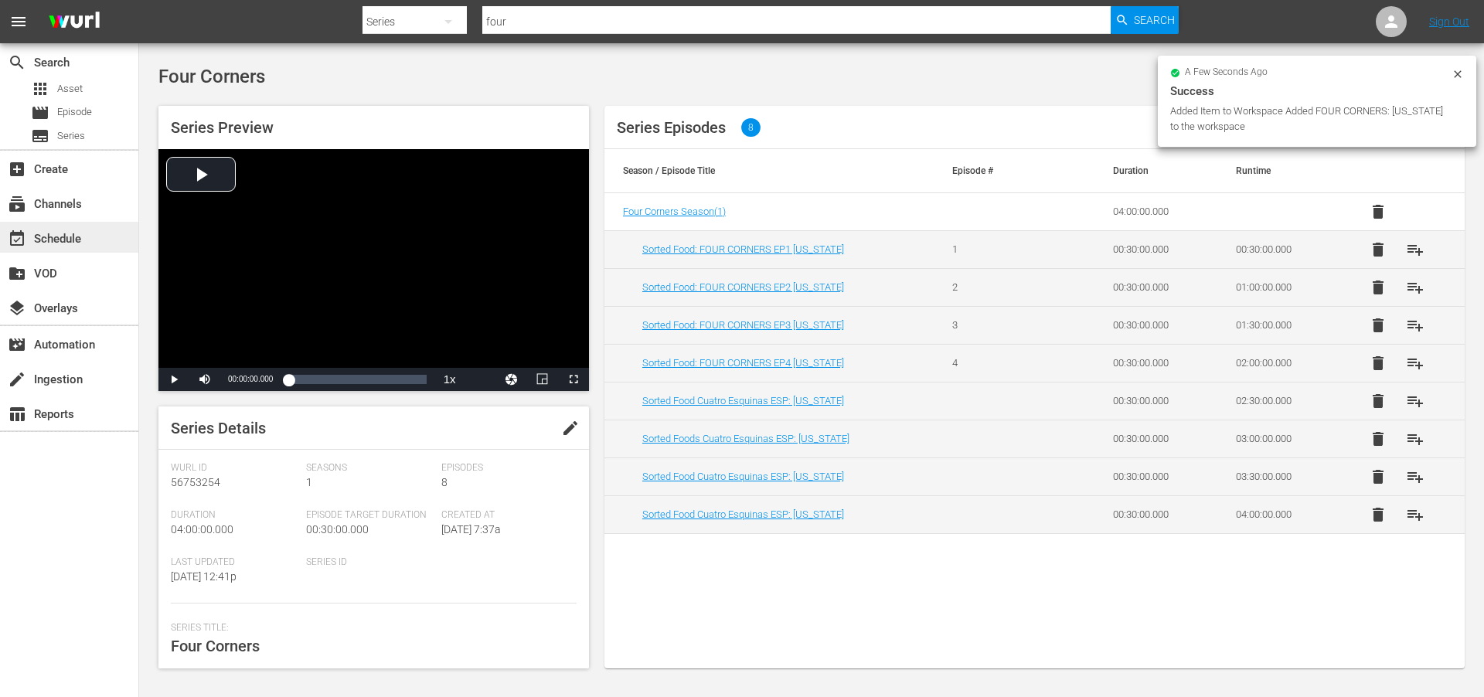
click at [60, 234] on div "event_available Schedule" at bounding box center [43, 237] width 87 height 14
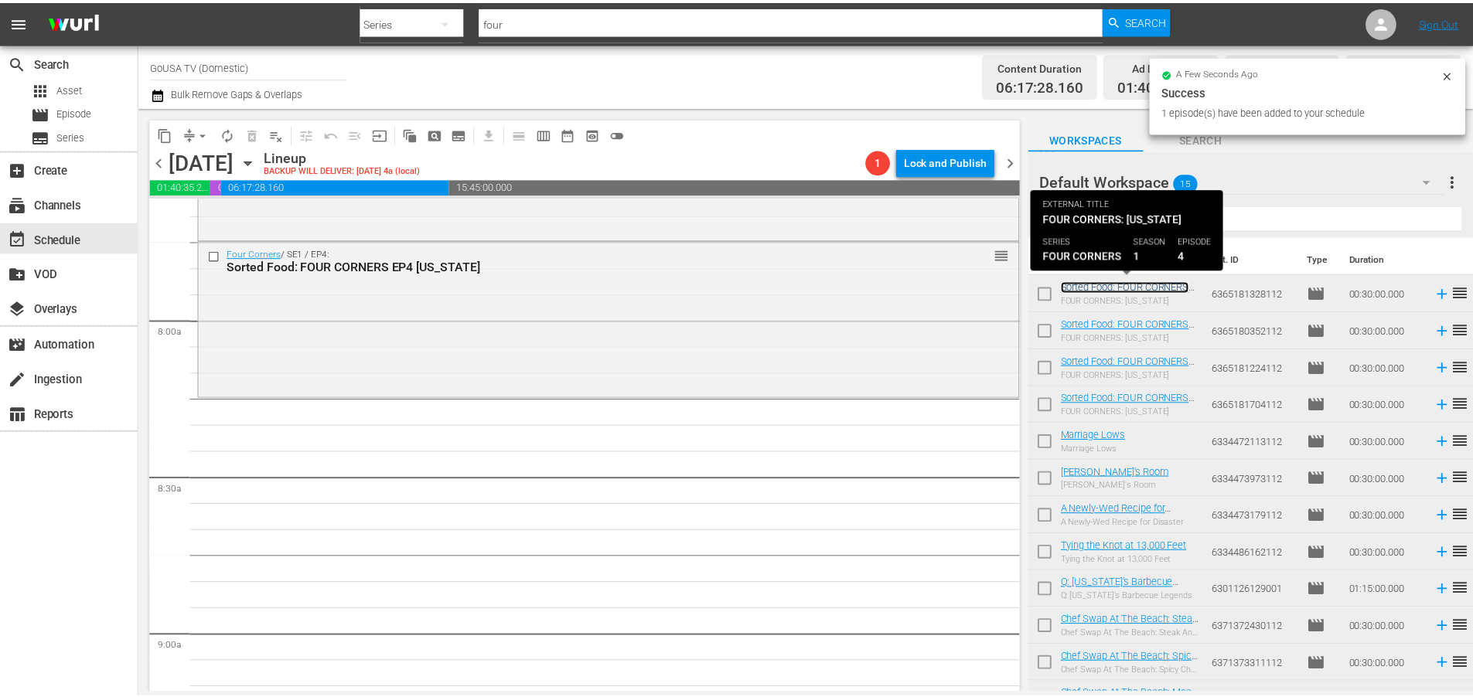
scroll to position [2401, 0]
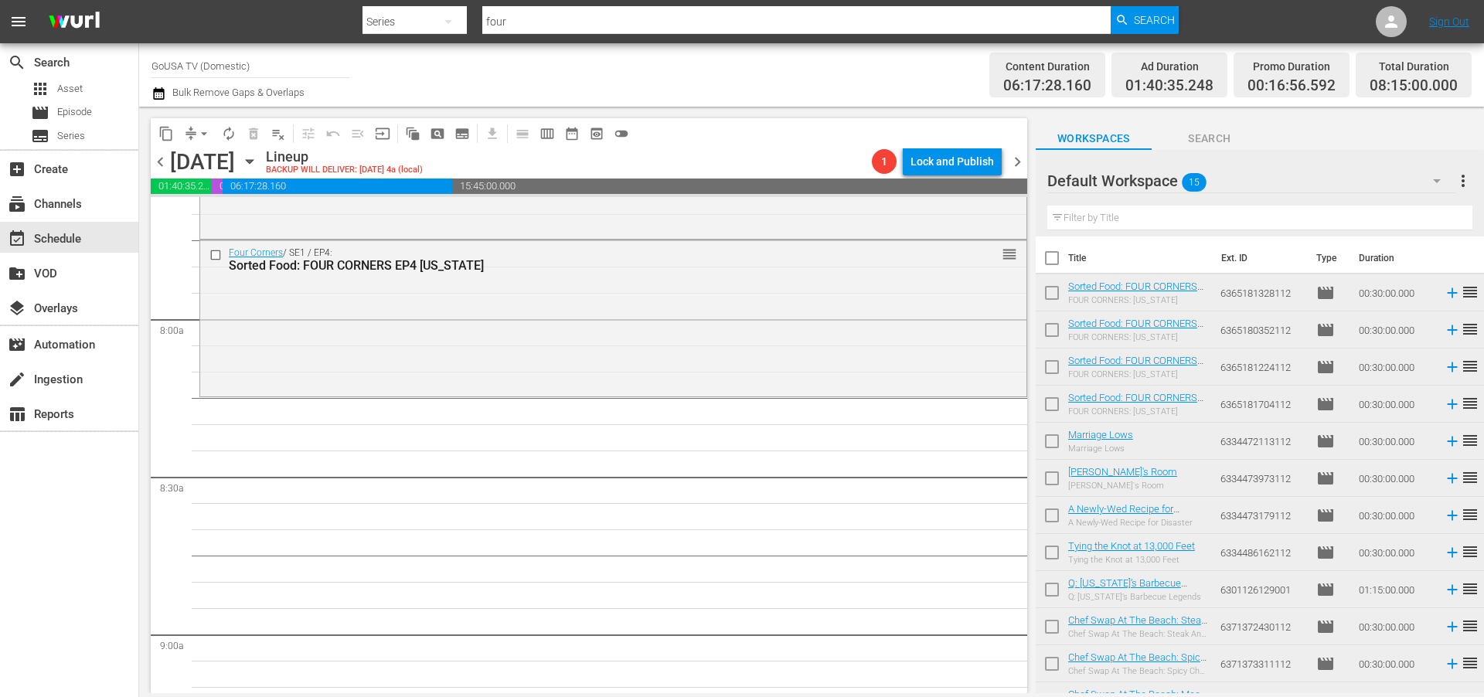
drag, startPoint x: 1121, startPoint y: 283, endPoint x: 278, endPoint y: 5, distance: 888.1
click at [516, 20] on input "four" at bounding box center [796, 21] width 628 height 37
click at [515, 20] on input "four" at bounding box center [796, 21] width 628 height 37
type input "usa"
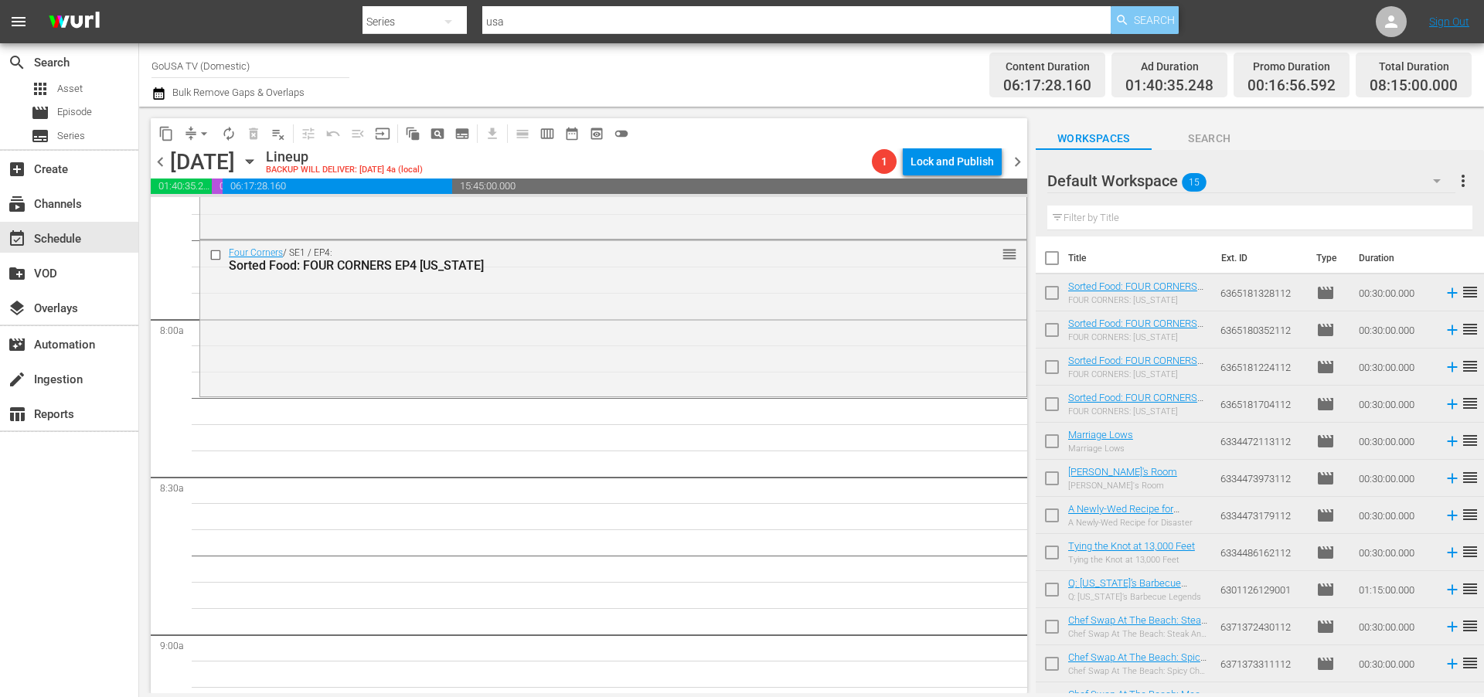
click at [1148, 22] on span "Search" at bounding box center [1154, 20] width 41 height 28
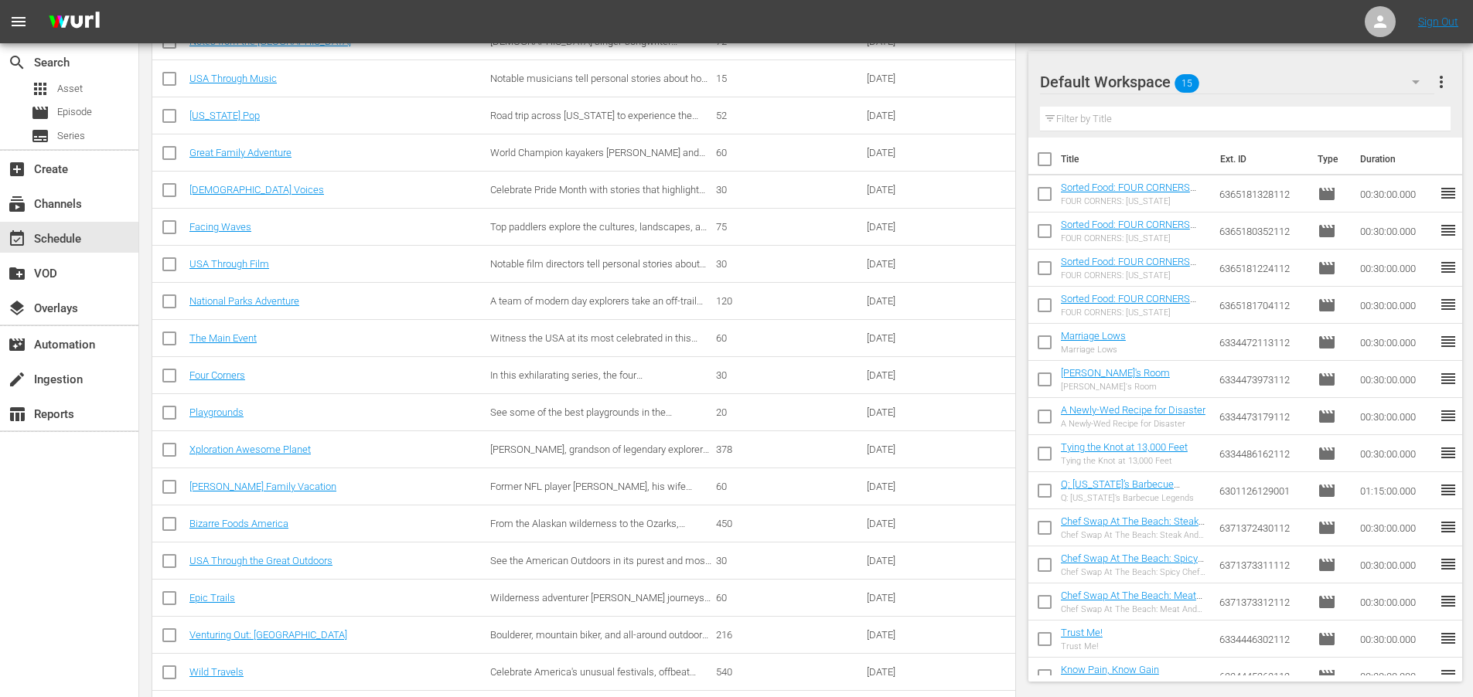
scroll to position [449, 0]
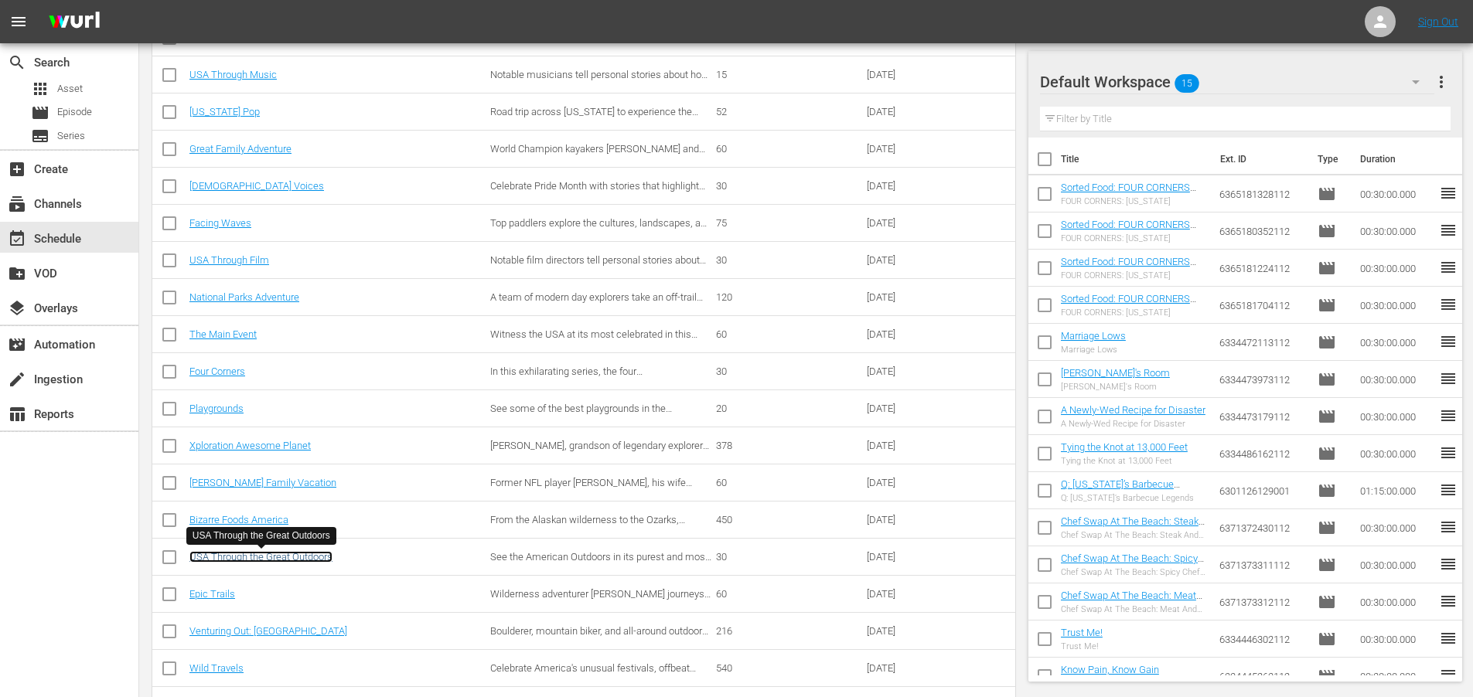
click at [218, 555] on link "USA Through the Great Outdoors" at bounding box center [260, 557] width 143 height 12
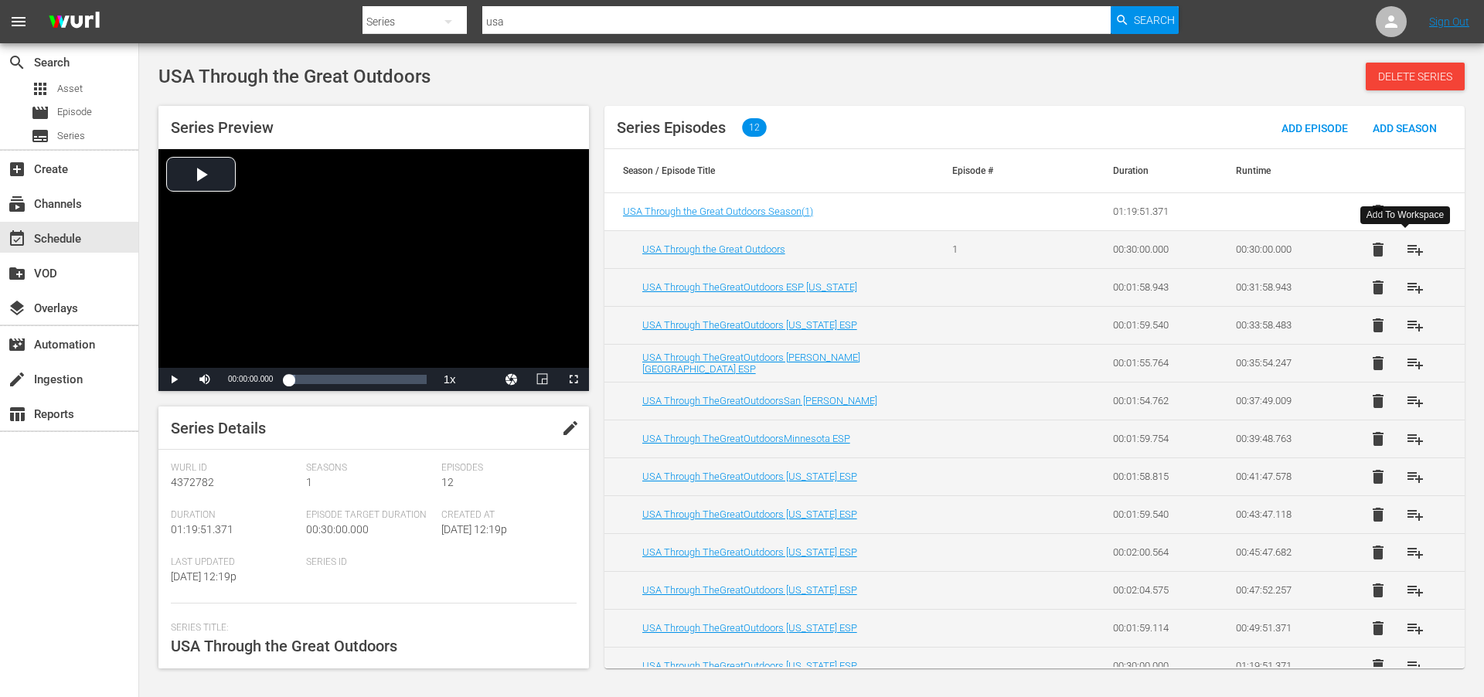
click at [1408, 250] on span "playlist_add" at bounding box center [1415, 249] width 19 height 19
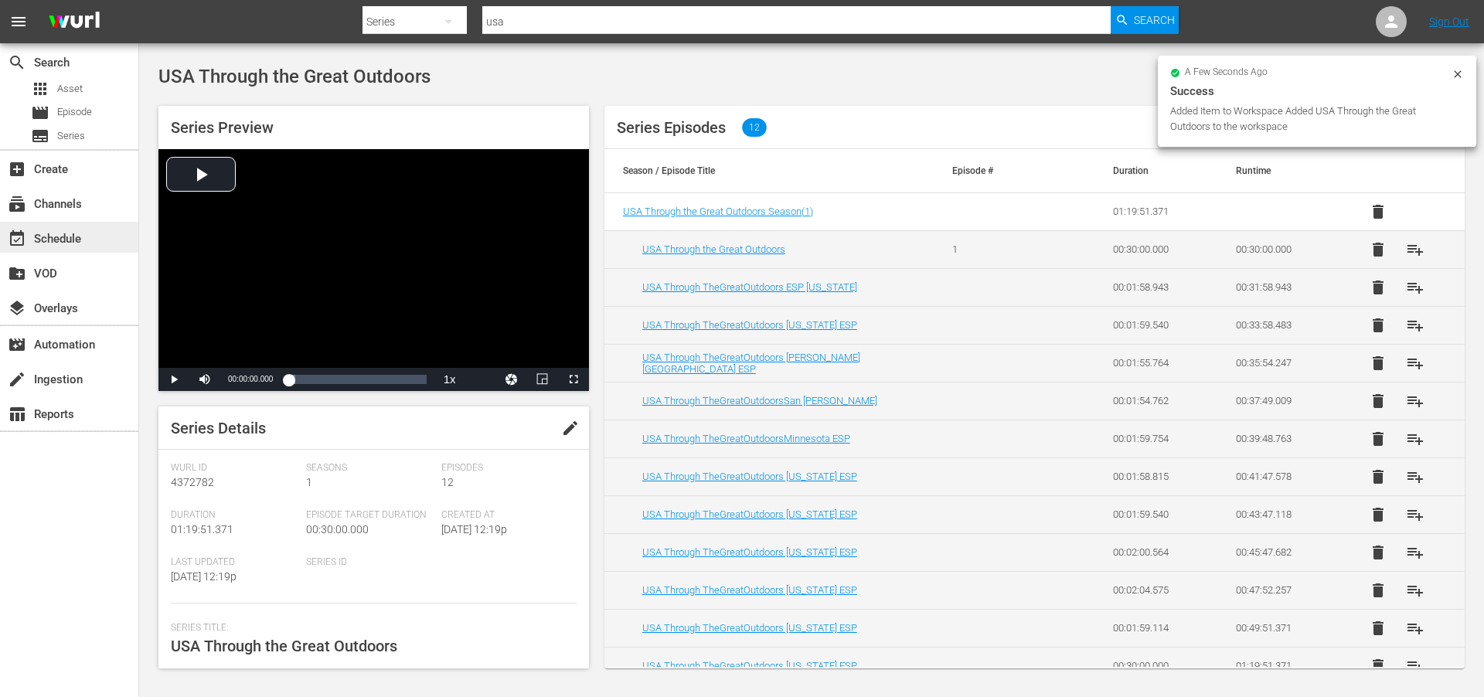
click at [50, 235] on div "event_available Schedule" at bounding box center [43, 237] width 87 height 14
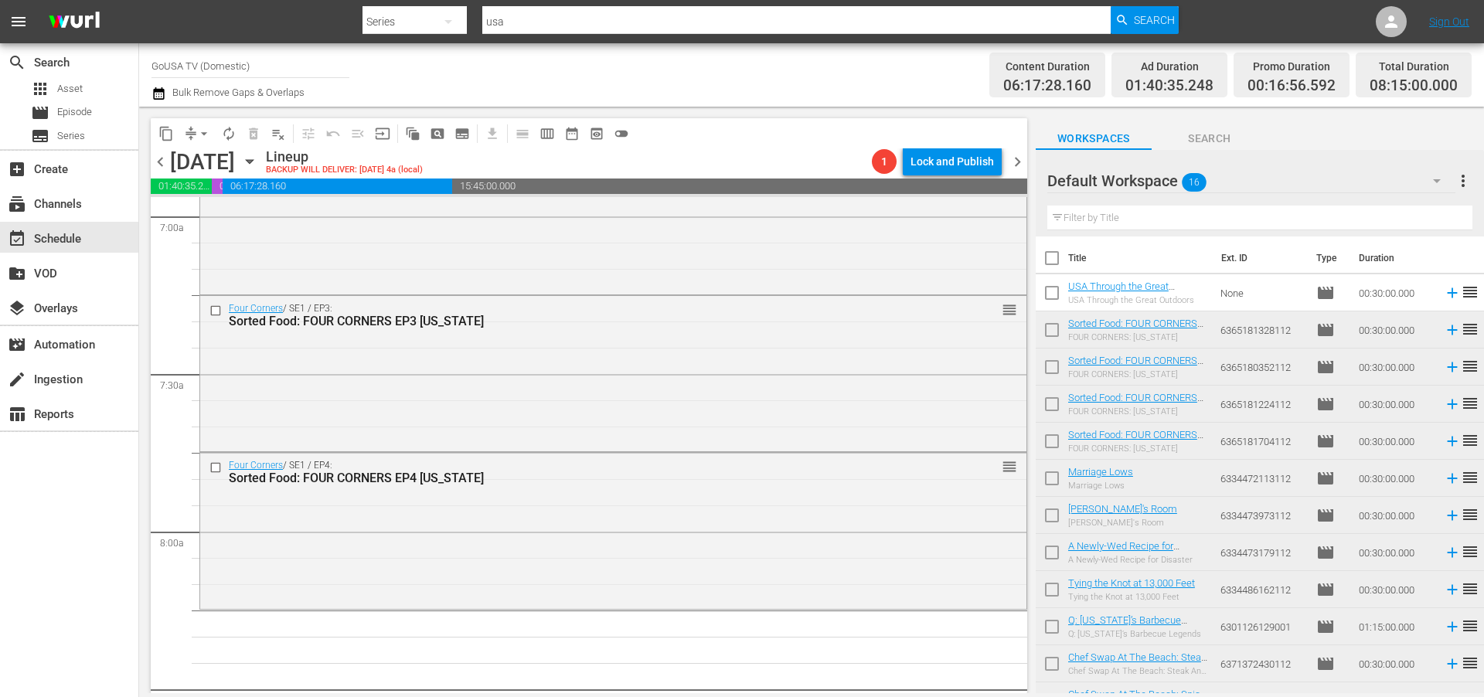
scroll to position [2574, 0]
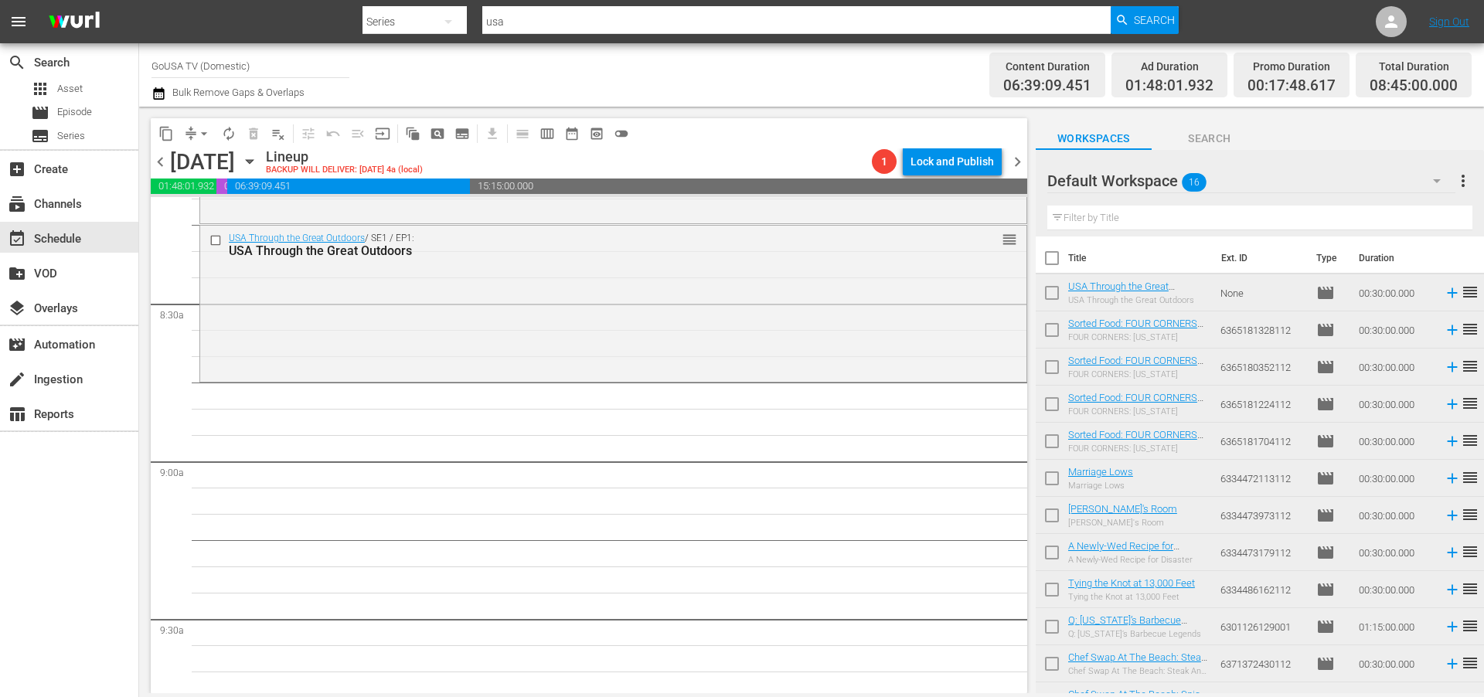
drag, startPoint x: 1139, startPoint y: 287, endPoint x: 315, endPoint y: 2, distance: 871.3
drag, startPoint x: 1140, startPoint y: 20, endPoint x: 1127, endPoint y: 31, distance: 17.0
click at [1140, 21] on span "Search" at bounding box center [1154, 20] width 41 height 28
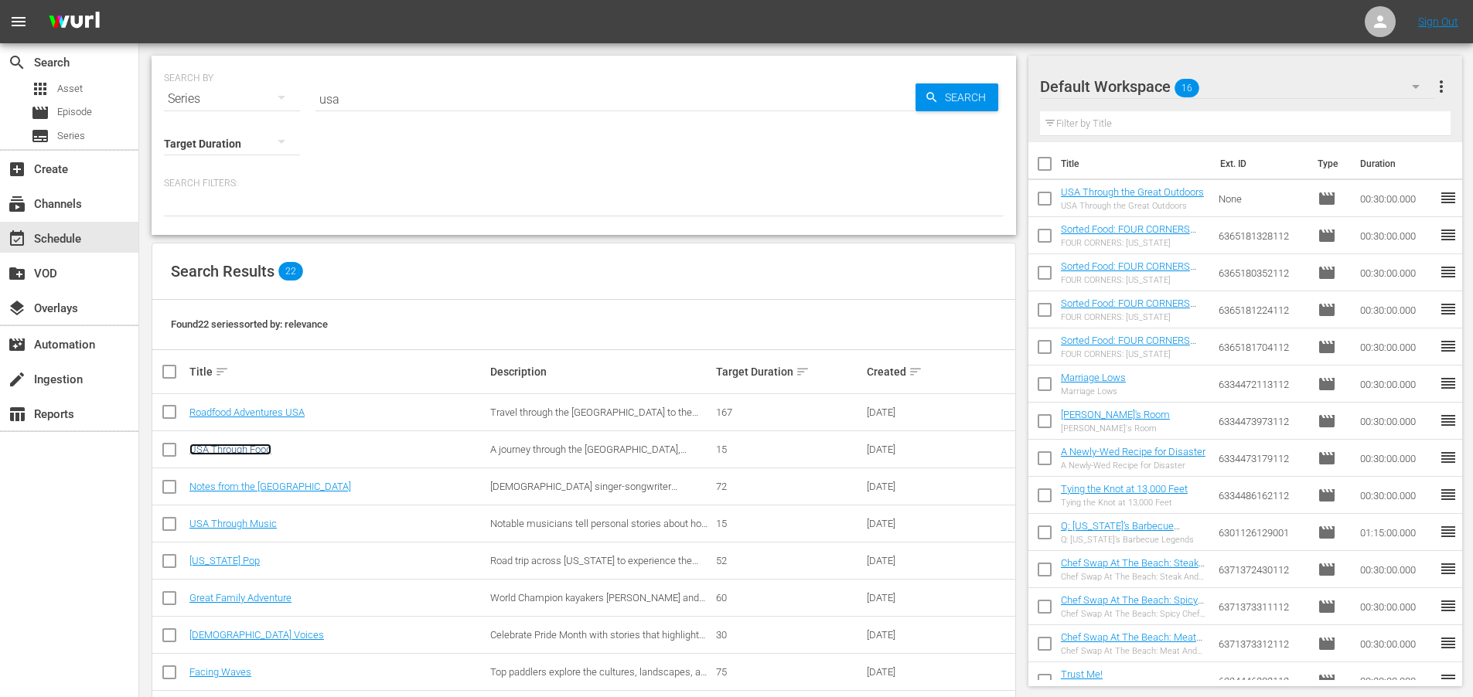
click at [230, 449] on link "USA Through Food" at bounding box center [230, 450] width 82 height 12
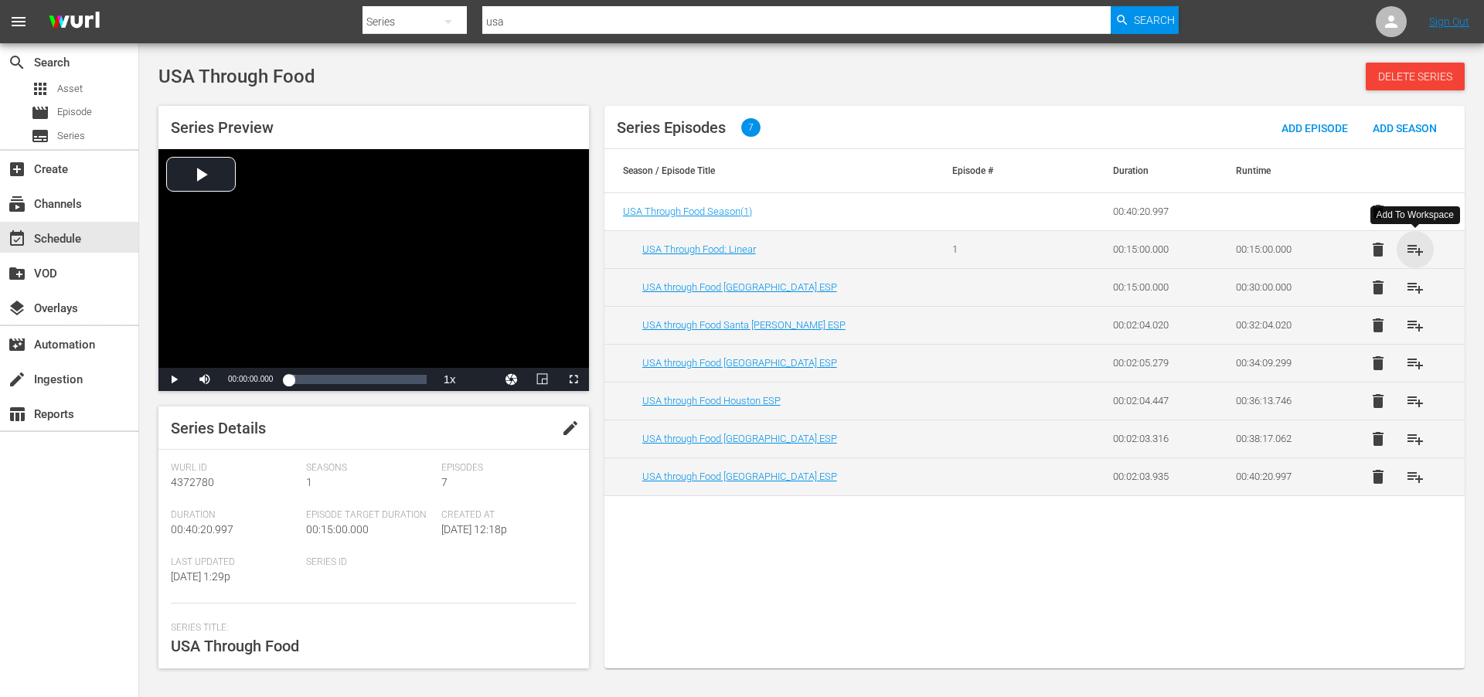
click at [1422, 252] on span "playlist_add" at bounding box center [1415, 249] width 19 height 19
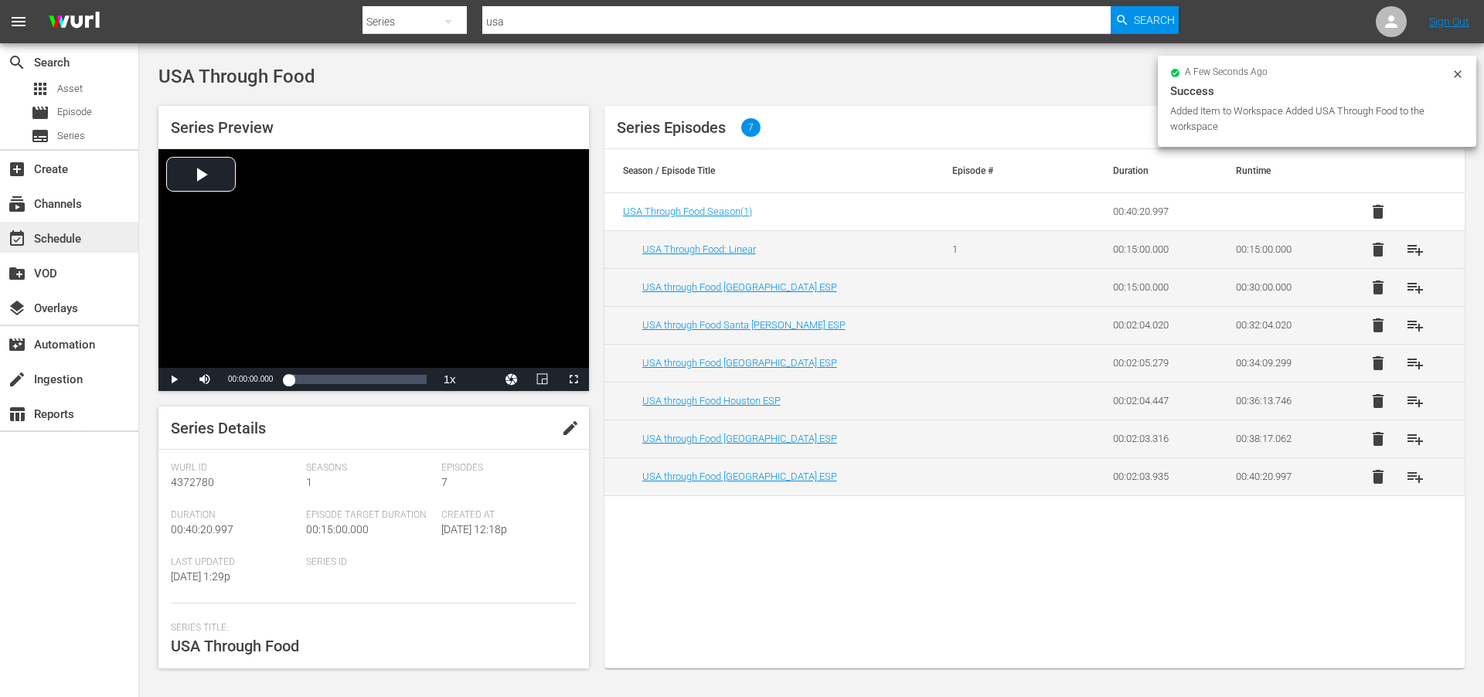
click at [46, 237] on div "event_available Schedule" at bounding box center [43, 237] width 87 height 14
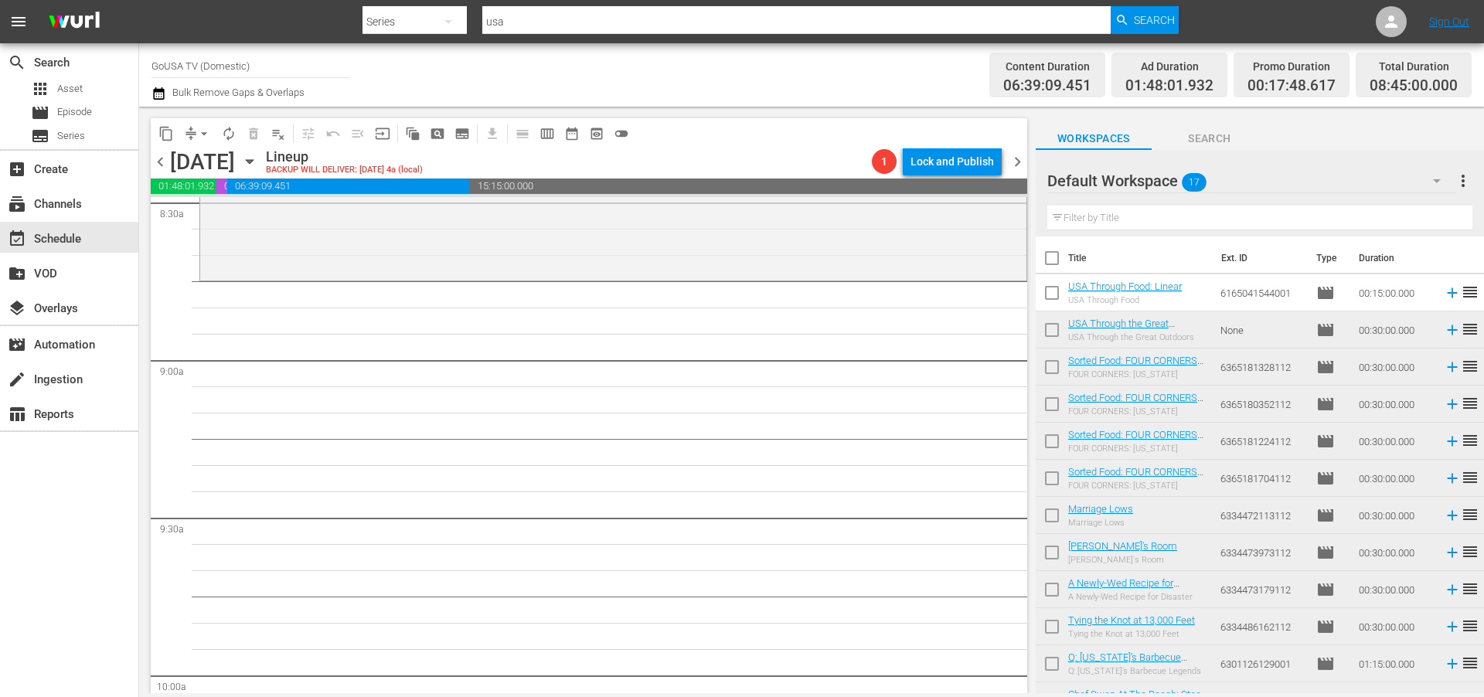
scroll to position [2602, 0]
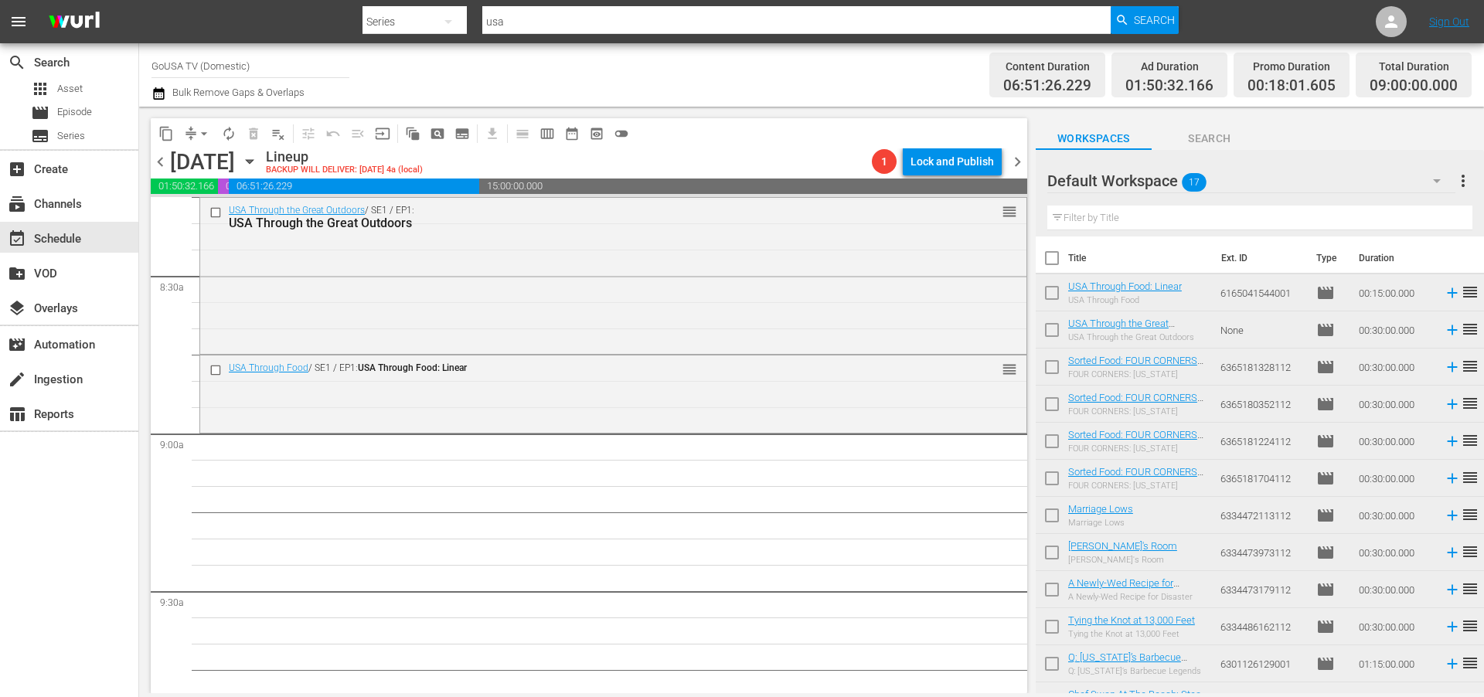
drag, startPoint x: 1099, startPoint y: 287, endPoint x: 248, endPoint y: 2, distance: 897.4
click at [519, 20] on input "usa" at bounding box center [796, 21] width 628 height 37
click at [519, 21] on input "usa" at bounding box center [796, 21] width 628 height 37
click at [519, 20] on input "usa" at bounding box center [796, 21] width 628 height 37
type input "Small town"
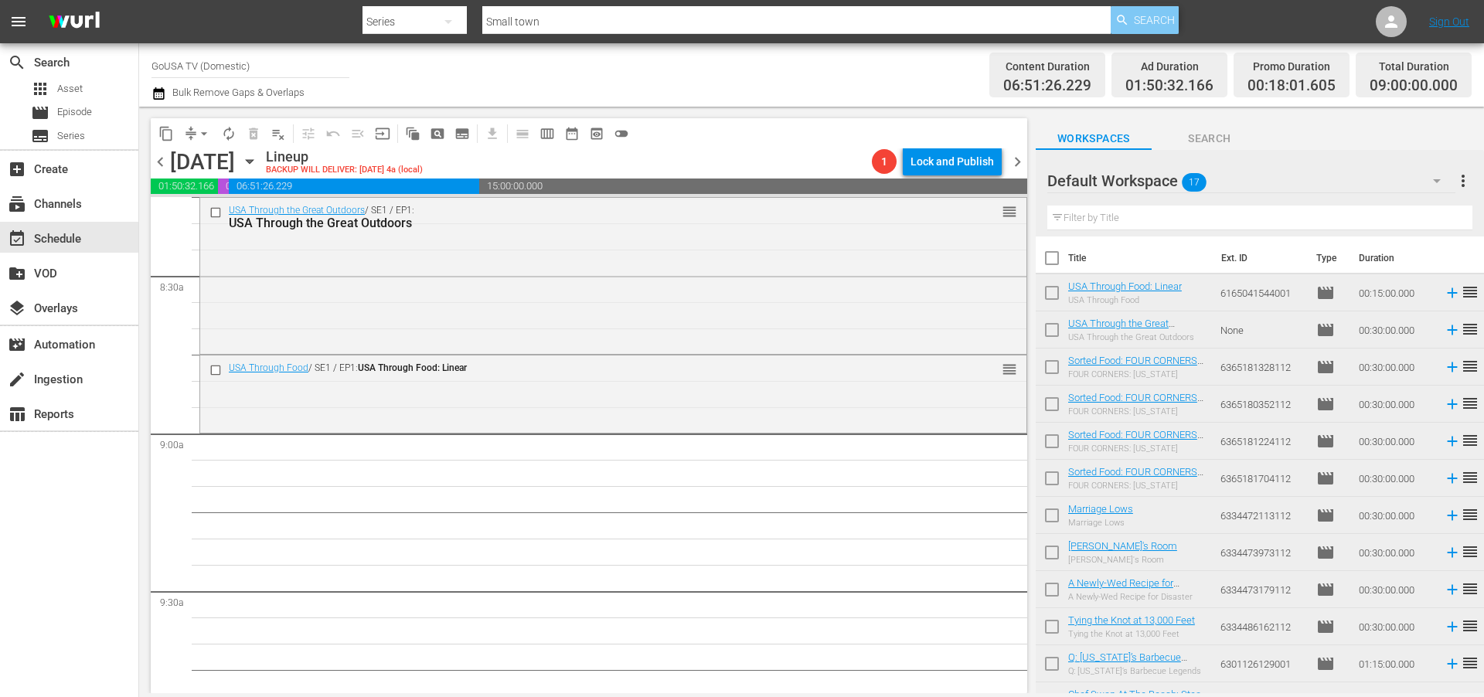
click at [1158, 20] on span "Search" at bounding box center [1154, 20] width 41 height 28
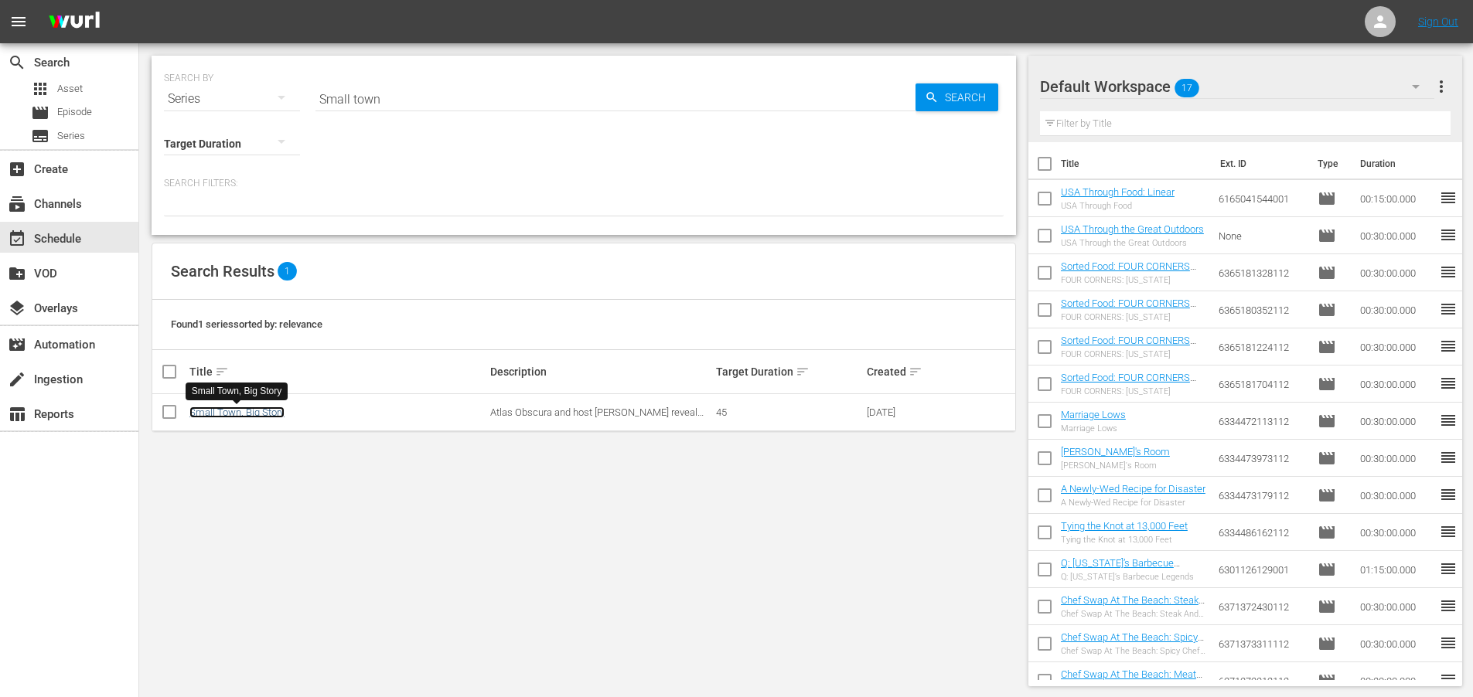
click at [214, 407] on link "Small Town, Big Story" at bounding box center [236, 413] width 95 height 12
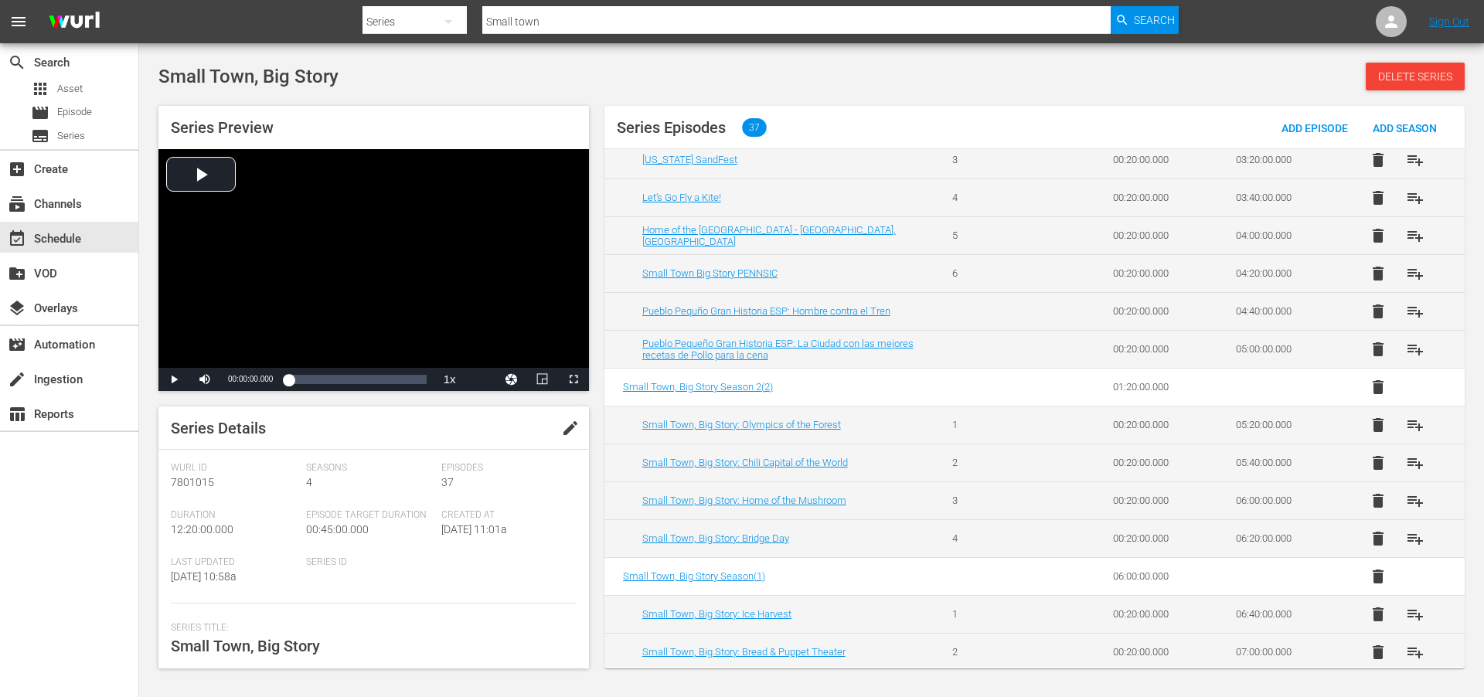
scroll to position [472, 0]
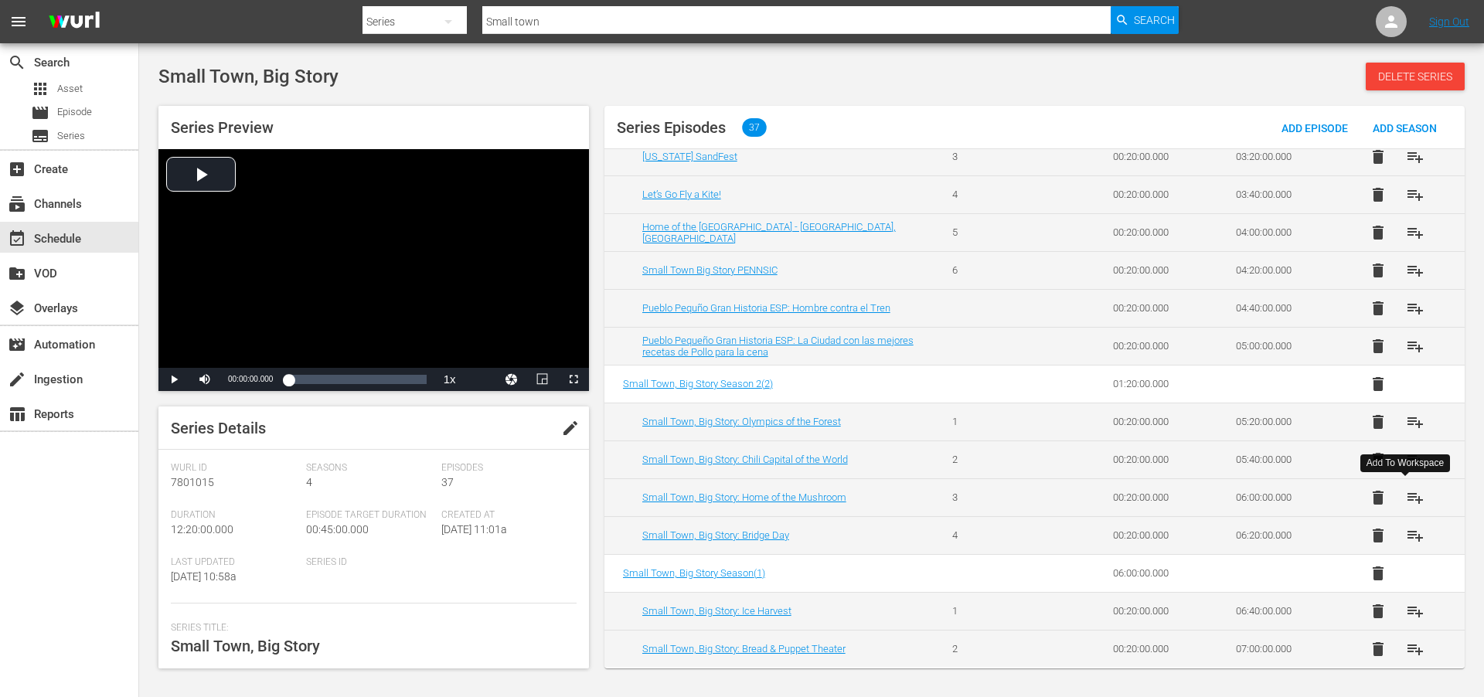
click at [1409, 502] on span "playlist_add" at bounding box center [1415, 498] width 19 height 19
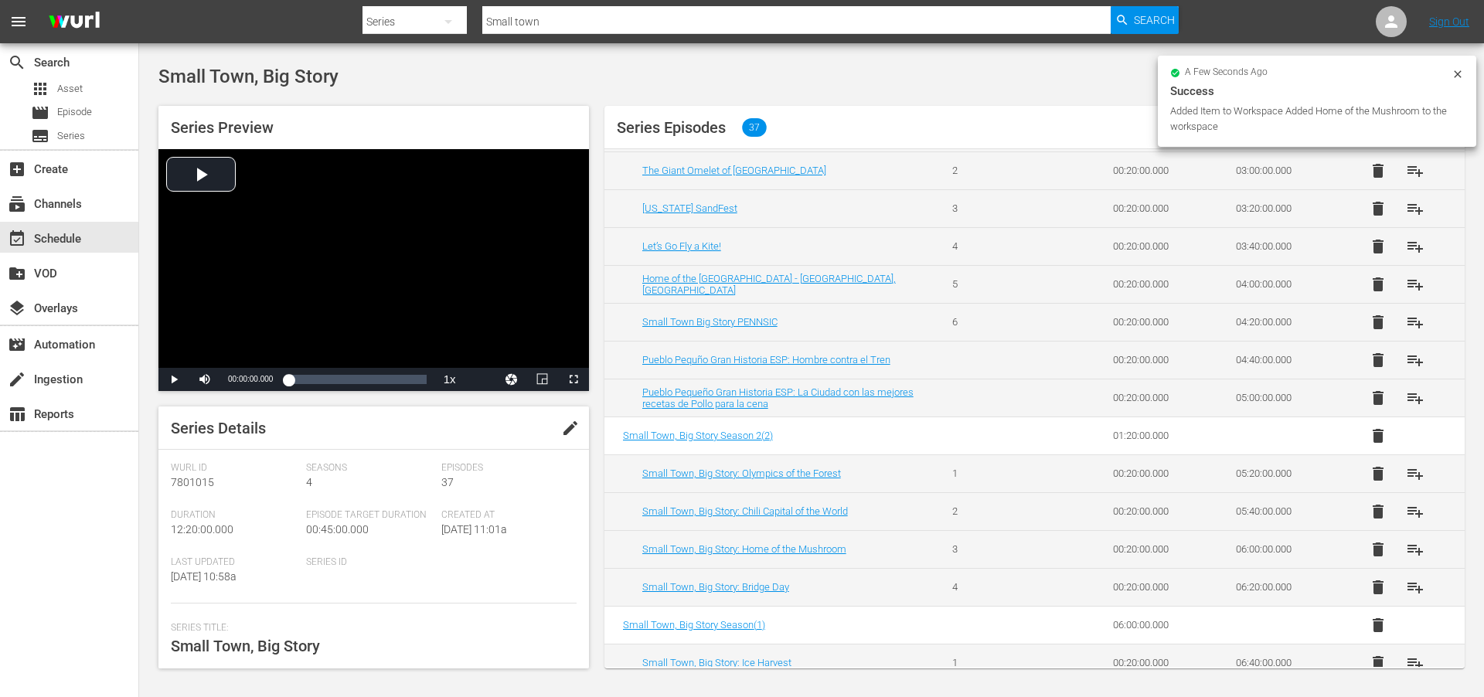
scroll to position [420, 0]
click at [1409, 171] on span "playlist_add" at bounding box center [1415, 171] width 19 height 19
click at [1407, 510] on span "playlist_add" at bounding box center [1415, 512] width 19 height 19
click at [46, 239] on div "event_available Schedule" at bounding box center [43, 237] width 87 height 14
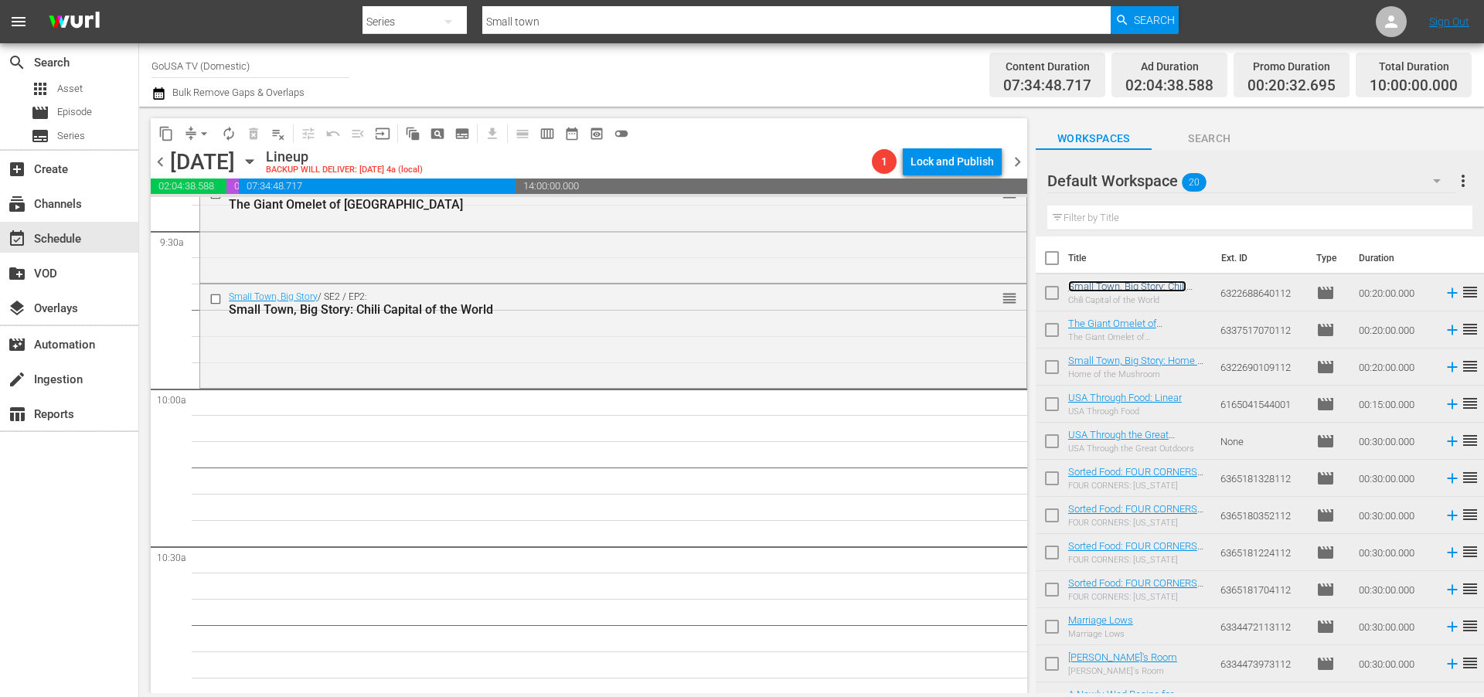
scroll to position [2964, 0]
drag, startPoint x: 1127, startPoint y: 288, endPoint x: 466, endPoint y: 127, distance: 680.4
click at [573, 22] on input "Small town" at bounding box center [796, 21] width 628 height 37
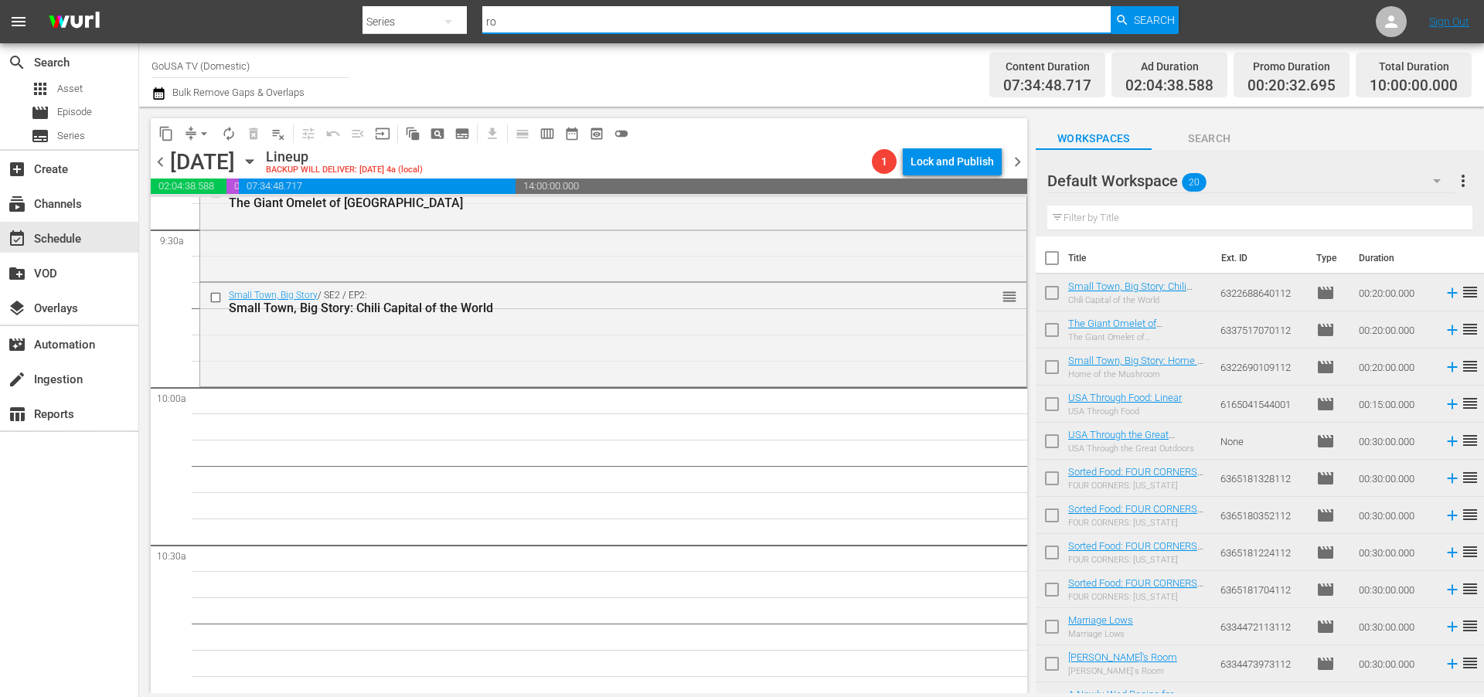
type input "roadfood"
click at [1156, 20] on span "Search" at bounding box center [1154, 20] width 41 height 28
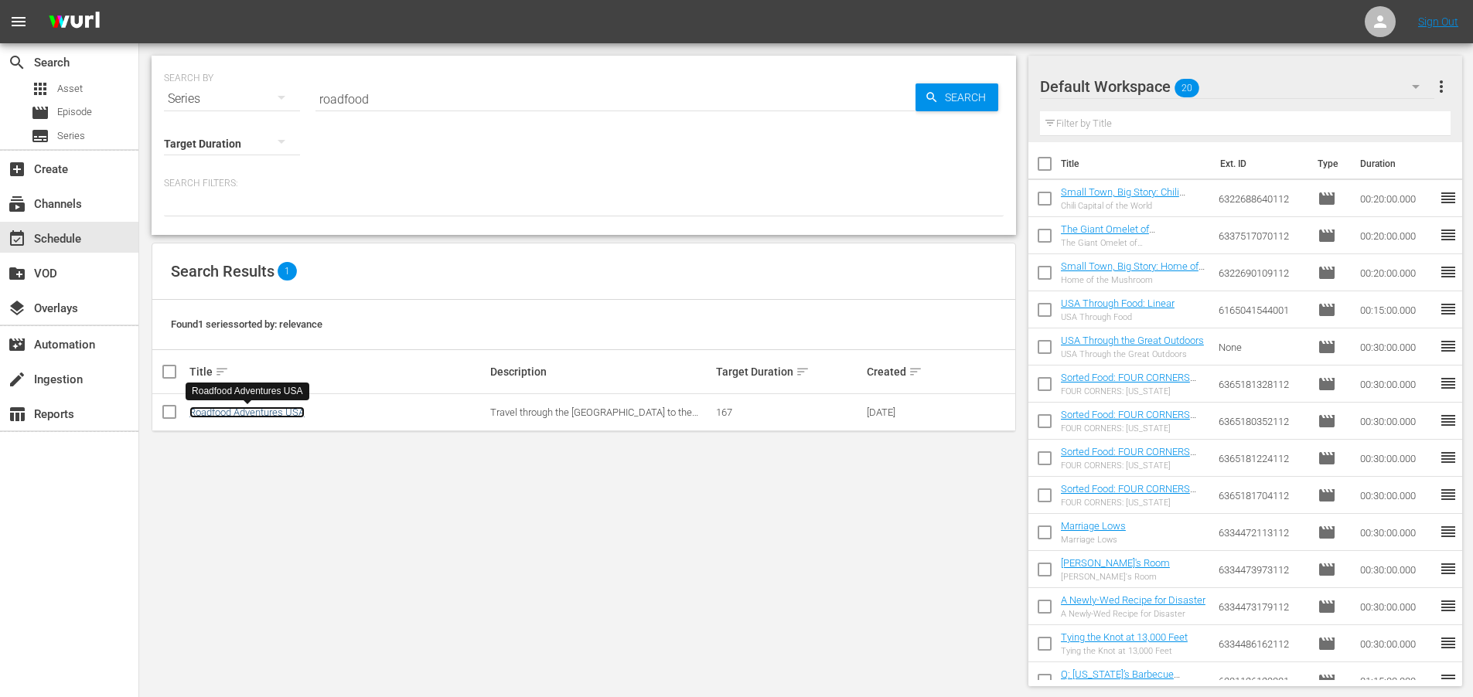
click at [250, 412] on link "Roadfood Adventures USA" at bounding box center [246, 413] width 115 height 12
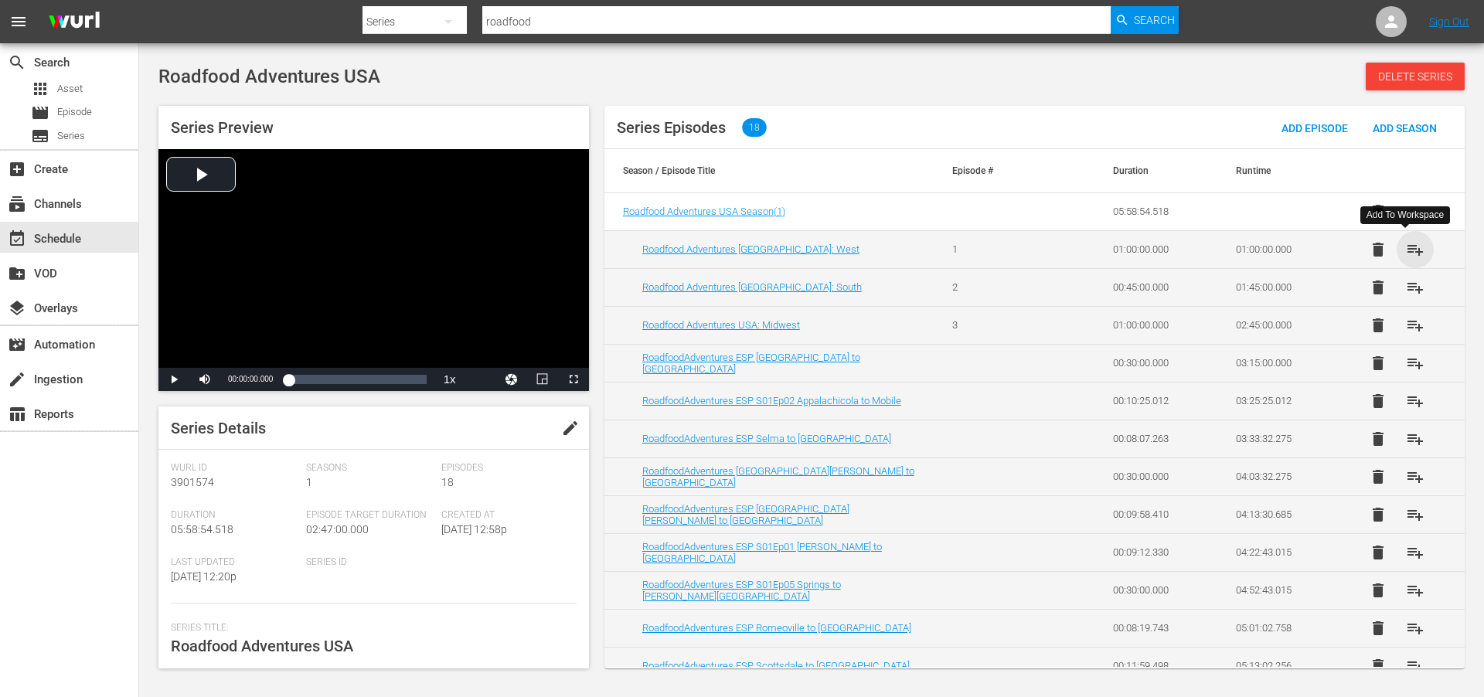
click at [1409, 249] on span "playlist_add" at bounding box center [1415, 249] width 19 height 19
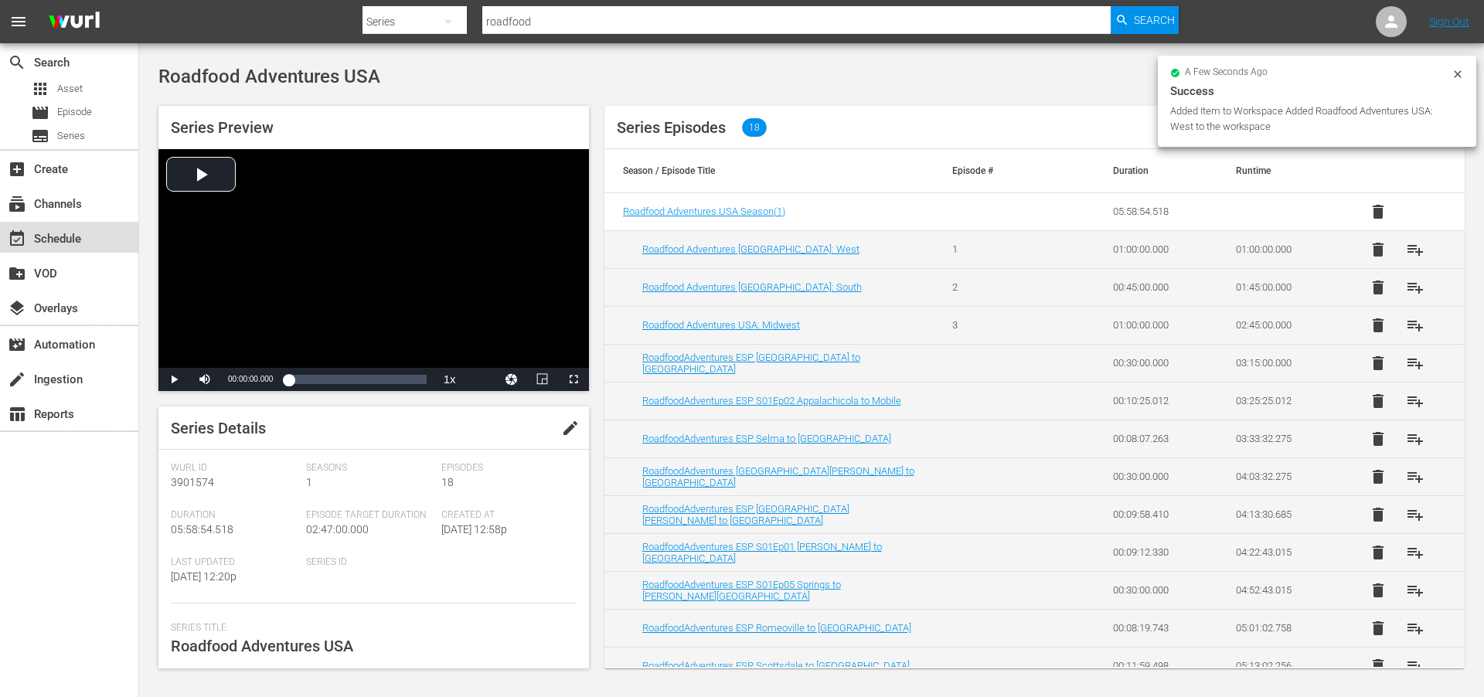
click at [57, 233] on div "event_available Schedule" at bounding box center [43, 237] width 87 height 14
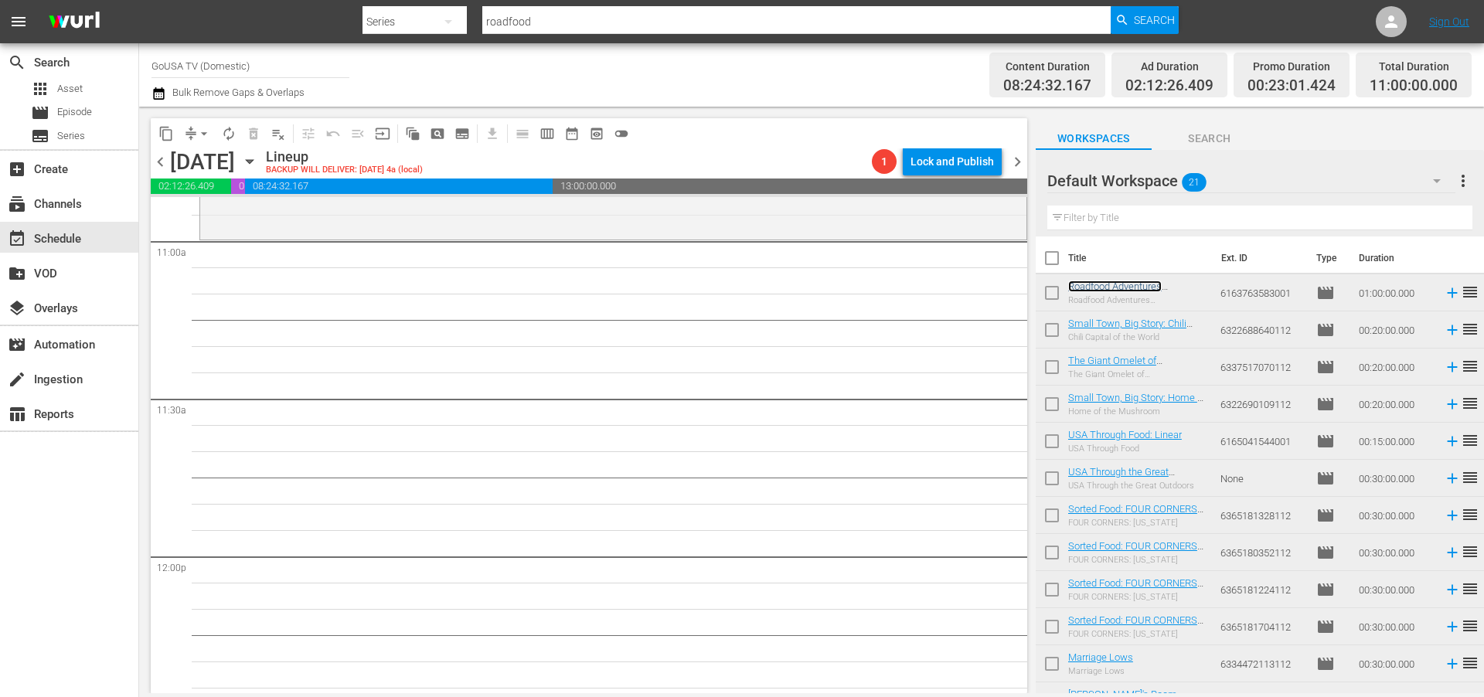
scroll to position [3382, 0]
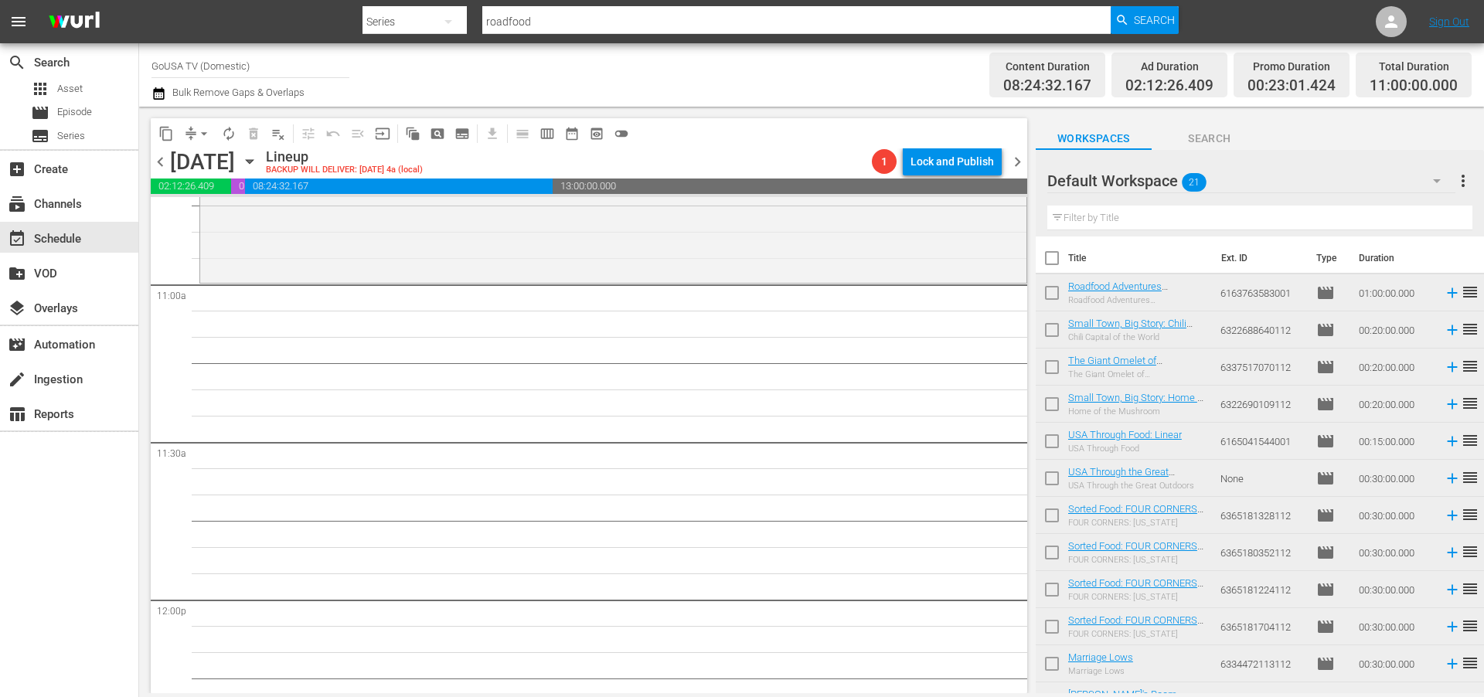
drag, startPoint x: 1106, startPoint y: 284, endPoint x: 331, endPoint y: 0, distance: 825.9
click at [545, 20] on input "roadfood" at bounding box center [796, 21] width 628 height 37
type input "epic"
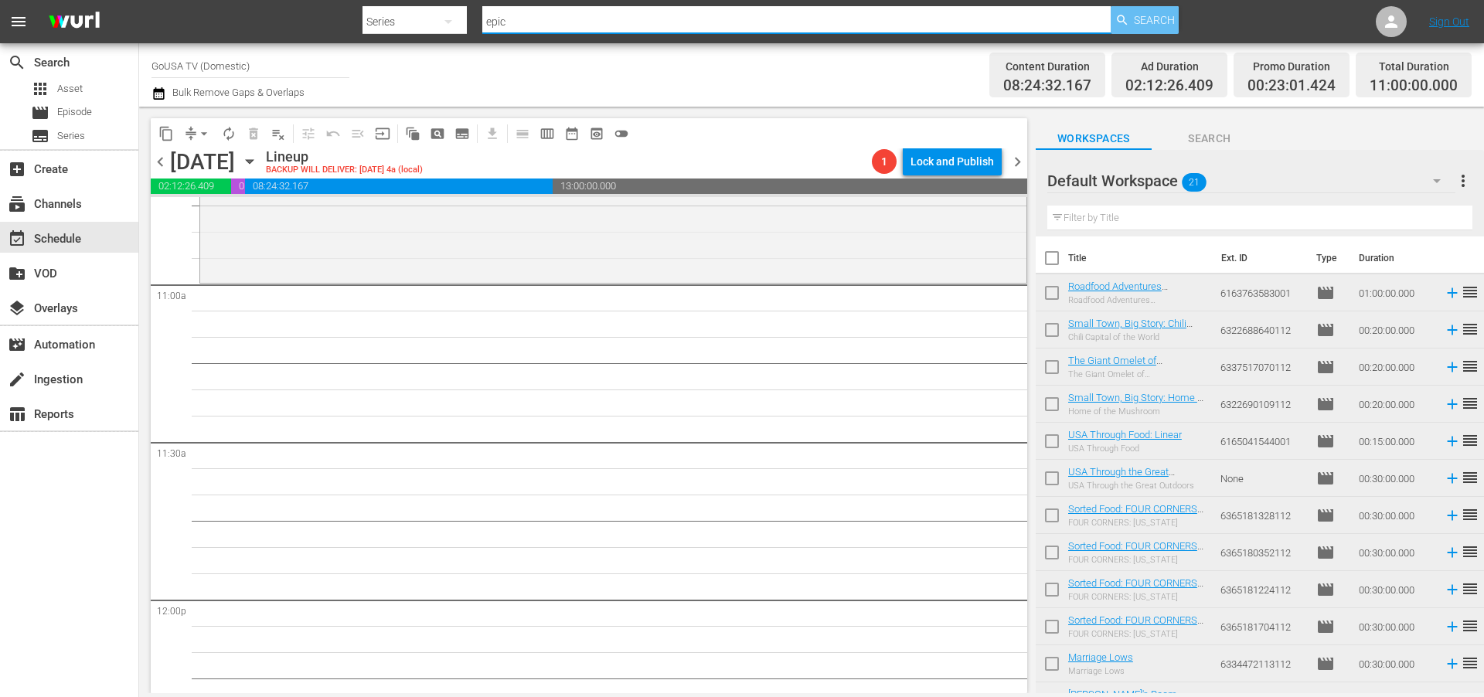
click at [1149, 19] on span "Search" at bounding box center [1154, 20] width 41 height 28
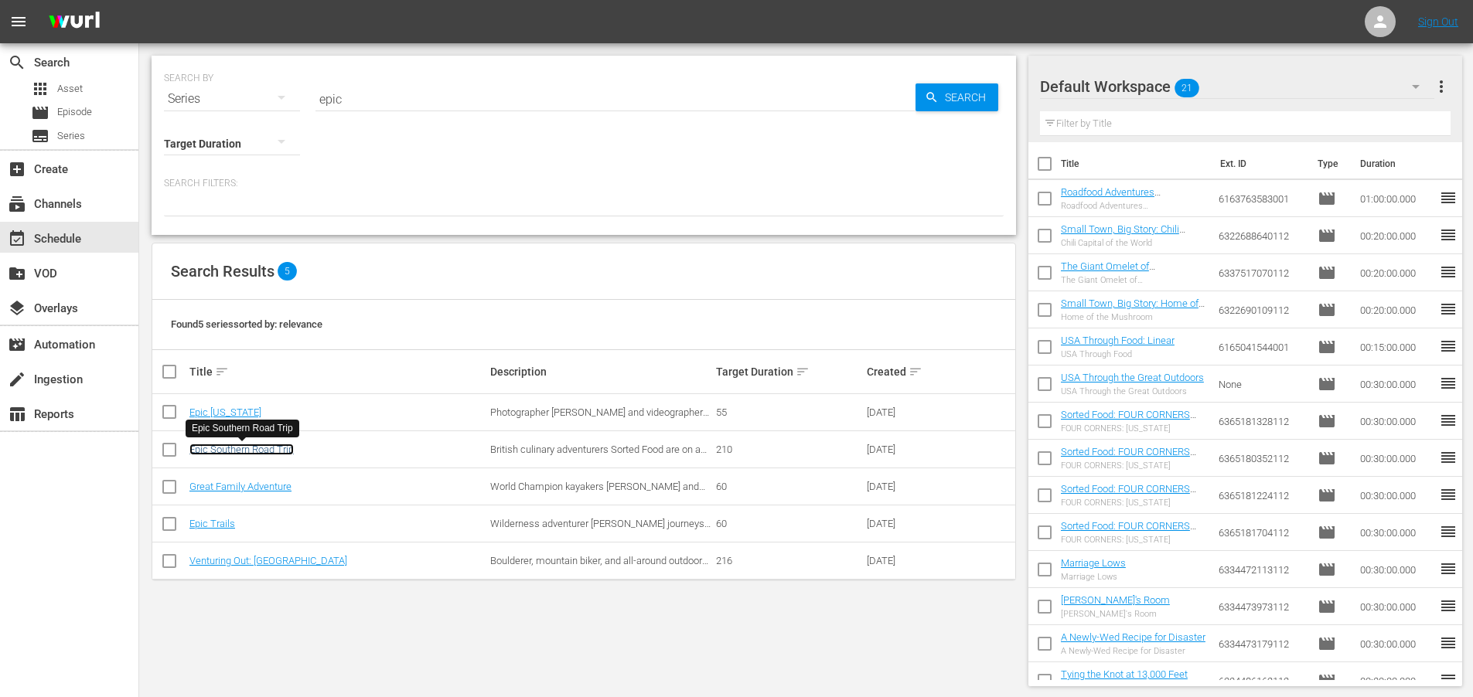
click at [226, 448] on link "Epic Southern Road Trip" at bounding box center [241, 450] width 104 height 12
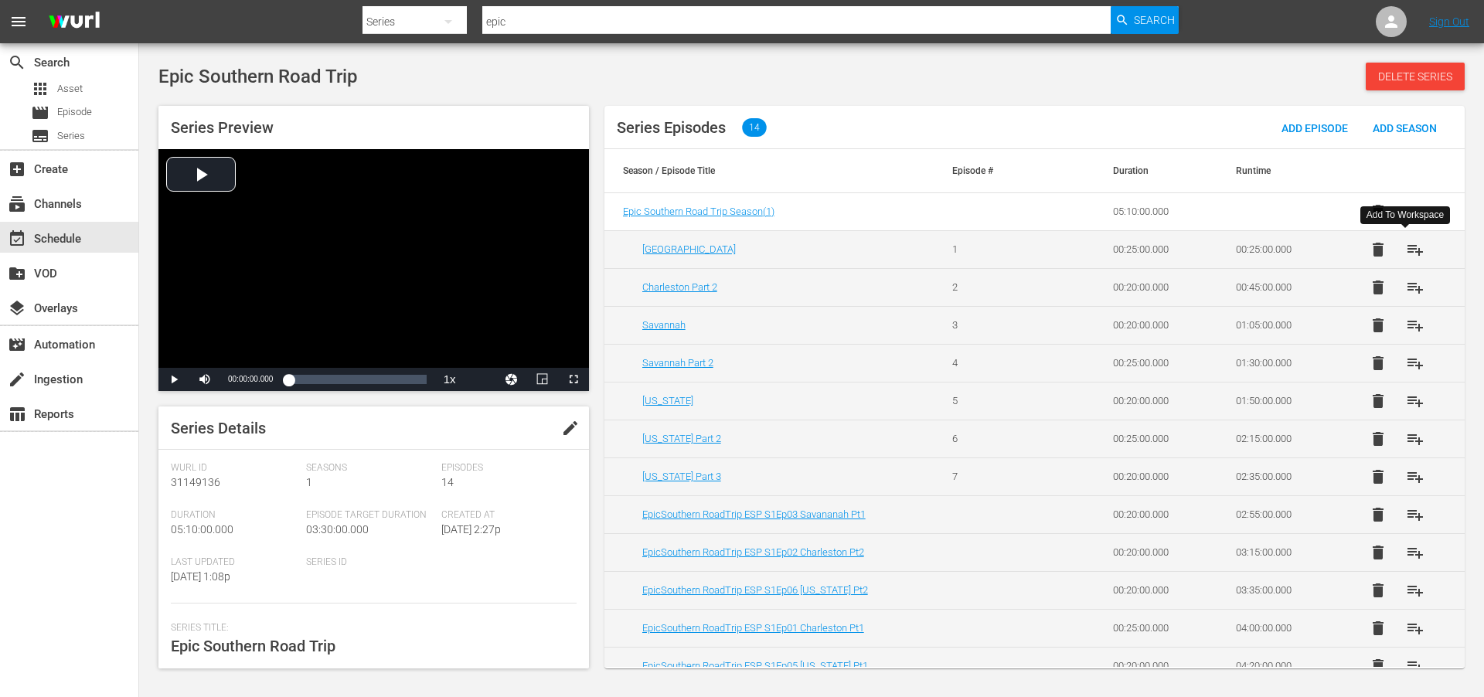
click at [1411, 249] on span "playlist_add" at bounding box center [1415, 249] width 19 height 19
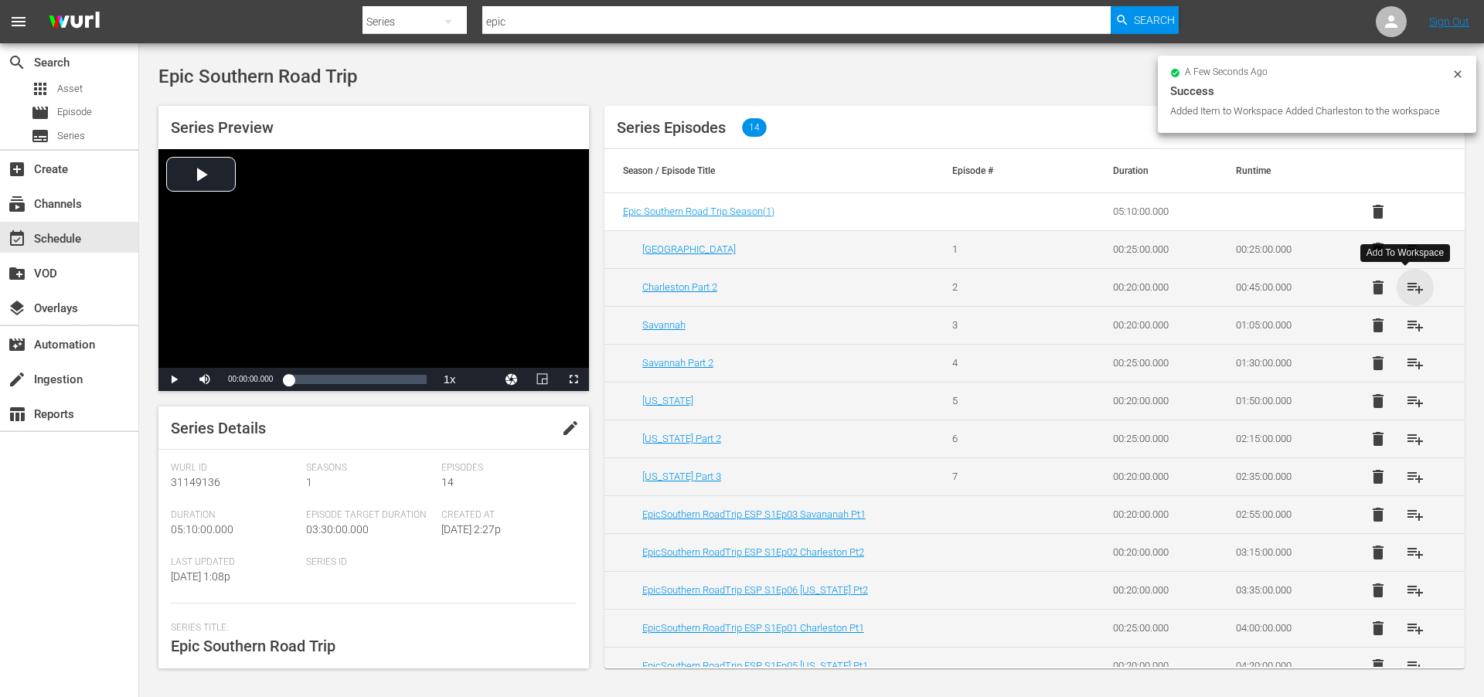
click at [1412, 288] on span "playlist_add" at bounding box center [1415, 287] width 19 height 19
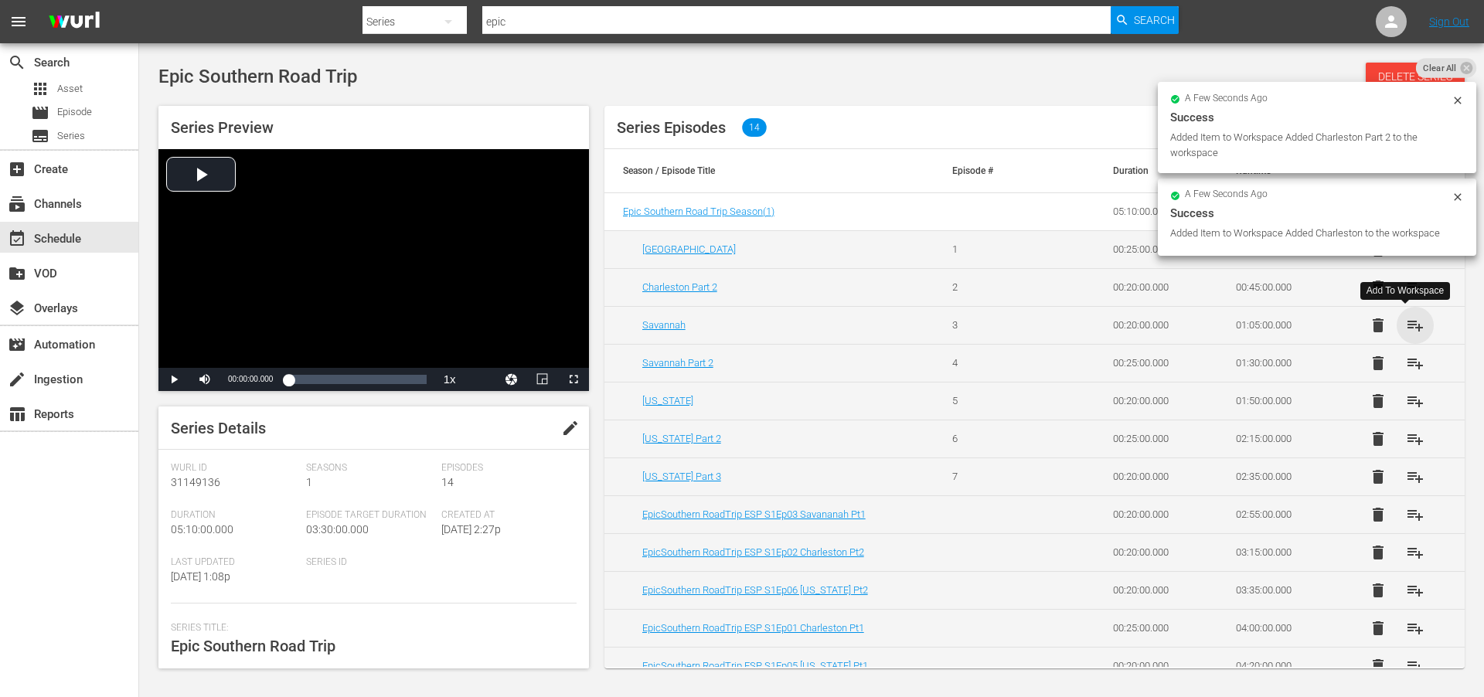
click at [1411, 326] on span "playlist_add" at bounding box center [1415, 325] width 19 height 19
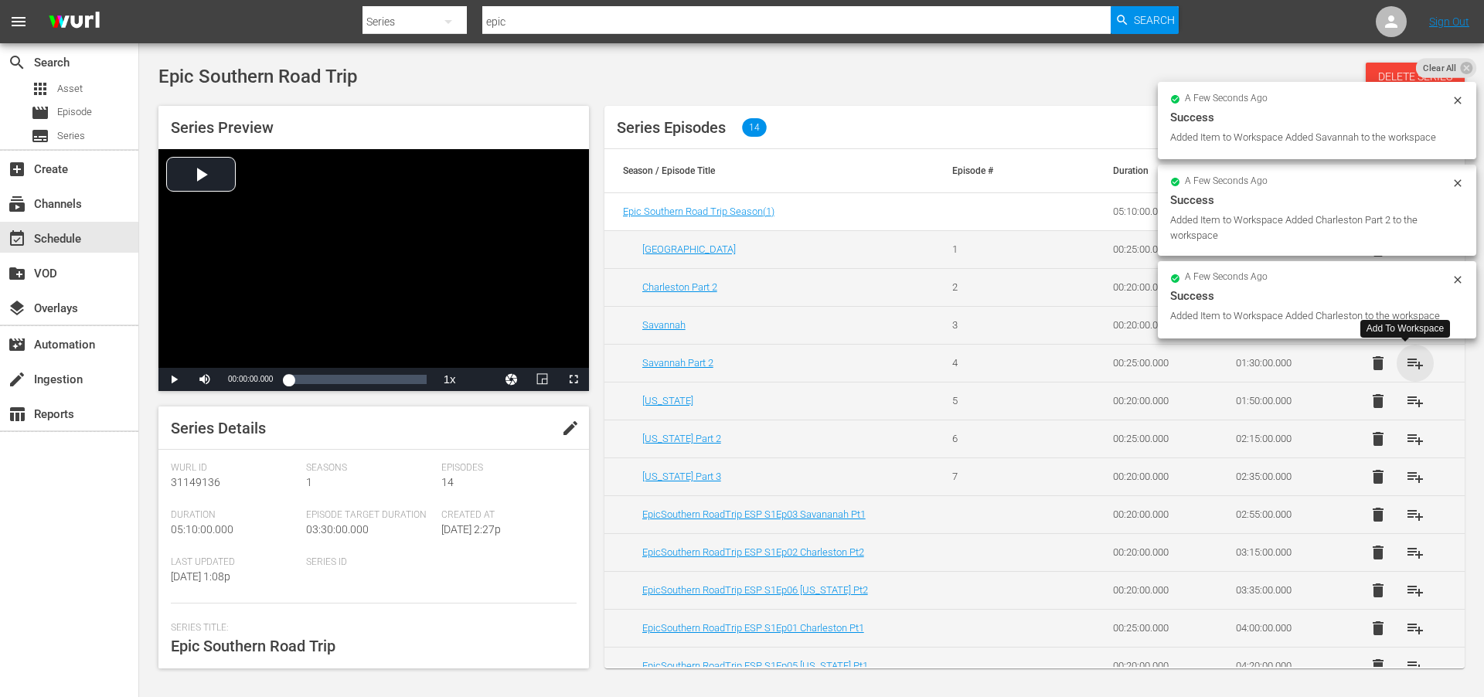
click at [1408, 363] on span "playlist_add" at bounding box center [1415, 363] width 19 height 19
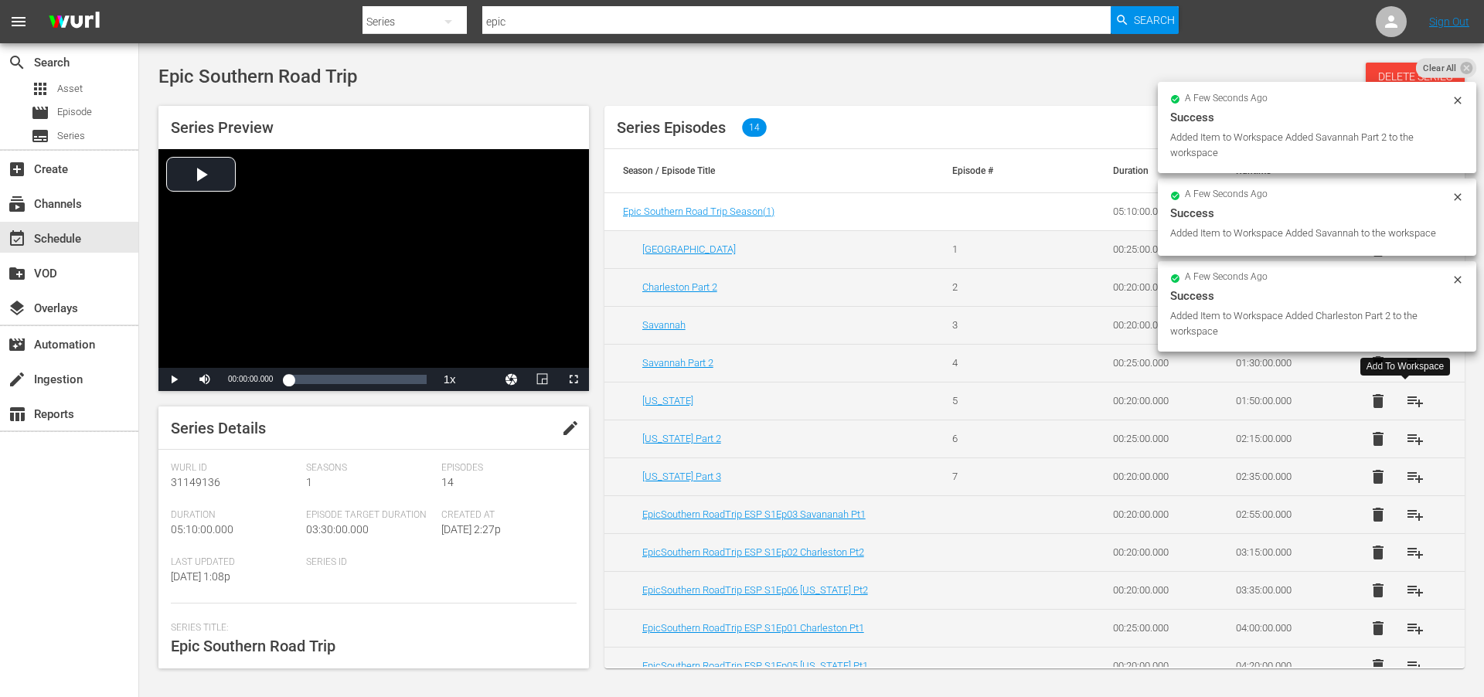
click at [1409, 401] on span "playlist_add" at bounding box center [1415, 401] width 19 height 19
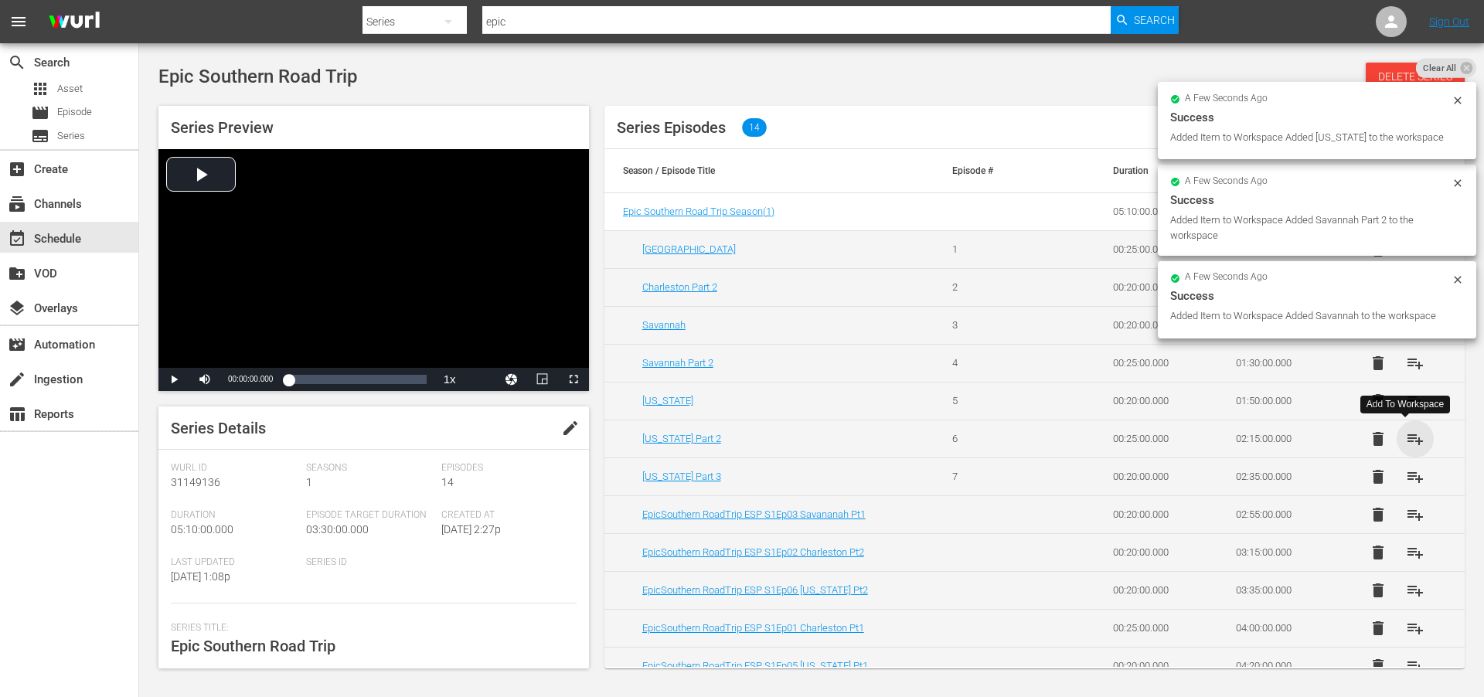
click at [1410, 437] on span "playlist_add" at bounding box center [1415, 439] width 19 height 19
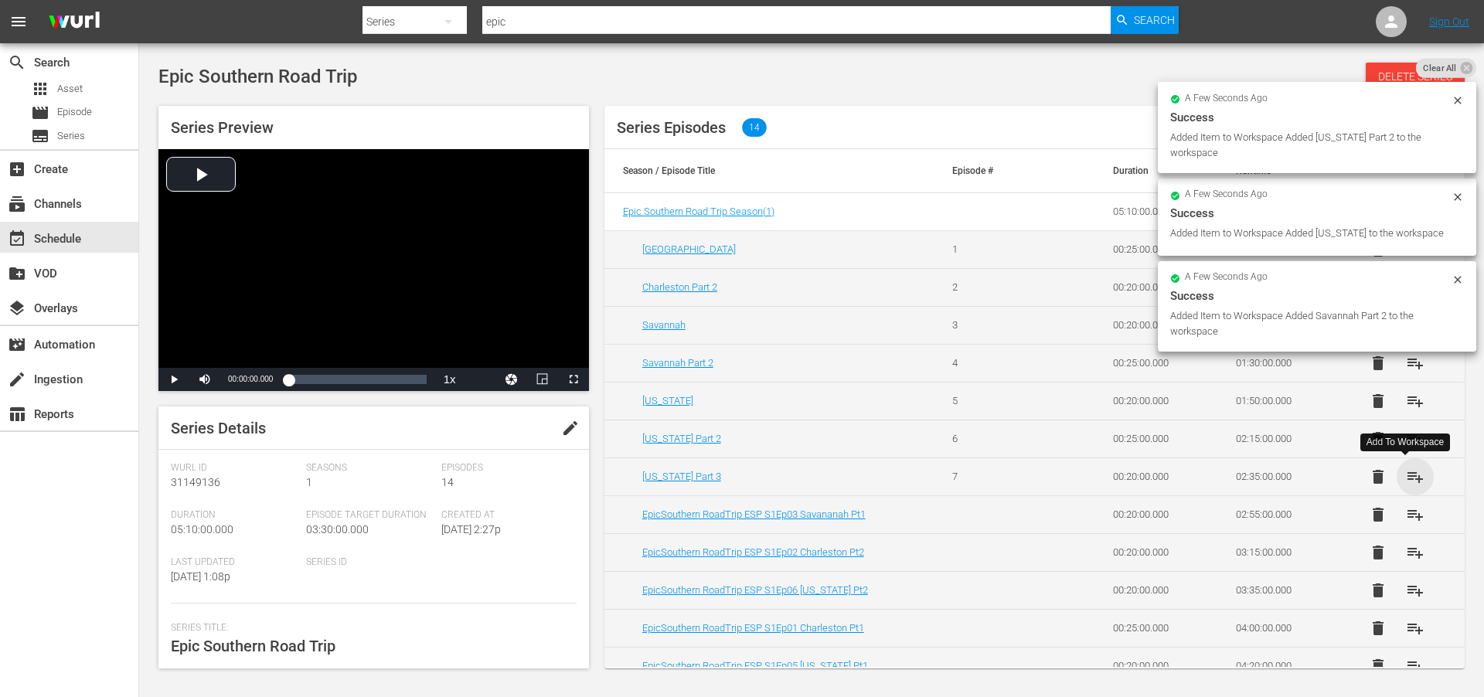
click at [1409, 479] on span "playlist_add" at bounding box center [1415, 477] width 19 height 19
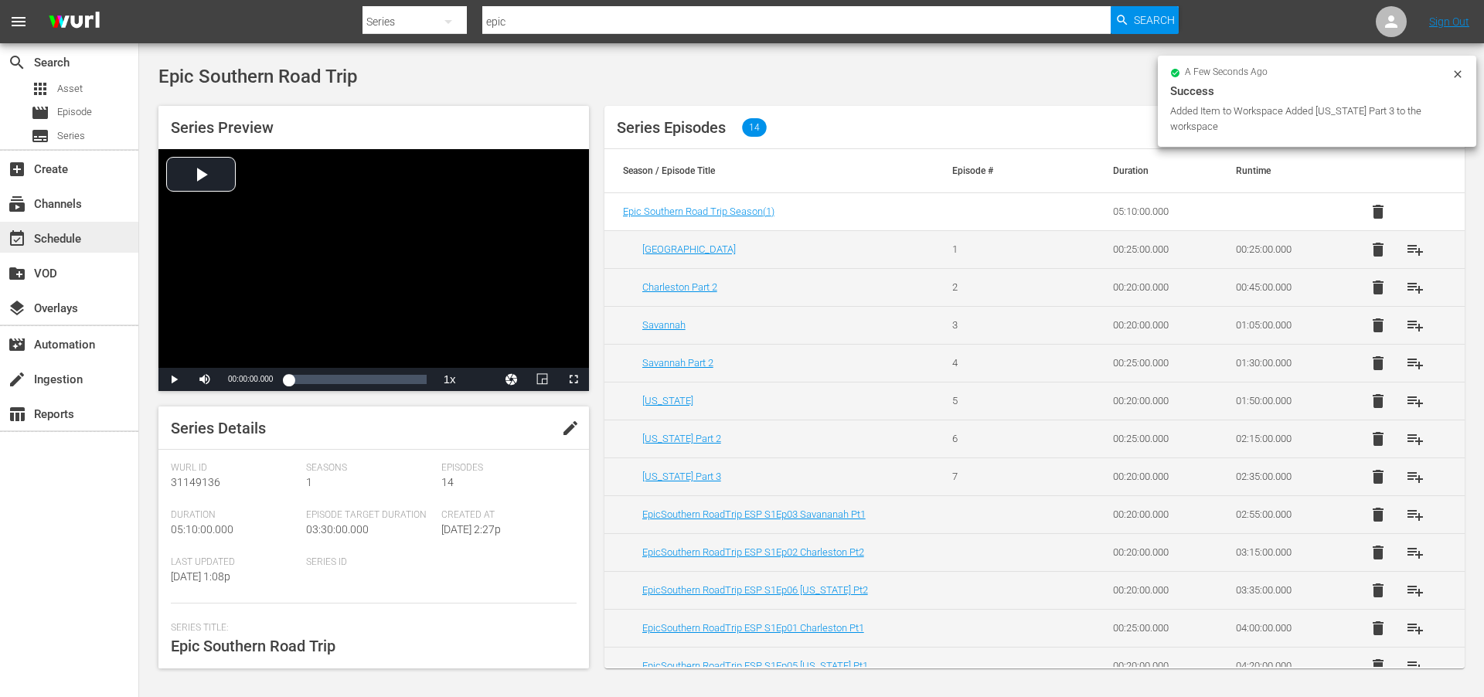
click at [53, 232] on div "event_available Schedule" at bounding box center [43, 237] width 87 height 14
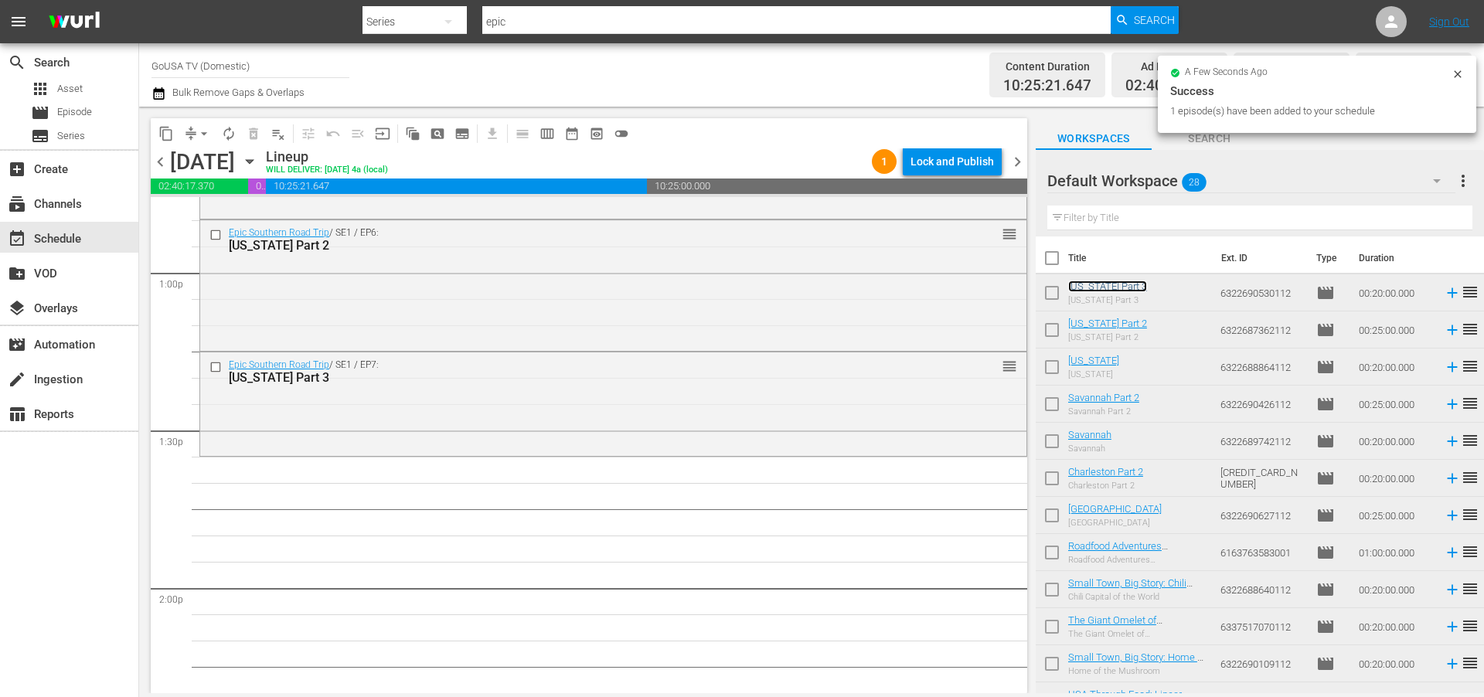
scroll to position [4028, 0]
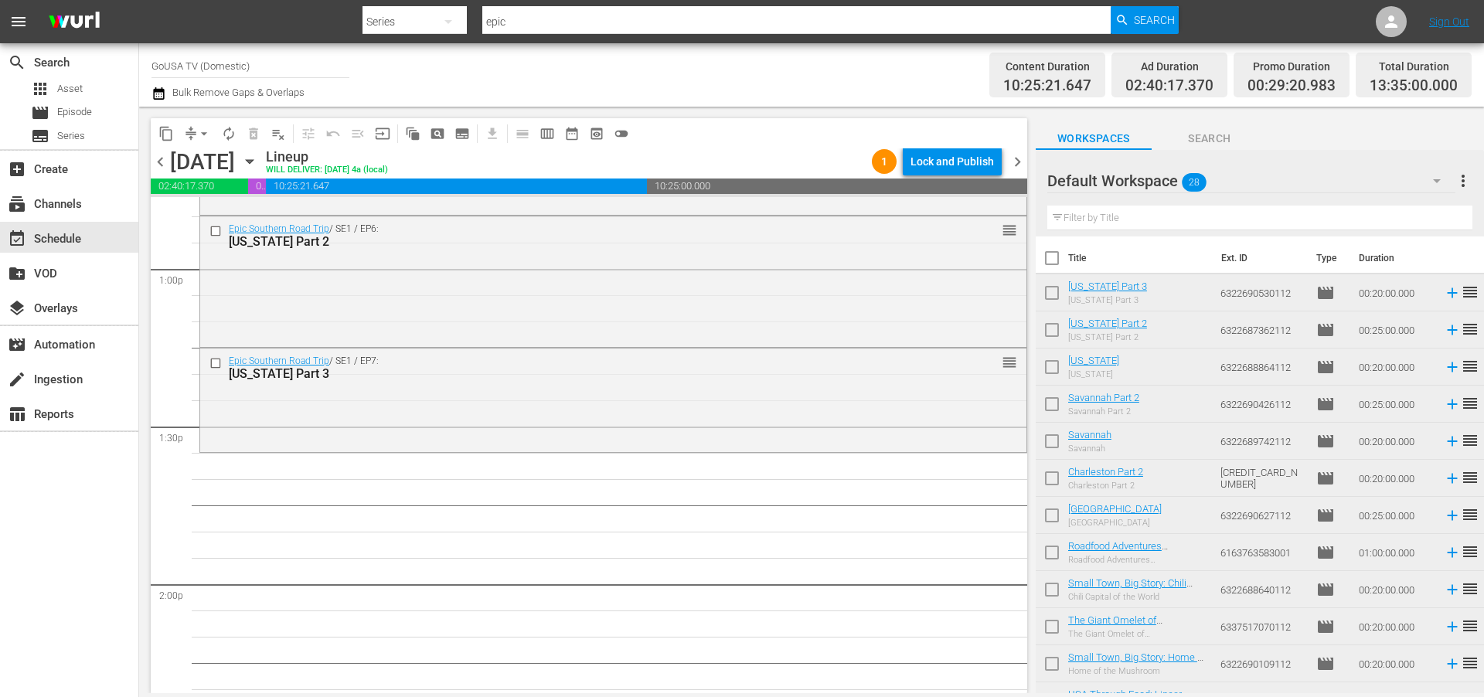
drag, startPoint x: 1113, startPoint y: 286, endPoint x: 275, endPoint y: 17, distance: 880.1
click at [522, 21] on input "epic" at bounding box center [796, 21] width 628 height 37
type input "Small town"
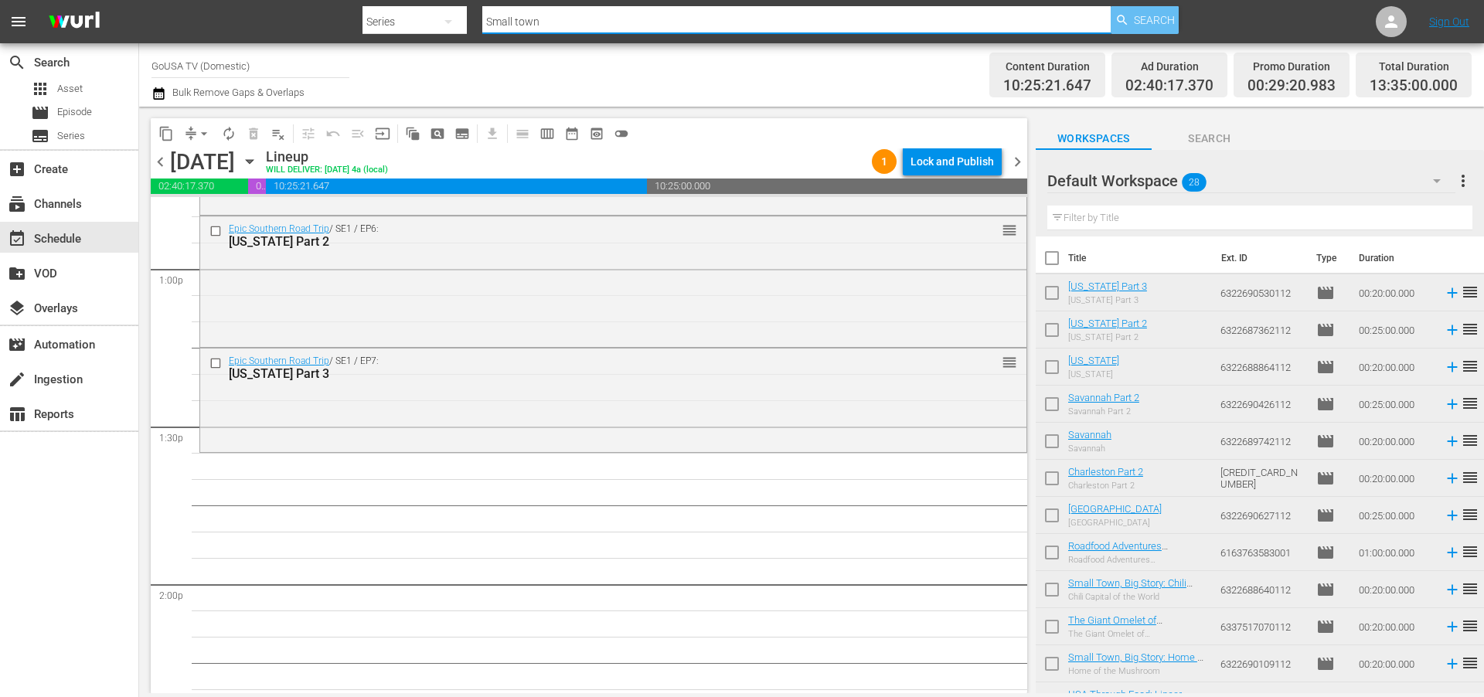
click at [1143, 18] on span "Search" at bounding box center [1154, 20] width 41 height 28
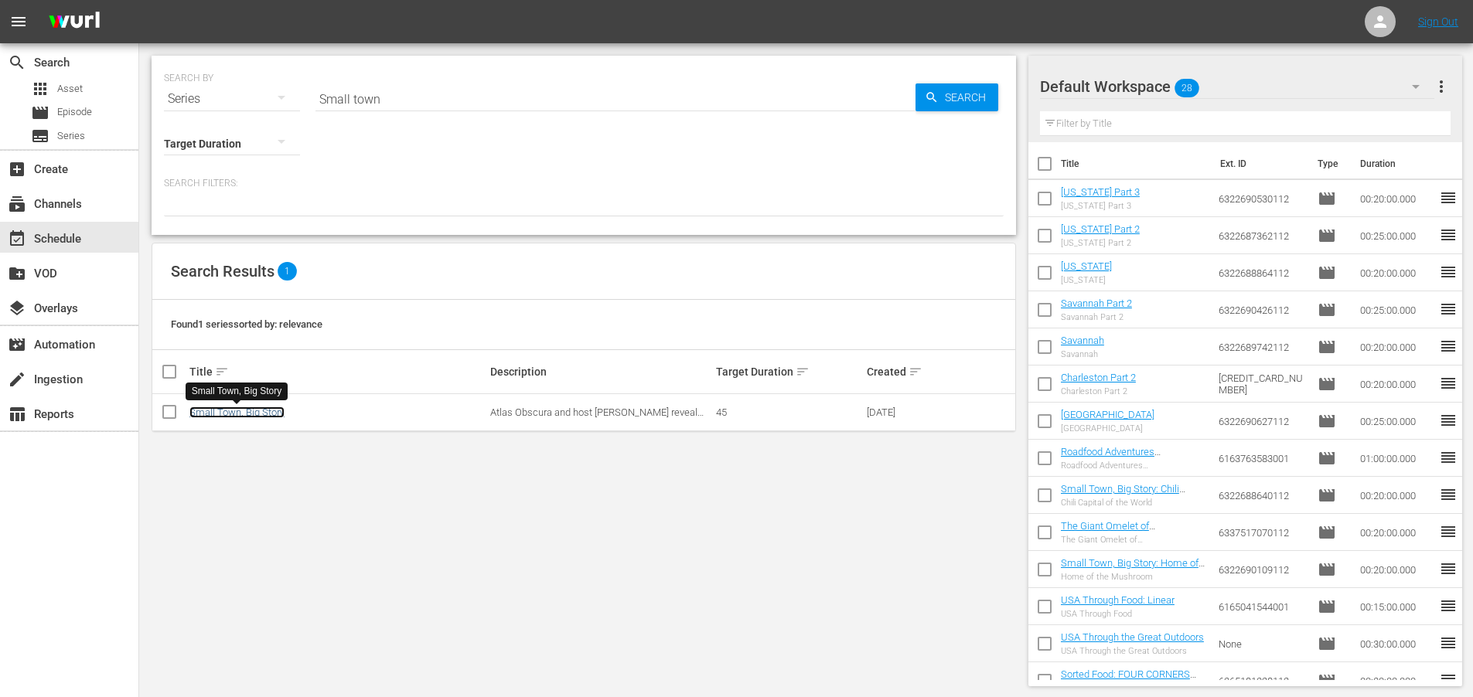
click at [244, 411] on link "Small Town, Big Story" at bounding box center [236, 413] width 95 height 12
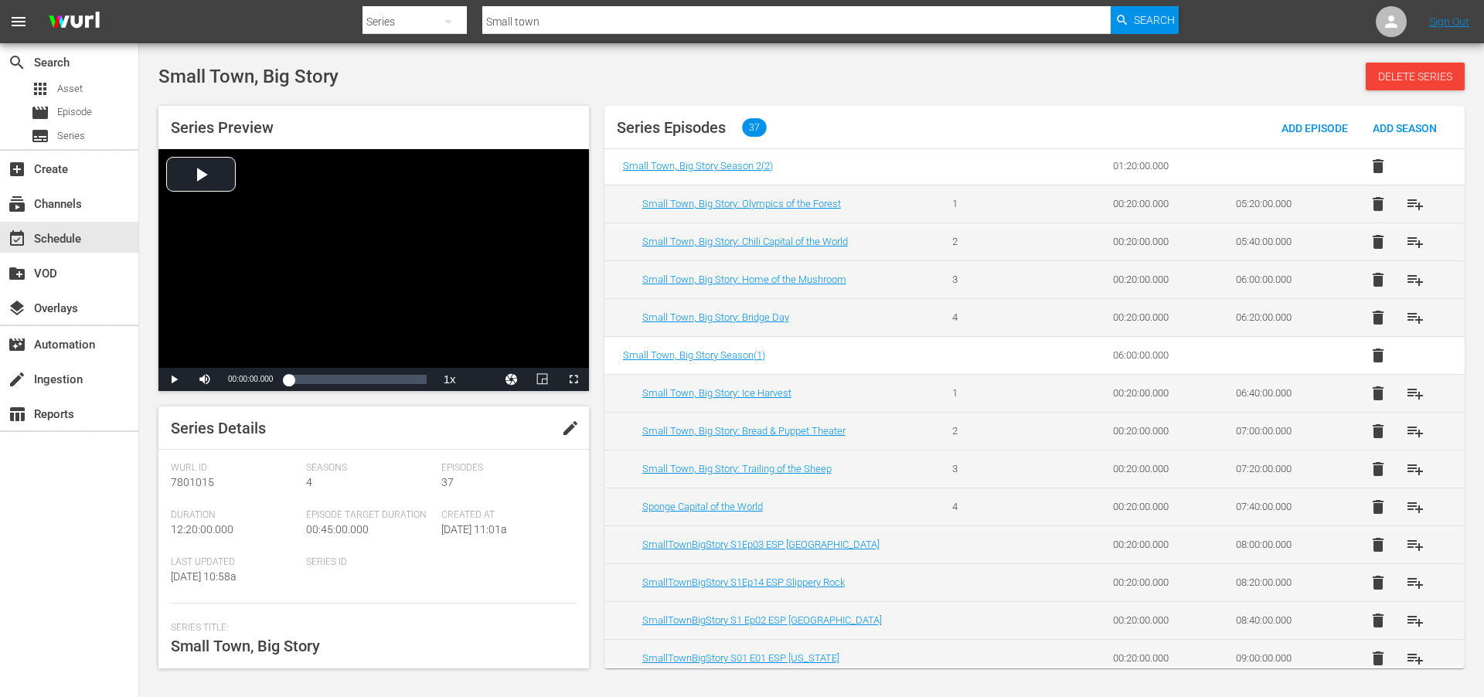
scroll to position [751, 0]
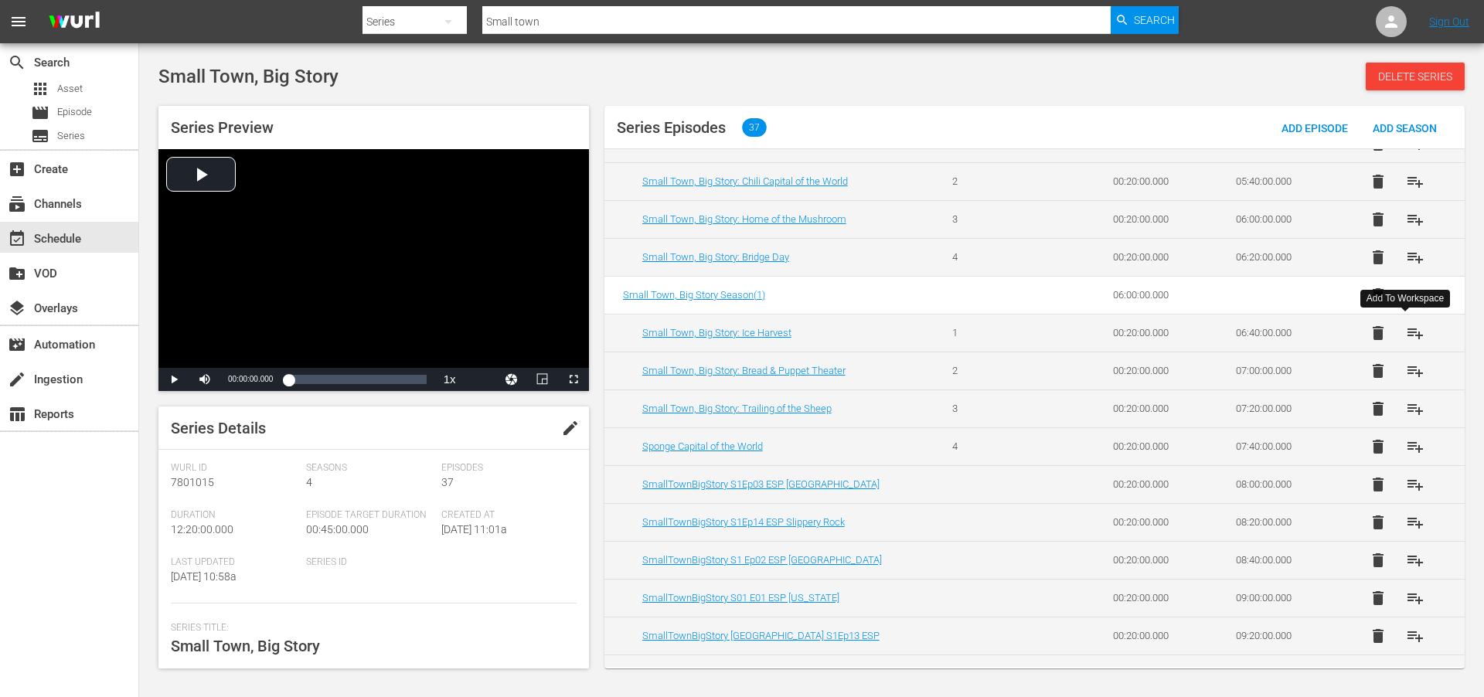
click at [1408, 330] on span "playlist_add" at bounding box center [1415, 333] width 19 height 19
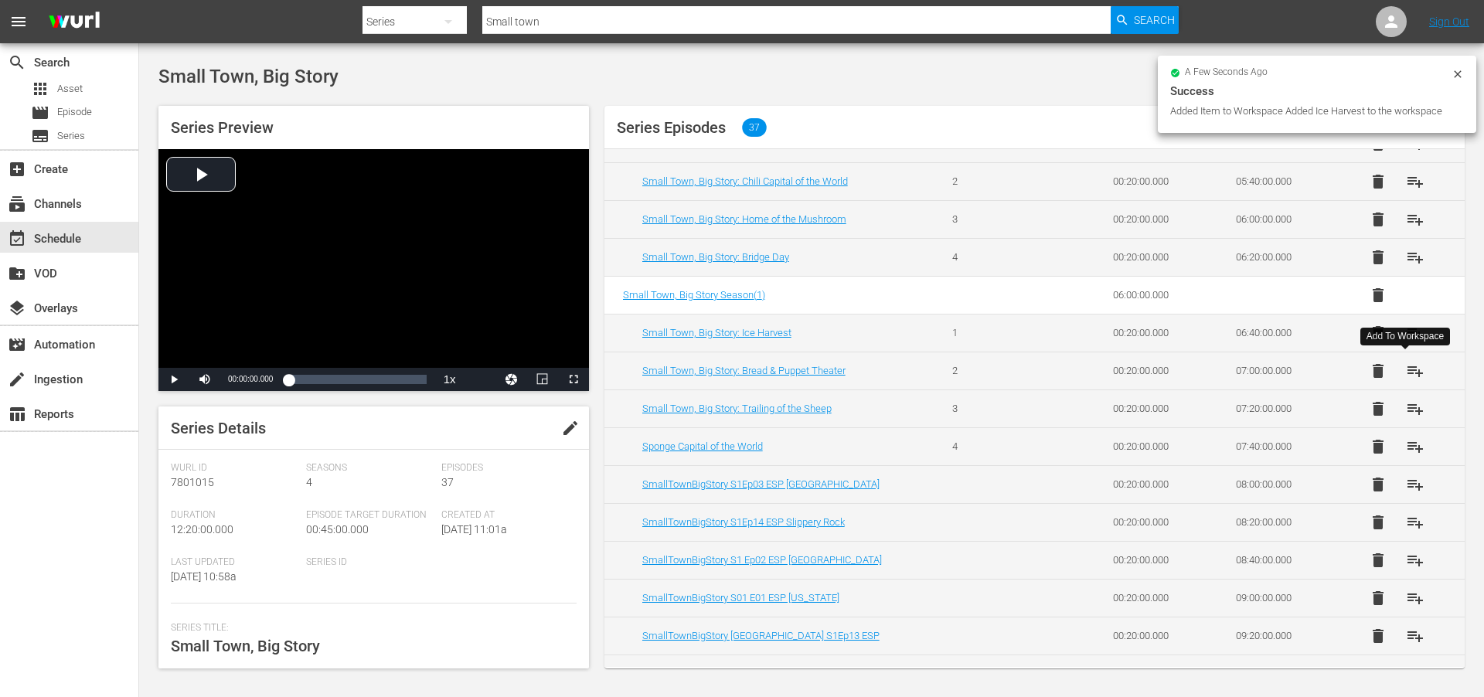
click at [1411, 372] on span "playlist_add" at bounding box center [1415, 371] width 19 height 19
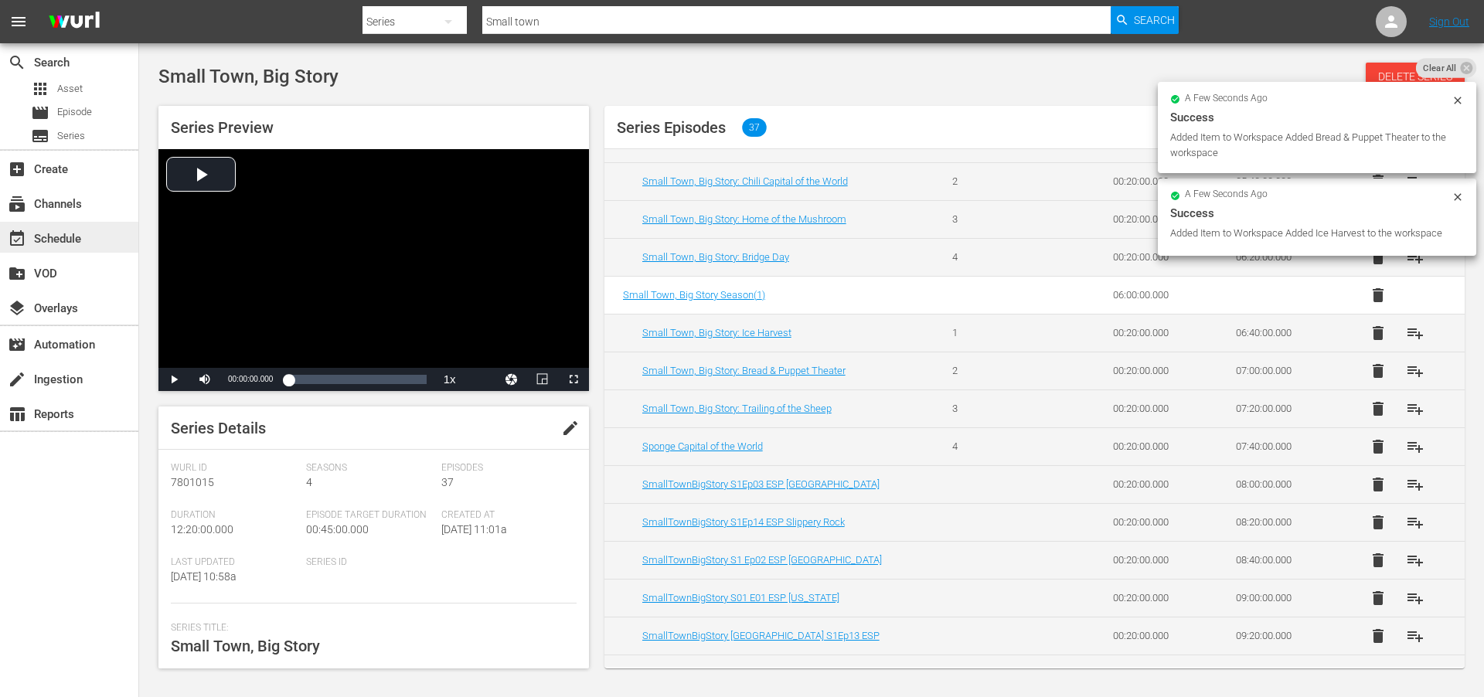
click at [57, 237] on div "event_available Schedule" at bounding box center [43, 237] width 87 height 14
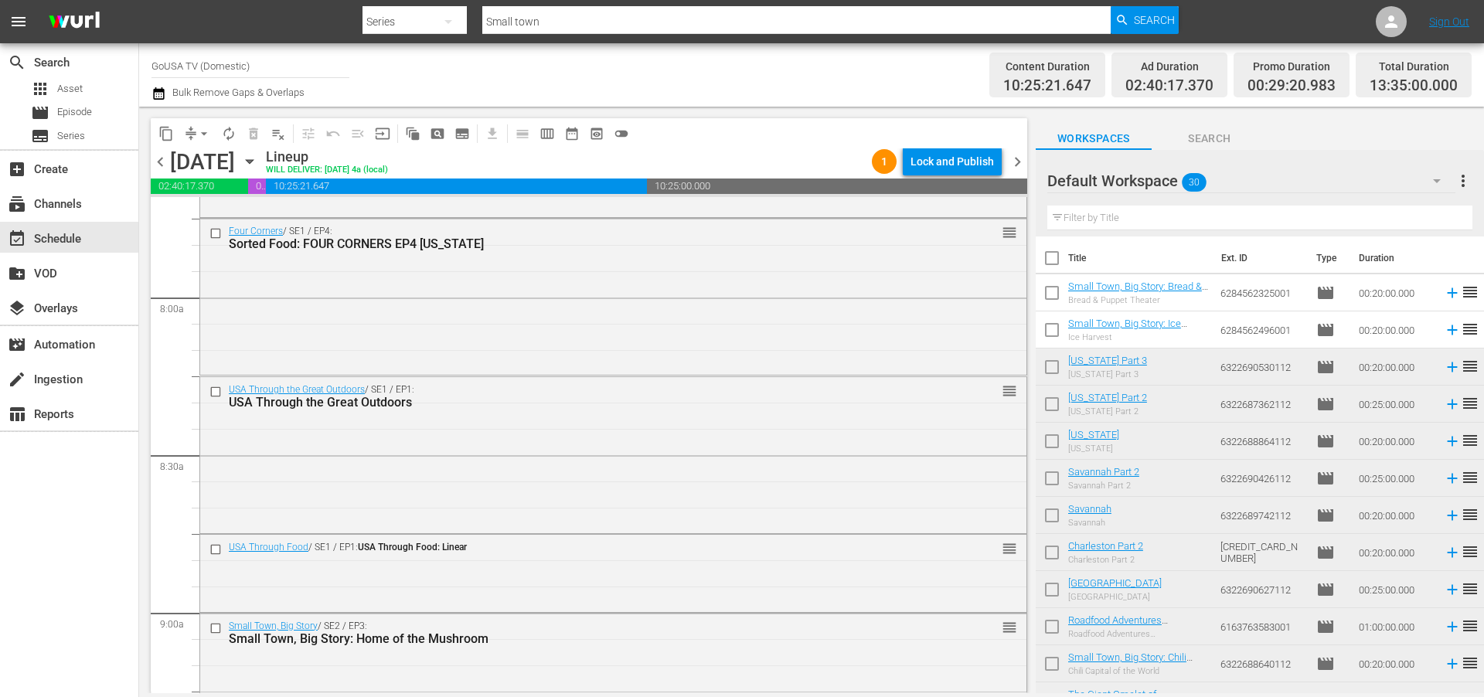
scroll to position [2747, 0]
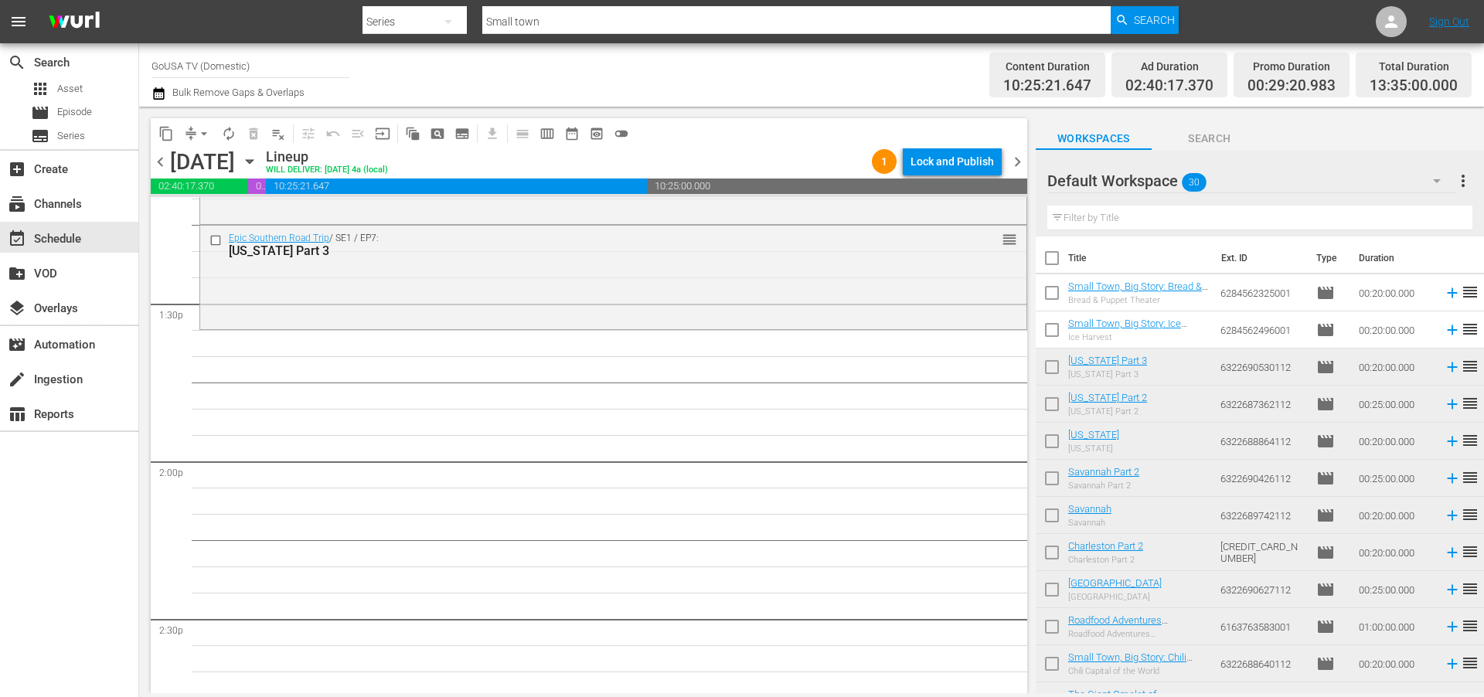
scroll to position [4183, 0]
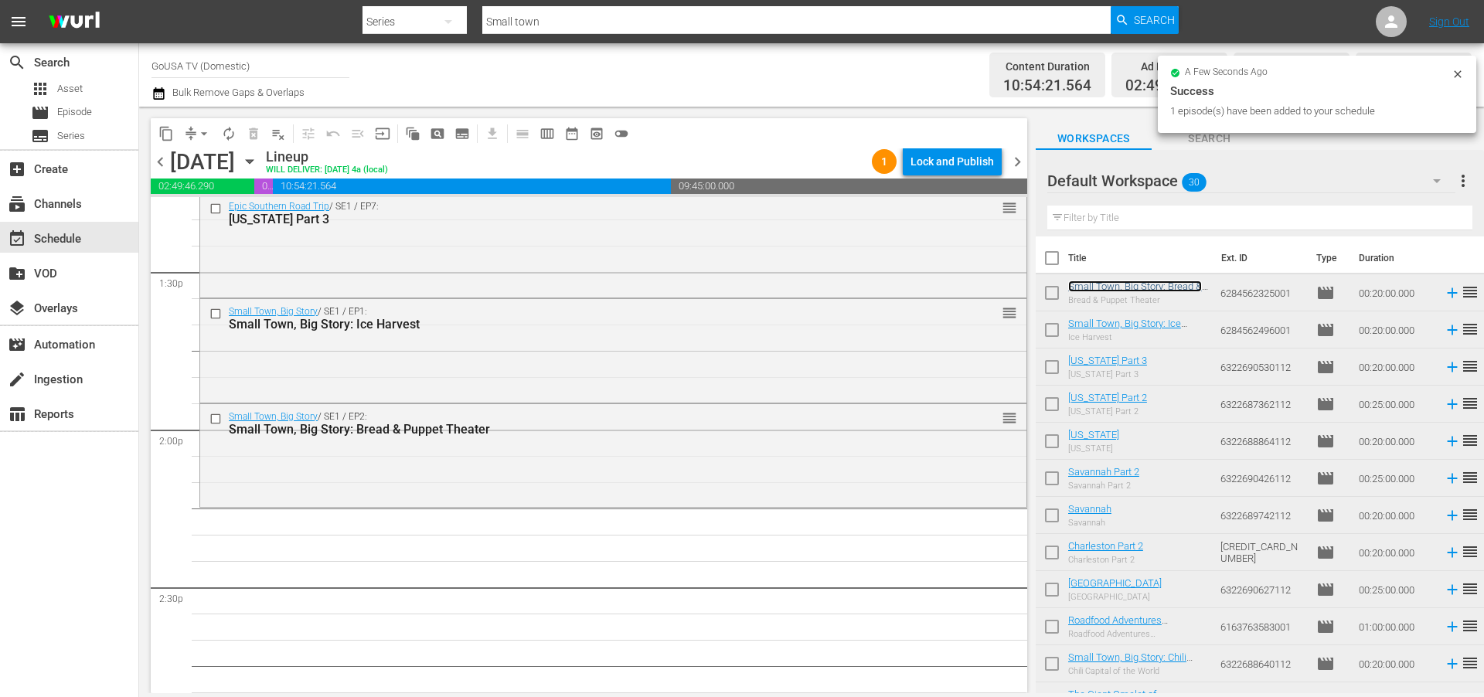
drag, startPoint x: 1128, startPoint y: 284, endPoint x: 345, endPoint y: 31, distance: 822.9
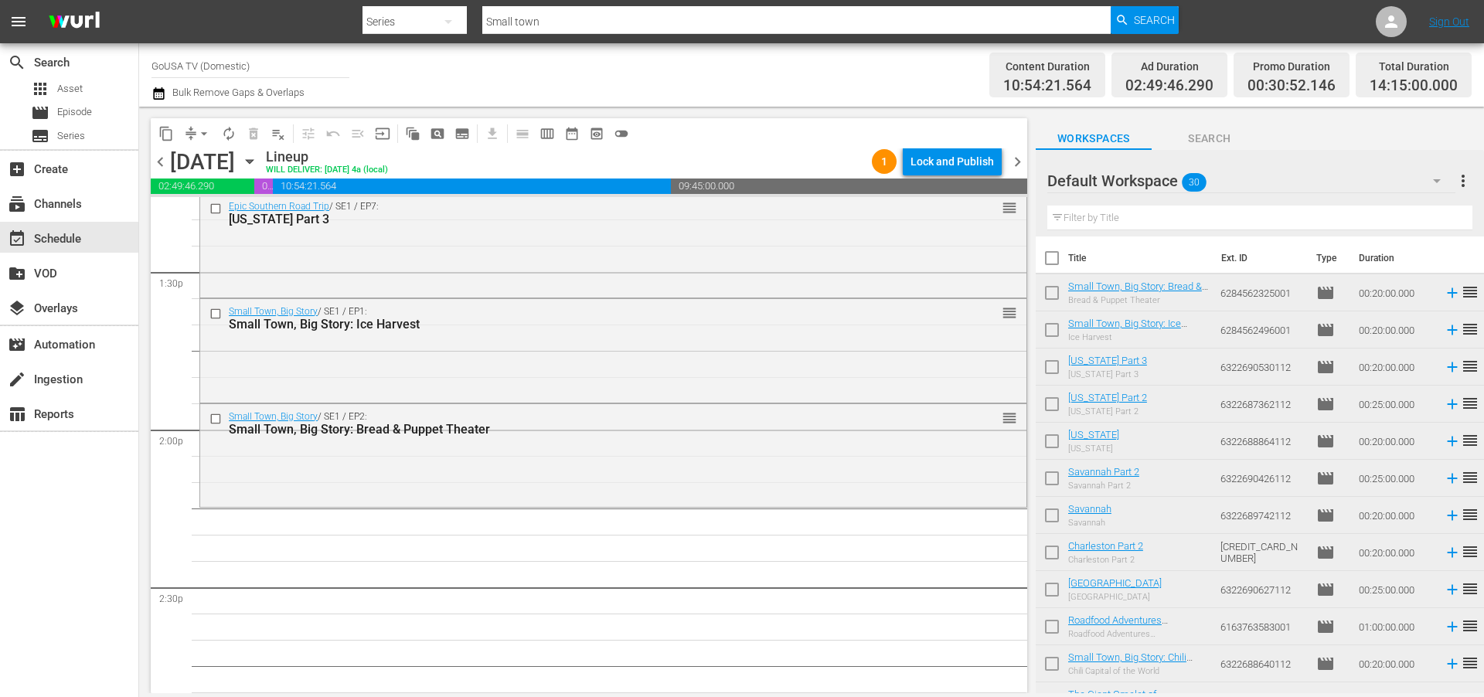
click at [545, 17] on input "Small town" at bounding box center [796, 21] width 628 height 37
type input "american beats"
drag, startPoint x: 1141, startPoint y: 23, endPoint x: 1031, endPoint y: 9, distance: 110.7
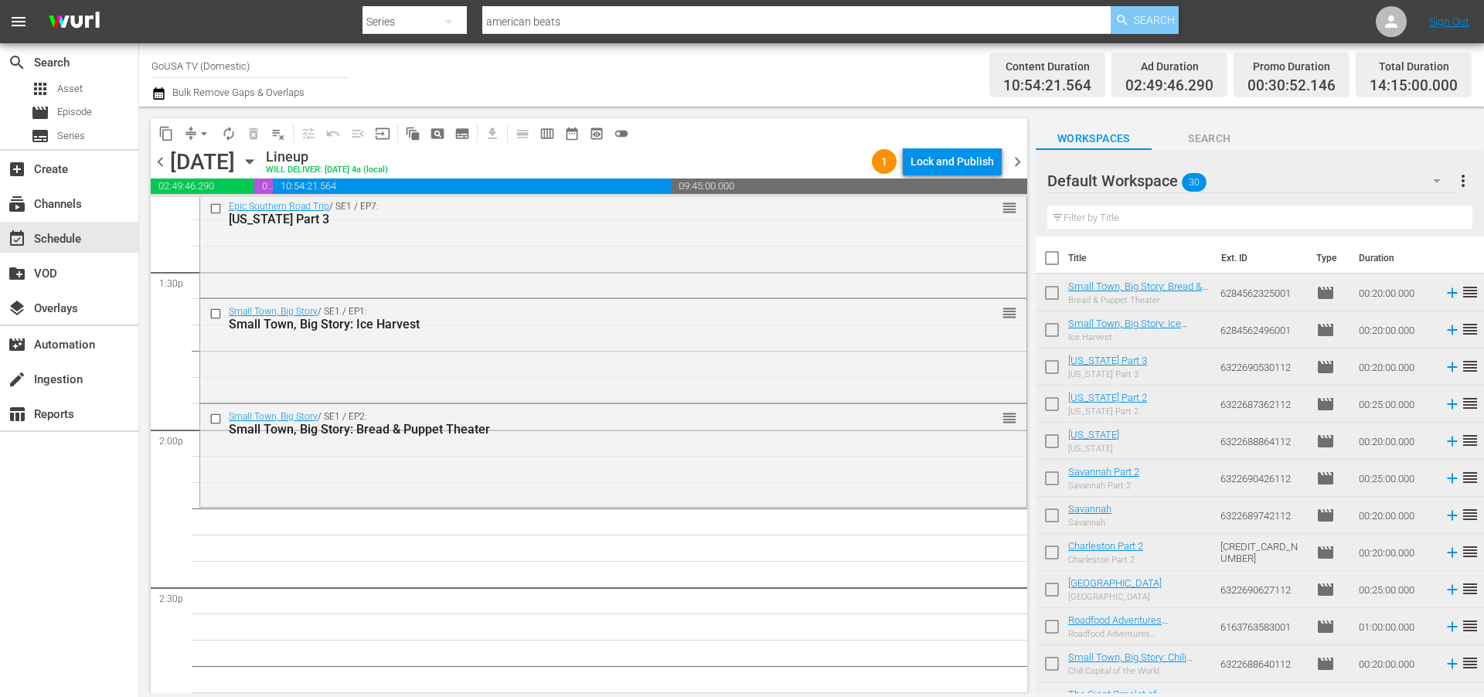
click at [1141, 23] on span "Search" at bounding box center [1154, 20] width 41 height 28
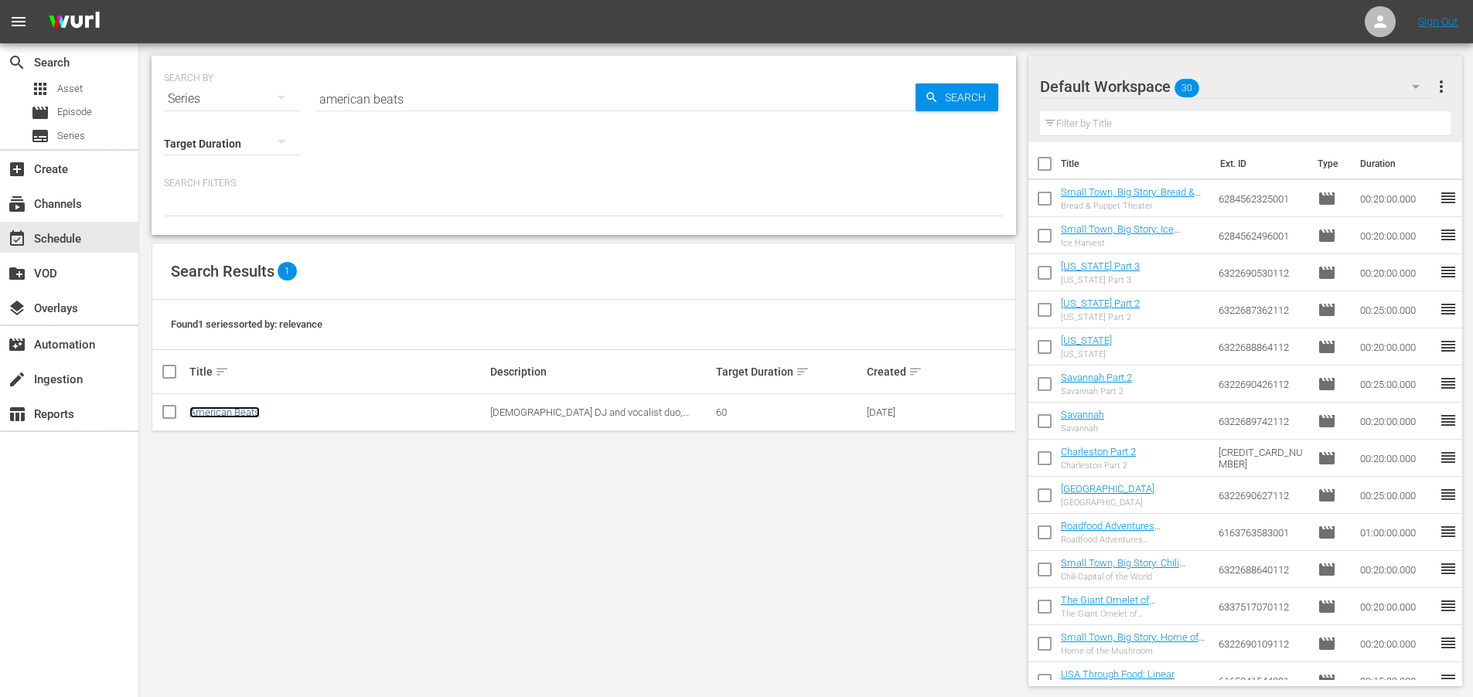
click at [213, 410] on link "American Beats" at bounding box center [224, 413] width 70 height 12
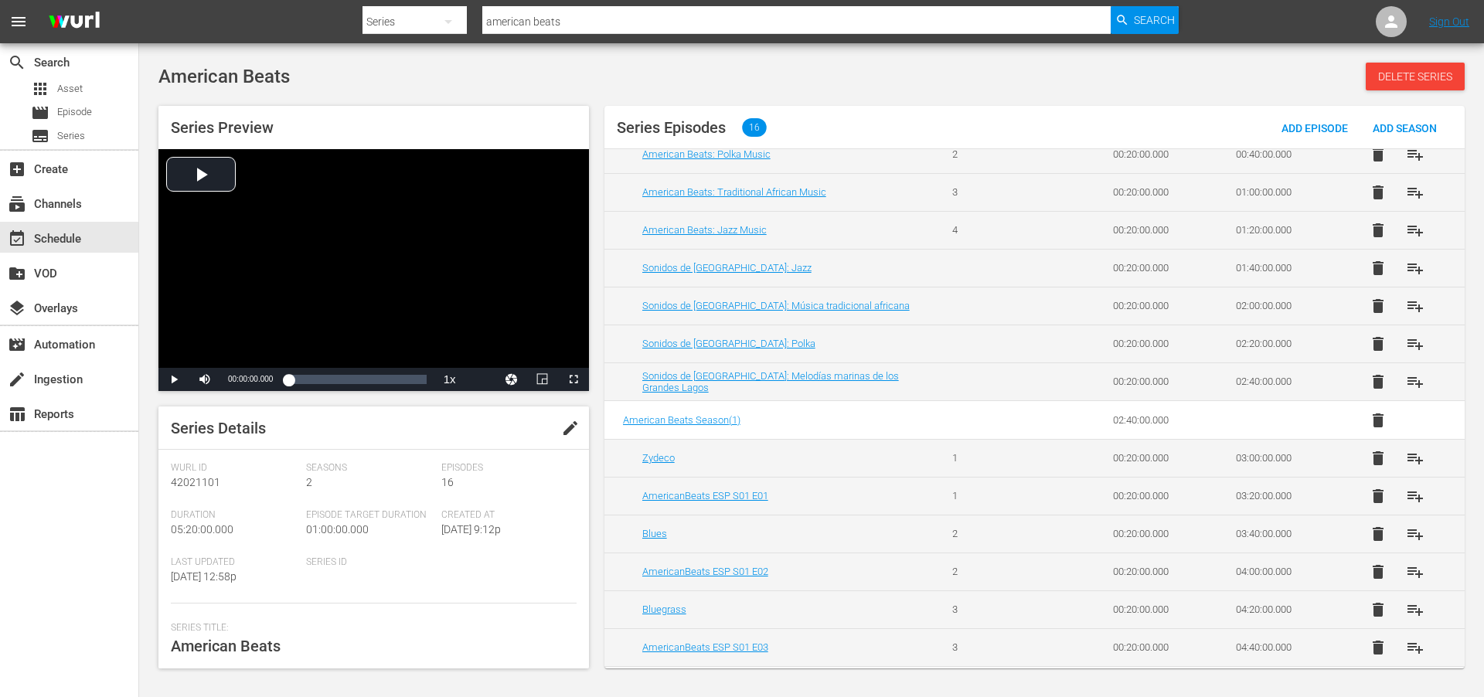
scroll to position [209, 0]
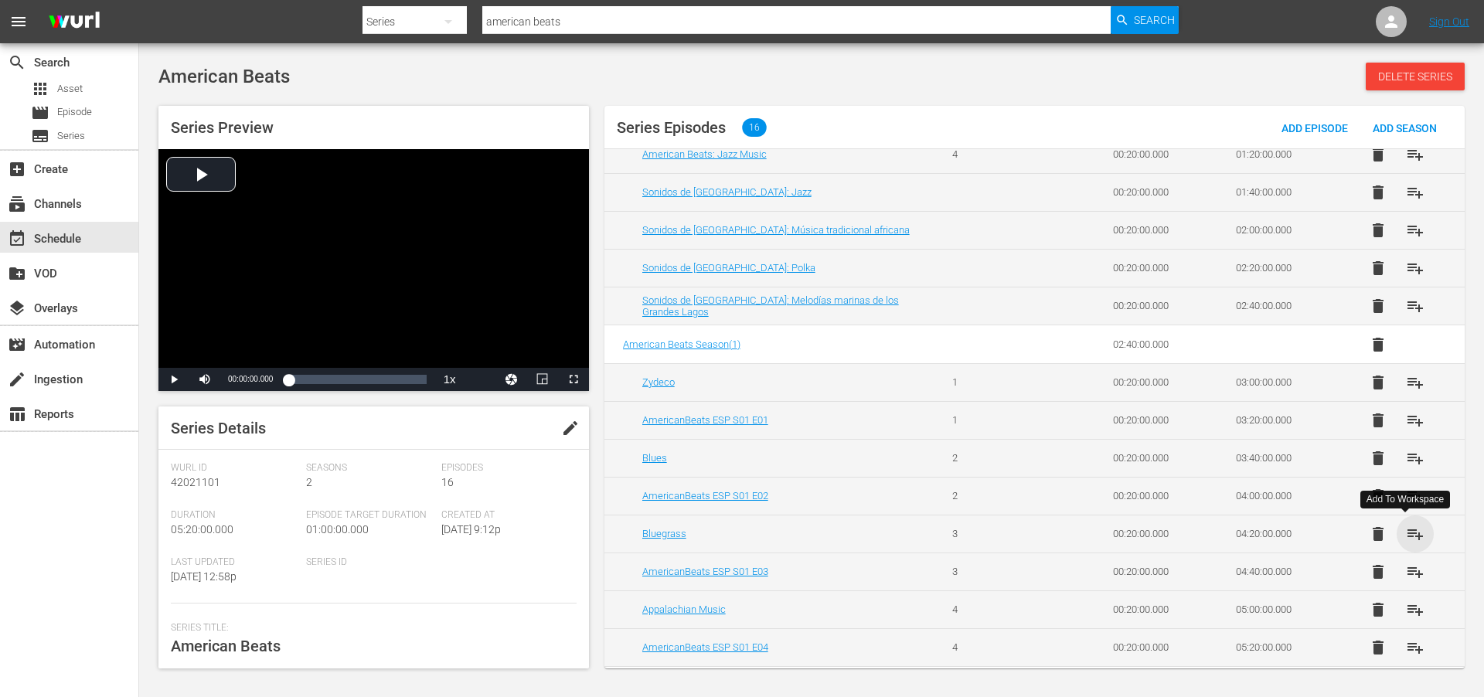
click at [1410, 530] on span "playlist_add" at bounding box center [1415, 534] width 19 height 19
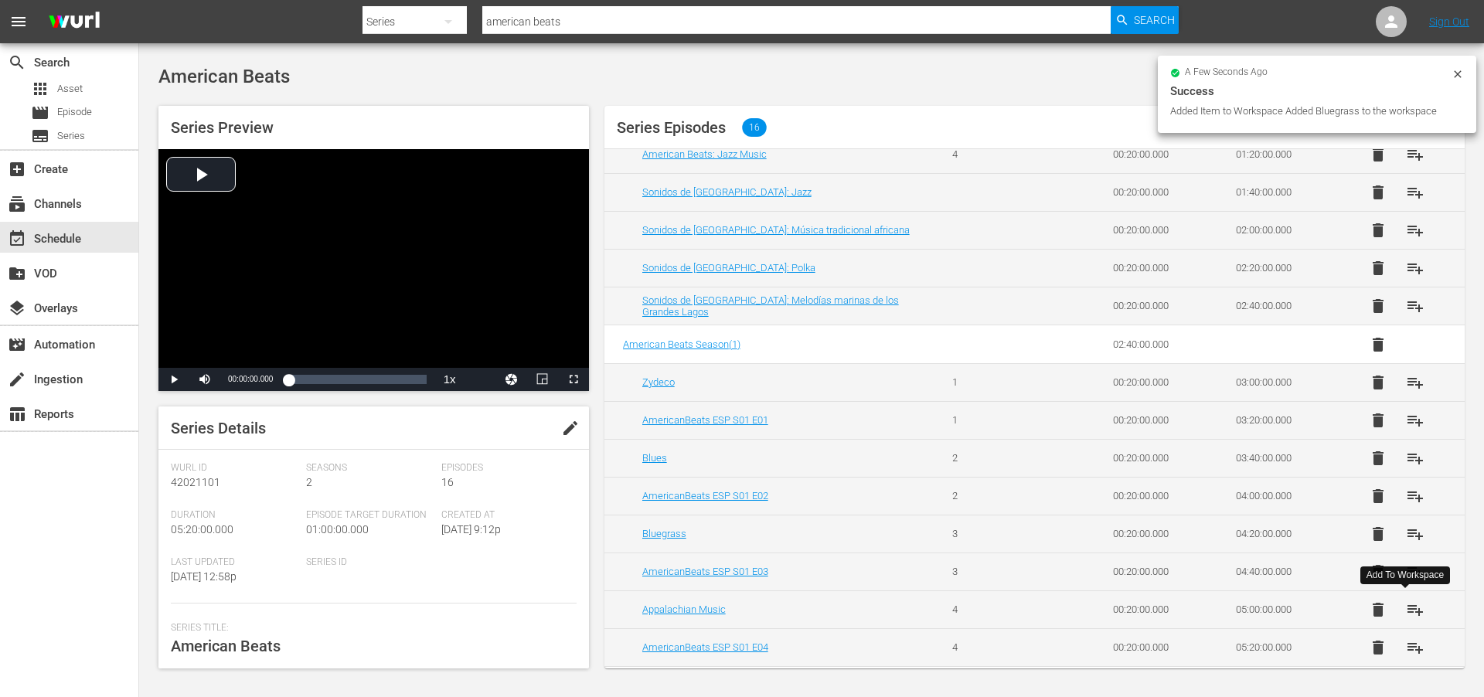
click at [1411, 610] on span "playlist_add" at bounding box center [1415, 610] width 19 height 19
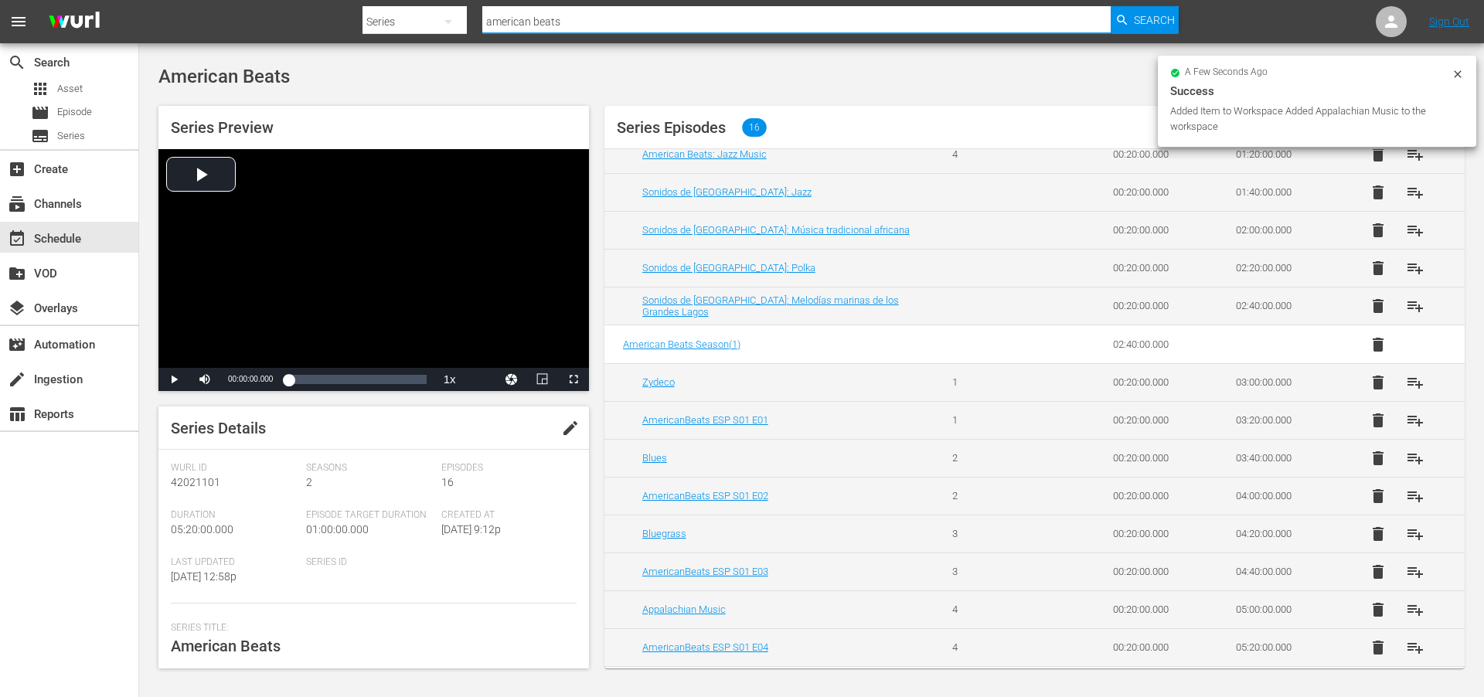
click at [582, 19] on input "american beats" at bounding box center [796, 21] width 628 height 37
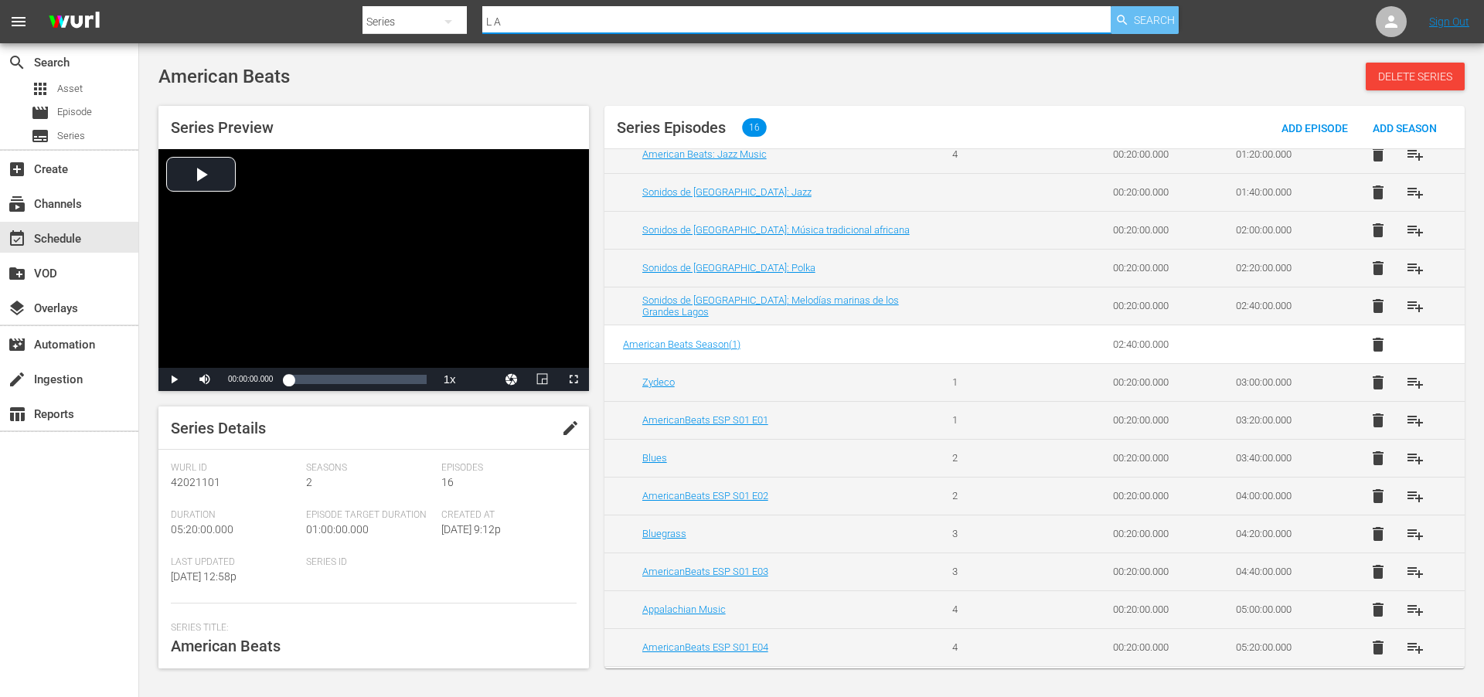
type input "L A"
click at [1134, 18] on span "Search" at bounding box center [1154, 20] width 41 height 28
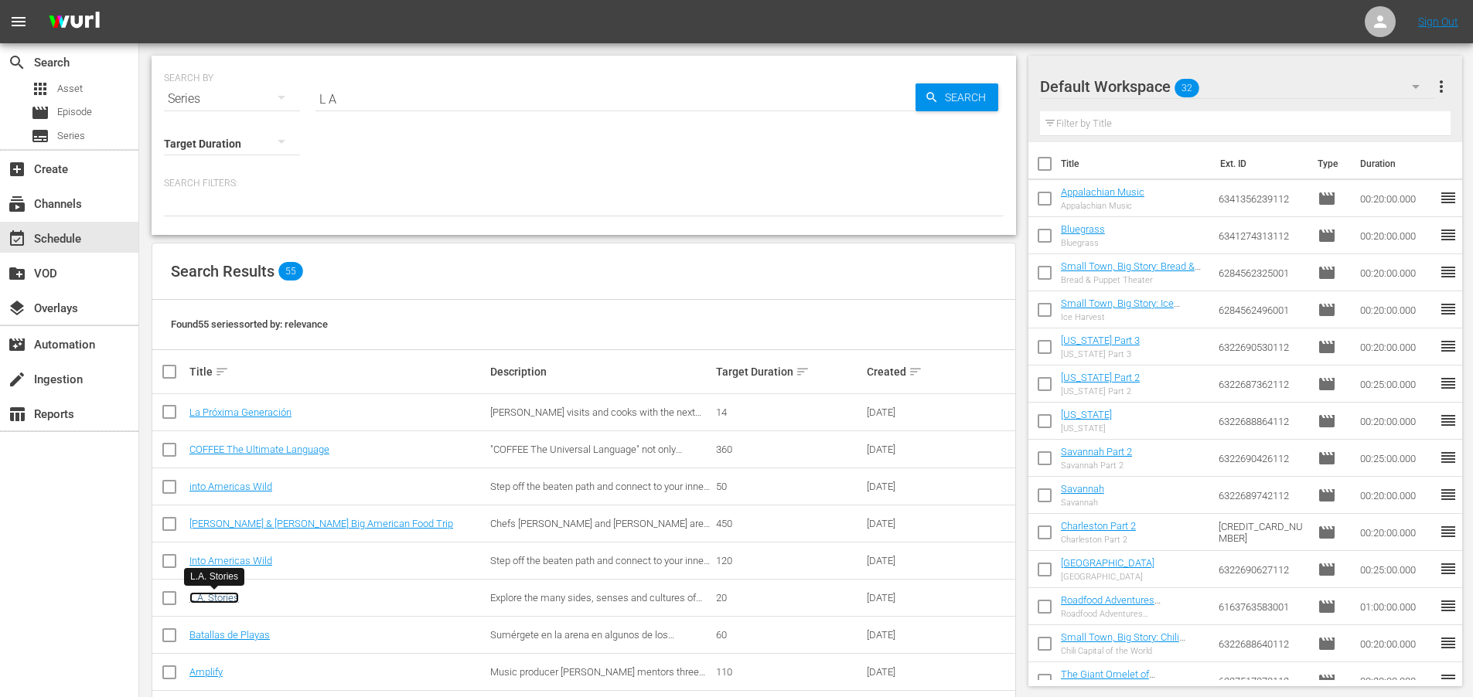
click at [206, 598] on link "L.A. Stories" at bounding box center [213, 598] width 49 height 12
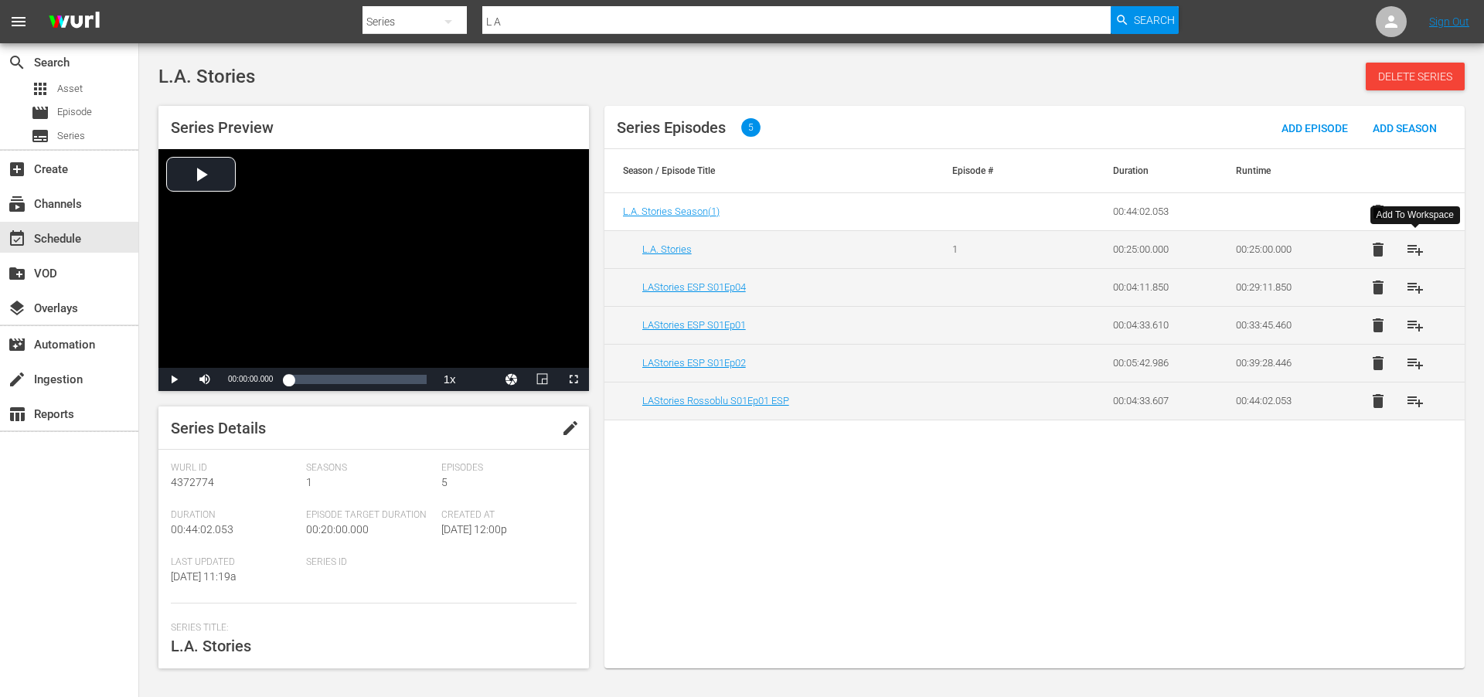
click at [1419, 247] on span "playlist_add" at bounding box center [1415, 249] width 19 height 19
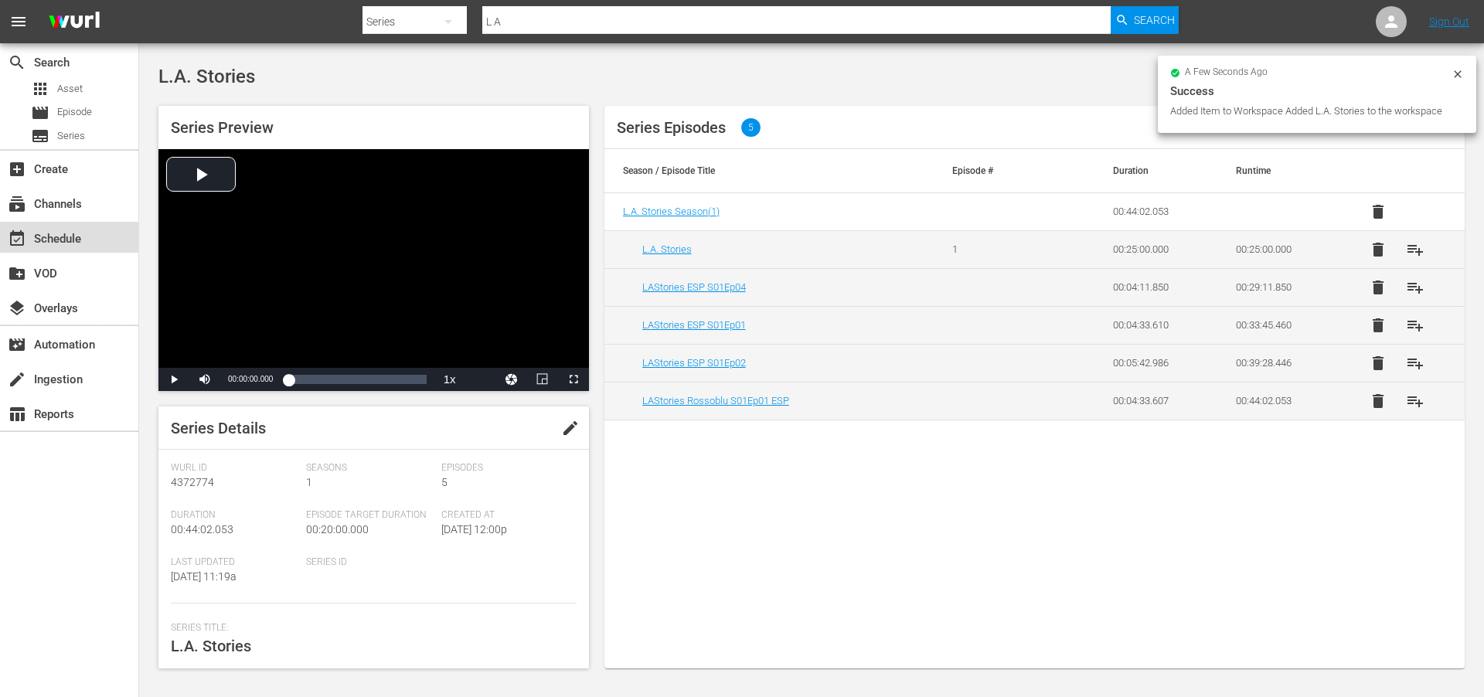
click at [43, 234] on div "event_available Schedule" at bounding box center [43, 237] width 87 height 14
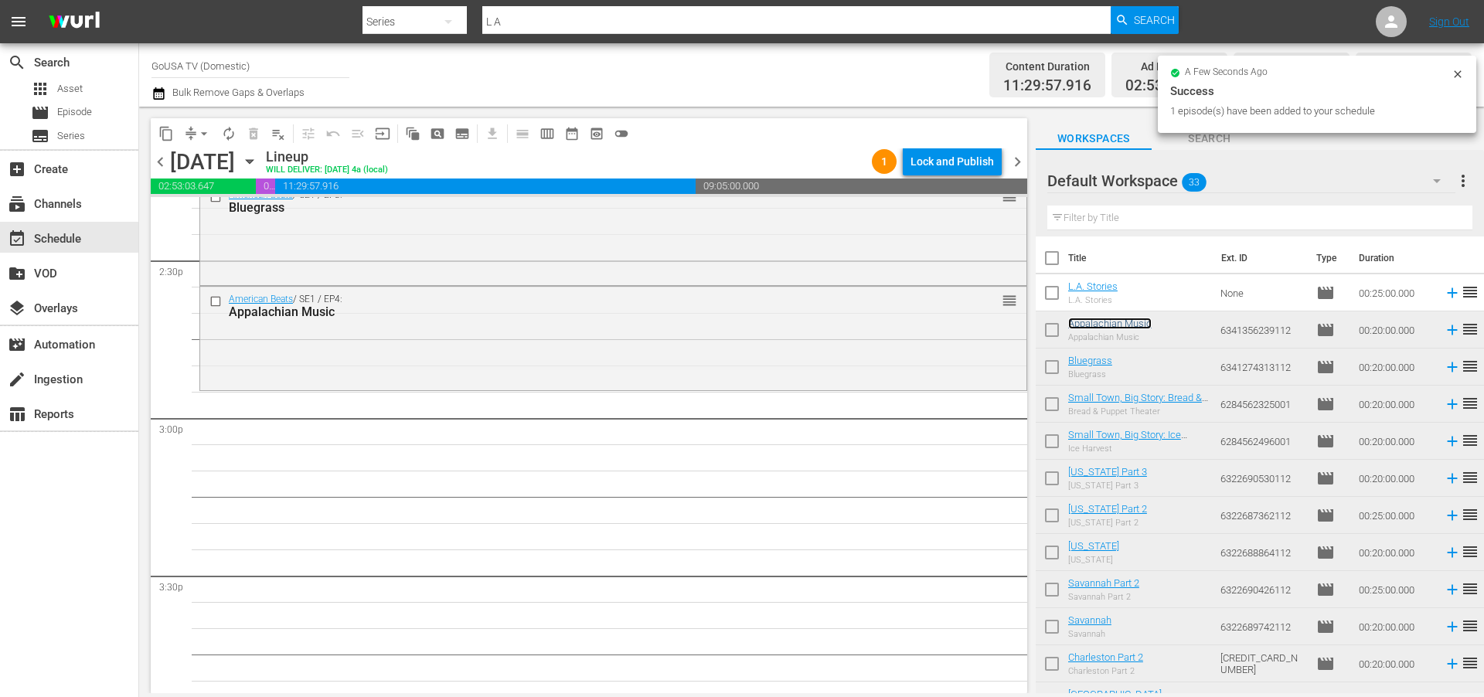
scroll to position [4601, 0]
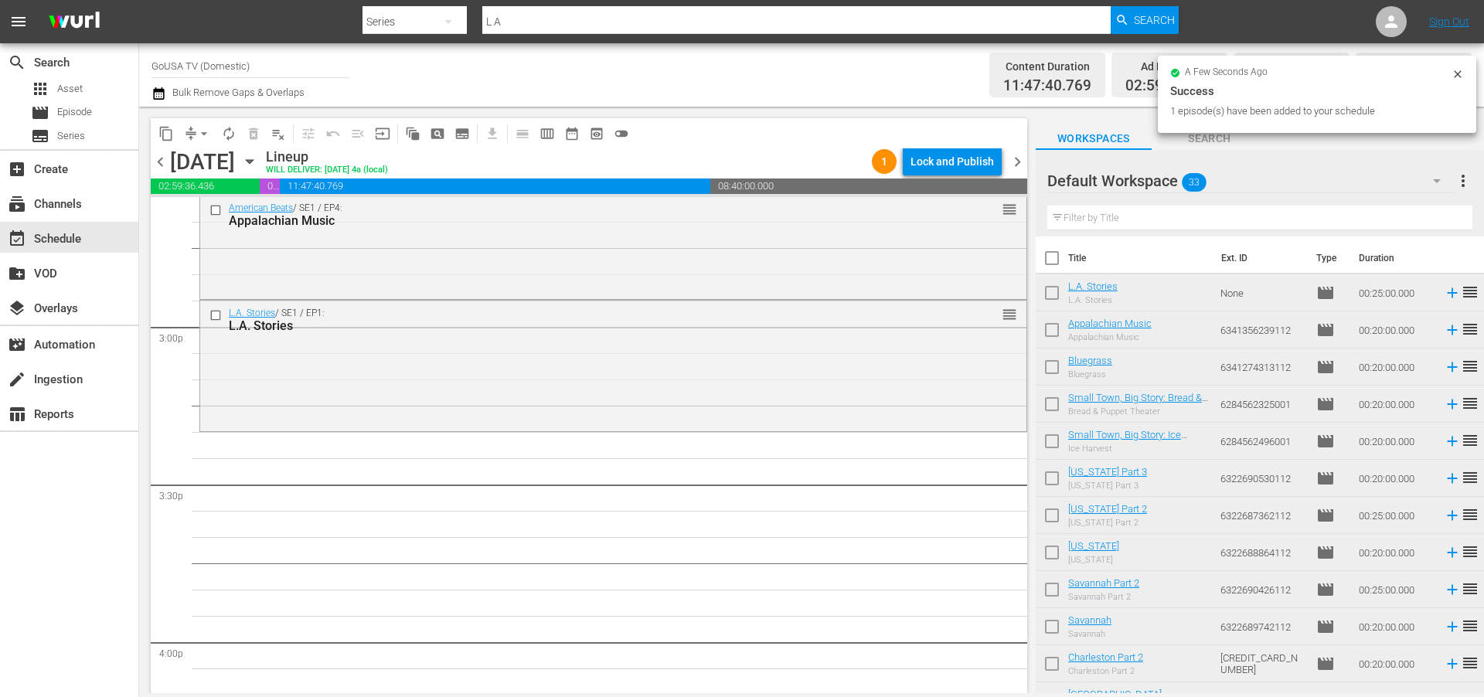
drag, startPoint x: 1087, startPoint y: 286, endPoint x: 286, endPoint y: 13, distance: 846.1
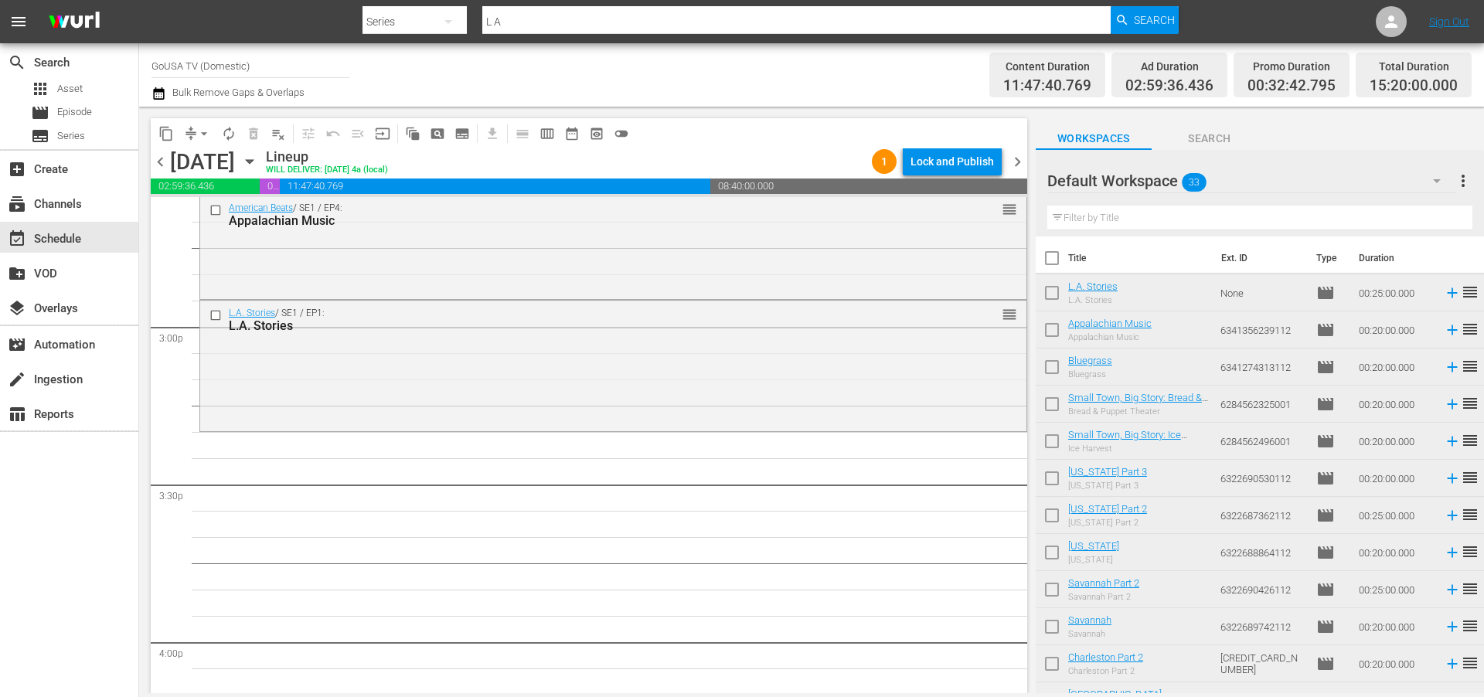
click at [546, 21] on input "L A" at bounding box center [796, 21] width 628 height 37
click at [545, 21] on input "L A" at bounding box center [796, 21] width 628 height 37
type input "National Parks Adventure"
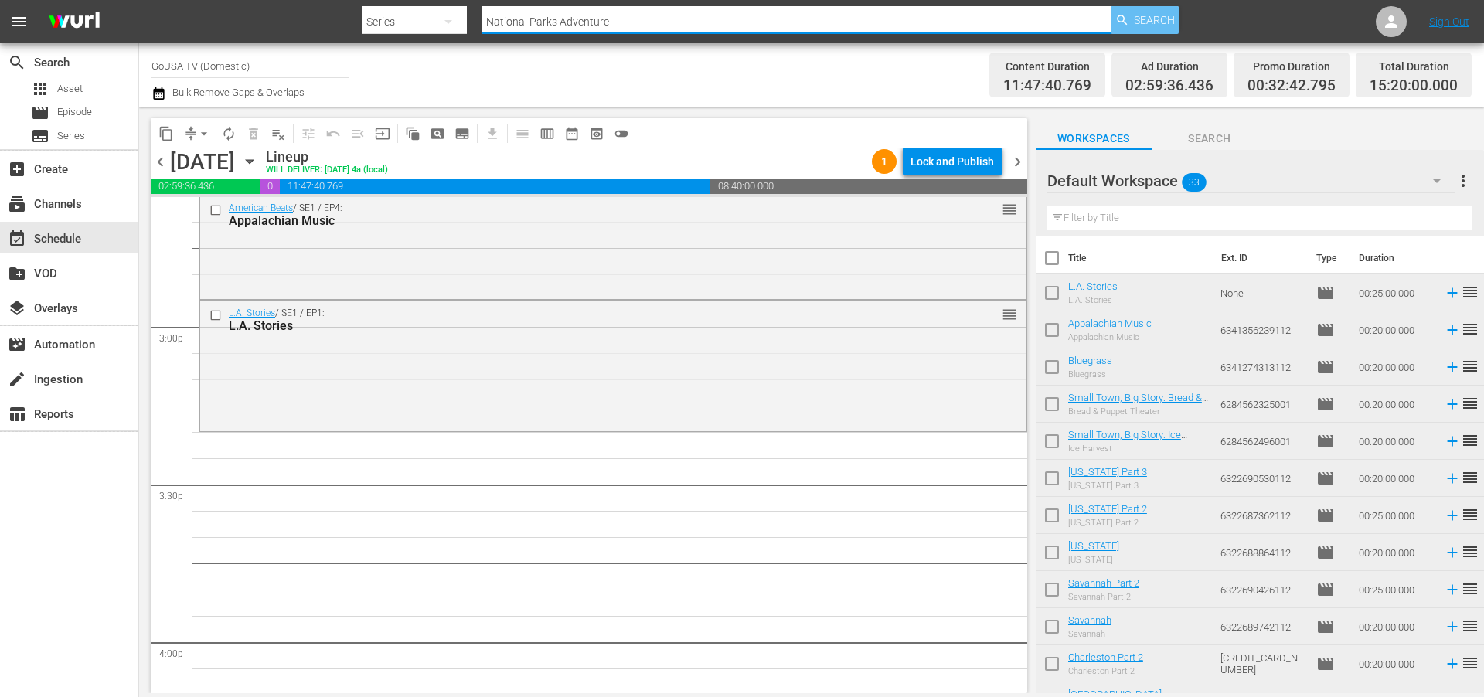
click at [1135, 20] on span "Search" at bounding box center [1154, 20] width 41 height 28
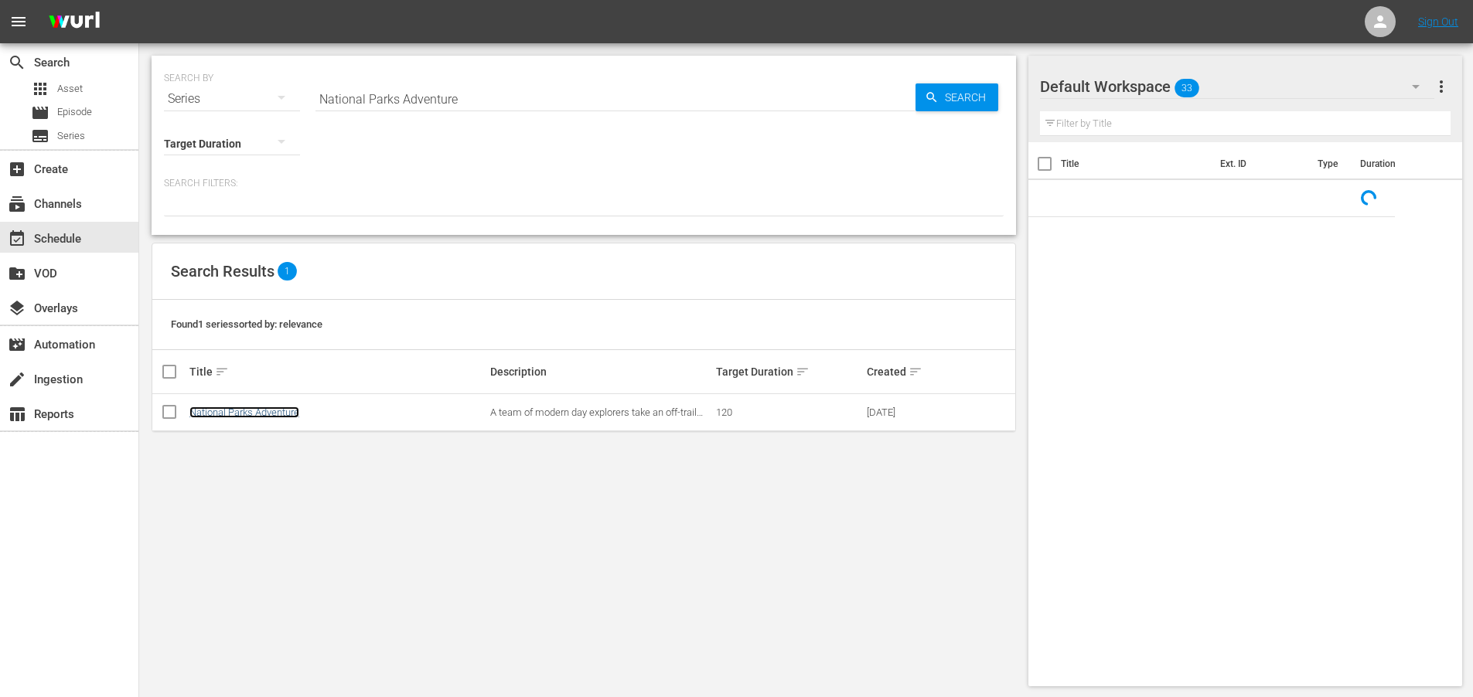
click at [261, 411] on link "National Parks Adventure" at bounding box center [244, 413] width 110 height 12
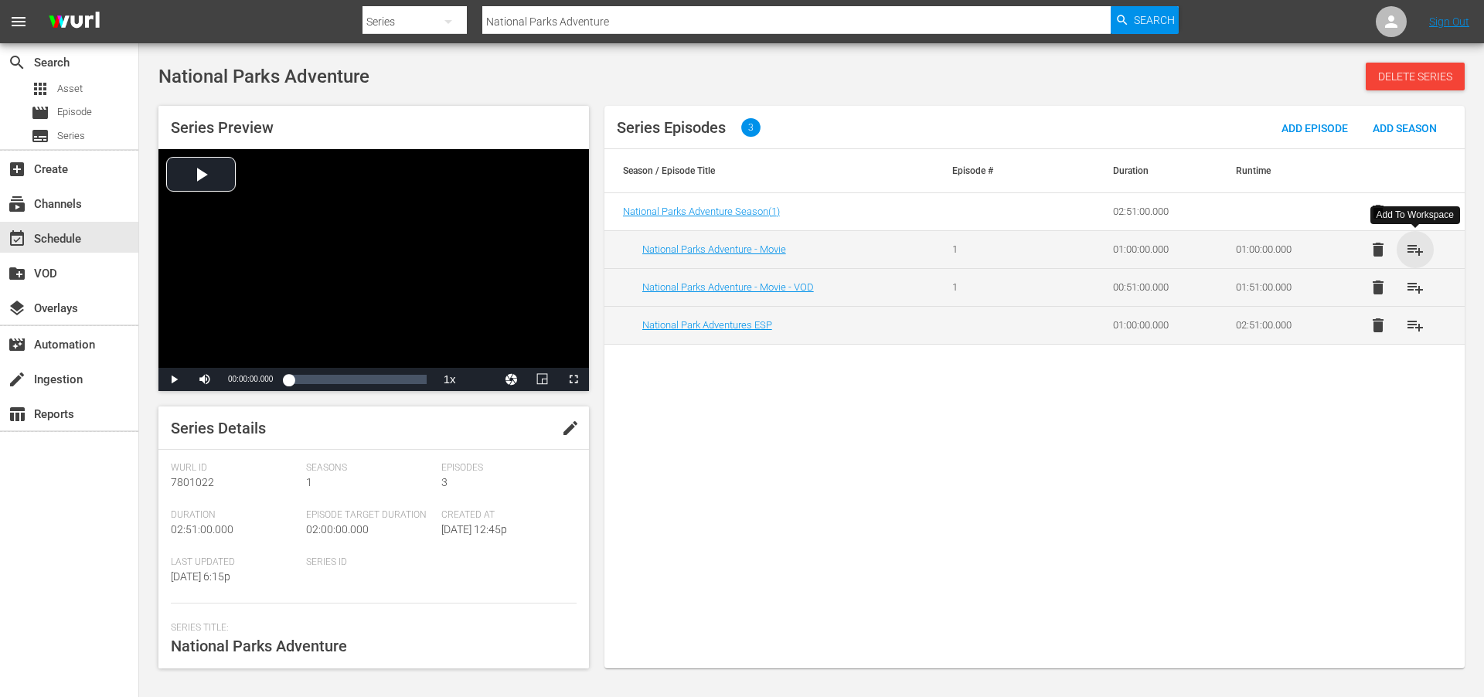
click at [1422, 249] on span "playlist_add" at bounding box center [1415, 249] width 19 height 19
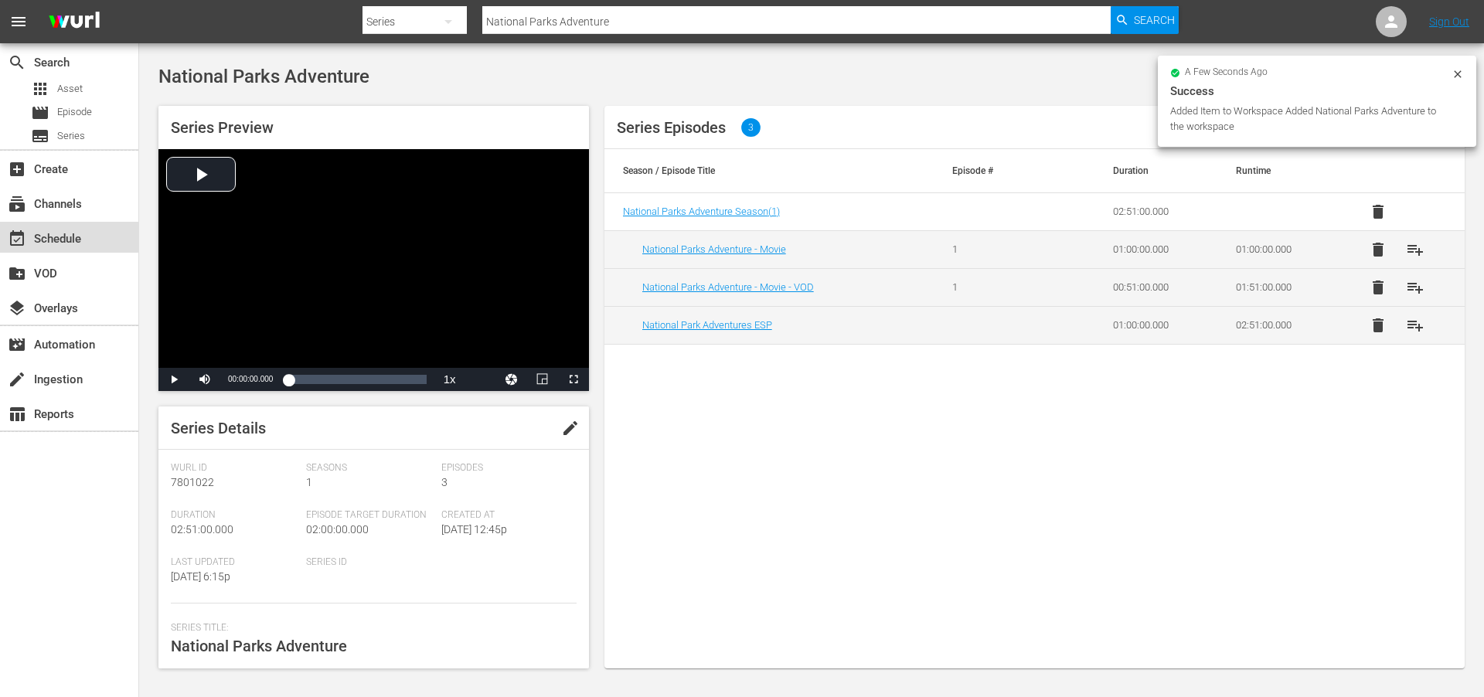
click at [50, 235] on div "event_available Schedule" at bounding box center [43, 237] width 87 height 14
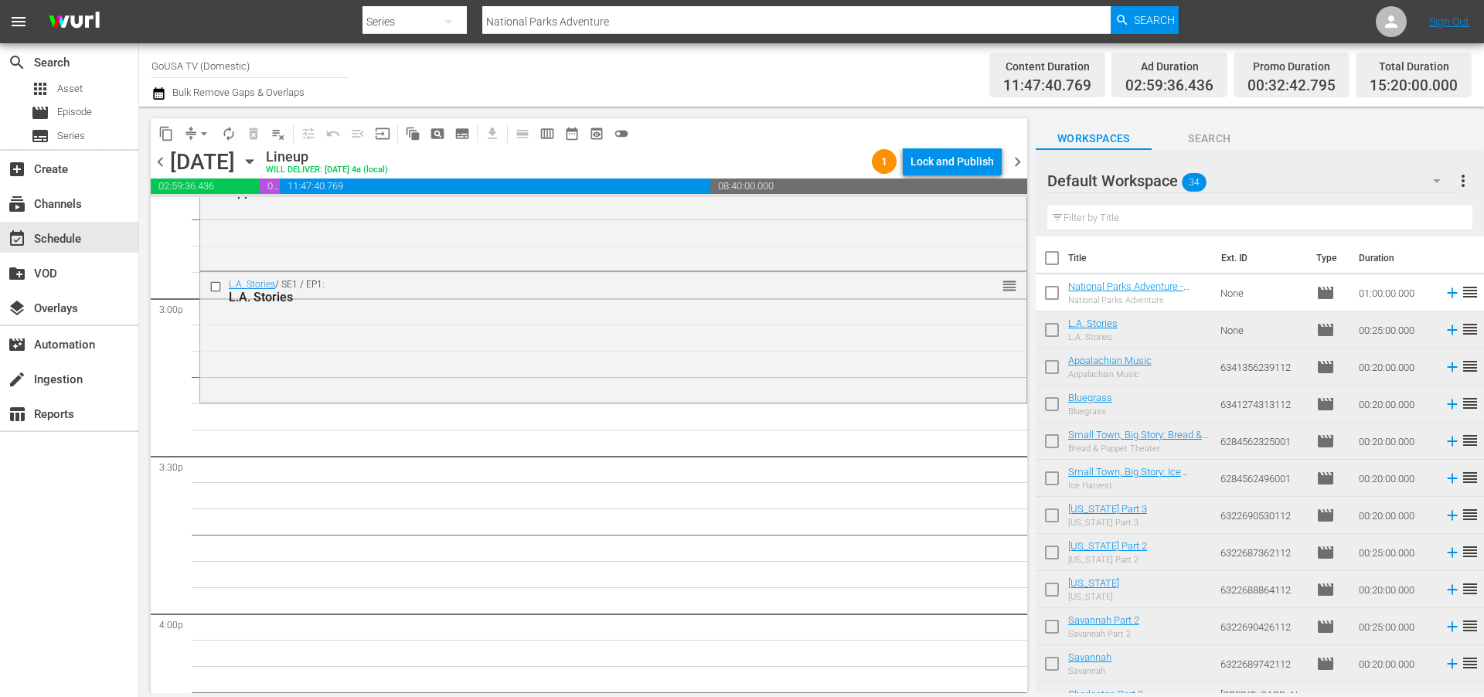
scroll to position [4693, 0]
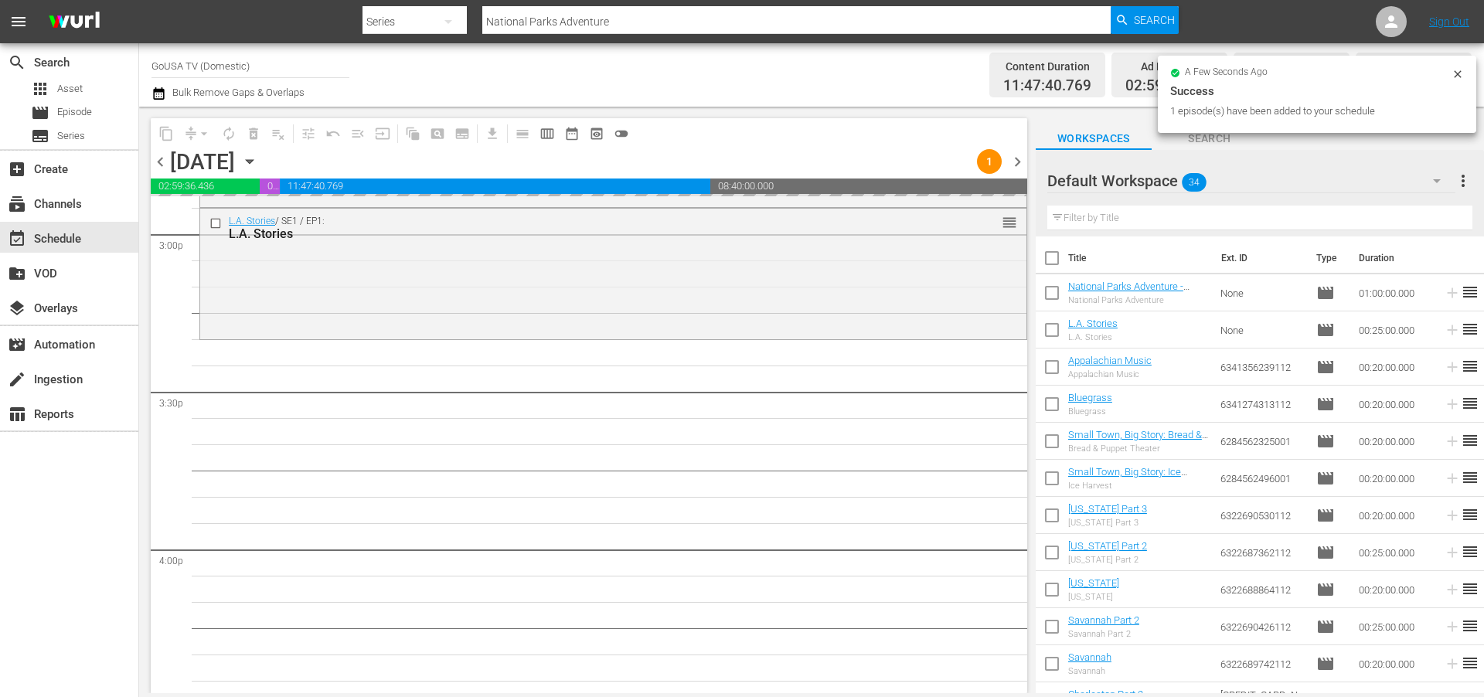
drag, startPoint x: 1122, startPoint y: 286, endPoint x: 274, endPoint y: 6, distance: 893.8
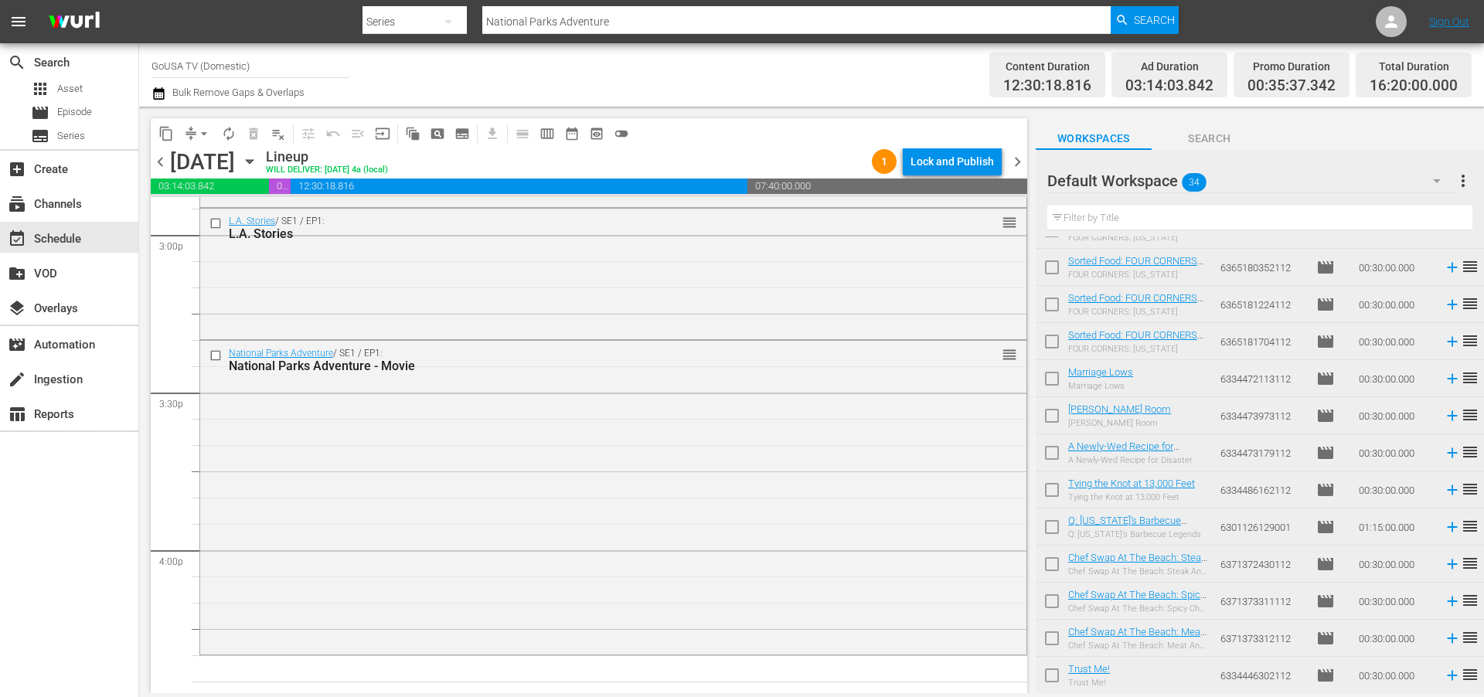
scroll to position [840, 0]
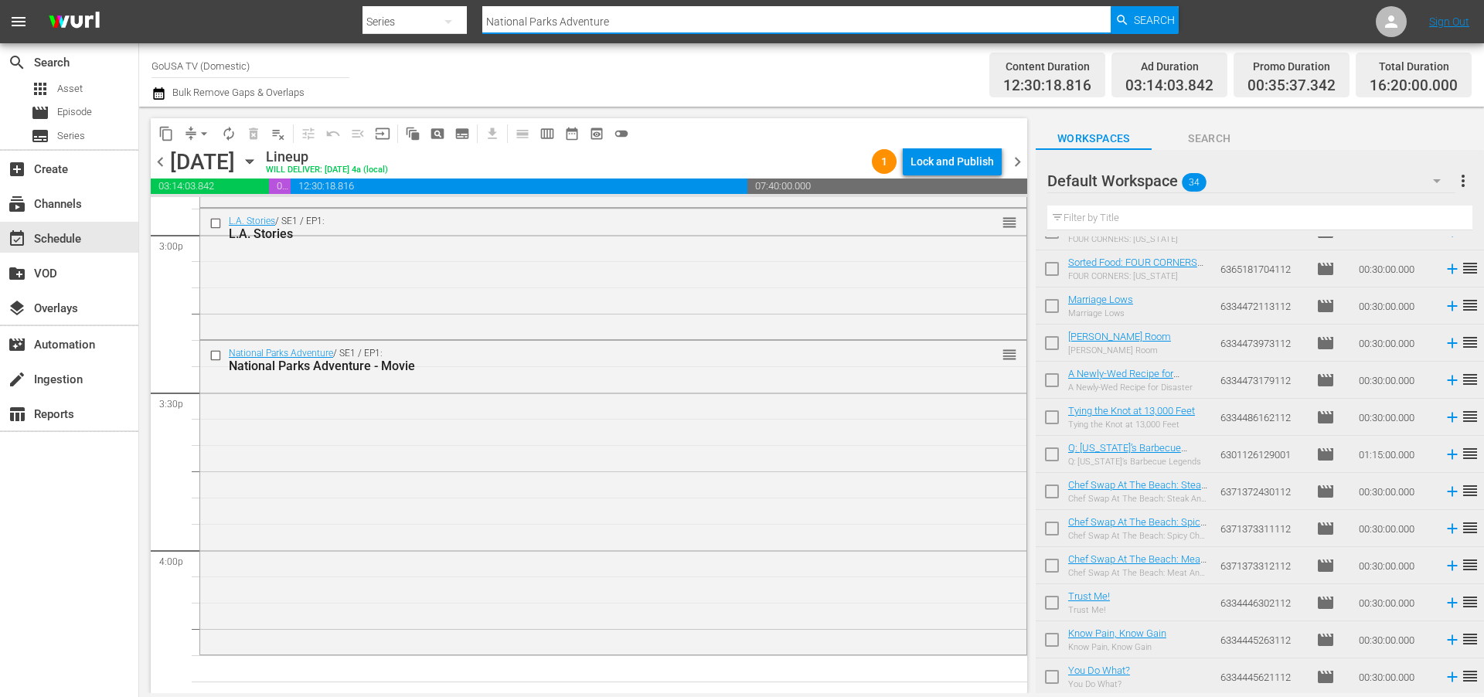
click at [613, 25] on input "National Parks Adventure" at bounding box center [796, 21] width 628 height 37
type input "destination"
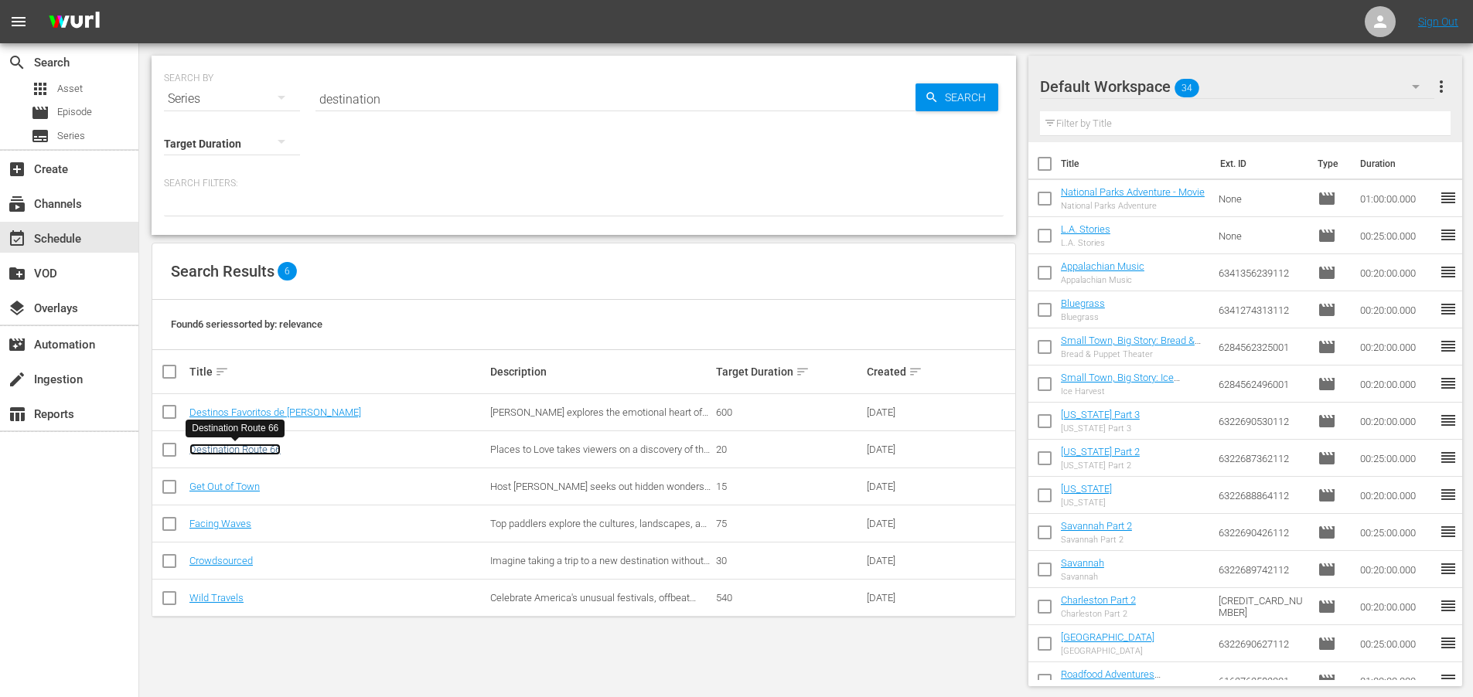
click at [232, 450] on link "Destination Route 66" at bounding box center [234, 450] width 91 height 12
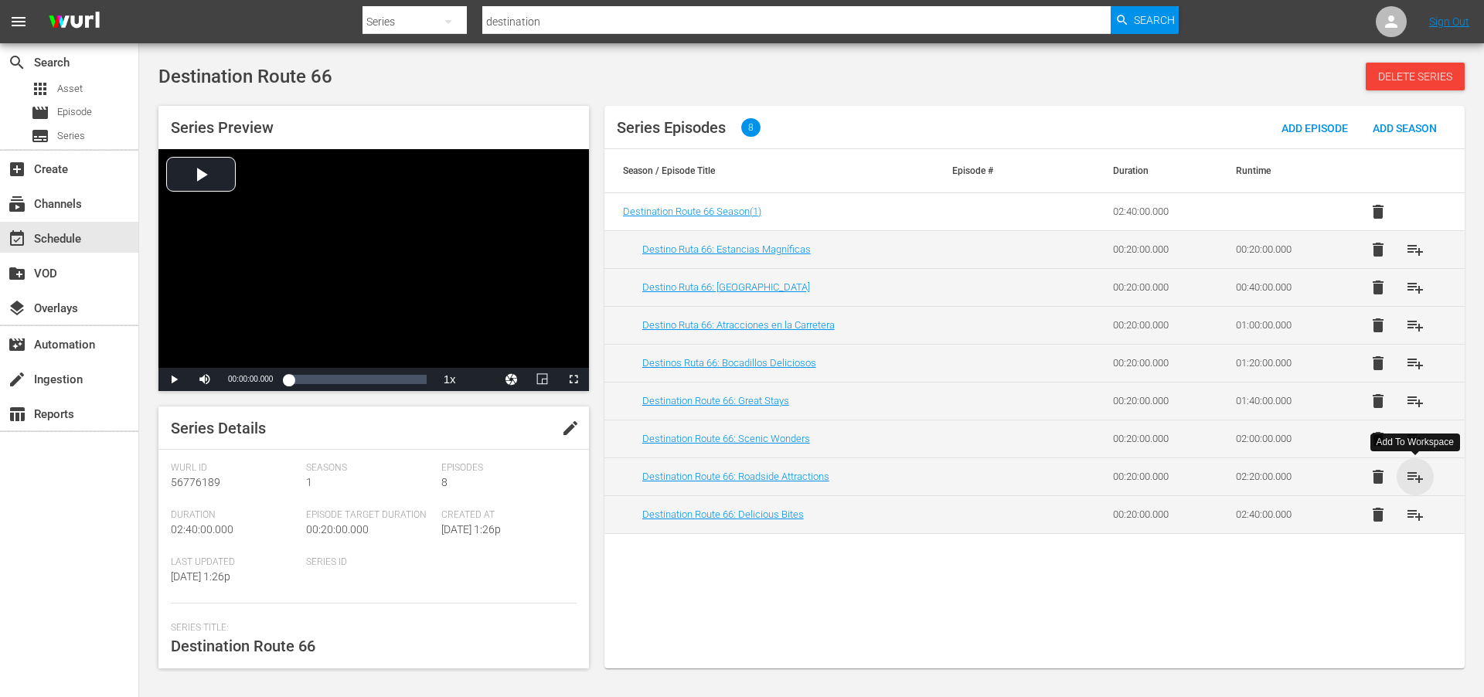
click at [1420, 477] on span "playlist_add" at bounding box center [1415, 477] width 19 height 19
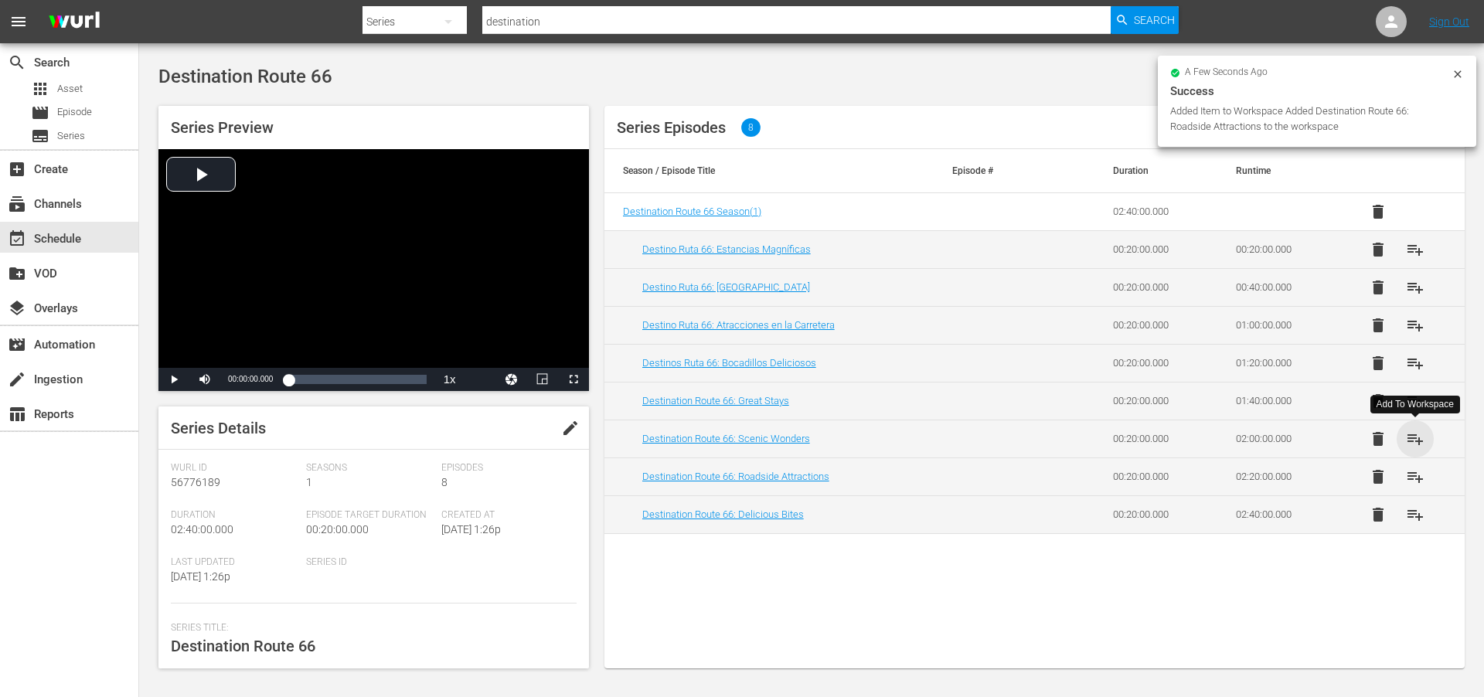
click at [1420, 437] on span "playlist_add" at bounding box center [1415, 439] width 19 height 19
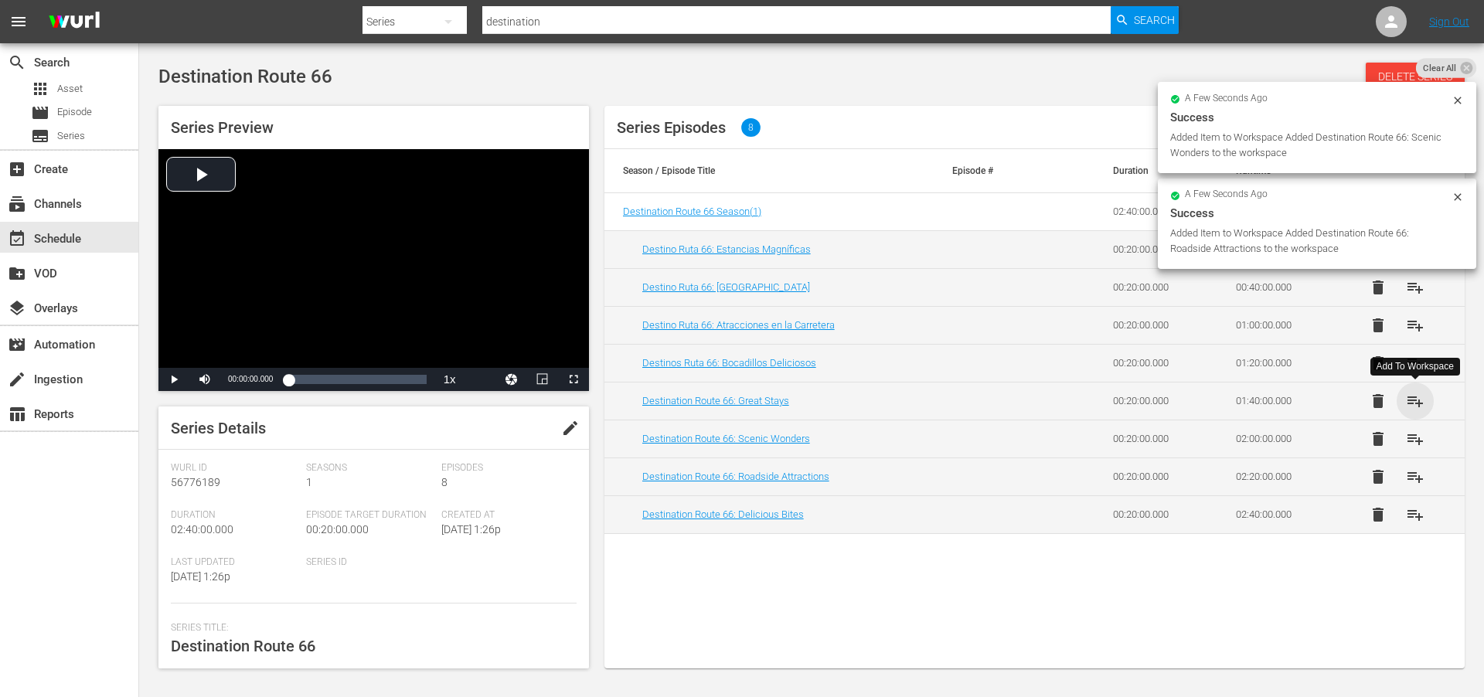
click at [1420, 404] on span "playlist_add" at bounding box center [1415, 401] width 19 height 19
click at [48, 234] on div "event_available Schedule" at bounding box center [43, 237] width 87 height 14
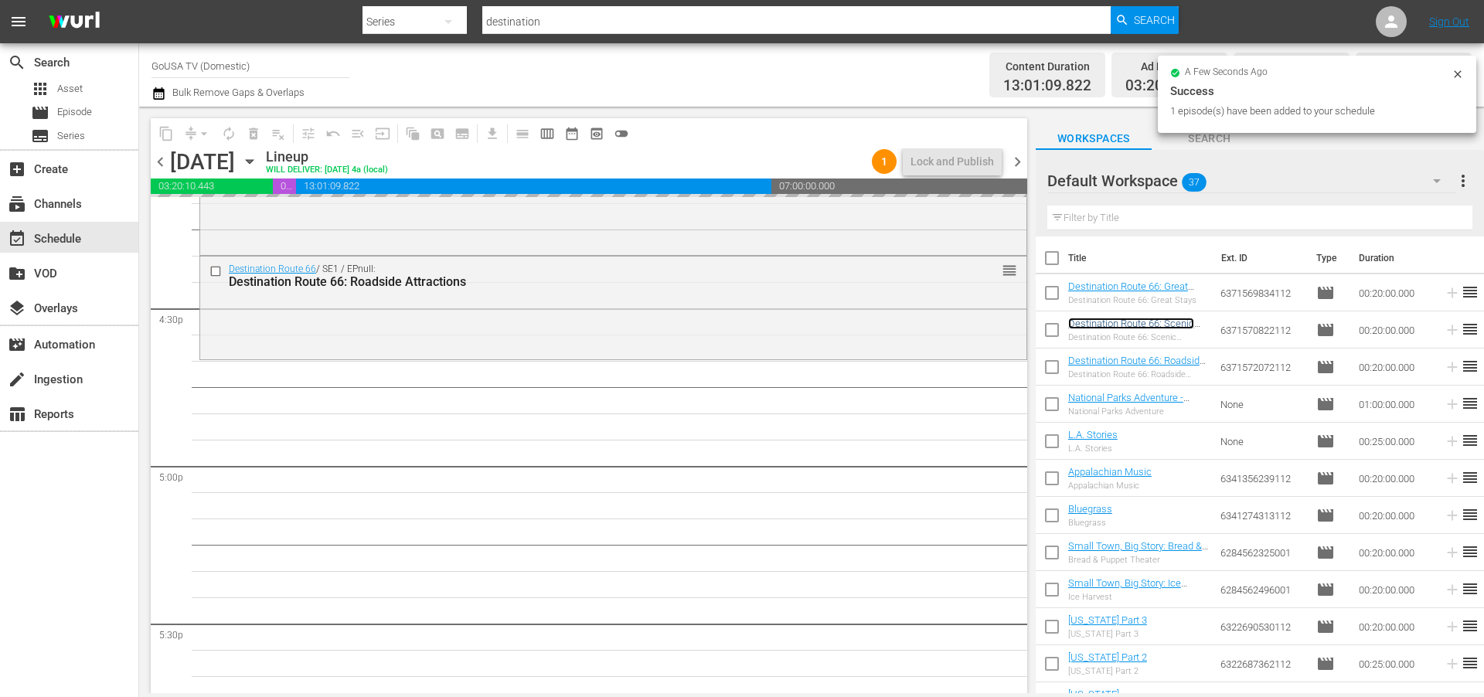
scroll to position [5122, 0]
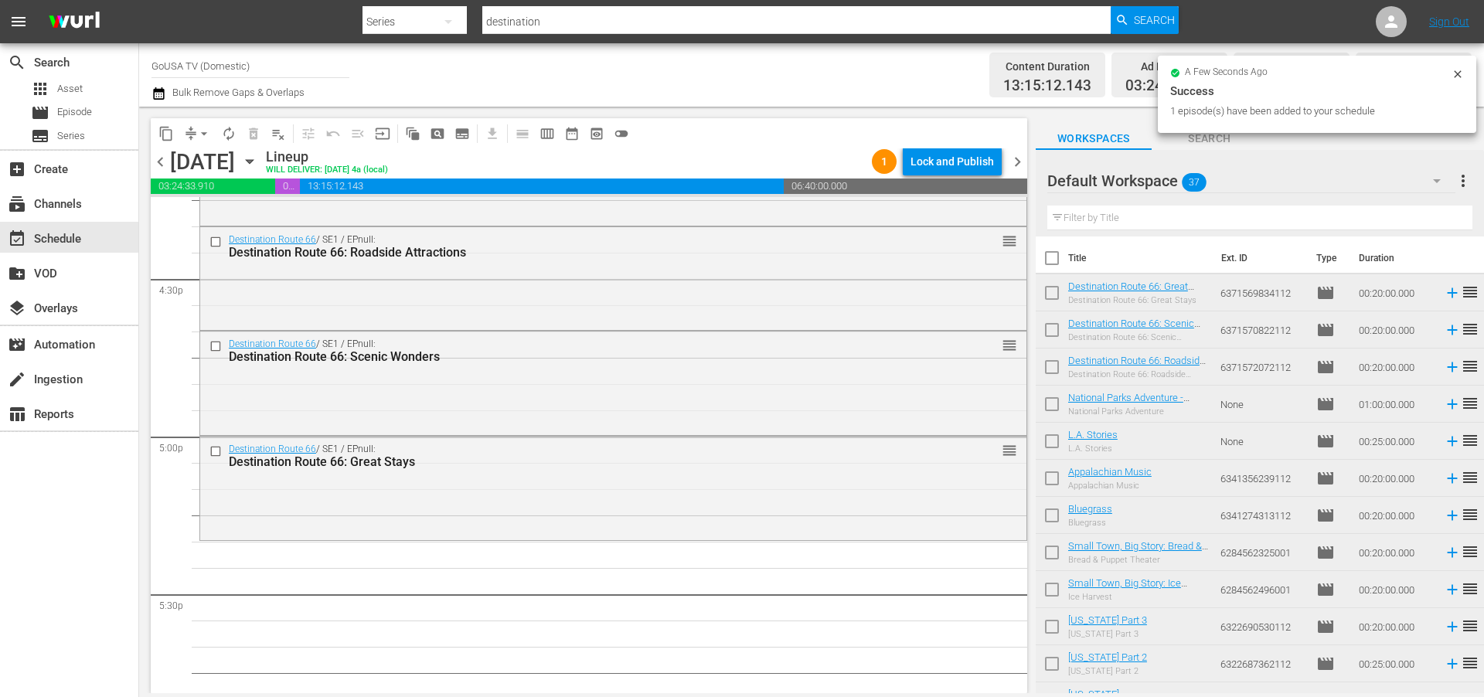
drag, startPoint x: 1113, startPoint y: 288, endPoint x: 212, endPoint y: 12, distance: 942.5
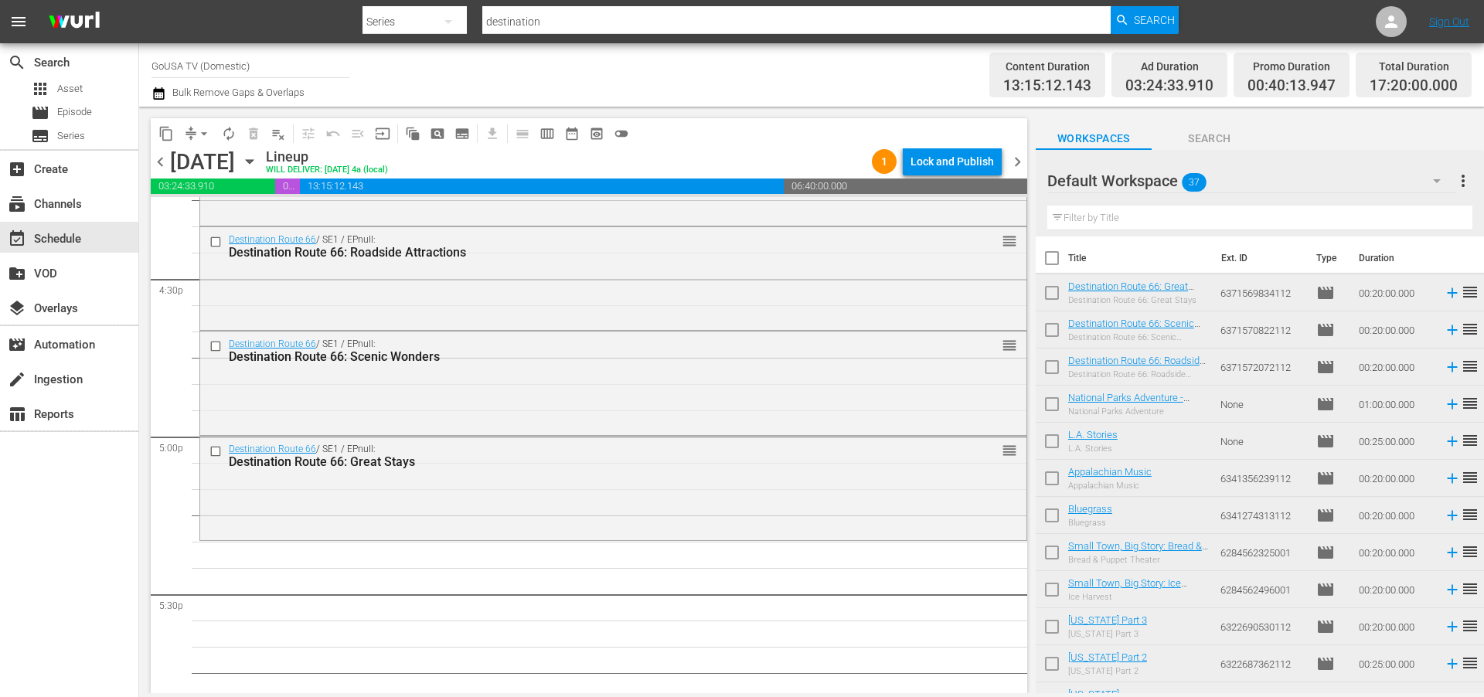
click at [544, 22] on input "destination" at bounding box center [796, 21] width 628 height 37
type input "One Perfect Day in Kentucky"
click at [1134, 19] on span "Search" at bounding box center [1154, 20] width 41 height 28
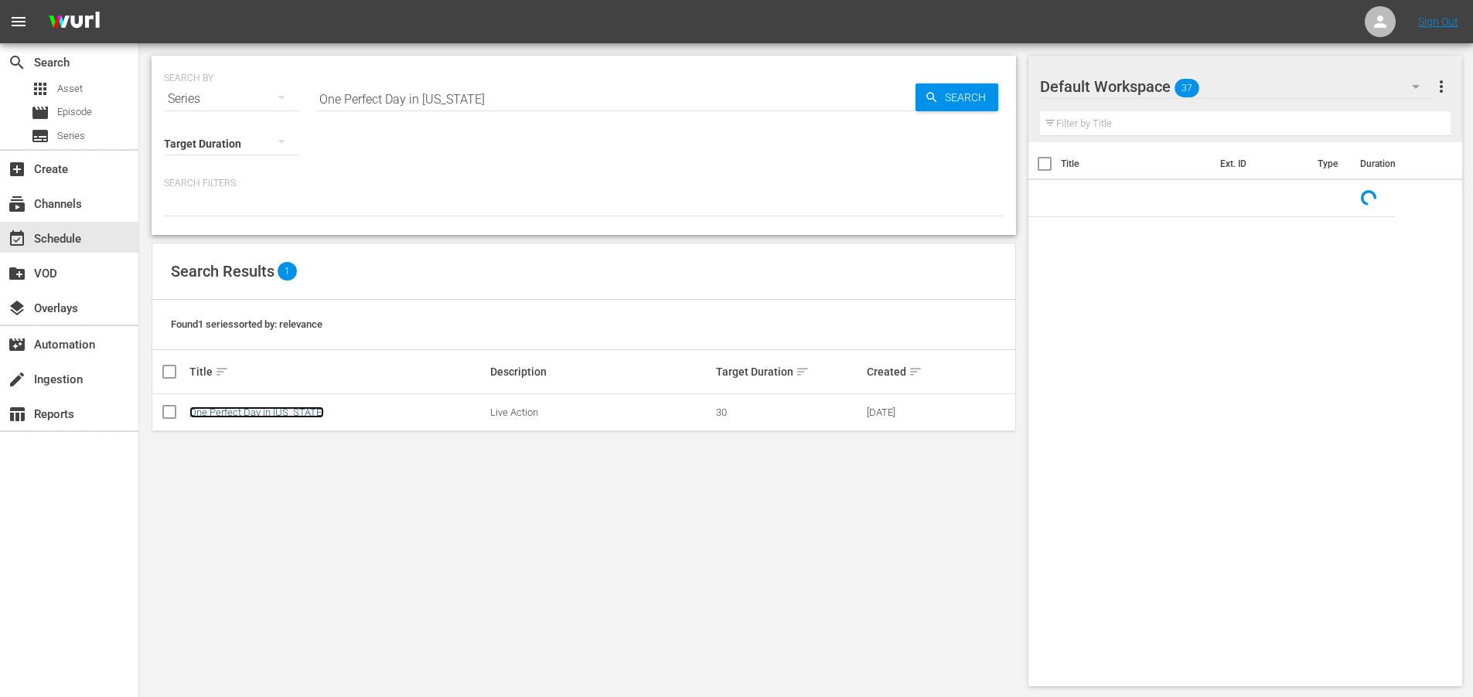
click at [222, 410] on link "One Perfect Day in Kentucky" at bounding box center [256, 413] width 135 height 12
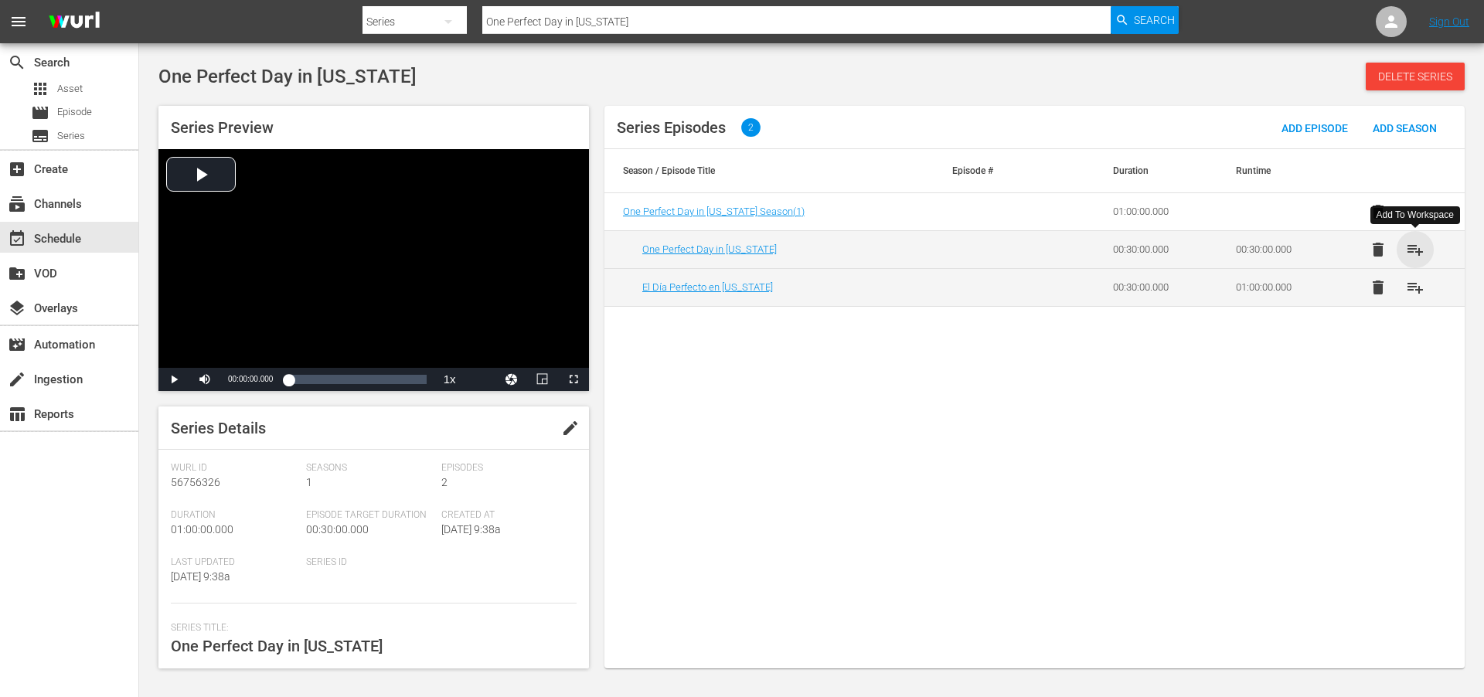
click at [1416, 250] on span "playlist_add" at bounding box center [1415, 249] width 19 height 19
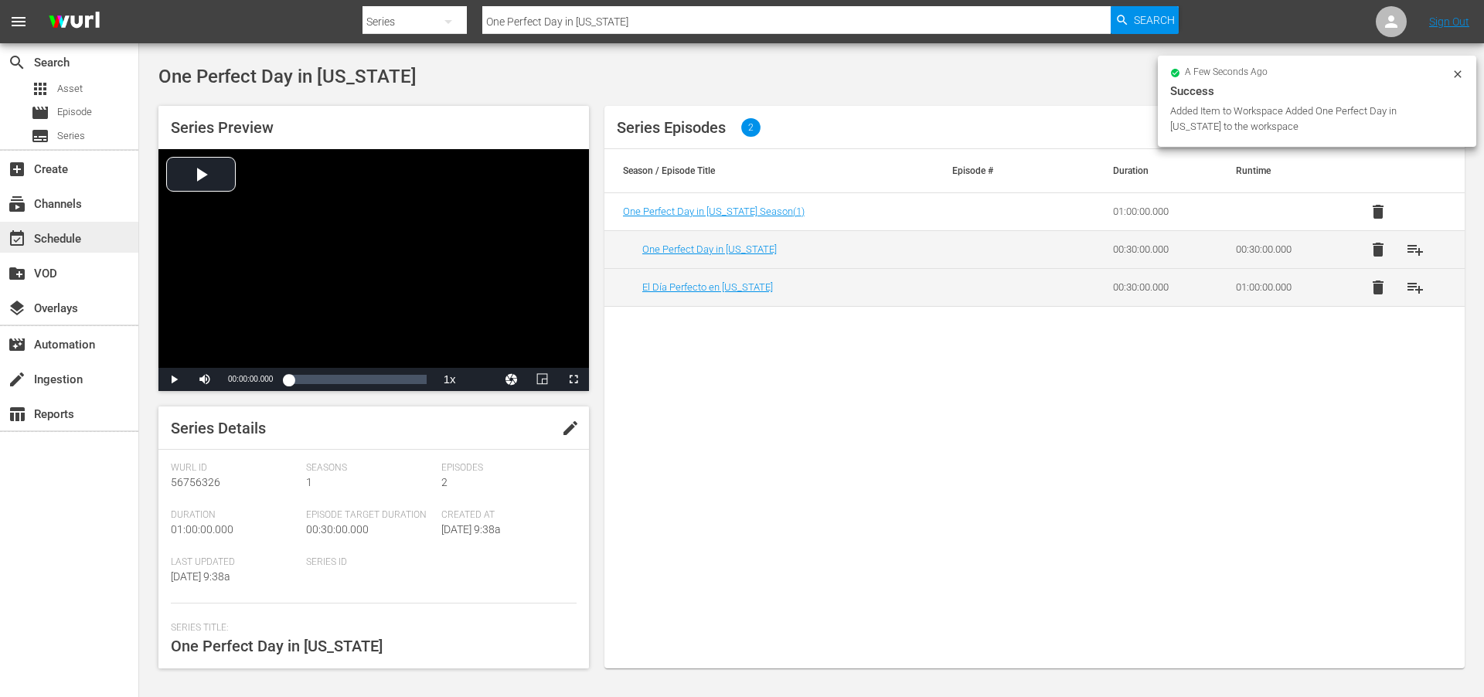
click at [56, 238] on div "event_available Schedule" at bounding box center [43, 237] width 87 height 14
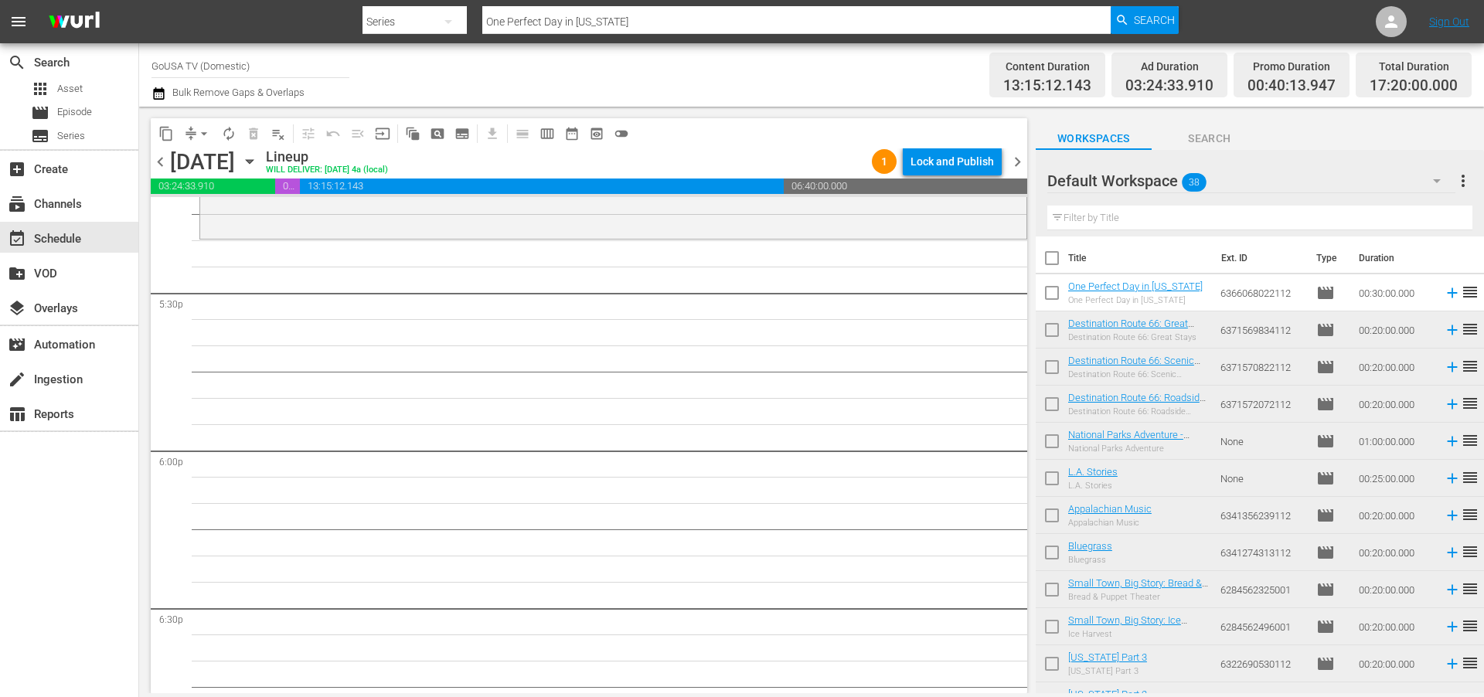
scroll to position [5421, 0]
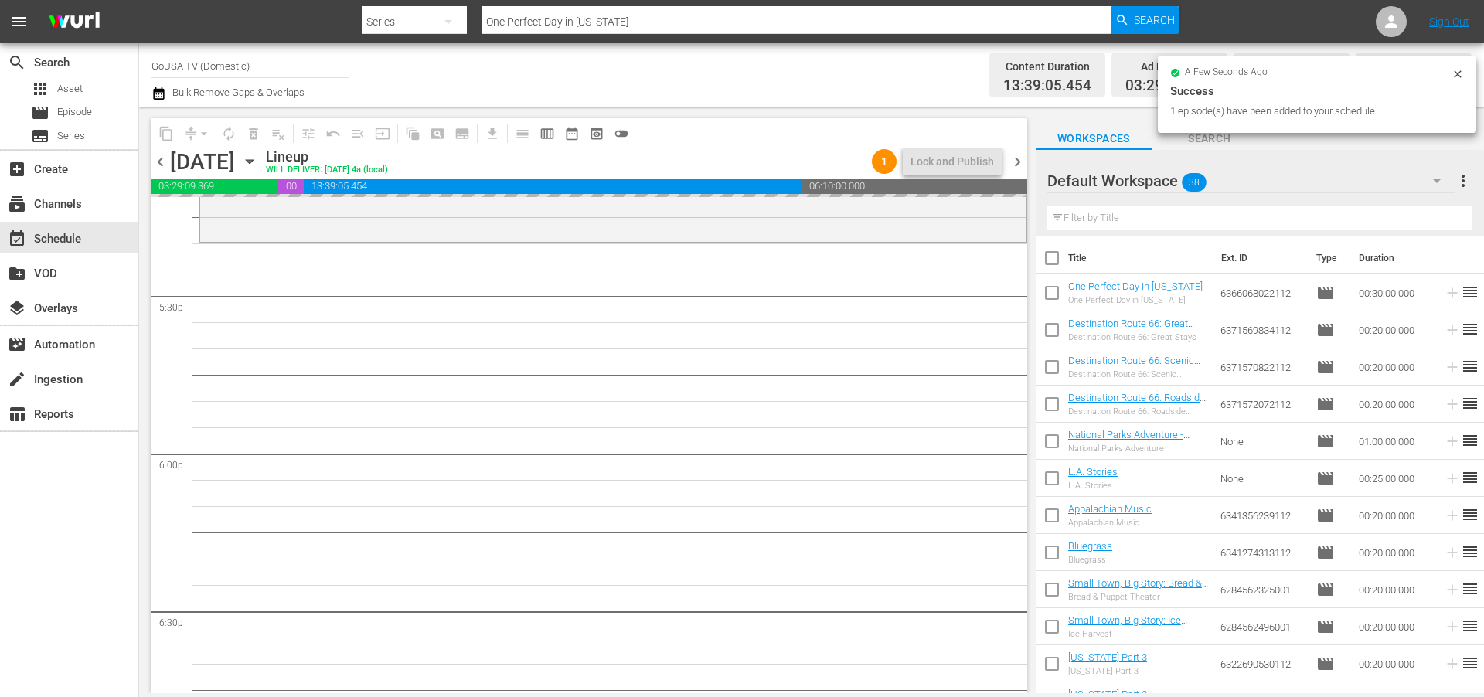
drag, startPoint x: 1109, startPoint y: 287, endPoint x: 536, endPoint y: 118, distance: 597.1
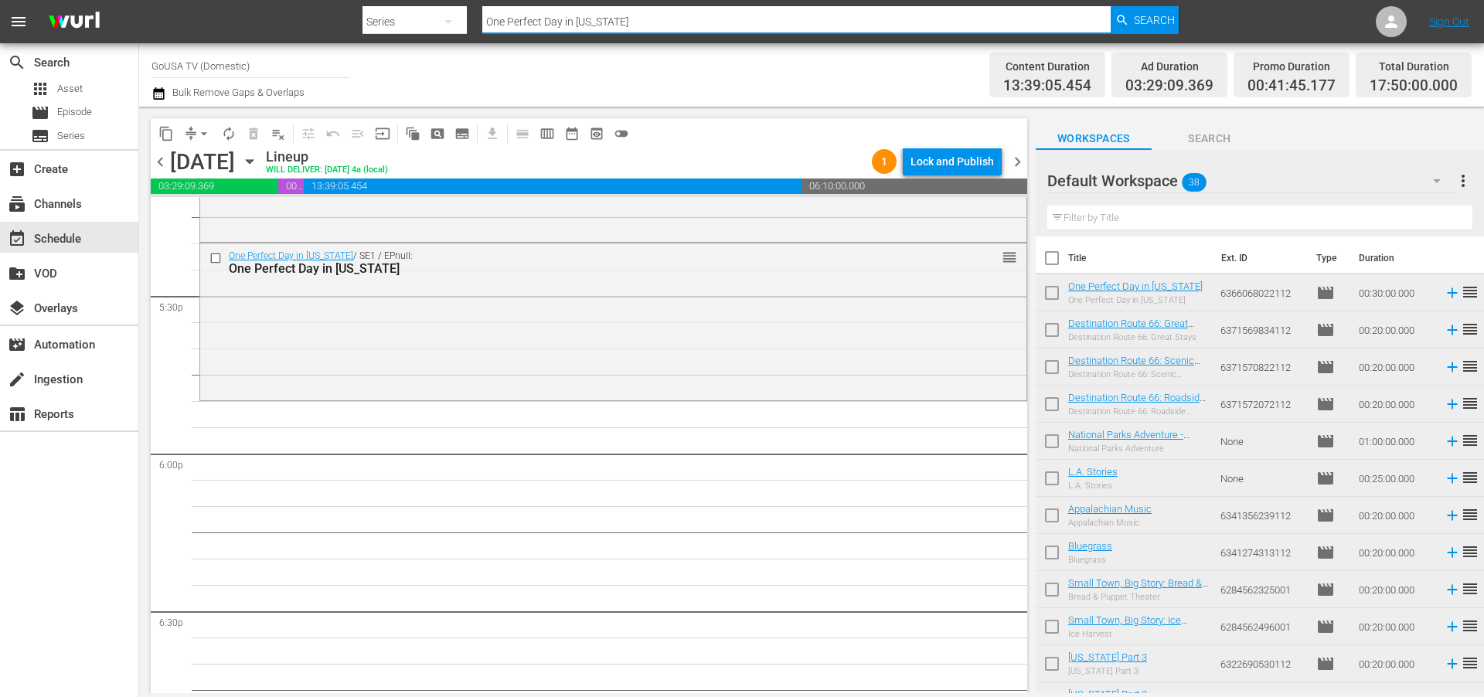
click at [622, 21] on input "One Perfect Day in Kentucky" at bounding box center [796, 21] width 628 height 37
type input "Ellis Family Vacation"
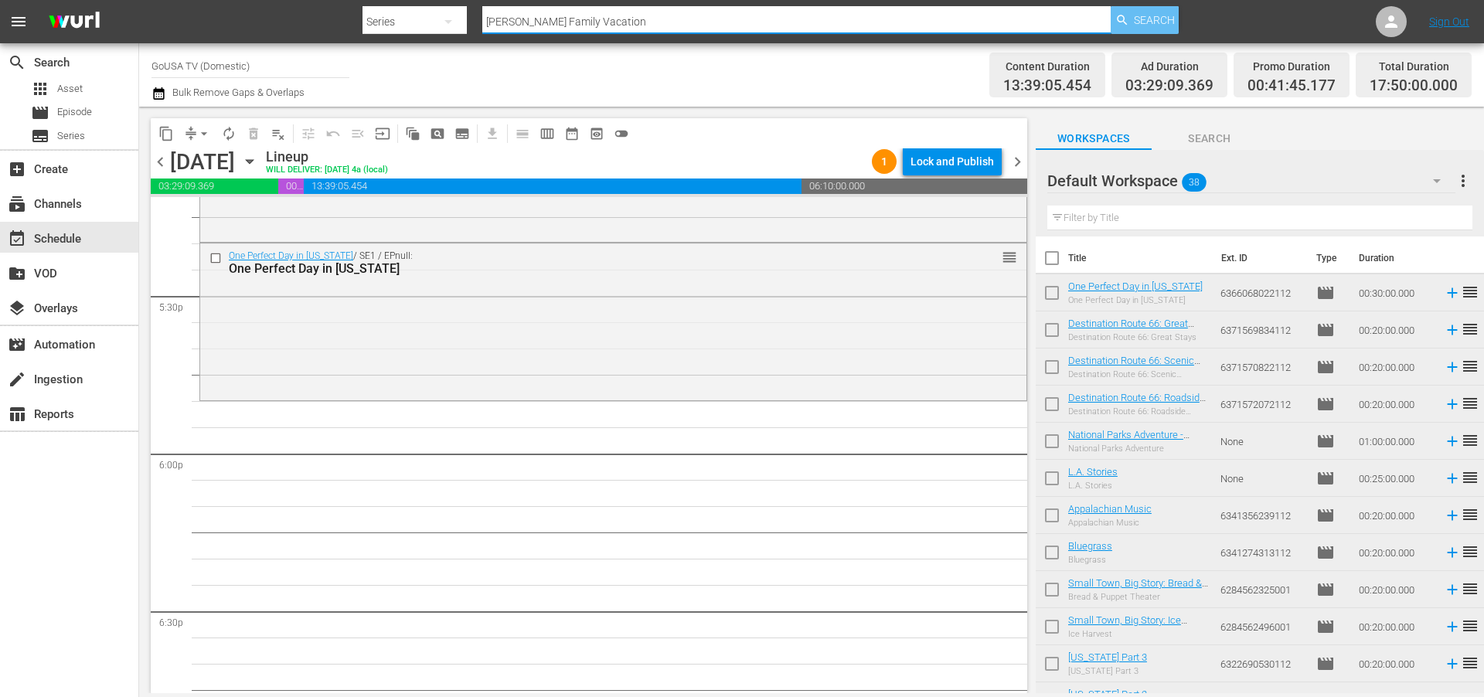
click at [1138, 22] on span "Search" at bounding box center [1154, 20] width 41 height 28
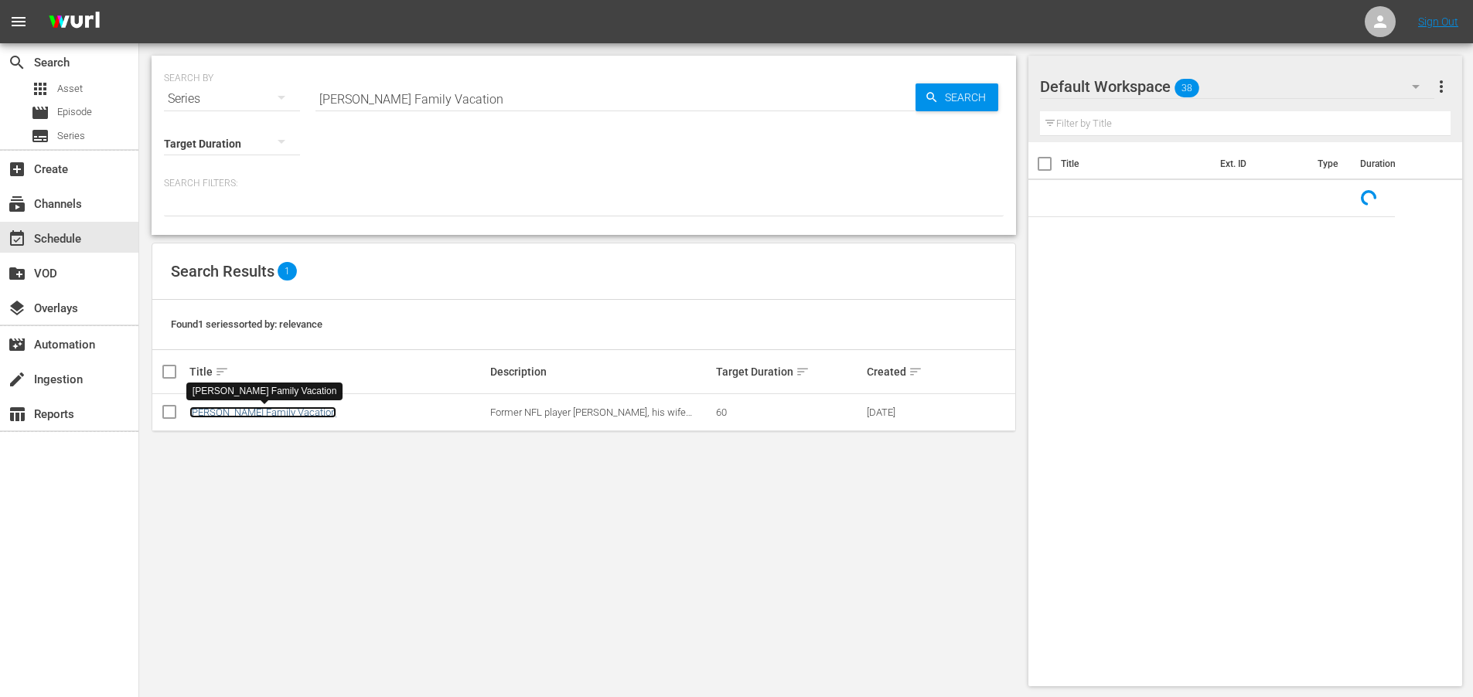
click at [221, 411] on link "Ellis Family Vacation" at bounding box center [262, 413] width 147 height 12
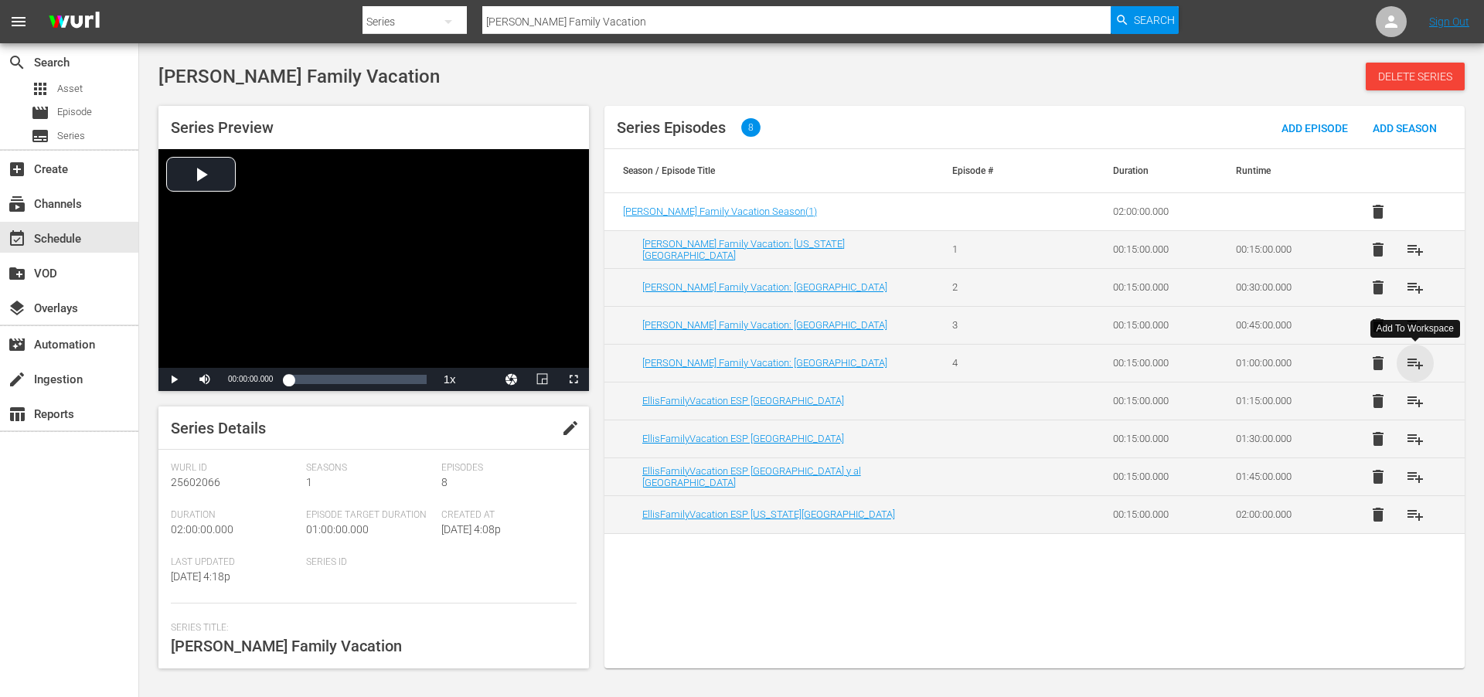
click at [1420, 361] on span "playlist_add" at bounding box center [1415, 363] width 19 height 19
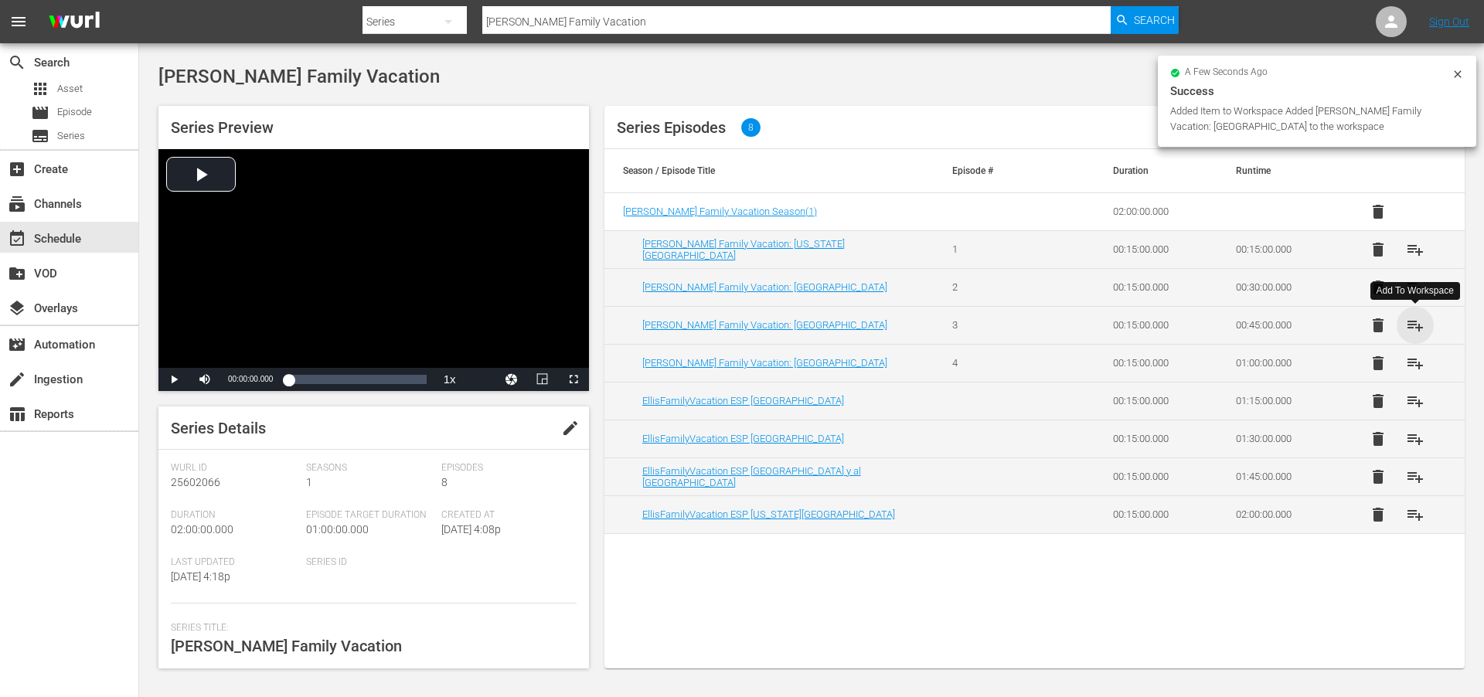
click at [1421, 323] on span "playlist_add" at bounding box center [1415, 325] width 19 height 19
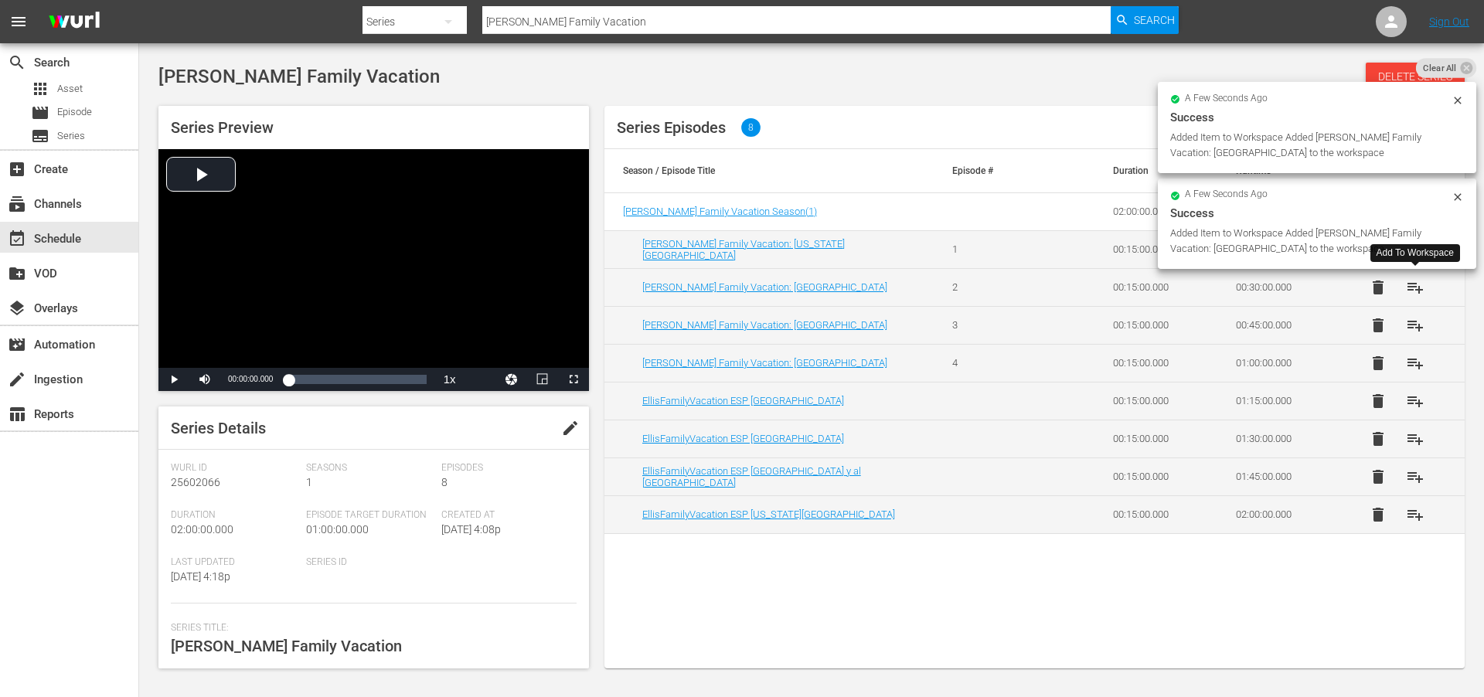
click at [1417, 288] on span "playlist_add" at bounding box center [1415, 287] width 19 height 19
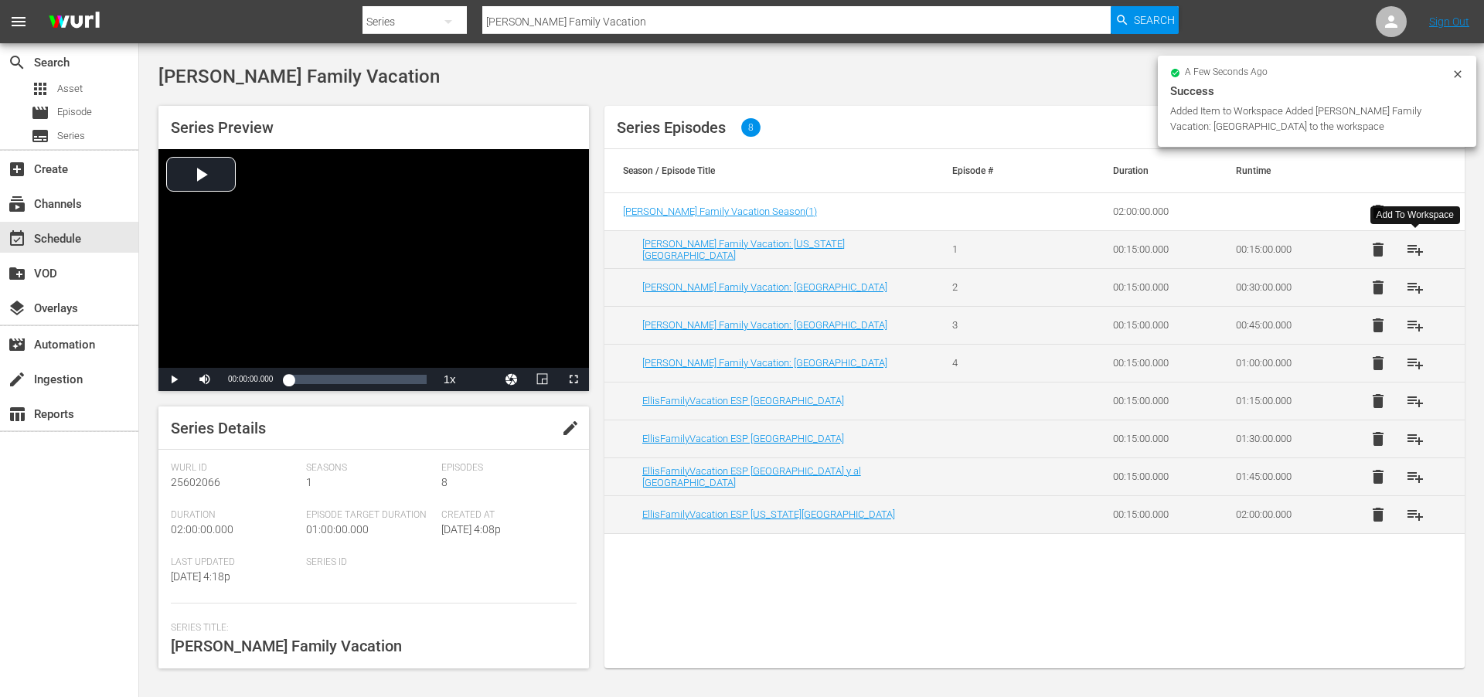
click at [1422, 245] on span "playlist_add" at bounding box center [1415, 249] width 19 height 19
click at [56, 234] on div "event_available Schedule" at bounding box center [43, 237] width 87 height 14
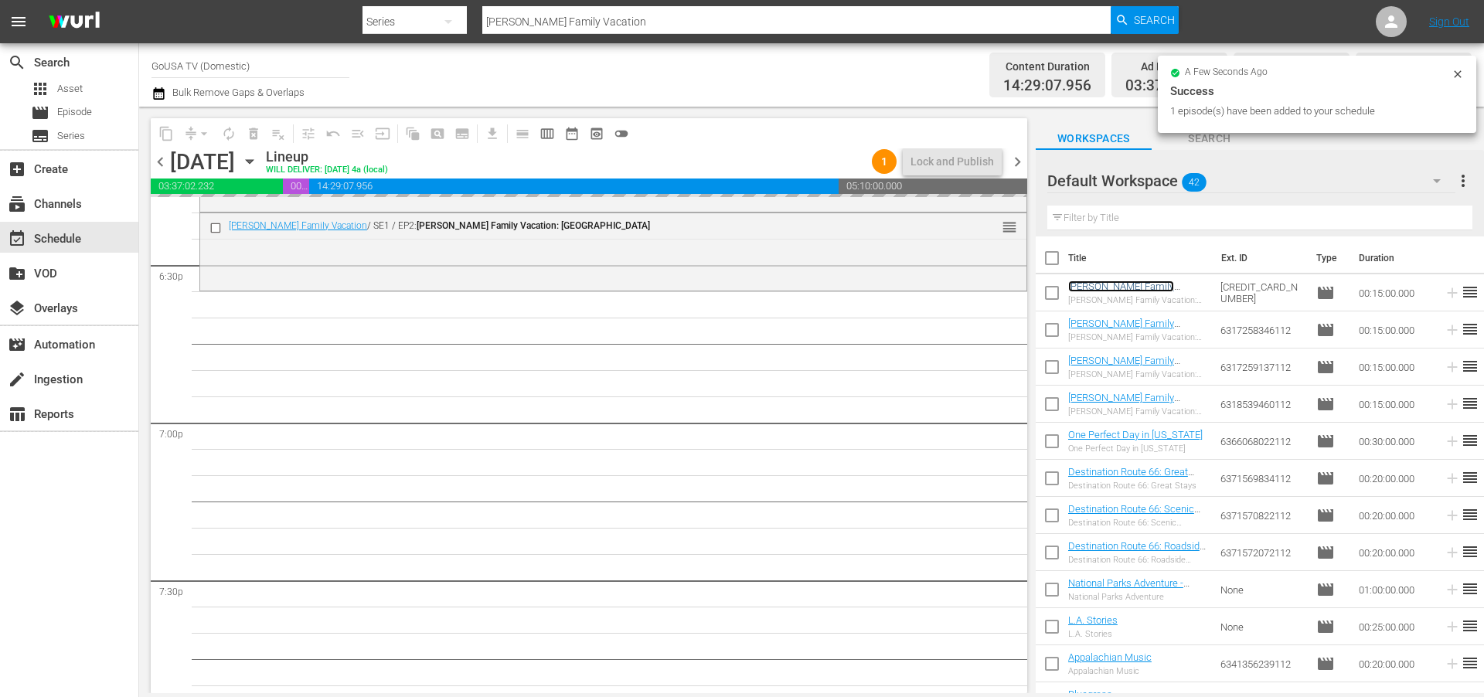
scroll to position [5792, 0]
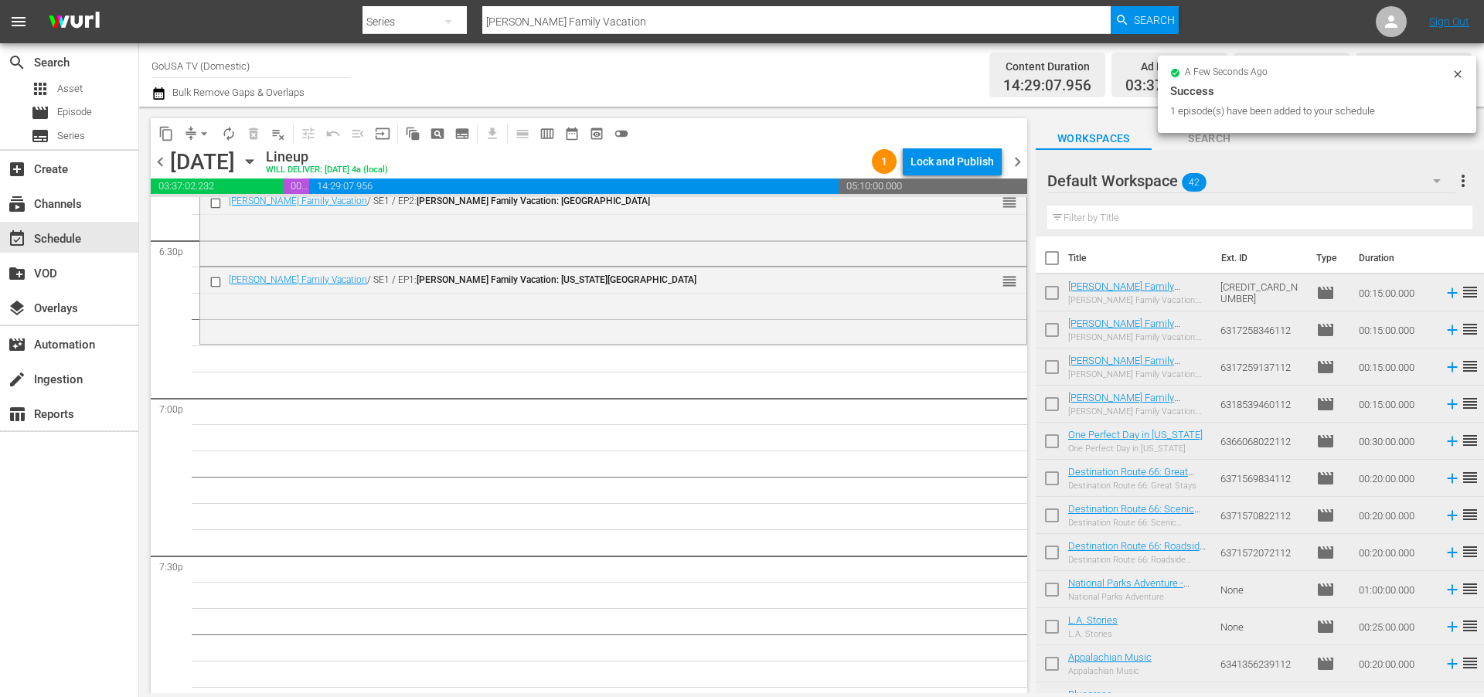
drag, startPoint x: 1129, startPoint y: 283, endPoint x: 186, endPoint y: 2, distance: 984.7
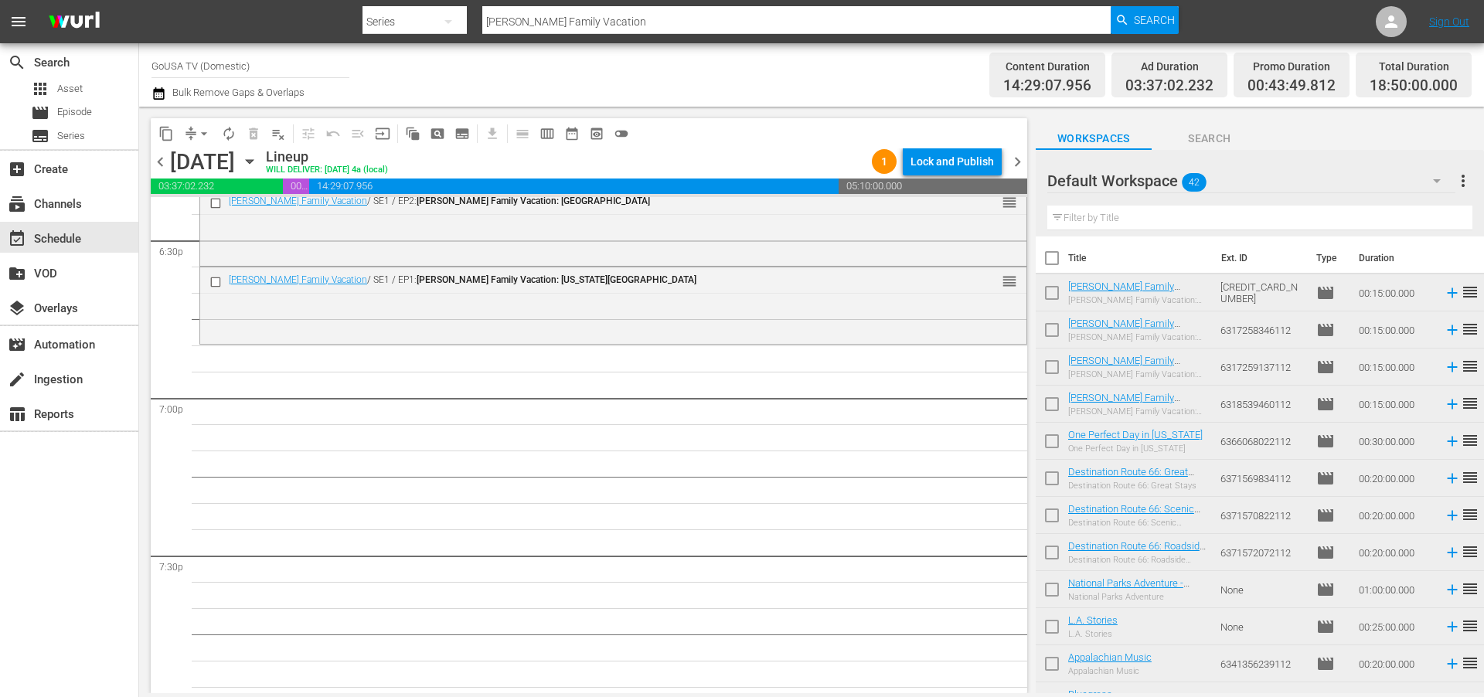
click at [607, 19] on input "Ellis Family Vacation" at bounding box center [796, 21] width 628 height 37
type input "lucky in love"
click at [1135, 15] on span "Search" at bounding box center [1154, 20] width 41 height 28
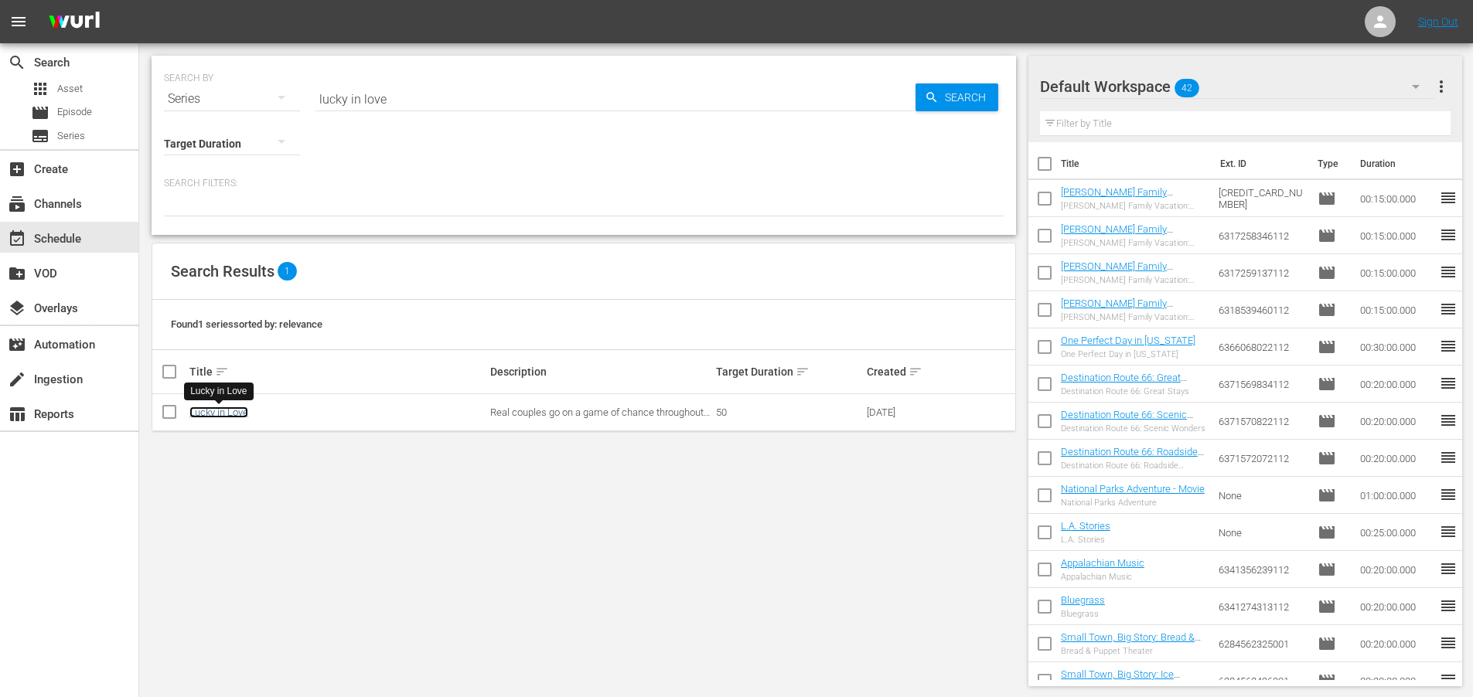
click at [227, 414] on link "Lucky in Love" at bounding box center [218, 413] width 59 height 12
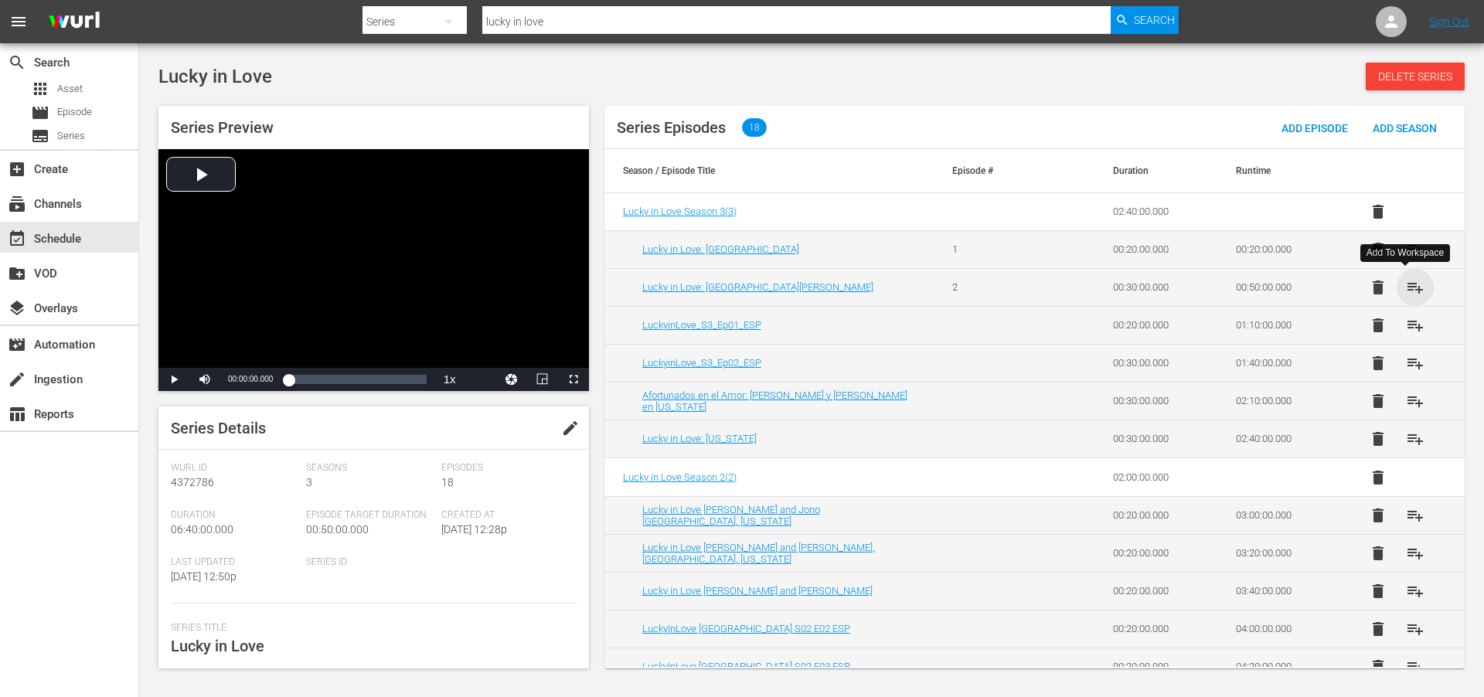
click at [1410, 285] on span "playlist_add" at bounding box center [1415, 287] width 19 height 19
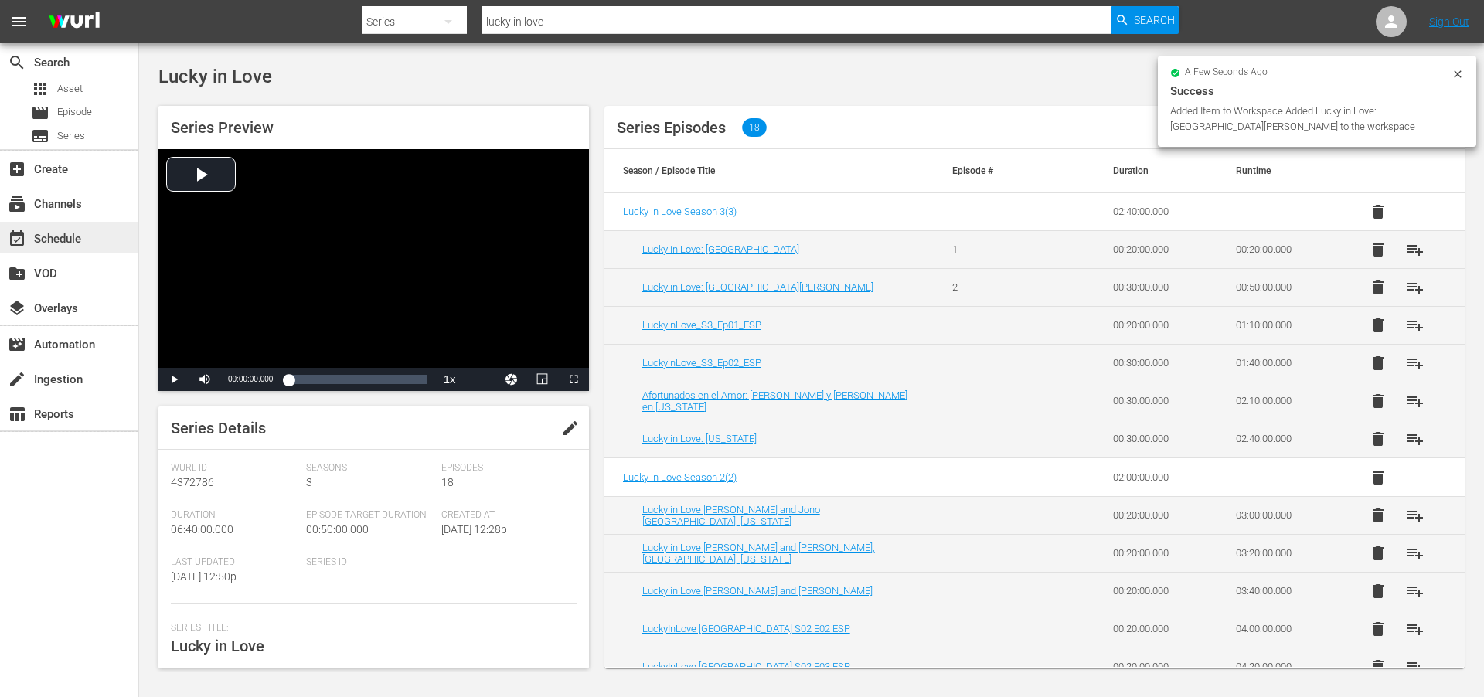
click at [60, 236] on div "event_available Schedule" at bounding box center [43, 237] width 87 height 14
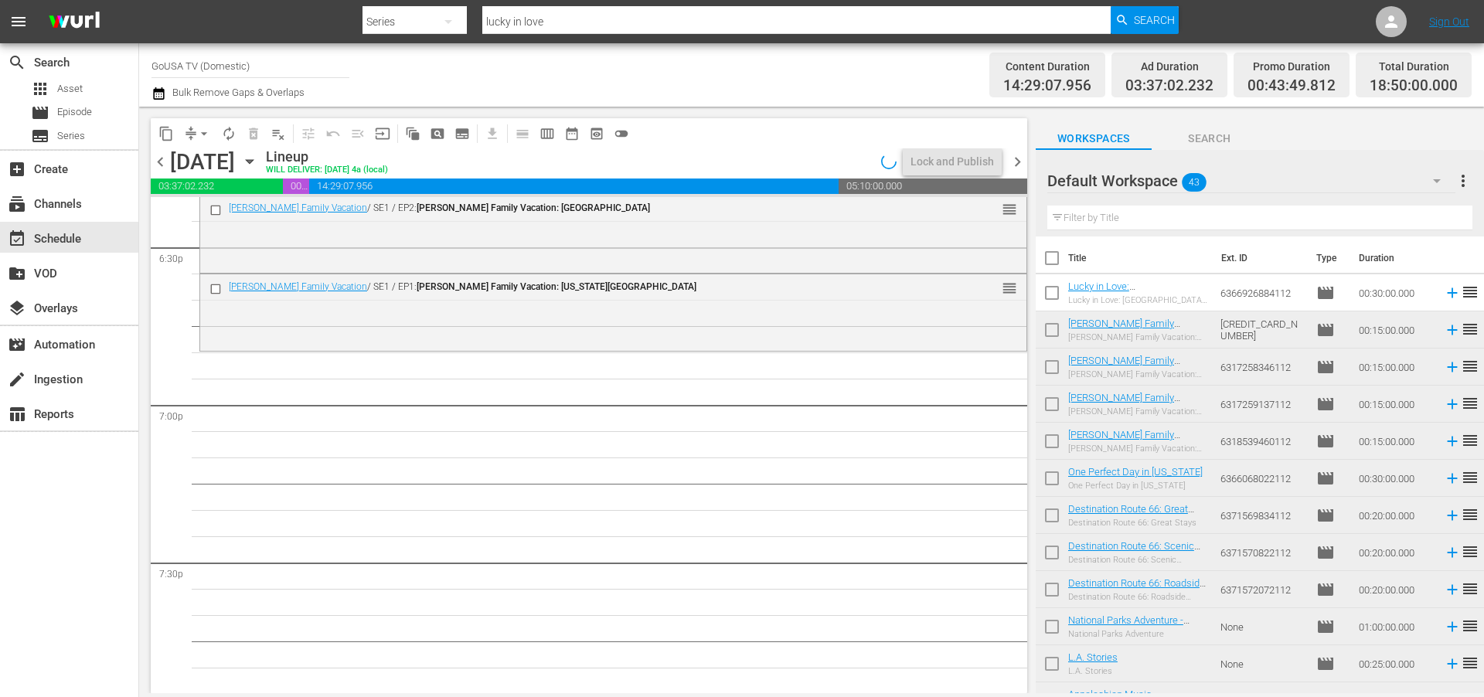
scroll to position [5847, 0]
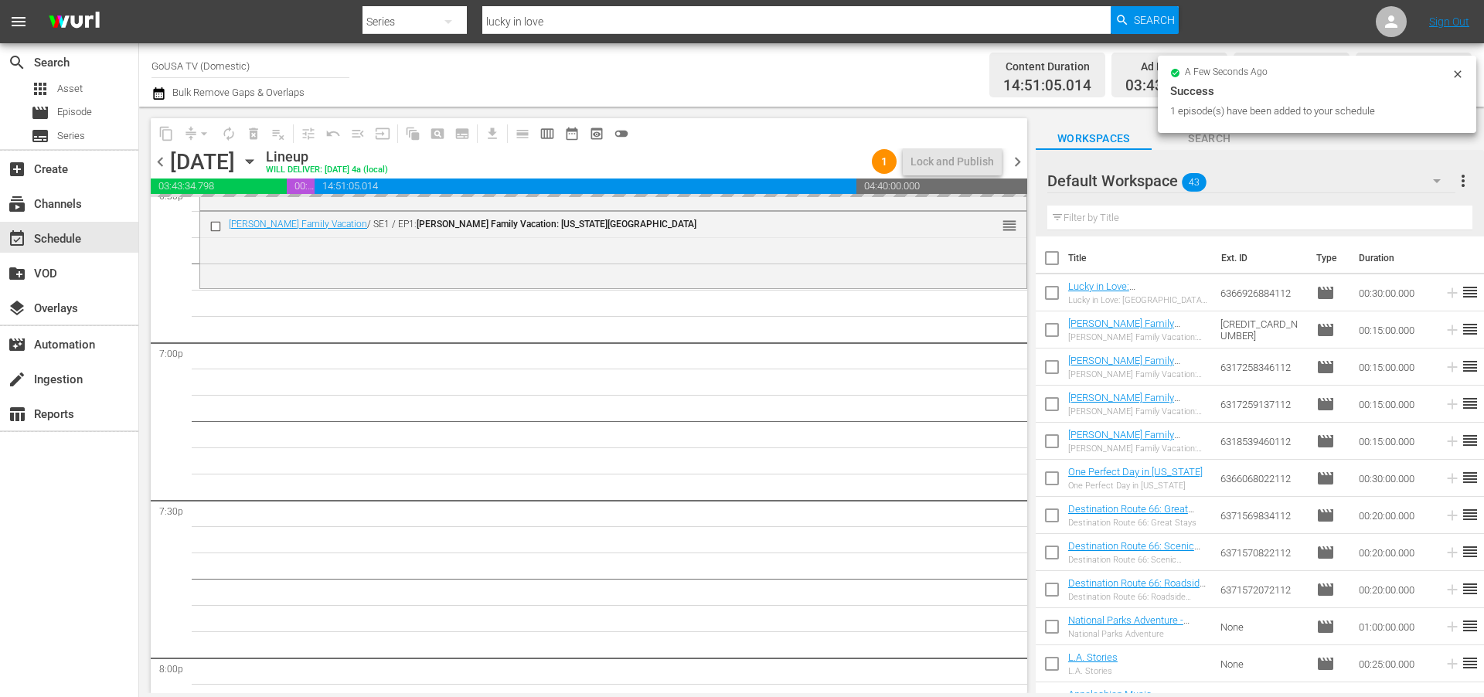
drag, startPoint x: 1092, startPoint y: 286, endPoint x: 421, endPoint y: 12, distance: 724.0
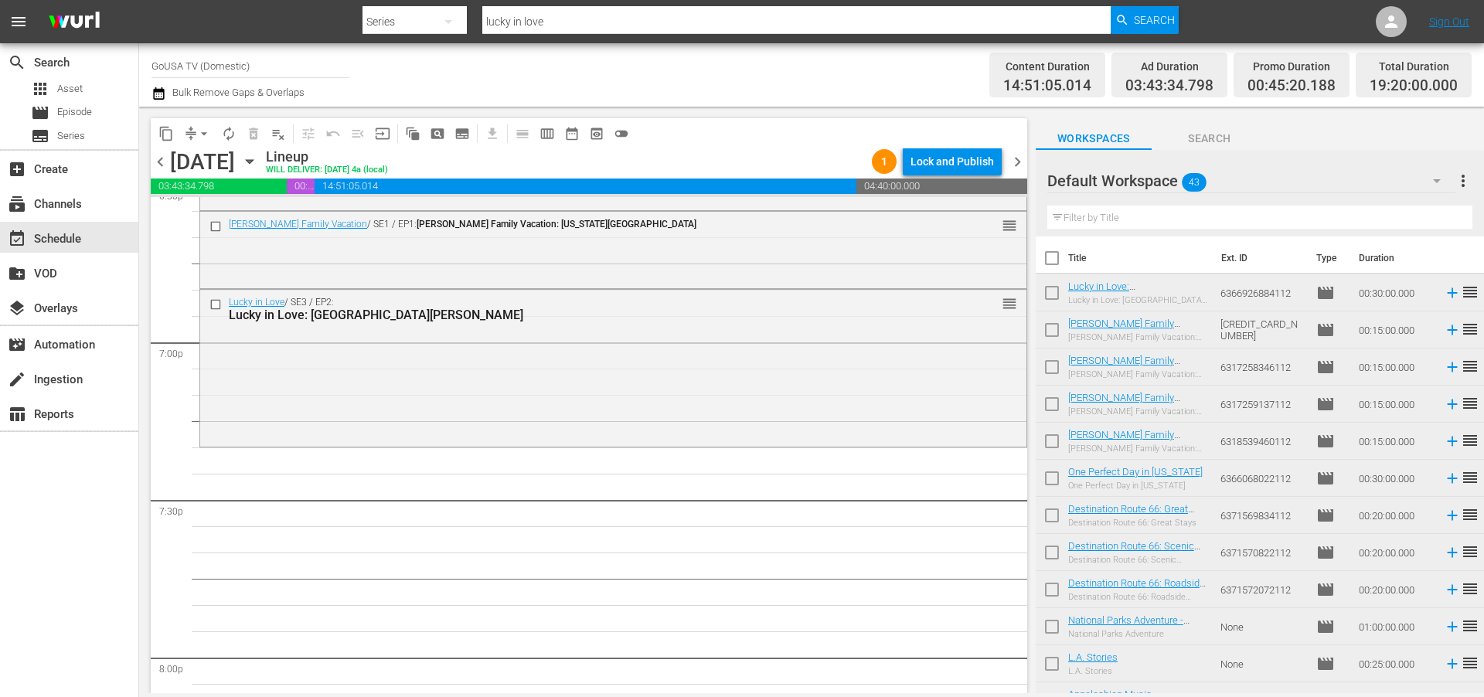
click at [554, 15] on input "lucky in love" at bounding box center [796, 21] width 628 height 37
click at [553, 15] on input "lucky in love" at bounding box center [796, 21] width 628 height 37
click at [1157, 13] on span "Search" at bounding box center [1154, 20] width 41 height 28
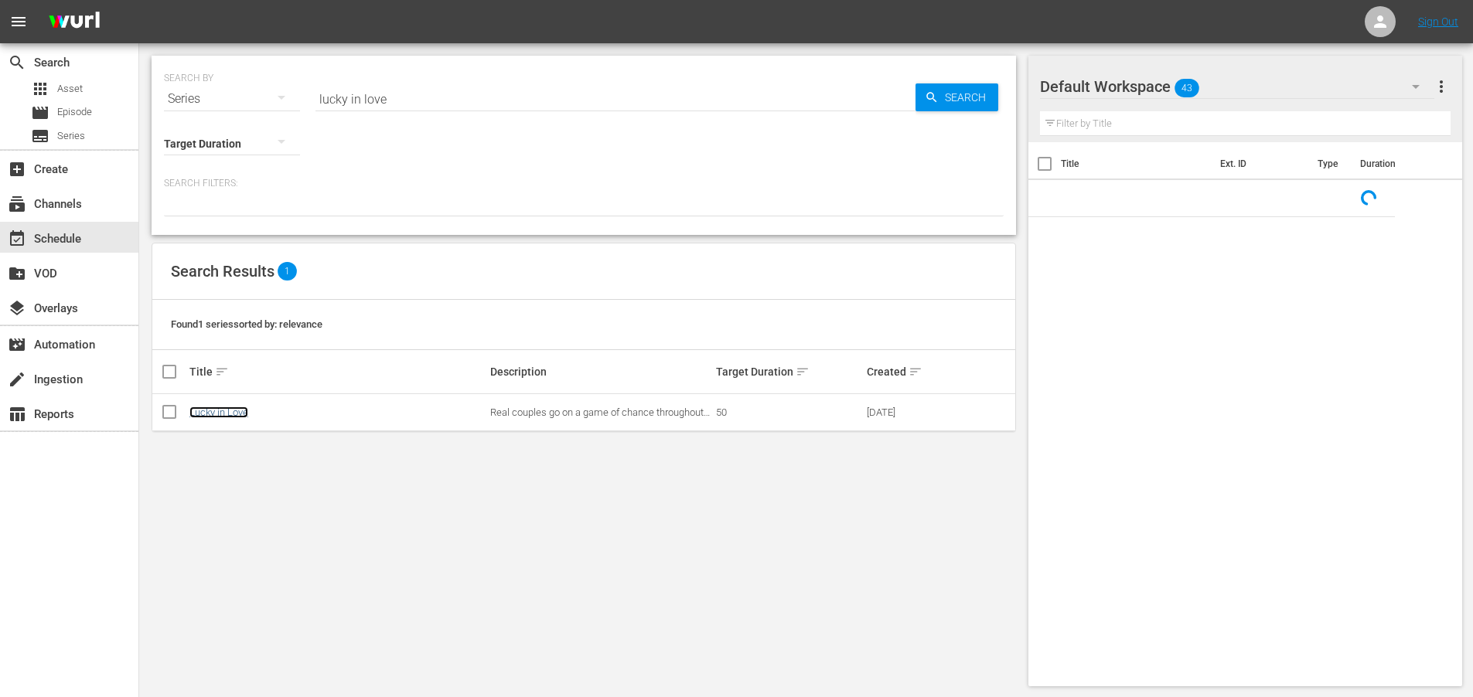
click at [224, 411] on link "Lucky in Love" at bounding box center [218, 413] width 59 height 12
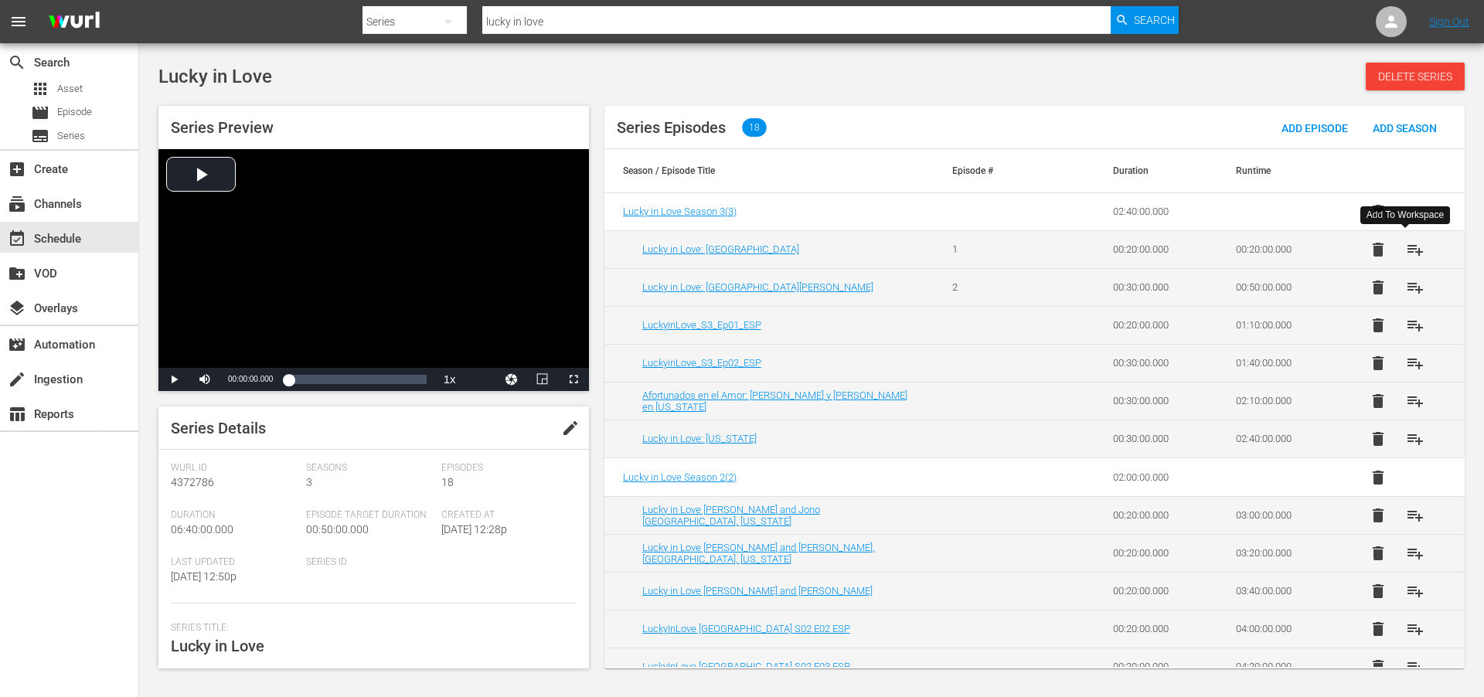
click at [1412, 251] on span "playlist_add" at bounding box center [1415, 249] width 19 height 19
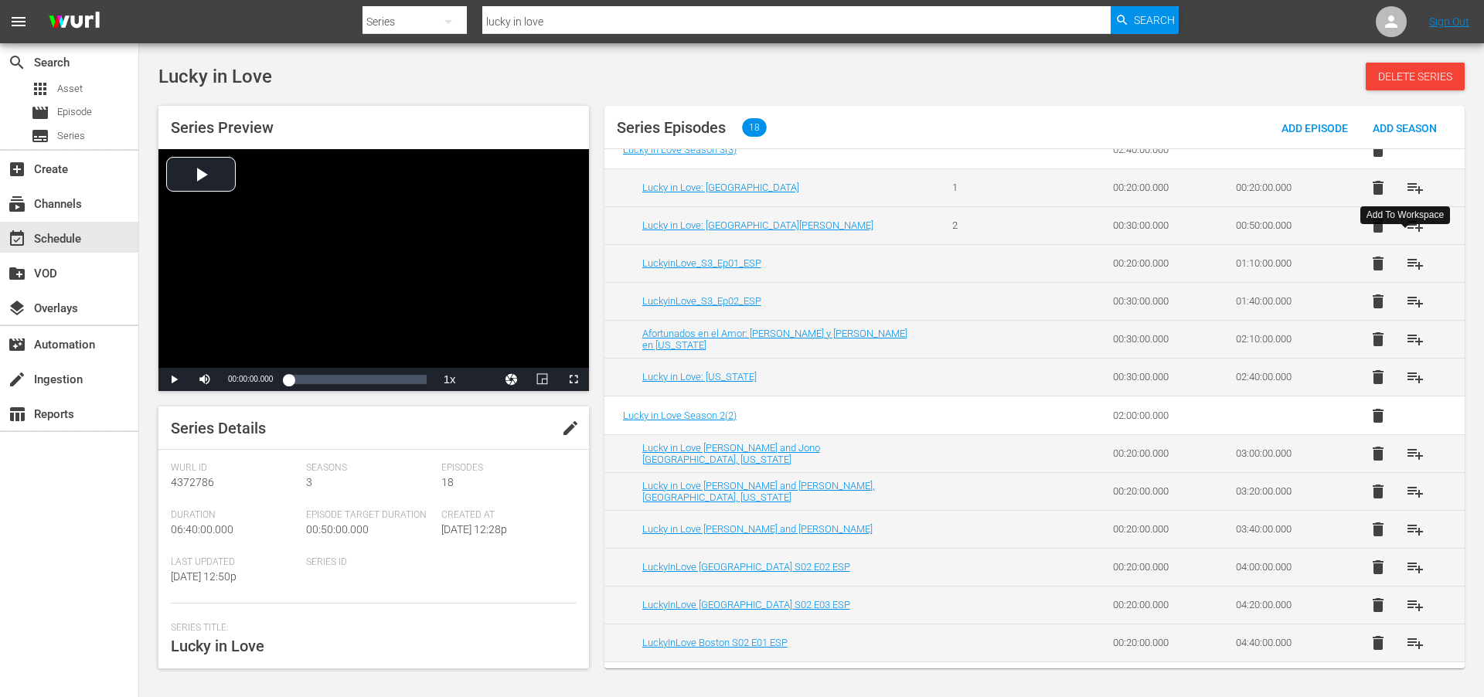
scroll to position [75, 0]
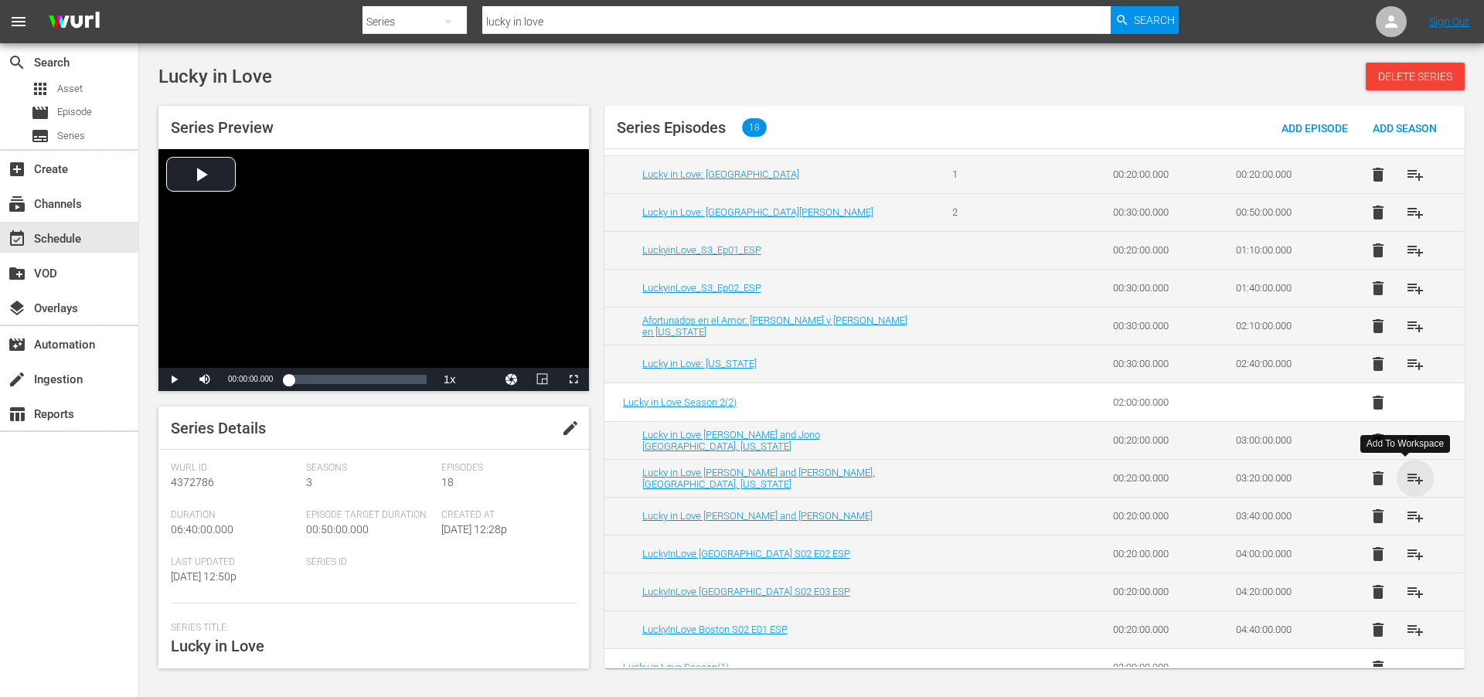
click at [1410, 479] on span "playlist_add" at bounding box center [1415, 478] width 19 height 19
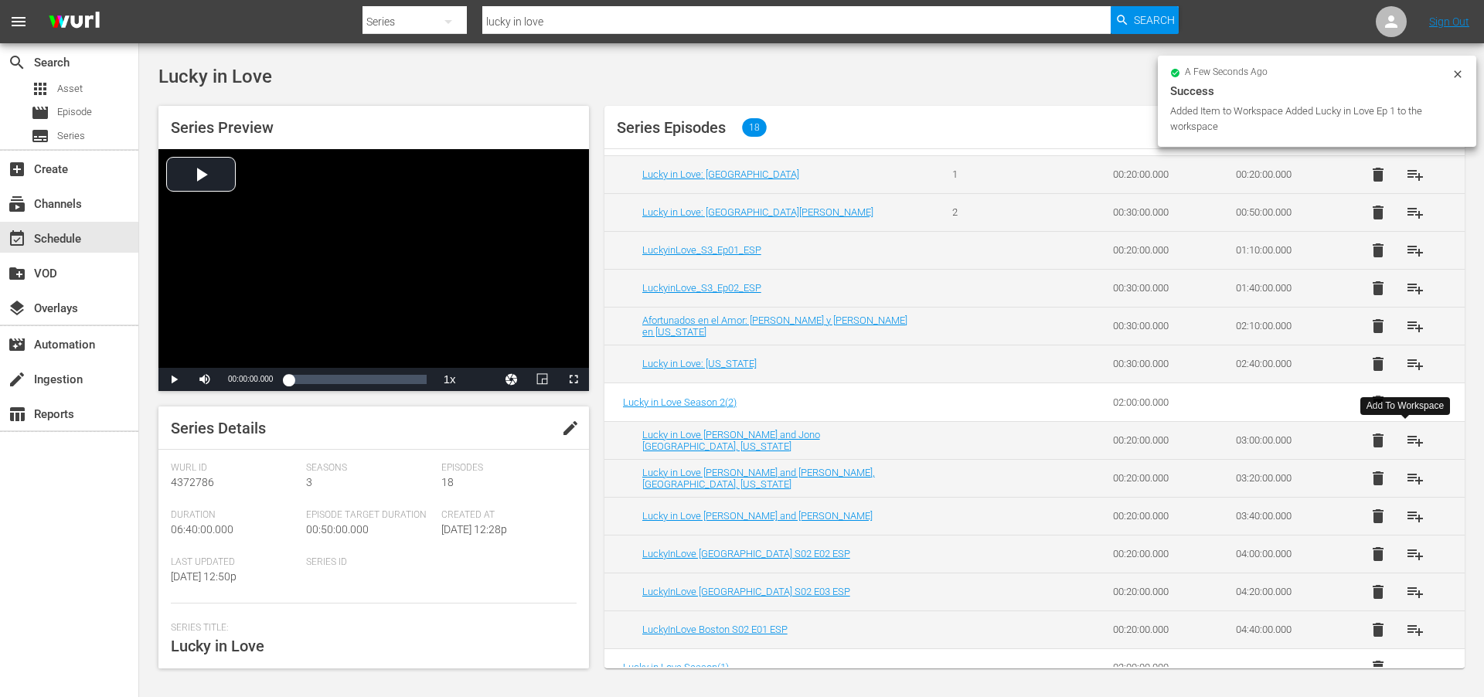
click at [1407, 442] on span "playlist_add" at bounding box center [1415, 440] width 19 height 19
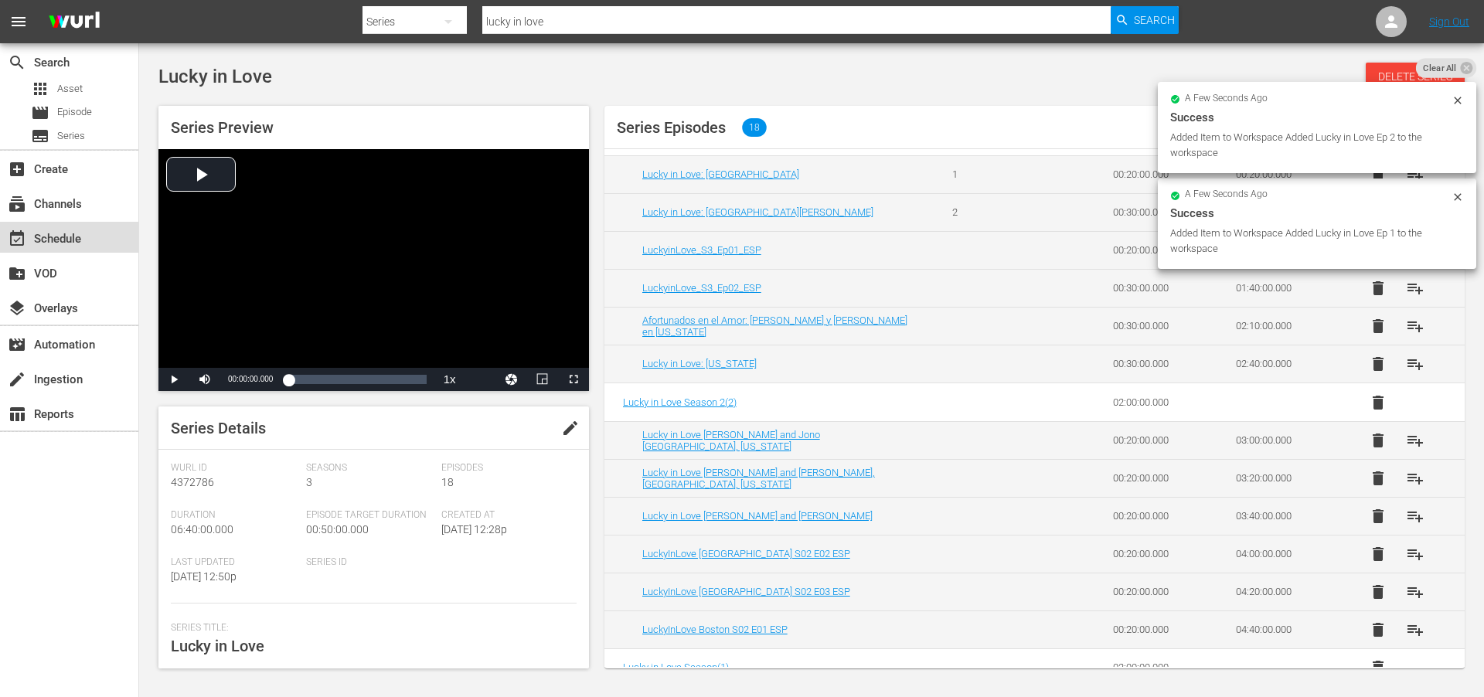
click at [60, 235] on div "event_available Schedule" at bounding box center [43, 237] width 87 height 14
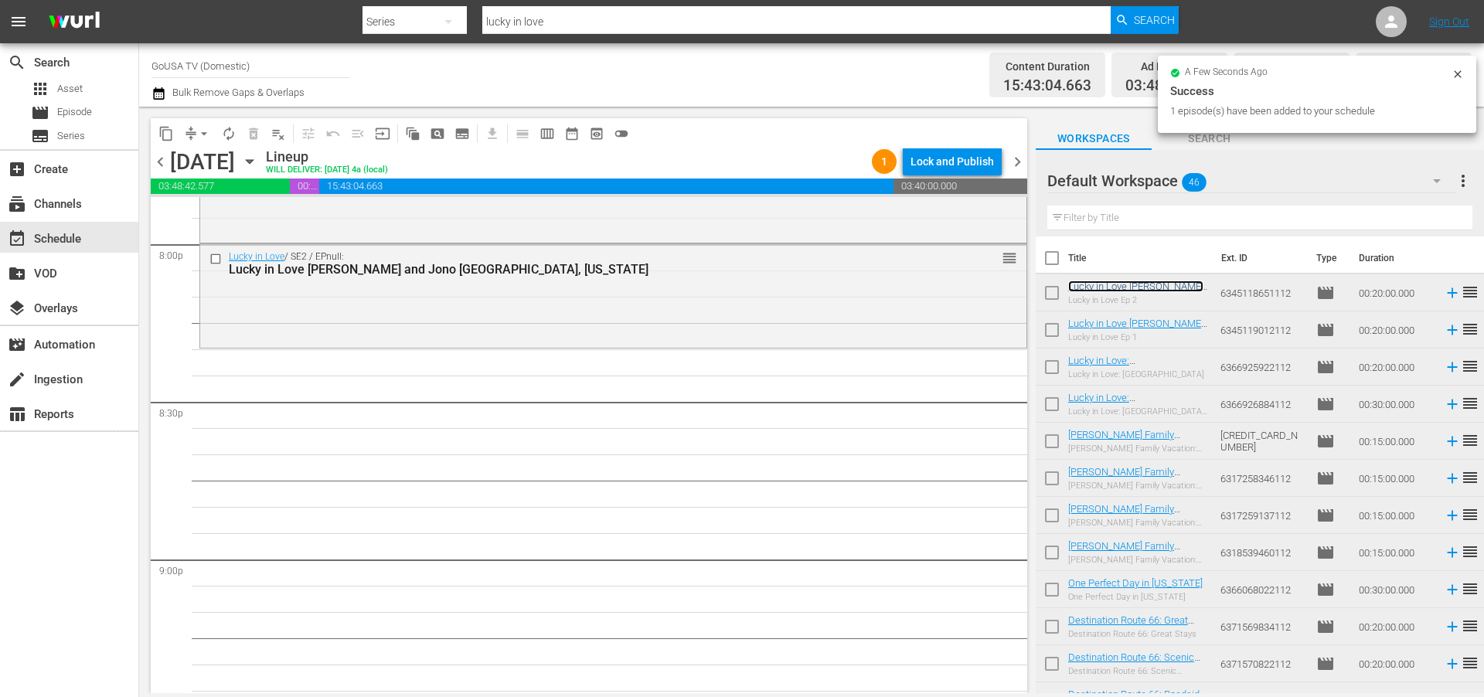
scroll to position [6298, 0]
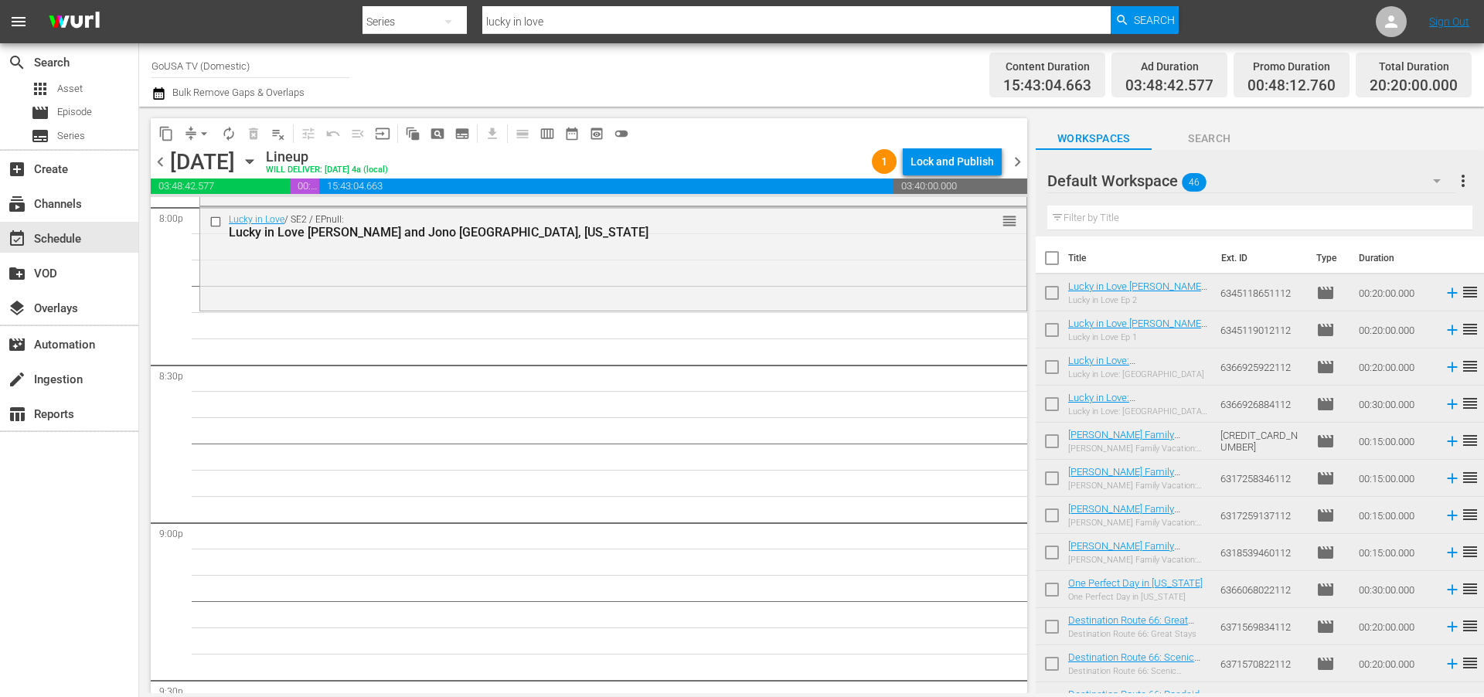
drag, startPoint x: 1164, startPoint y: 287, endPoint x: 183, endPoint y: 2, distance: 1021.4
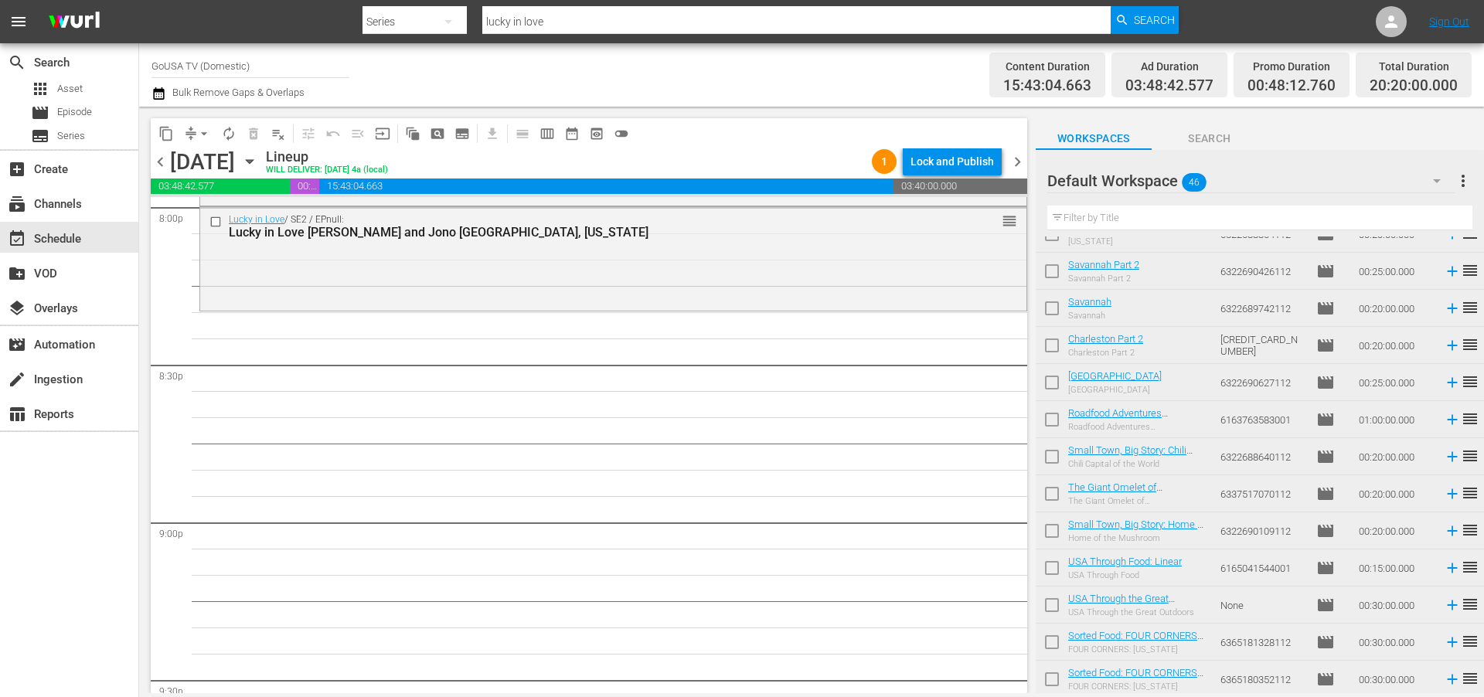
scroll to position [1286, 0]
click at [554, 19] on input "lucky in love" at bounding box center [796, 21] width 628 height 37
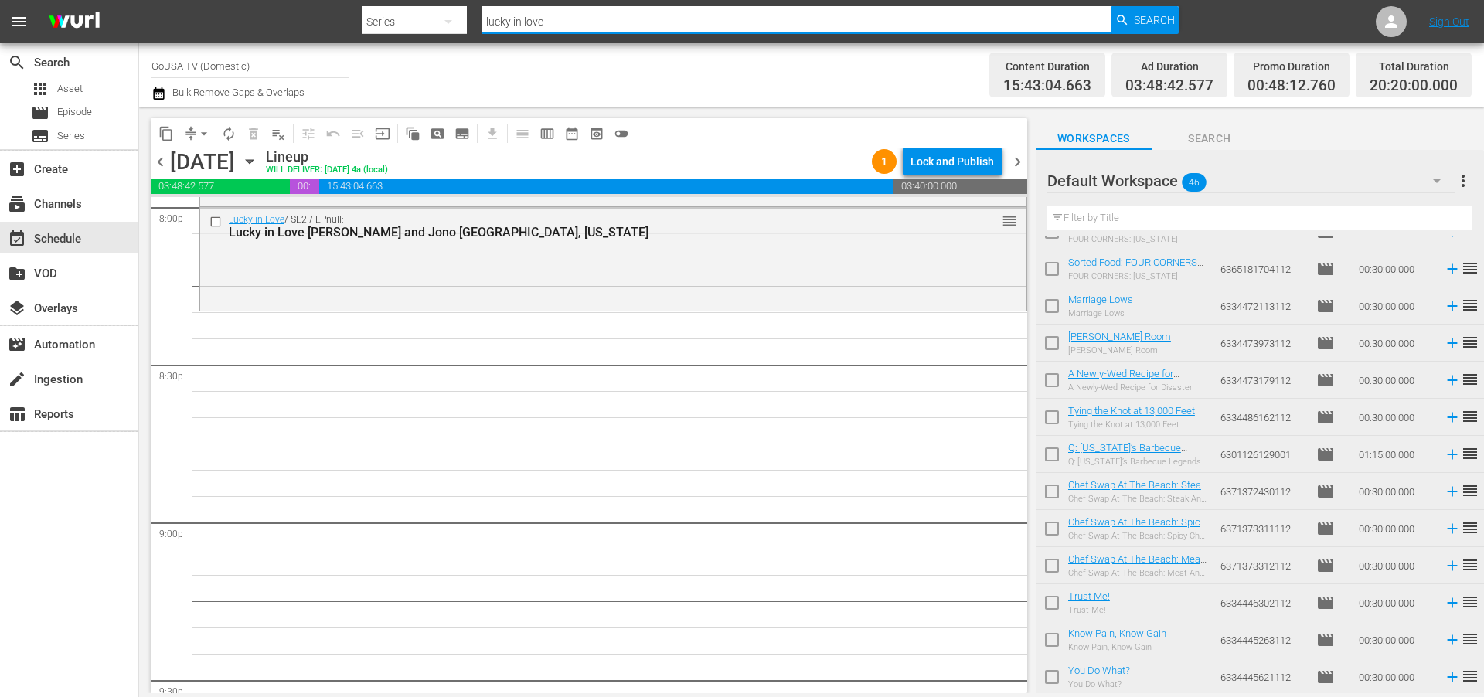
click at [554, 19] on input "lucky in love" at bounding box center [796, 21] width 628 height 37
type input "love on rocks"
click at [1160, 19] on span "Search" at bounding box center [1154, 20] width 41 height 28
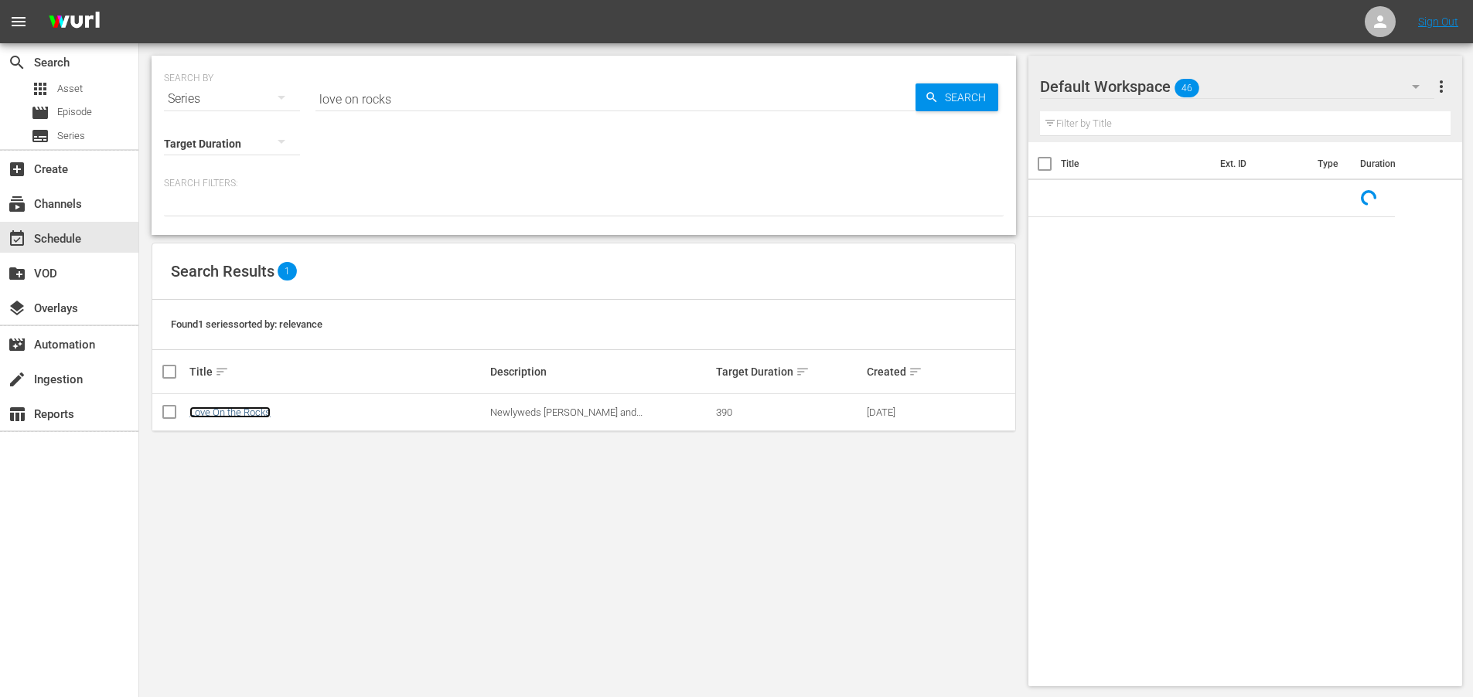
click at [236, 408] on link "Love On the Rocks" at bounding box center [229, 413] width 81 height 12
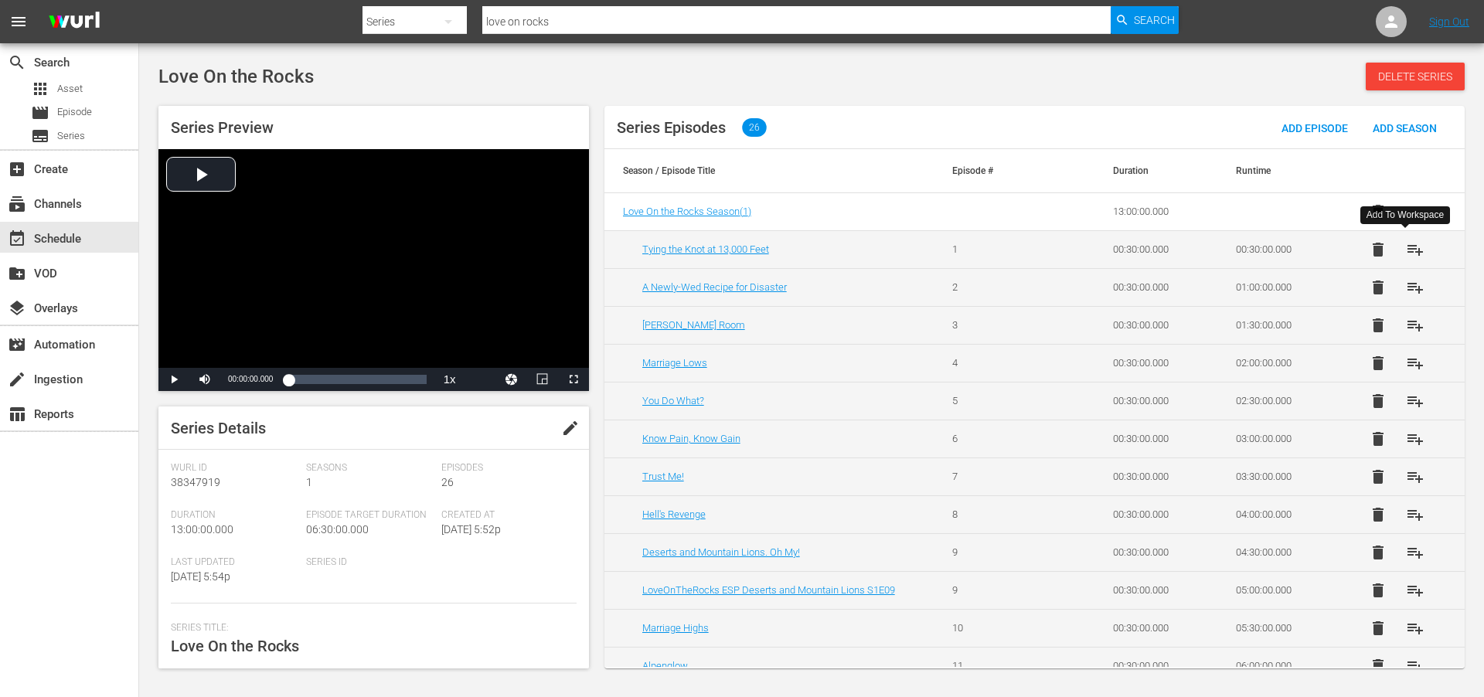
click at [1410, 249] on span "playlist_add" at bounding box center [1415, 249] width 19 height 19
click at [1407, 288] on span "playlist_add" at bounding box center [1415, 287] width 19 height 19
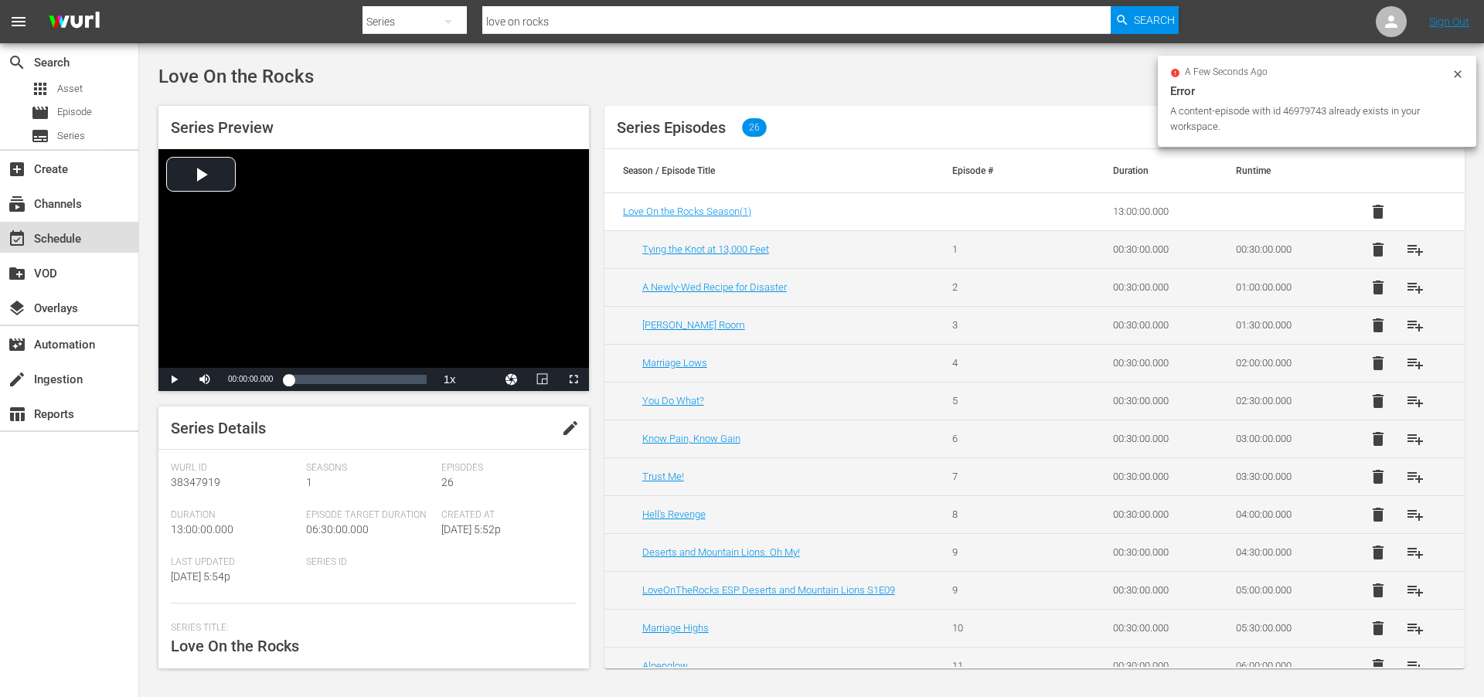
click at [56, 234] on div "event_available Schedule" at bounding box center [43, 237] width 87 height 14
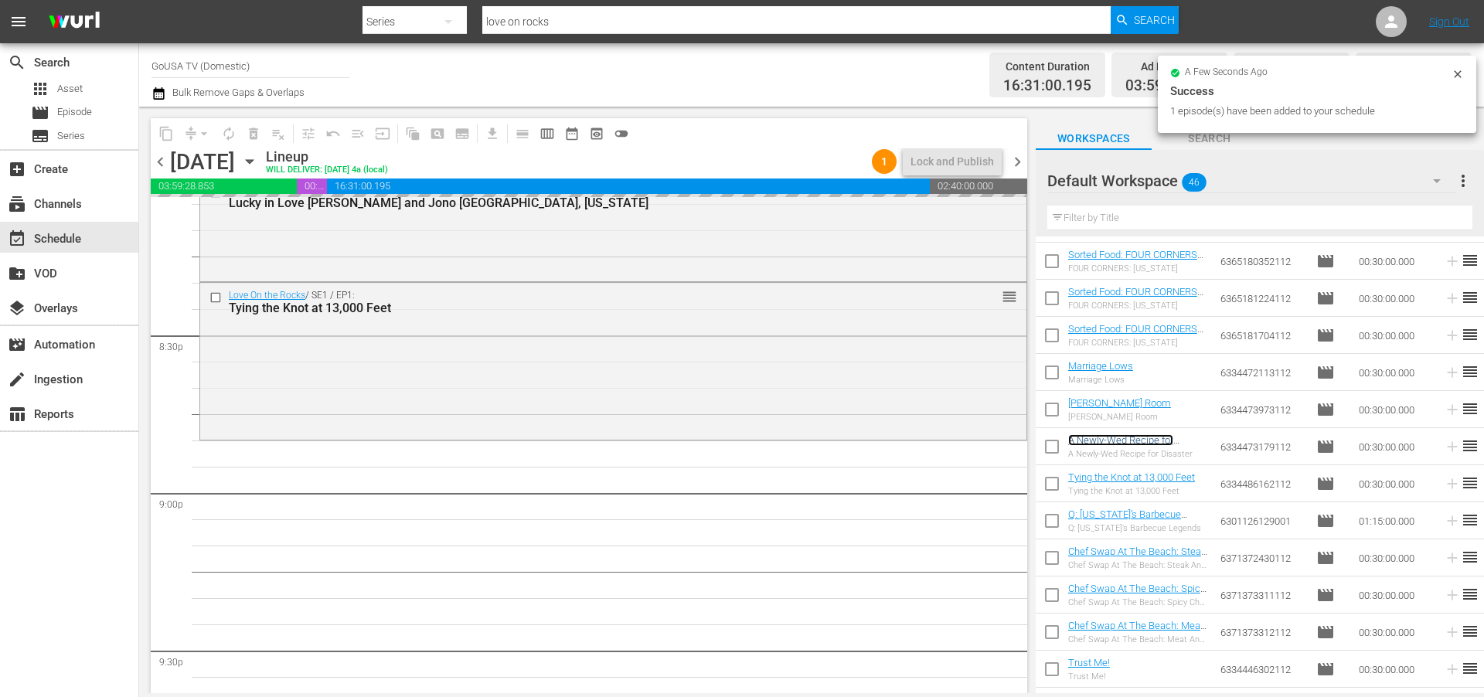
scroll to position [6518, 0]
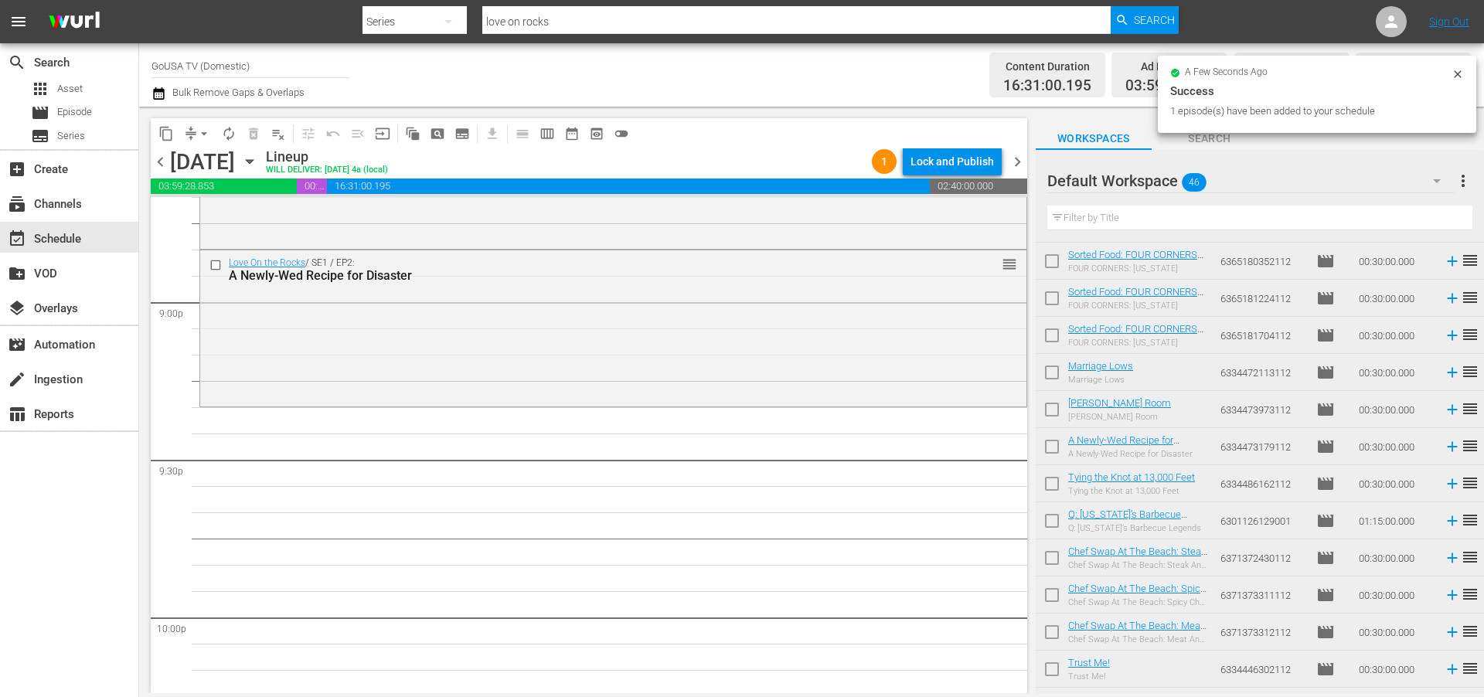
drag, startPoint x: 1119, startPoint y: 441, endPoint x: 274, endPoint y: 13, distance: 946.9
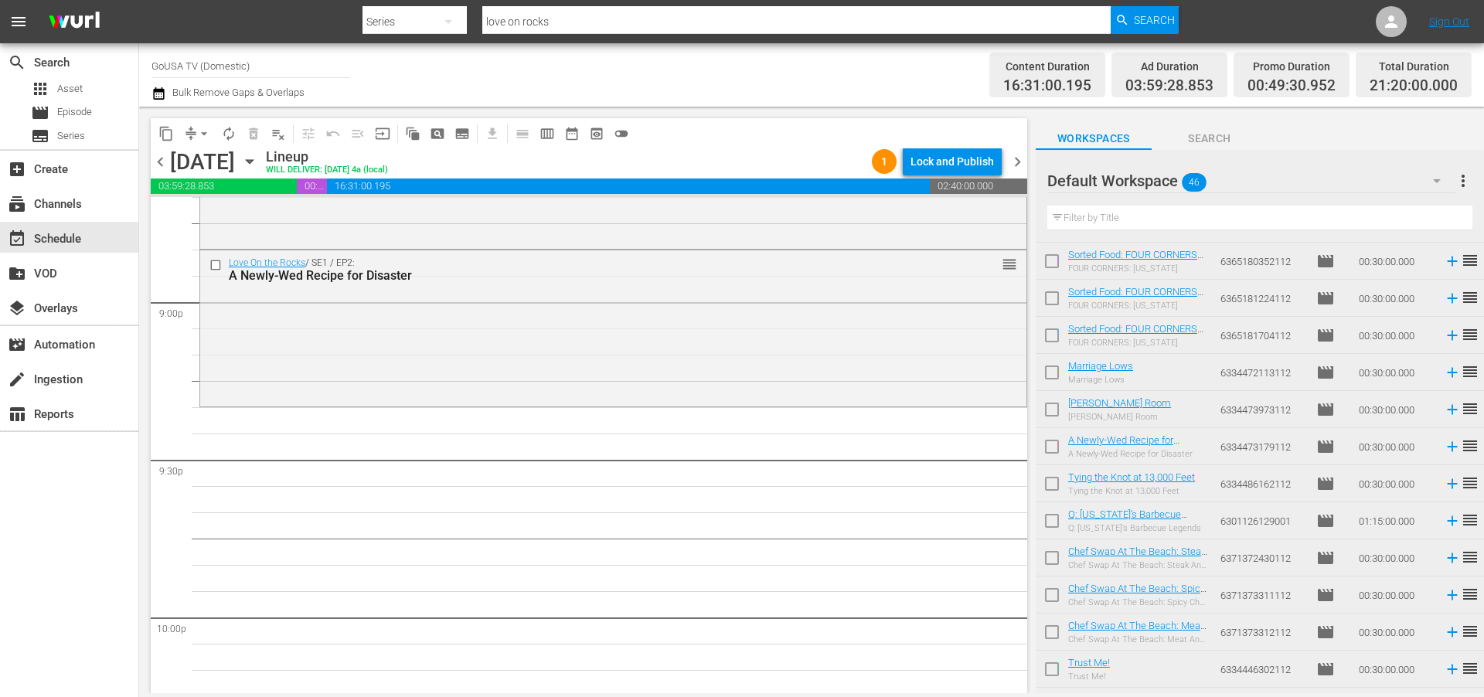
click at [564, 22] on input "love on rocks" at bounding box center [796, 21] width 628 height 37
click at [563, 23] on input "love on rocks" at bounding box center [796, 21] width 628 height 37
type input "united"
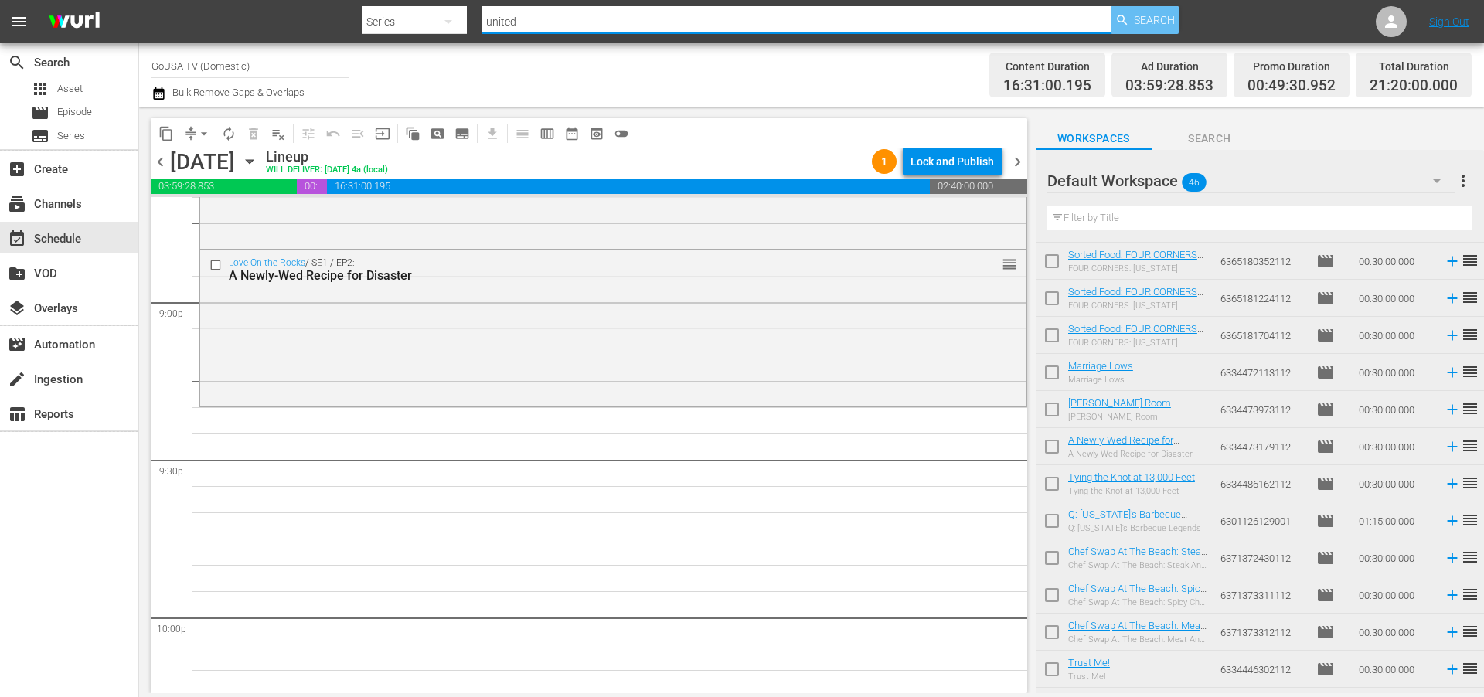
click at [1143, 20] on span "Search" at bounding box center [1154, 20] width 41 height 28
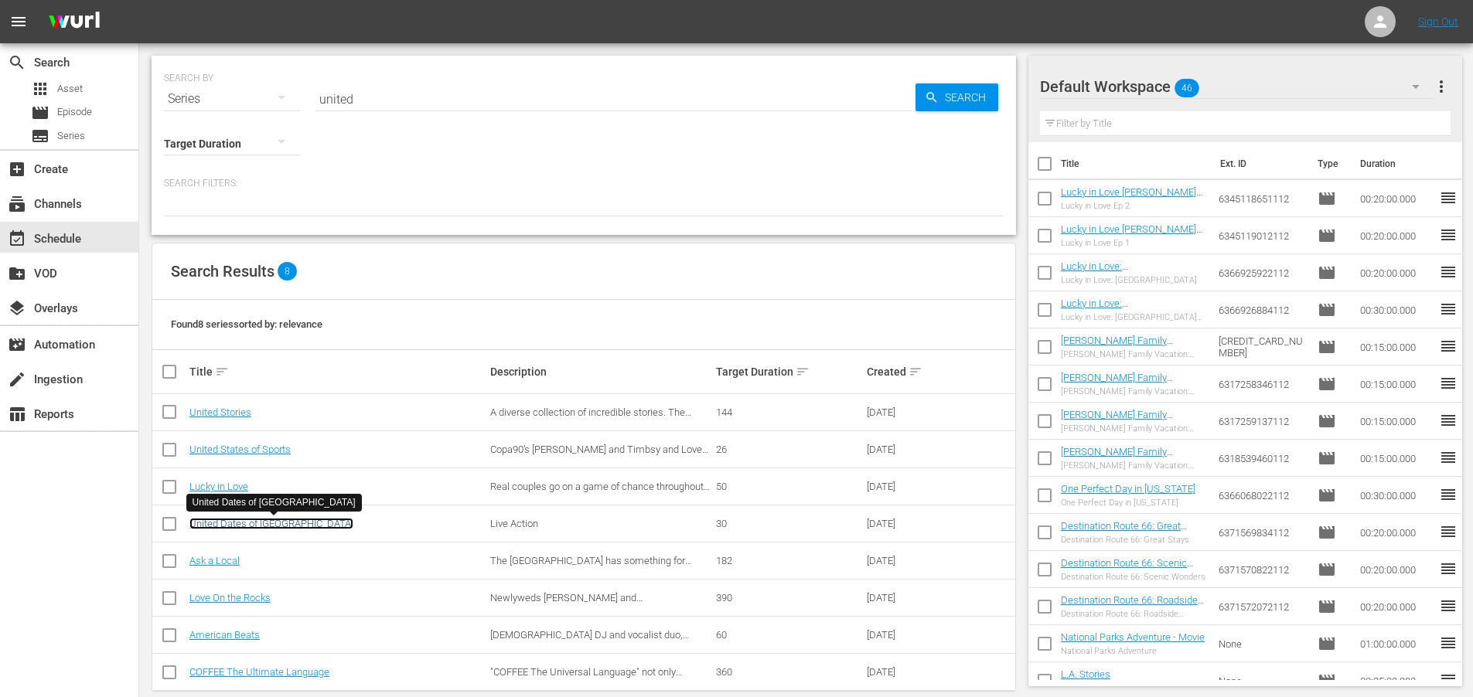
click at [226, 519] on link "United Dates of [GEOGRAPHIC_DATA]" at bounding box center [271, 524] width 164 height 12
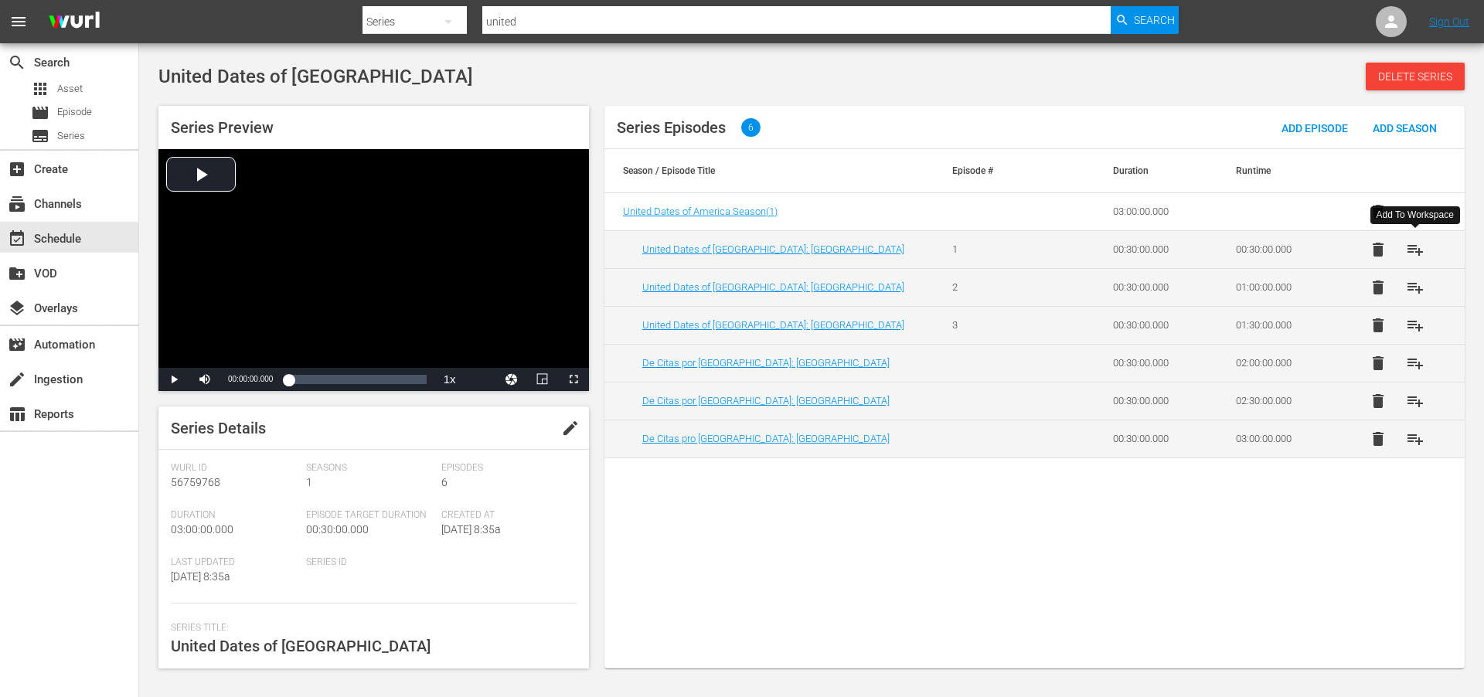
click at [1422, 249] on span "playlist_add" at bounding box center [1415, 249] width 19 height 19
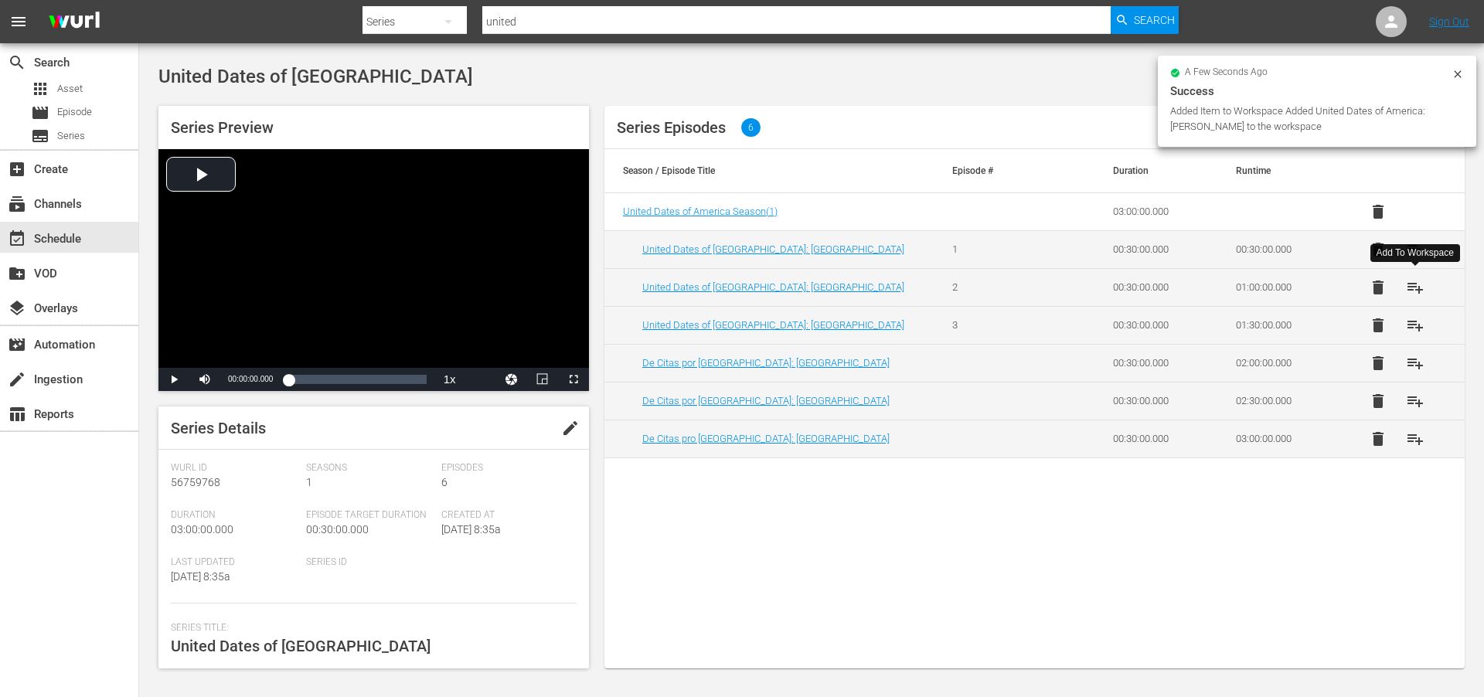
click at [1422, 286] on span "playlist_add" at bounding box center [1415, 287] width 19 height 19
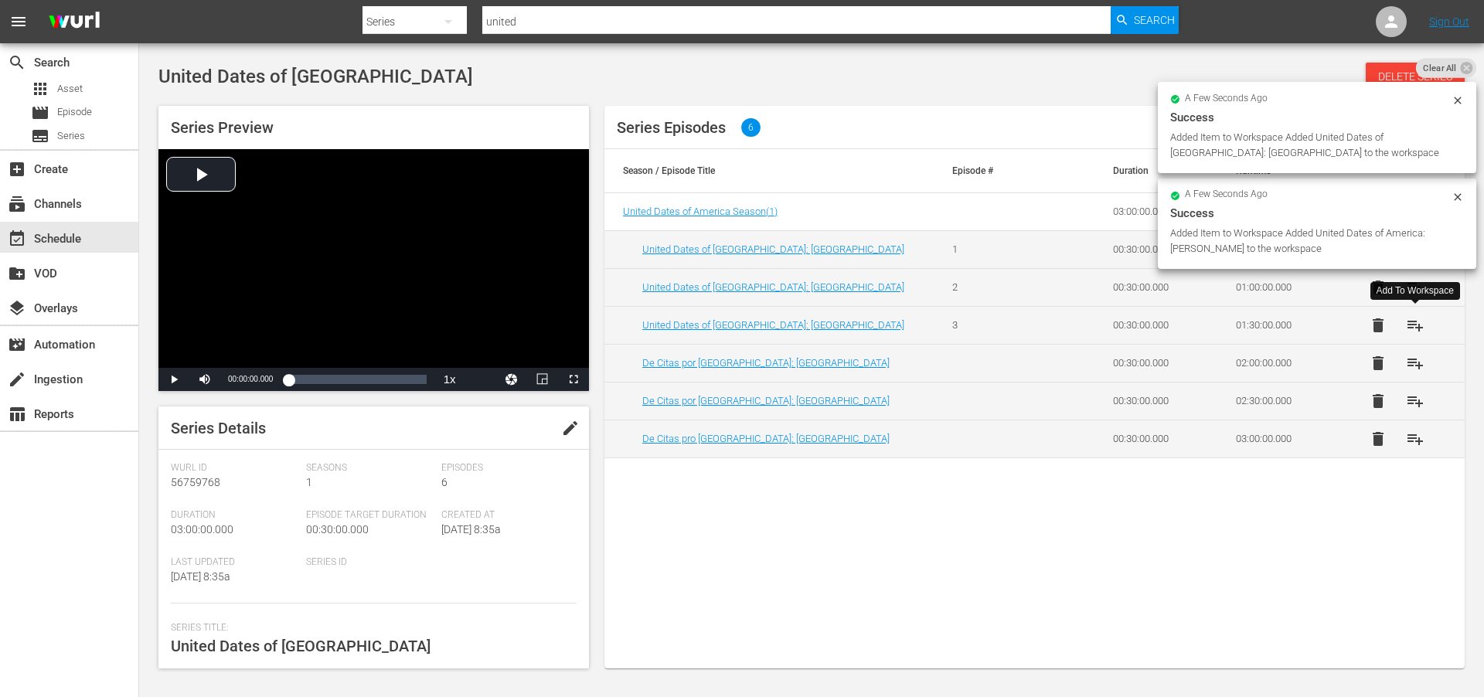
click at [1417, 327] on span "playlist_add" at bounding box center [1415, 325] width 19 height 19
click at [55, 232] on div "event_available Schedule" at bounding box center [43, 237] width 87 height 14
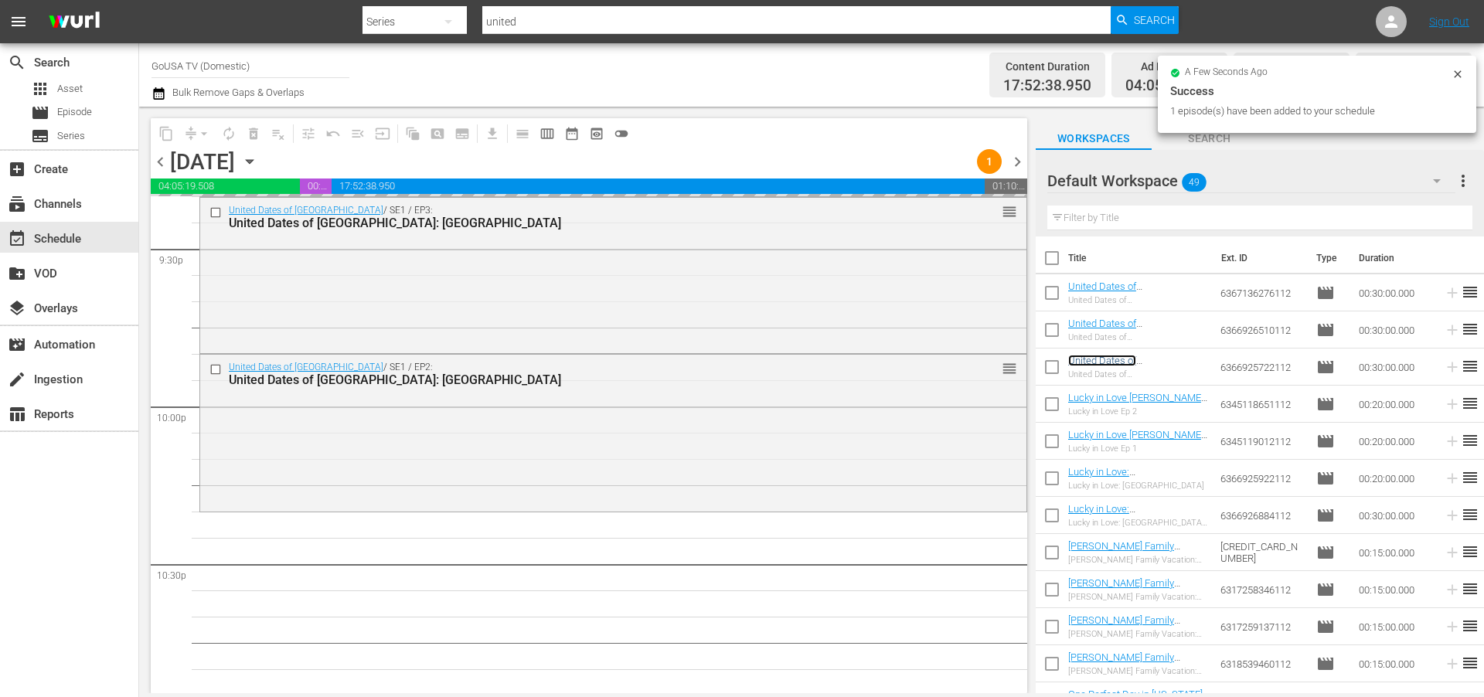
scroll to position [7073, 0]
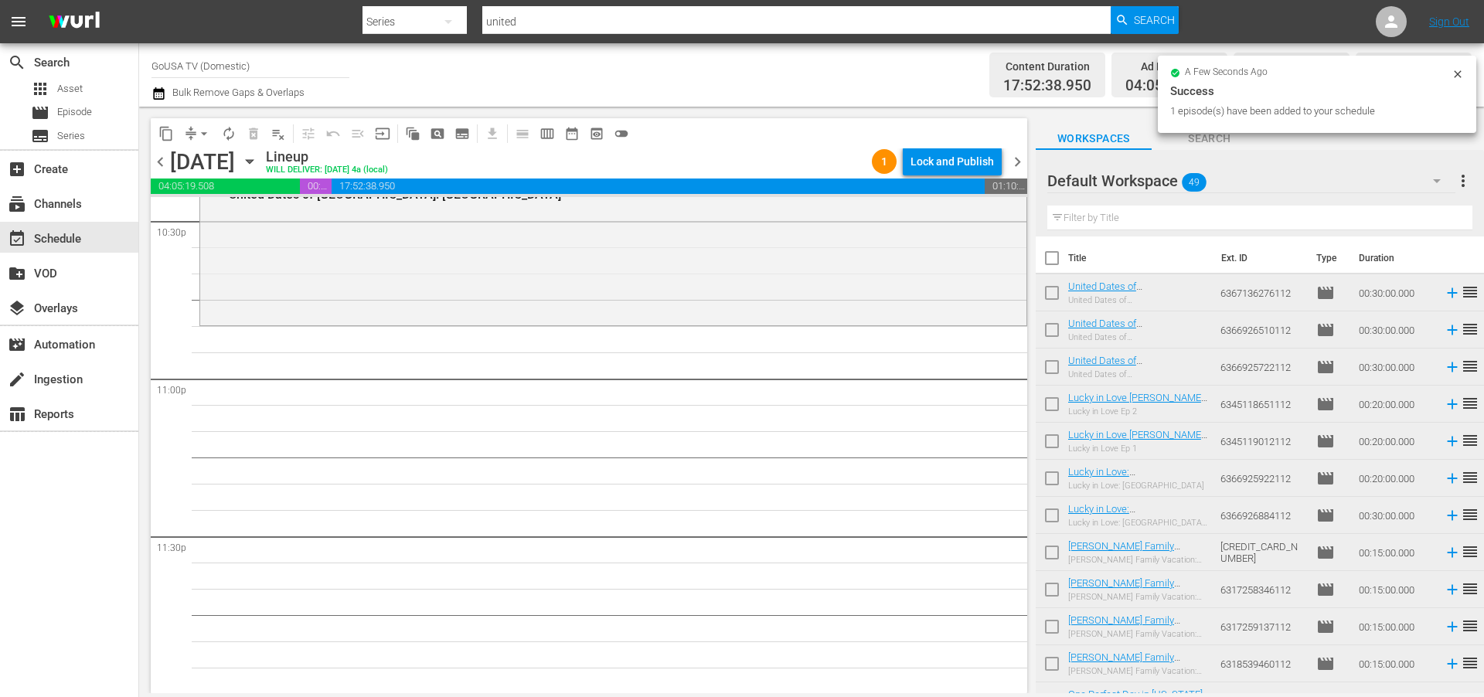
drag, startPoint x: 1126, startPoint y: 362, endPoint x: 497, endPoint y: 91, distance: 685.0
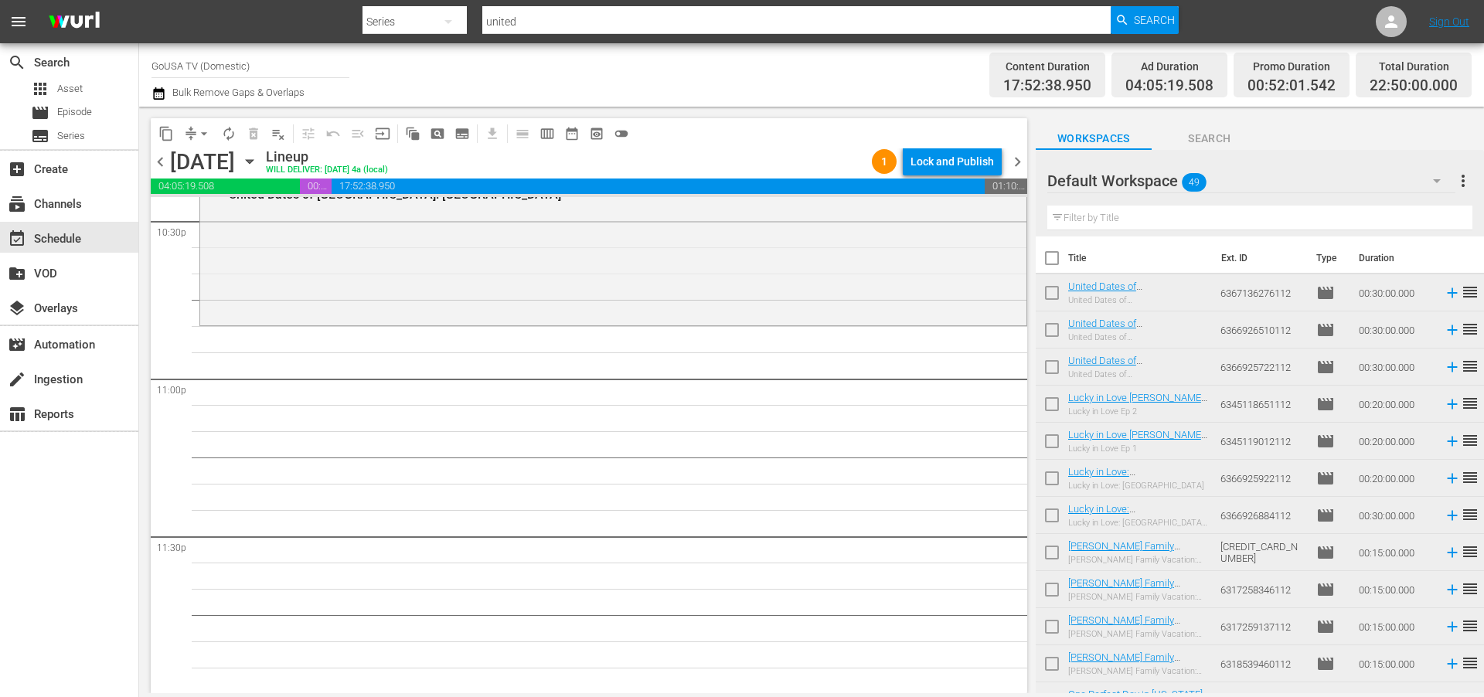
click at [525, 17] on input "united" at bounding box center [796, 21] width 628 height 37
click at [520, 23] on input "united" at bounding box center [796, 21] width 628 height 37
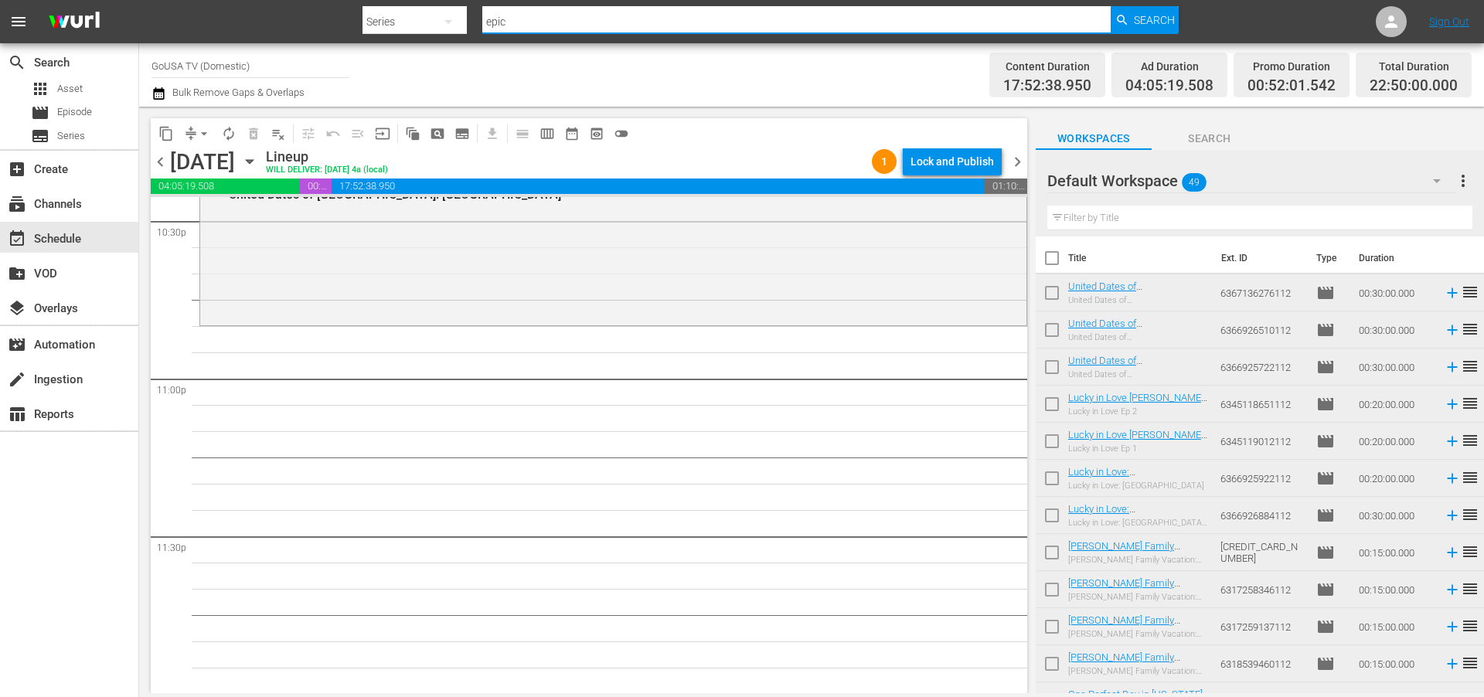
type input "Epic Trails"
click at [1134, 14] on span "Search" at bounding box center [1154, 20] width 41 height 28
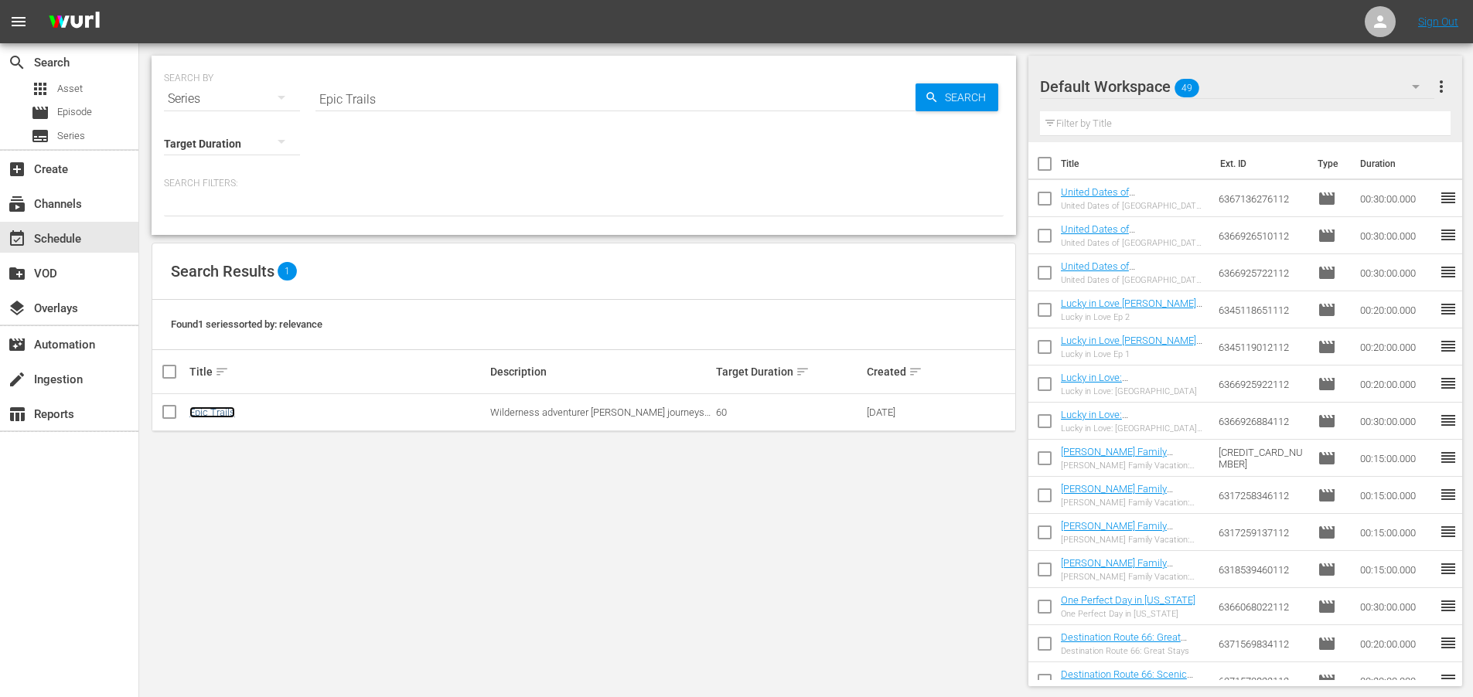
click at [205, 407] on link "Epic Trails" at bounding box center [212, 413] width 46 height 12
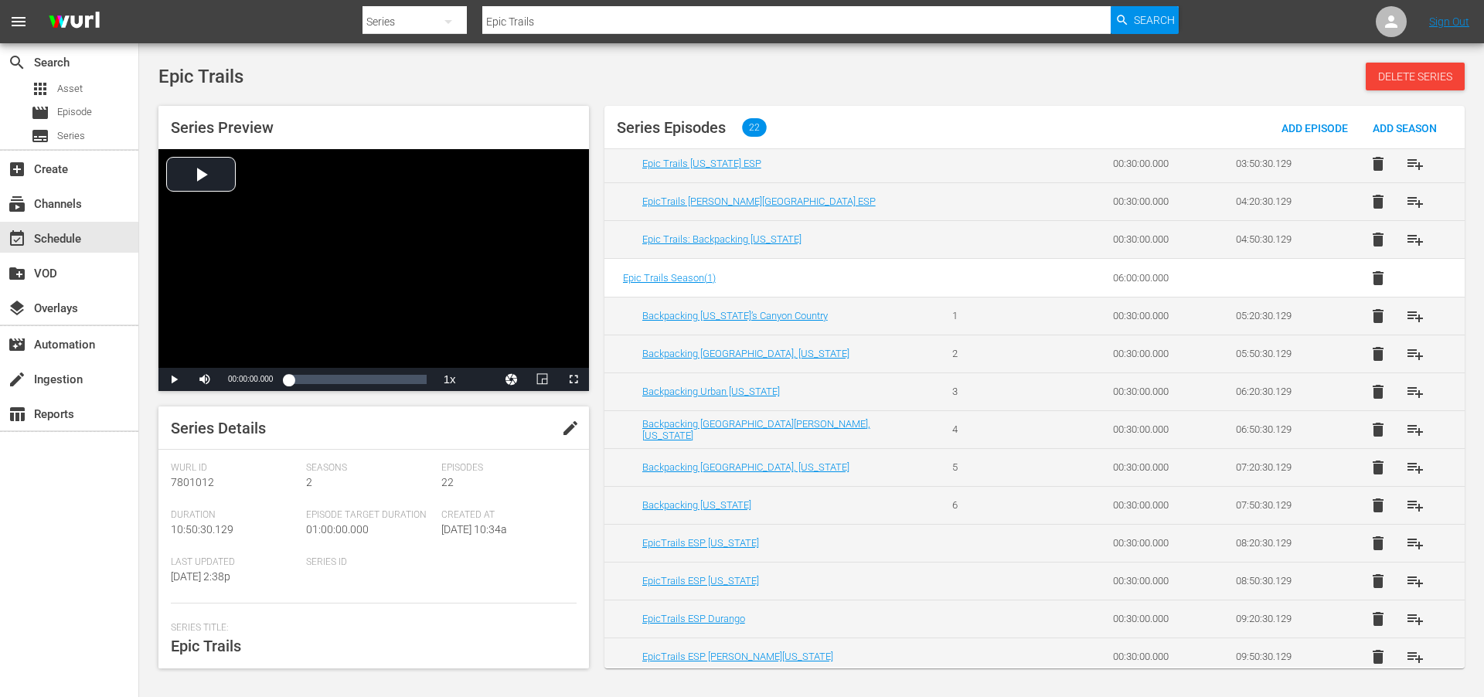
scroll to position [368, 0]
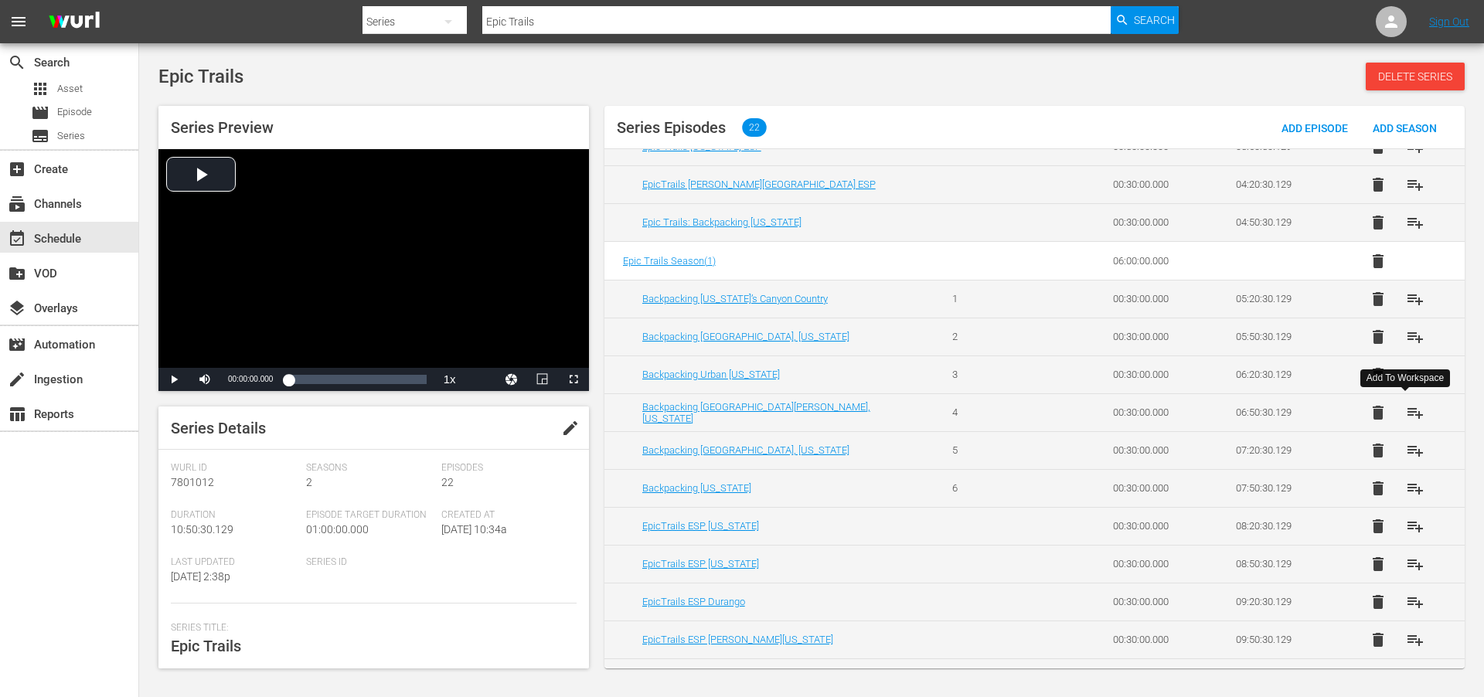
click at [1409, 415] on span "playlist_add" at bounding box center [1415, 413] width 19 height 19
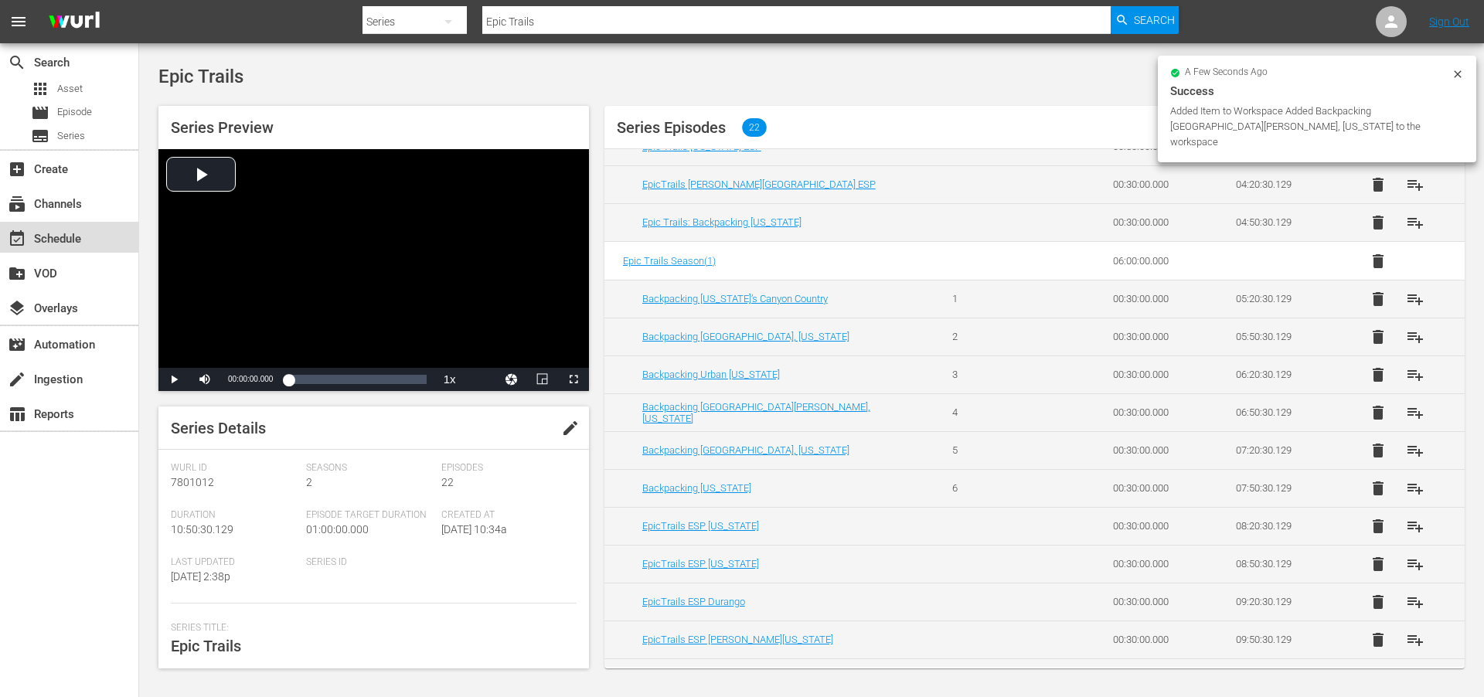
click at [54, 231] on div "event_available Schedule" at bounding box center [43, 237] width 87 height 14
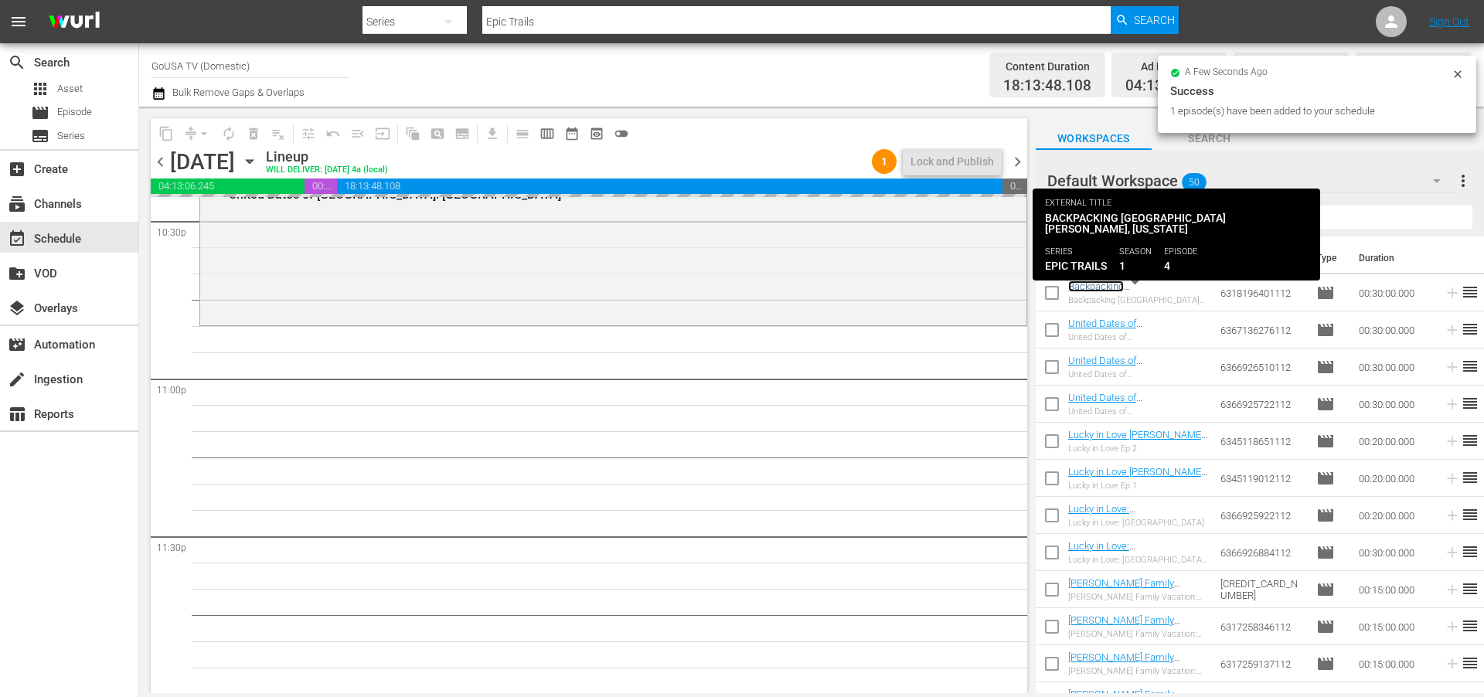
scroll to position [7073, 0]
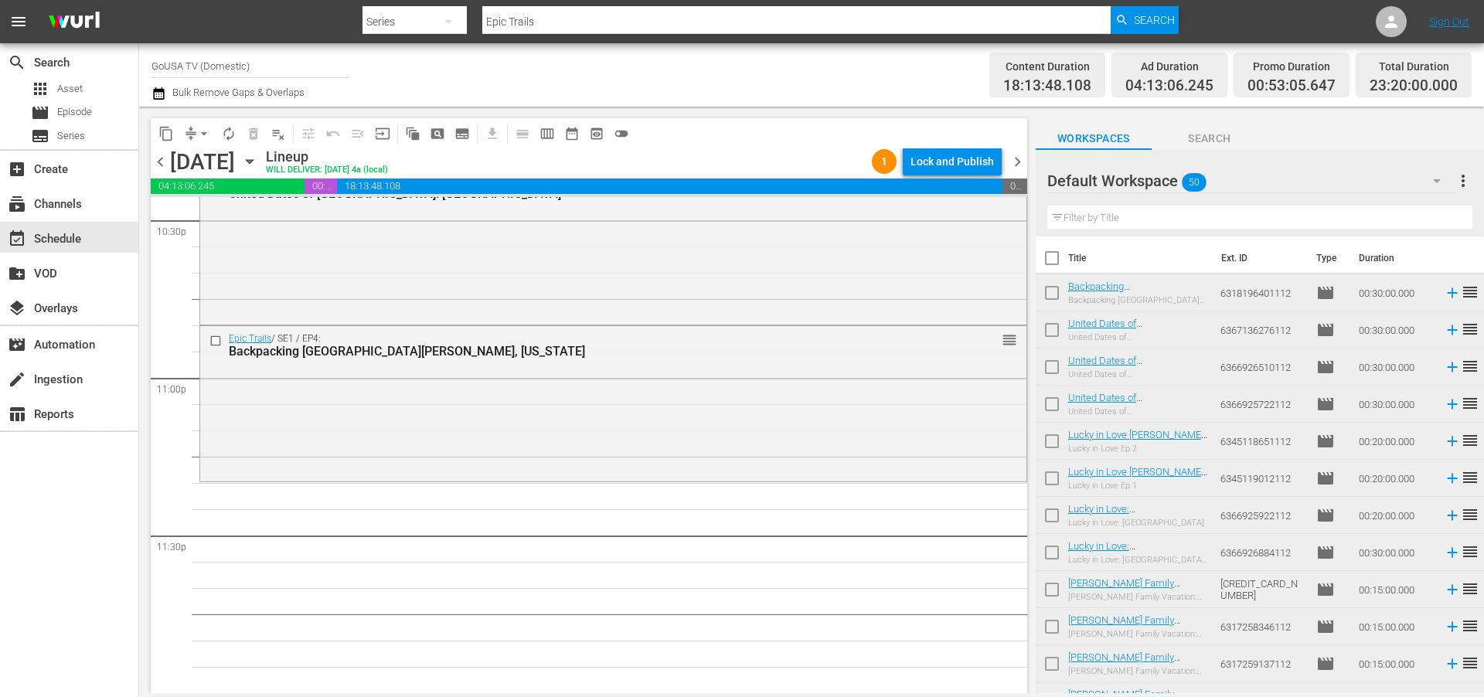
drag, startPoint x: 1140, startPoint y: 282, endPoint x: 537, endPoint y: 3, distance: 664.4
click at [553, 19] on input "Epic Trails" at bounding box center [796, 21] width 628 height 37
type input "Adventure Cities"
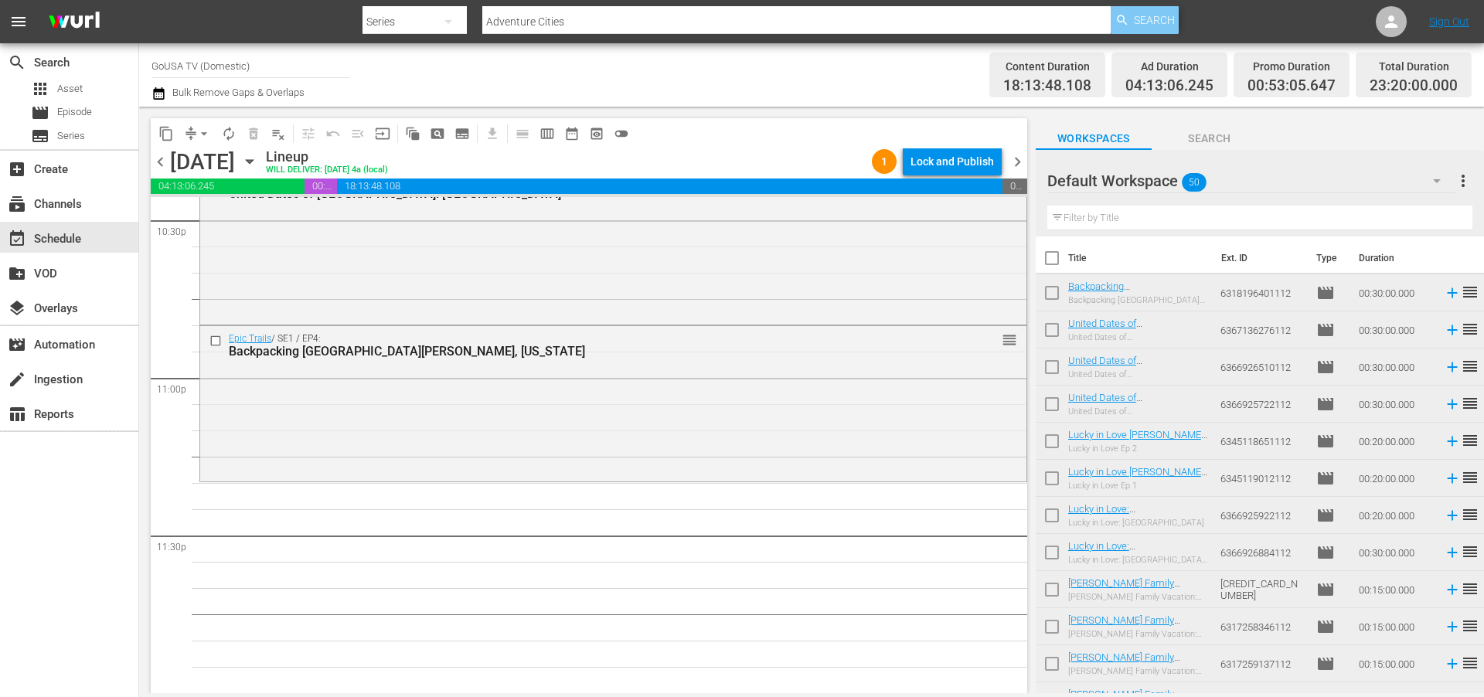
click at [1139, 19] on span "Search" at bounding box center [1154, 20] width 41 height 28
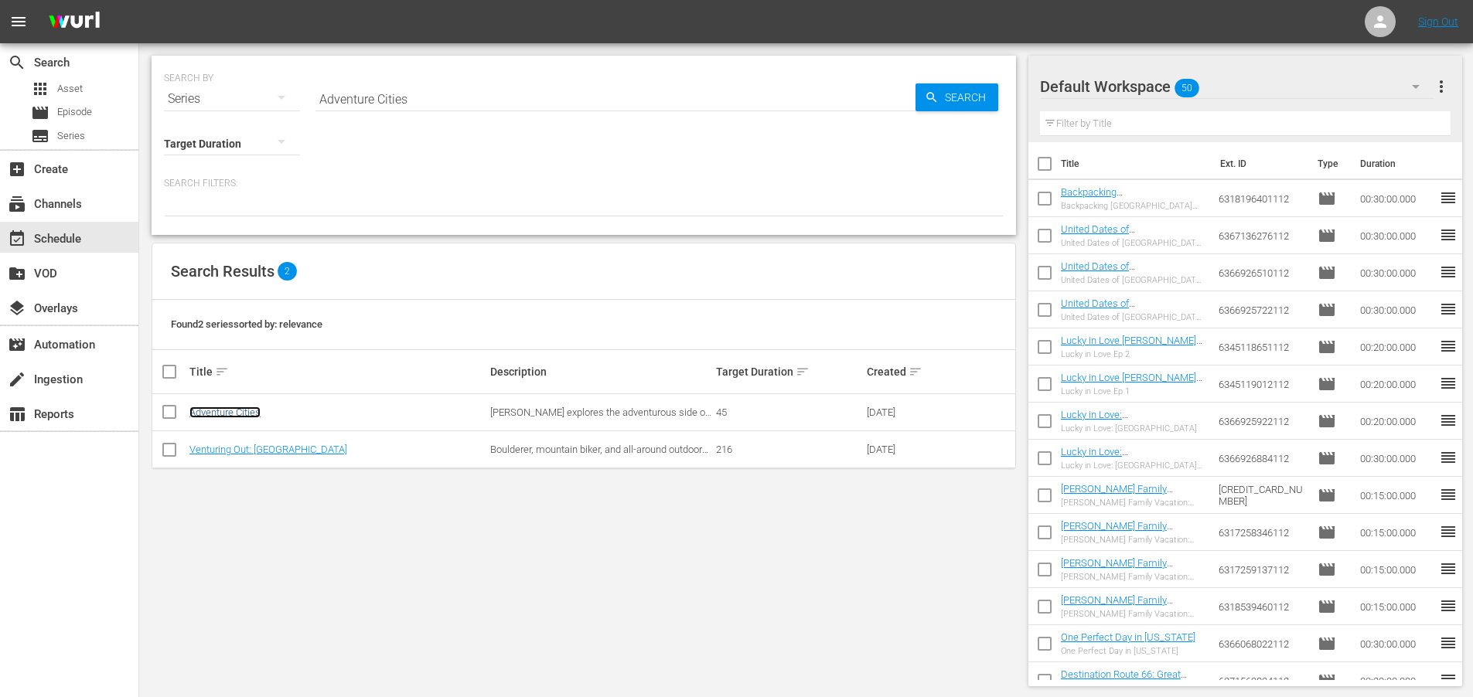
click at [221, 407] on link "Adventure Cities" at bounding box center [224, 413] width 71 height 12
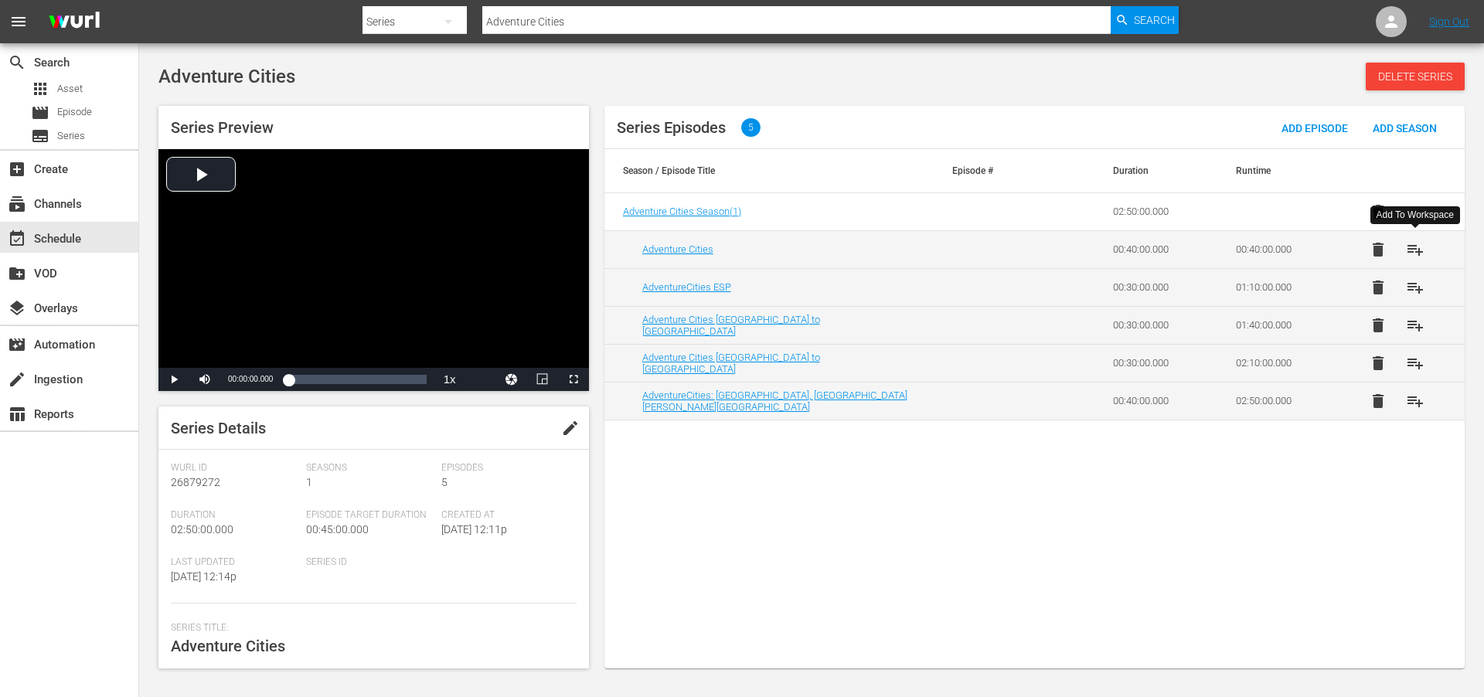
click at [1420, 248] on span "playlist_add" at bounding box center [1415, 249] width 19 height 19
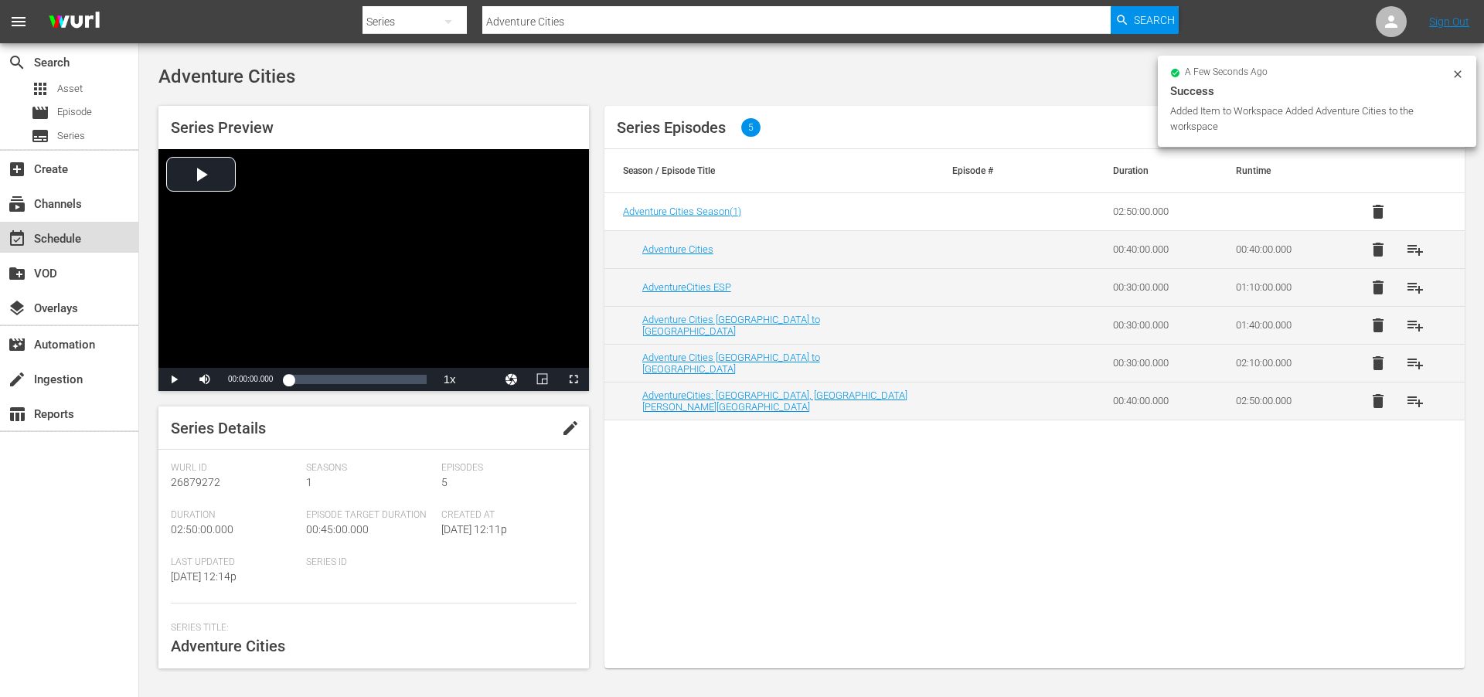
click at [50, 237] on div "event_available Schedule" at bounding box center [43, 237] width 87 height 14
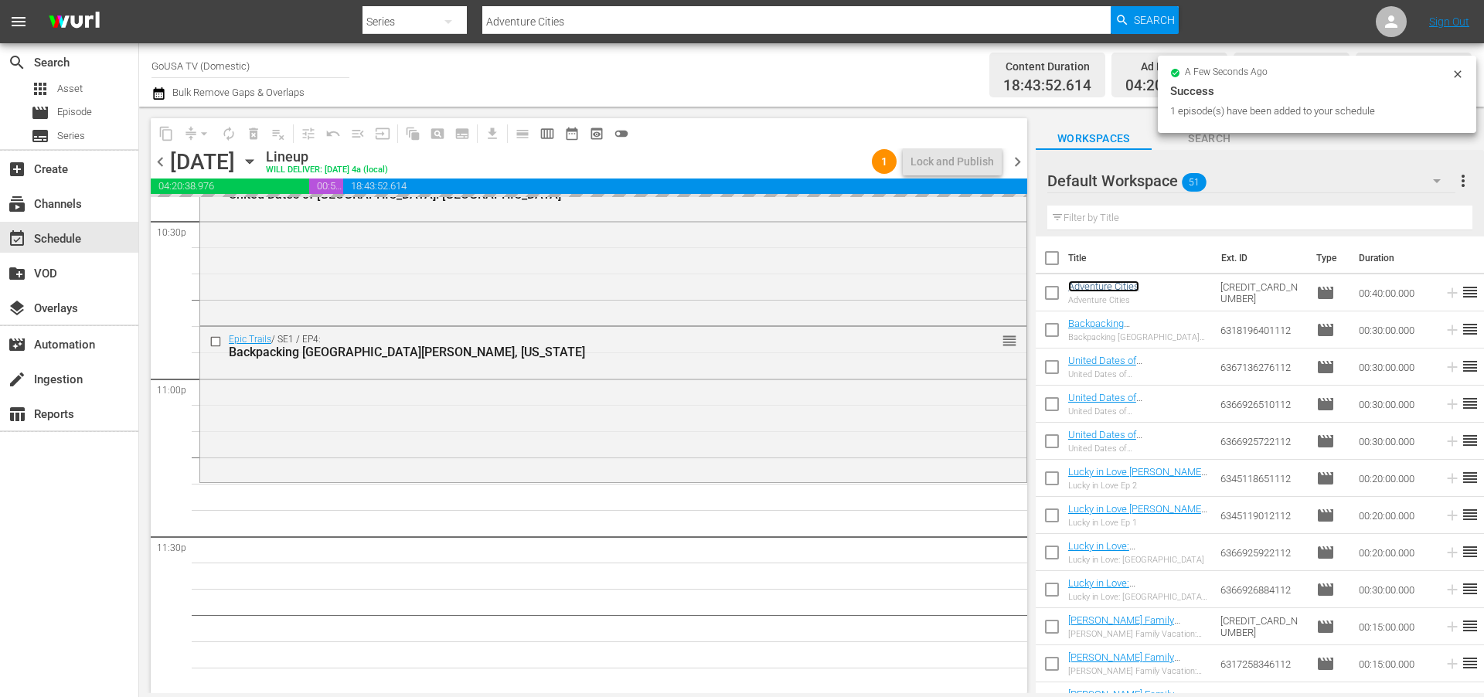
scroll to position [7073, 0]
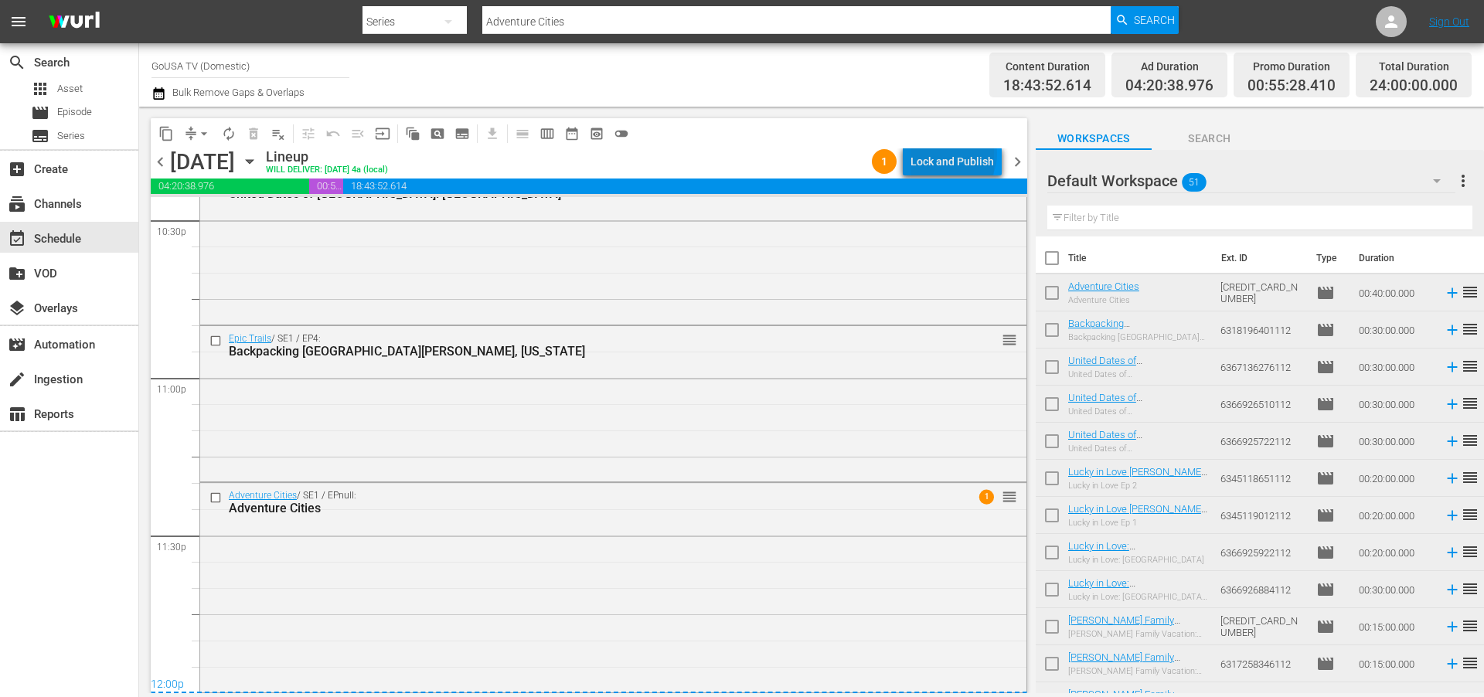
click at [956, 155] on div "Lock and Publish" at bounding box center [952, 162] width 83 height 28
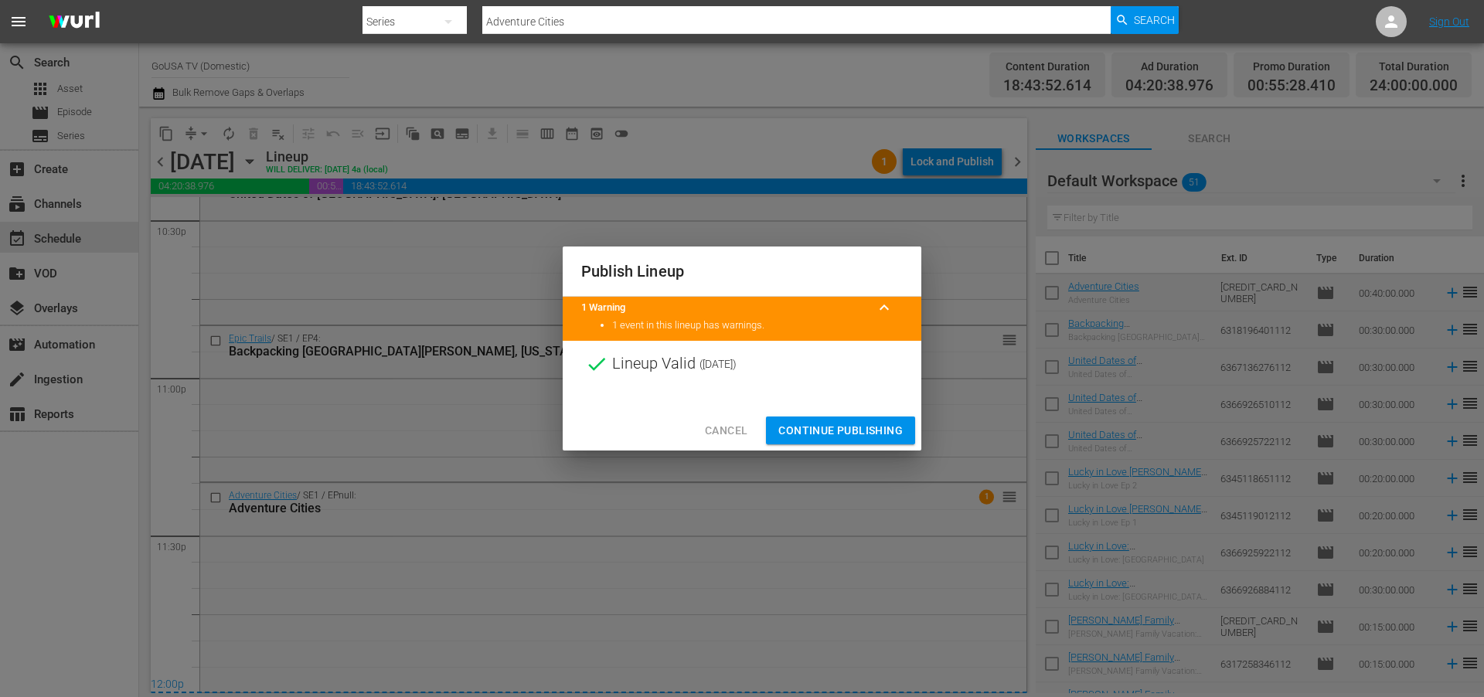
click at [825, 424] on span "Continue Publishing" at bounding box center [840, 430] width 124 height 19
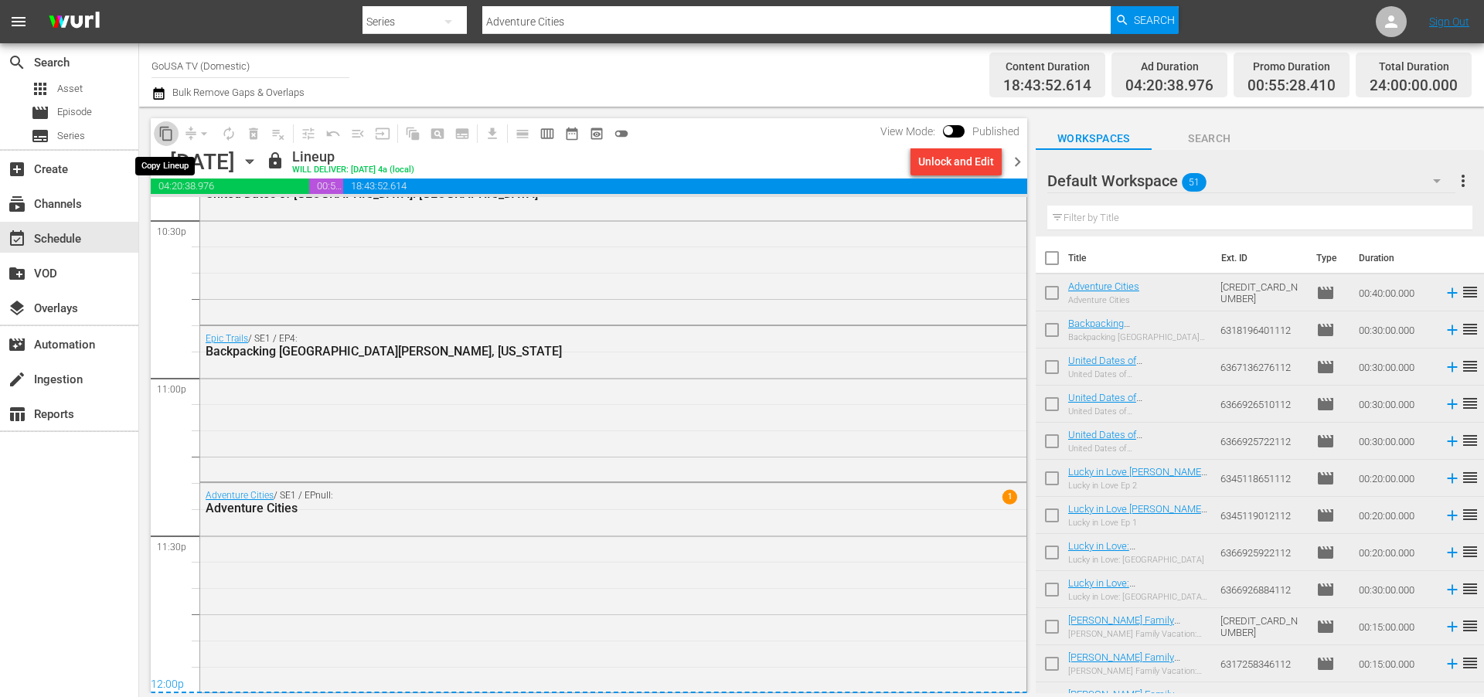
click at [168, 135] on span "content_copy" at bounding box center [165, 133] width 15 height 15
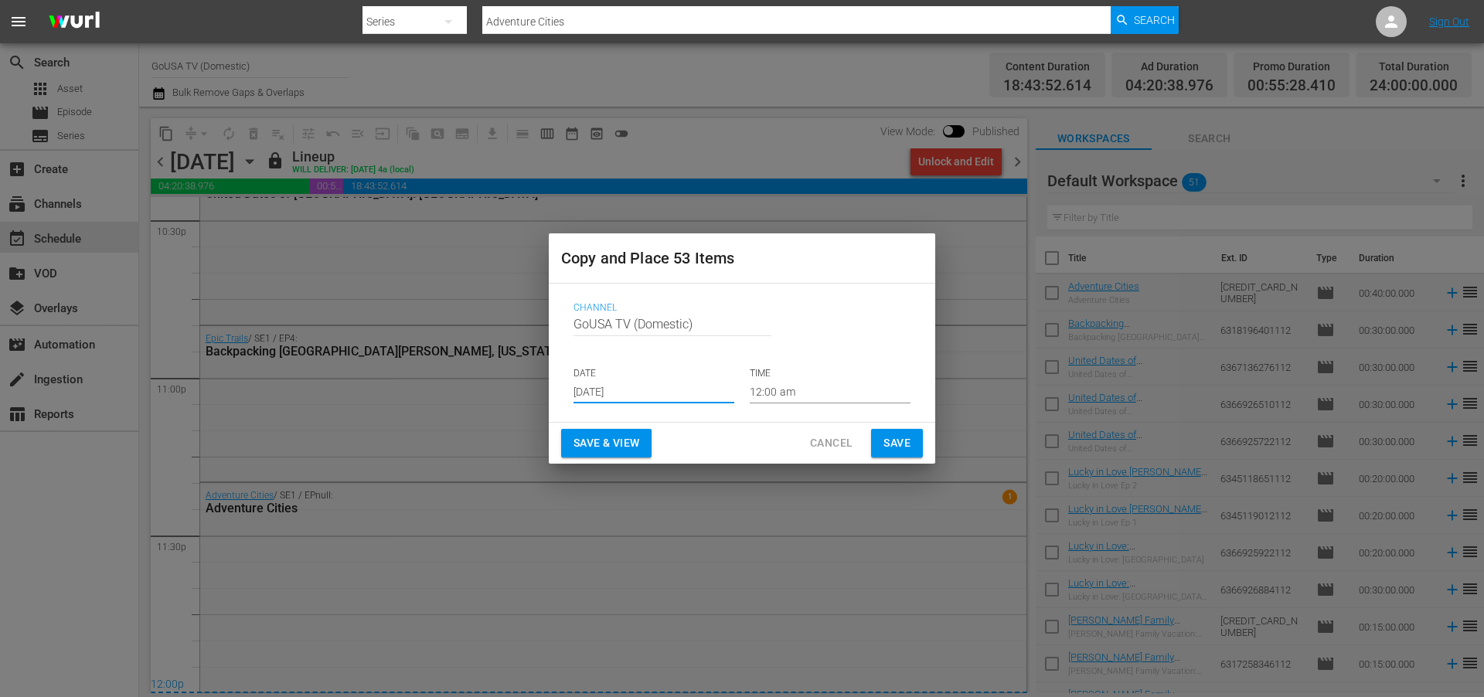
click at [657, 383] on input "Aug 22nd 2025" at bounding box center [654, 391] width 161 height 23
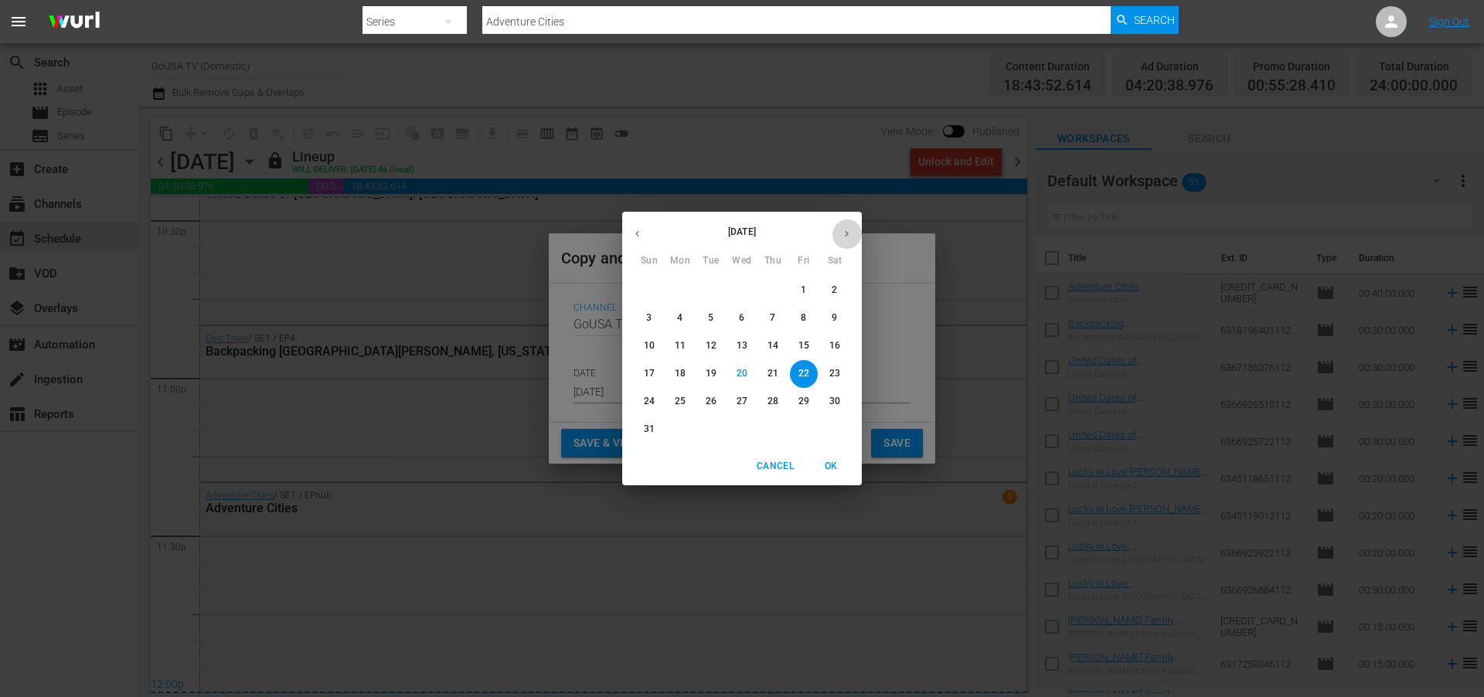
click at [845, 229] on icon "button" at bounding box center [847, 234] width 12 height 12
click at [649, 346] on p "14" at bounding box center [649, 345] width 11 height 13
type input "Sep 14th 2025"
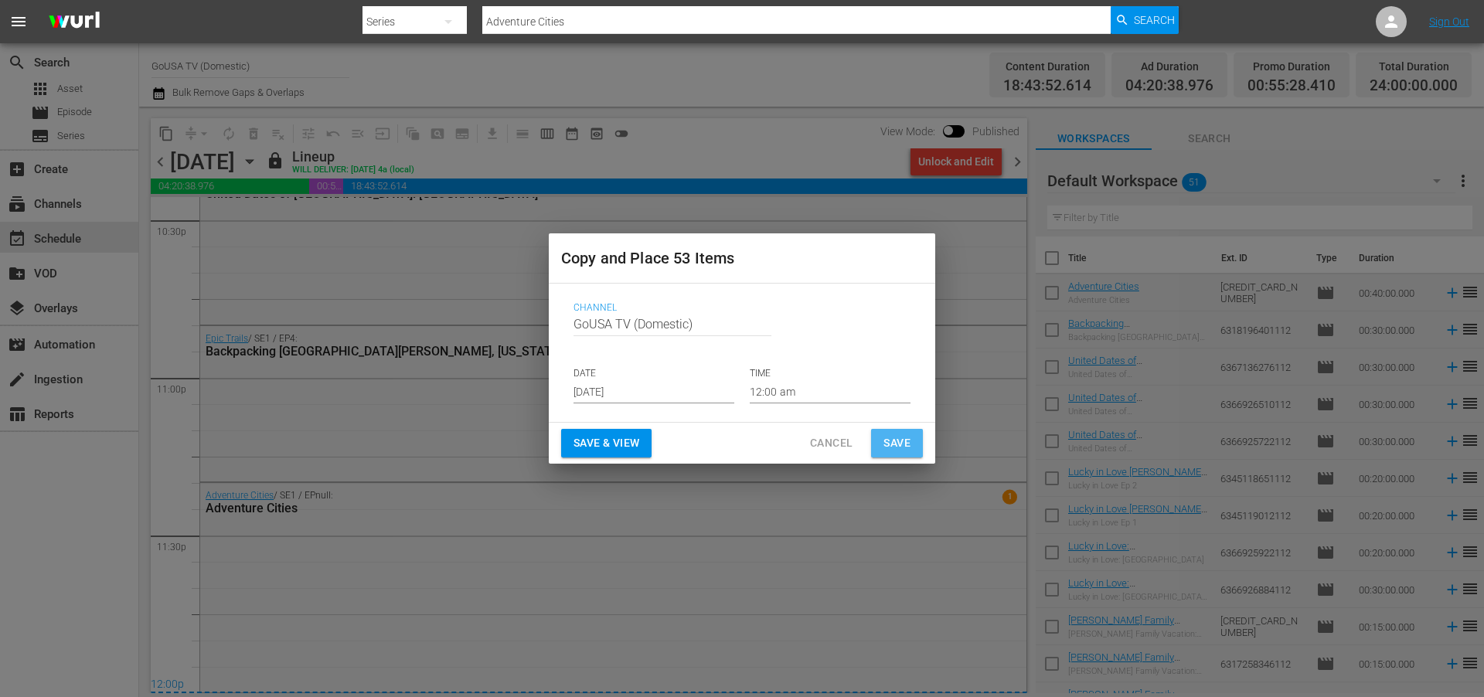
click at [888, 441] on span "Save" at bounding box center [897, 443] width 27 height 19
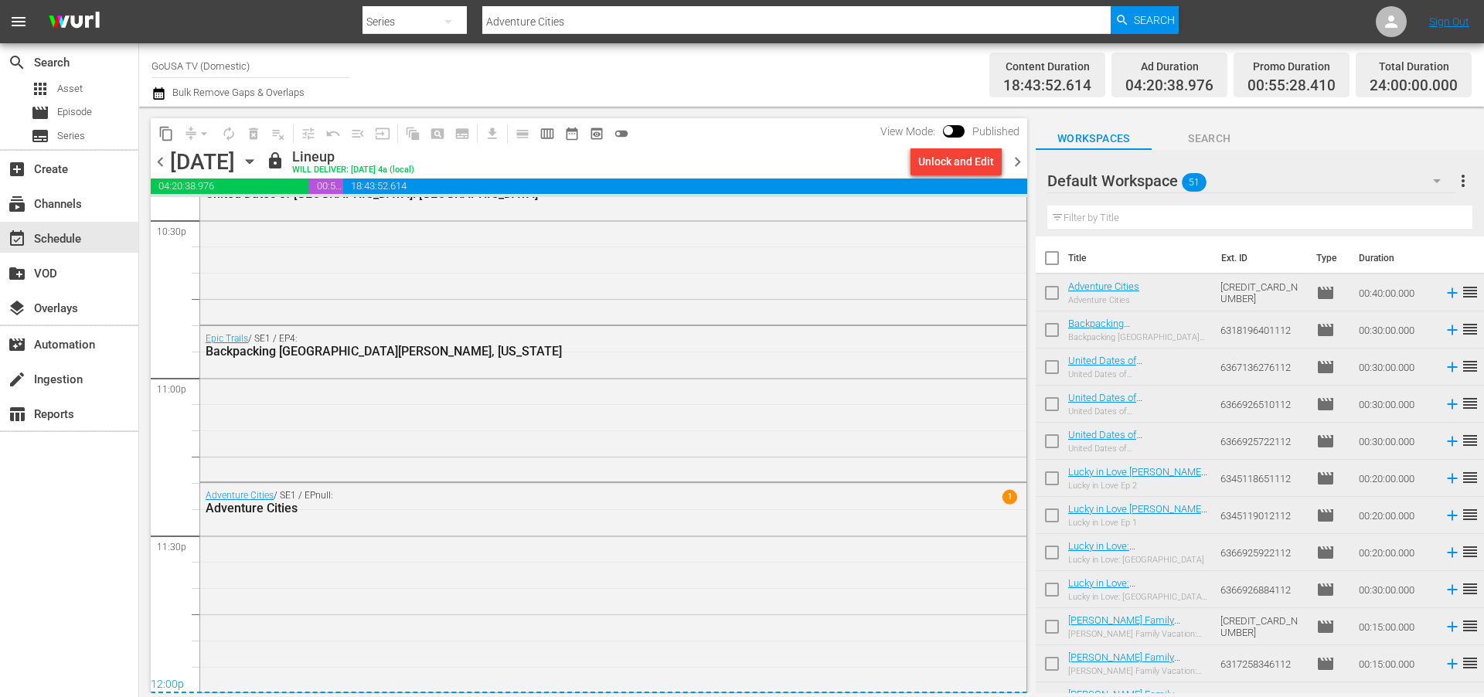
click at [253, 160] on icon "button" at bounding box center [249, 162] width 7 height 4
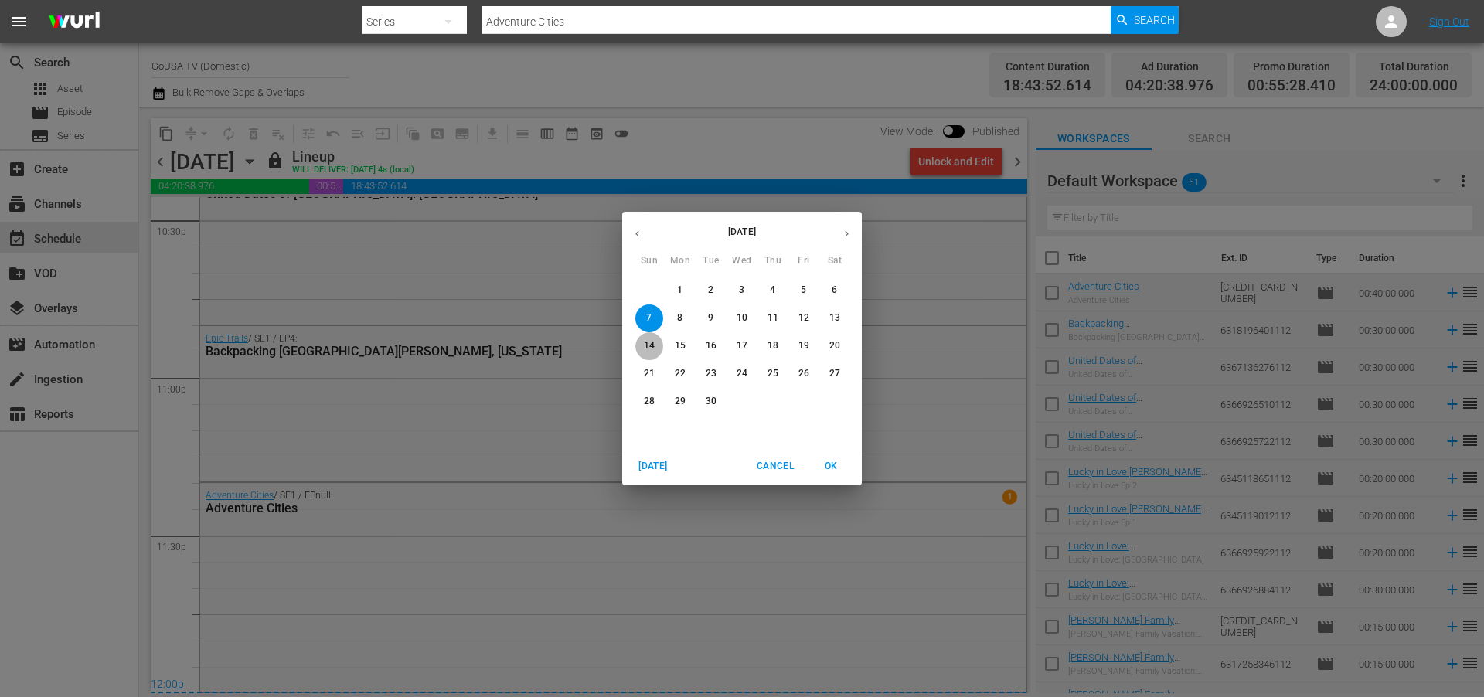
click at [651, 340] on p "14" at bounding box center [649, 345] width 11 height 13
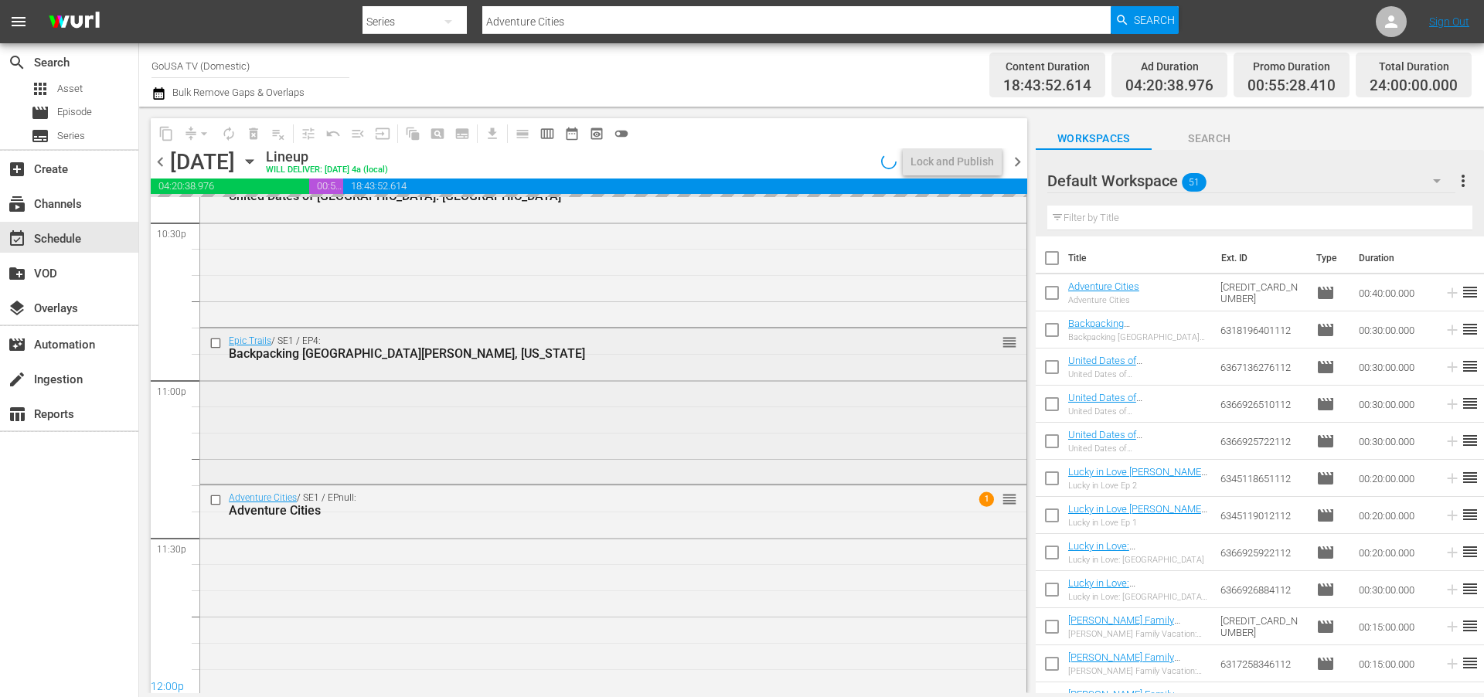
scroll to position [7073, 0]
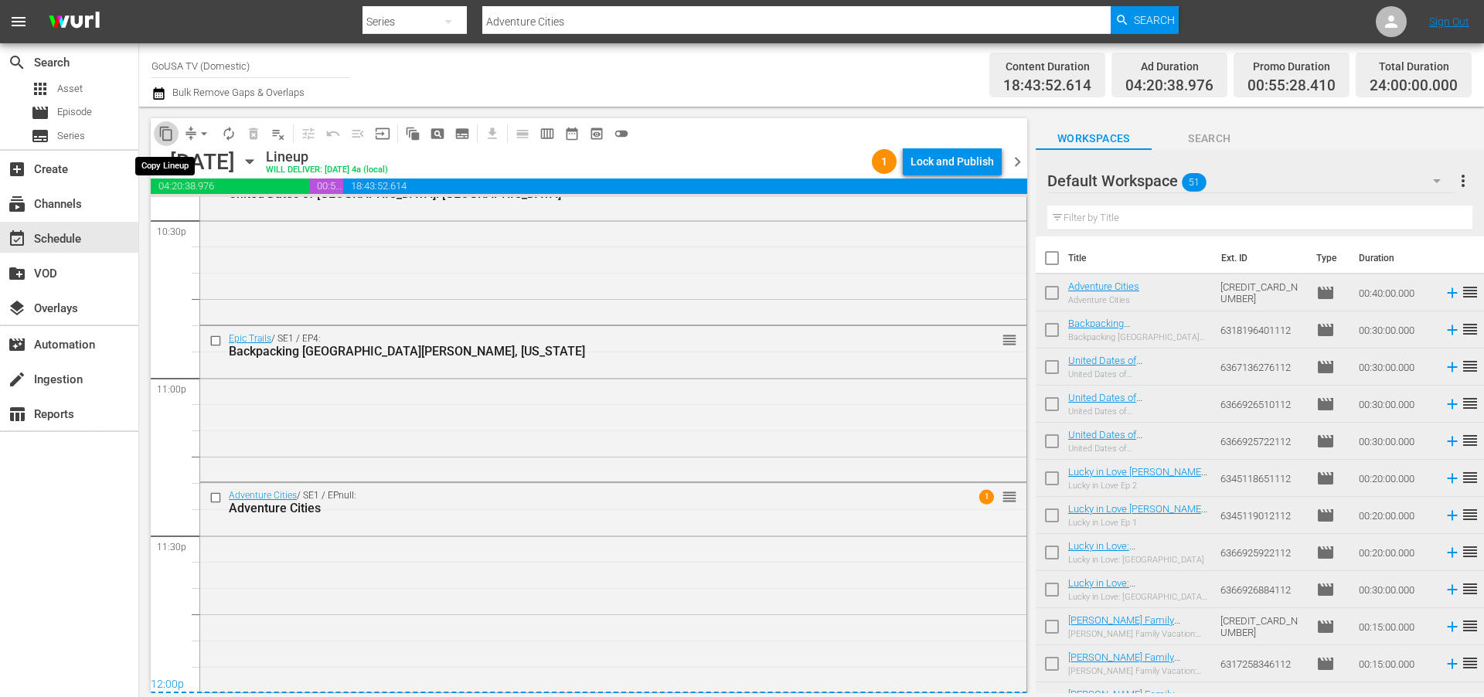
click at [169, 130] on span "content_copy" at bounding box center [165, 133] width 15 height 15
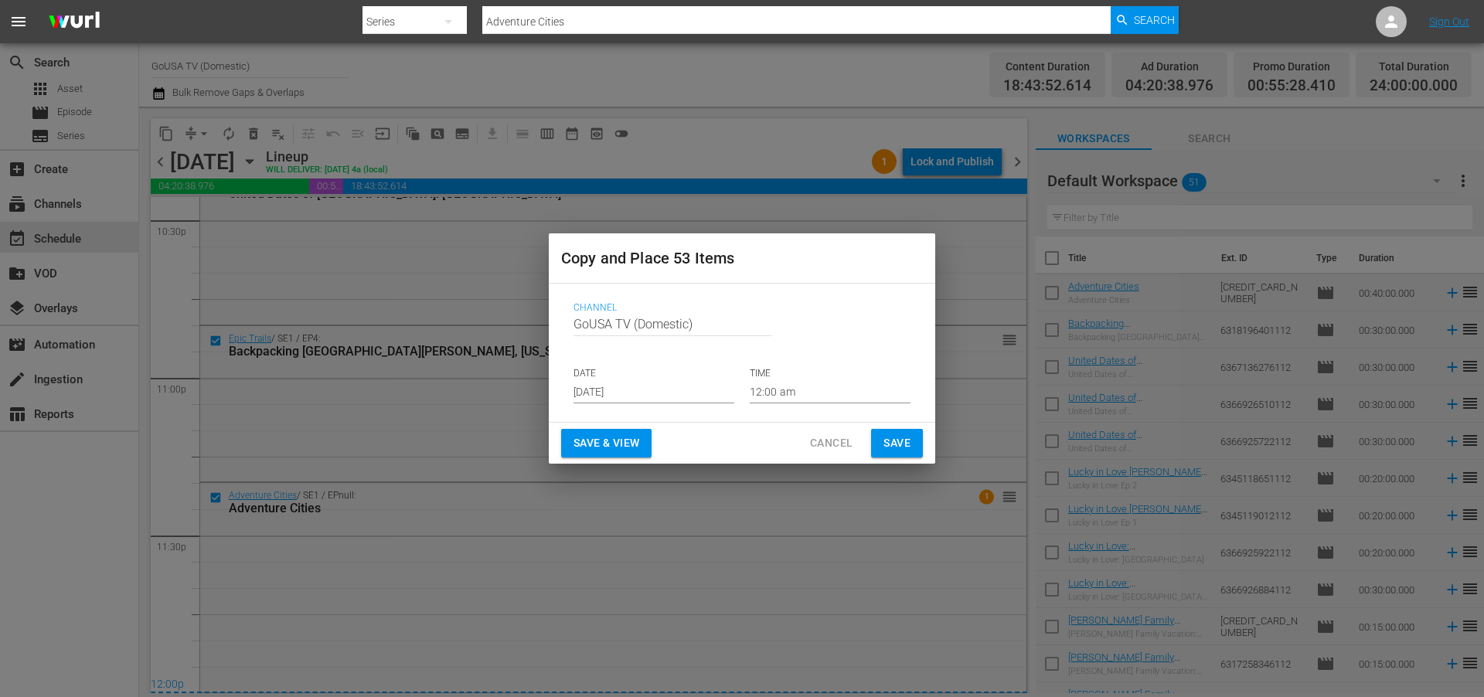
click at [666, 394] on input "Aug 22nd 2025" at bounding box center [654, 391] width 161 height 23
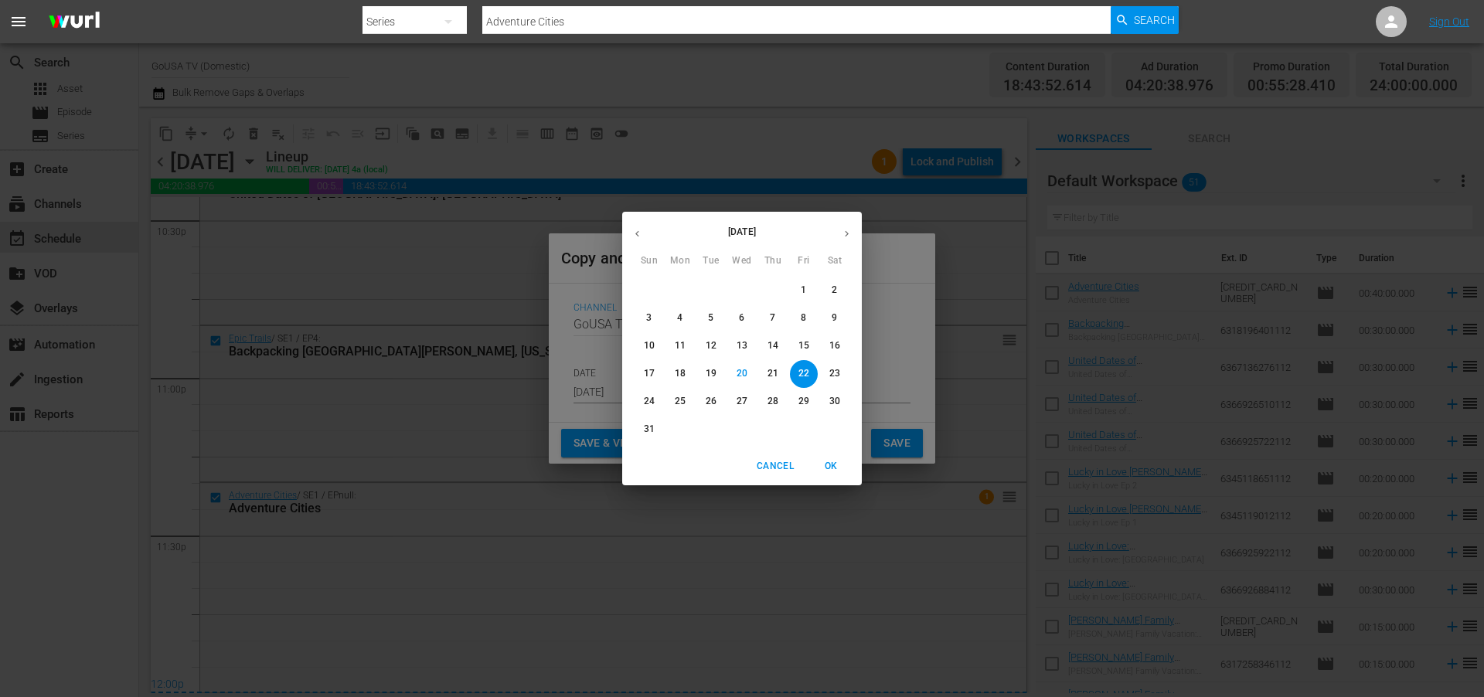
click at [846, 232] on icon "button" at bounding box center [847, 234] width 12 height 12
click at [646, 373] on p "21" at bounding box center [649, 373] width 11 height 13
type input "Sep 21st 2025"
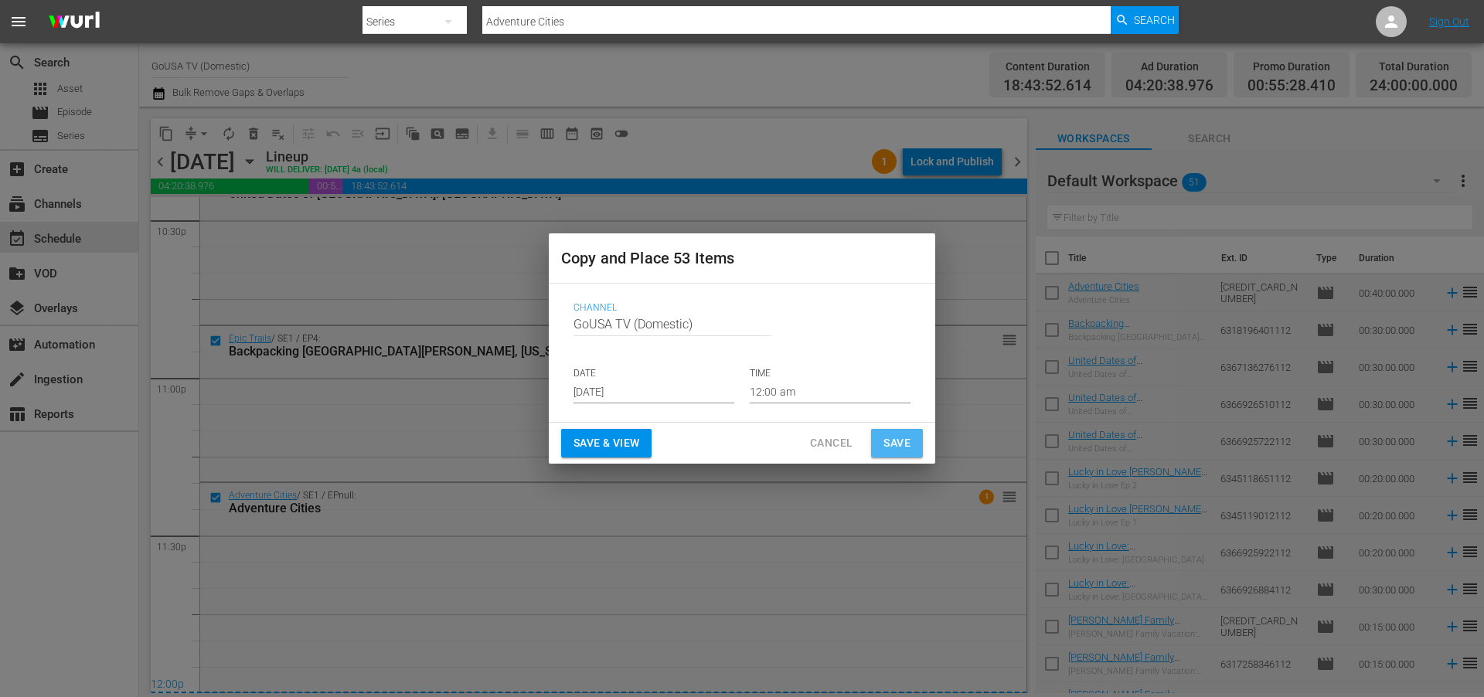
click at [891, 438] on span "Save" at bounding box center [897, 443] width 27 height 19
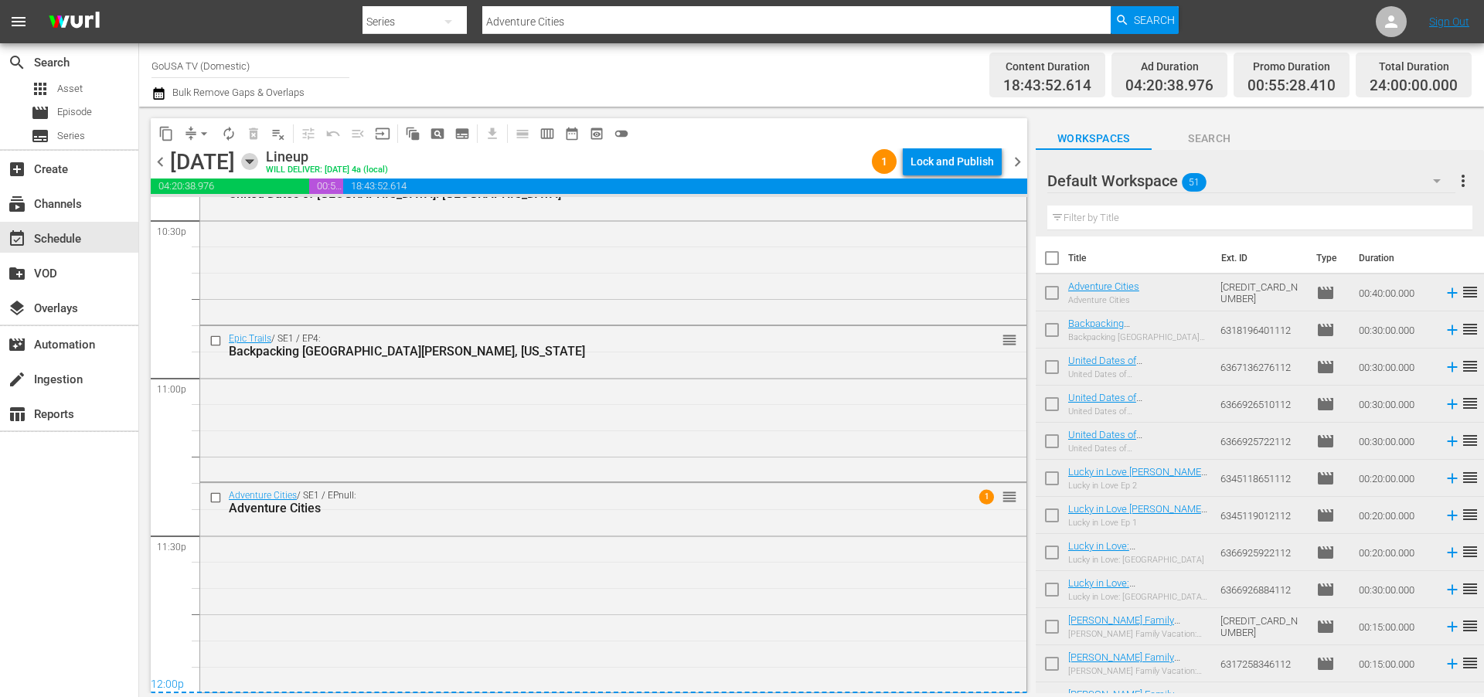
click at [258, 157] on icon "button" at bounding box center [249, 161] width 17 height 17
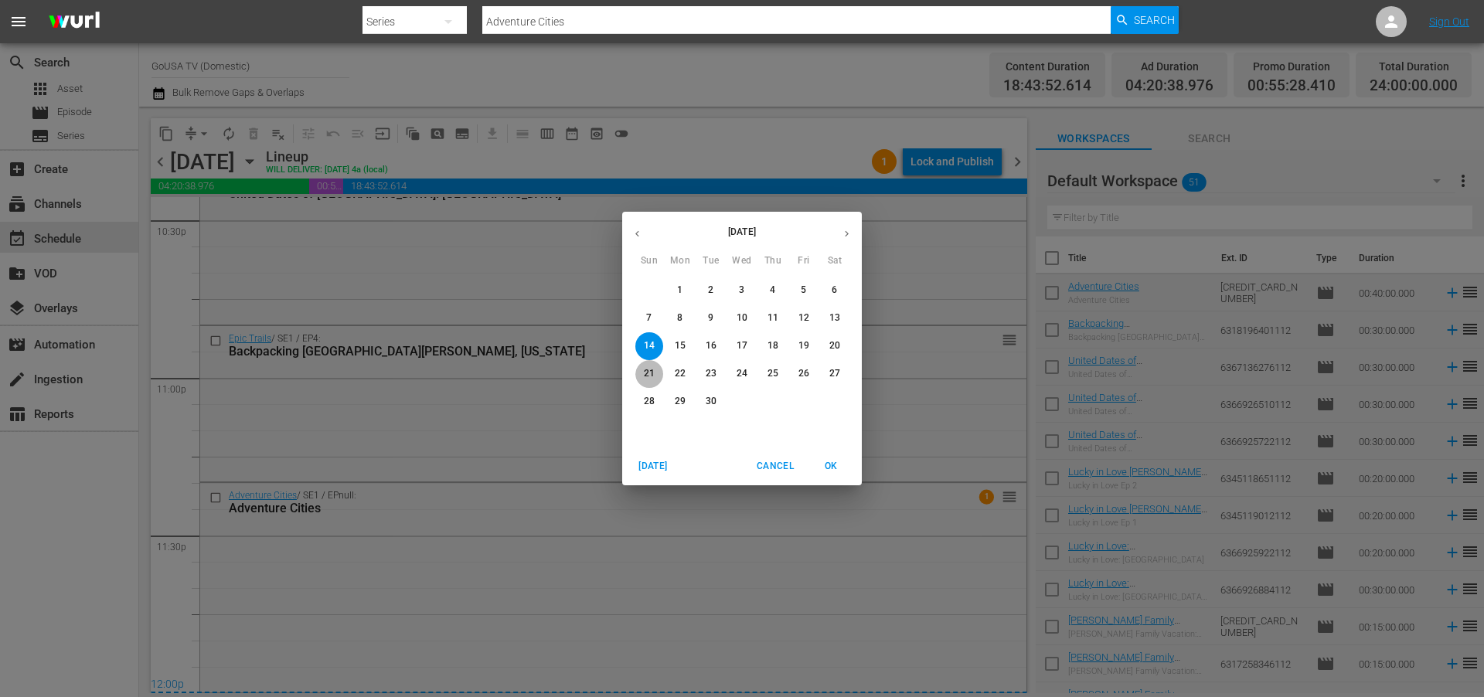
click at [649, 371] on p "21" at bounding box center [649, 373] width 11 height 13
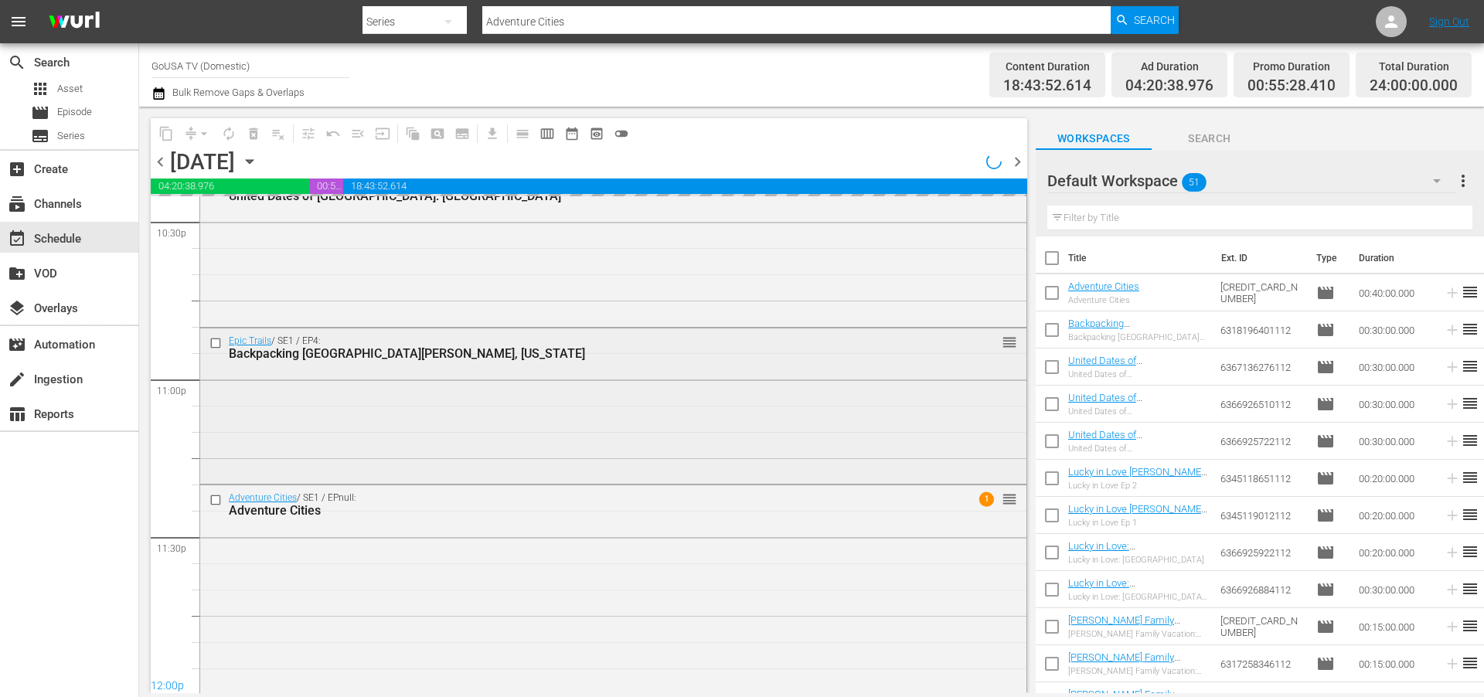
scroll to position [7073, 0]
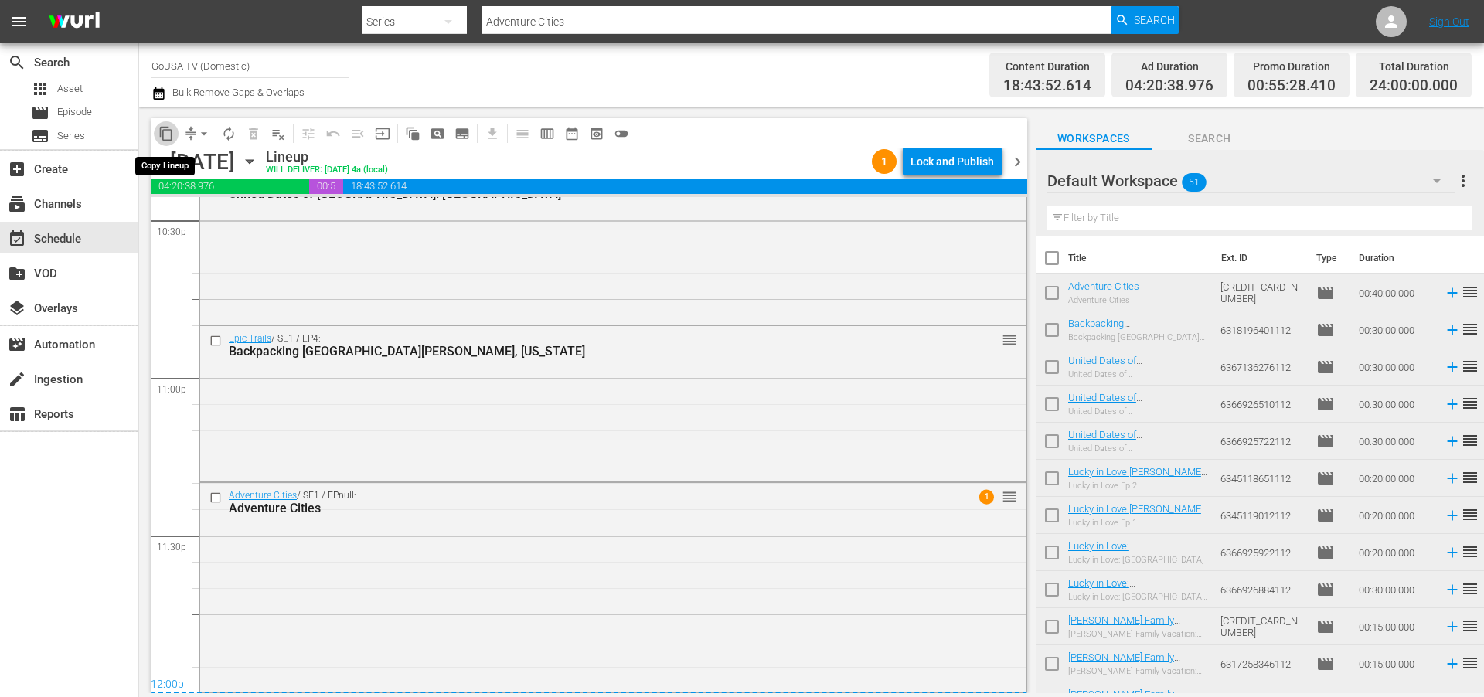
click at [164, 131] on span "content_copy" at bounding box center [165, 133] width 15 height 15
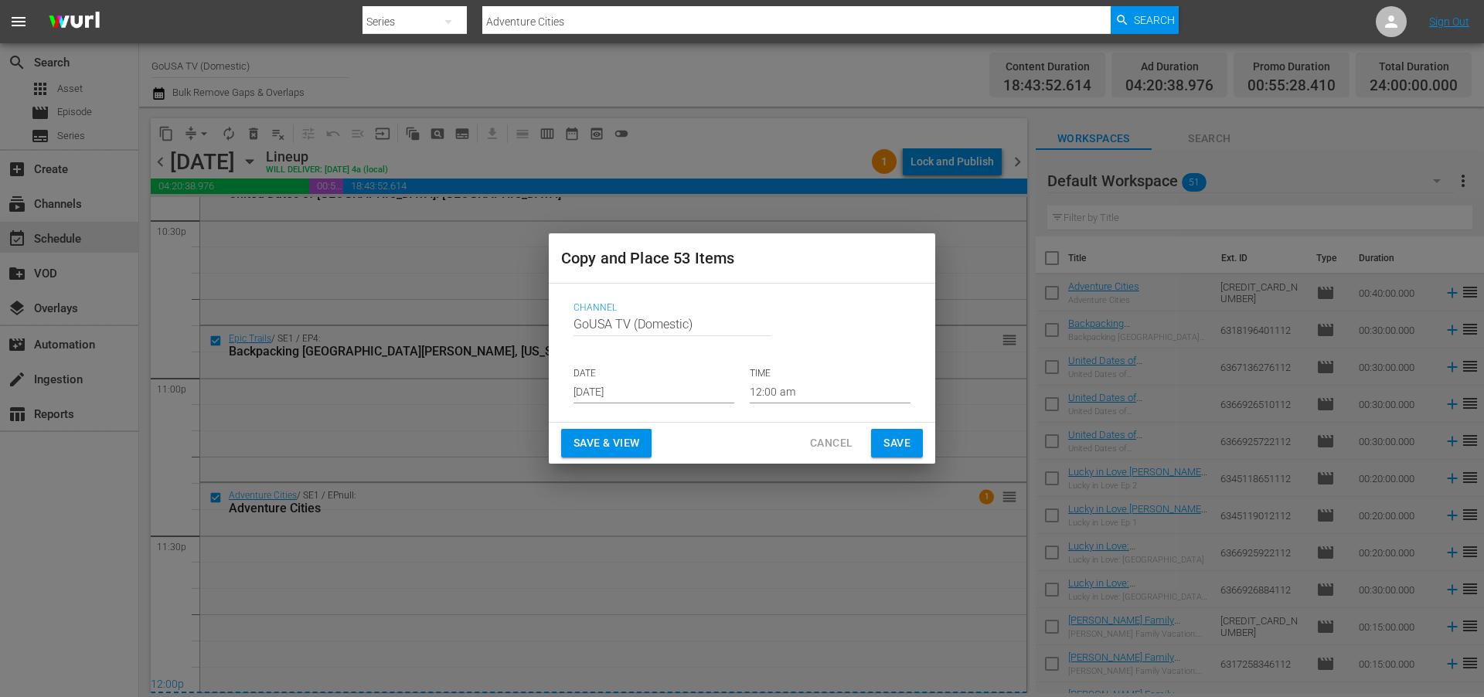
click at [658, 393] on input "Aug 22nd 2025" at bounding box center [654, 391] width 161 height 23
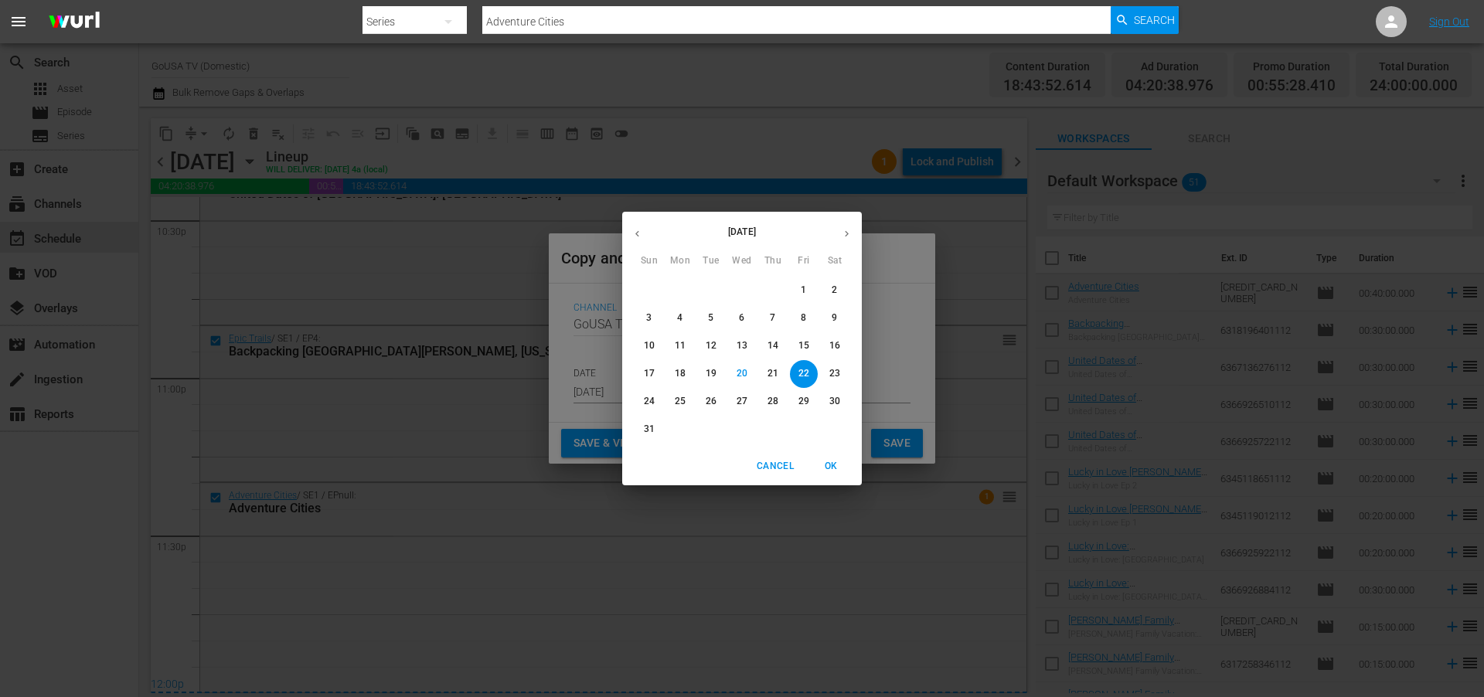
click at [846, 232] on icon "button" at bounding box center [847, 234] width 12 height 12
click at [646, 402] on p "28" at bounding box center [649, 401] width 11 height 13
type input "Sep 28th 2025"
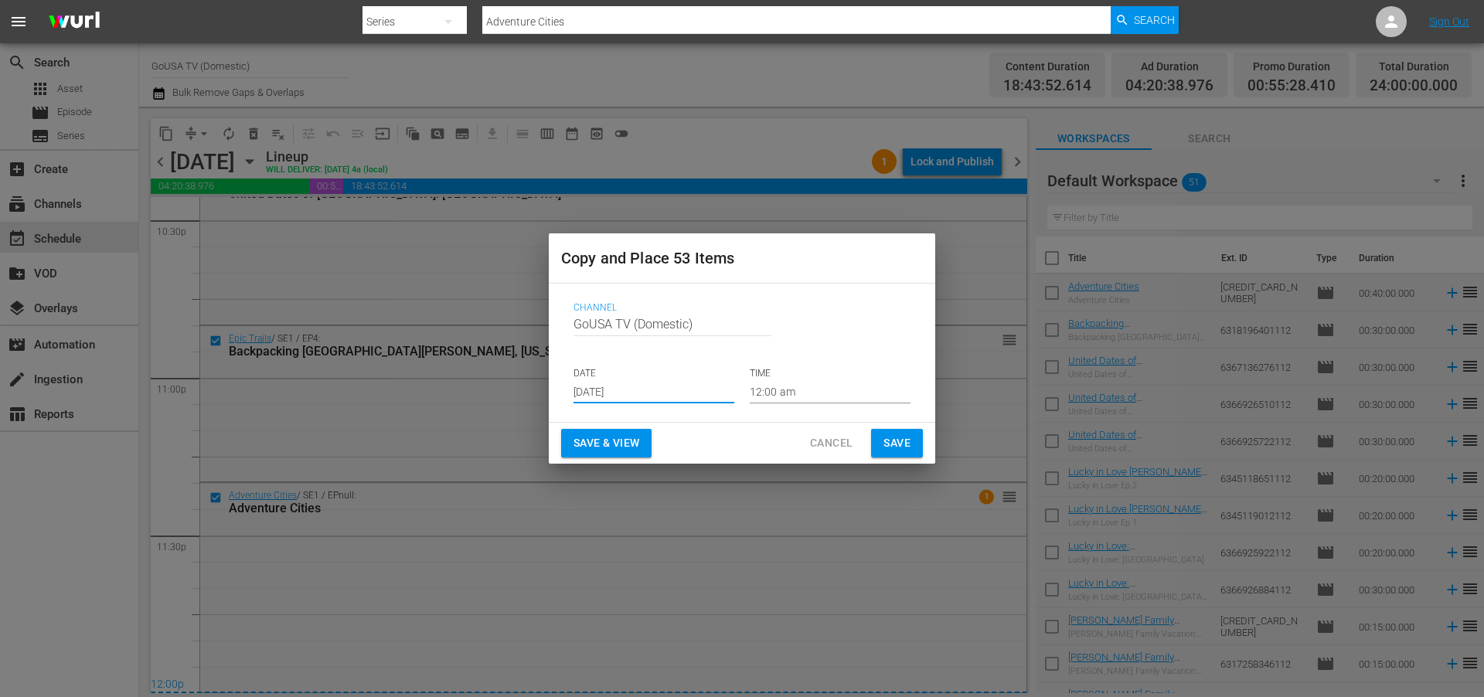
click at [903, 440] on span "Save" at bounding box center [897, 443] width 27 height 19
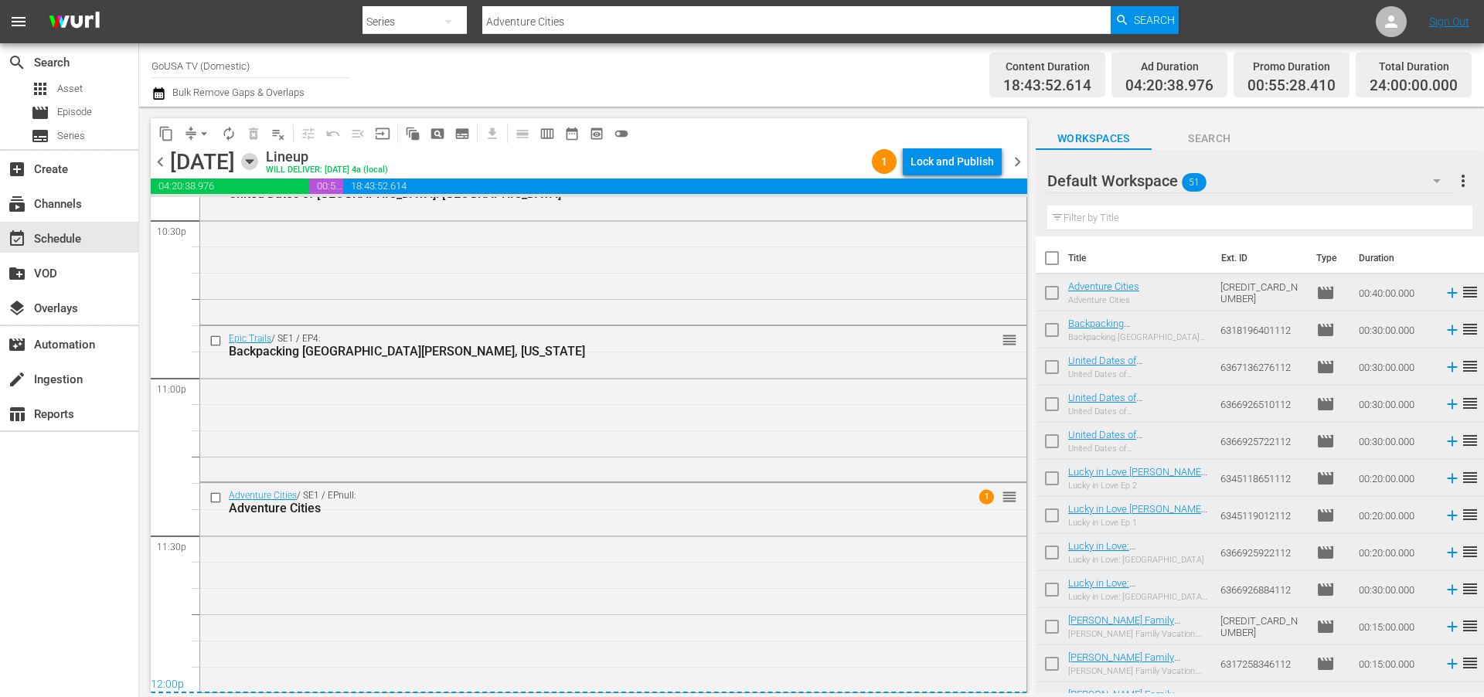
click at [258, 158] on icon "button" at bounding box center [249, 161] width 17 height 17
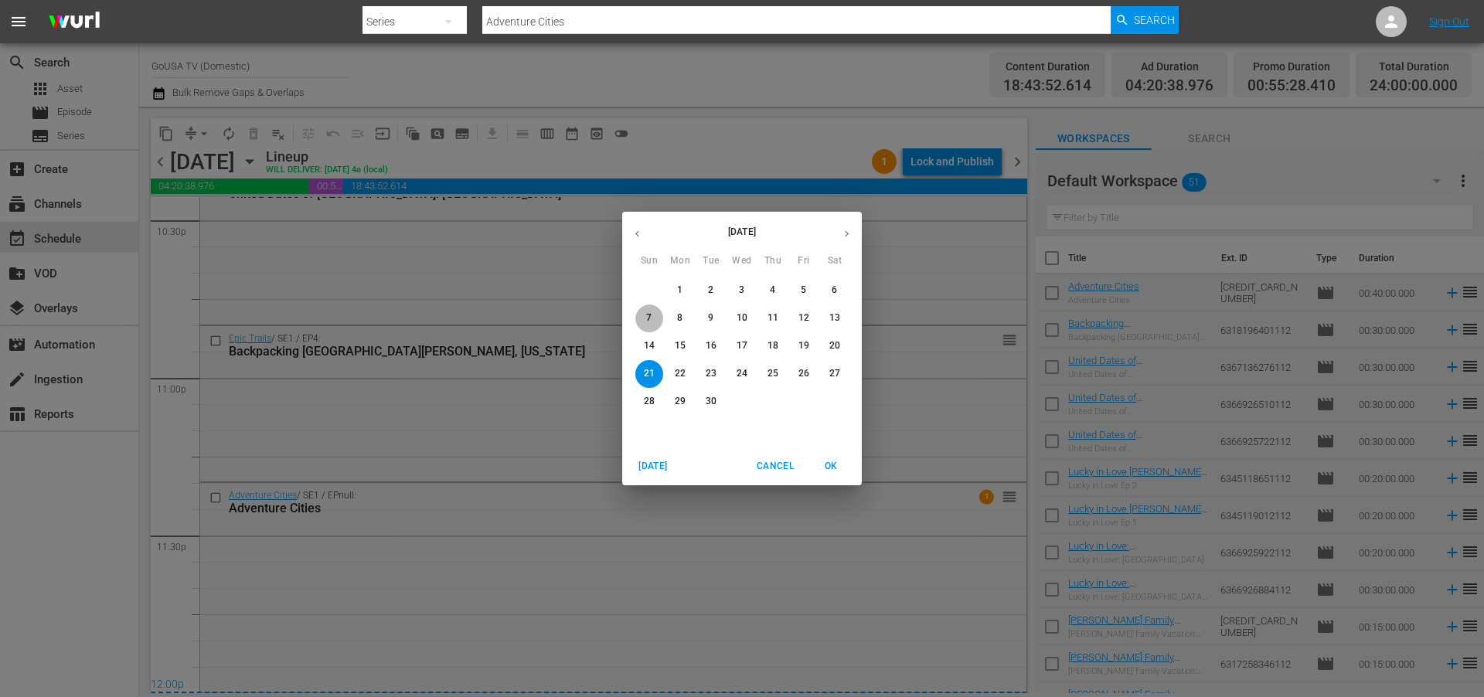
drag, startPoint x: 652, startPoint y: 314, endPoint x: 631, endPoint y: 308, distance: 21.8
click at [652, 313] on span "7" at bounding box center [649, 318] width 28 height 13
